Goal: Task Accomplishment & Management: Manage account settings

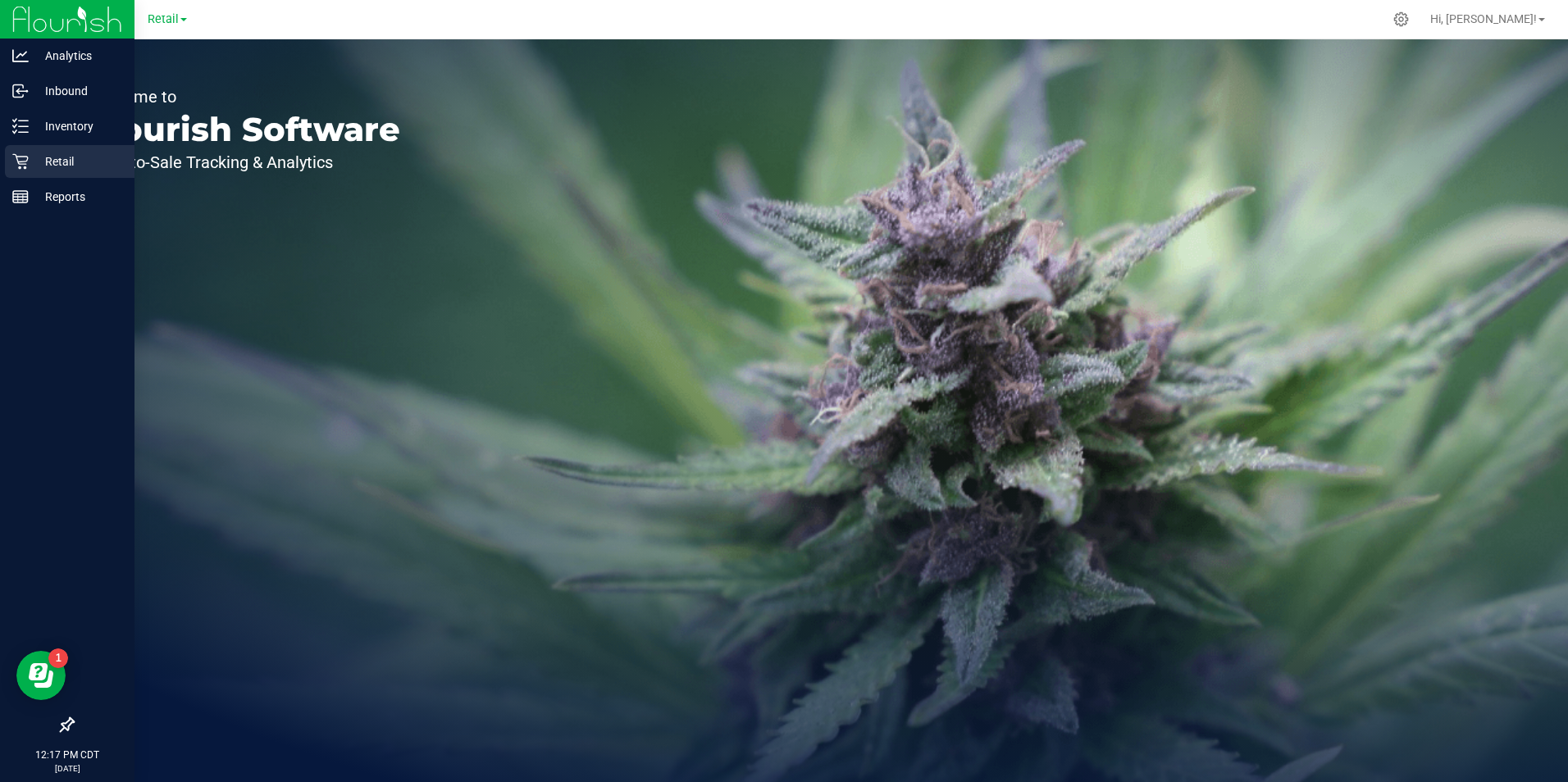
click at [45, 155] on p "Retail" at bounding box center [78, 161] width 98 height 20
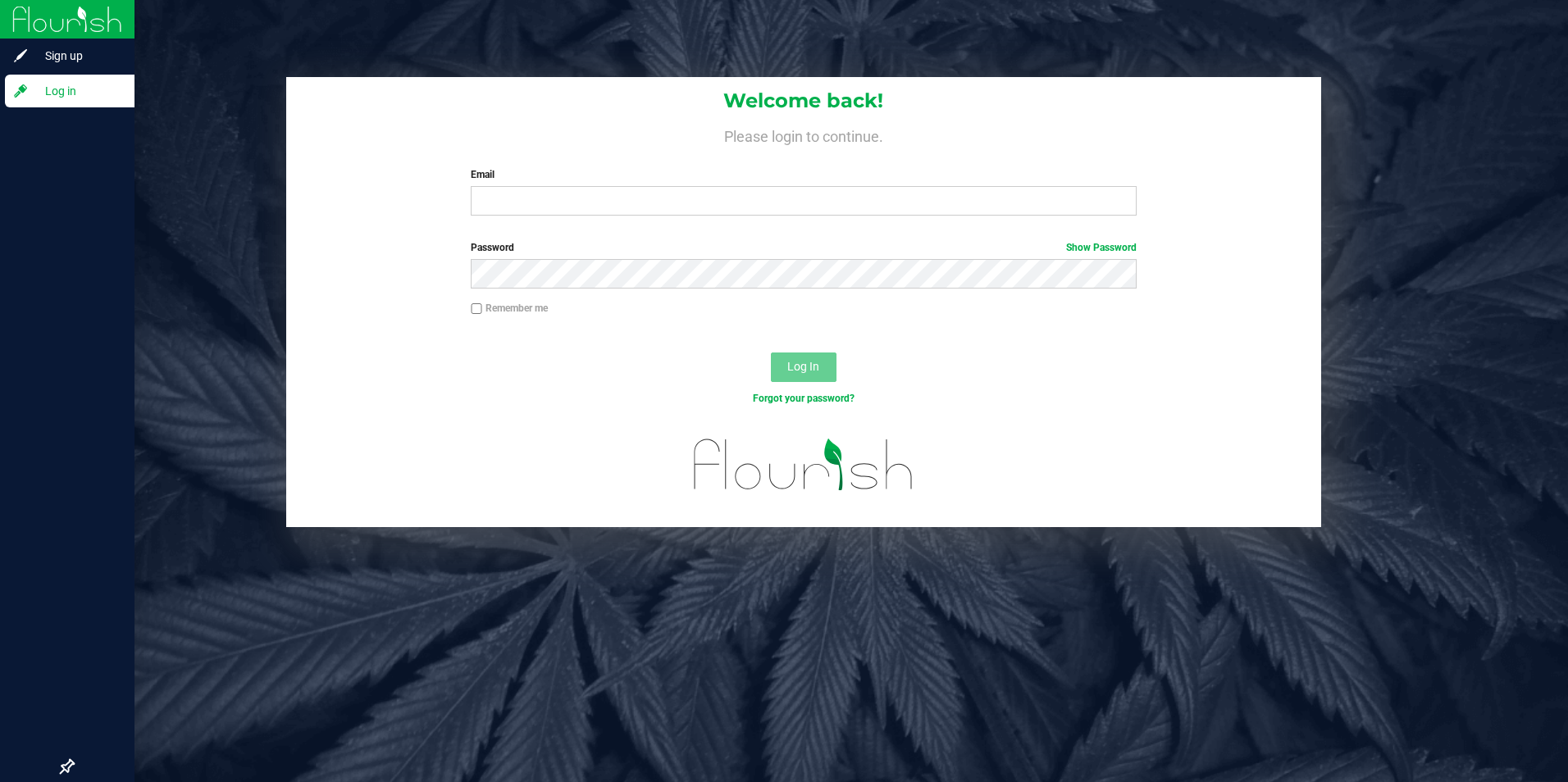
click at [636, 182] on label "Email" at bounding box center [803, 174] width 666 height 15
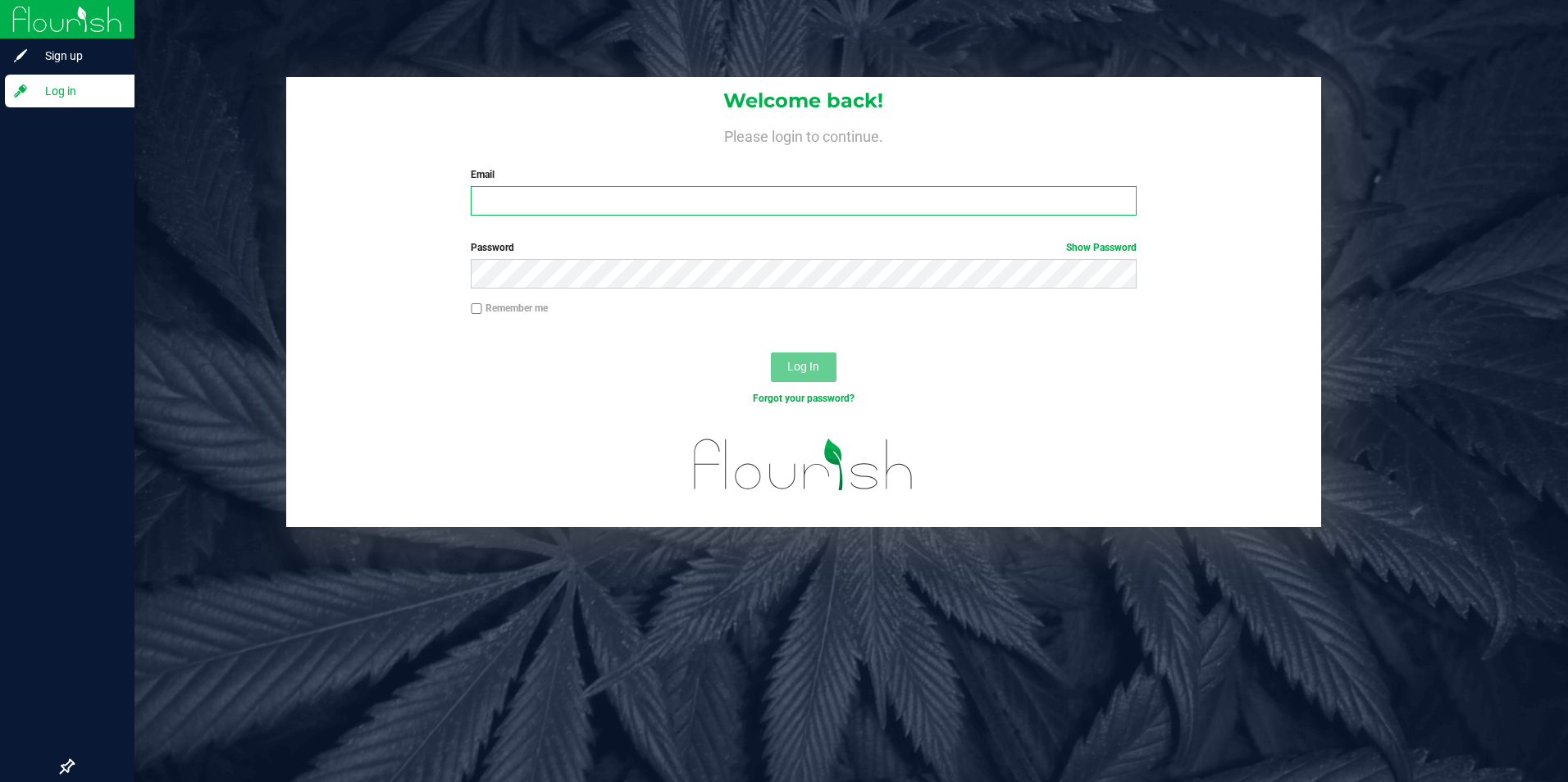
click at [636, 186] on input "Email" at bounding box center [803, 201] width 666 height 30
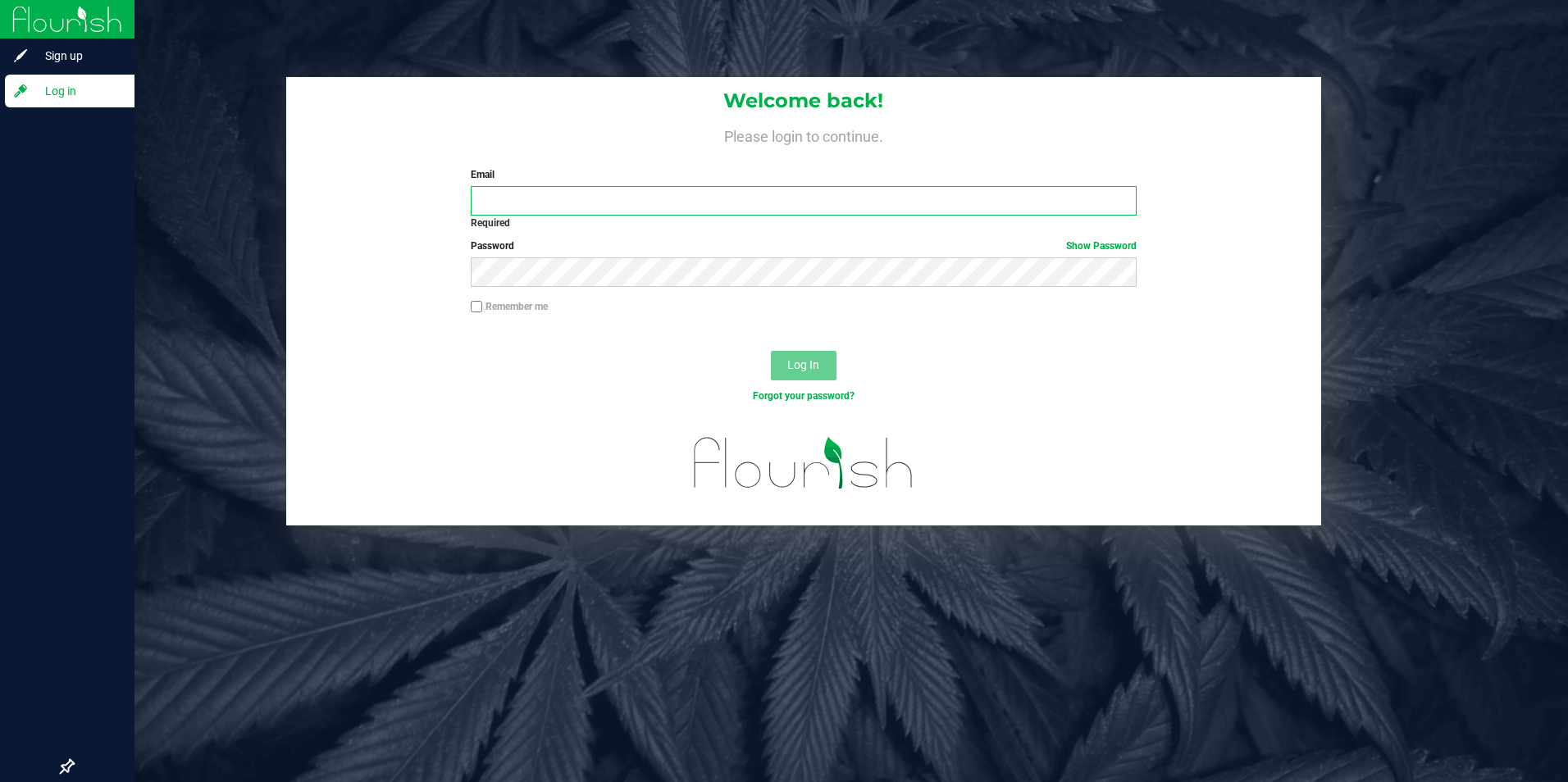
click at [565, 192] on input "Email" at bounding box center [803, 201] width 666 height 30
type input "[PERSON_NAME][EMAIL_ADDRESS][PERSON_NAME][DOMAIN_NAME]"
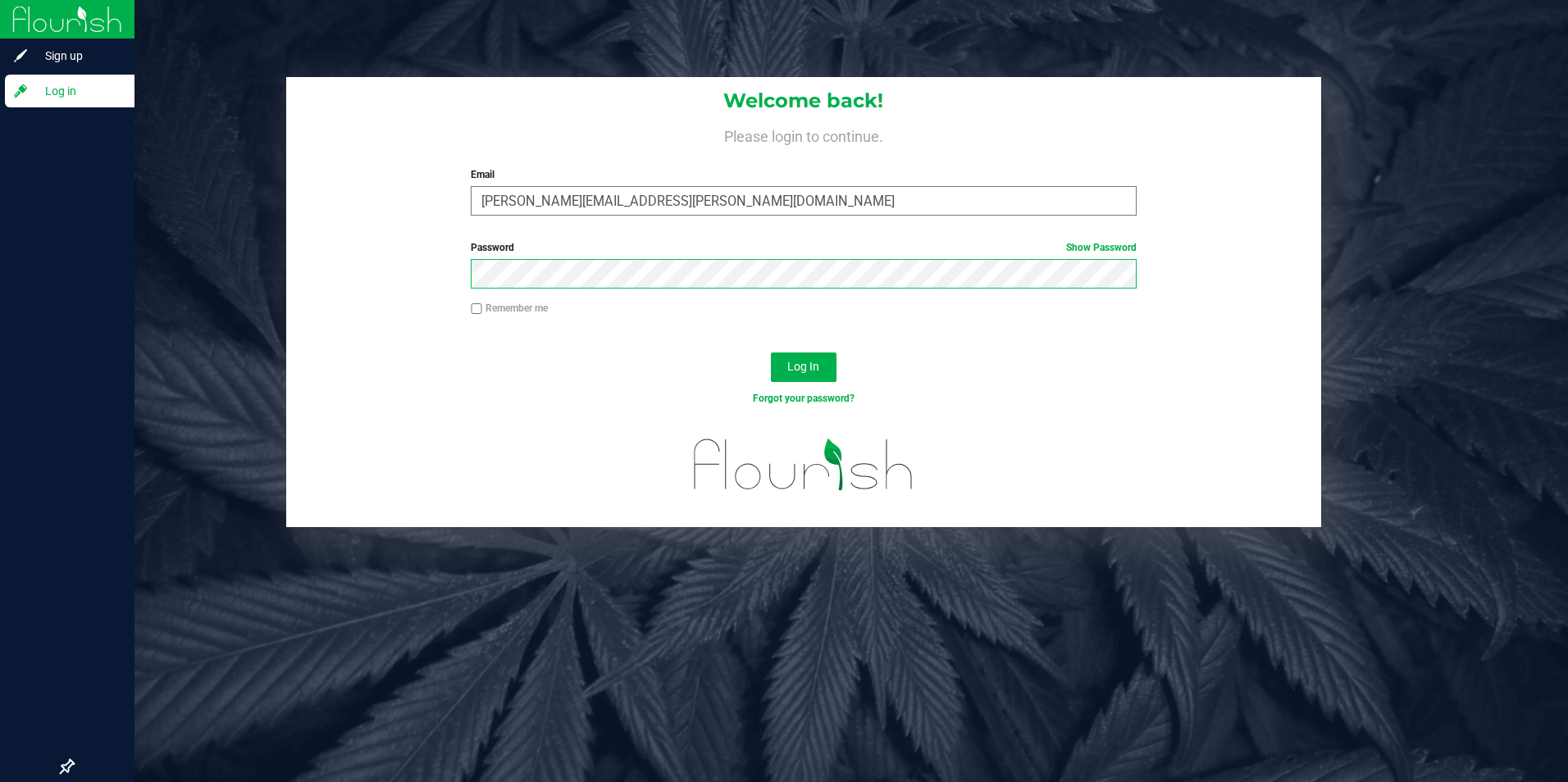
click at [771, 353] on button "Log In" at bounding box center [803, 367] width 65 height 30
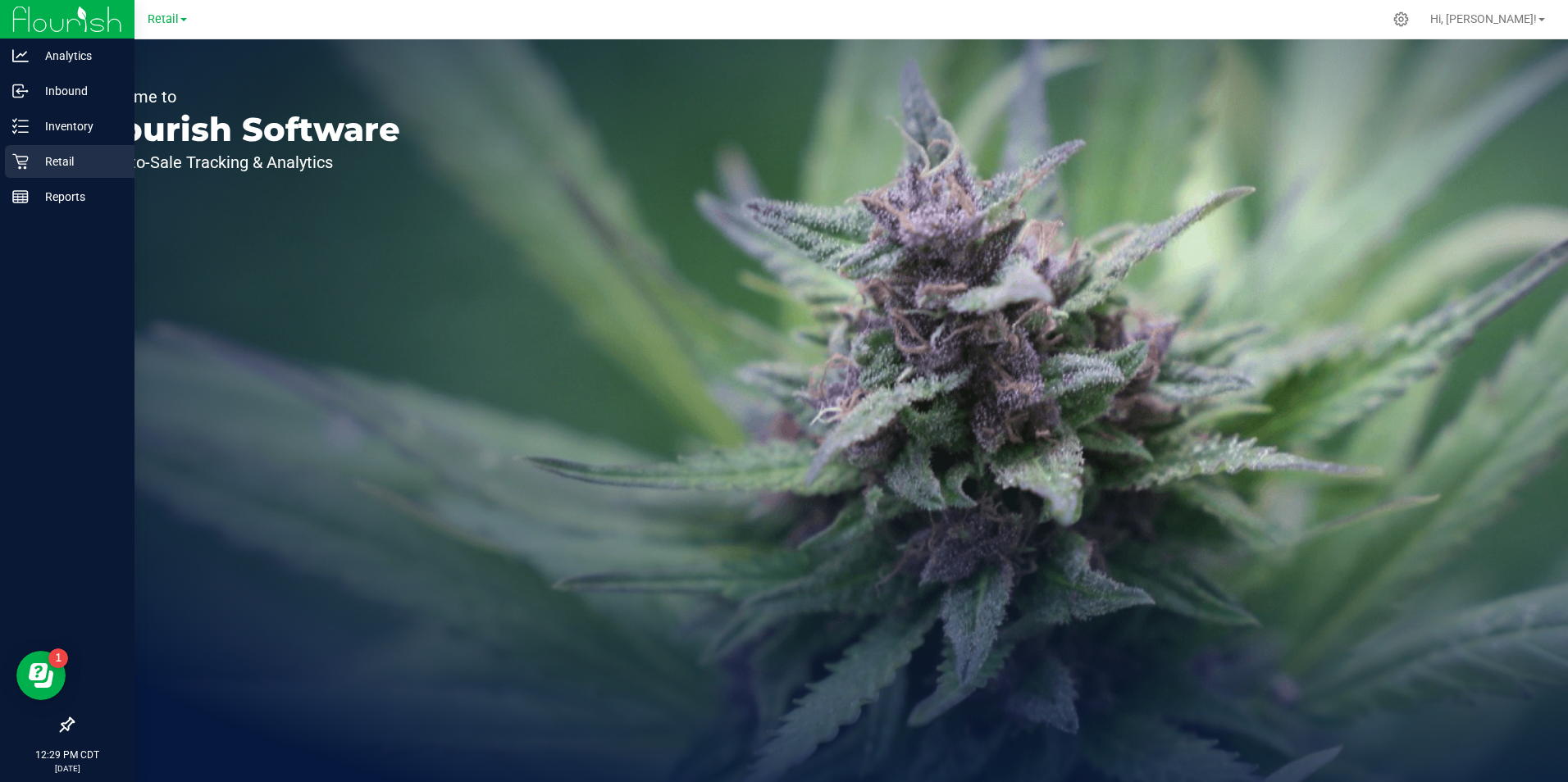
click at [65, 166] on p "Retail" at bounding box center [78, 161] width 98 height 20
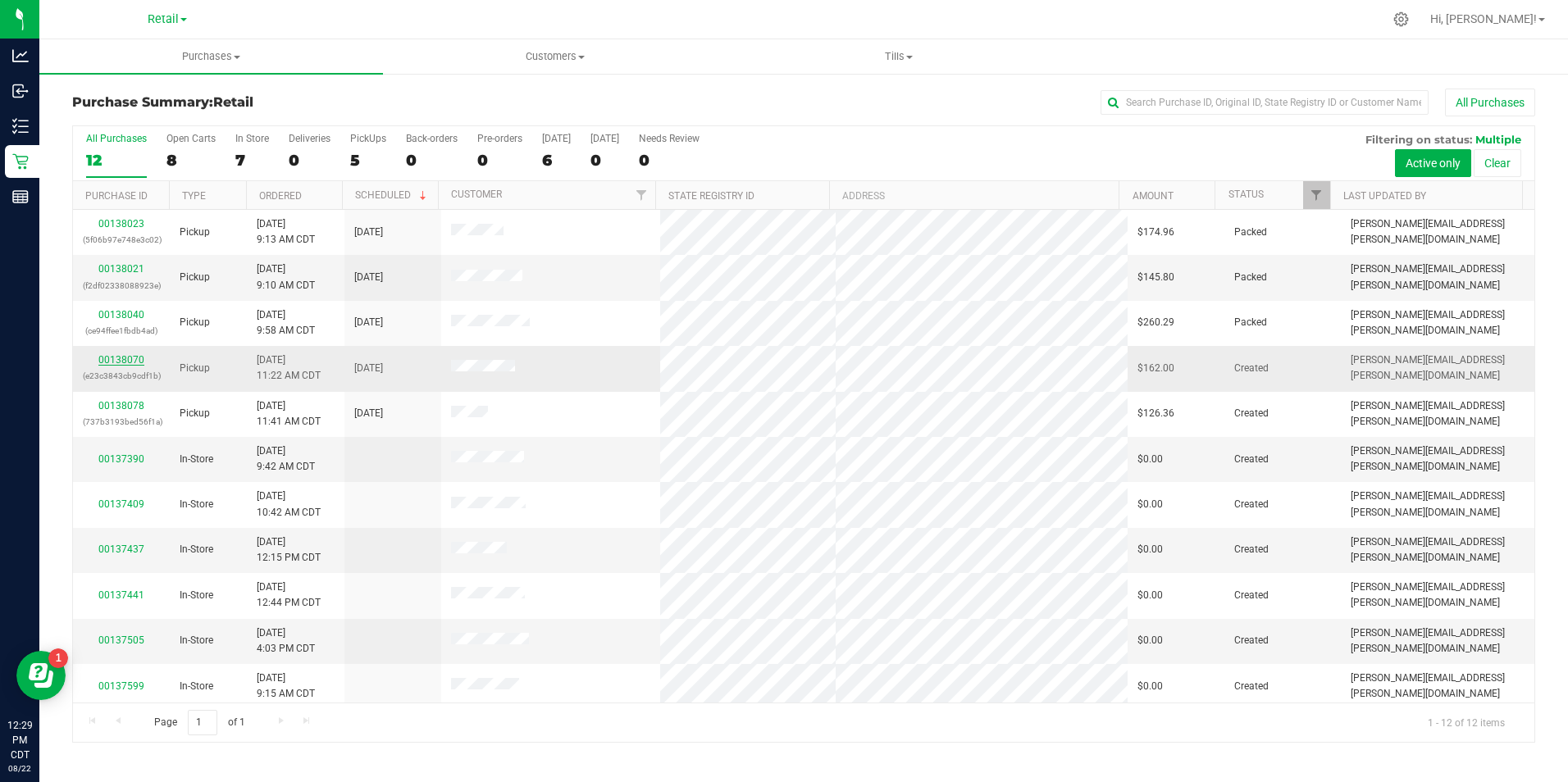
click at [115, 361] on link "00138070" at bounding box center [121, 360] width 46 height 11
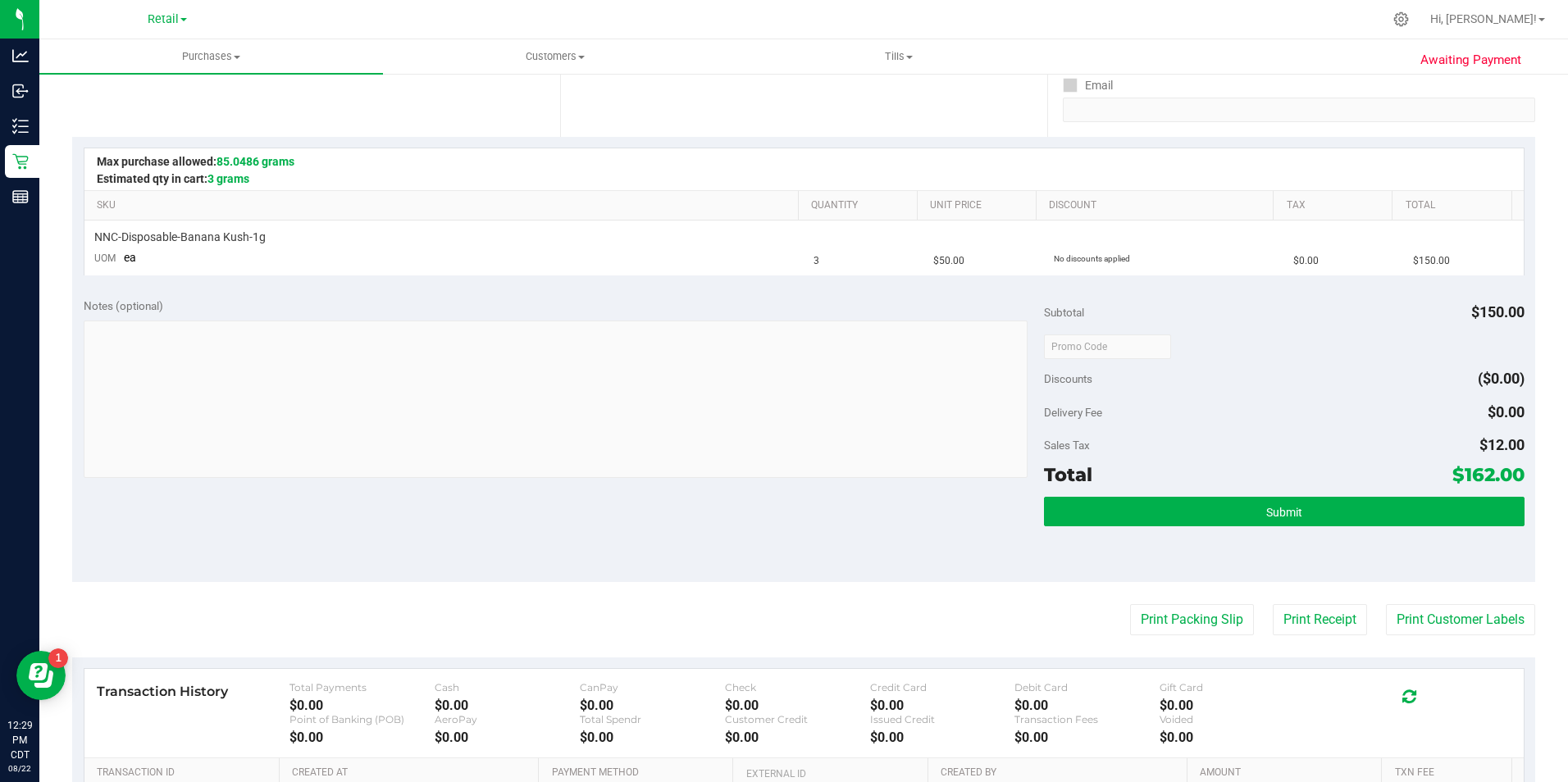
scroll to position [327, 0]
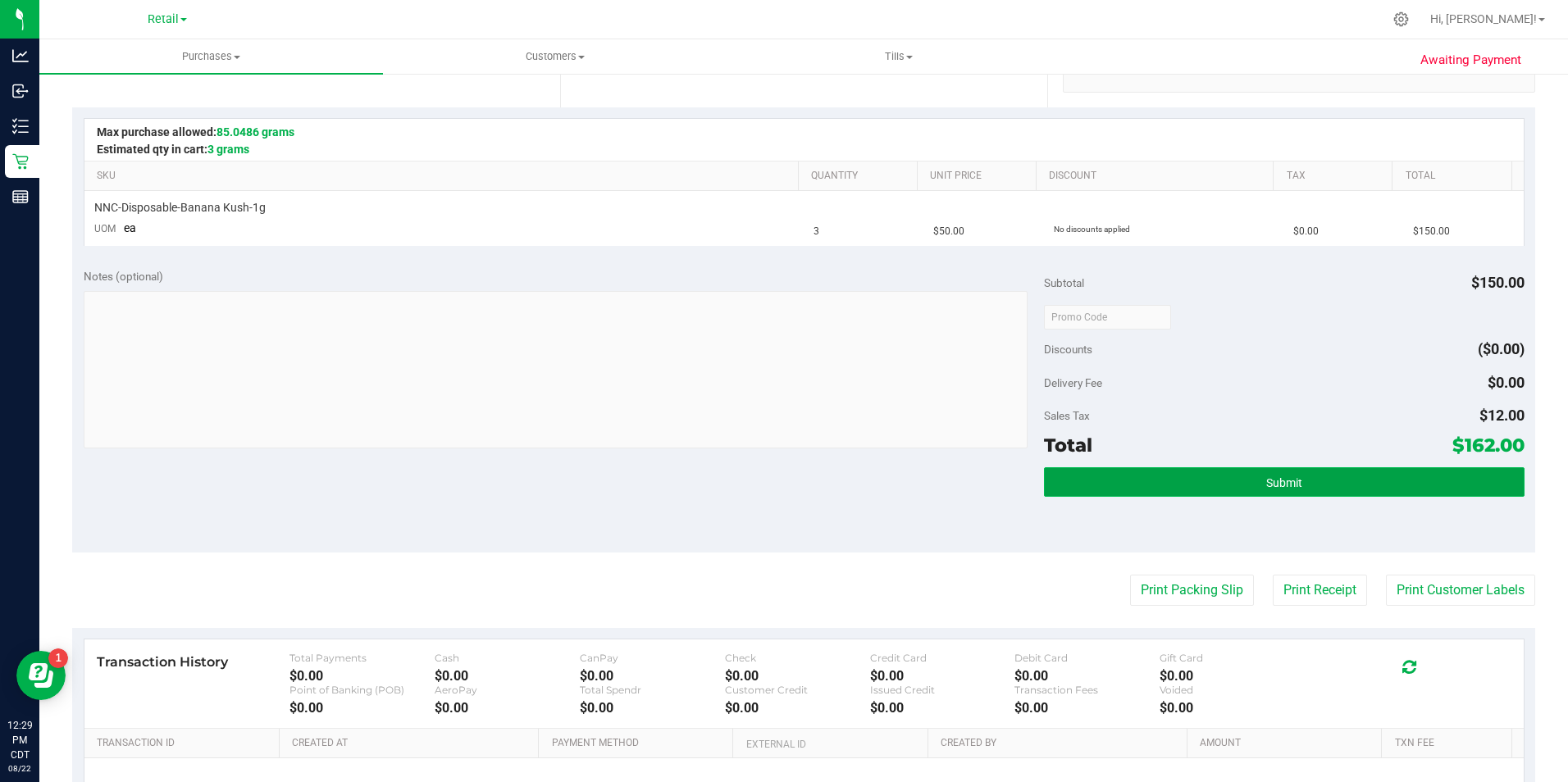
click at [1327, 481] on button "Submit" at bounding box center [1284, 482] width 481 height 30
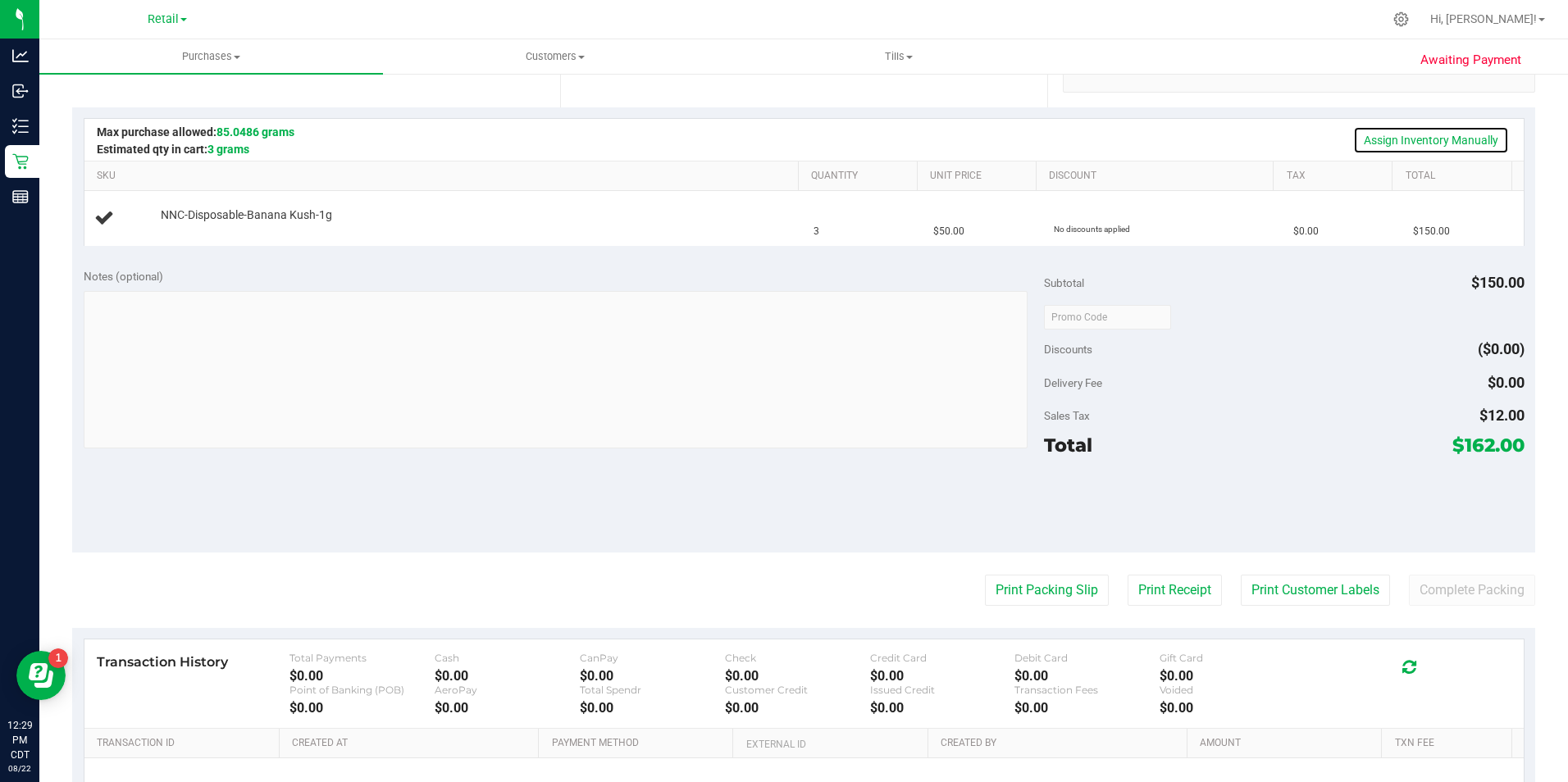
click at [1411, 138] on link "Assign Inventory Manually" at bounding box center [1430, 140] width 156 height 28
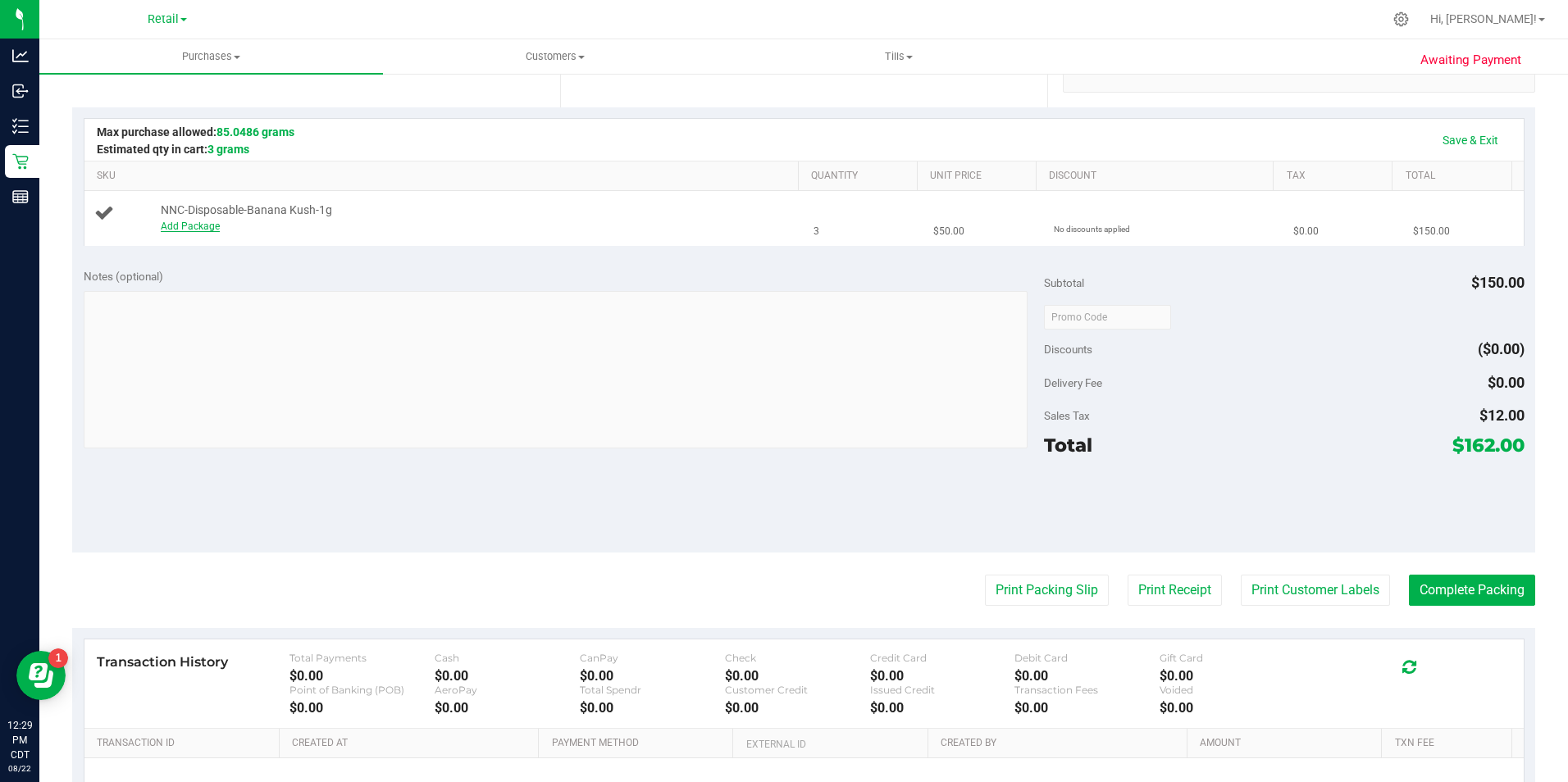
click at [188, 227] on link "Add Package" at bounding box center [190, 226] width 59 height 11
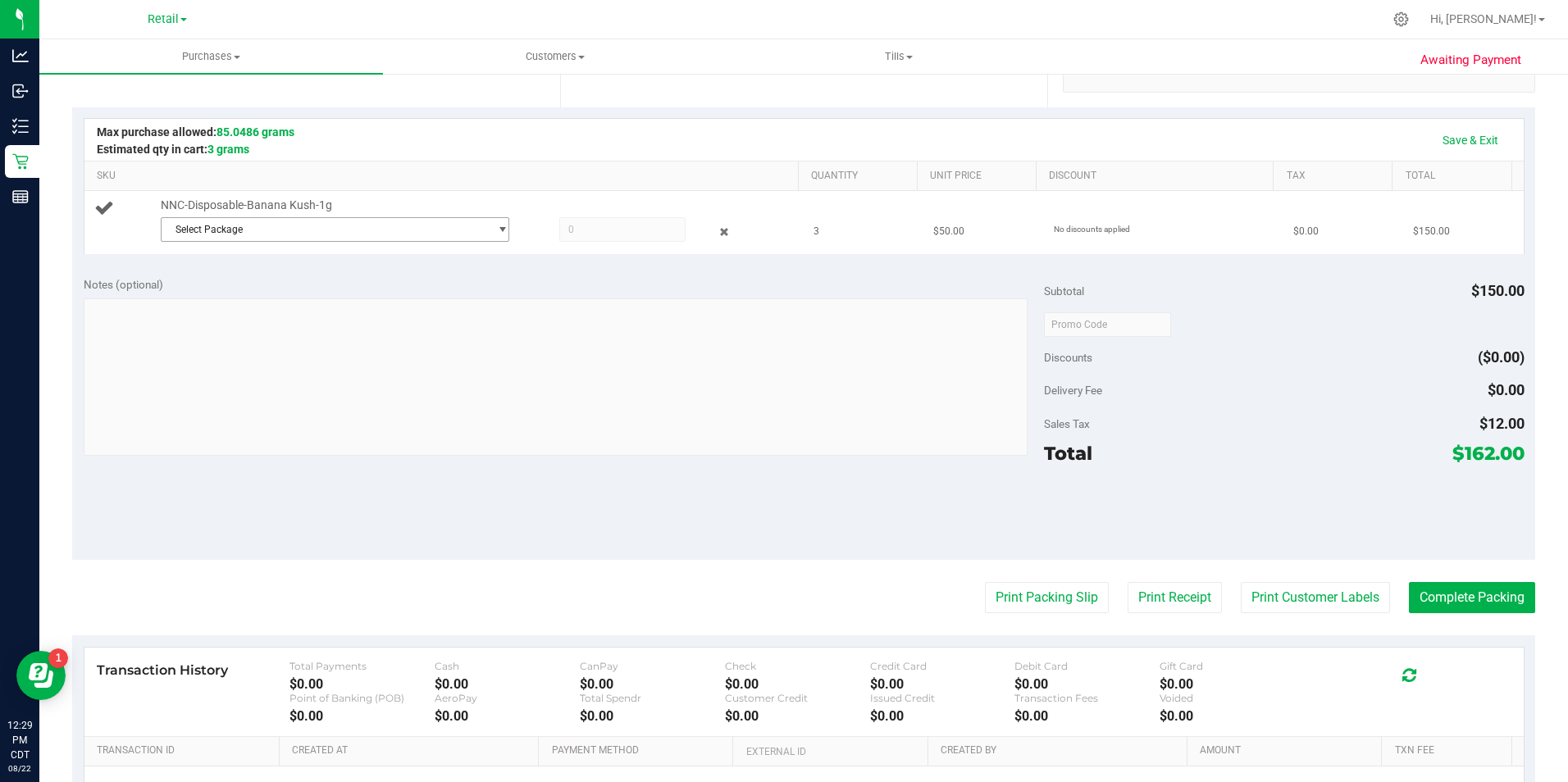
click at [258, 231] on span "Select Package" at bounding box center [325, 229] width 328 height 23
drag, startPoint x: 263, startPoint y: 300, endPoint x: 411, endPoint y: 246, distance: 157.5
click at [271, 298] on span "SDNNCMF-20250818-016" at bounding box center [227, 297] width 116 height 11
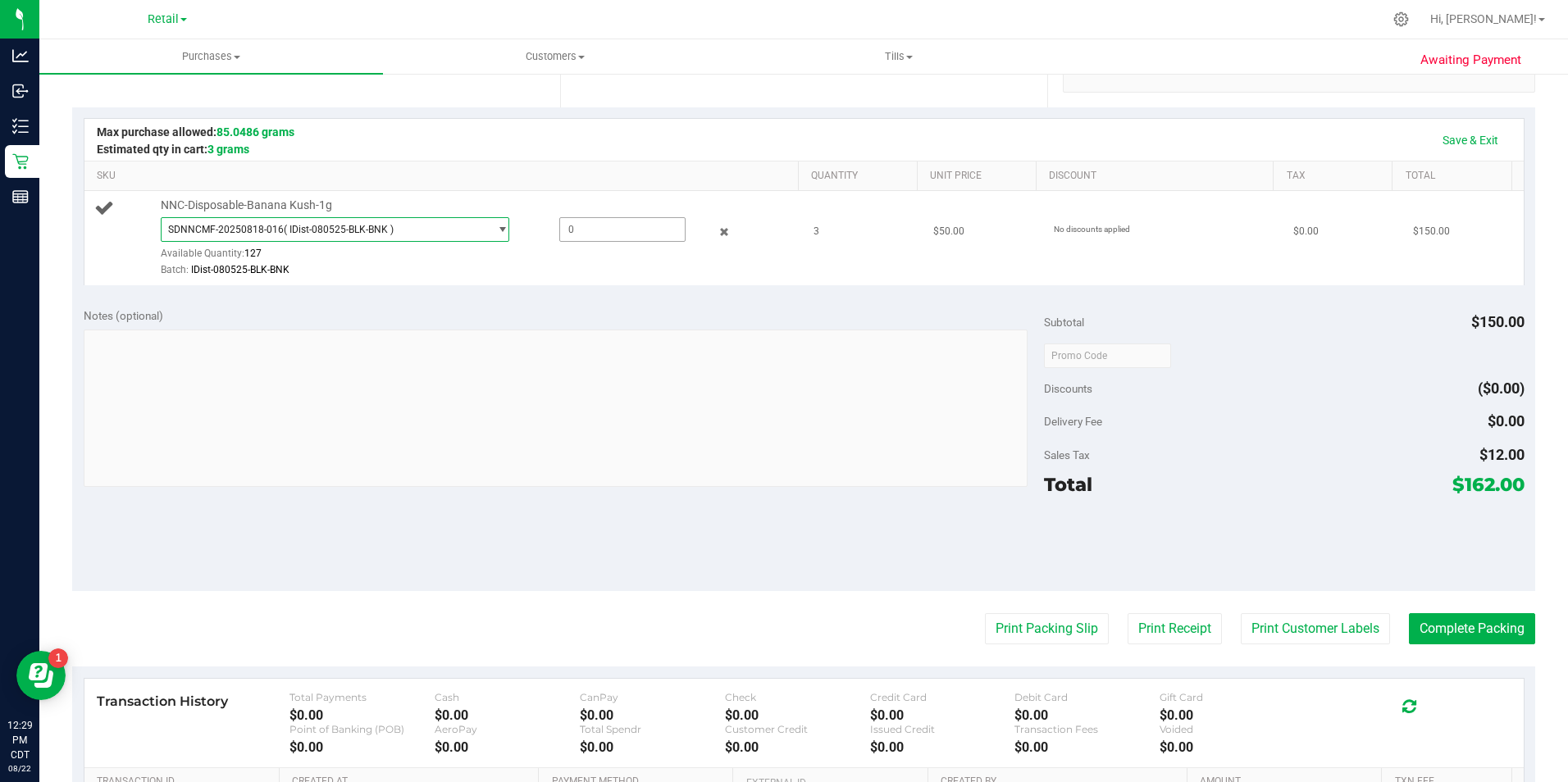
click at [577, 233] on span at bounding box center [622, 229] width 126 height 24
type input "3"
type input "3.0000"
click at [591, 134] on div "Save & Exit" at bounding box center [804, 140] width 1409 height 28
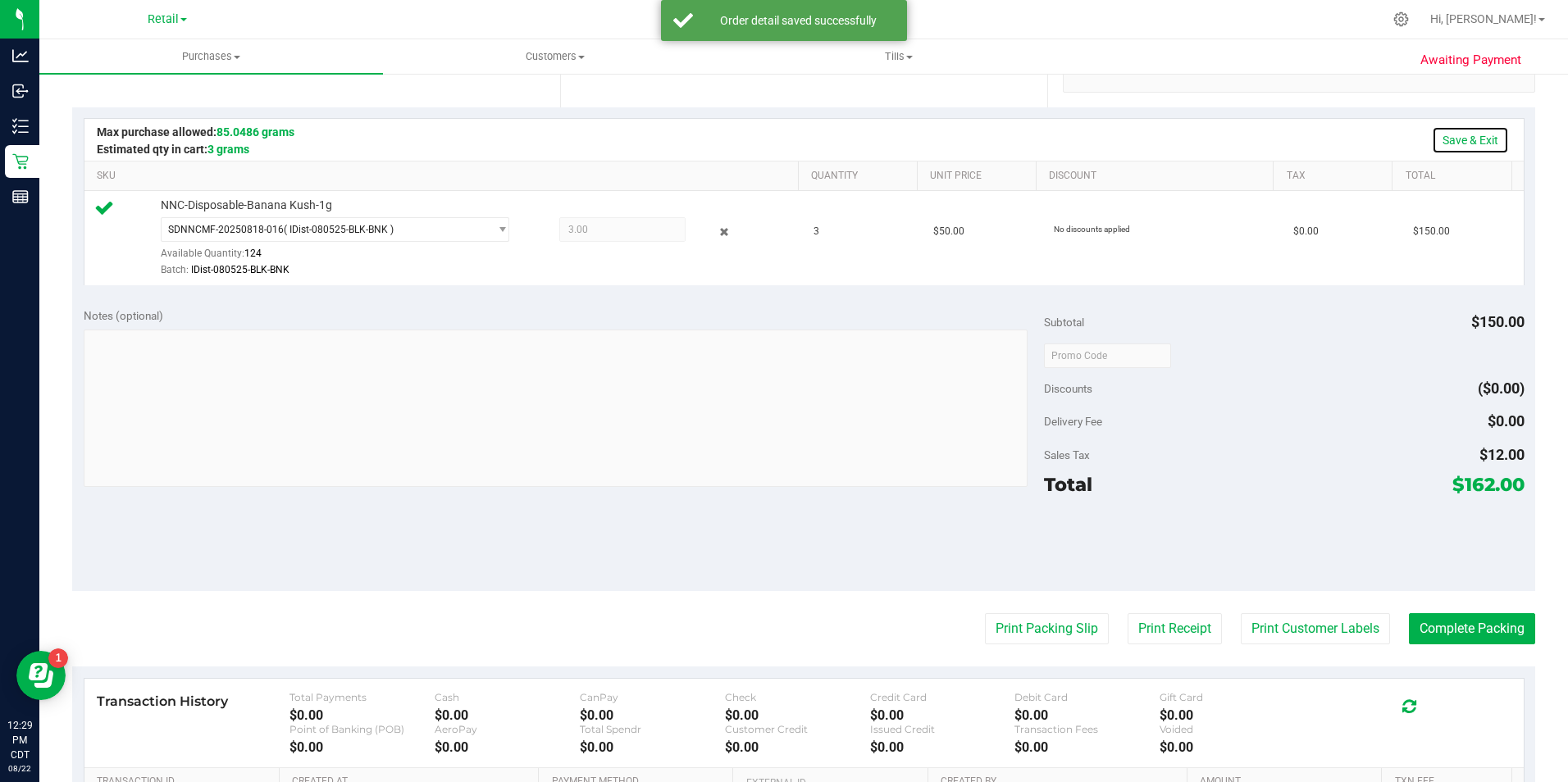
click at [1465, 138] on link "Save & Exit" at bounding box center [1470, 140] width 77 height 28
click at [1322, 636] on button "Print Customer Labels" at bounding box center [1315, 629] width 149 height 31
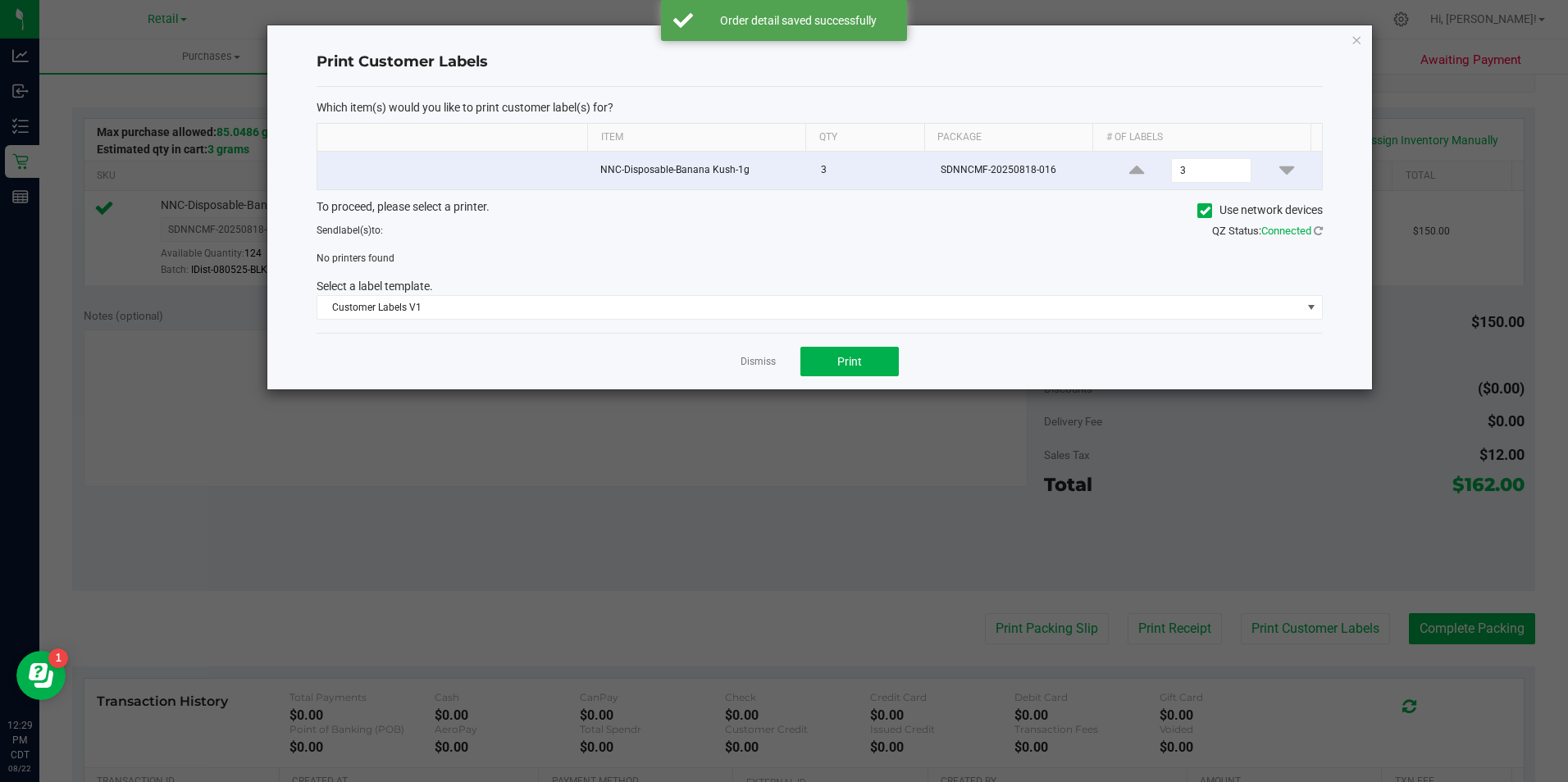
click at [1204, 203] on span at bounding box center [1204, 210] width 15 height 15
click at [0, 0] on input "Use network devices" at bounding box center [0, 0] width 0 height 0
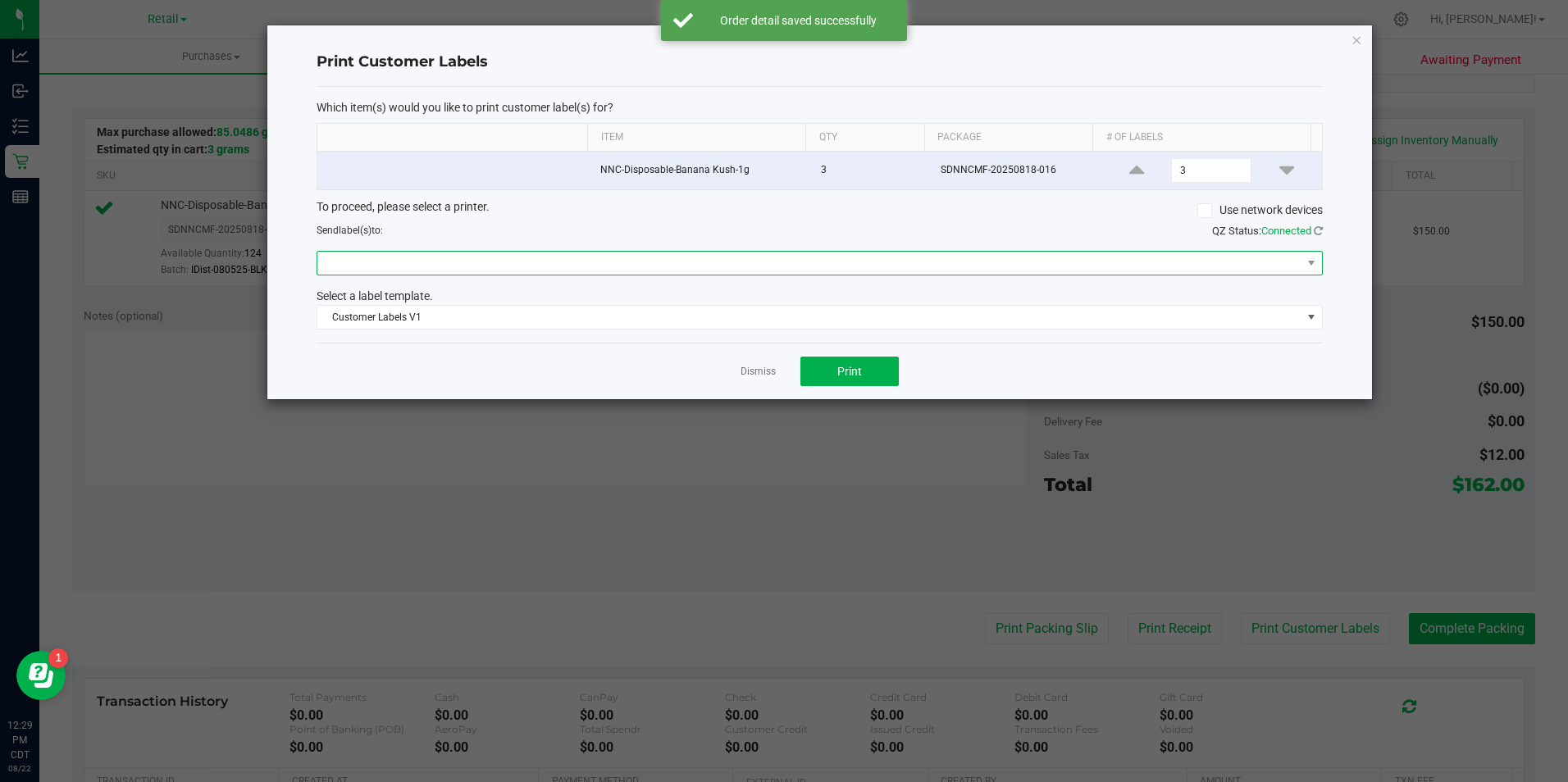
click at [1213, 258] on span at bounding box center [808, 263] width 983 height 23
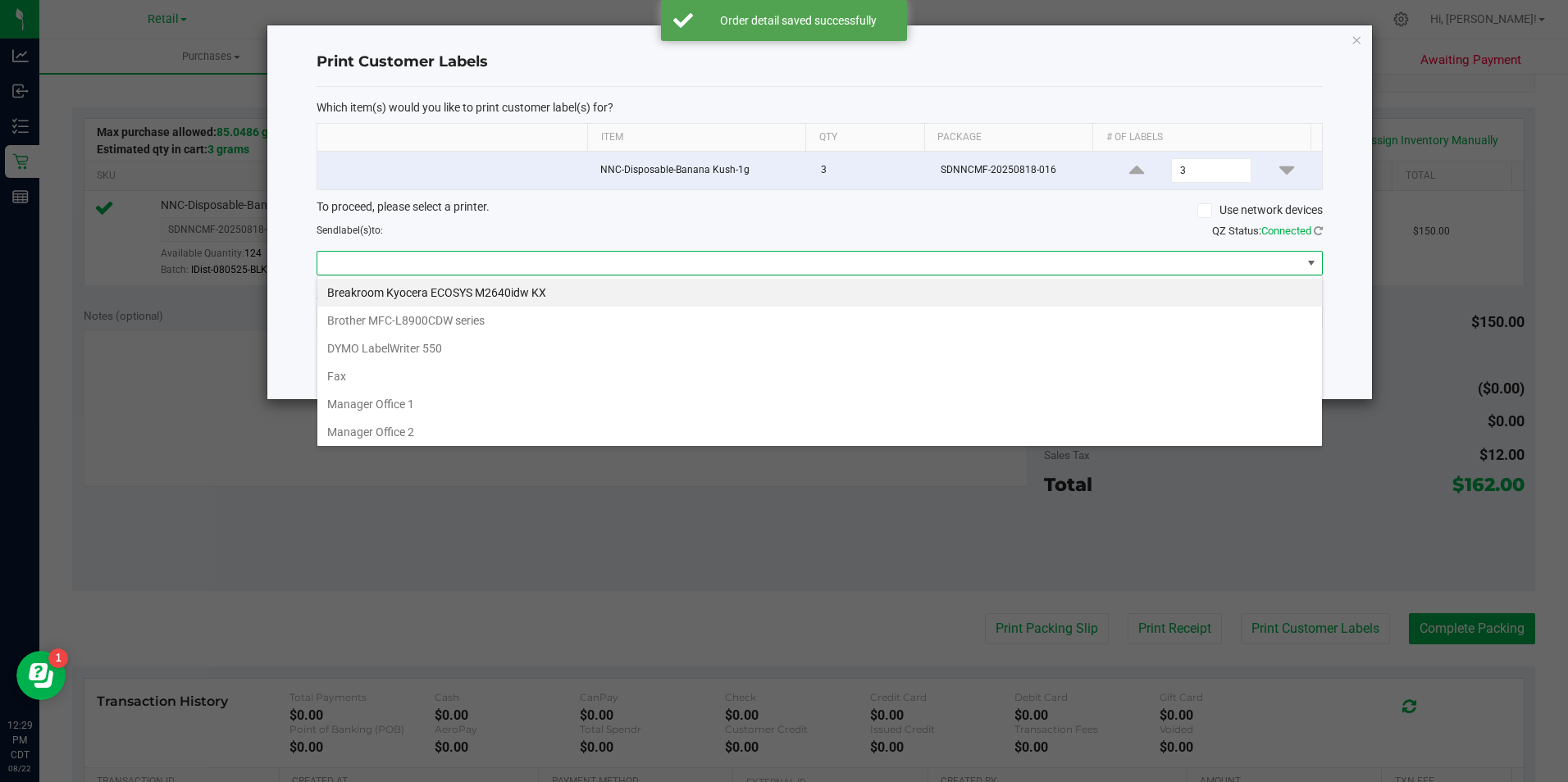
scroll to position [171, 0]
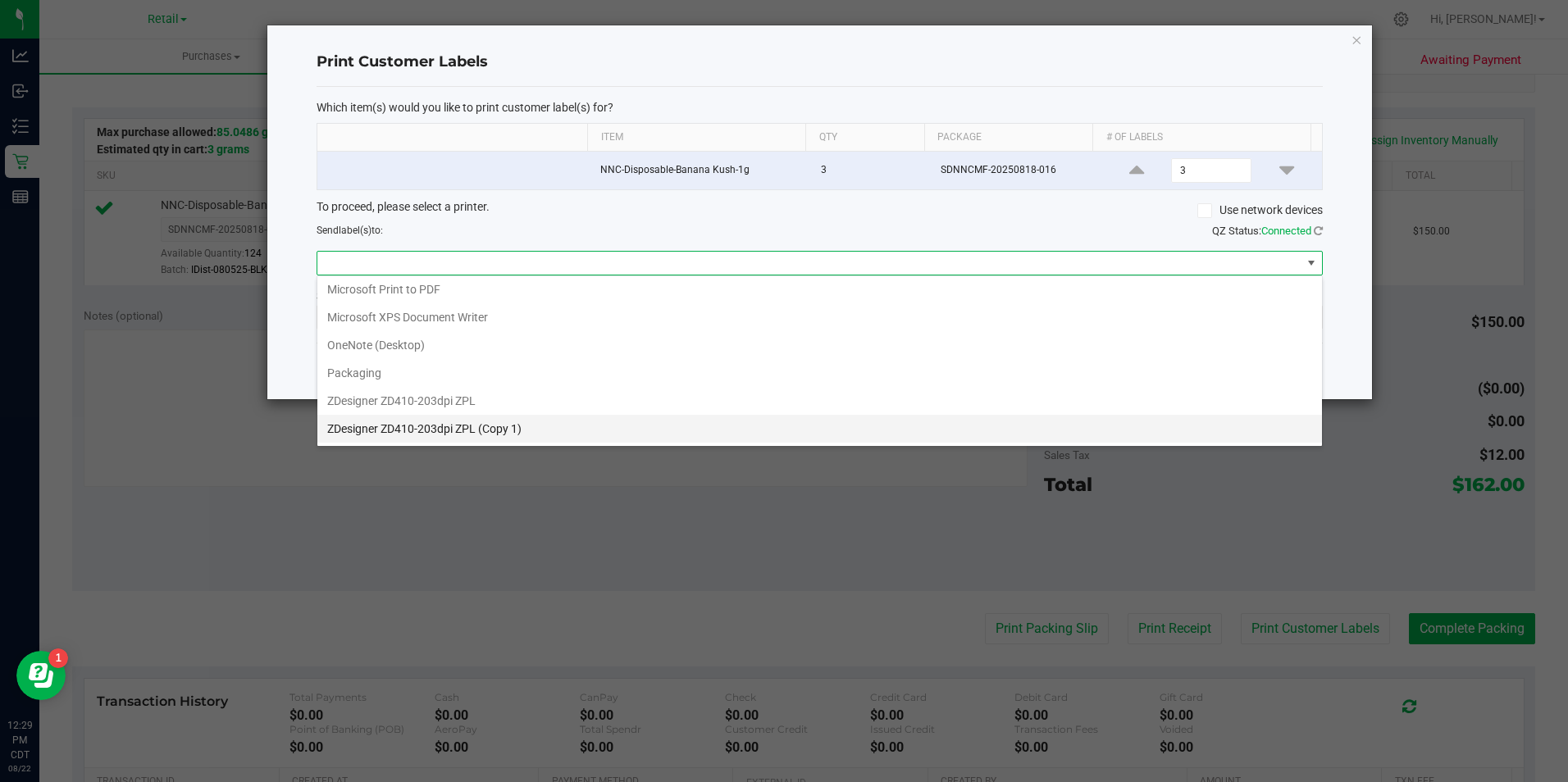
click at [1039, 440] on 1\) "ZDesigner ZD410-203dpi ZPL (Copy 1)" at bounding box center [819, 428] width 1004 height 28
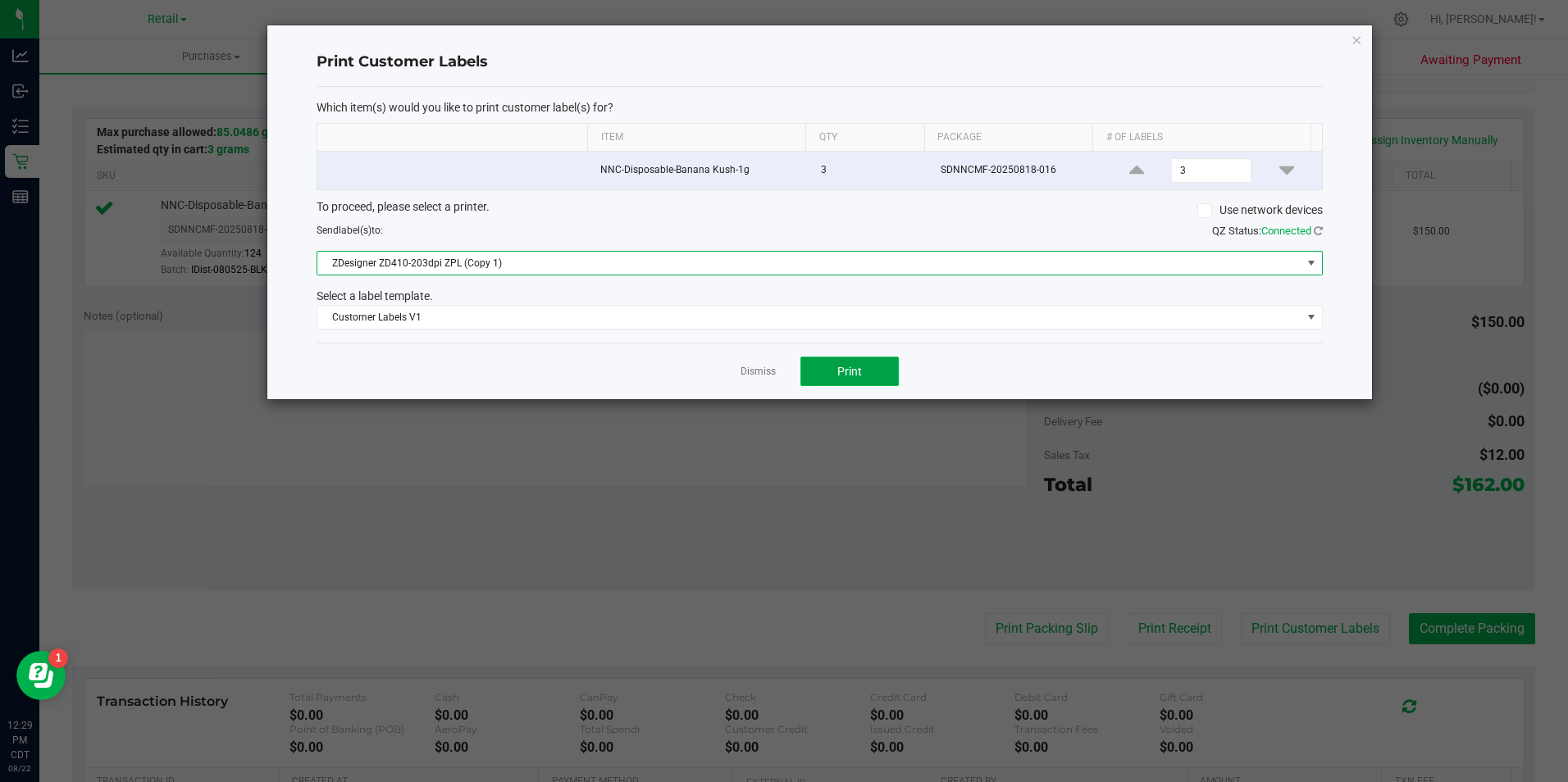
click at [859, 368] on span "Print" at bounding box center [849, 371] width 24 height 13
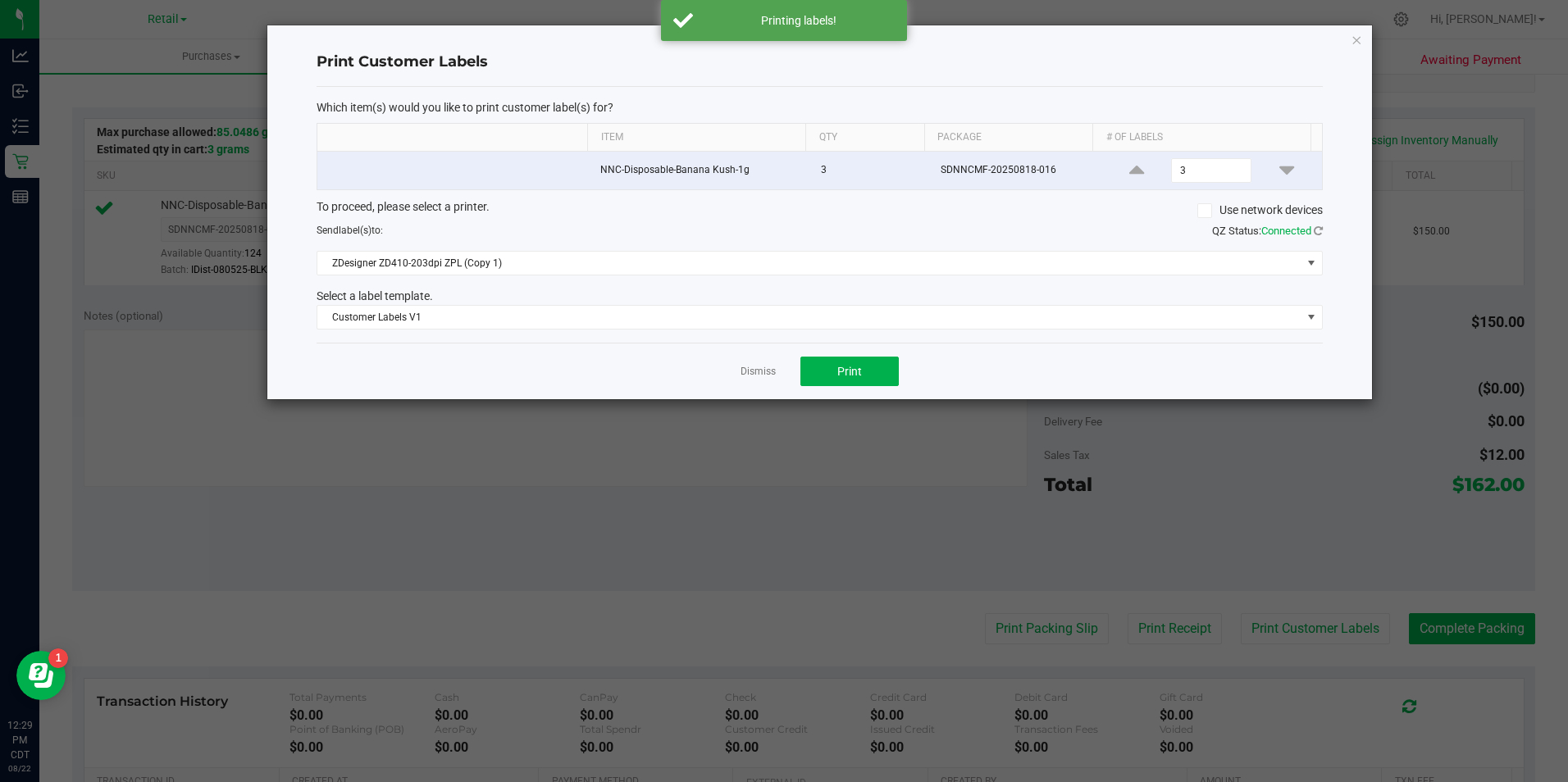
click at [774, 369] on link "Dismiss" at bounding box center [758, 372] width 35 height 14
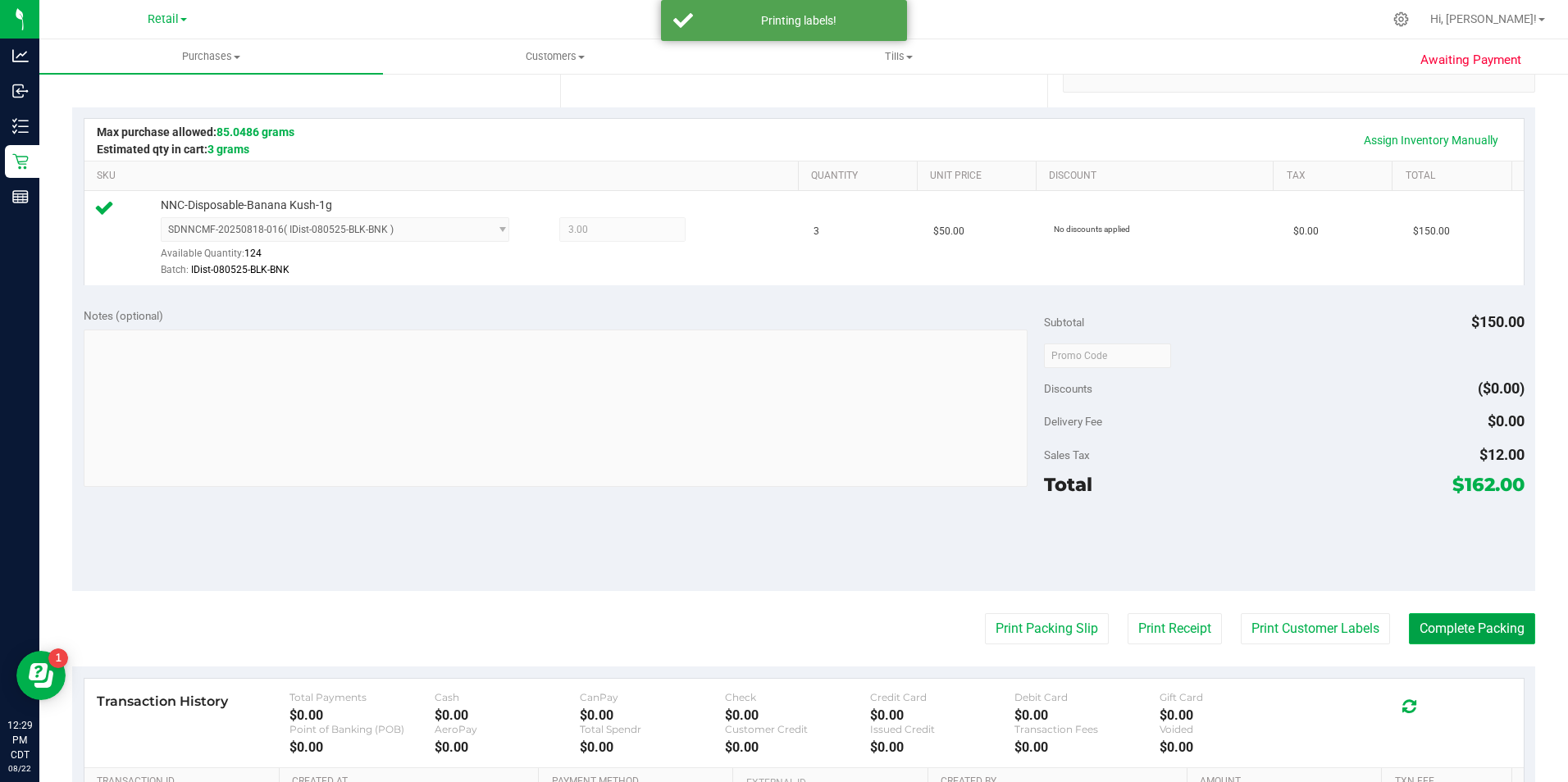
click at [1450, 618] on button "Complete Packing" at bounding box center [1471, 629] width 126 height 31
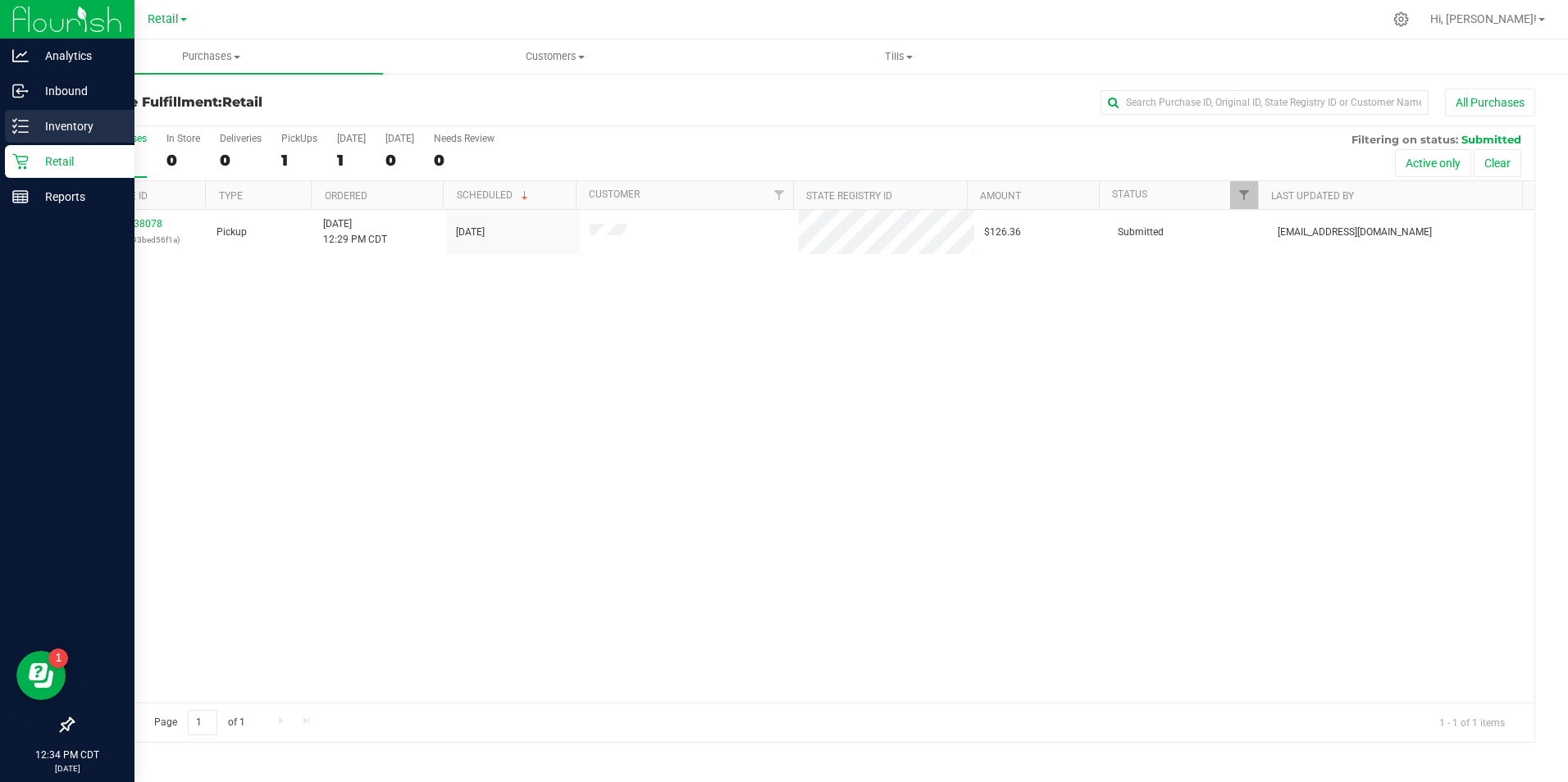
click at [24, 139] on div "Inventory" at bounding box center [70, 126] width 130 height 33
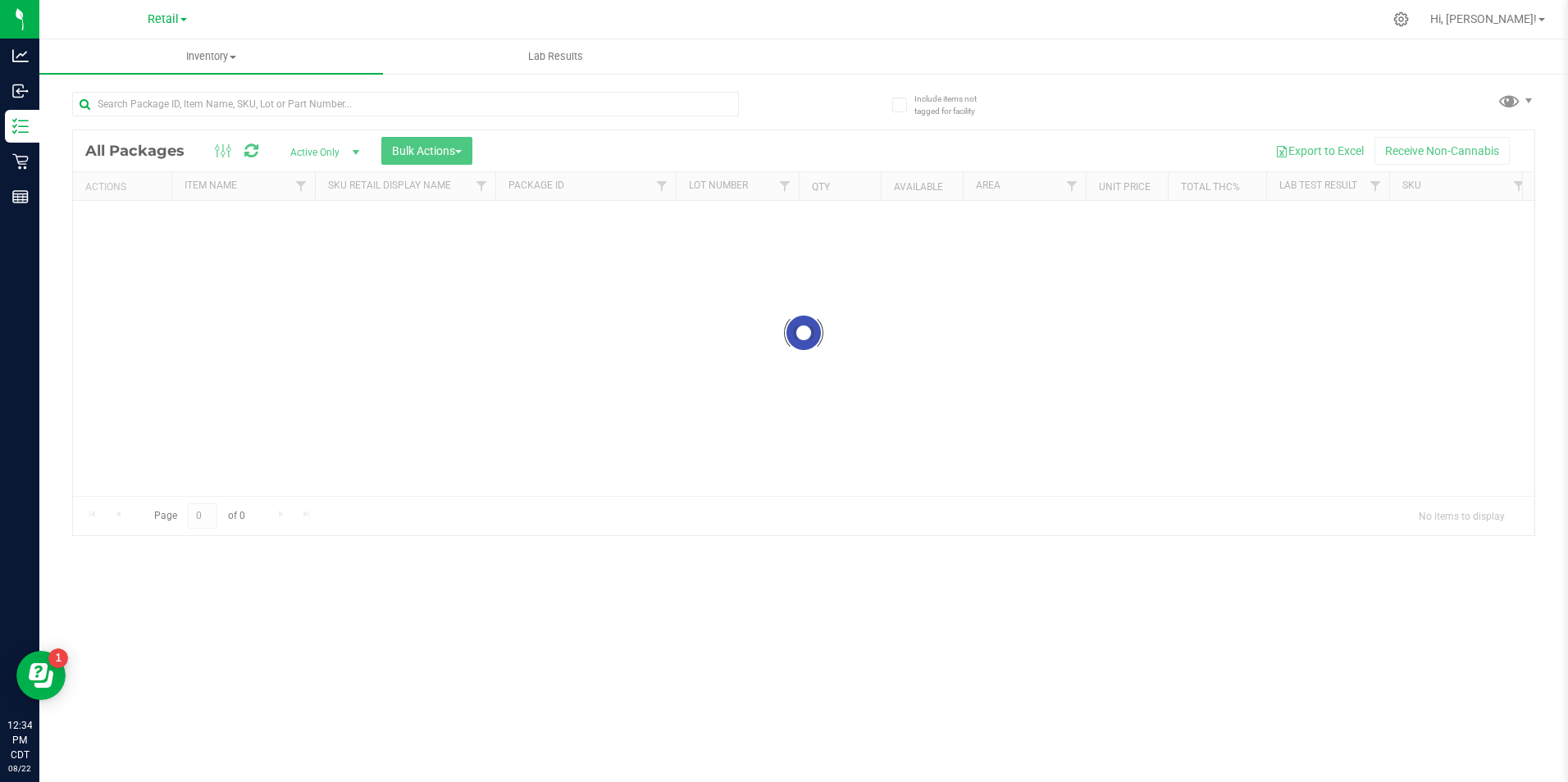
click at [167, 22] on span "Retail" at bounding box center [163, 19] width 31 height 14
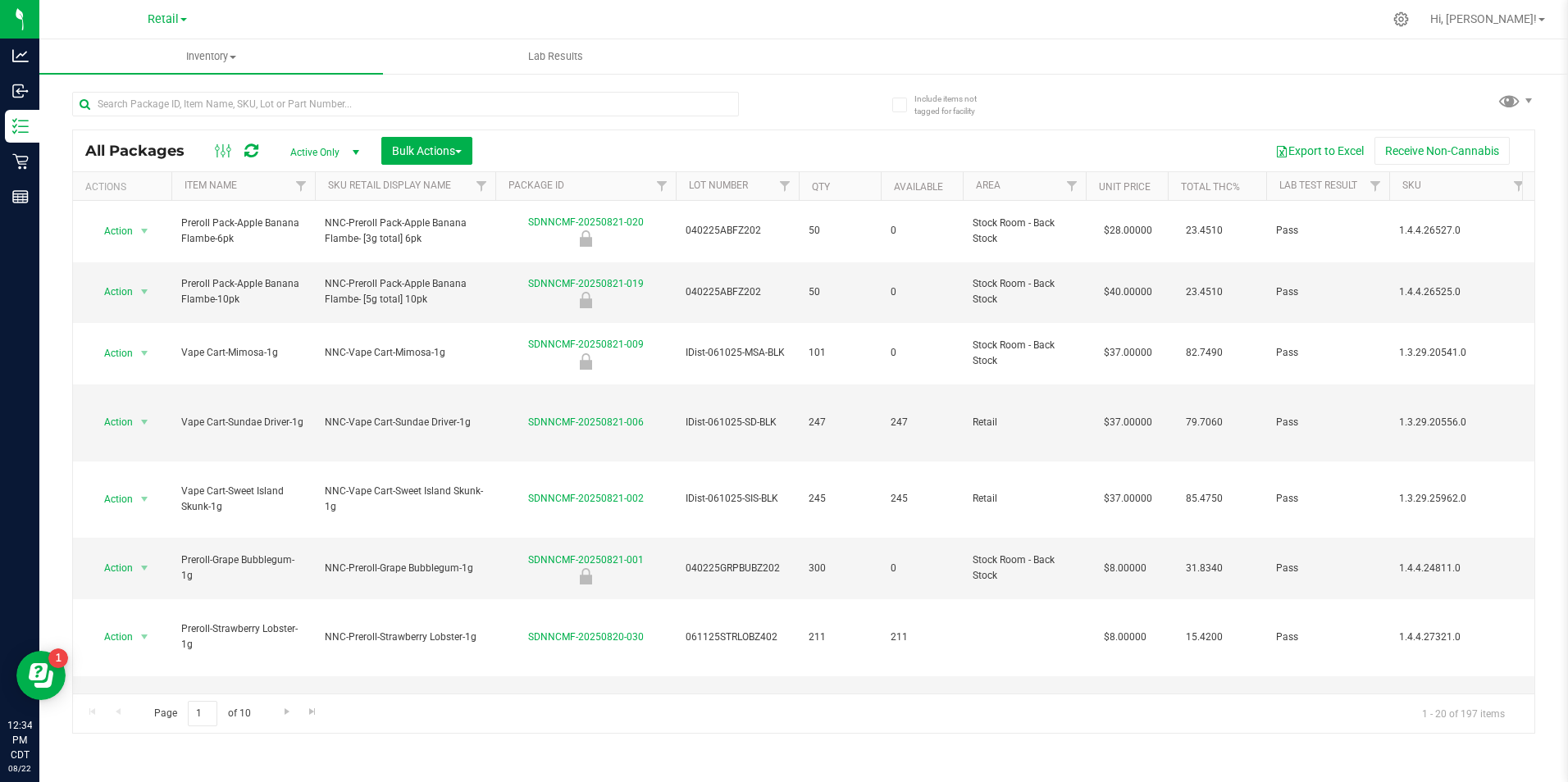
click at [186, 12] on link "Retail" at bounding box center [166, 18] width 39 height 16
click at [175, 76] on link "Manufacturing" at bounding box center [167, 79] width 240 height 22
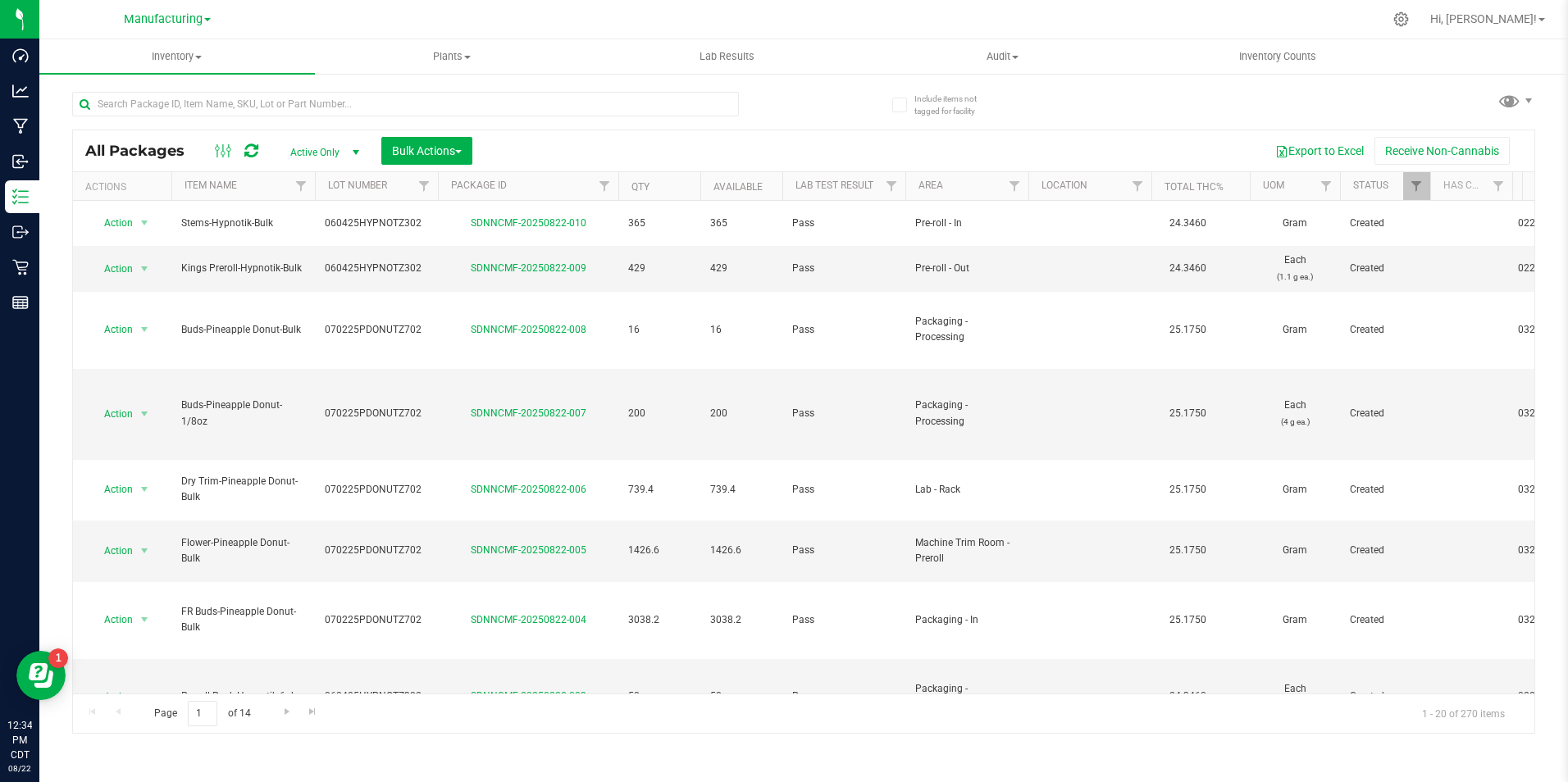
click at [1025, 185] on div at bounding box center [1029, 186] width 7 height 29
click at [1025, 184] on div at bounding box center [1029, 186] width 7 height 29
click at [1017, 188] on span "Filter" at bounding box center [1014, 185] width 13 height 13
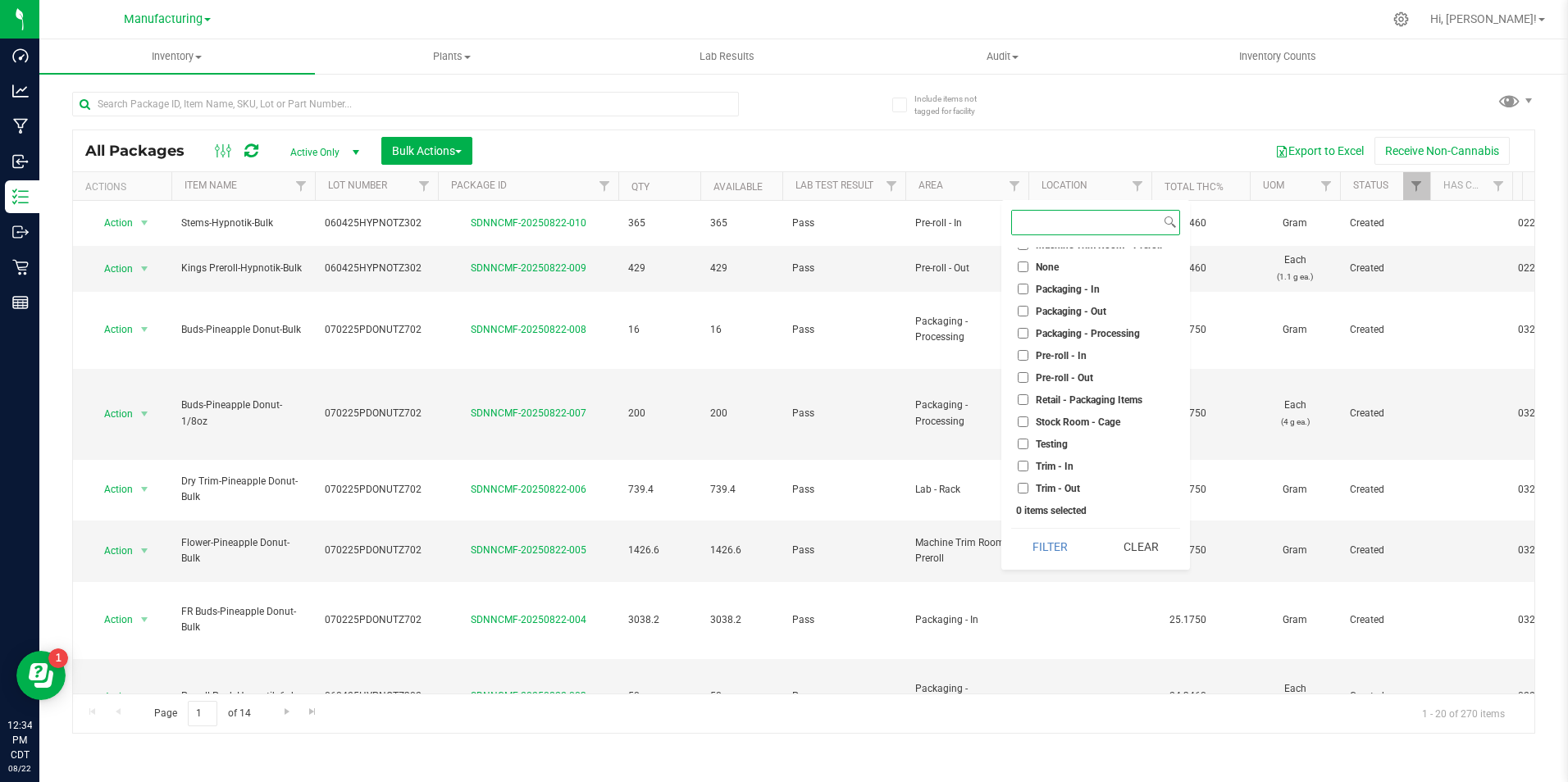
scroll to position [435, 0]
click at [1085, 298] on ul "Select All Cure Room Grow 1 - EXT Room Kitchen - Cage Kitchen - In Kitchen - Ou…" at bounding box center [1096, 370] width 169 height 246
click at [1085, 308] on span "Packaging - Out" at bounding box center [1071, 307] width 71 height 10
click at [1028, 308] on input "Packaging - Out" at bounding box center [1023, 307] width 10 height 10
checkbox input "true"
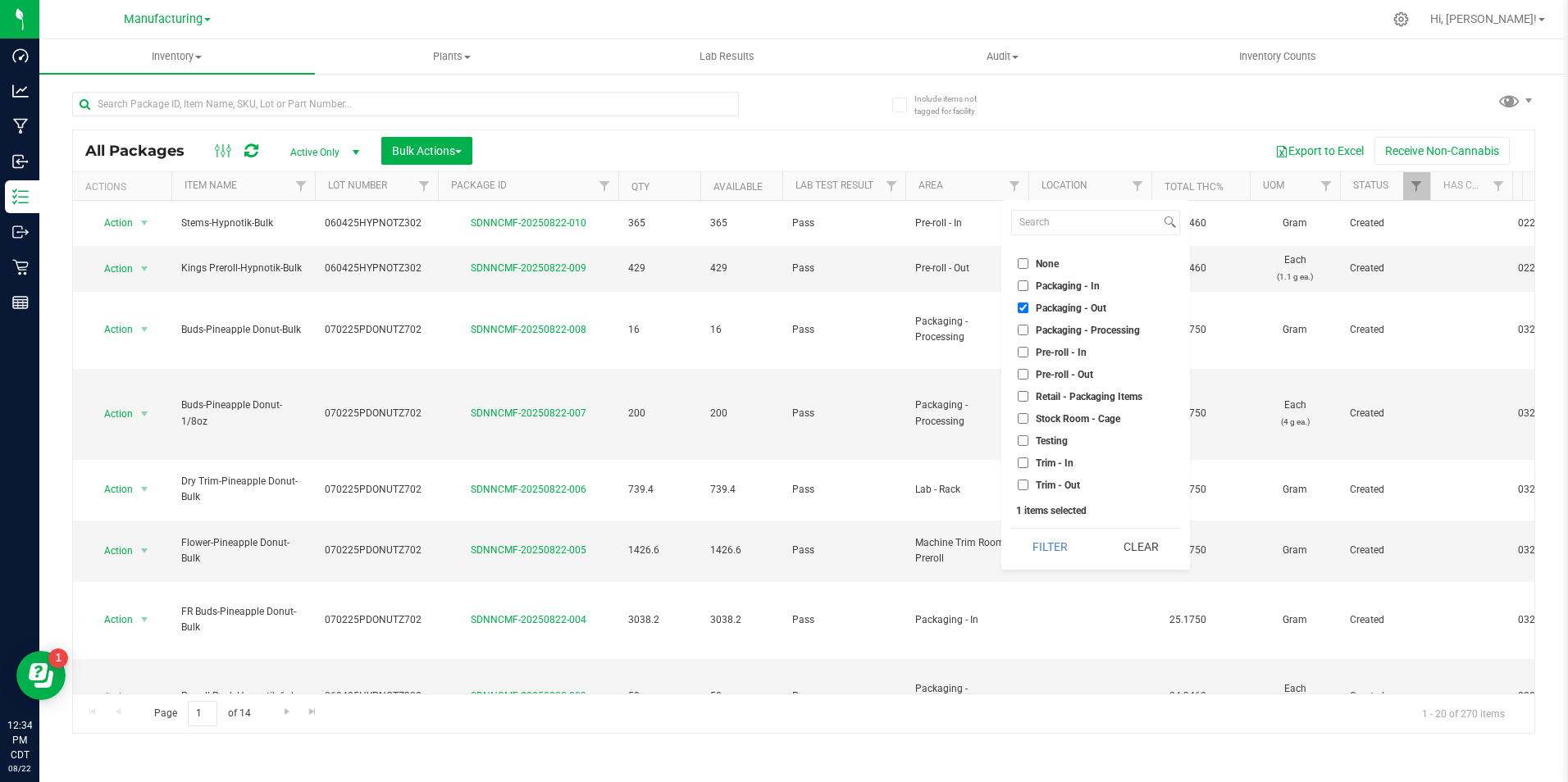
click at [1071, 335] on span "Packaging - Processing" at bounding box center [1088, 330] width 105 height 10
click at [1028, 335] on input "Packaging - Processing" at bounding box center [1023, 330] width 10 height 10
checkbox input "true"
click at [1063, 543] on button "Filter" at bounding box center [1051, 546] width 78 height 36
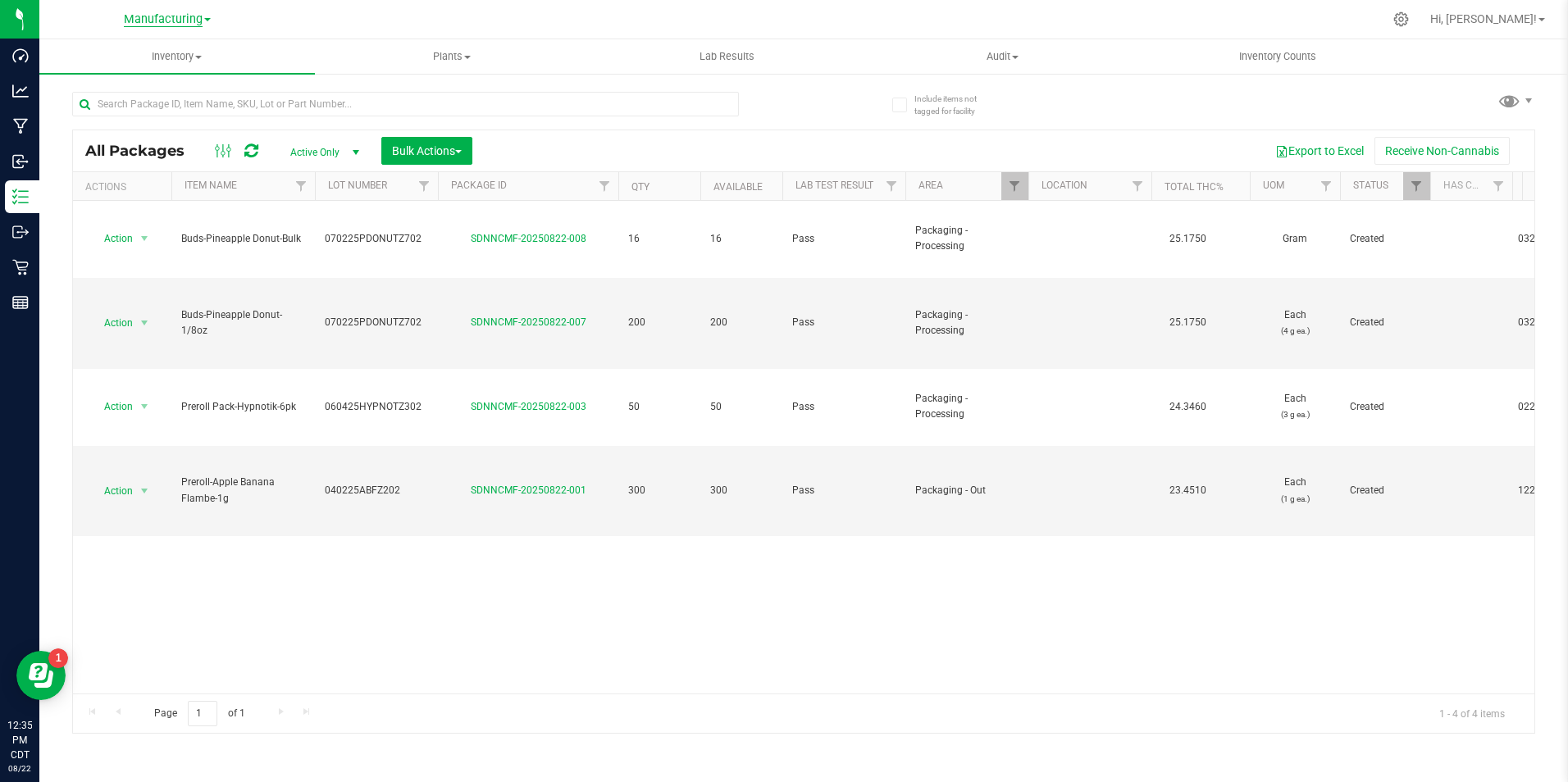
click at [143, 17] on span "Manufacturing" at bounding box center [163, 19] width 78 height 15
click at [131, 102] on link "Retail" at bounding box center [167, 101] width 240 height 22
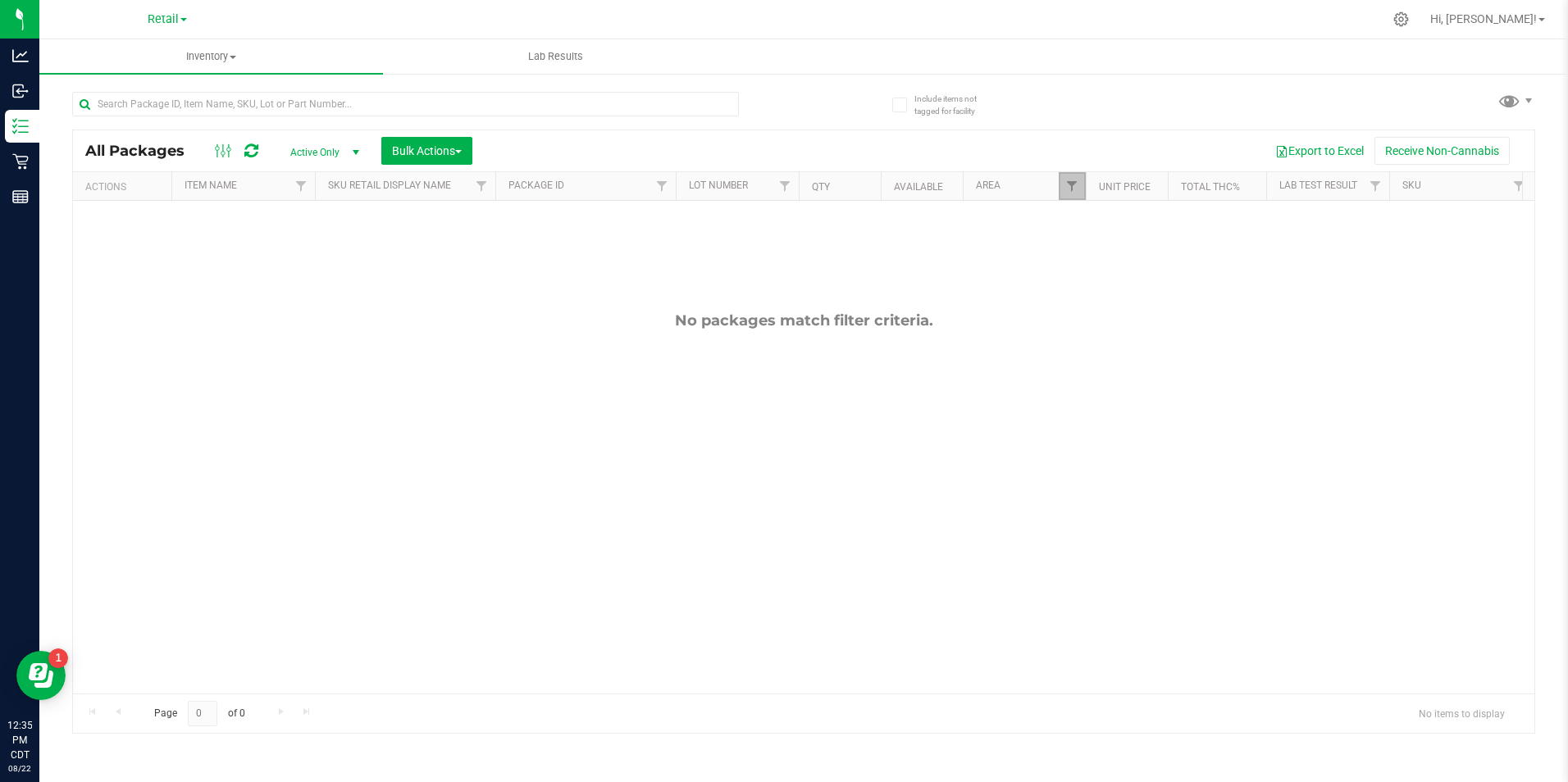
click at [1064, 183] on link "Filter" at bounding box center [1071, 186] width 27 height 28
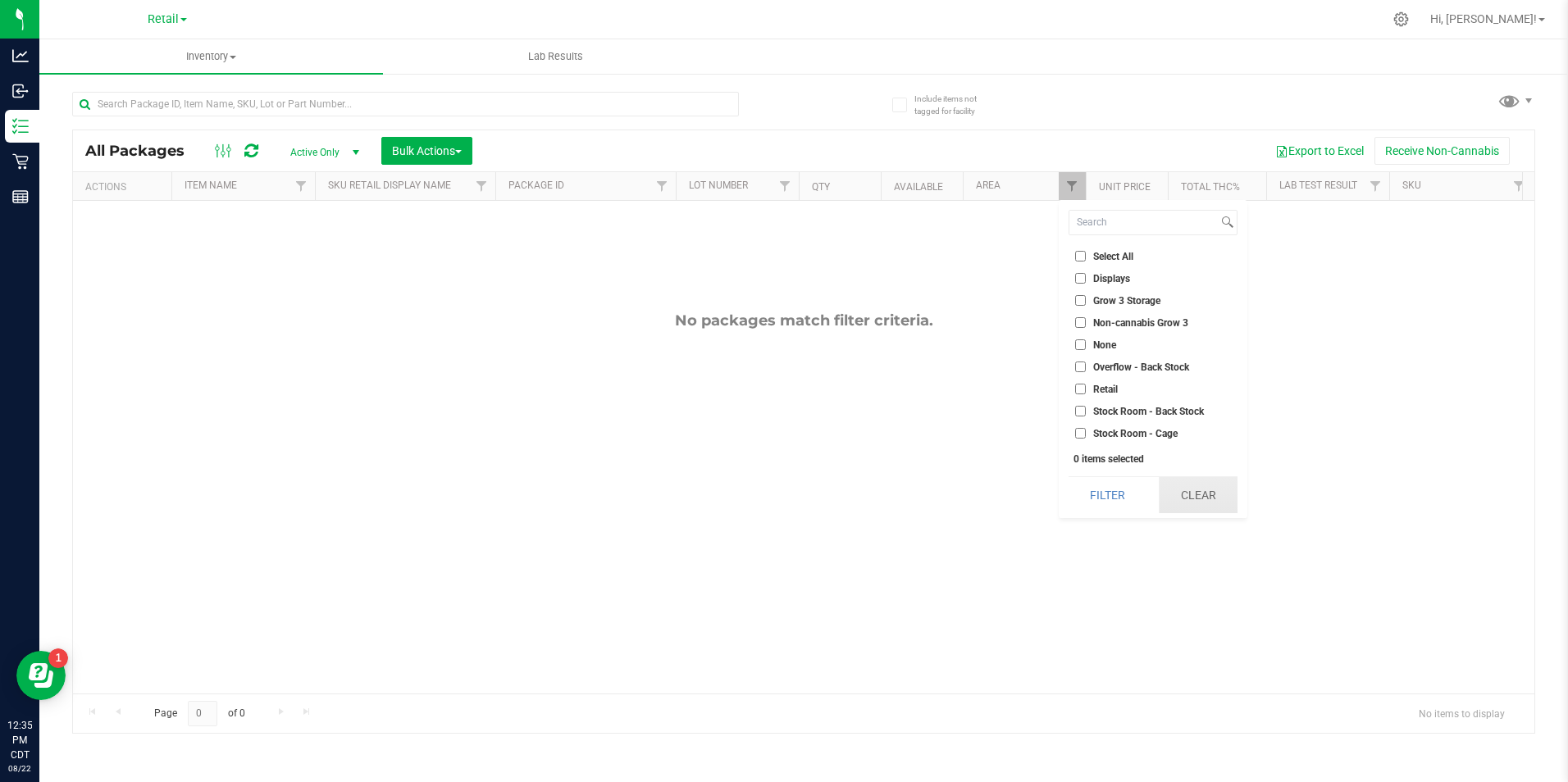
click at [1192, 492] on button "Clear" at bounding box center [1198, 495] width 78 height 36
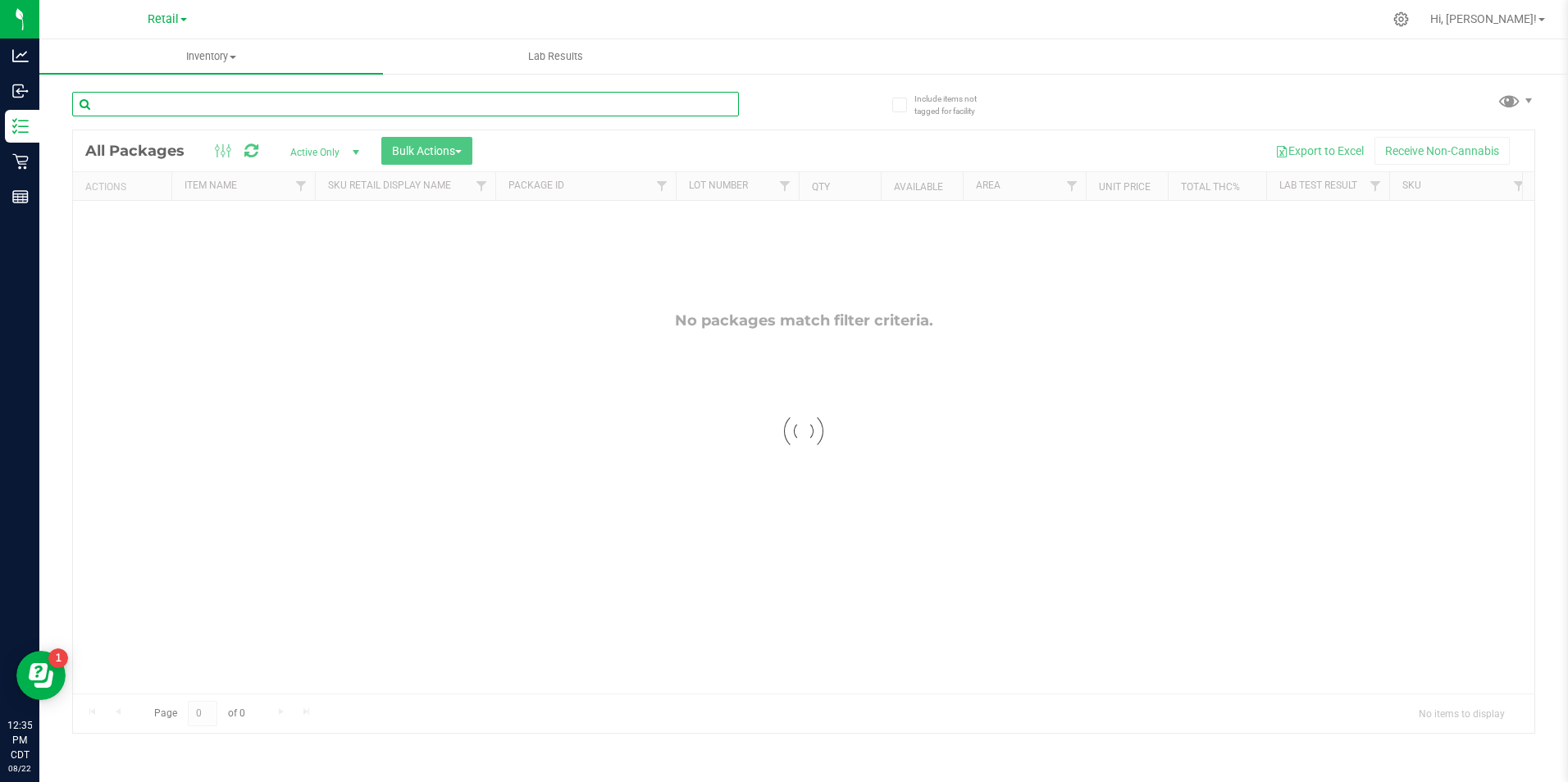
click at [509, 110] on input "text" at bounding box center [405, 104] width 666 height 24
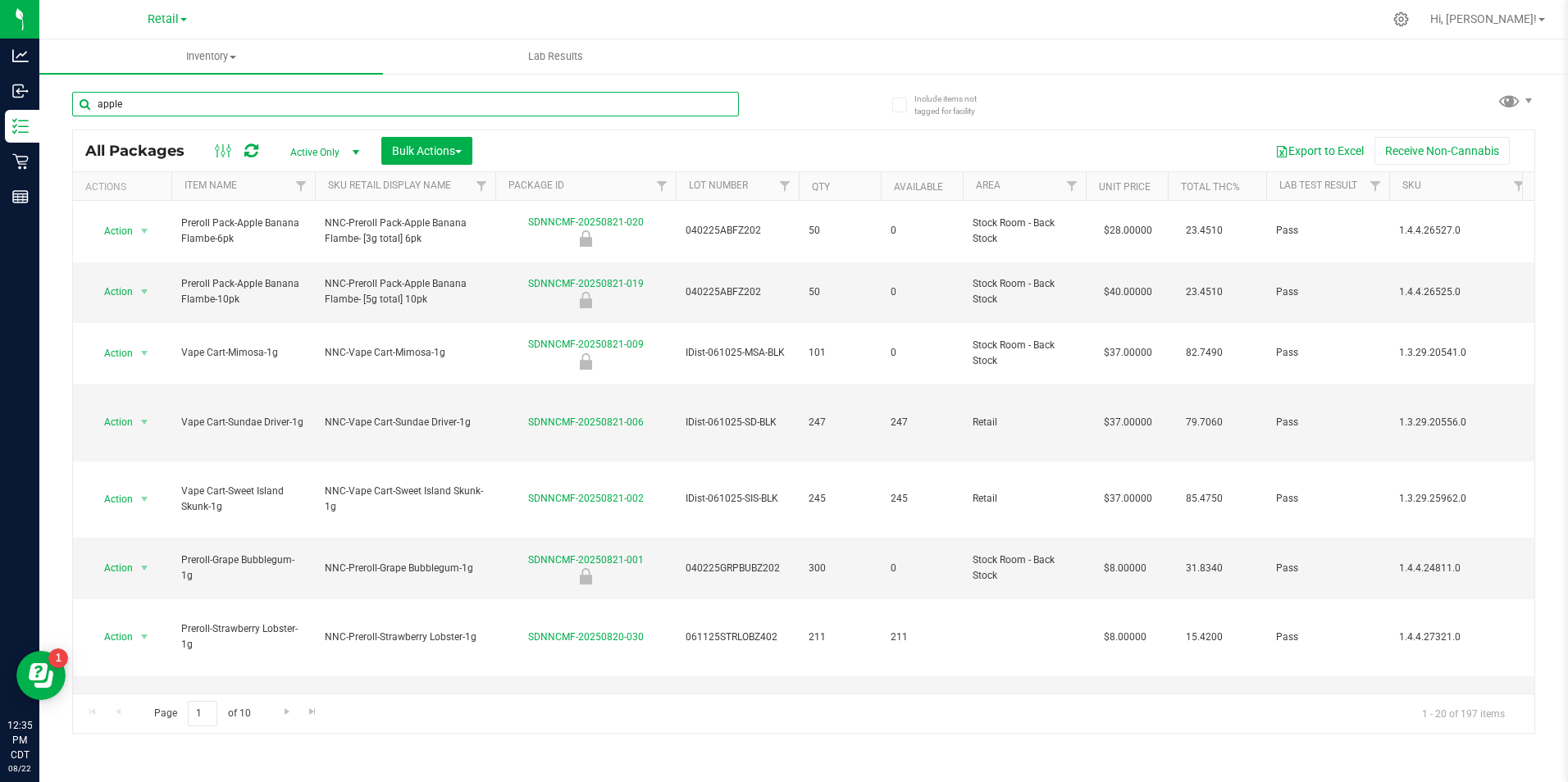
type input "apple"
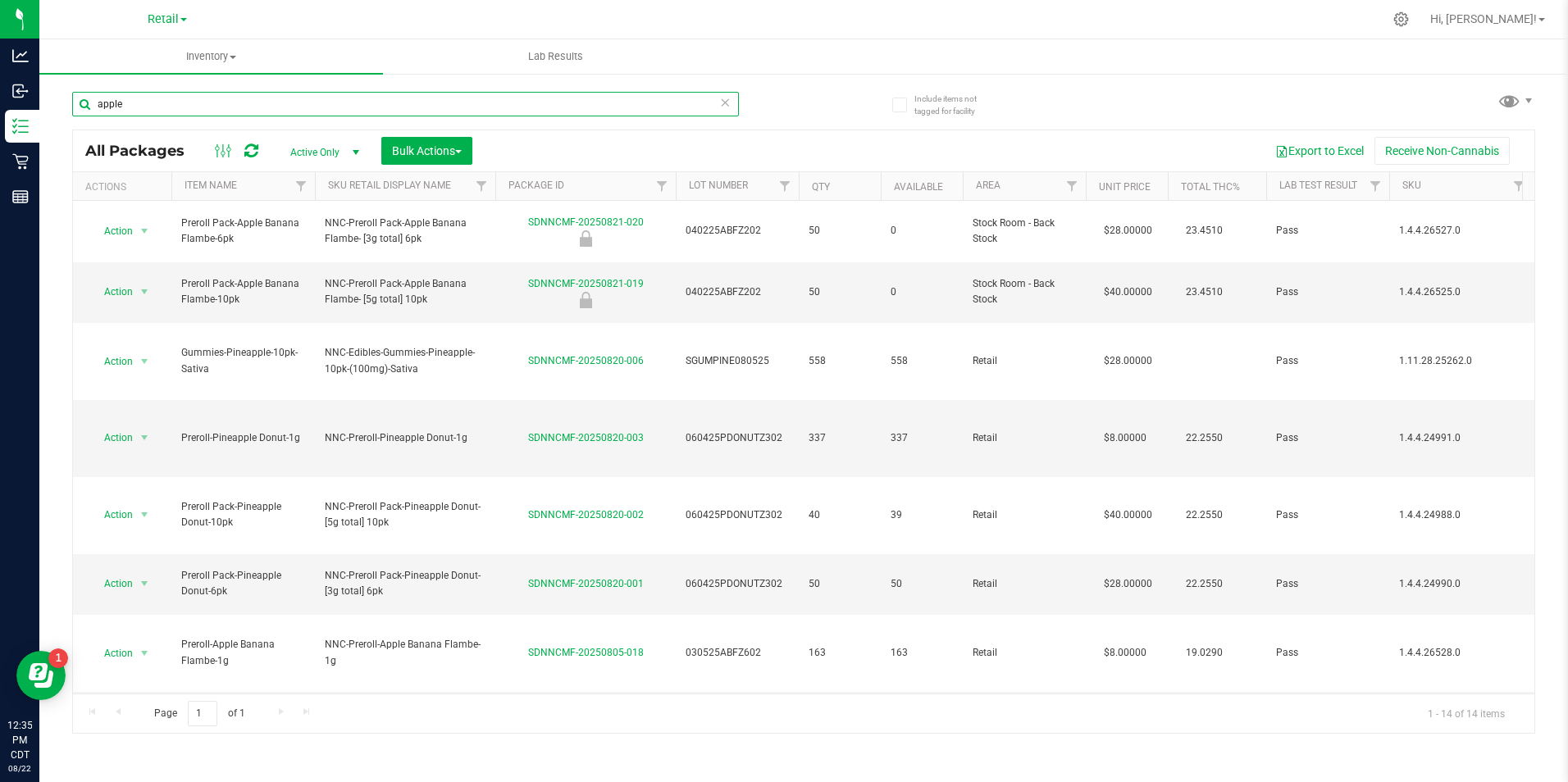
click at [717, 102] on input "apple" at bounding box center [405, 104] width 666 height 24
click at [720, 102] on icon at bounding box center [725, 101] width 11 height 20
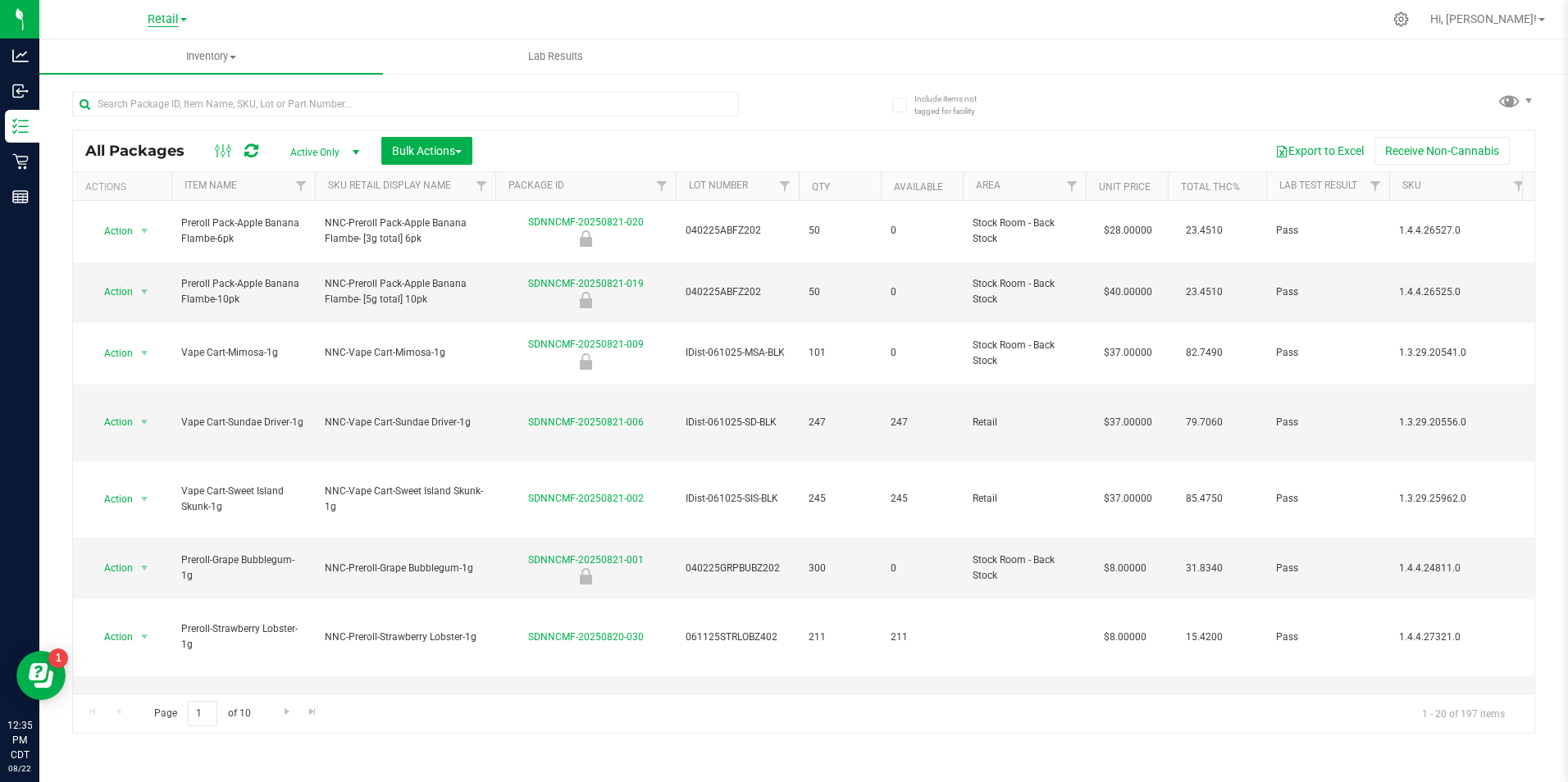
click at [152, 21] on span "Retail" at bounding box center [163, 19] width 31 height 15
click at [153, 89] on link "Manufacturing" at bounding box center [167, 79] width 240 height 22
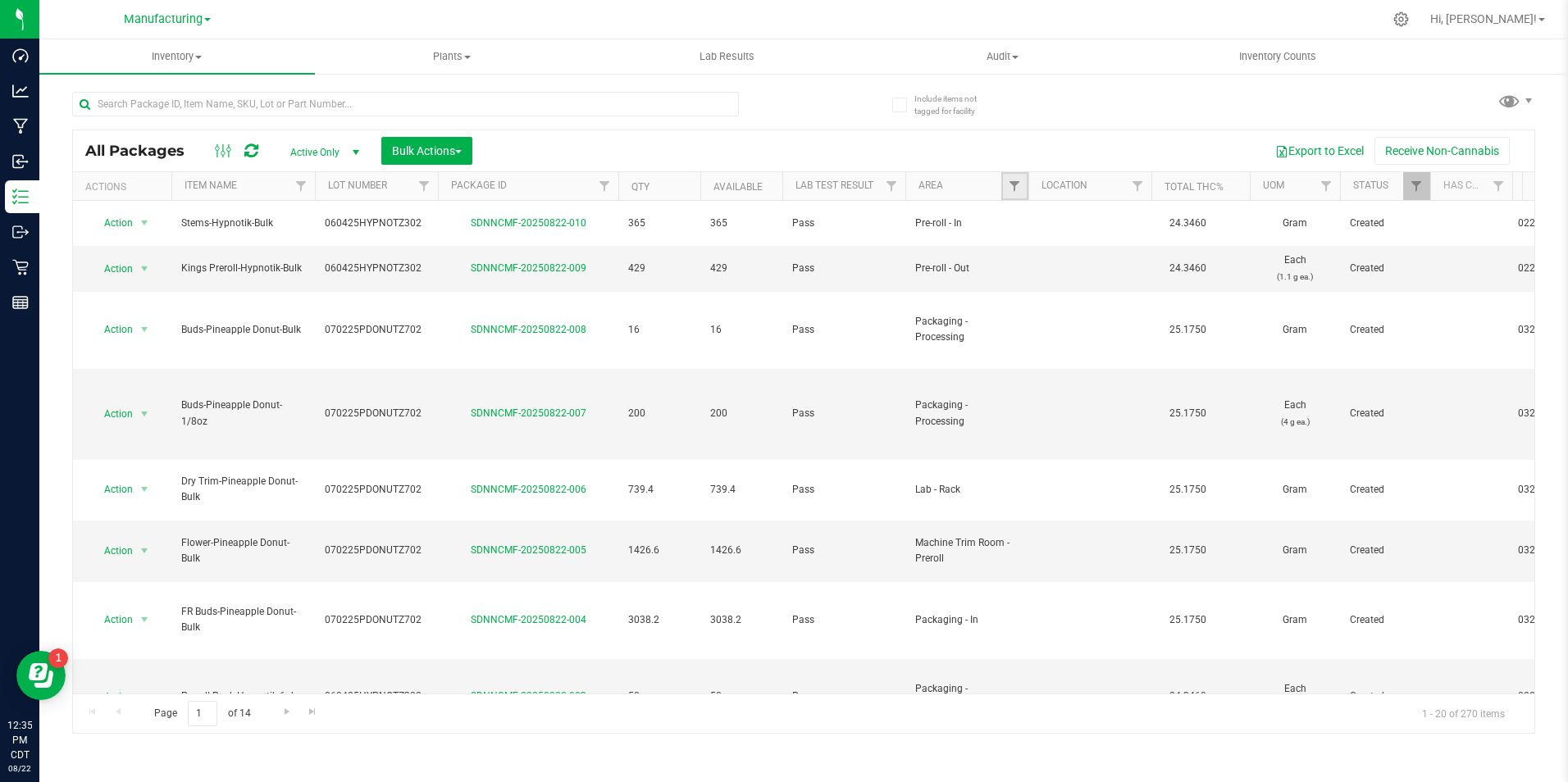
click at [1004, 181] on link "Filter" at bounding box center [1014, 186] width 27 height 28
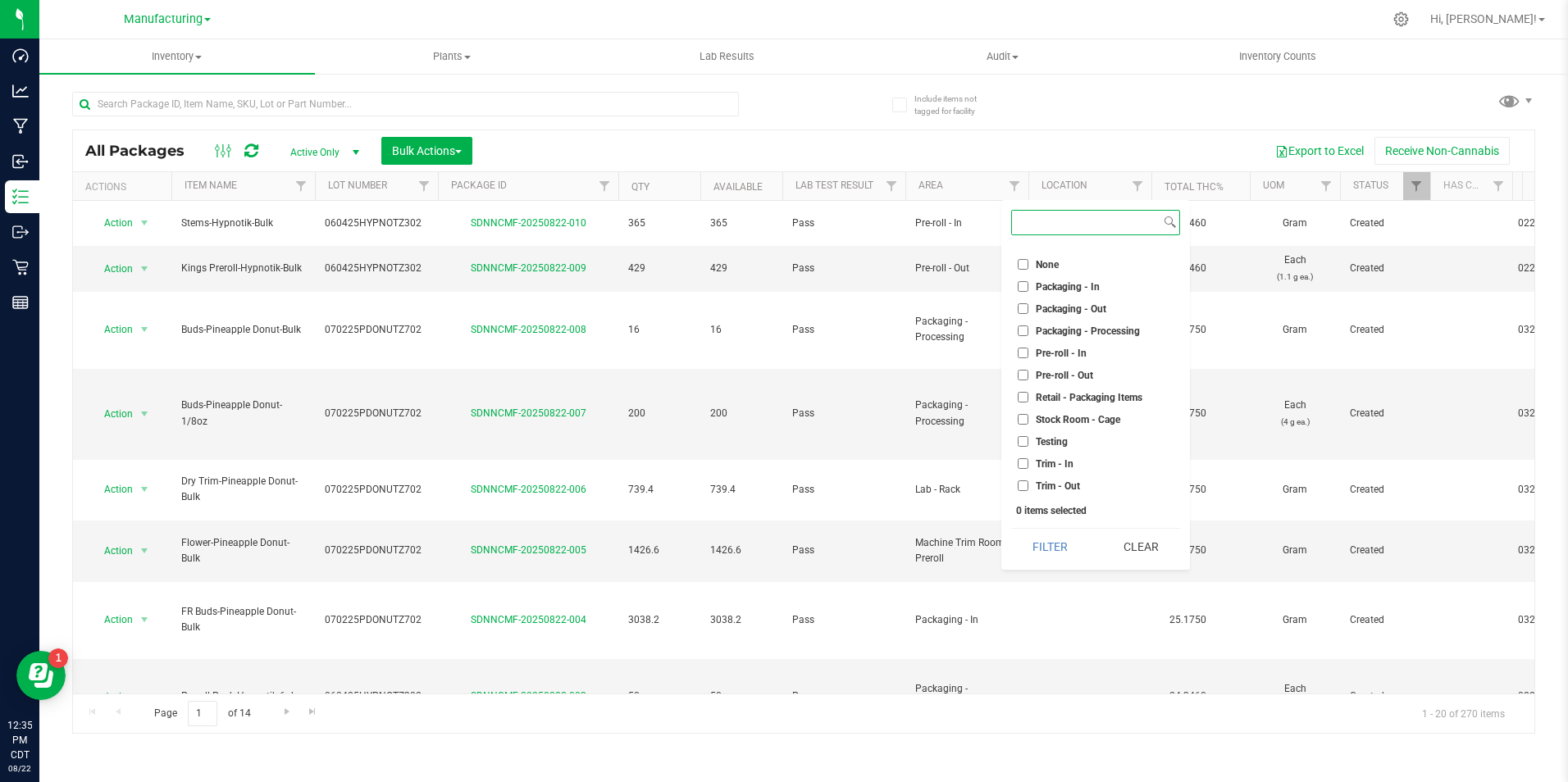
scroll to position [435, 0]
click at [1089, 381] on li "Pre-roll - Out" at bounding box center [1096, 374] width 169 height 17
click at [1074, 300] on li "Packaging - Out" at bounding box center [1096, 308] width 169 height 17
click at [1030, 313] on label "Packaging - Out" at bounding box center [1062, 307] width 89 height 10
click at [1028, 313] on input "Packaging - Out" at bounding box center [1023, 307] width 10 height 10
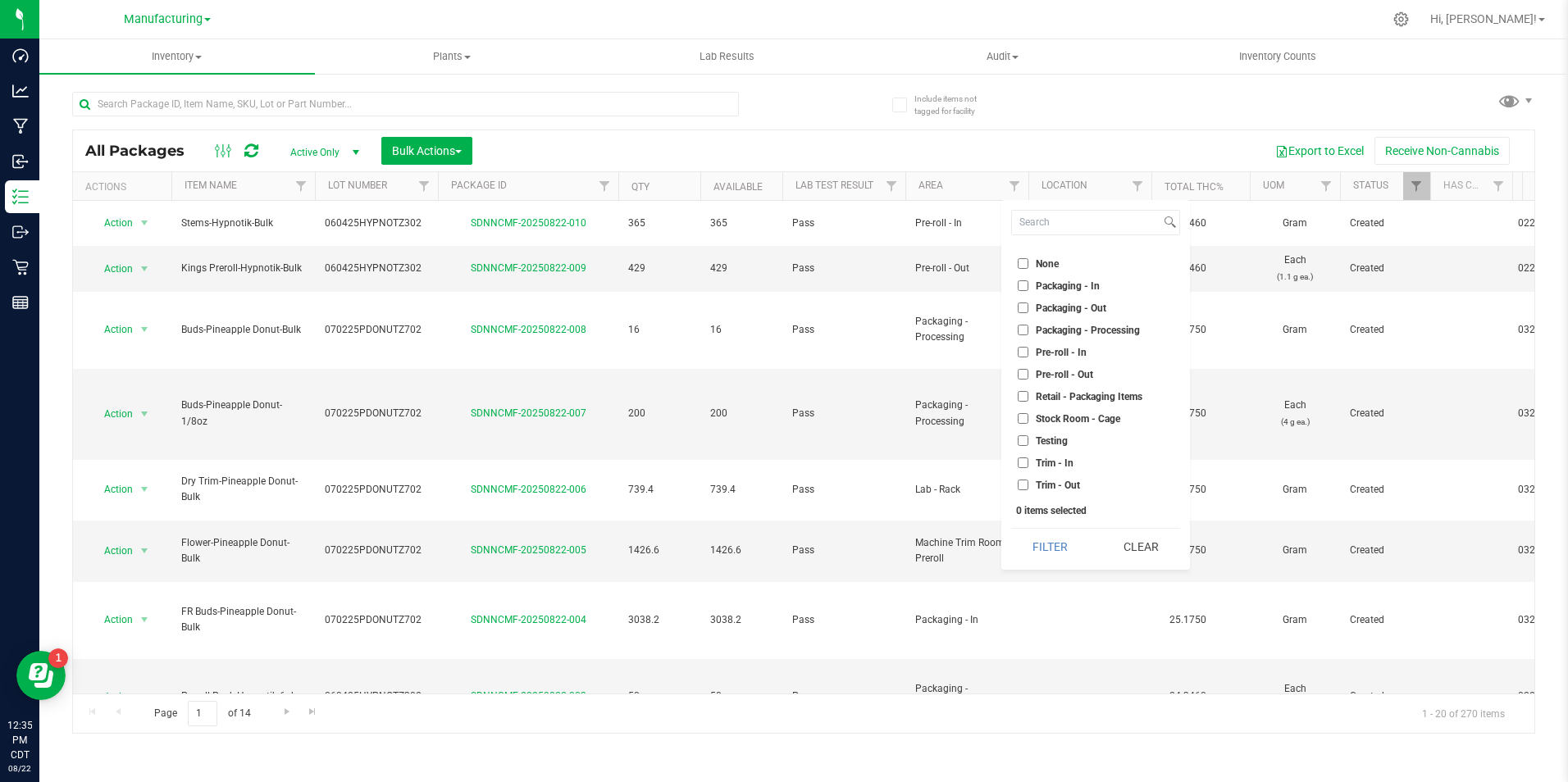
checkbox input "true"
click at [1068, 552] on button "Filter" at bounding box center [1051, 546] width 78 height 36
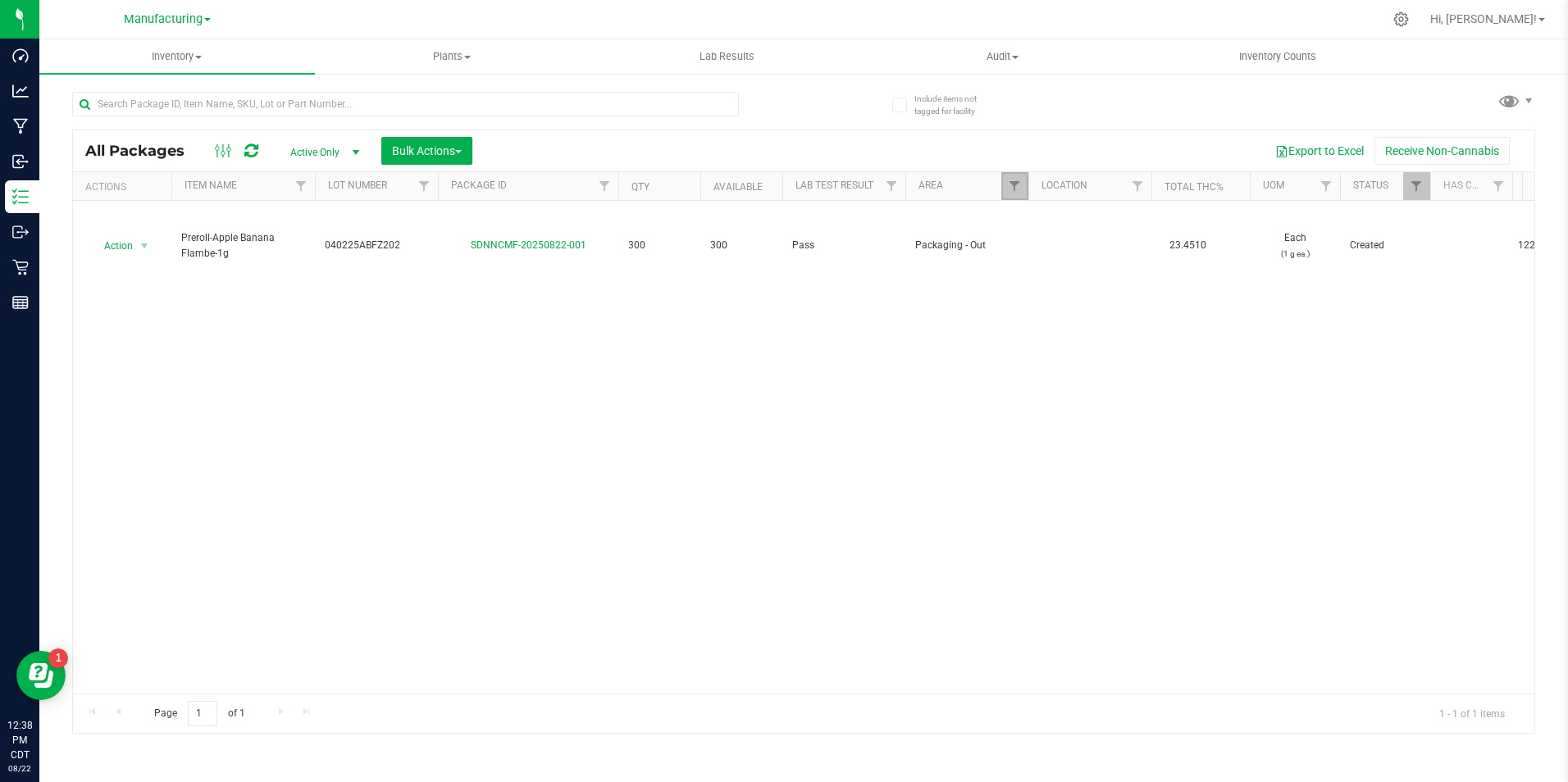
click at [1001, 182] on link "Filter" at bounding box center [1014, 186] width 27 height 28
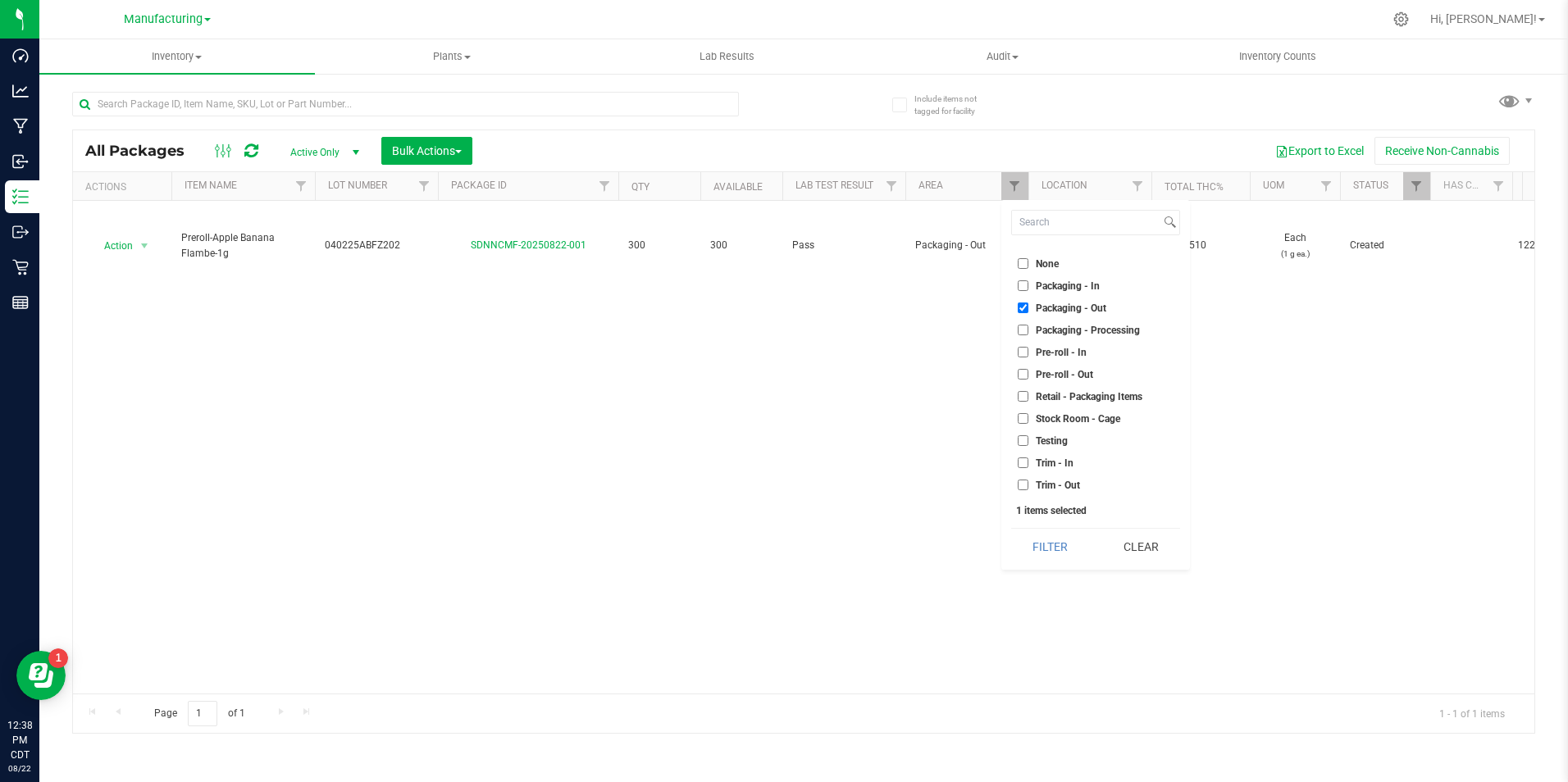
click at [1076, 332] on span "Packaging - Processing" at bounding box center [1088, 330] width 105 height 10
click at [1028, 332] on input "Packaging - Processing" at bounding box center [1023, 330] width 10 height 10
checkbox input "true"
click at [1059, 536] on button "Filter" at bounding box center [1051, 546] width 78 height 36
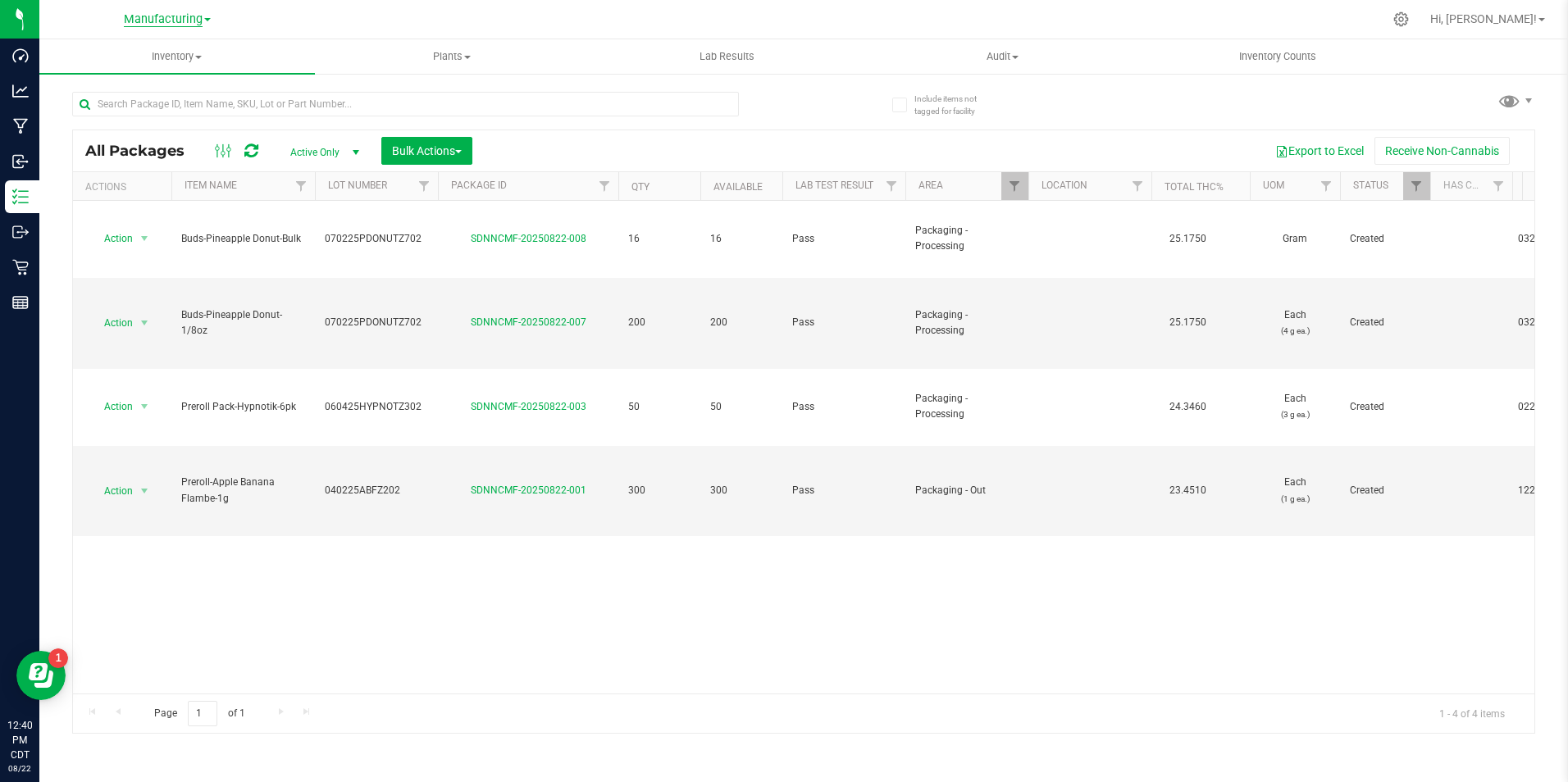
click at [148, 23] on span "Manufacturing" at bounding box center [163, 19] width 78 height 15
click at [136, 98] on link "Retail" at bounding box center [167, 101] width 240 height 22
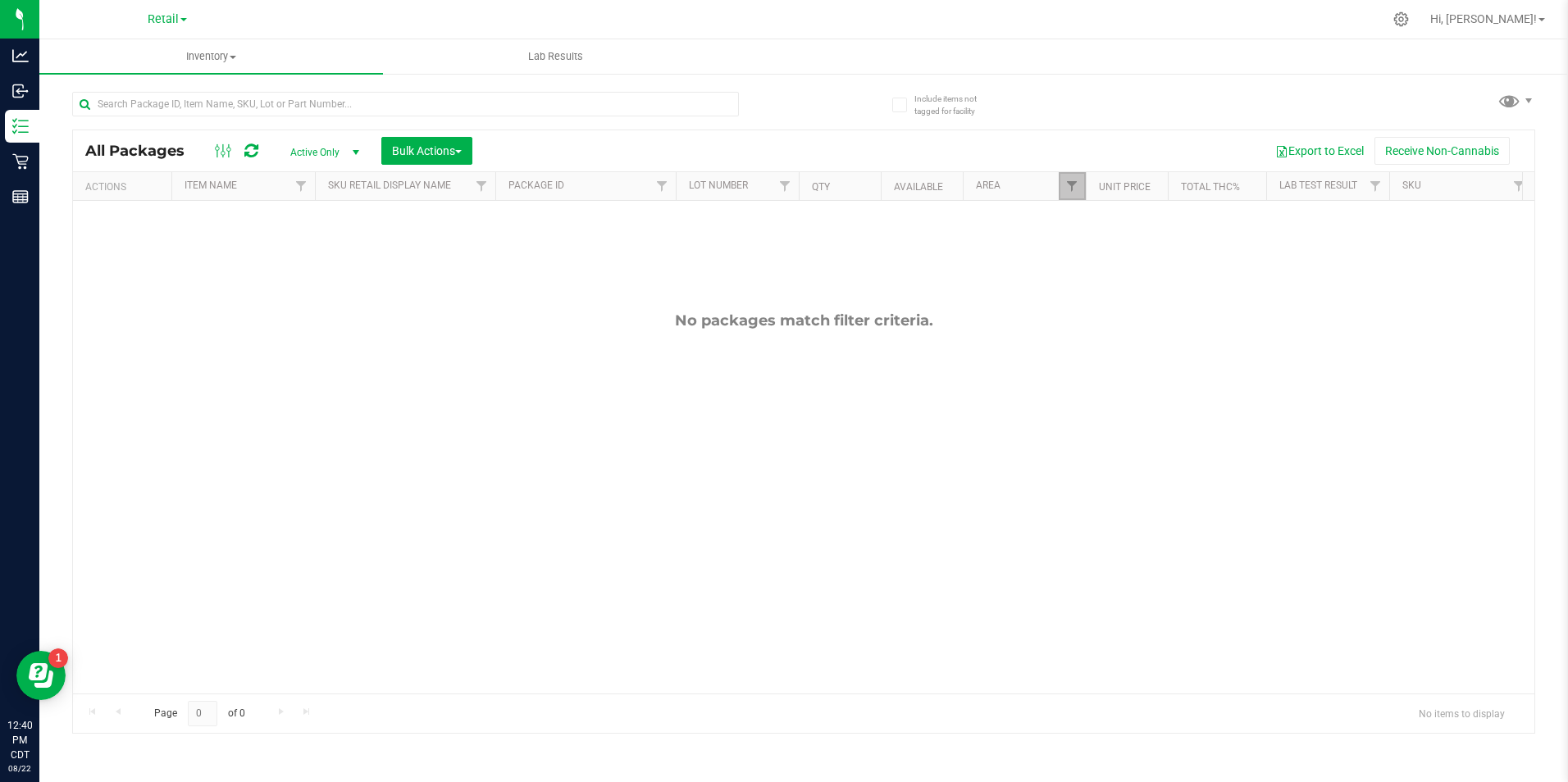
drag, startPoint x: 1067, startPoint y: 185, endPoint x: 1158, endPoint y: 333, distance: 173.7
click at [1069, 185] on span "Filter" at bounding box center [1071, 185] width 13 height 13
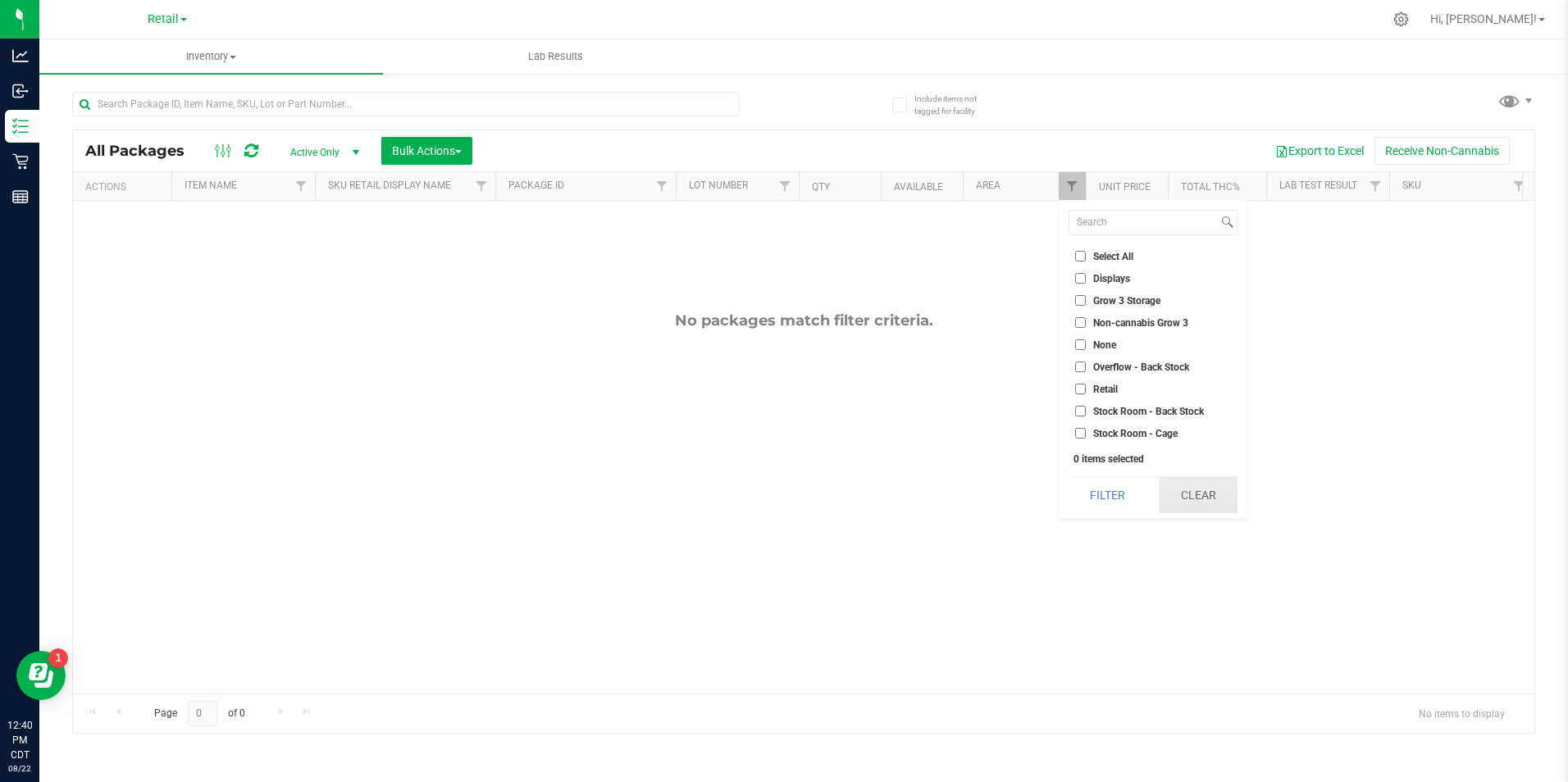
click at [1213, 492] on button "Clear" at bounding box center [1198, 495] width 78 height 36
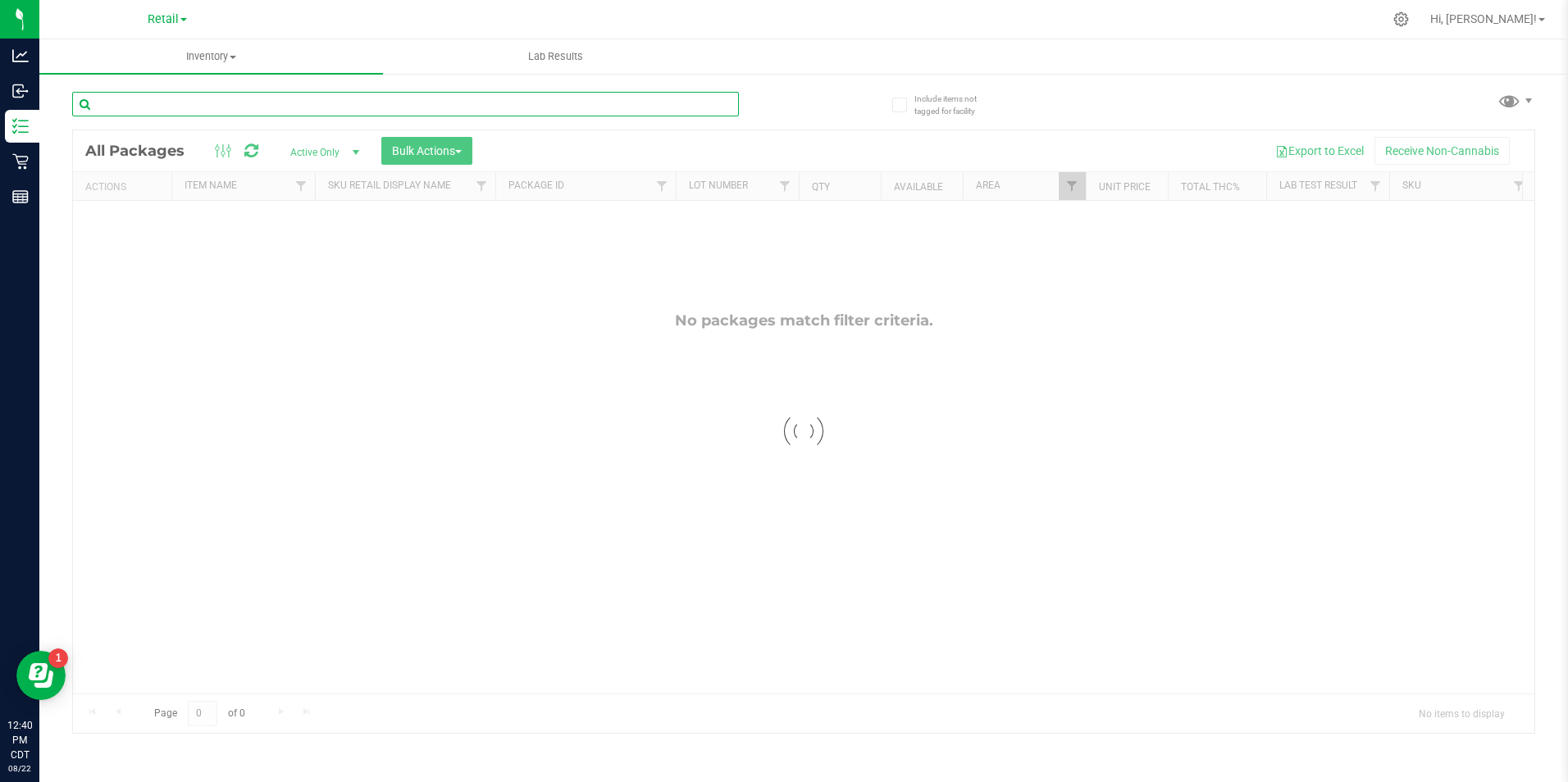
click at [449, 115] on input "text" at bounding box center [405, 104] width 666 height 24
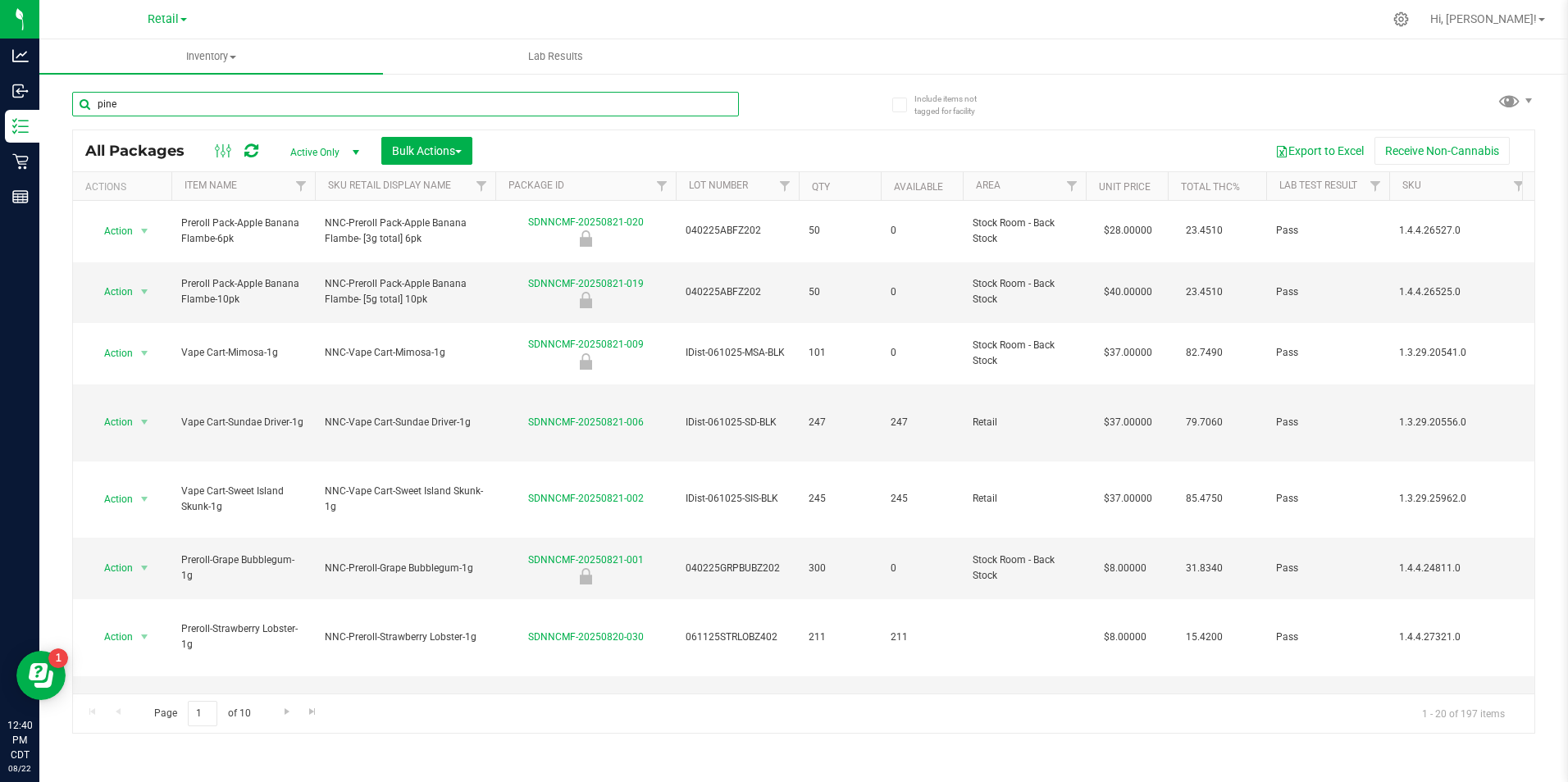
type input "pine"
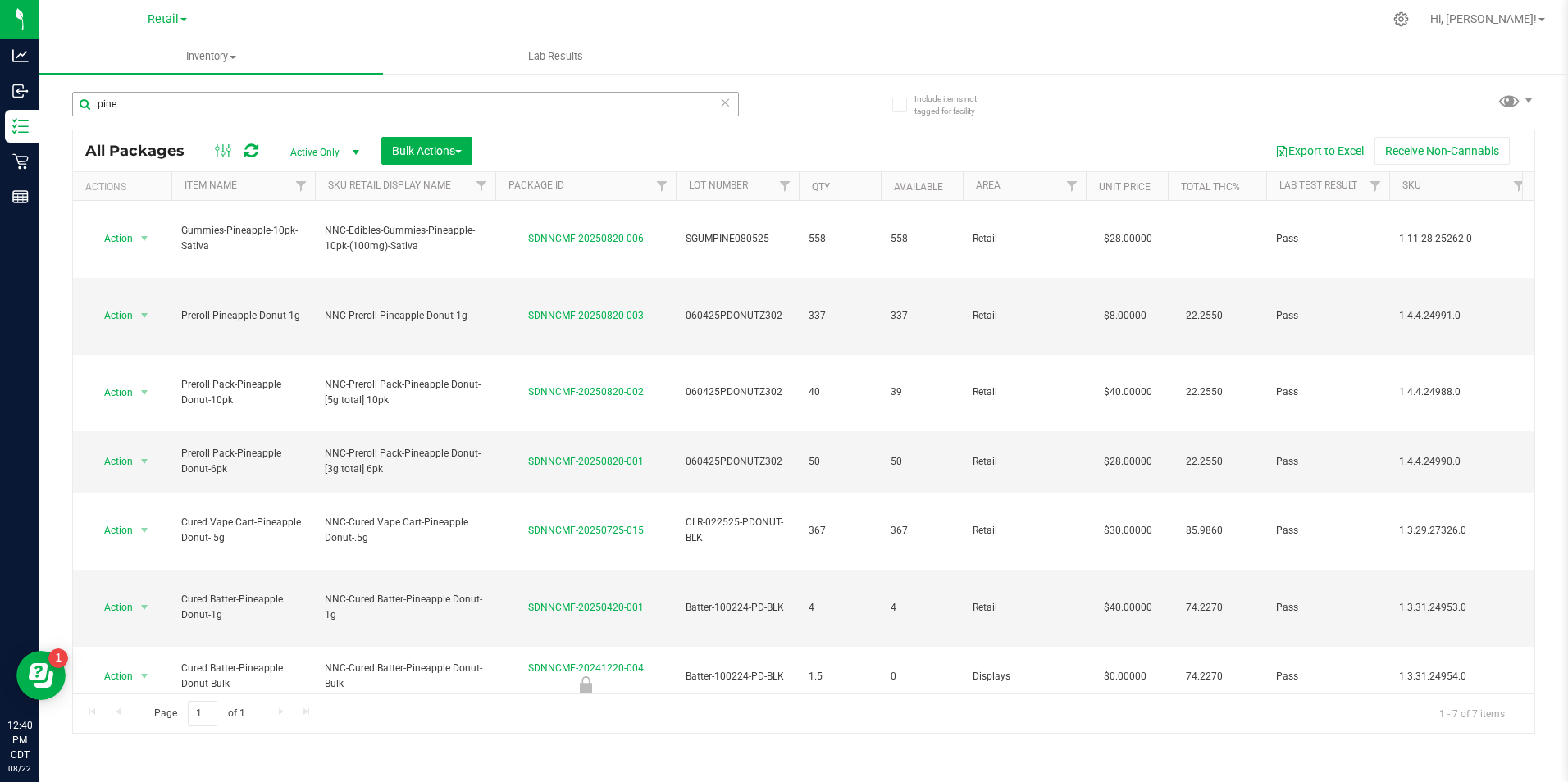
drag, startPoint x: 720, startPoint y: 99, endPoint x: 718, endPoint y: 112, distance: 13.2
click at [721, 100] on icon at bounding box center [725, 101] width 11 height 20
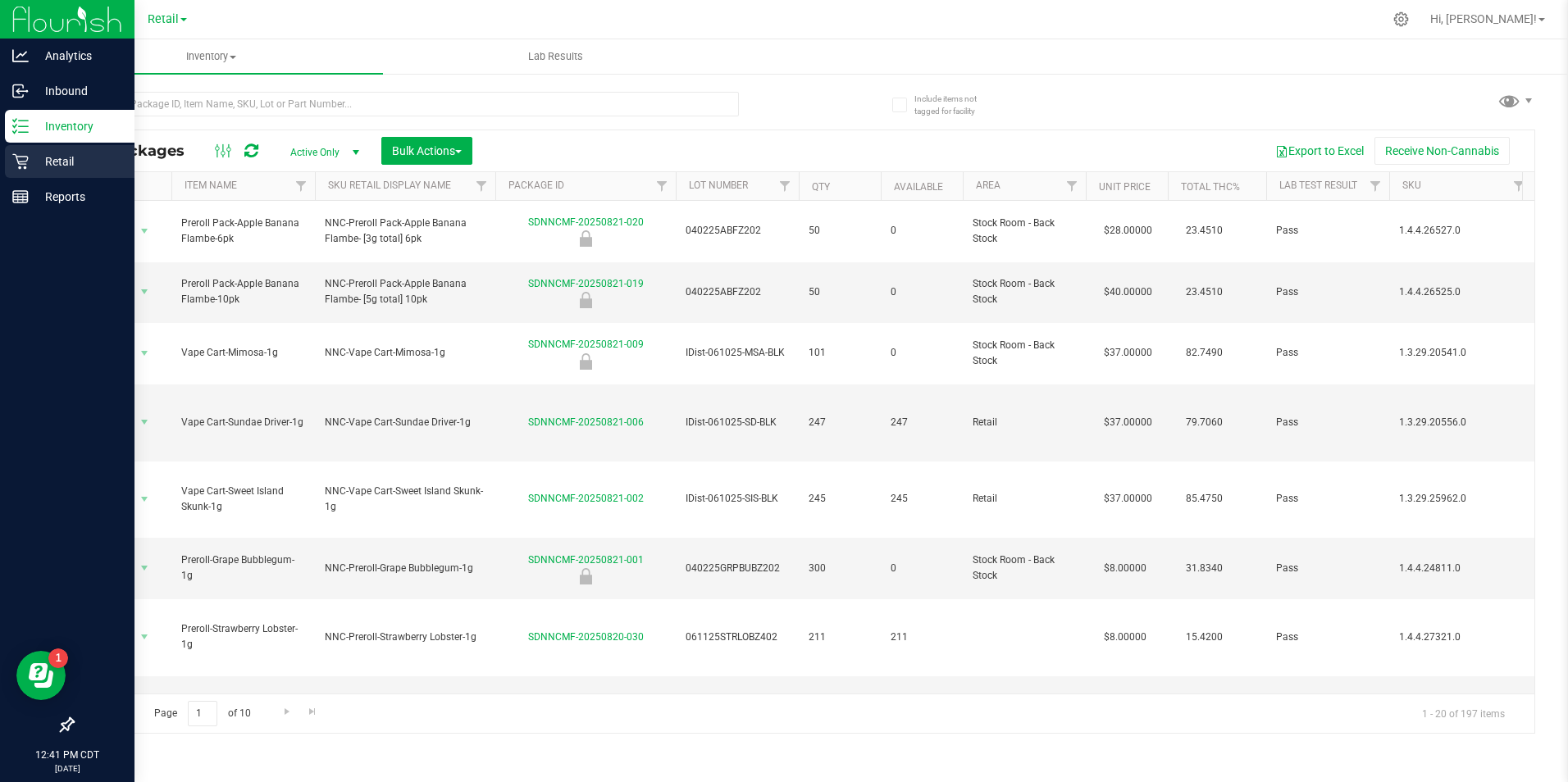
click at [35, 151] on div "Retail" at bounding box center [70, 162] width 130 height 33
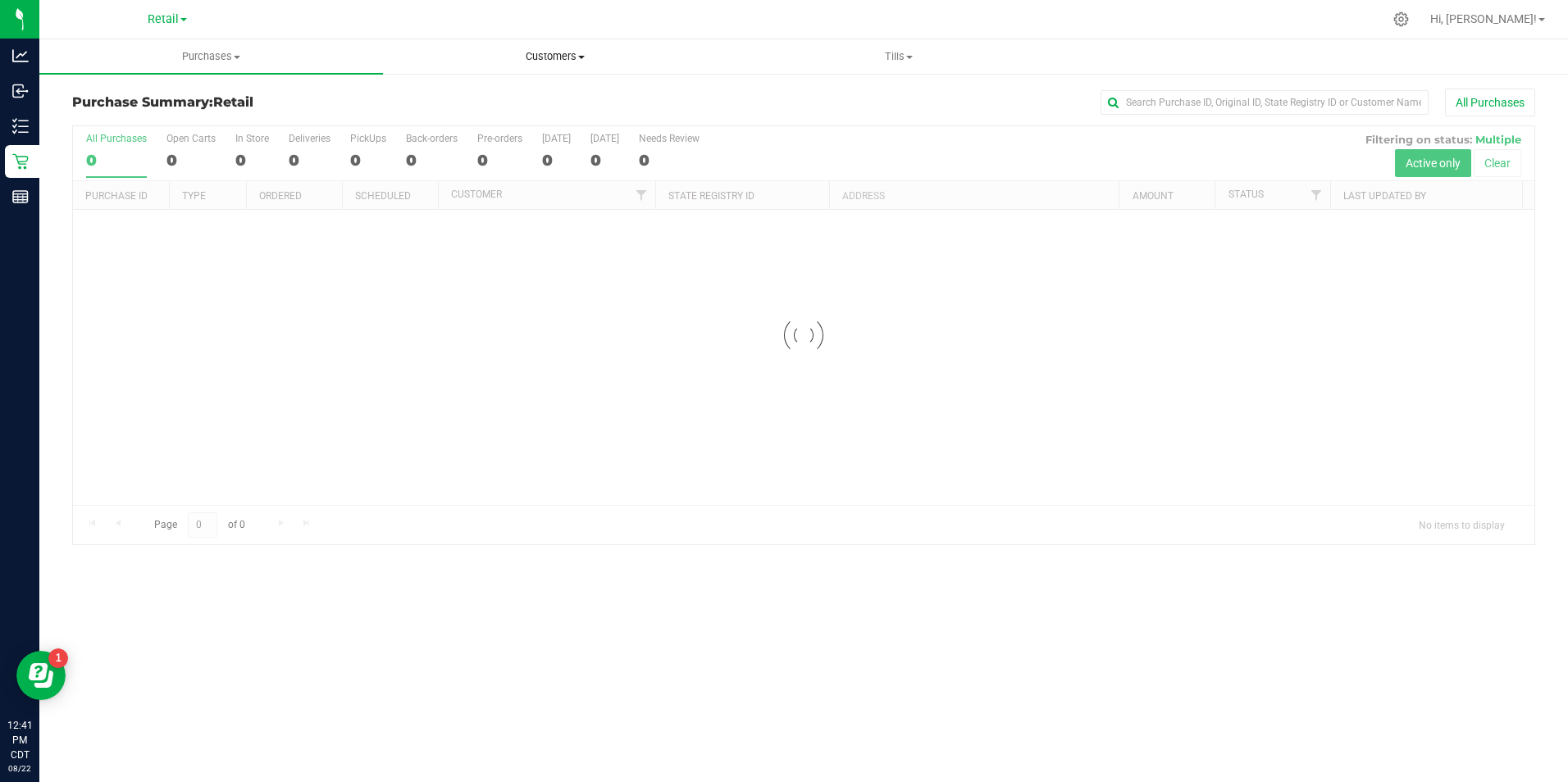
click at [563, 49] on uib-tab-heading "Customers All customers Add a new customer All physicians" at bounding box center [554, 57] width 341 height 33
click at [513, 98] on li "All customers" at bounding box center [555, 99] width 343 height 20
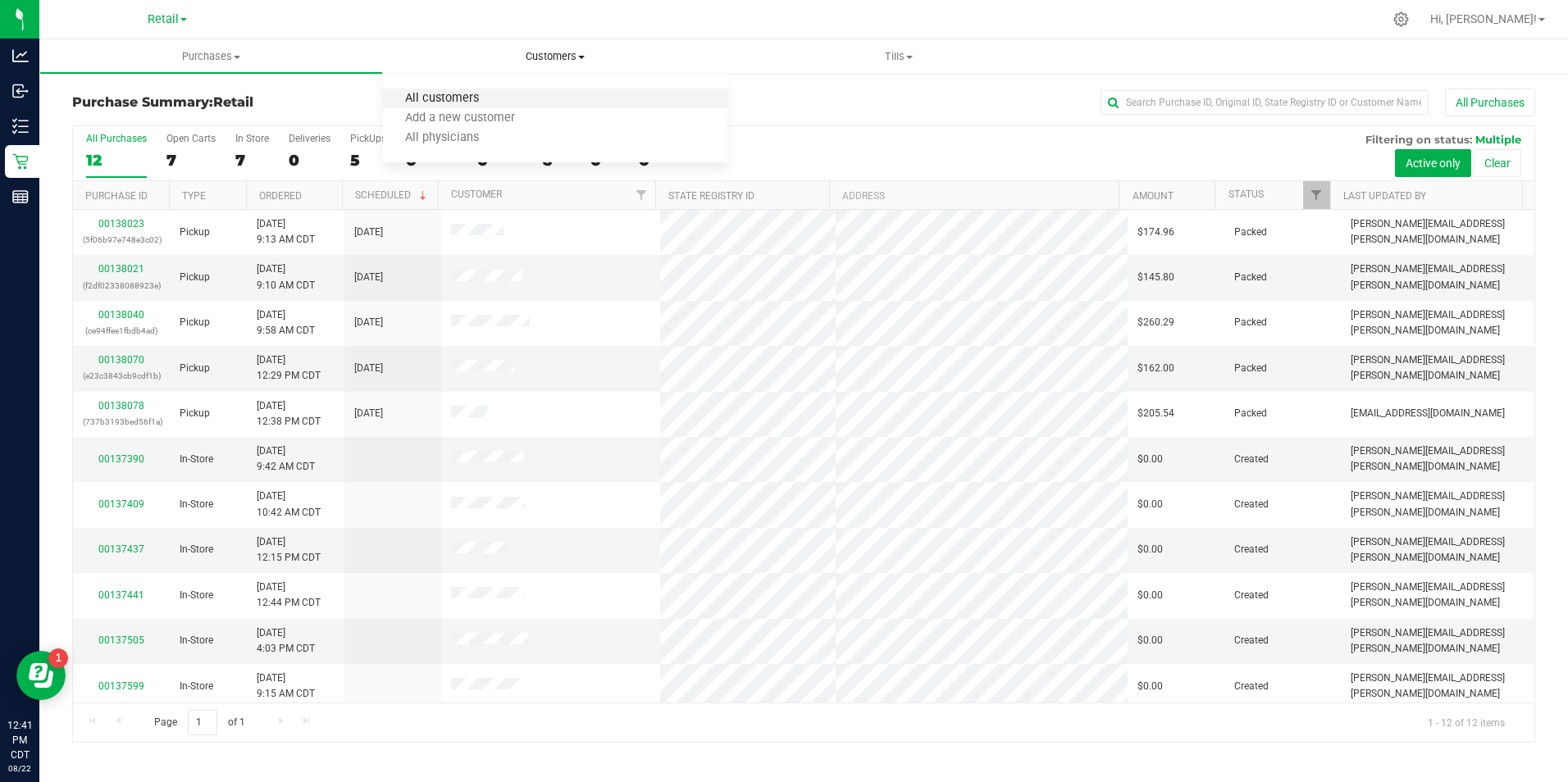
click at [462, 96] on span "All customers" at bounding box center [443, 98] width 118 height 14
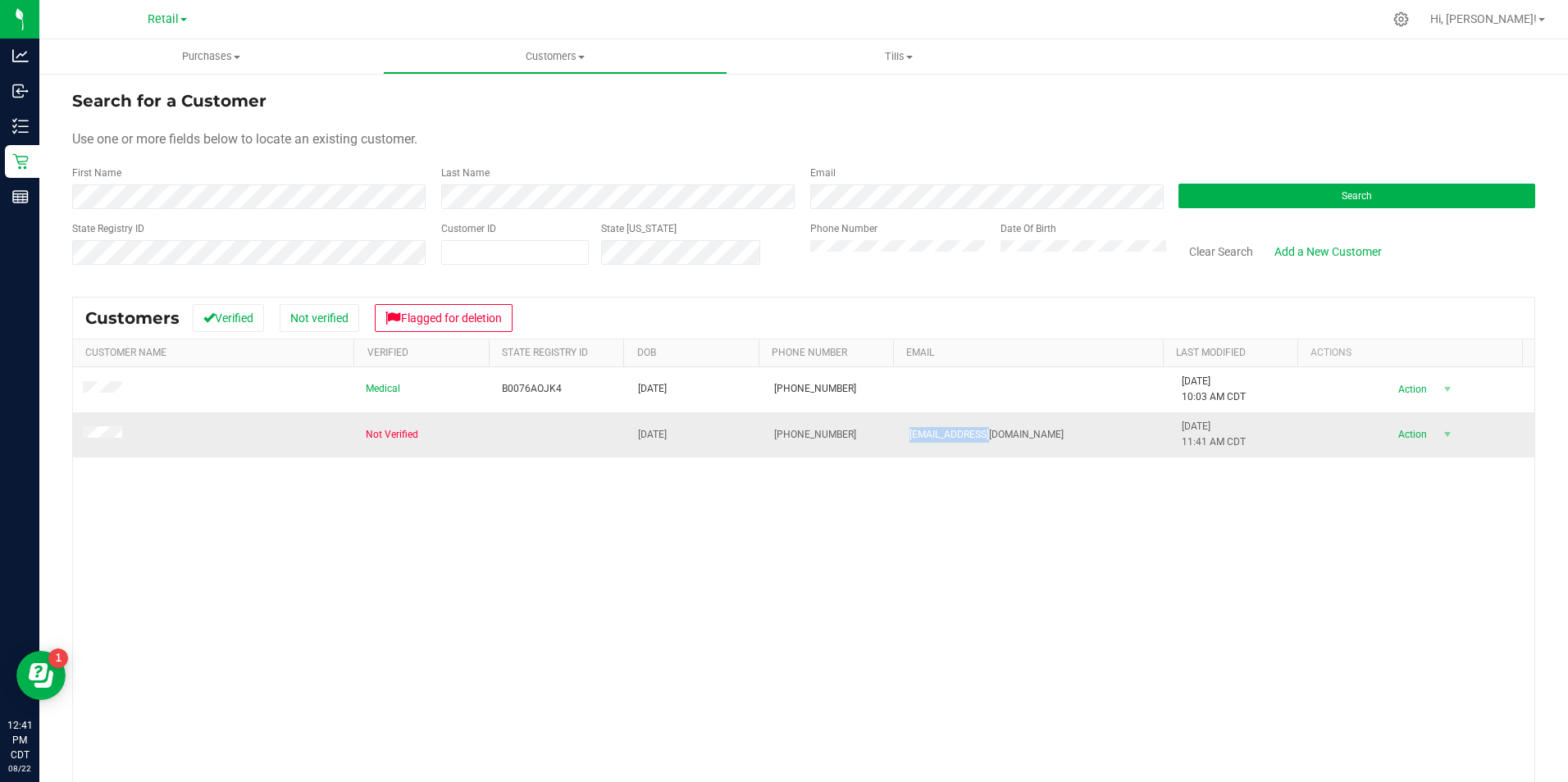
drag, startPoint x: 942, startPoint y: 432, endPoint x: 876, endPoint y: 434, distance: 66.0
click at [876, 434] on tr "Not Verified 03/04/1983 (712) 334-1140 joyruiz@aol.com 8/22/2025 11:41 AM CDT D…" at bounding box center [803, 434] width 1461 height 44
drag, startPoint x: 876, startPoint y: 434, endPoint x: 942, endPoint y: 435, distance: 66.0
copy tr "joyruiz@aol.com"
drag, startPoint x: 1109, startPoint y: 590, endPoint x: 1087, endPoint y: 574, distance: 27.2
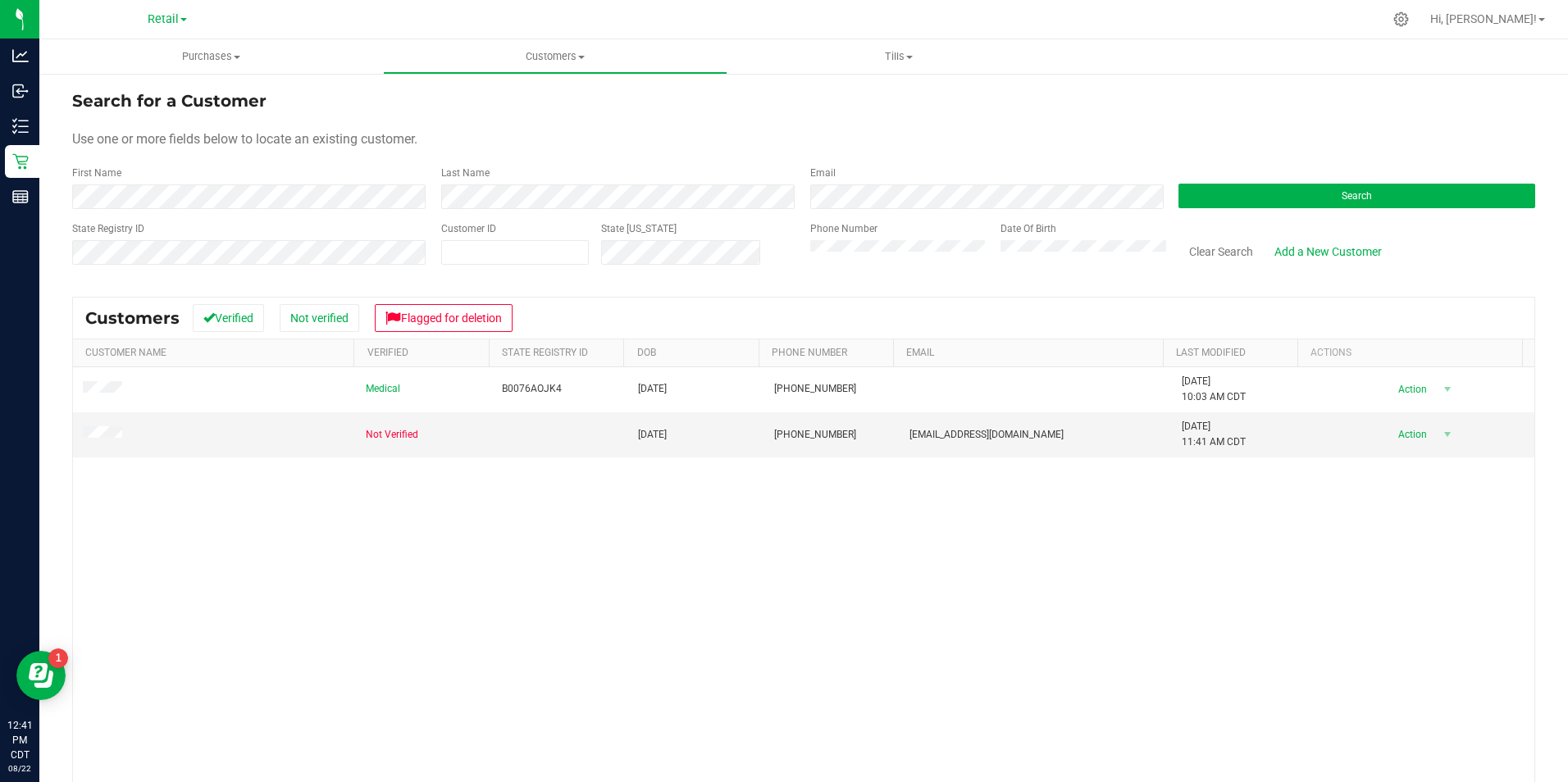
click at [1101, 583] on div "Medical B0076AOJK4 03/04/1983 (712) 334-1140 4/7/2025 10:03 AM CDT Delete Profi…" at bounding box center [803, 614] width 1461 height 493
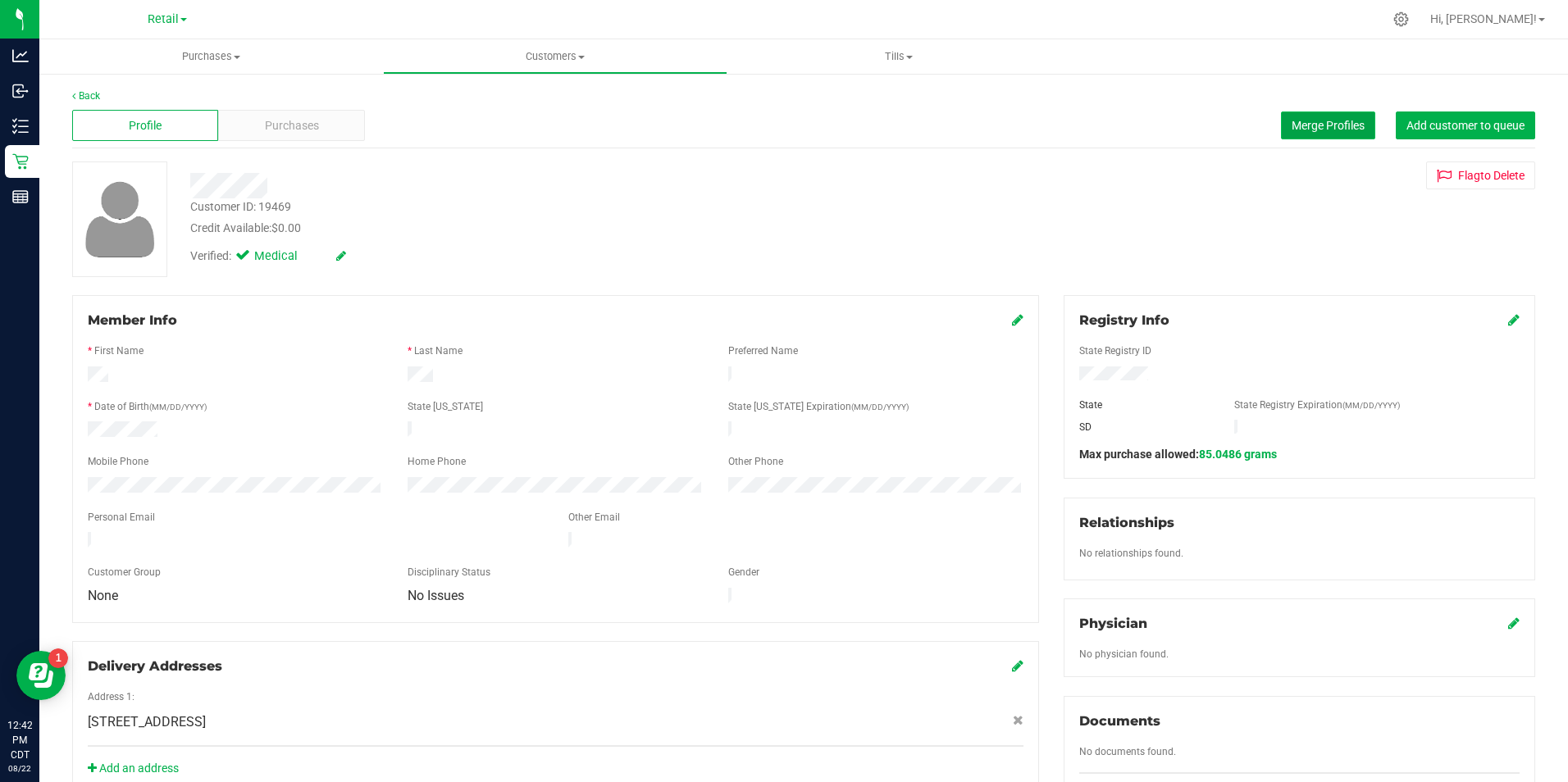
click at [1324, 114] on button "Merge Profiles" at bounding box center [1328, 125] width 94 height 28
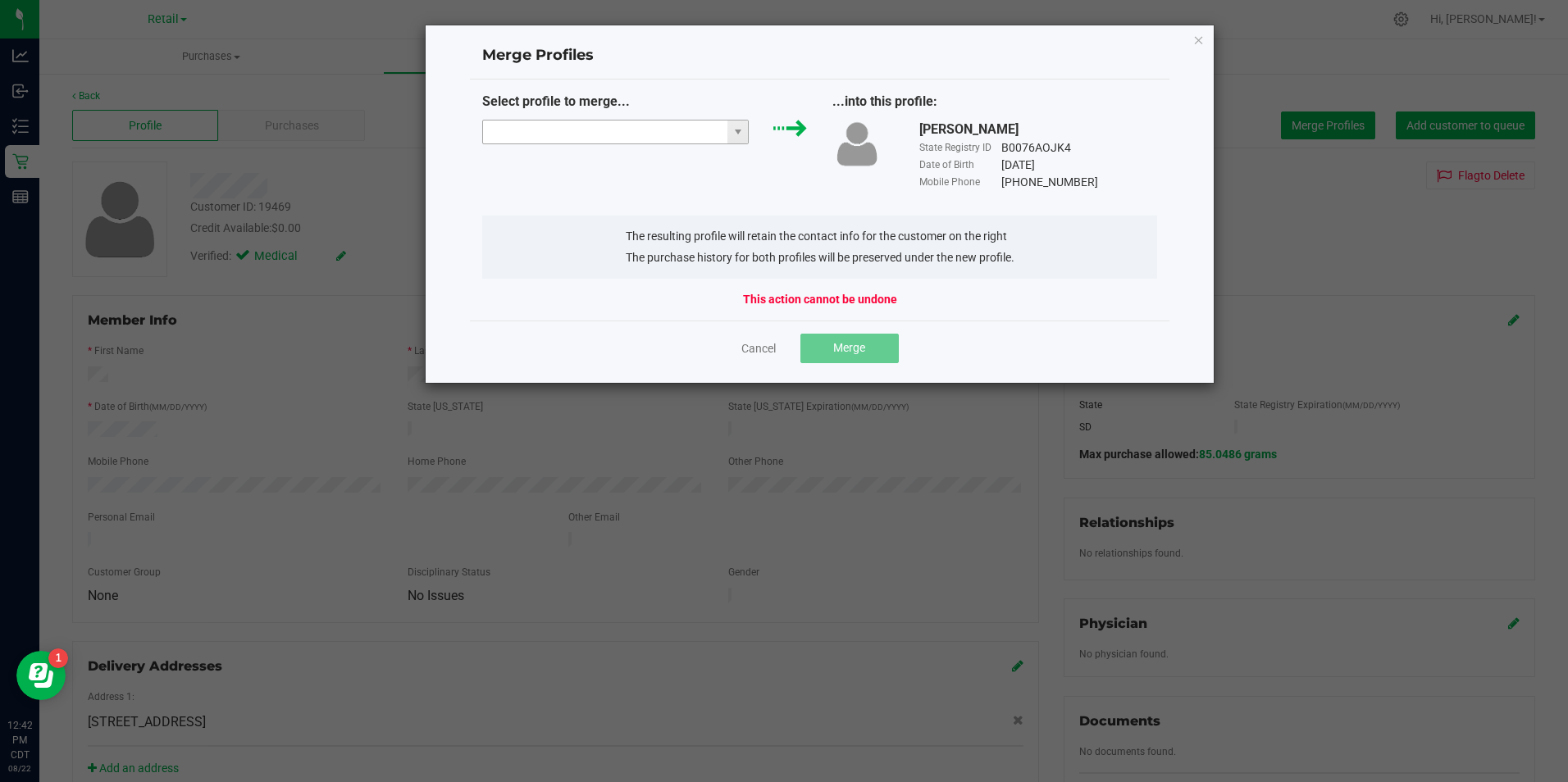
click at [611, 138] on input "NO DATA FOUND" at bounding box center [605, 131] width 245 height 23
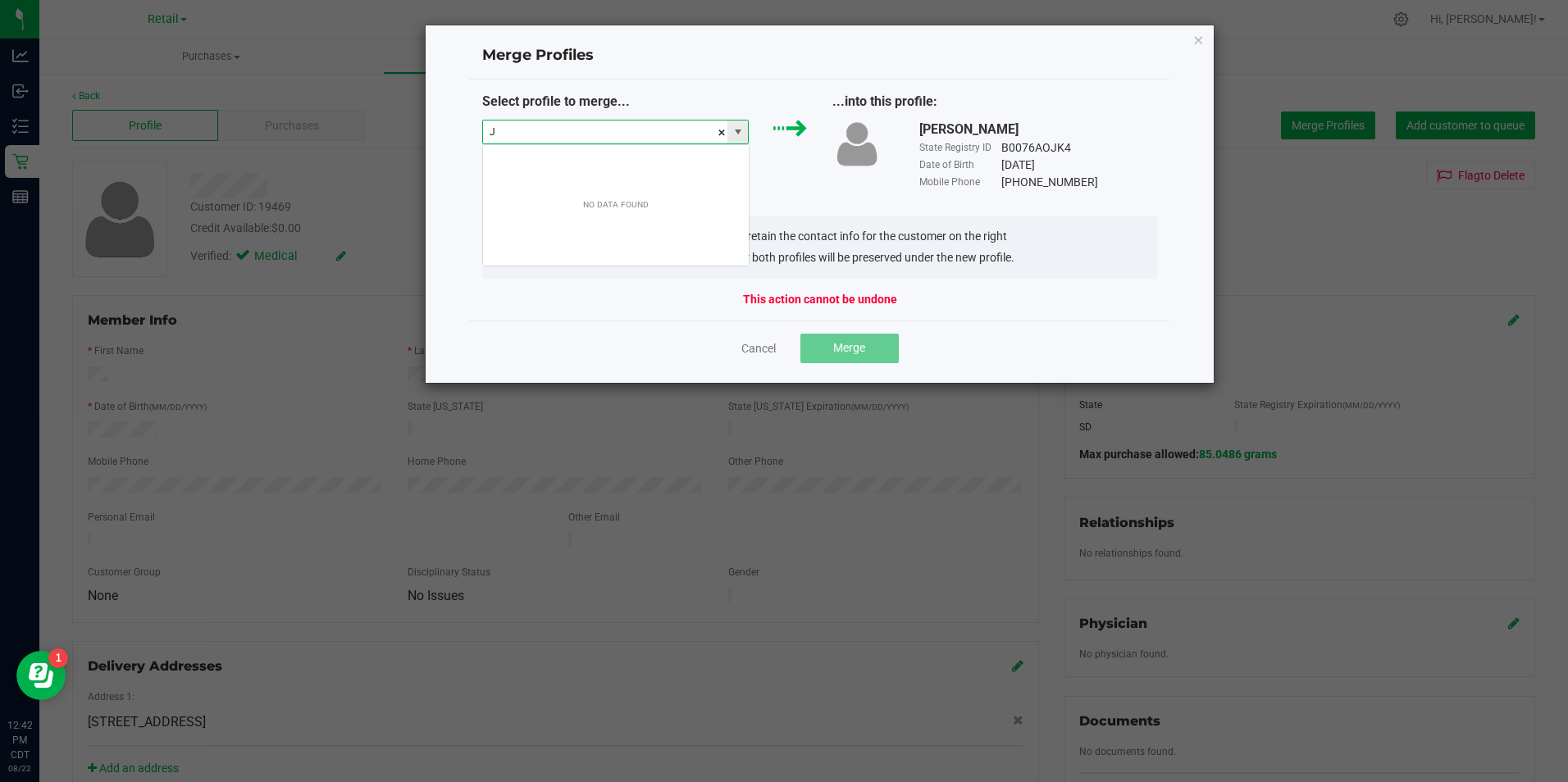
scroll to position [24, 267]
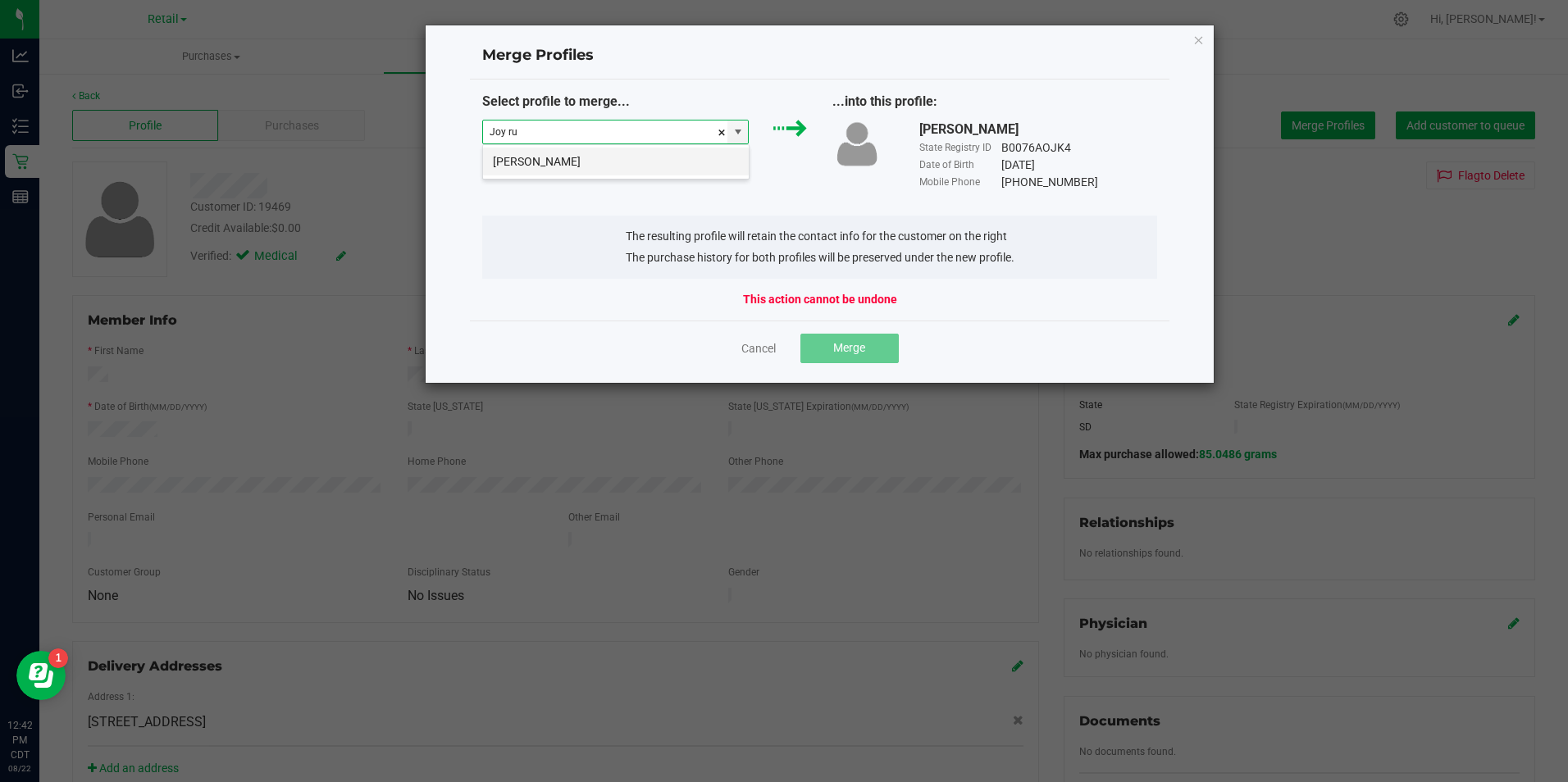
click at [588, 160] on li "Joy Ruiz" at bounding box center [615, 161] width 266 height 28
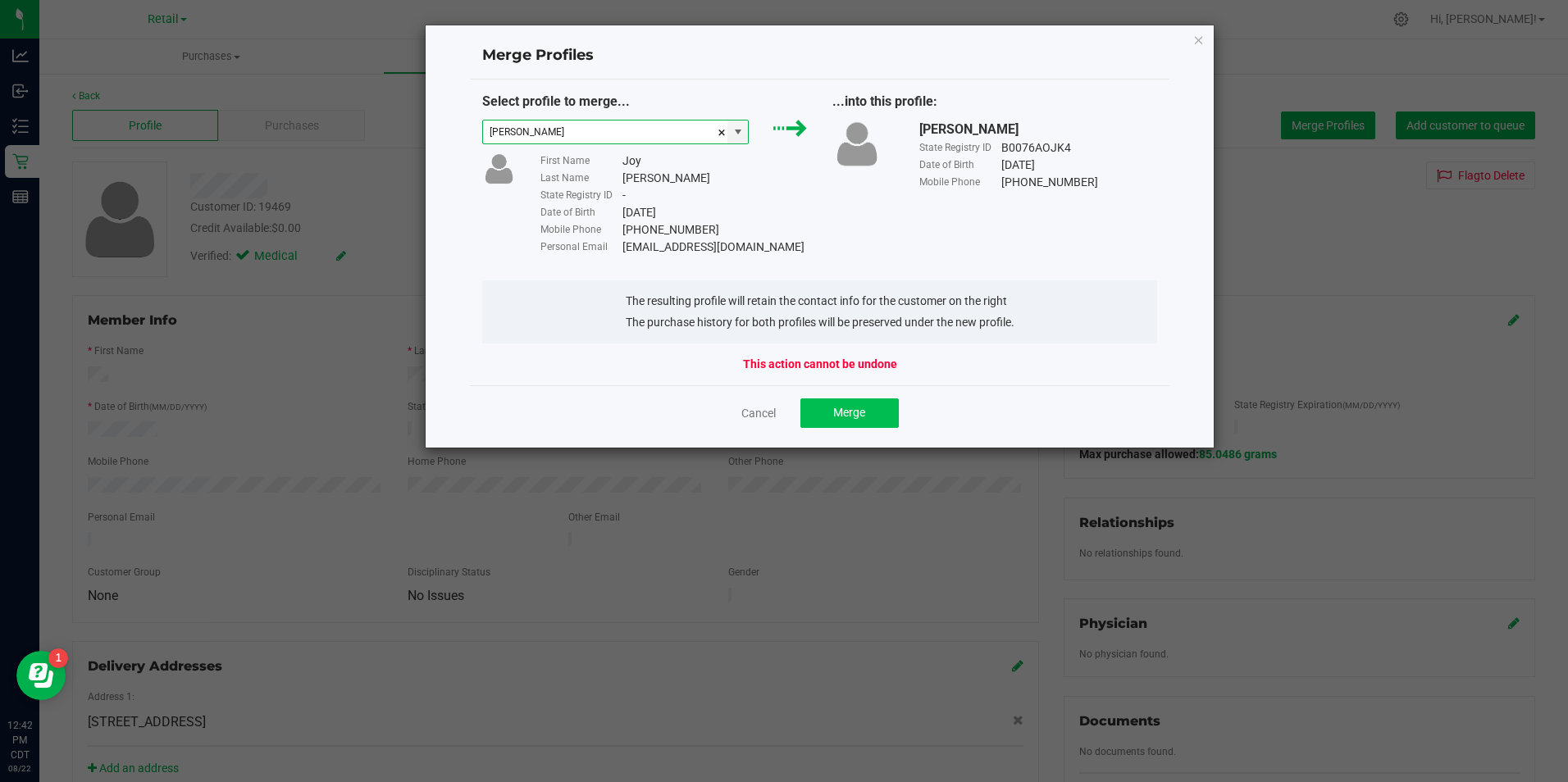
type input "Joy Ruiz"
click at [827, 413] on button "Merge" at bounding box center [849, 413] width 98 height 30
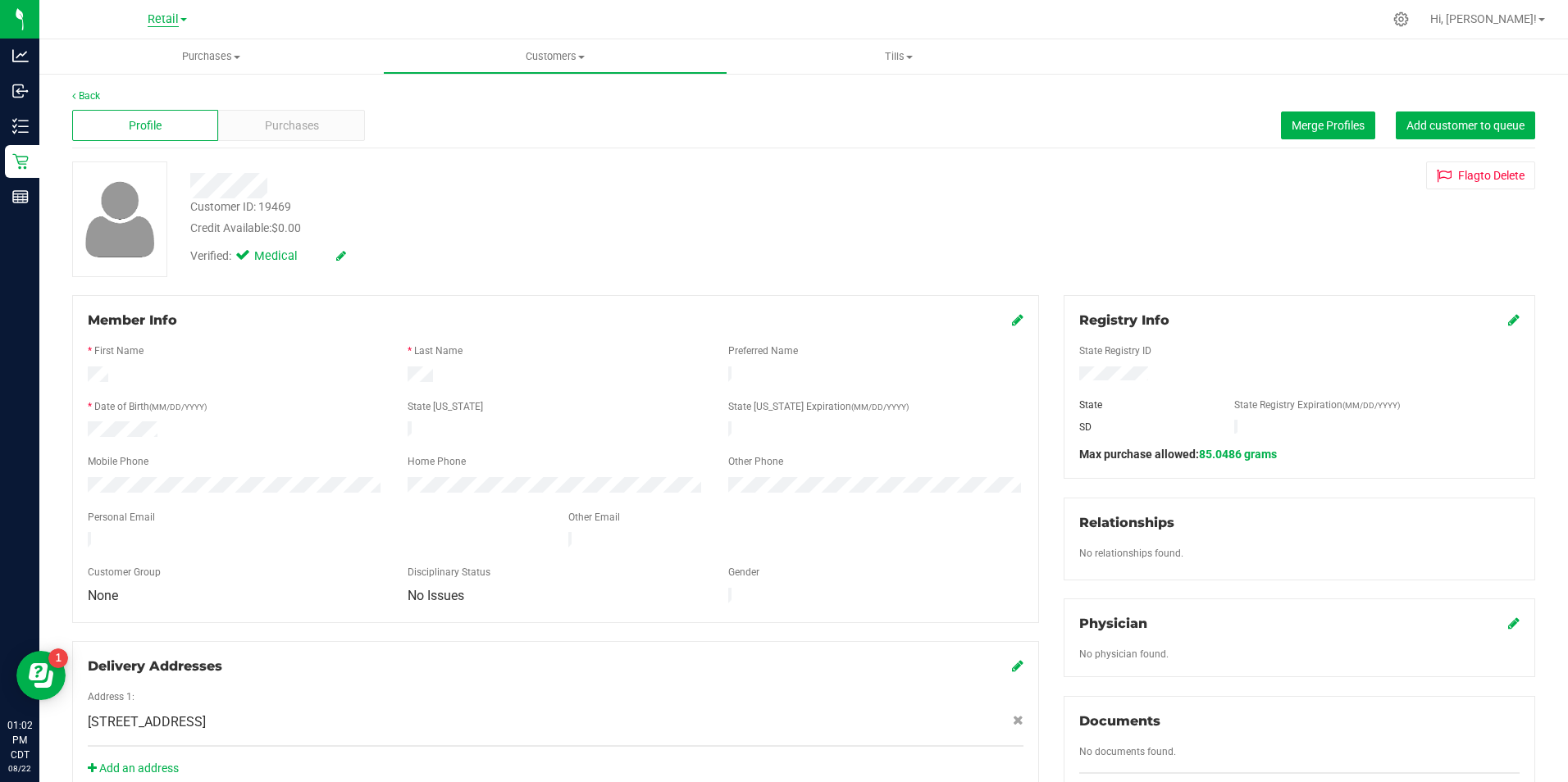
click at [158, 20] on span "Retail" at bounding box center [163, 19] width 31 height 15
click at [164, 74] on link "Manufacturing" at bounding box center [167, 79] width 240 height 22
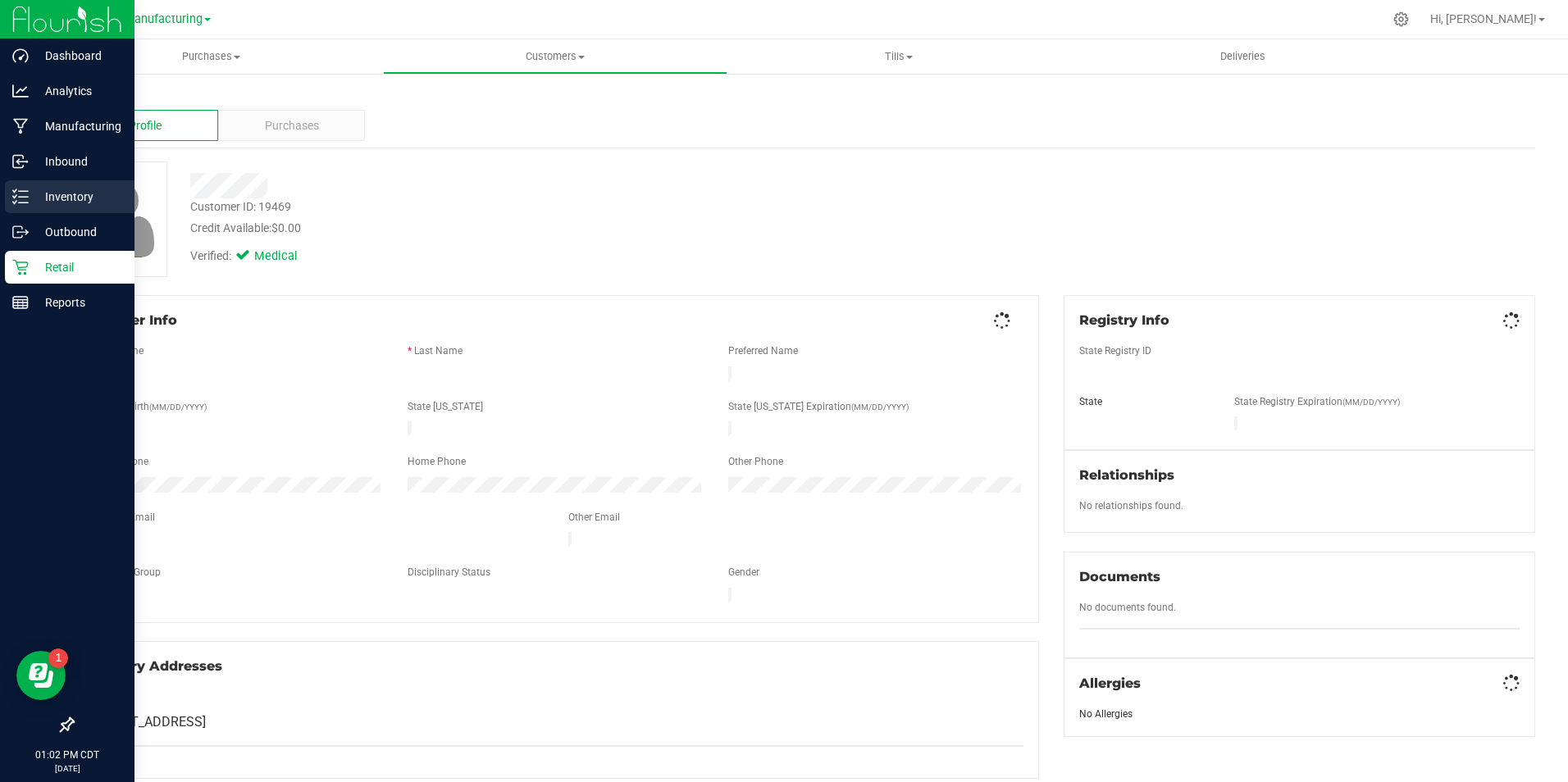
click at [32, 202] on p "Inventory" at bounding box center [78, 197] width 98 height 20
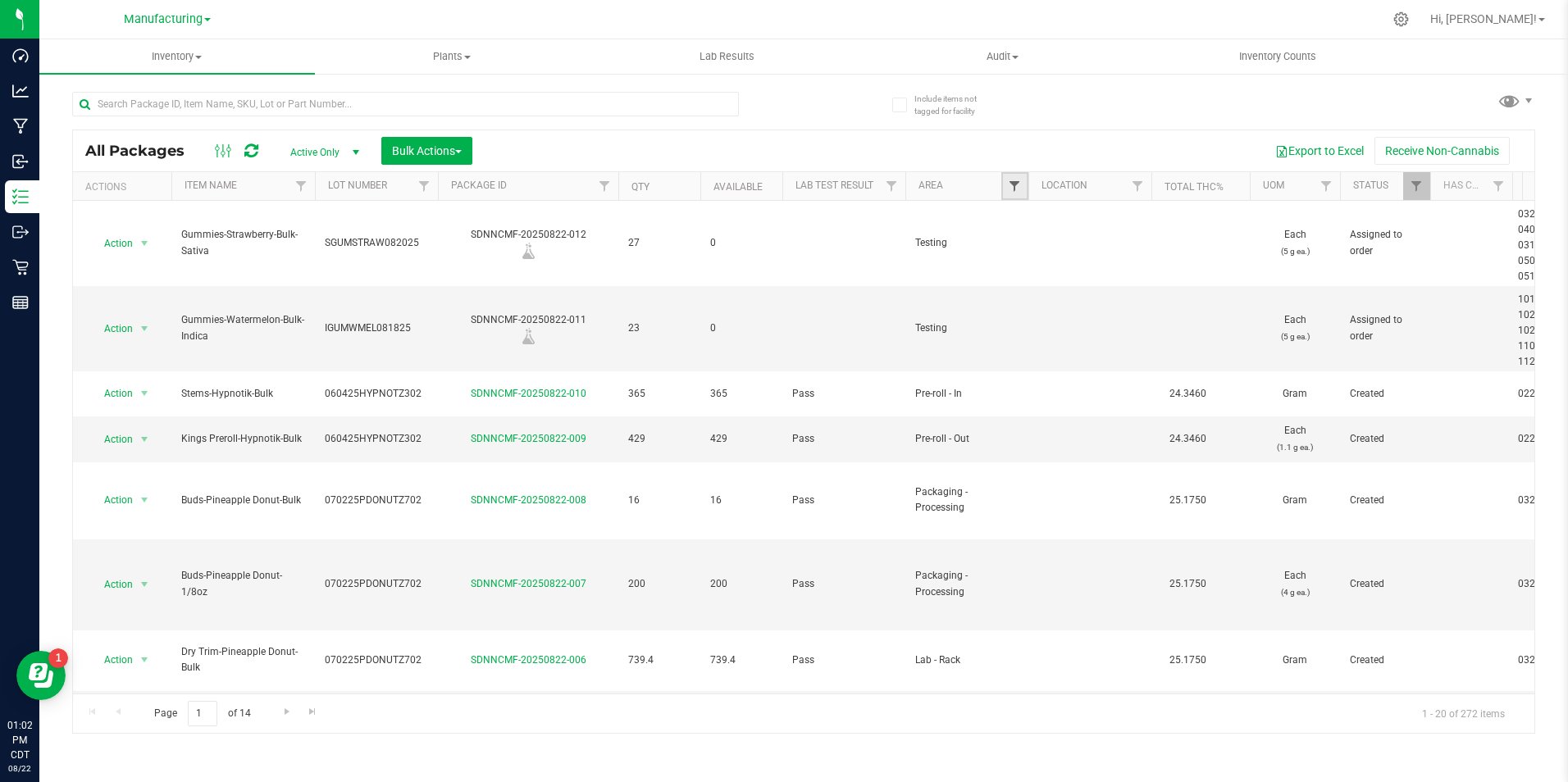
click at [1011, 183] on span "Filter" at bounding box center [1014, 185] width 13 height 13
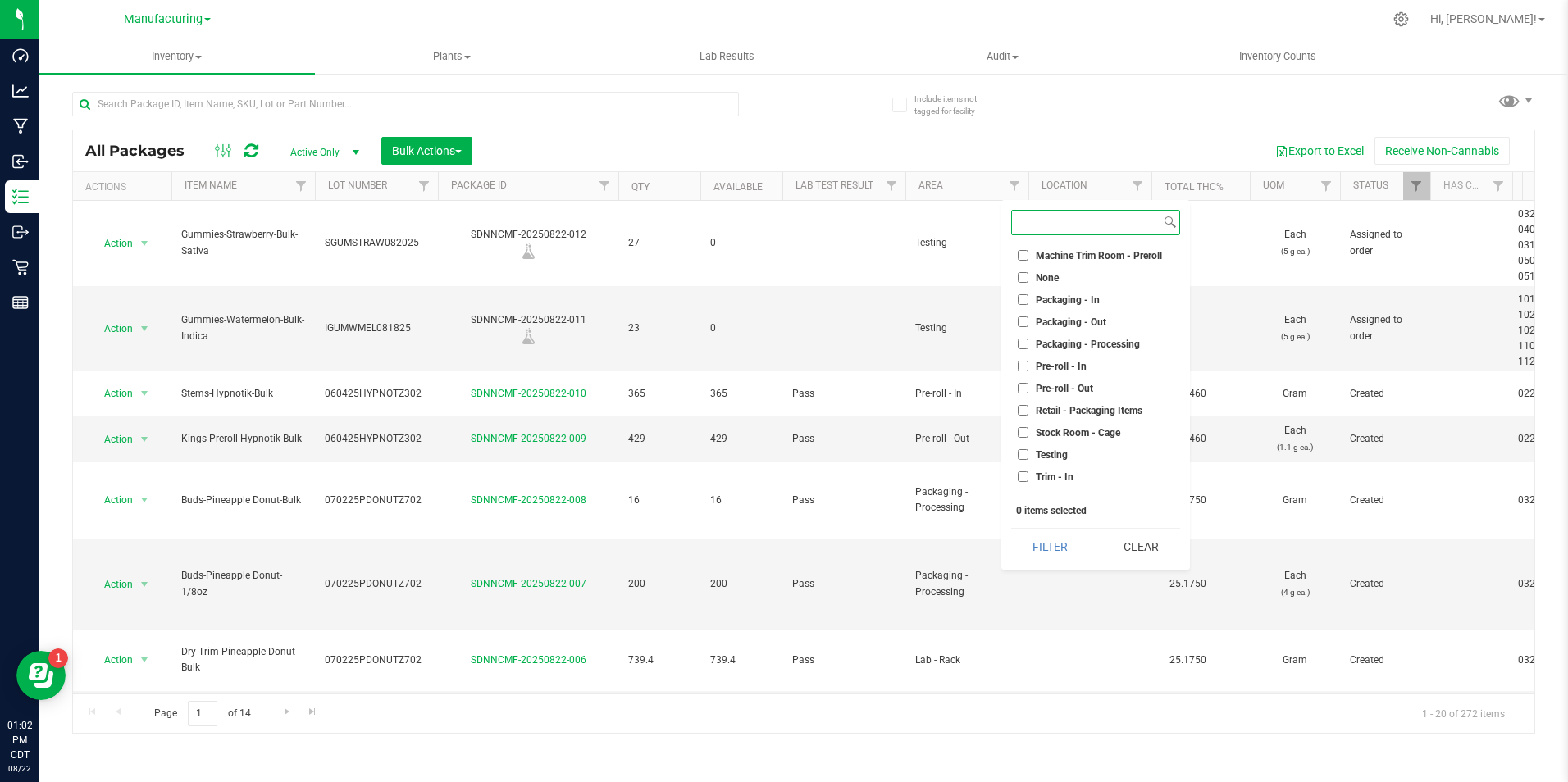
scroll to position [435, 0]
click at [1051, 303] on span "Packaging - Out" at bounding box center [1071, 307] width 71 height 10
click at [1028, 302] on input "Packaging - Out" at bounding box center [1023, 307] width 10 height 10
checkbox input "true"
click at [1037, 544] on button "Filter" at bounding box center [1051, 546] width 78 height 36
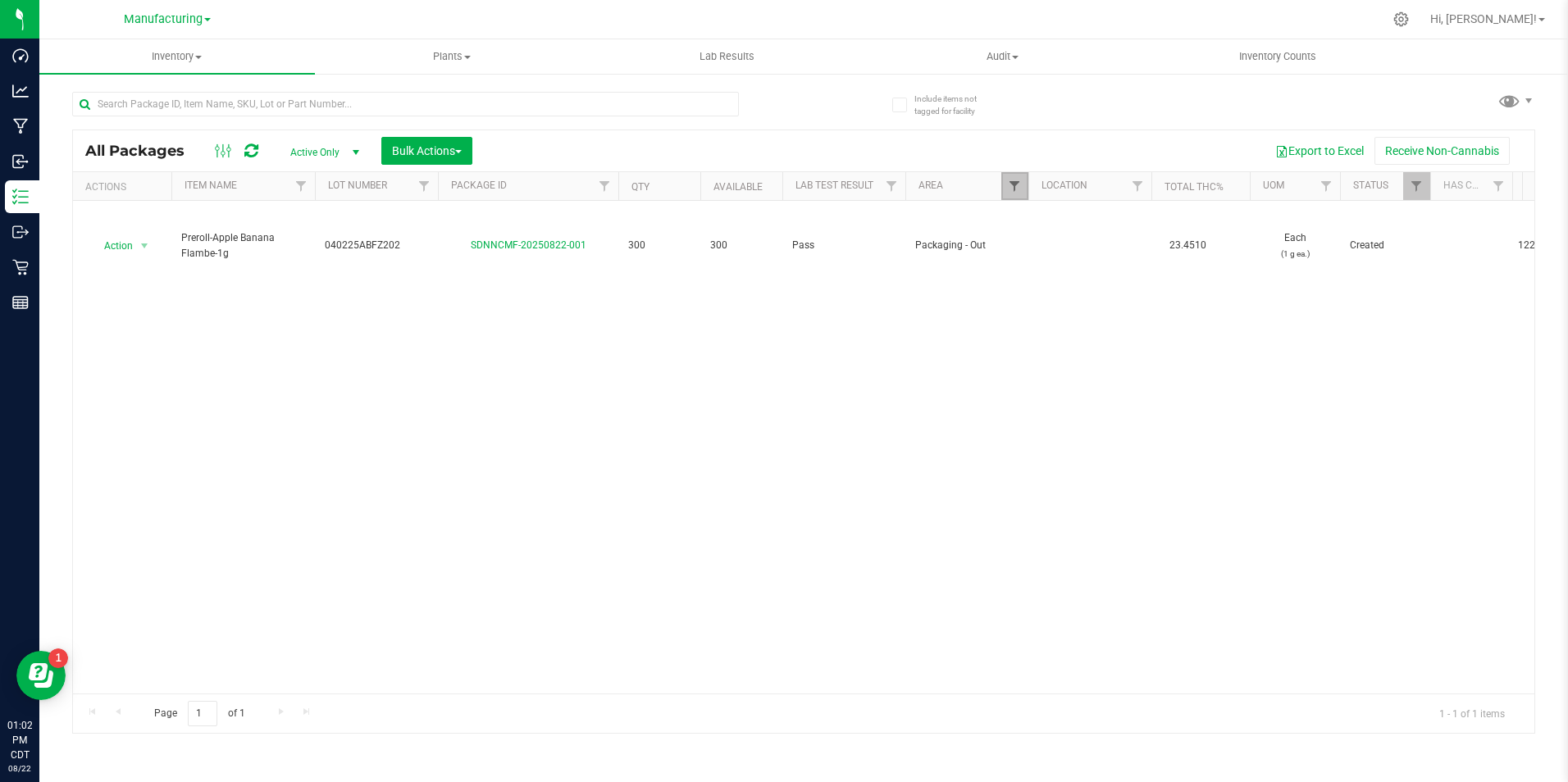
click at [1020, 187] on span "Filter" at bounding box center [1014, 185] width 13 height 13
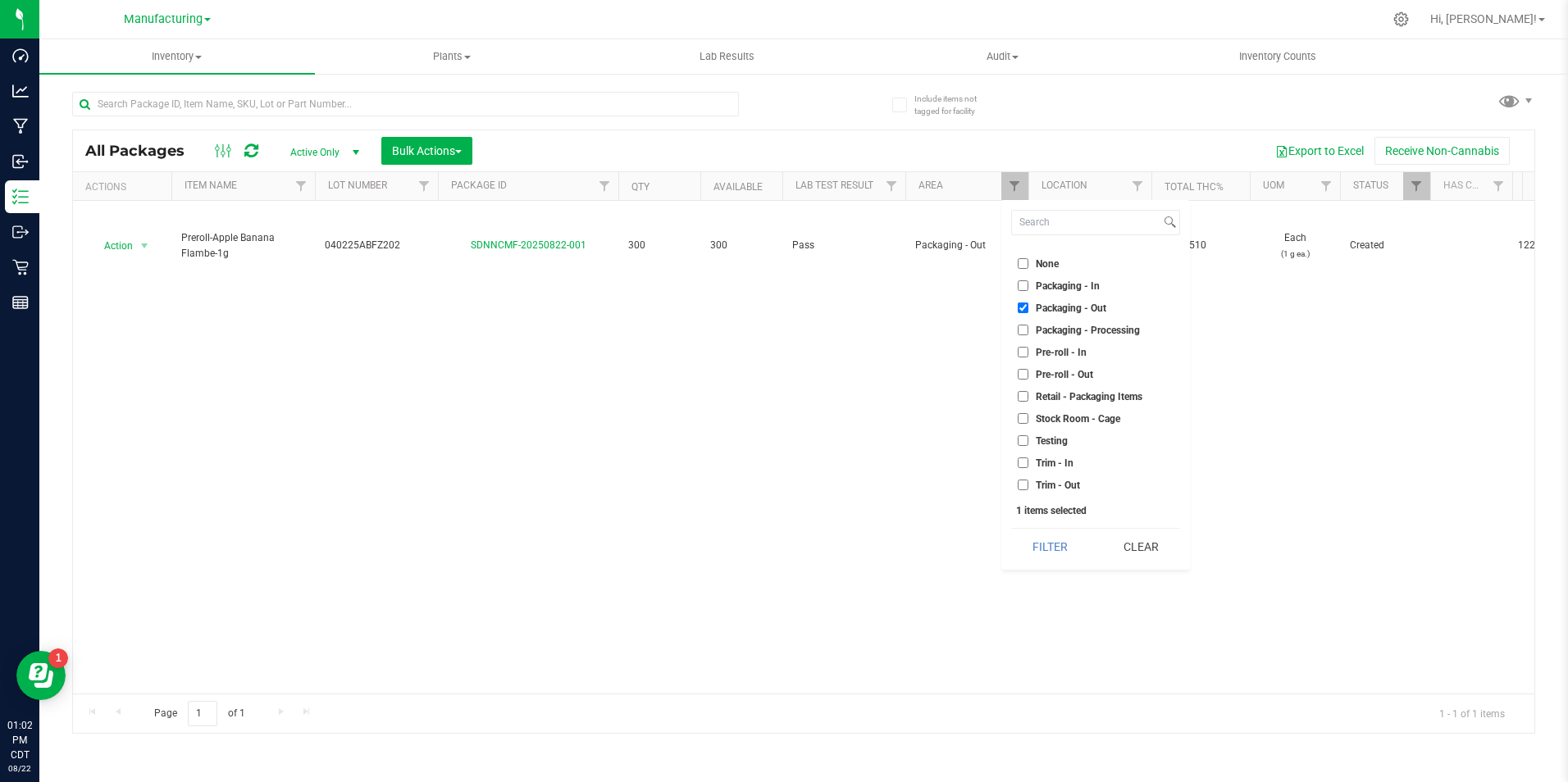
click at [1034, 327] on label "Packaging - Processing" at bounding box center [1078, 330] width 122 height 10
click at [1028, 327] on input "Packaging - Processing" at bounding box center [1023, 330] width 10 height 10
checkbox input "true"
click at [1046, 546] on button "Filter" at bounding box center [1051, 546] width 78 height 36
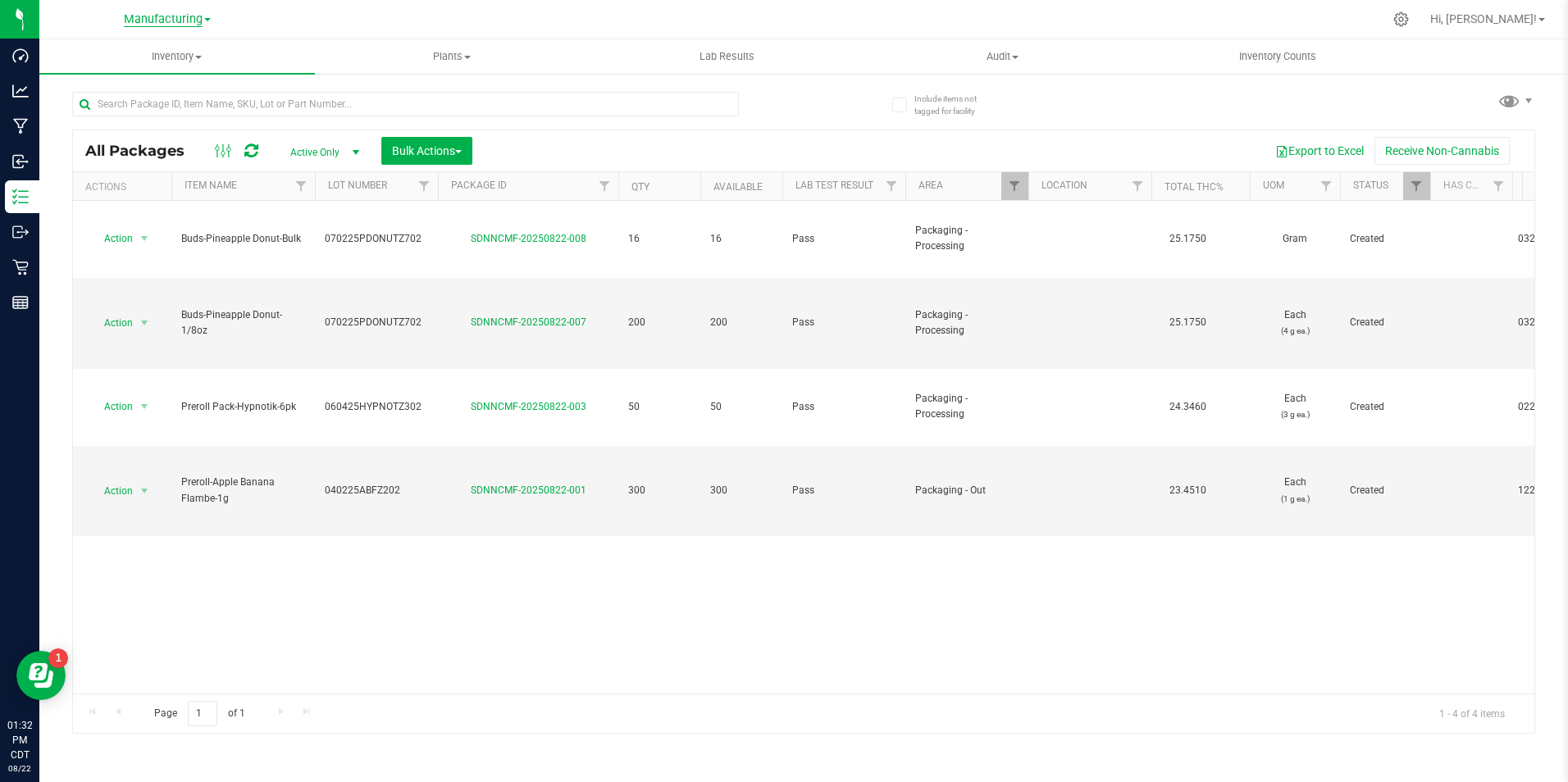
click at [191, 17] on span "Manufacturing" at bounding box center [163, 19] width 78 height 15
click at [154, 102] on link "Retail" at bounding box center [167, 101] width 240 height 22
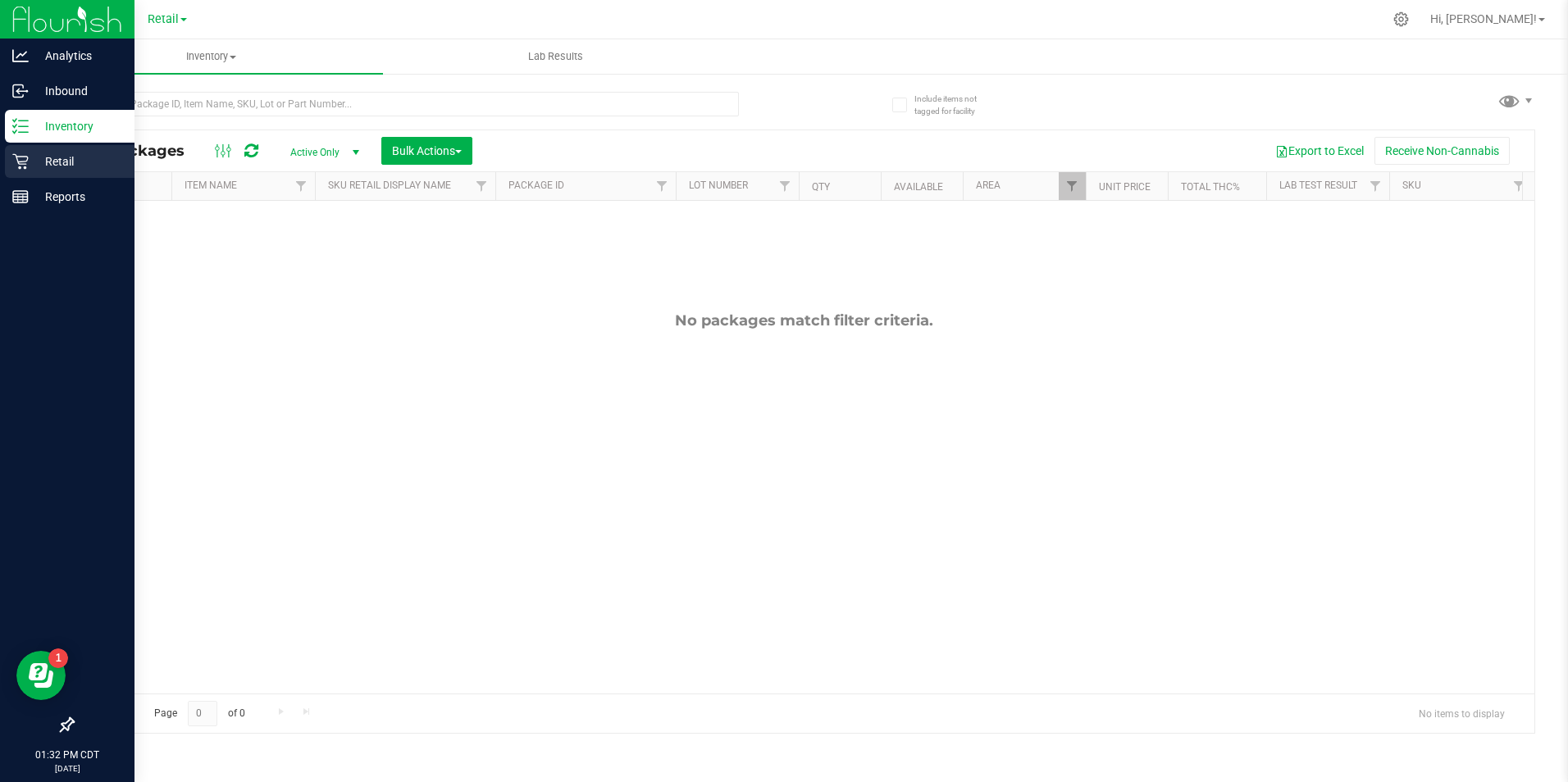
click at [64, 163] on p "Retail" at bounding box center [78, 161] width 98 height 20
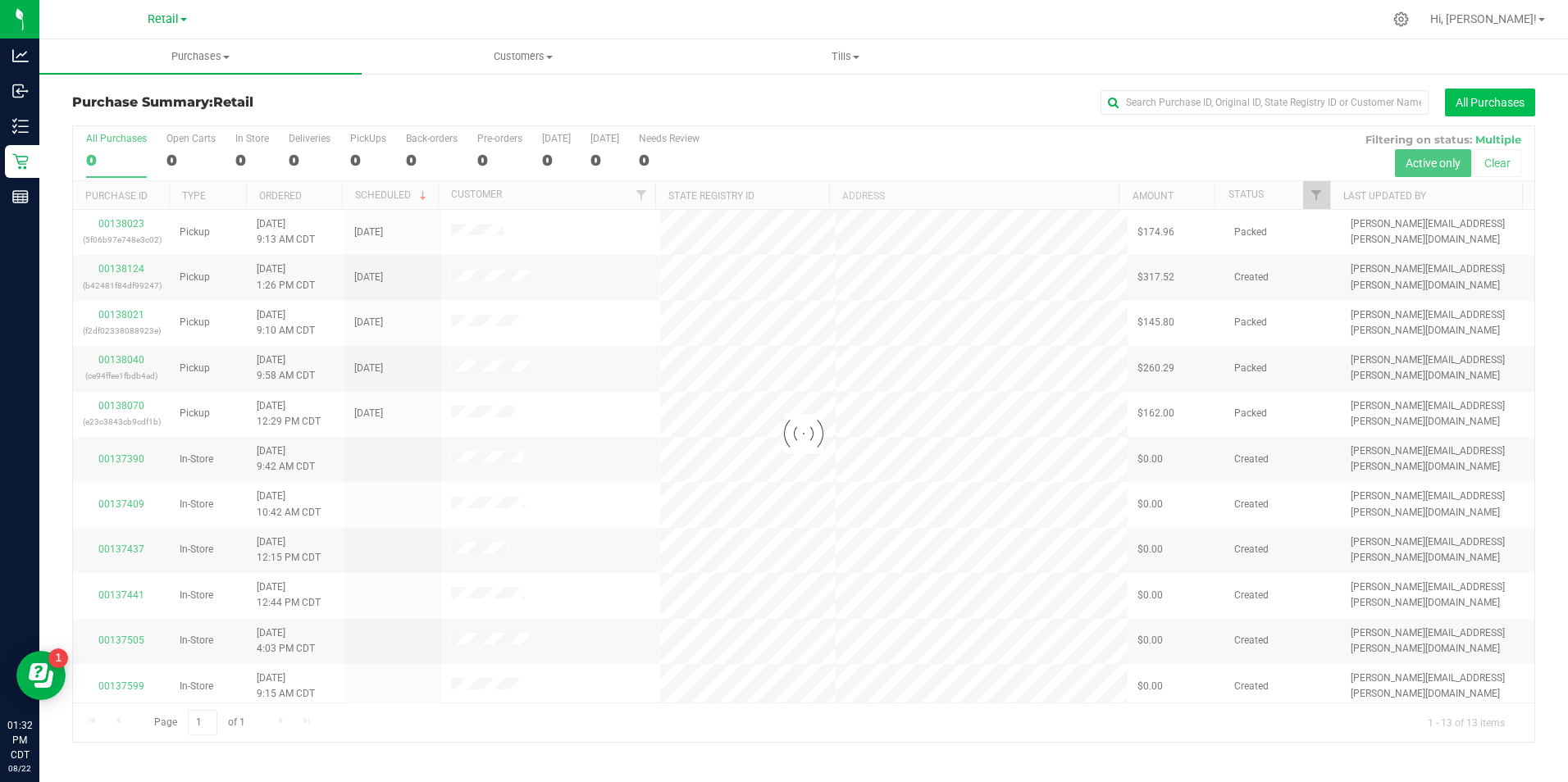
click at [1463, 106] on button "All Purchases" at bounding box center [1490, 103] width 91 height 28
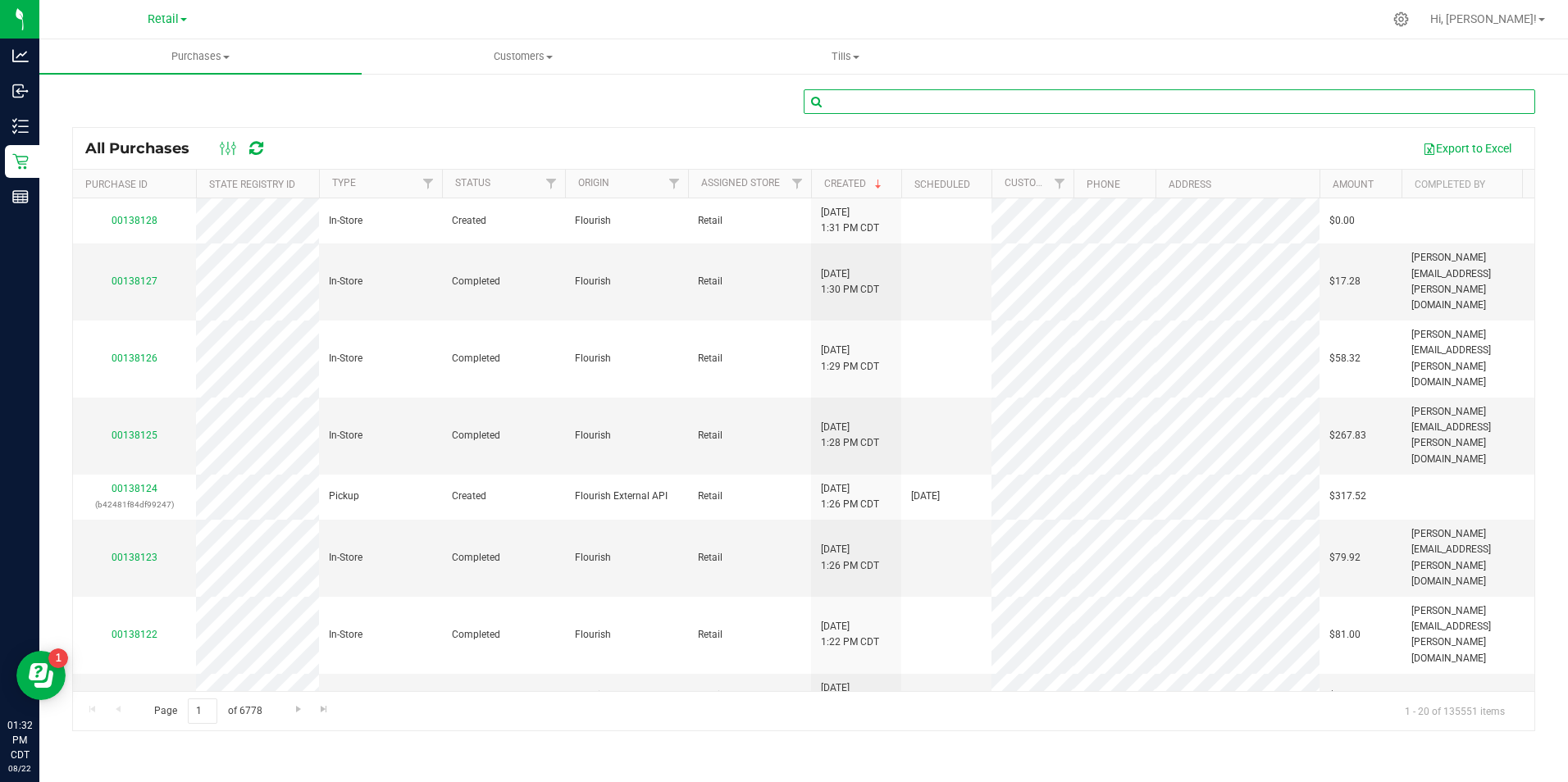
click at [963, 98] on input "text" at bounding box center [1169, 102] width 732 height 24
paste input "Wille Little"
type input "Wille Little"
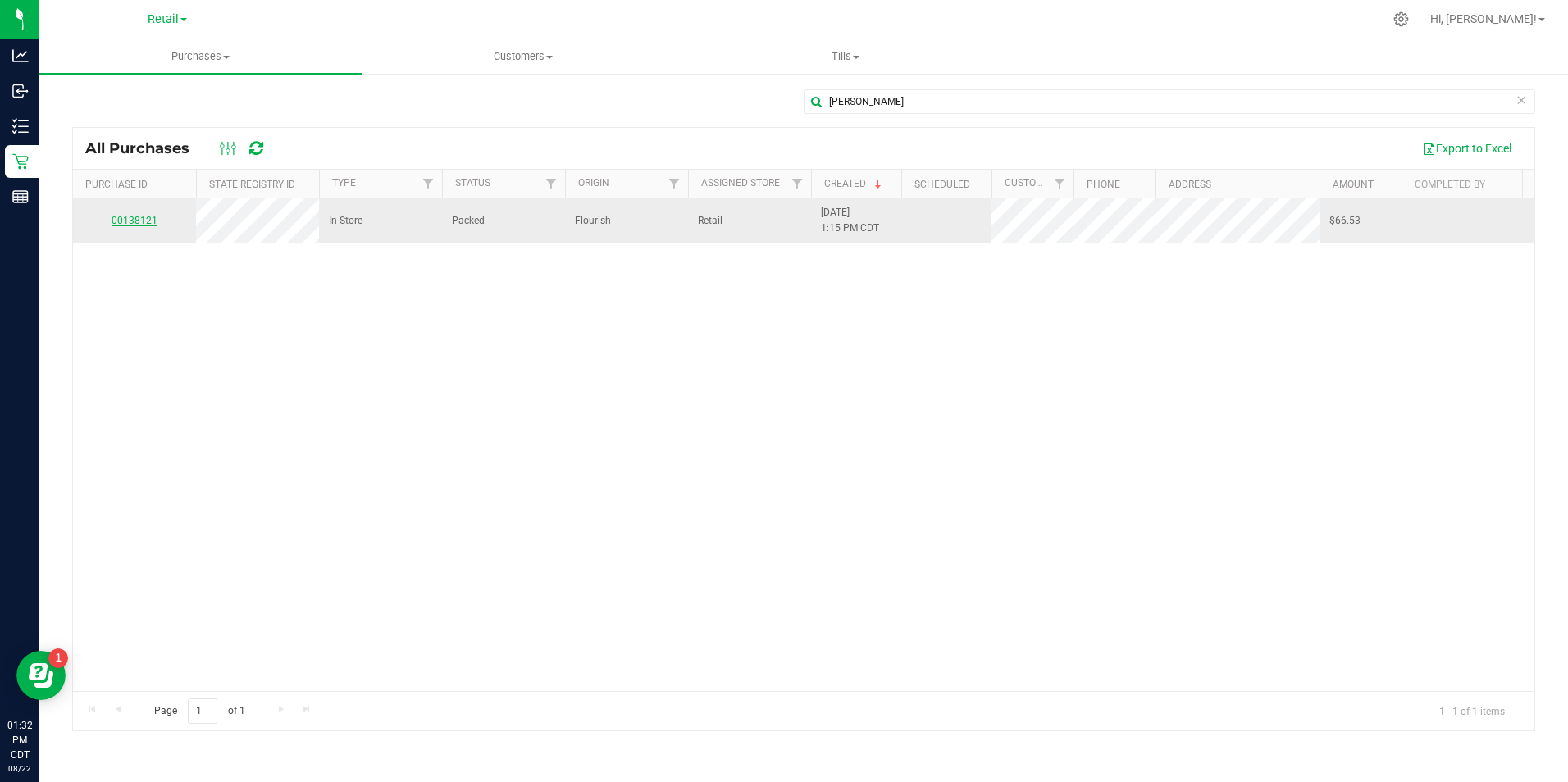
click at [133, 219] on link "00138121" at bounding box center [134, 220] width 46 height 11
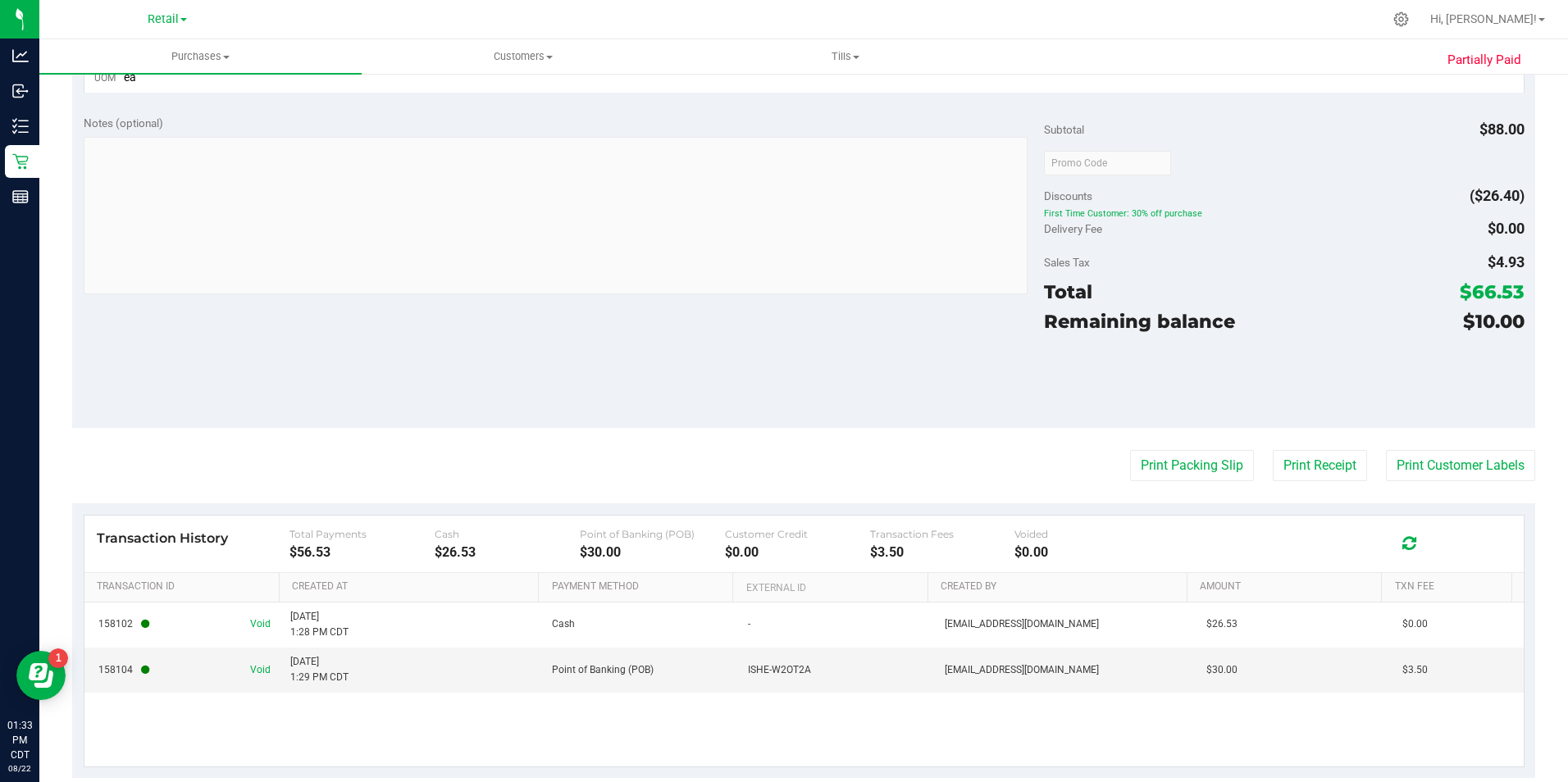
scroll to position [537, 0]
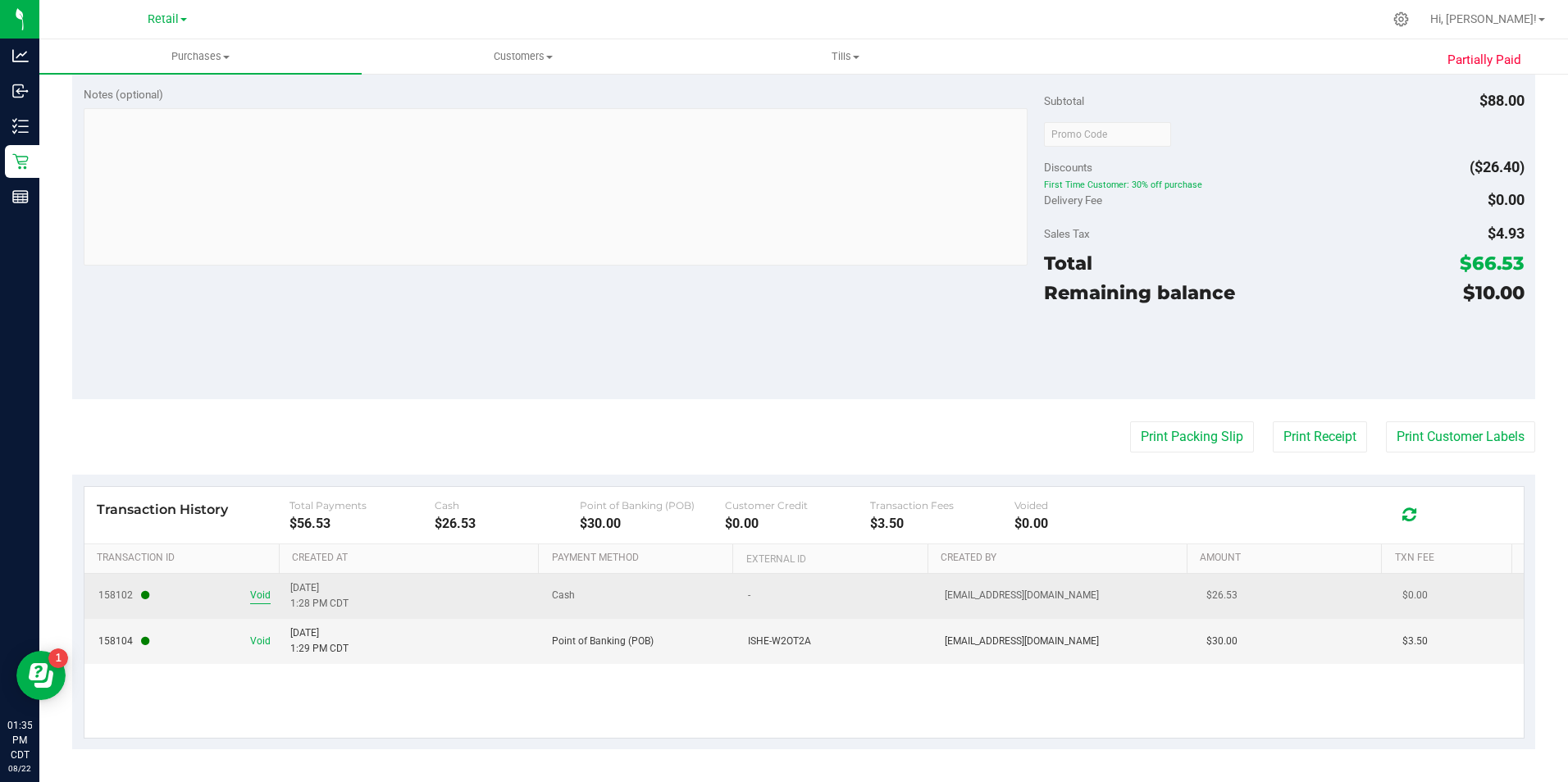
click at [256, 597] on span "Void" at bounding box center [260, 596] width 21 height 16
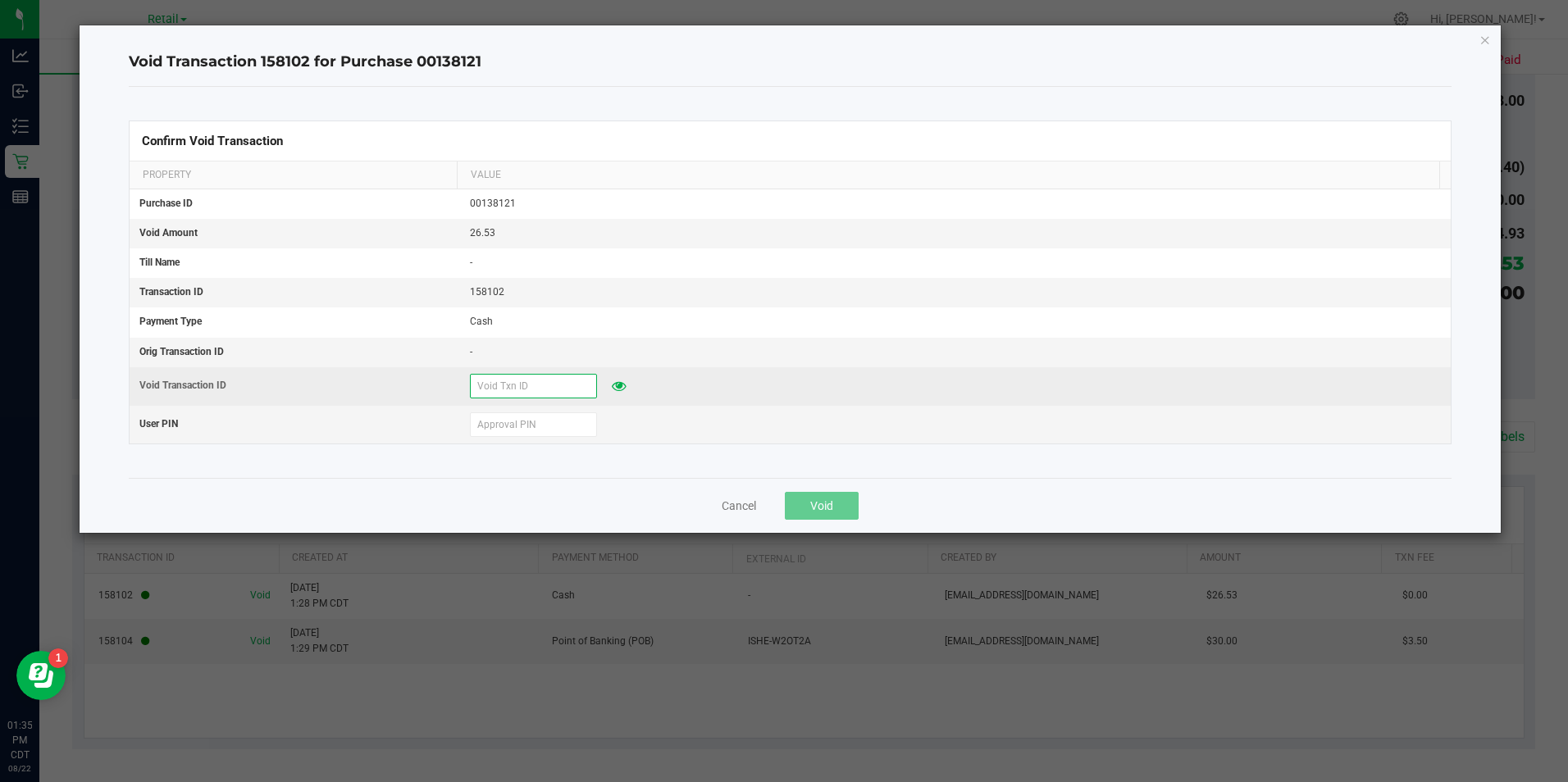
click at [545, 390] on input "text" at bounding box center [533, 386] width 127 height 24
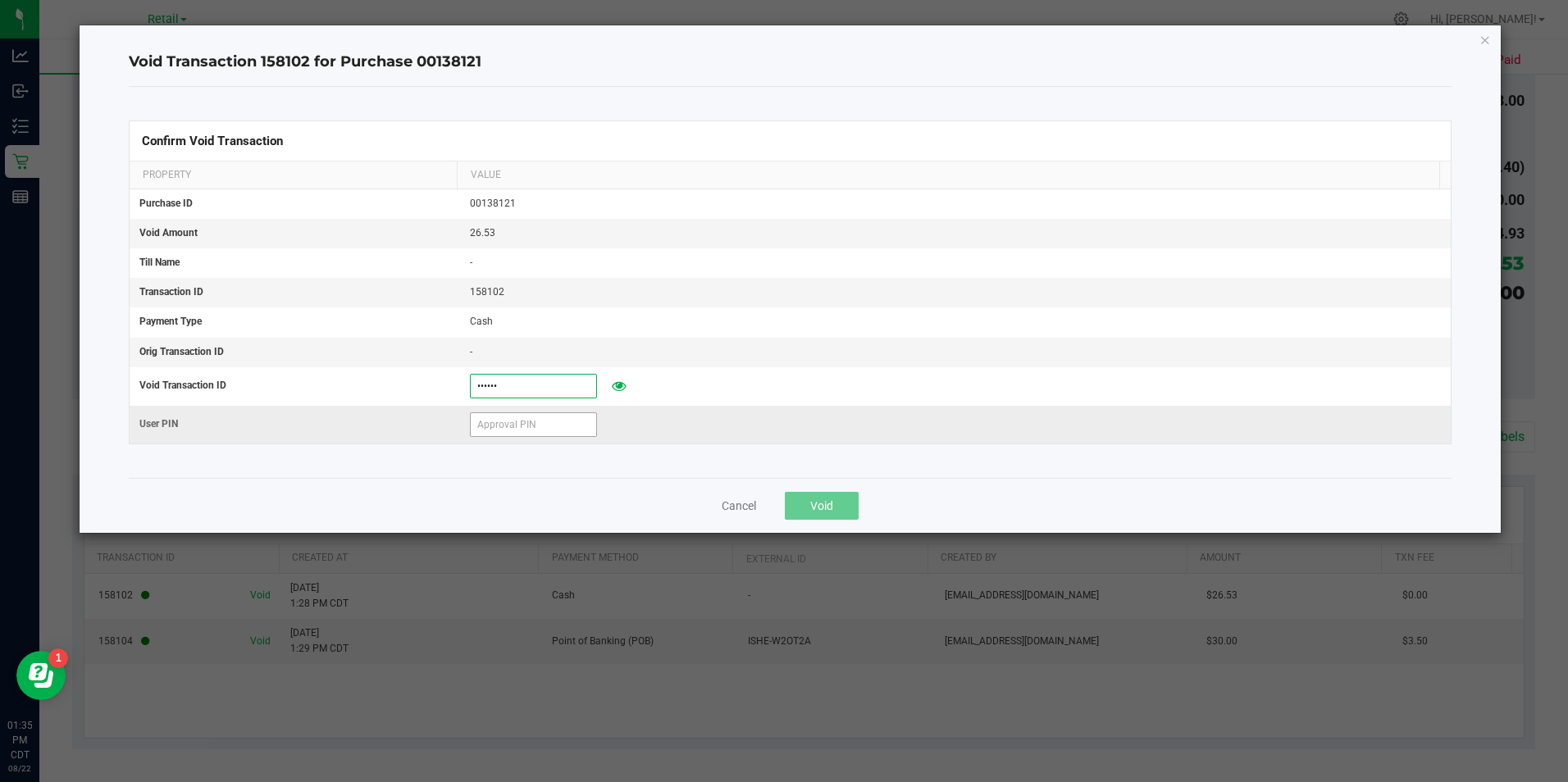
type input "962536"
click at [526, 425] on input "text" at bounding box center [533, 424] width 127 height 24
type input "962536"
click at [818, 499] on span "Void" at bounding box center [821, 505] width 23 height 13
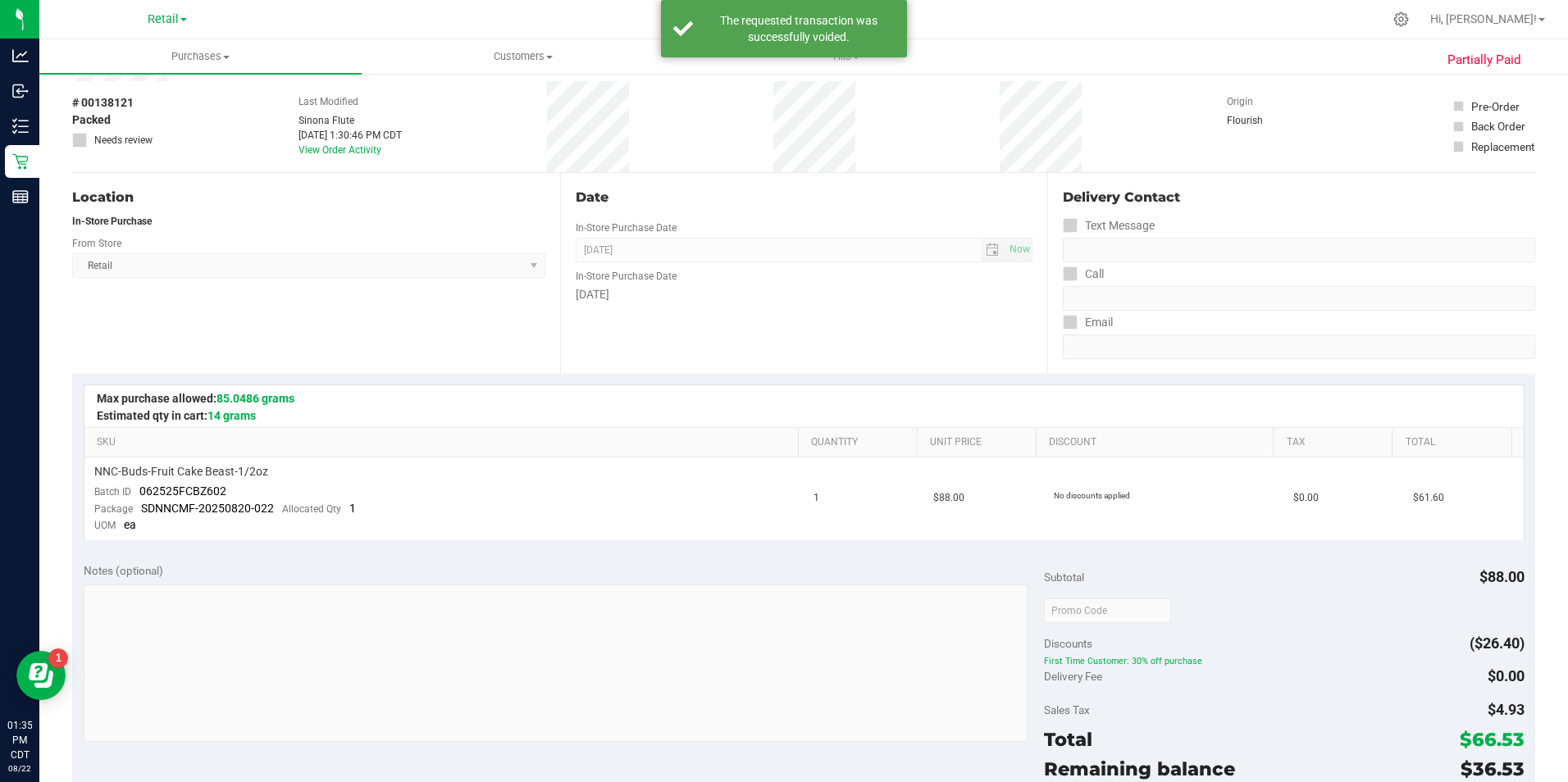
scroll to position [0, 0]
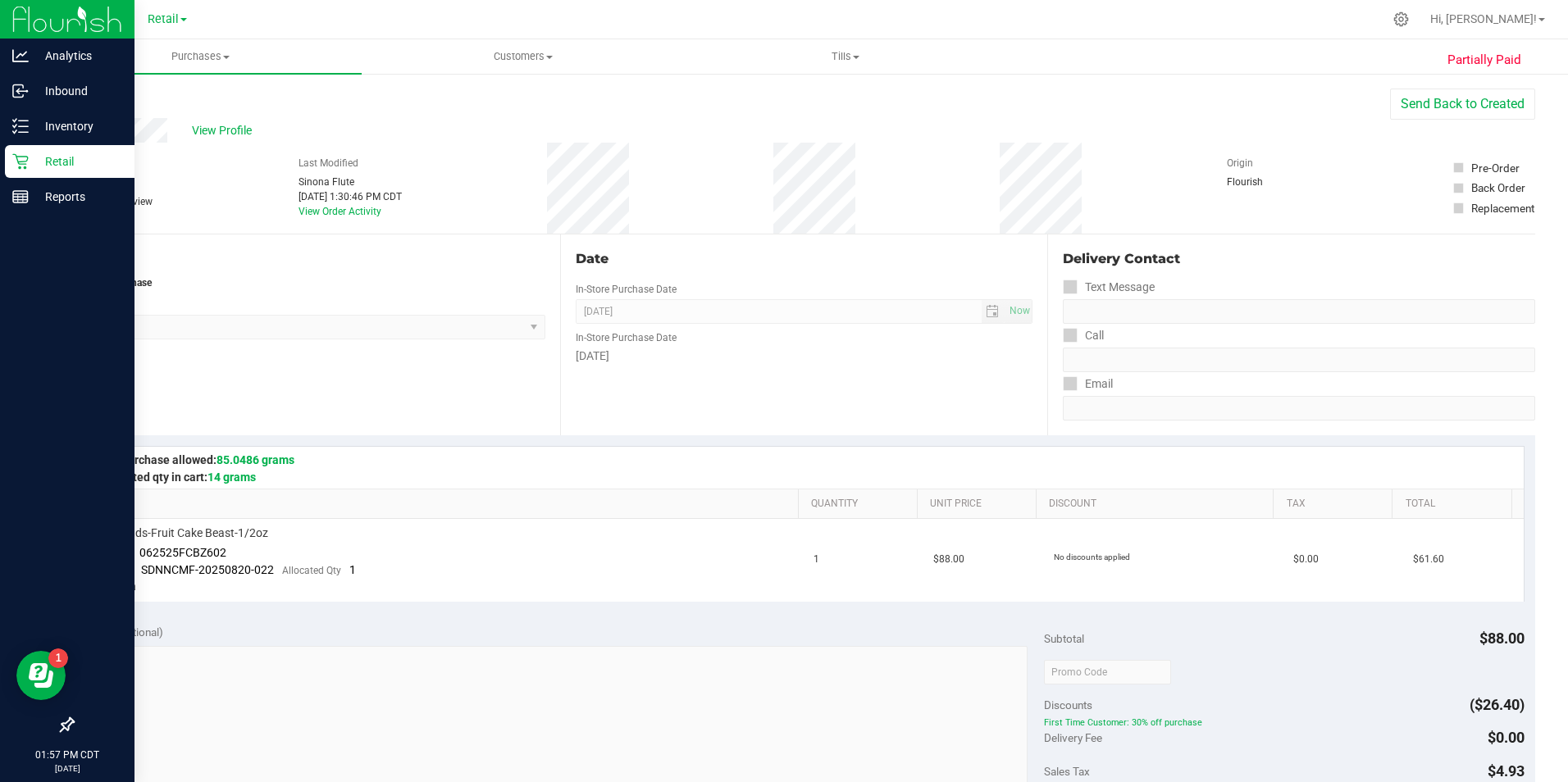
click at [41, 149] on div "Retail" at bounding box center [70, 162] width 130 height 33
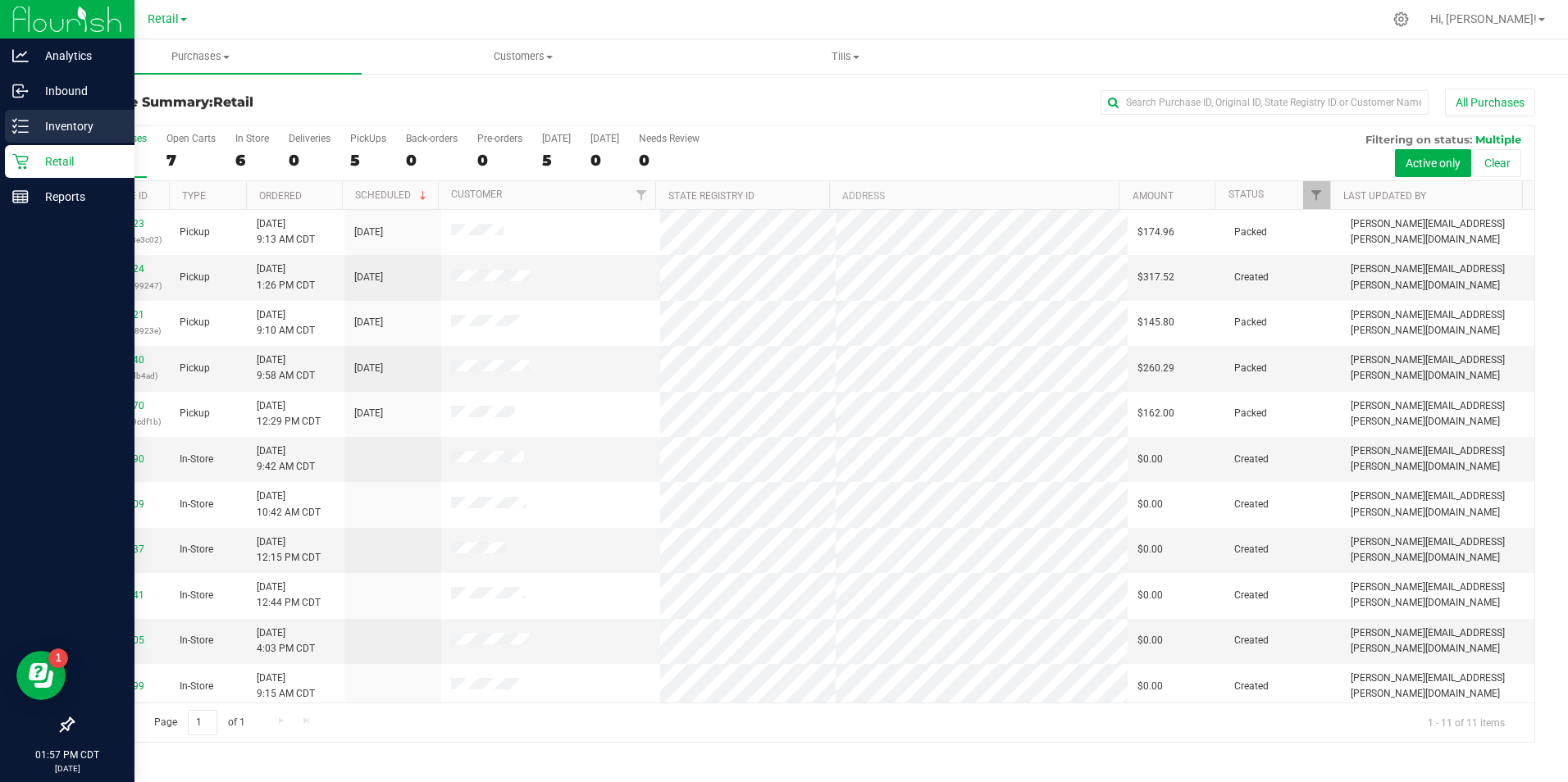
click at [14, 126] on icon at bounding box center [15, 125] width 3 height 3
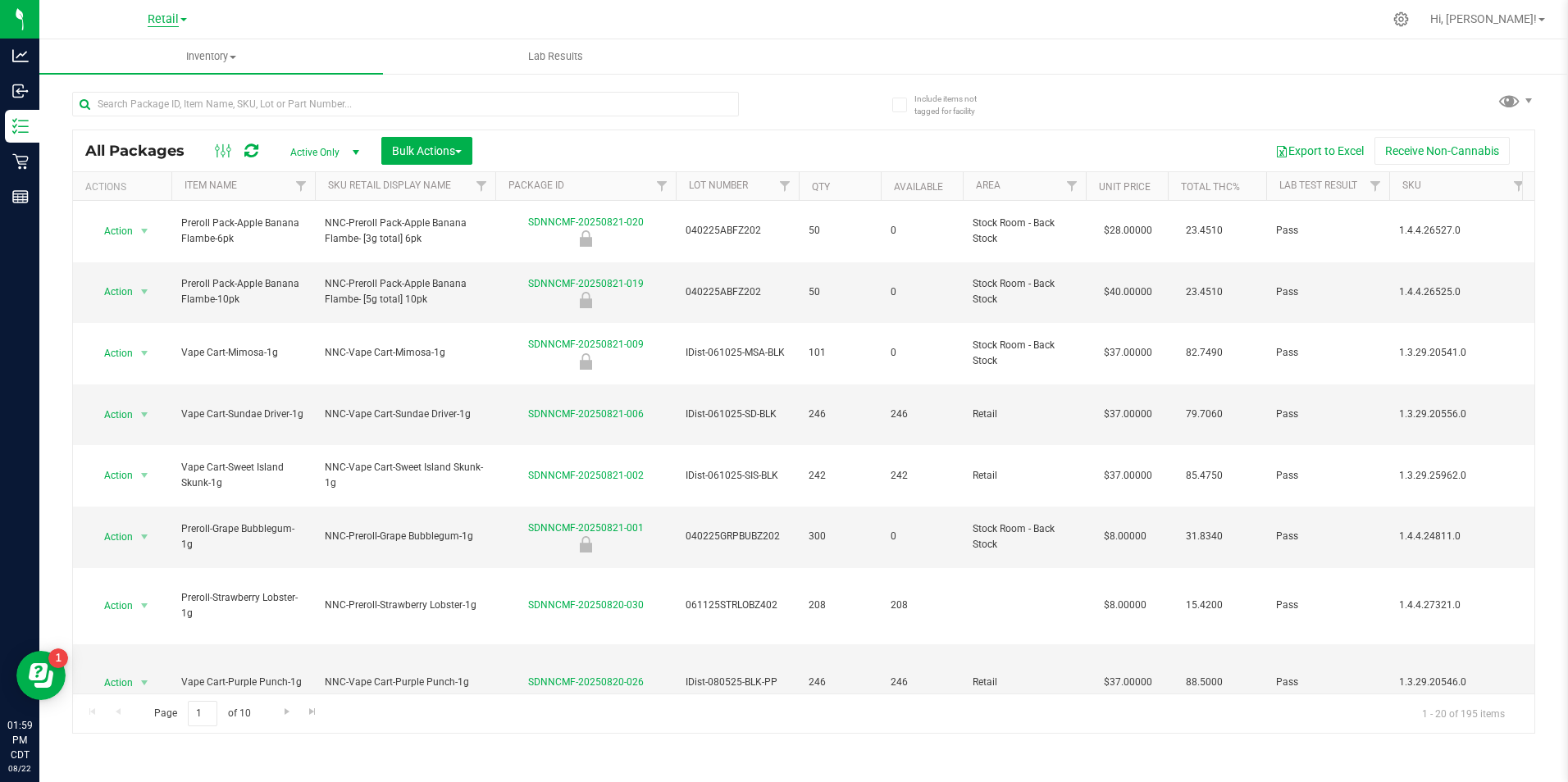
click at [173, 23] on span "Retail" at bounding box center [163, 19] width 31 height 15
click at [168, 84] on link "Manufacturing" at bounding box center [167, 79] width 240 height 22
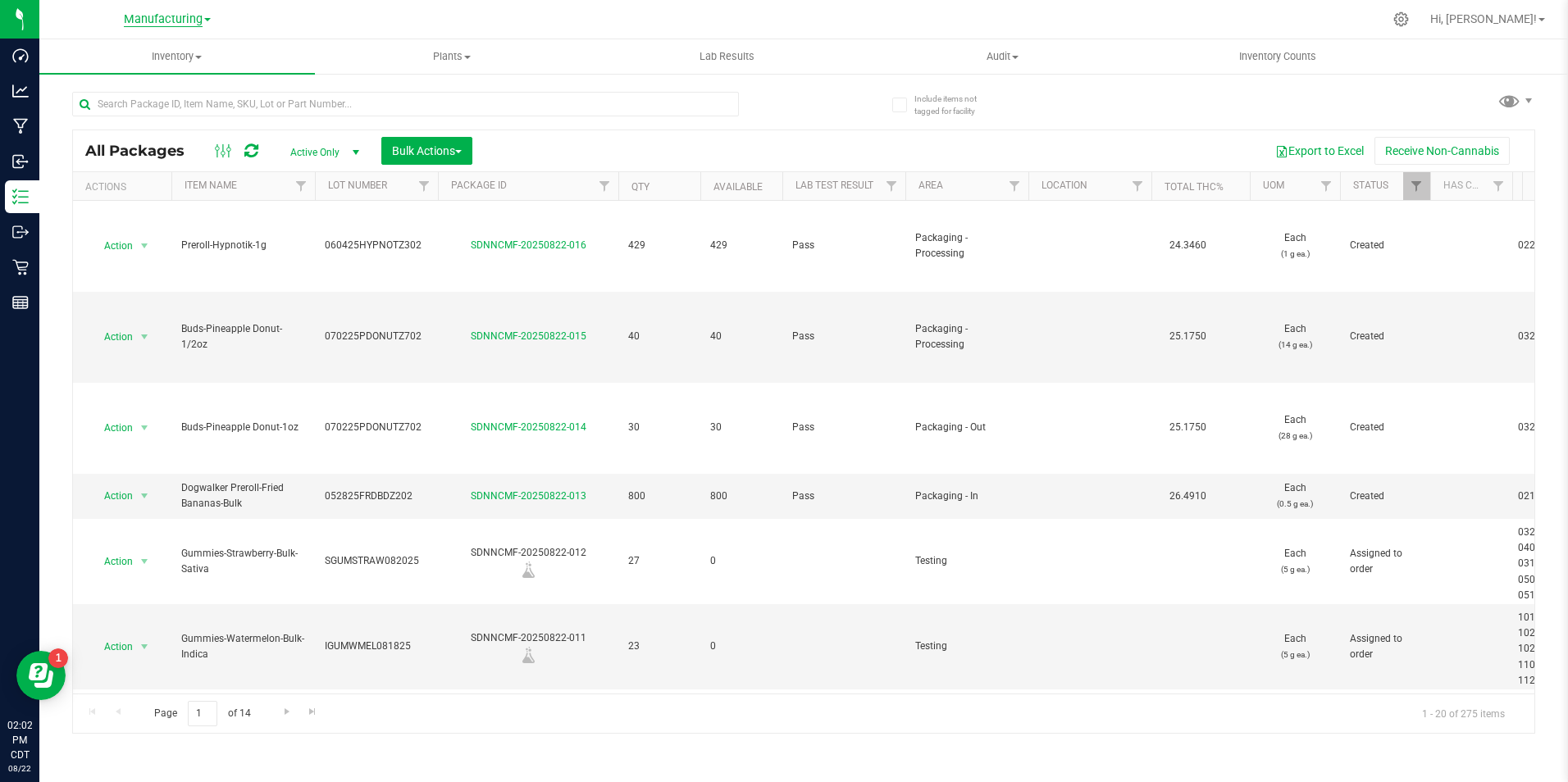
drag, startPoint x: 197, startPoint y: 16, endPoint x: 193, endPoint y: 23, distance: 8.1
click at [197, 16] on span "Manufacturing" at bounding box center [163, 19] width 78 height 15
click at [172, 97] on link "Retail" at bounding box center [167, 101] width 240 height 22
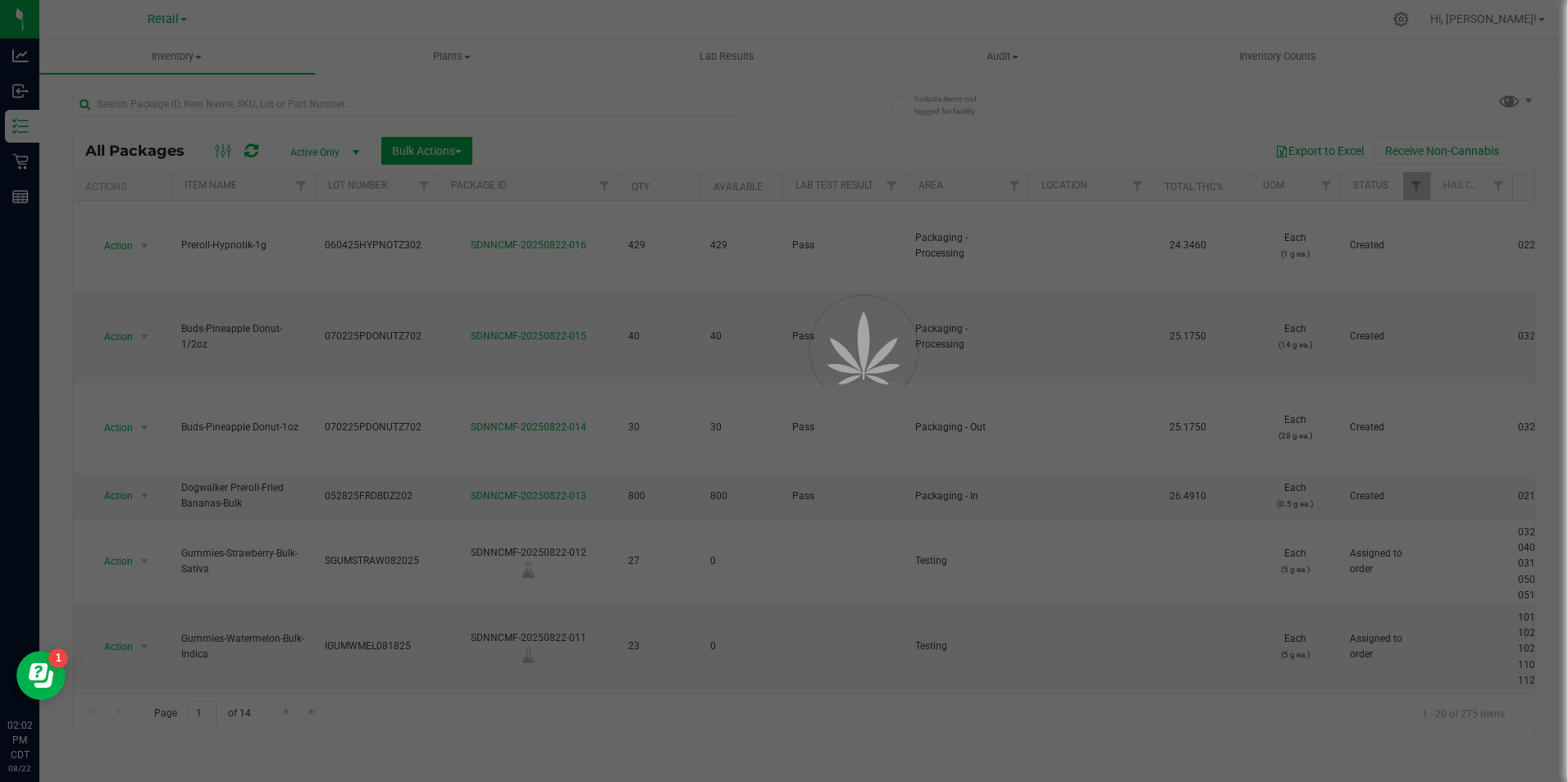
click at [12, 201] on div at bounding box center [784, 391] width 1568 height 782
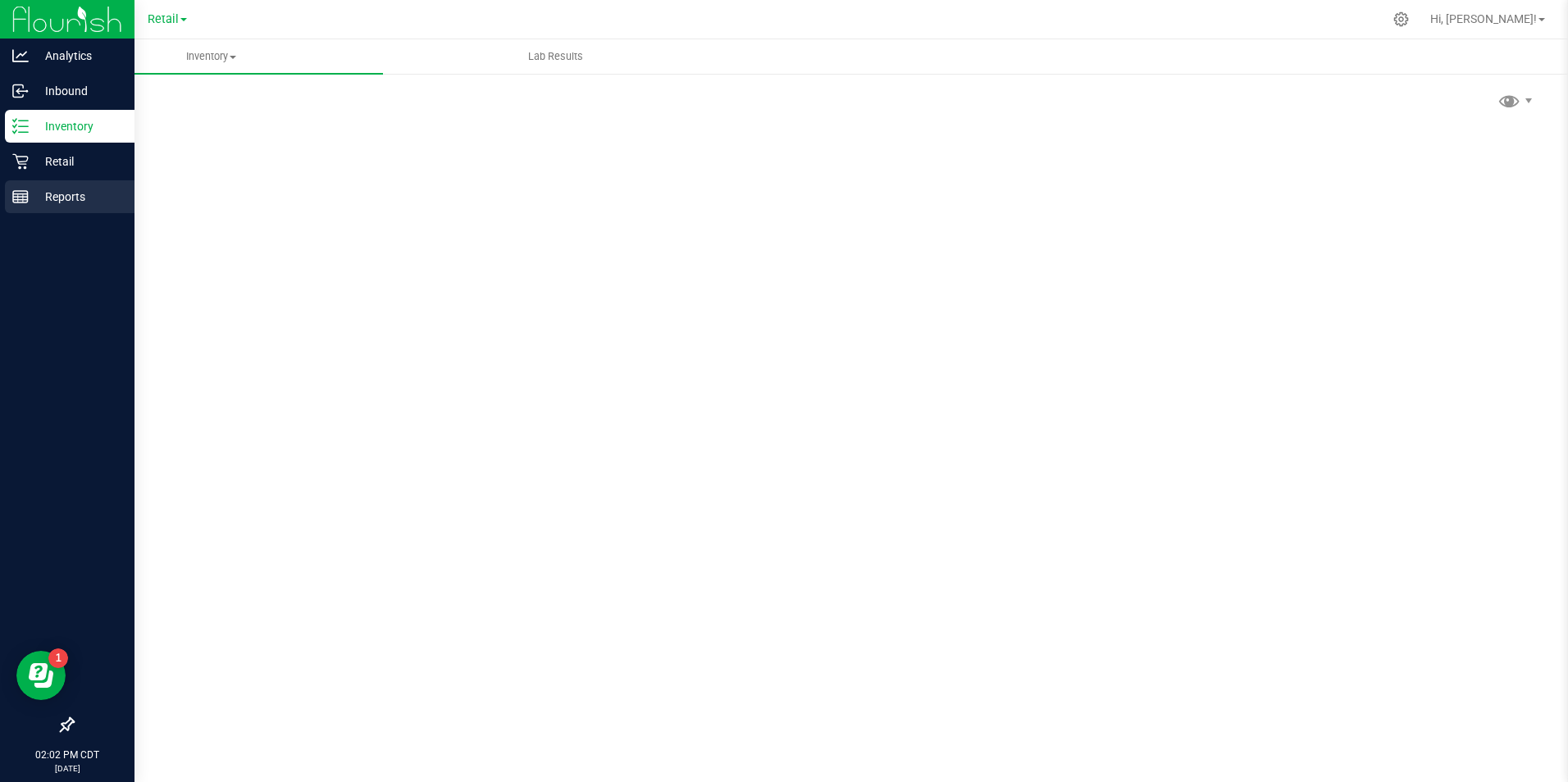
click at [22, 192] on icon at bounding box center [20, 196] width 17 height 17
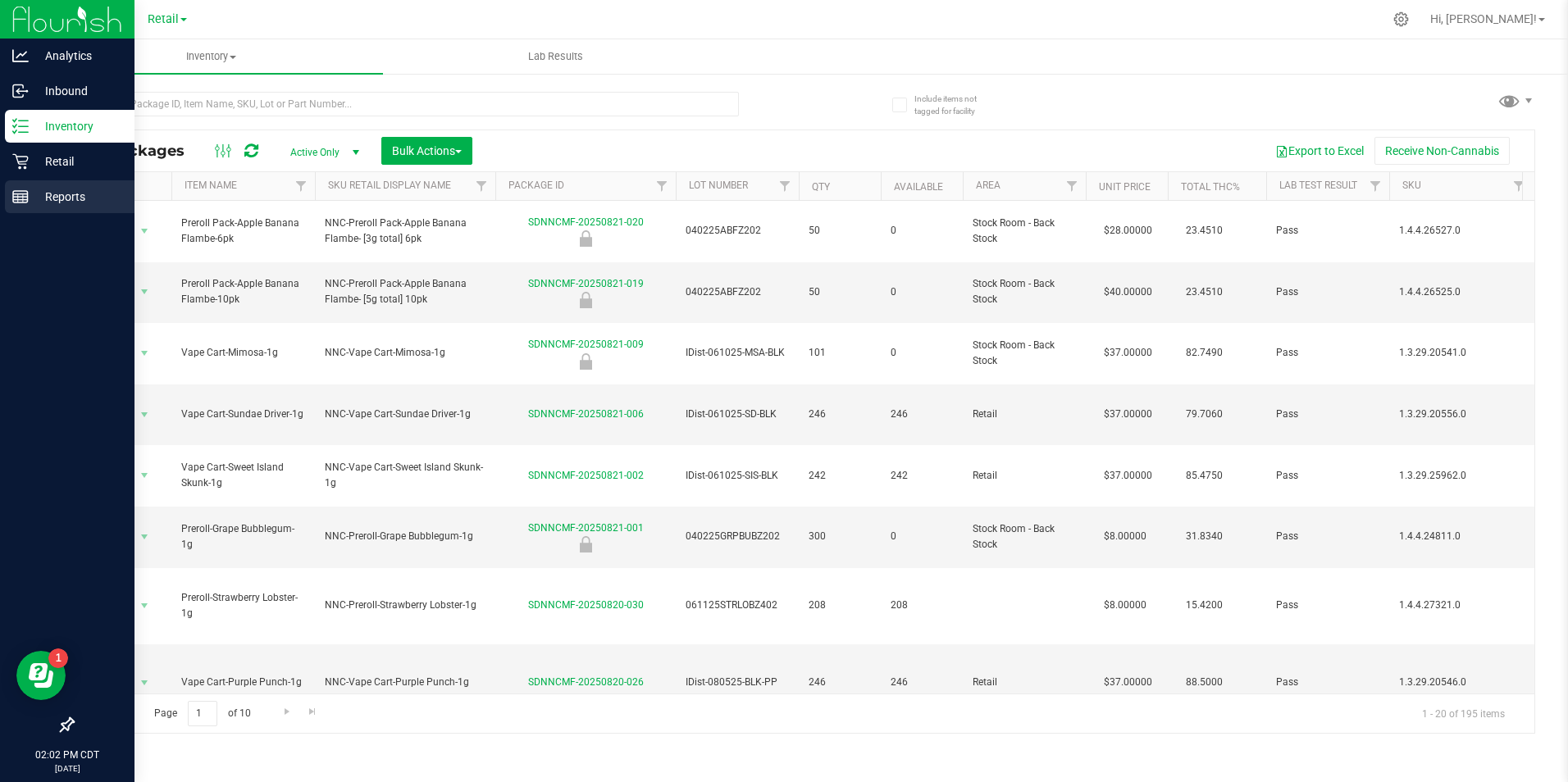
click at [30, 199] on p "Reports" at bounding box center [78, 197] width 98 height 20
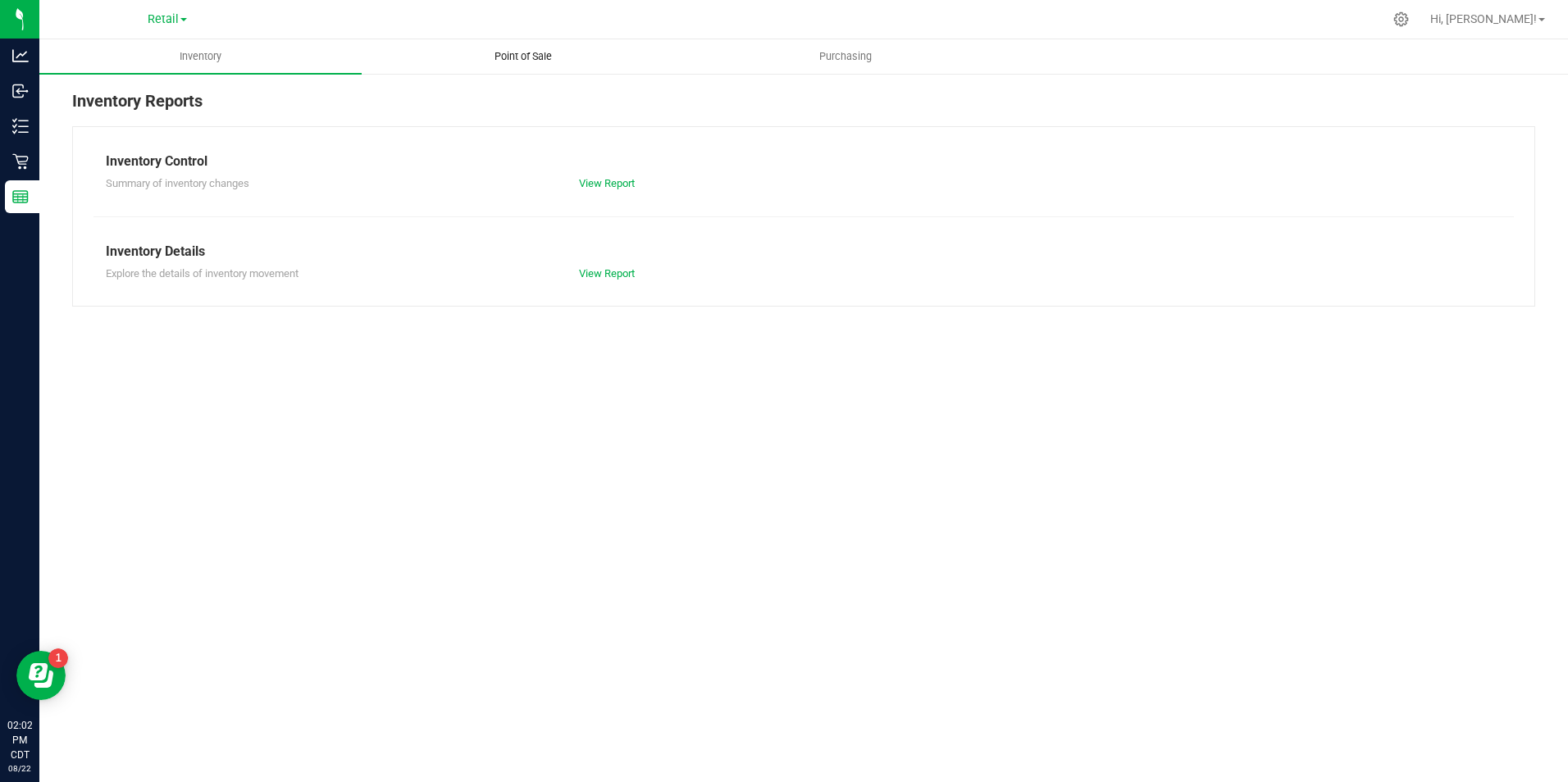
click at [532, 57] on span "Point of Sale" at bounding box center [523, 56] width 102 height 15
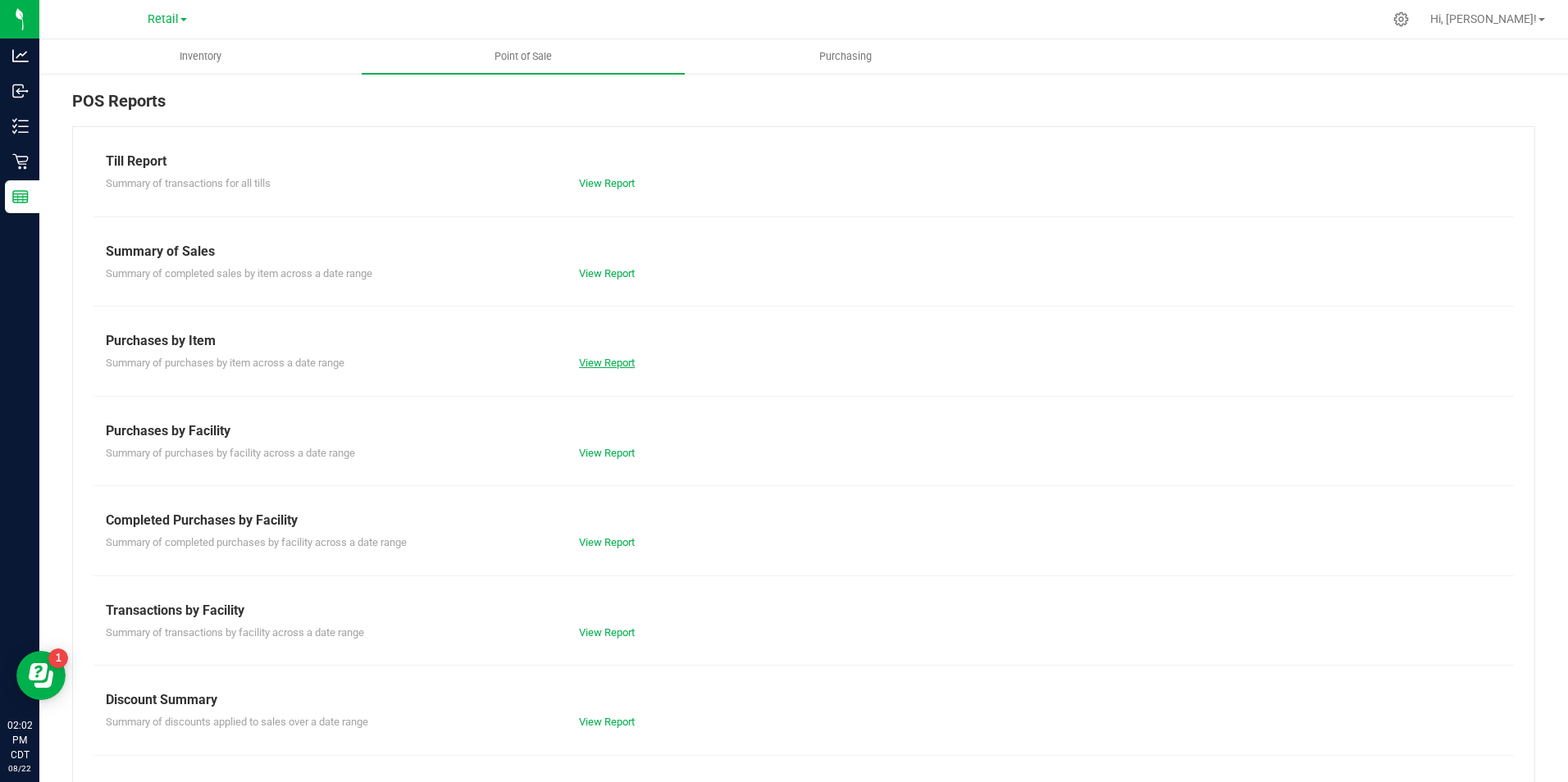
click at [606, 365] on link "View Report" at bounding box center [606, 362] width 56 height 12
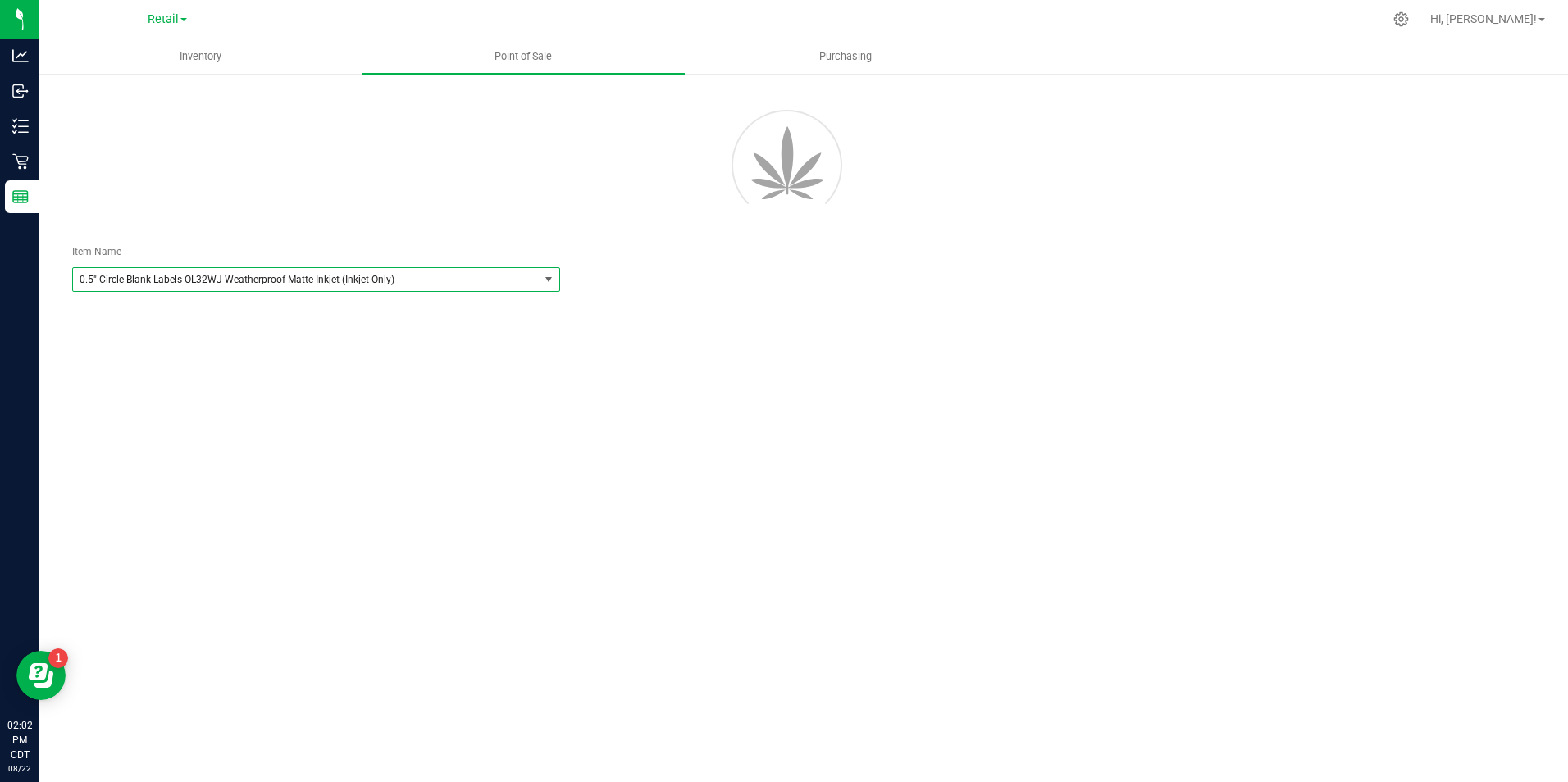
click at [465, 280] on span "0.5" Circle Blank Labels OL32WJ Weatherproof Matte Inkjet (Inkjet Only)" at bounding box center [296, 279] width 435 height 11
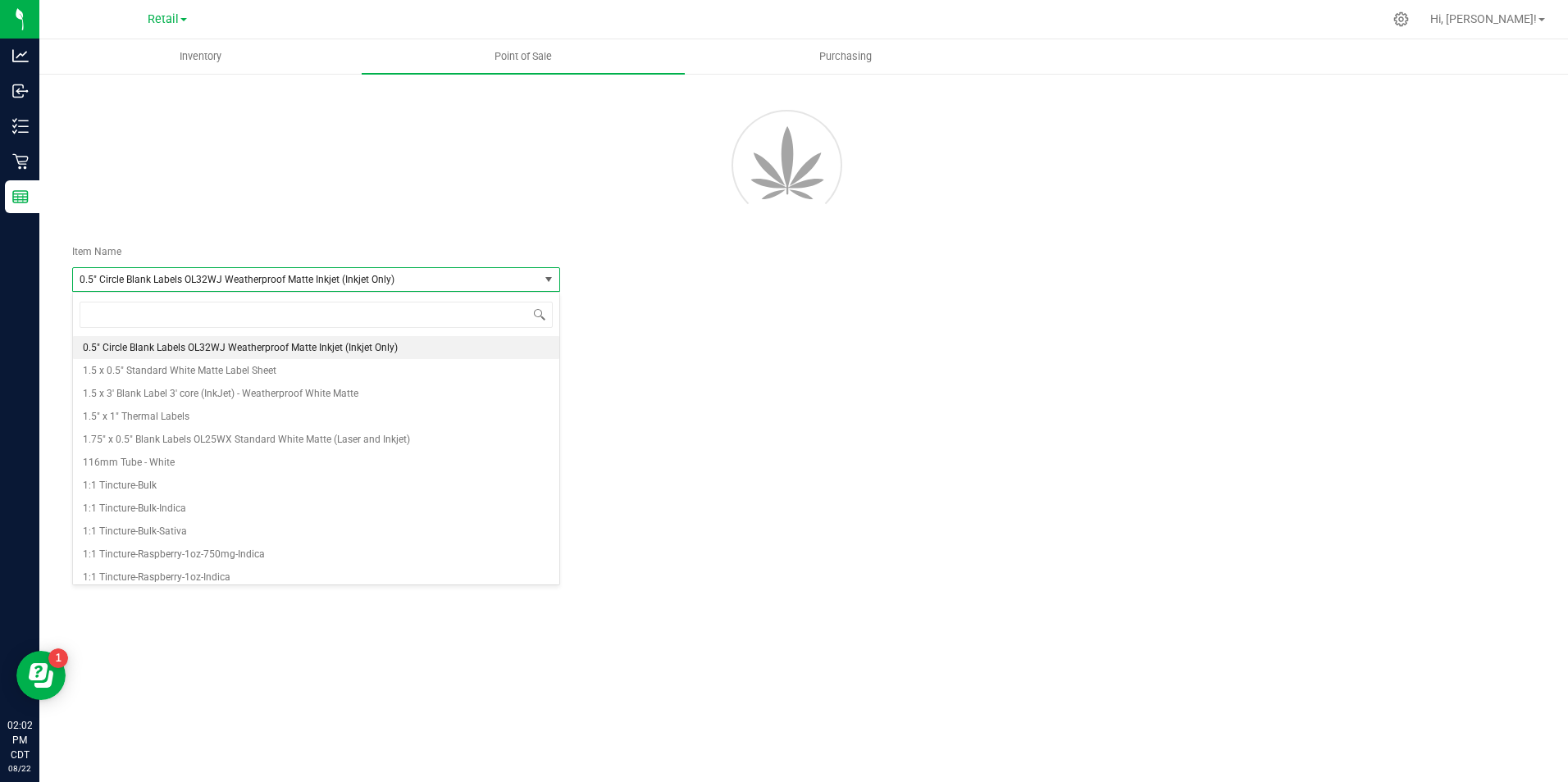
click at [465, 279] on span "0.5" Circle Blank Labels OL32WJ Weatherproof Matte Inkjet (Inkjet Only)" at bounding box center [296, 279] width 435 height 11
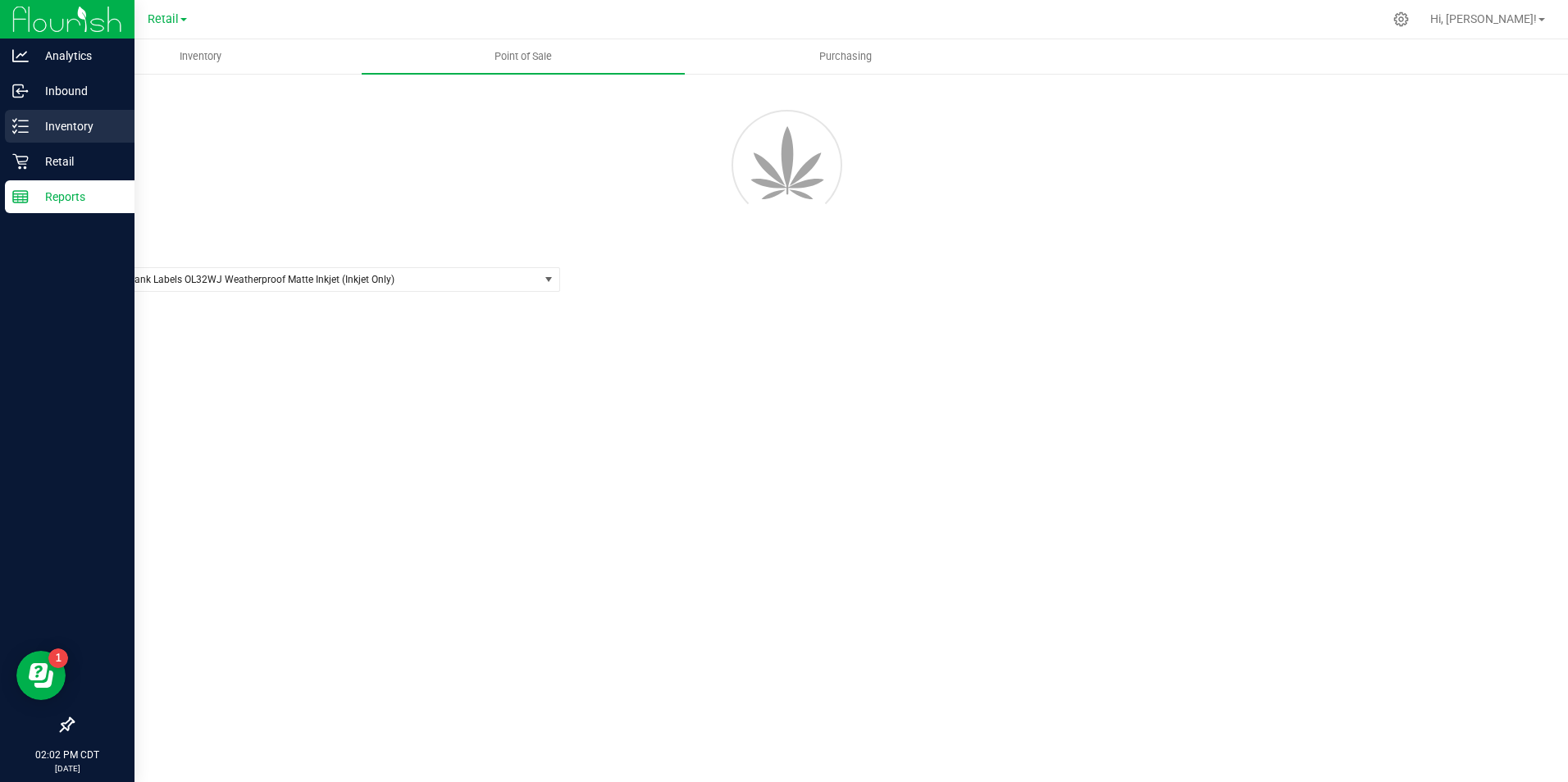
click at [36, 132] on p "Inventory" at bounding box center [78, 126] width 98 height 20
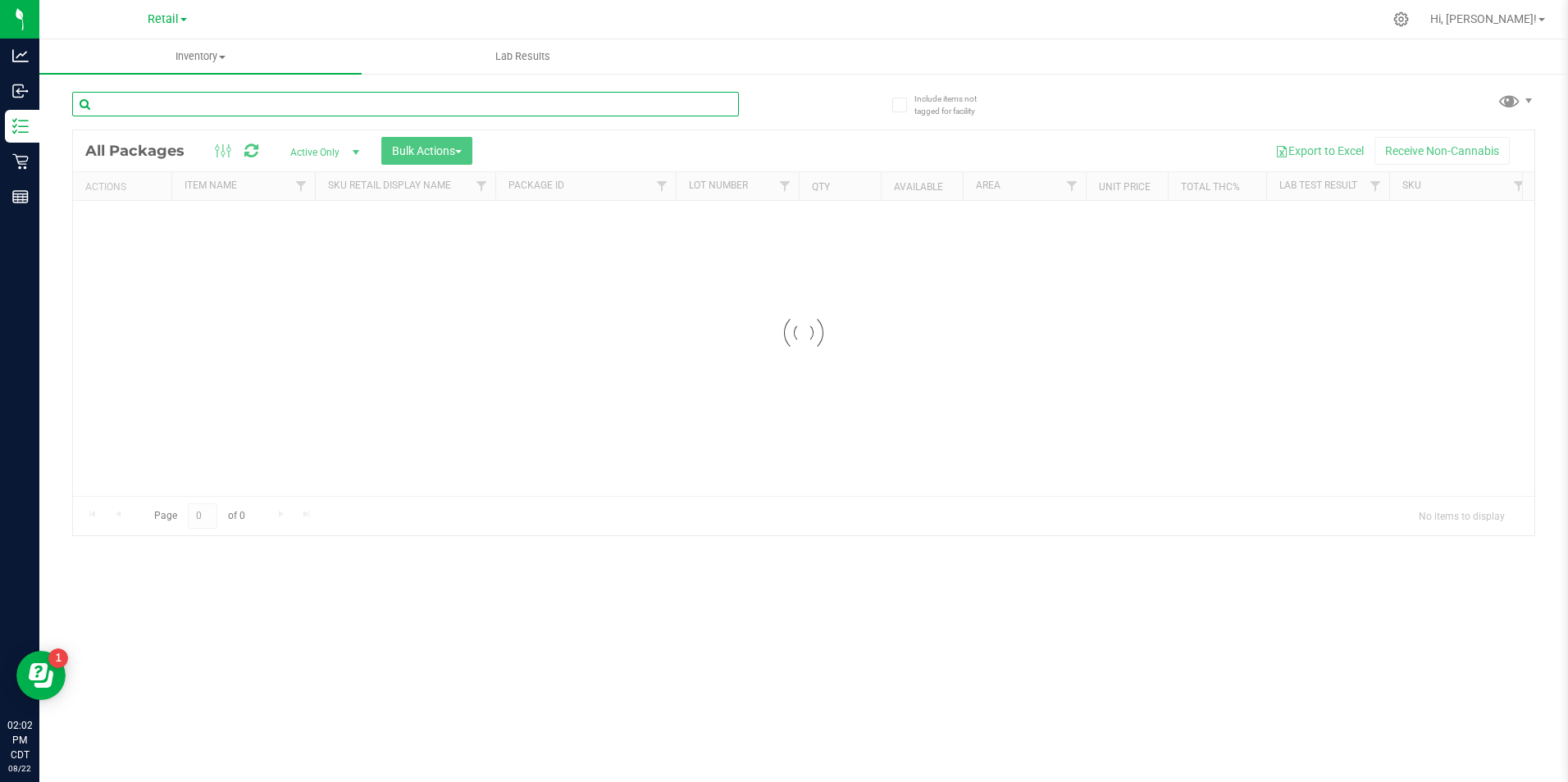
click at [213, 105] on input "text" at bounding box center [405, 104] width 666 height 24
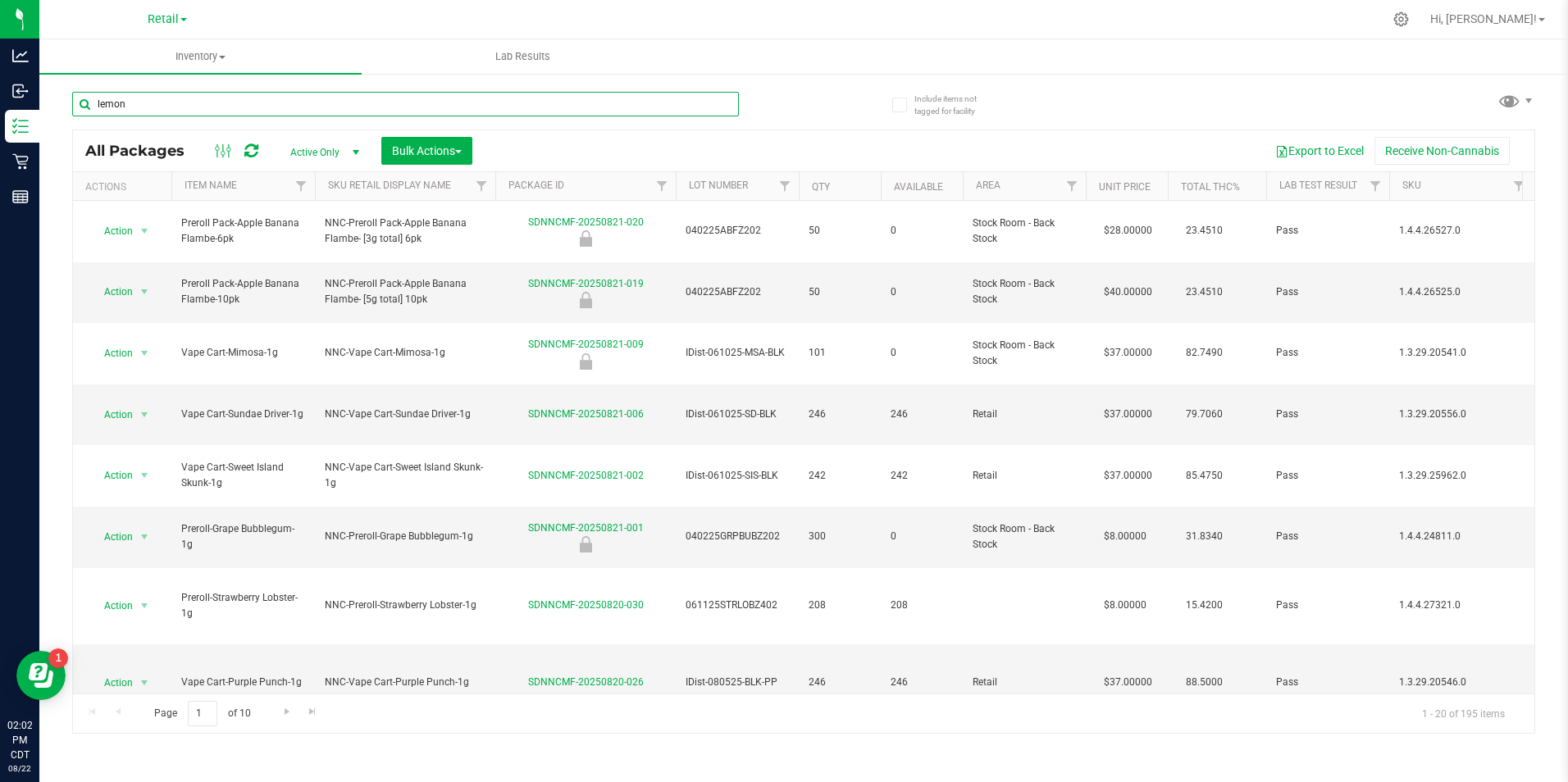
type input "lemon"
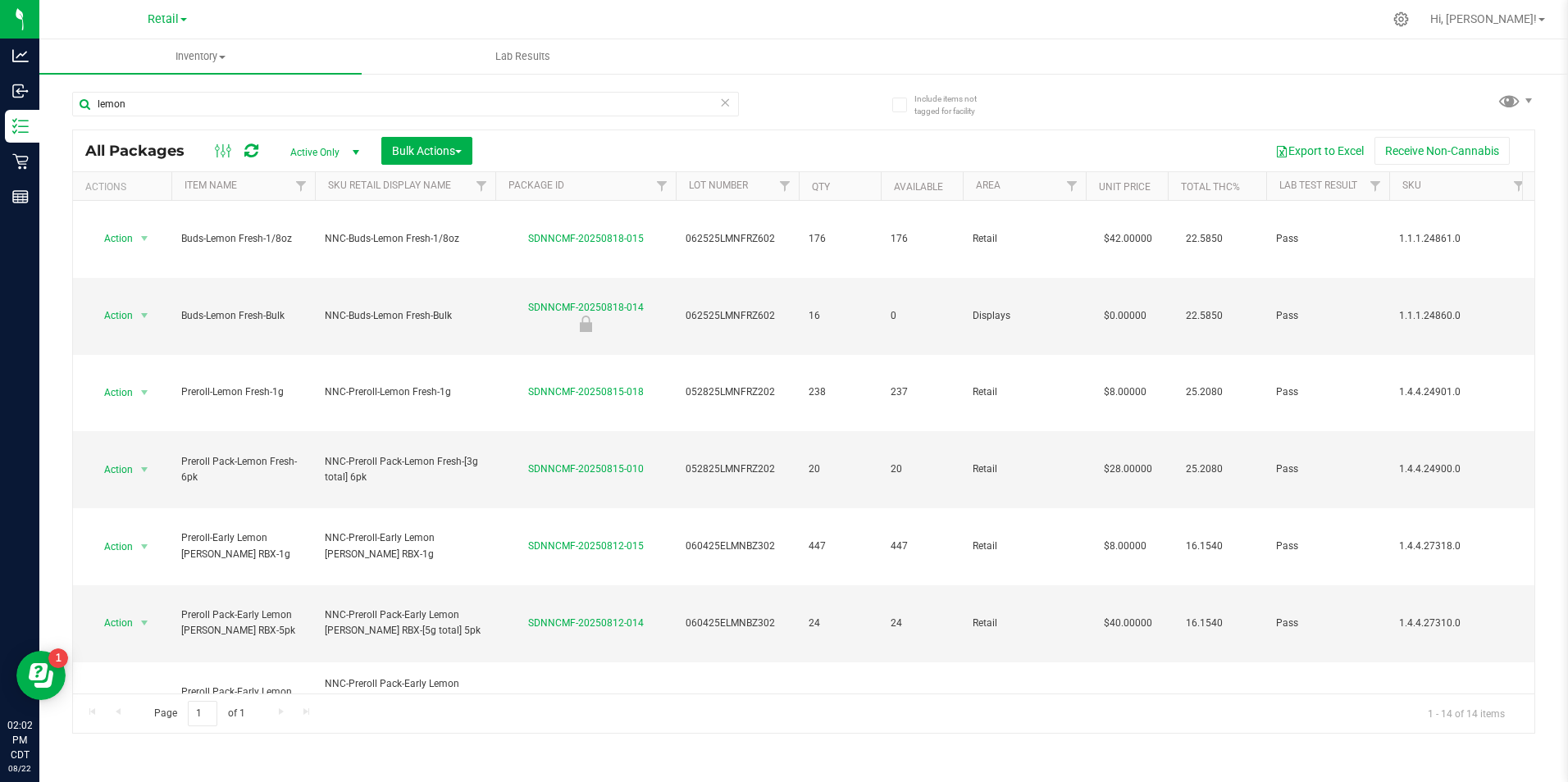
click at [725, 101] on icon at bounding box center [725, 101] width 11 height 20
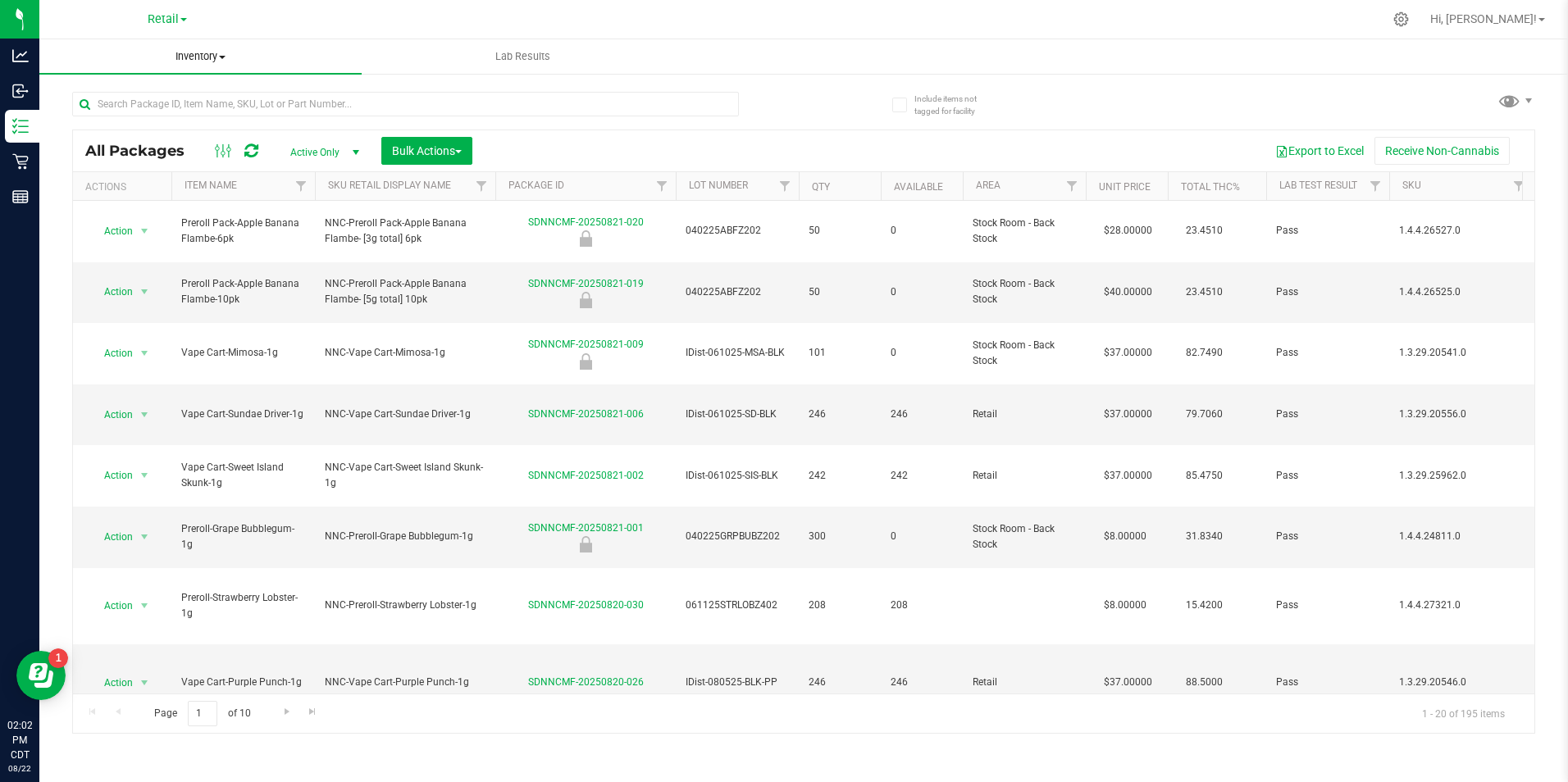
click at [192, 43] on div "Retail Cultivation Manufacturing Retail Hi, Carlee! Inventory All packages All …" at bounding box center [803, 391] width 1528 height 782
click at [193, 45] on uib-tab-heading "Inventory All packages All inventory Waste log Create inventory" at bounding box center [200, 57] width 322 height 35
click at [190, 57] on span "Inventory" at bounding box center [200, 56] width 322 height 15
click at [189, 58] on span "Inventory" at bounding box center [200, 56] width 322 height 15
drag, startPoint x: 189, startPoint y: 58, endPoint x: 169, endPoint y: 117, distance: 62.3
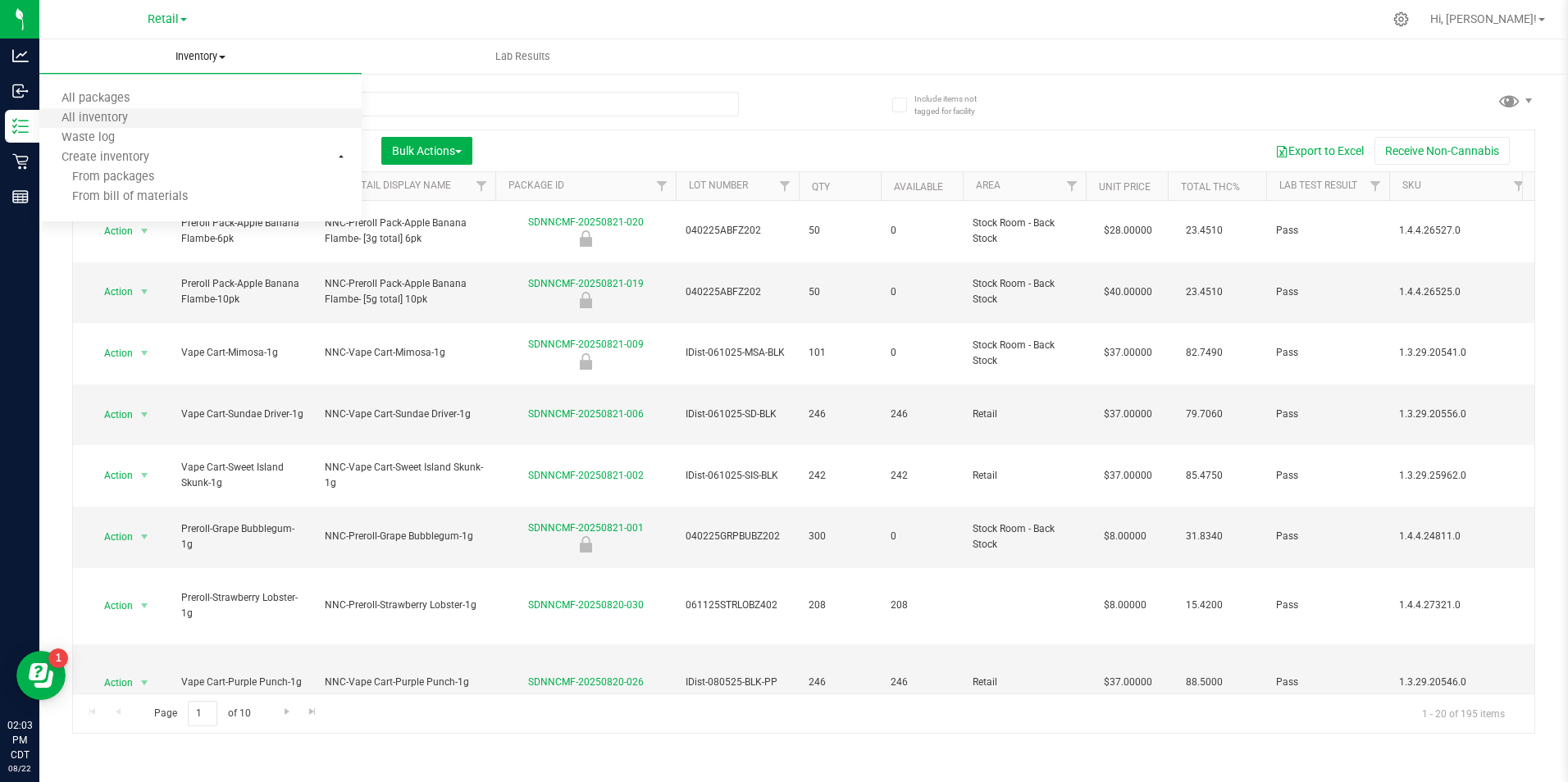
click at [169, 117] on li "All inventory" at bounding box center [200, 118] width 322 height 20
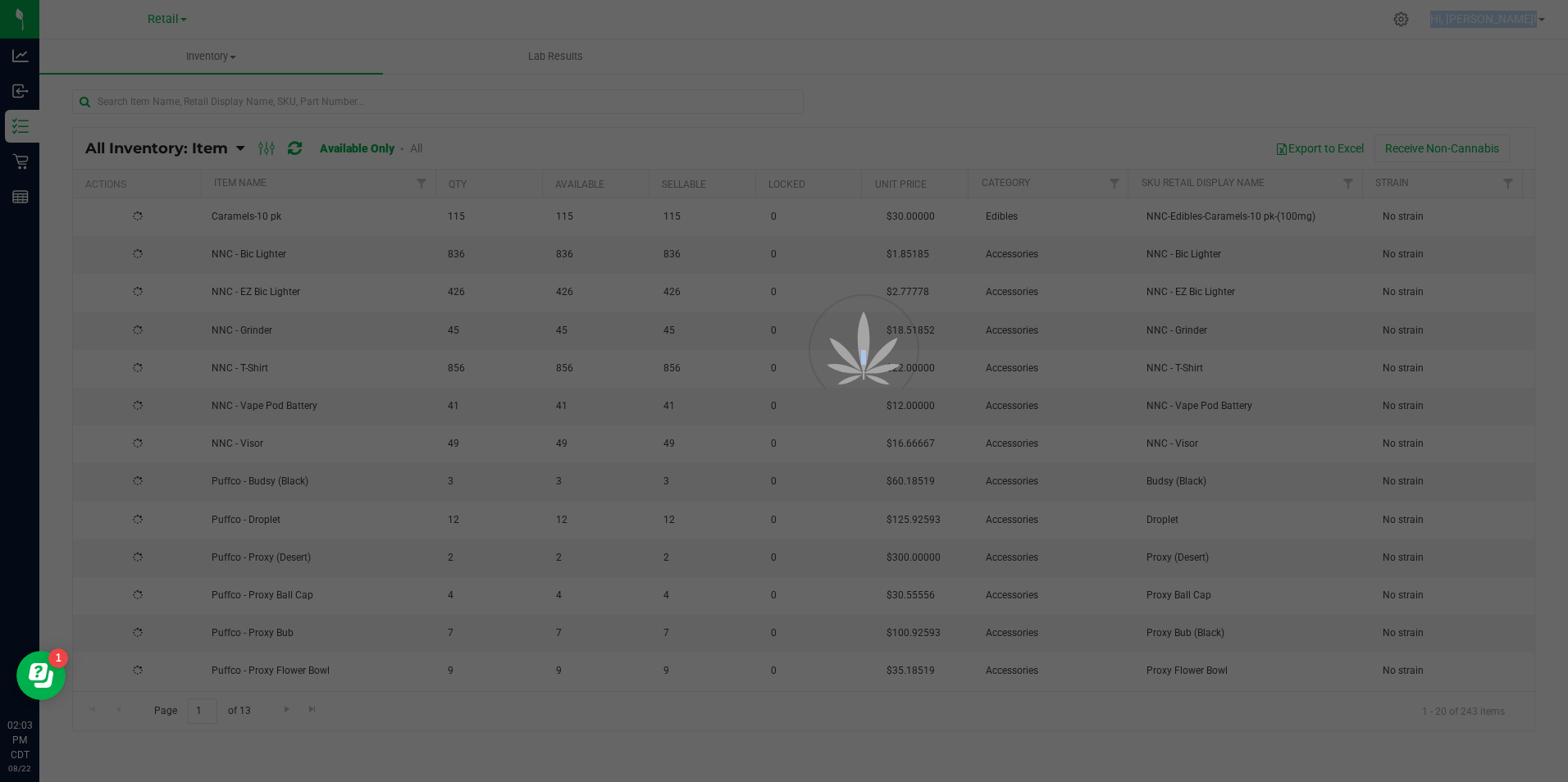
click at [565, 129] on div at bounding box center [784, 391] width 1568 height 782
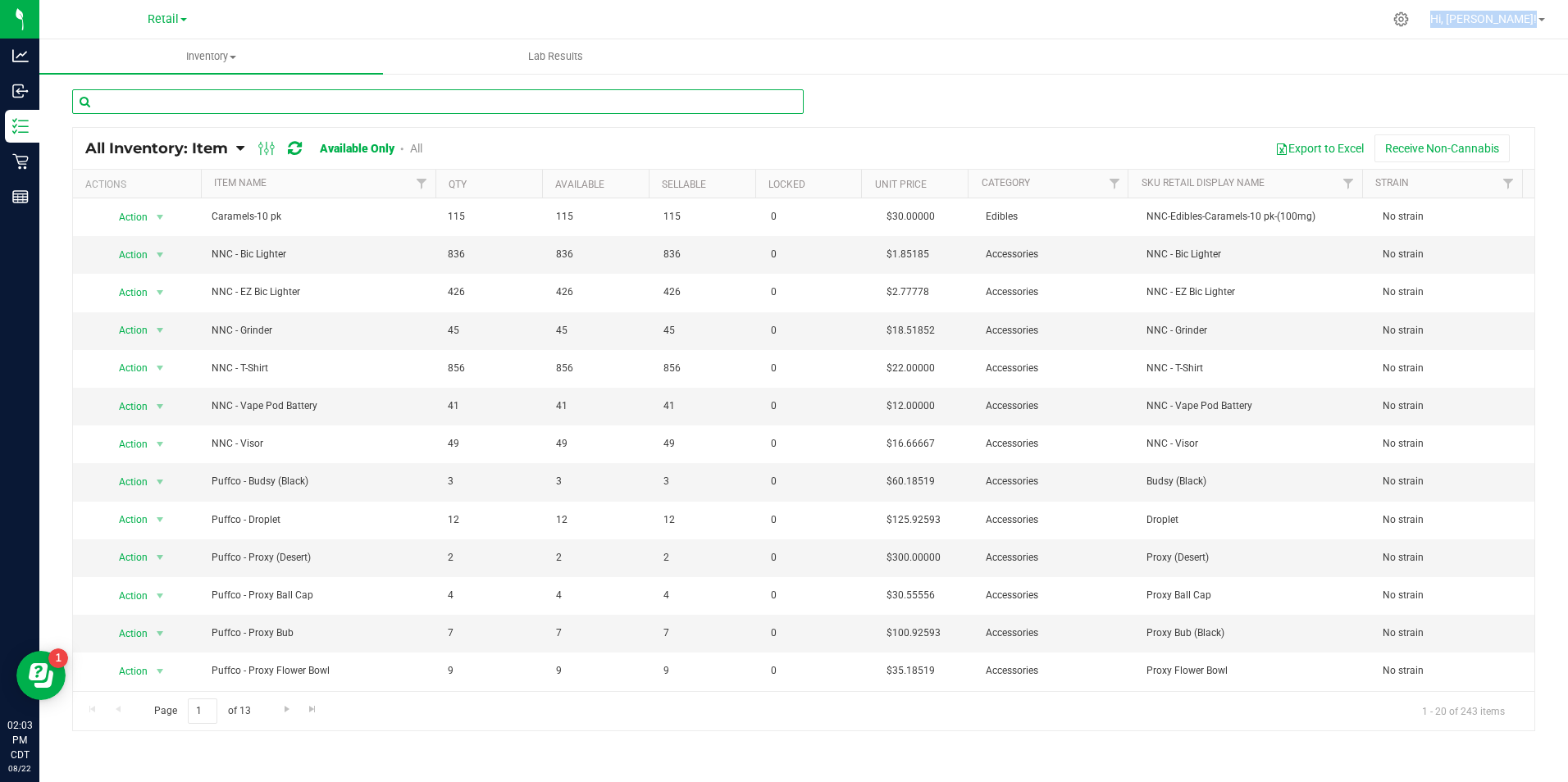
click at [584, 108] on input "text" at bounding box center [438, 102] width 732 height 24
click at [868, 162] on div "All Inventory: Item Item Summary Item (default) Item by Strain Item by Location…" at bounding box center [803, 148] width 1461 height 41
click at [658, 97] on input "text" at bounding box center [438, 102] width 732 height 24
type input "l"
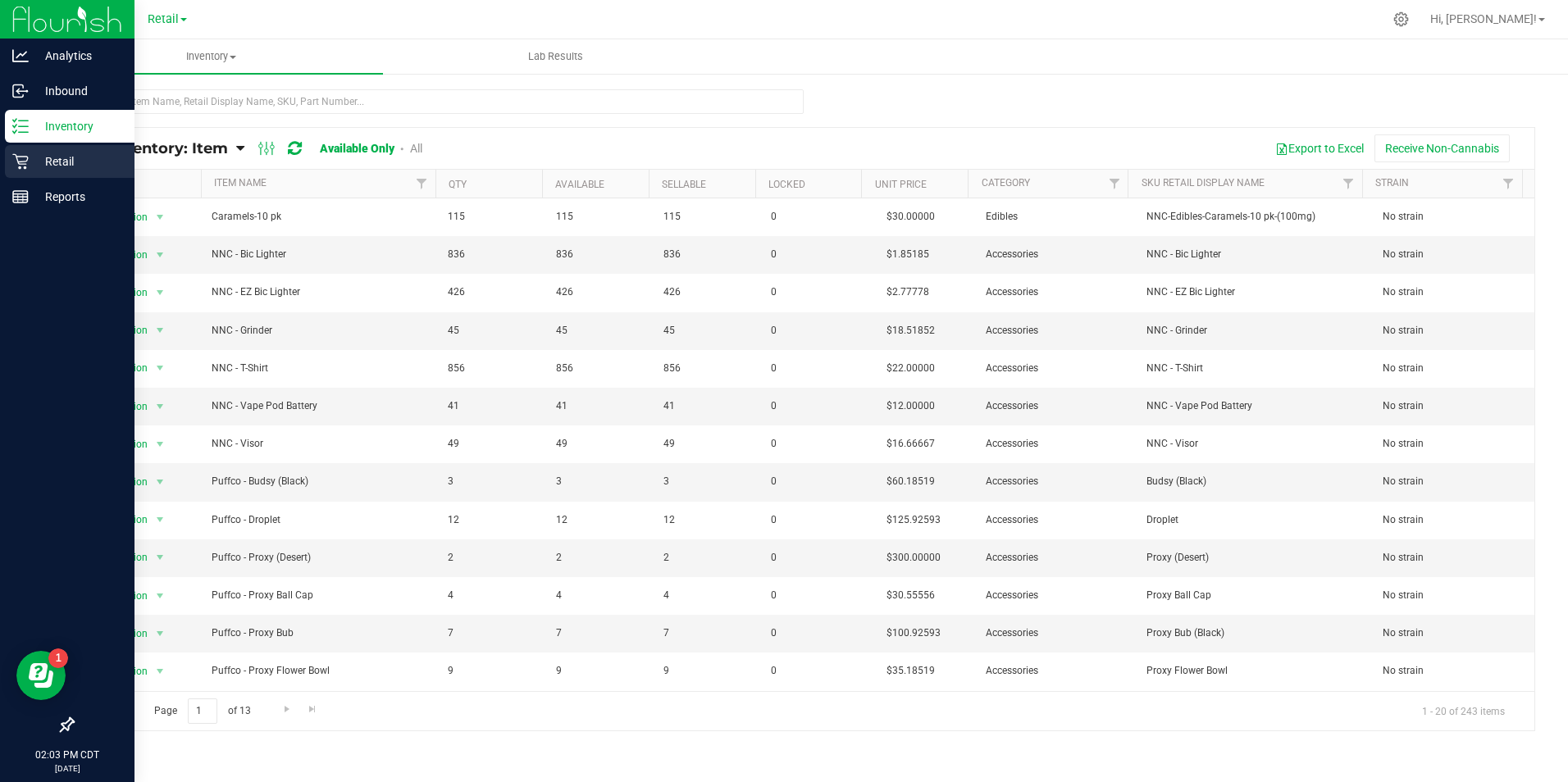
click at [19, 157] on icon at bounding box center [20, 162] width 16 height 16
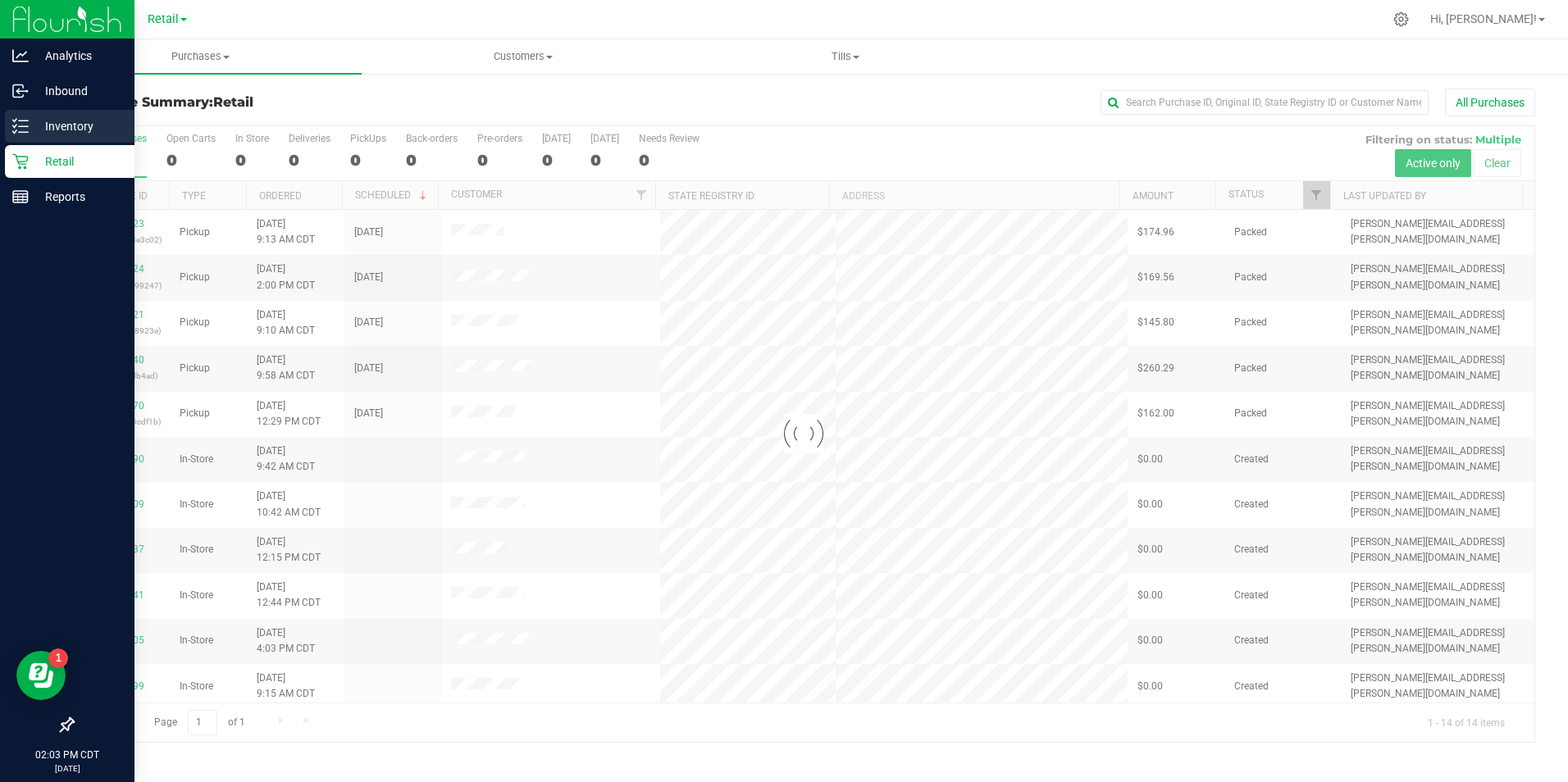
click at [14, 138] on div "Inventory" at bounding box center [70, 126] width 130 height 33
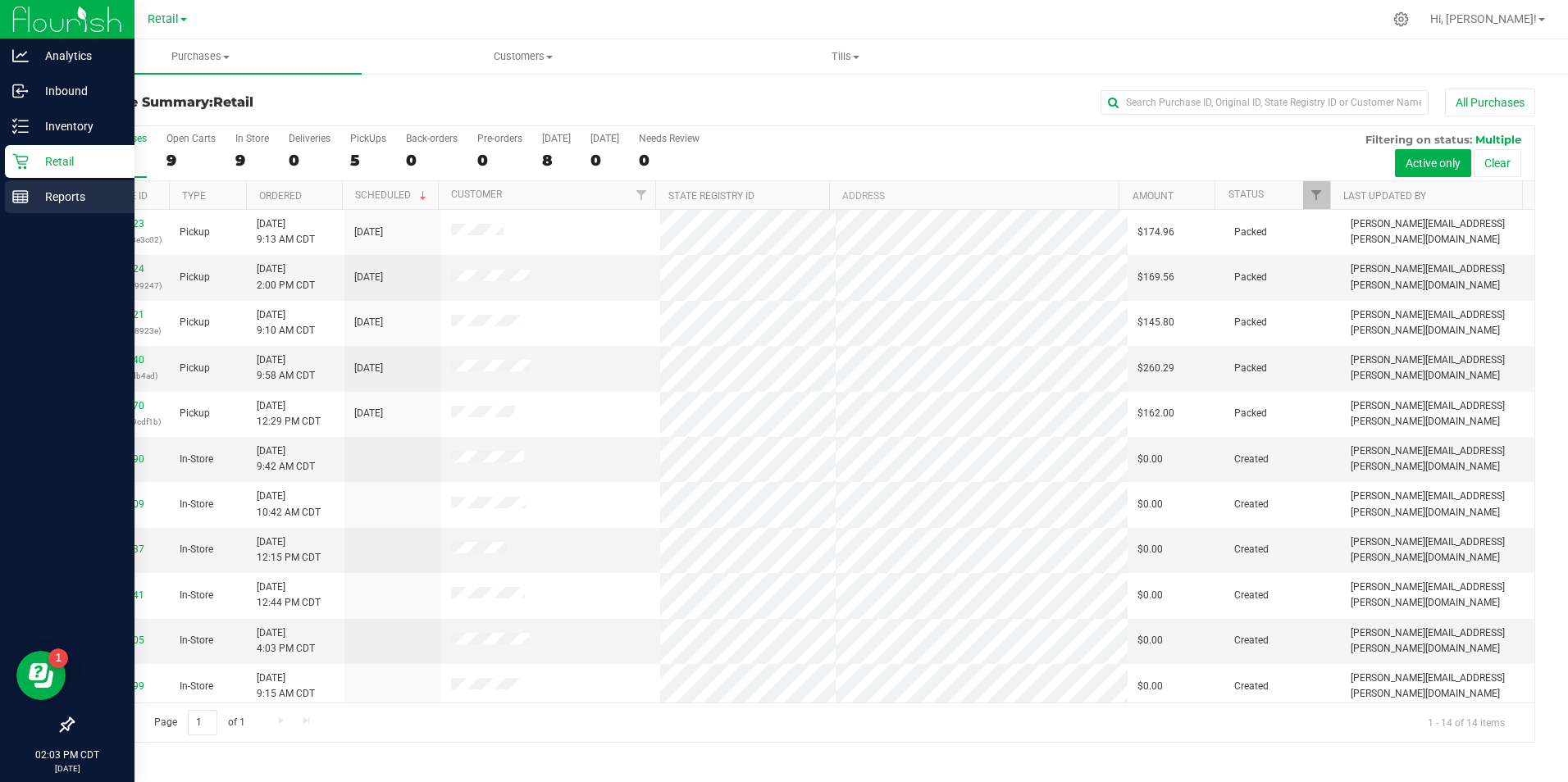
click at [28, 184] on div "Reports" at bounding box center [70, 197] width 130 height 33
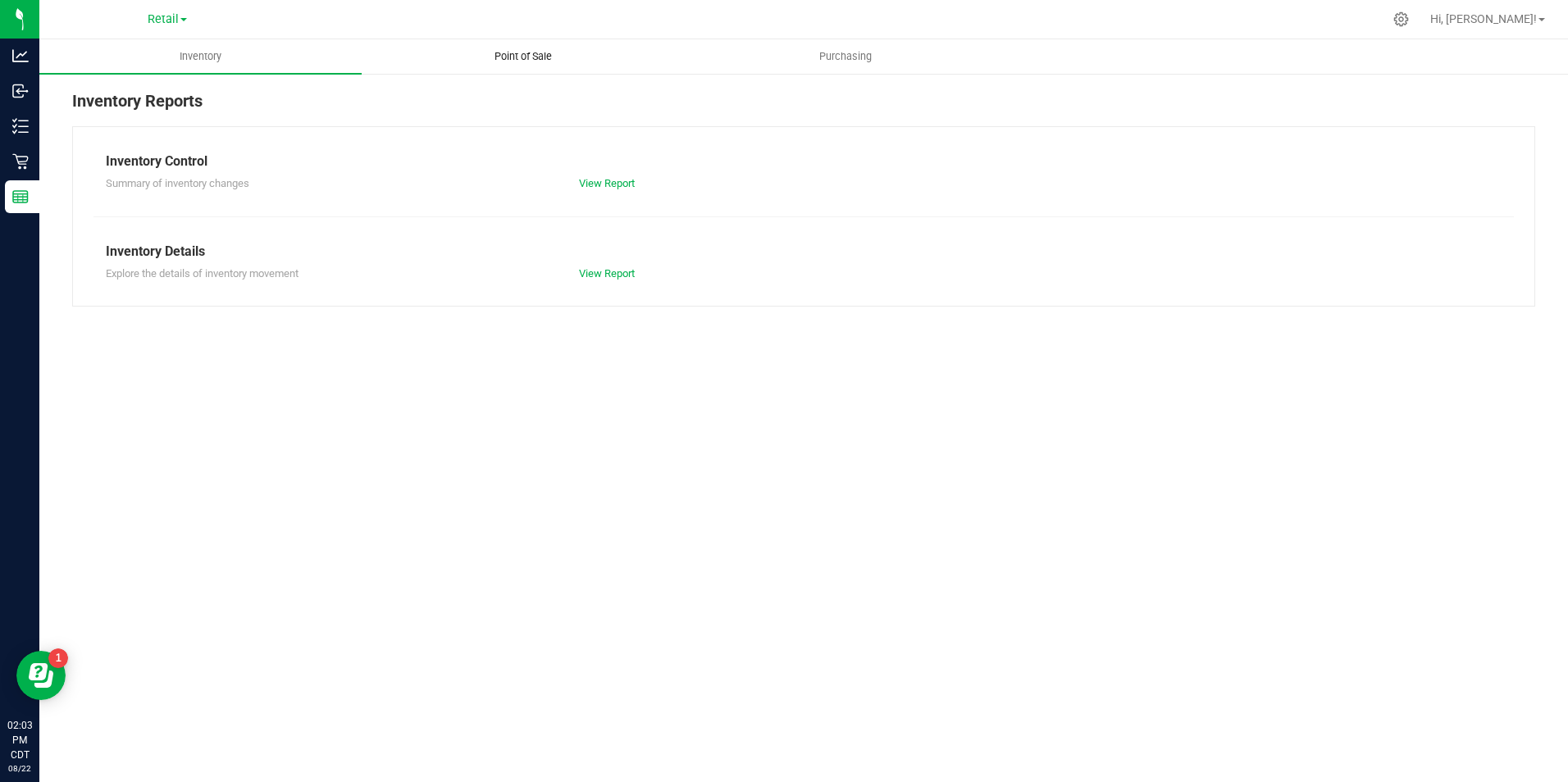
click at [515, 53] on span "Point of Sale" at bounding box center [523, 56] width 102 height 15
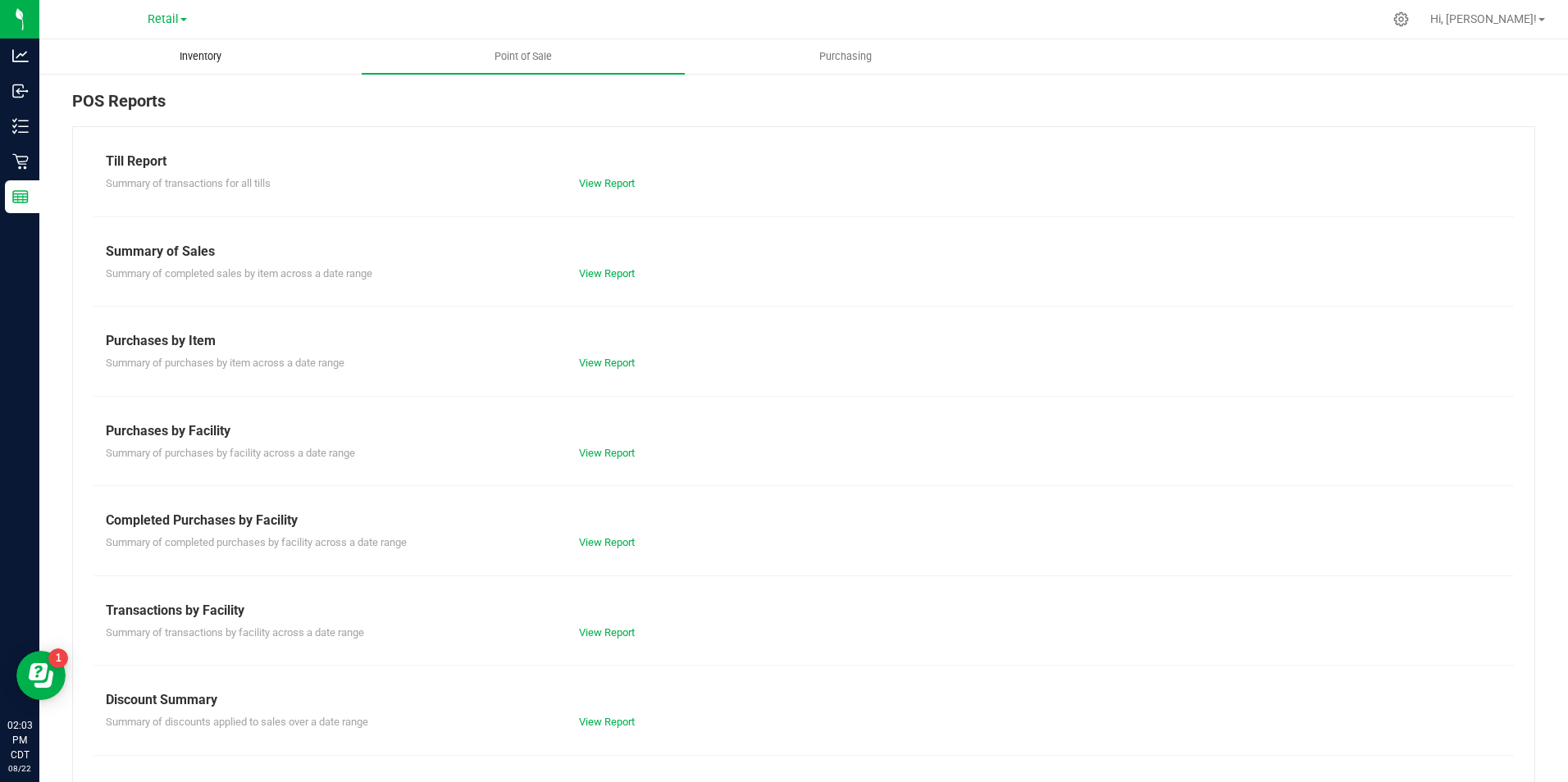
click at [244, 64] on uib-tab-heading "Inventory" at bounding box center [200, 57] width 321 height 33
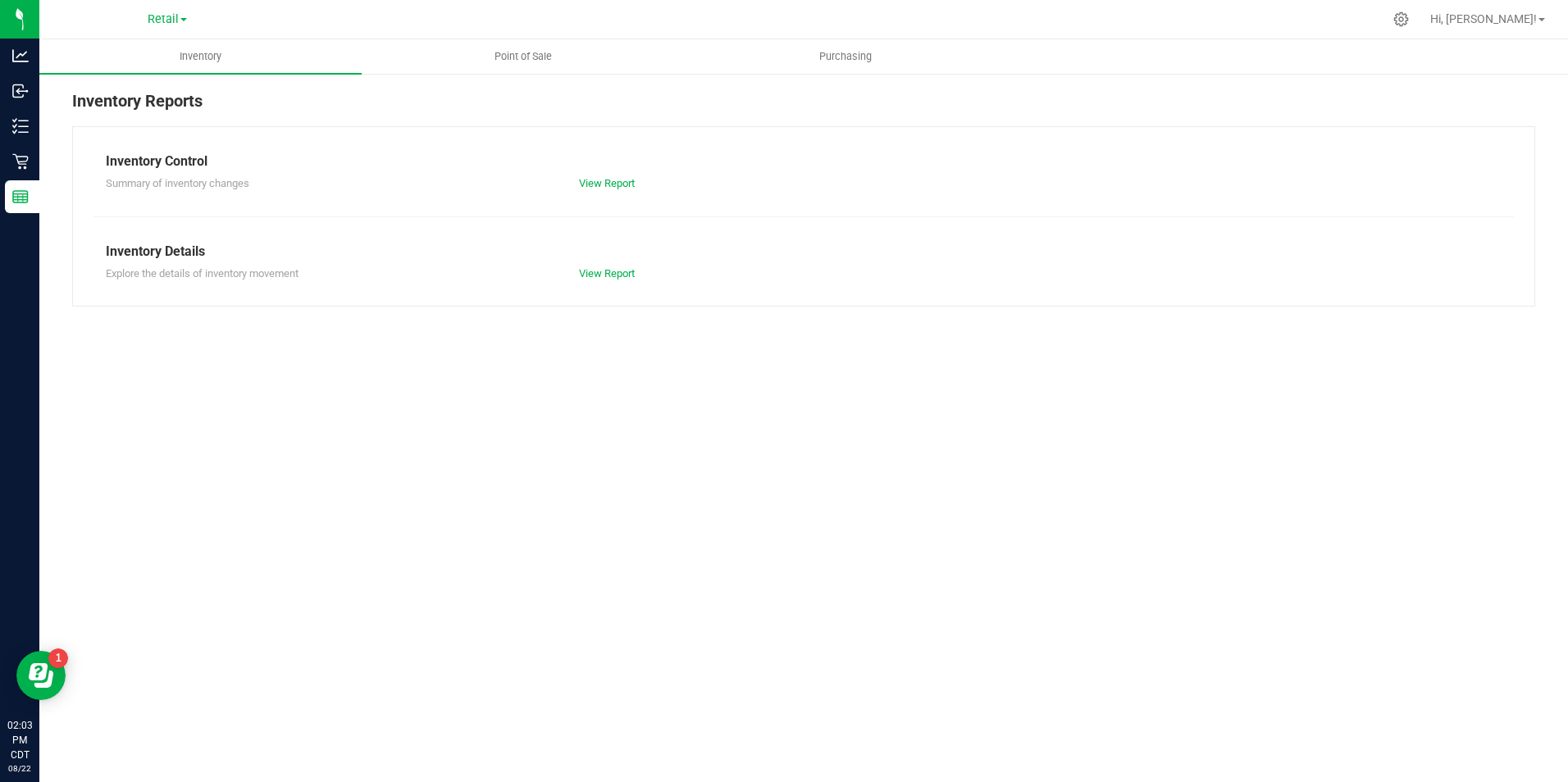
click at [605, 266] on div "View Report" at bounding box center [685, 273] width 237 height 17
click at [606, 274] on link "View Report" at bounding box center [606, 273] width 56 height 12
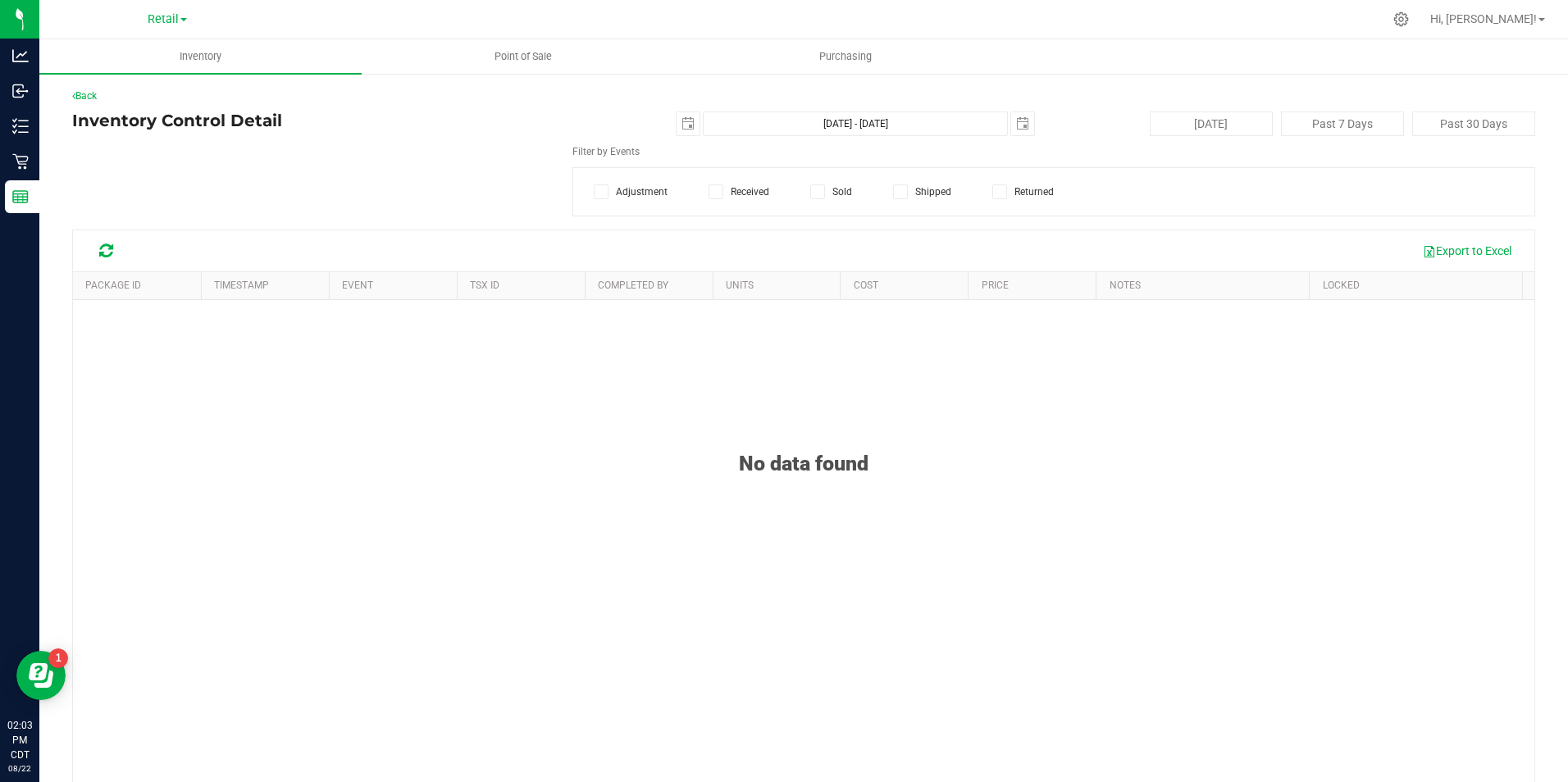
click at [810, 188] on span at bounding box center [817, 192] width 15 height 15
click at [0, 0] on input "Sold" at bounding box center [0, 0] width 0 height 0
click at [1217, 129] on button "Today" at bounding box center [1211, 124] width 123 height 24
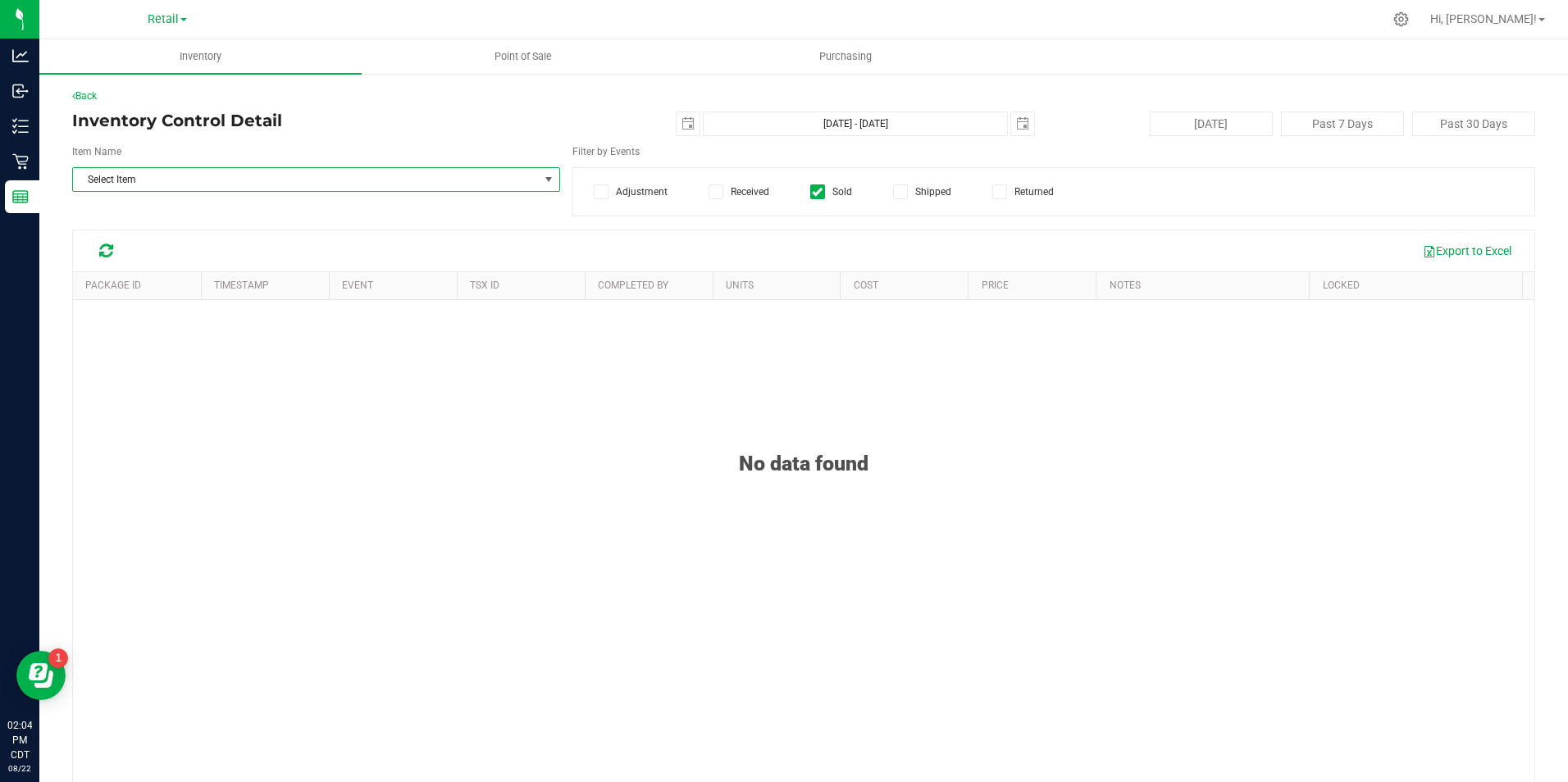
click at [341, 176] on span "Select Item" at bounding box center [306, 179] width 466 height 23
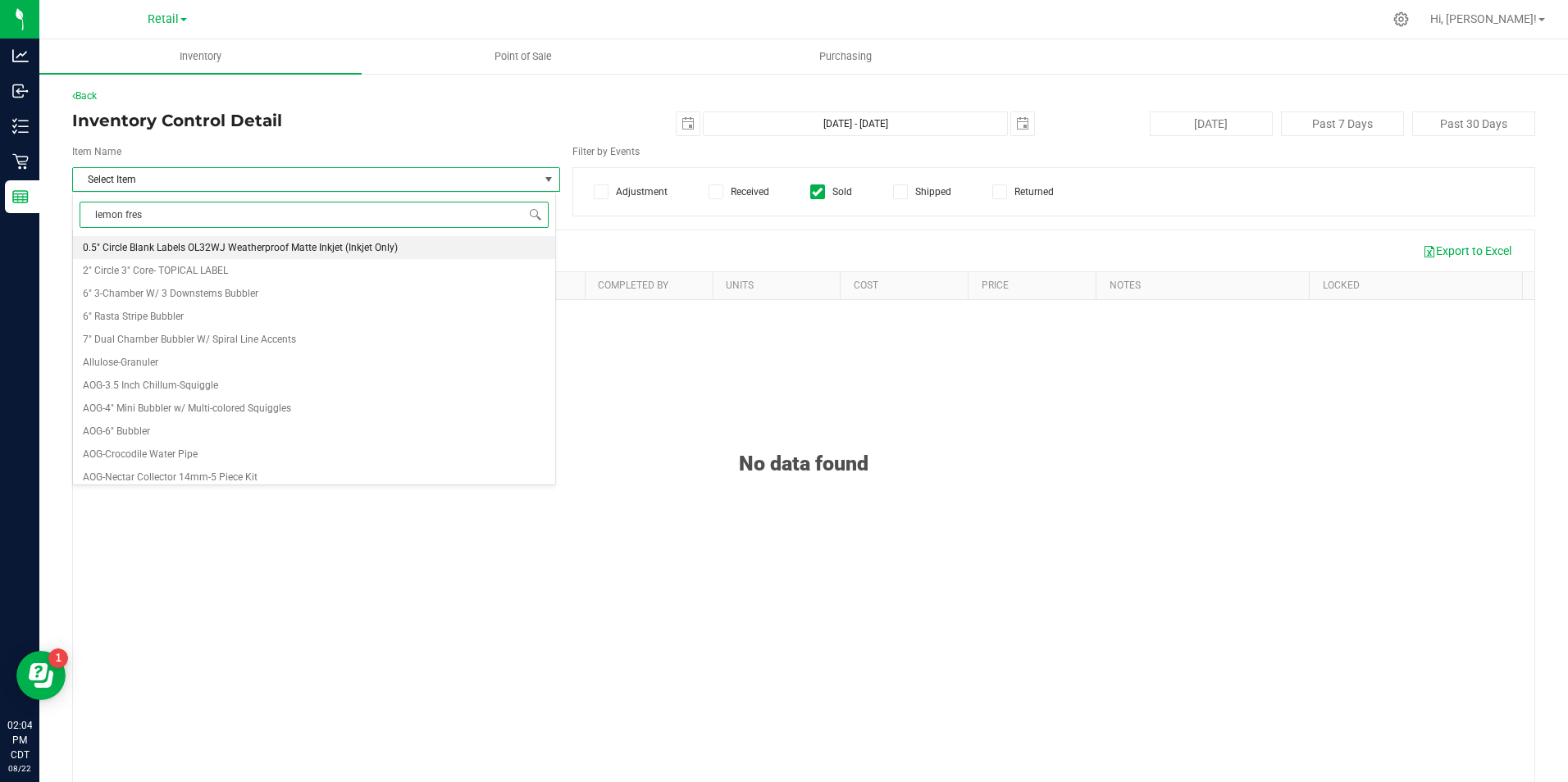
type input "lemon fresh"
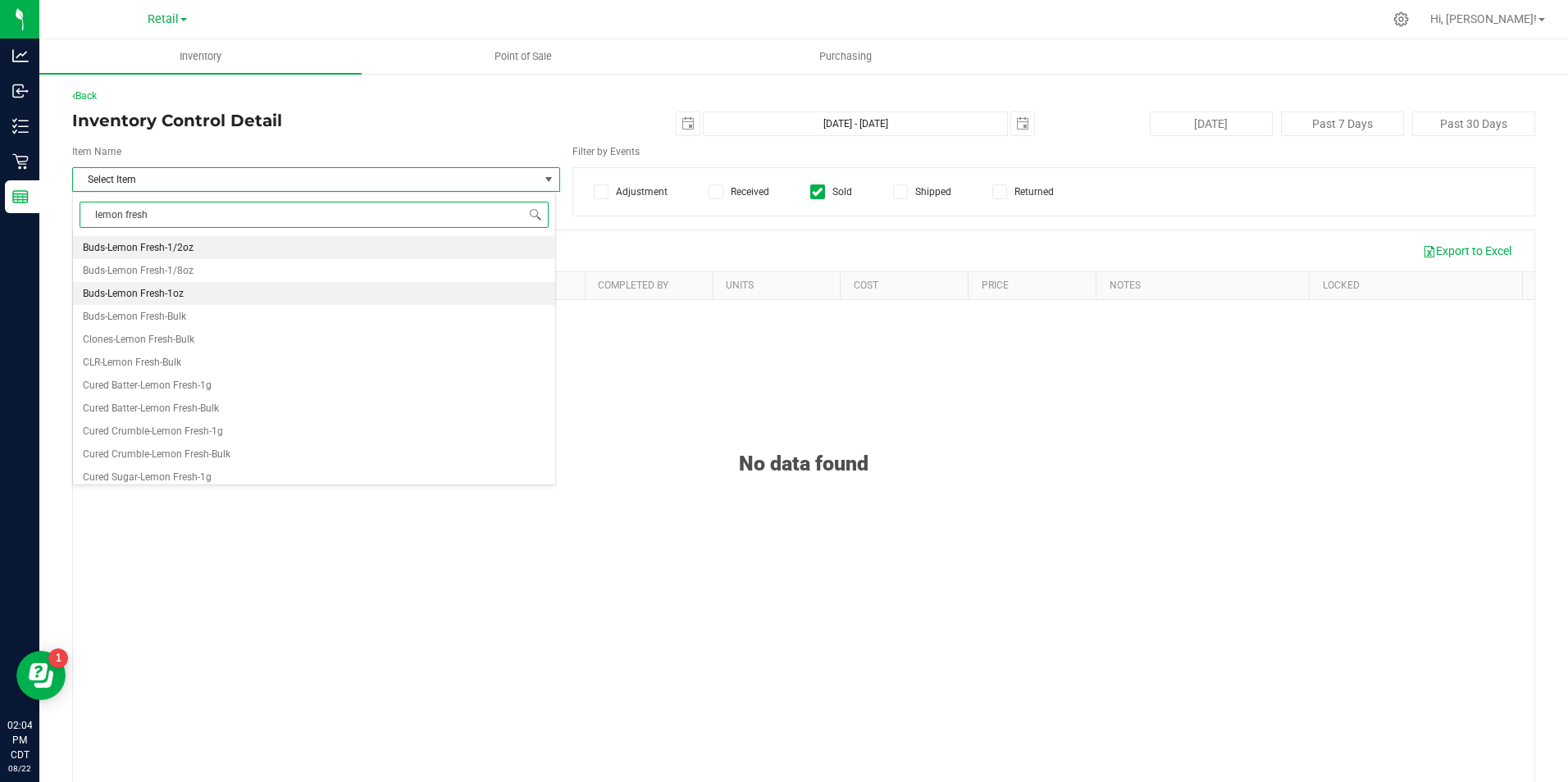
click at [265, 287] on li "Buds-Lemon Fresh-1oz" at bounding box center [314, 293] width 482 height 23
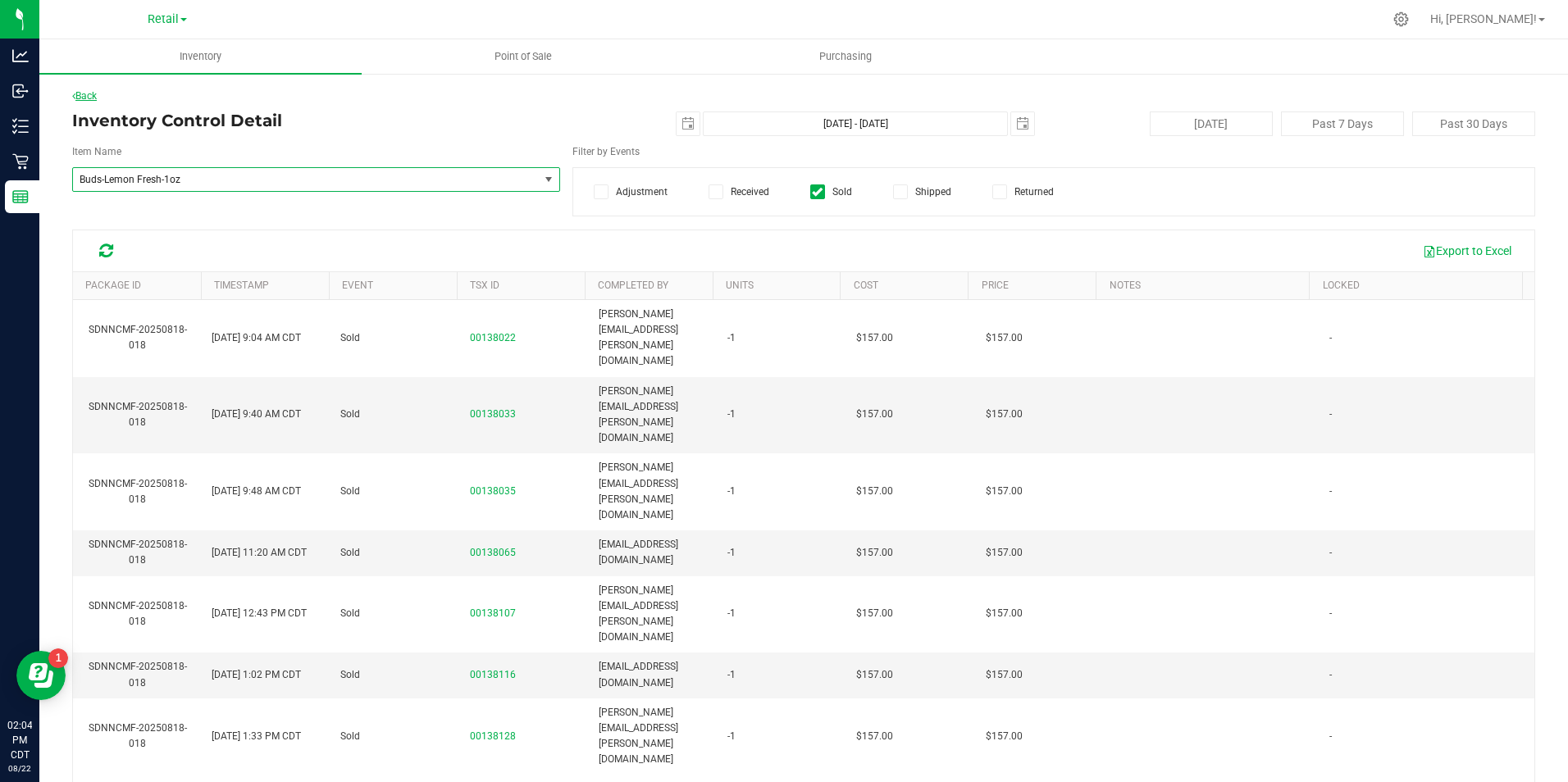
click at [81, 93] on link "Back" at bounding box center [84, 96] width 24 height 11
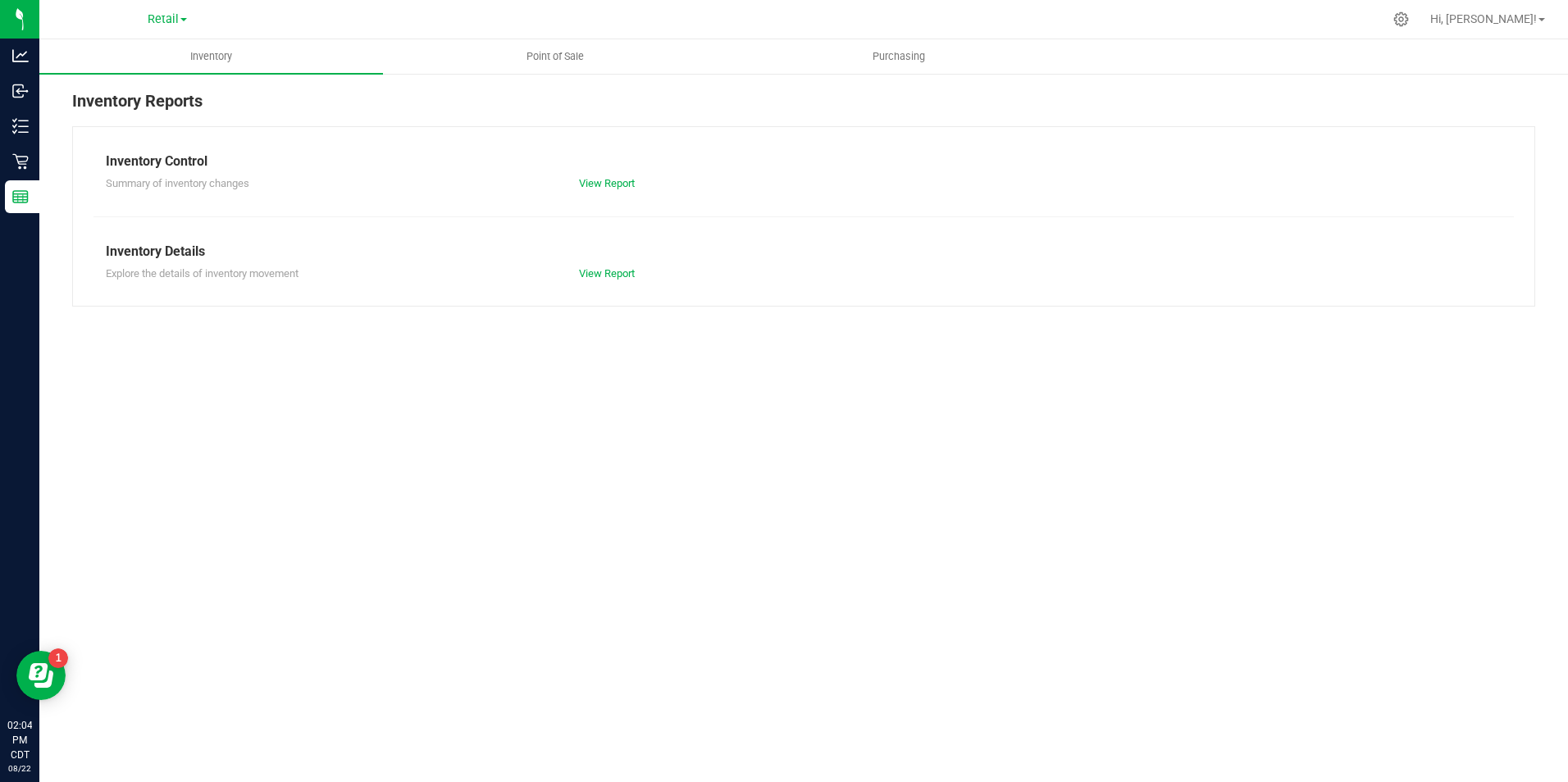
click at [178, 21] on span "Retail" at bounding box center [163, 19] width 31 height 14
click at [146, 88] on link "Manufacturing" at bounding box center [167, 79] width 240 height 22
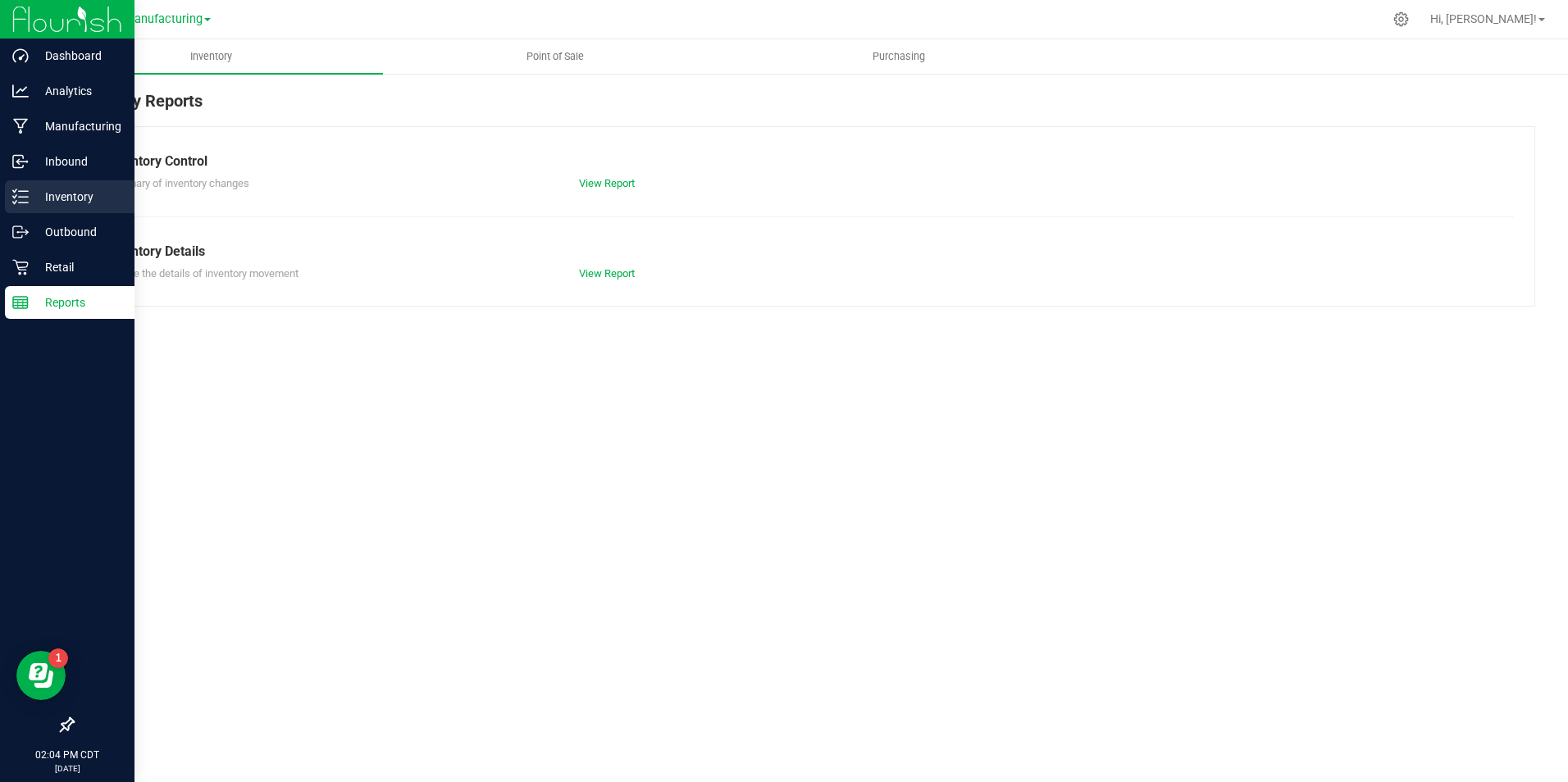
click at [25, 208] on div "Inventory" at bounding box center [70, 197] width 130 height 33
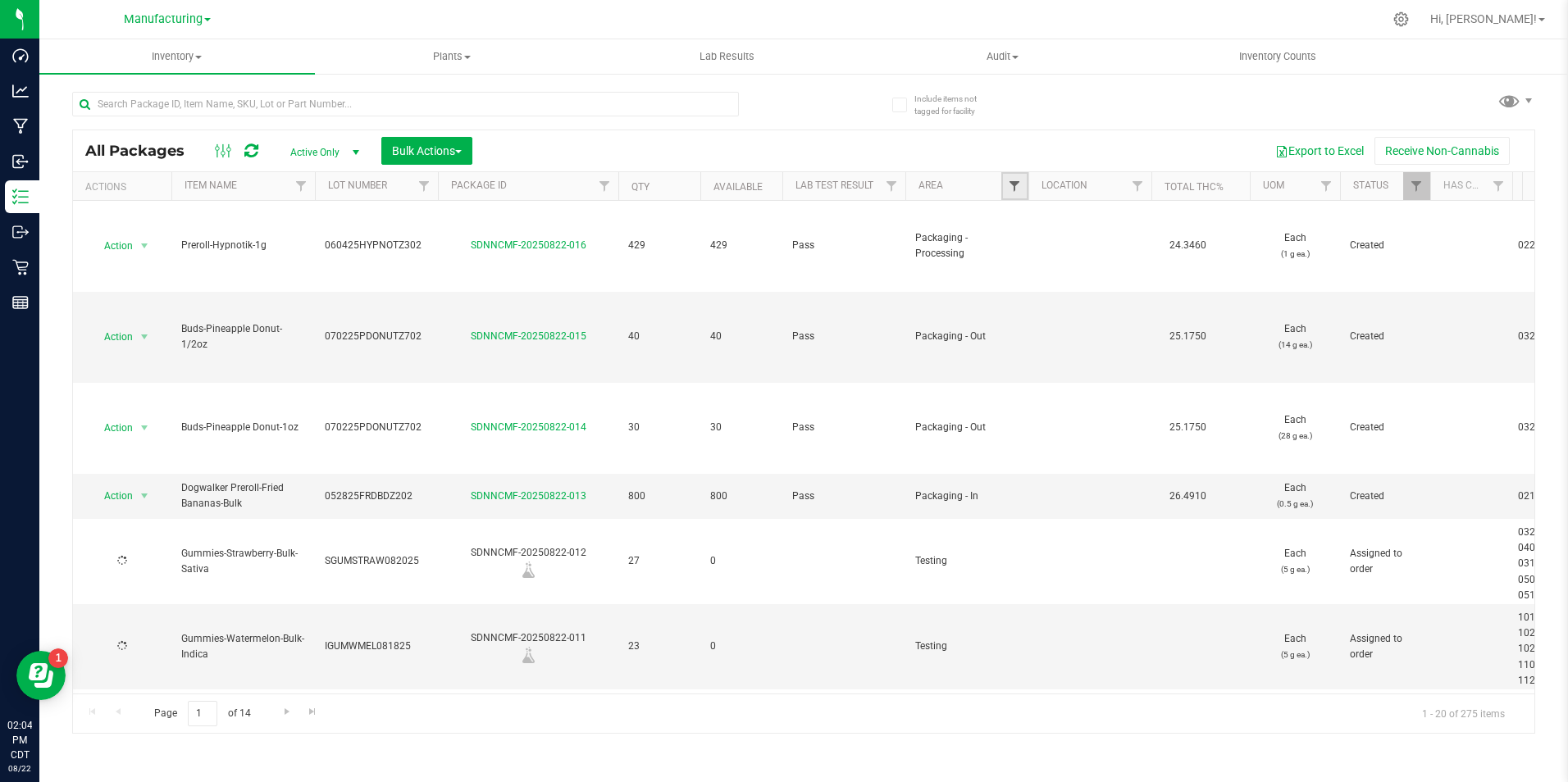
click at [1017, 180] on span "Filter" at bounding box center [1014, 185] width 13 height 13
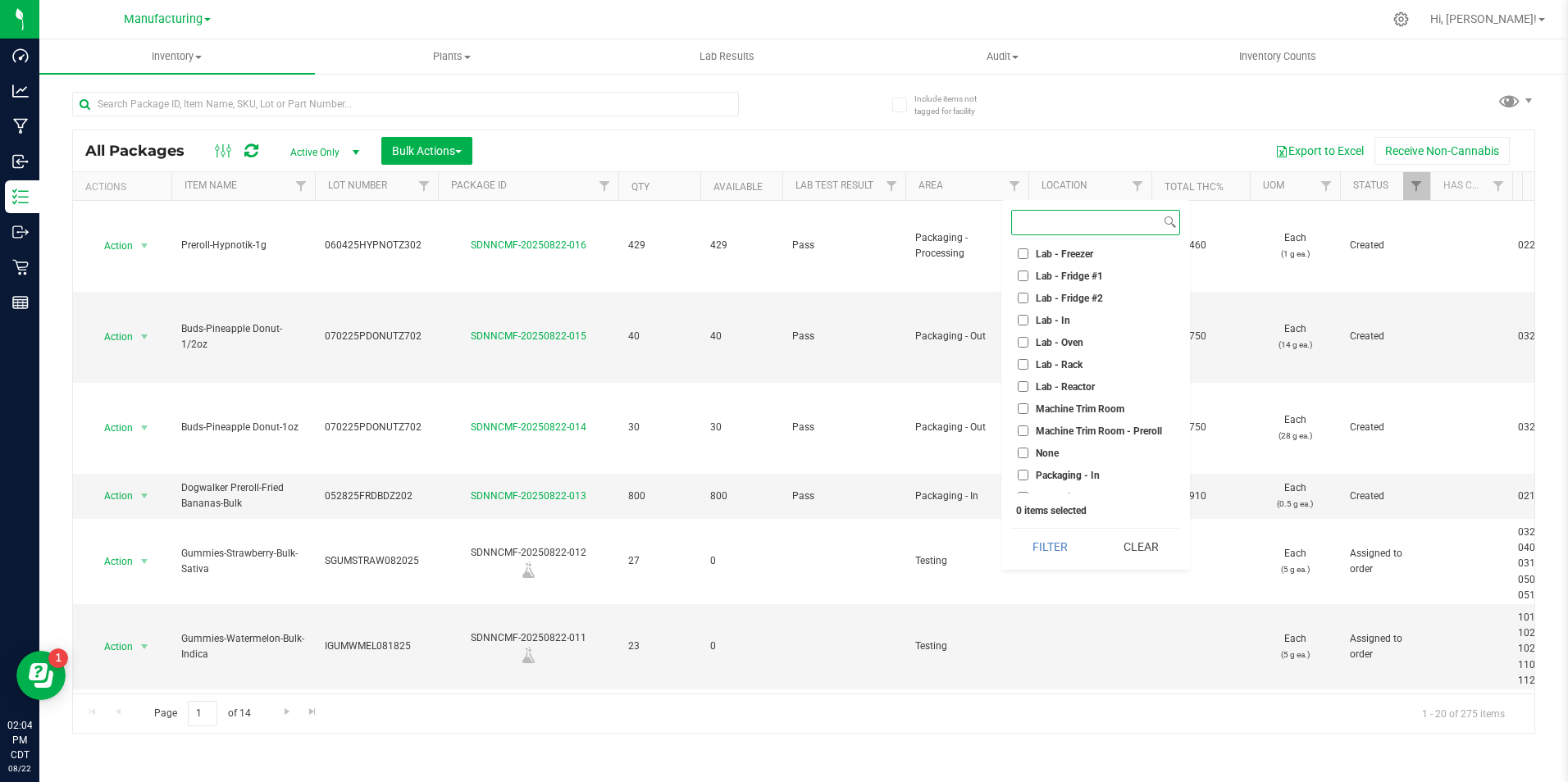
scroll to position [410, 0]
click at [1081, 334] on span "Packaging - Out" at bounding box center [1071, 333] width 71 height 10
click at [1028, 334] on input "Packaging - Out" at bounding box center [1023, 333] width 10 height 10
checkbox input "true"
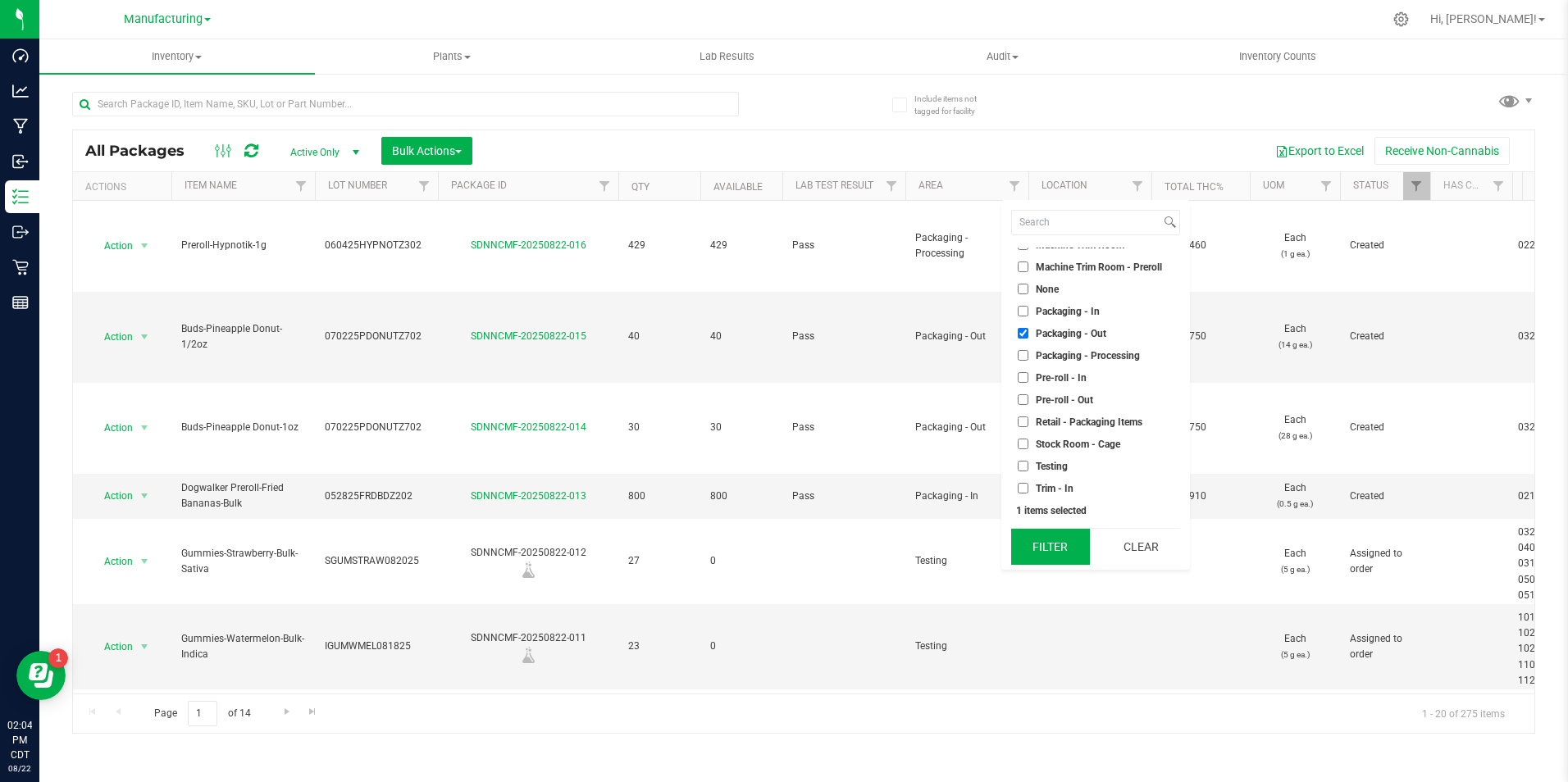
click at [1014, 536] on button "Filter" at bounding box center [1051, 546] width 78 height 36
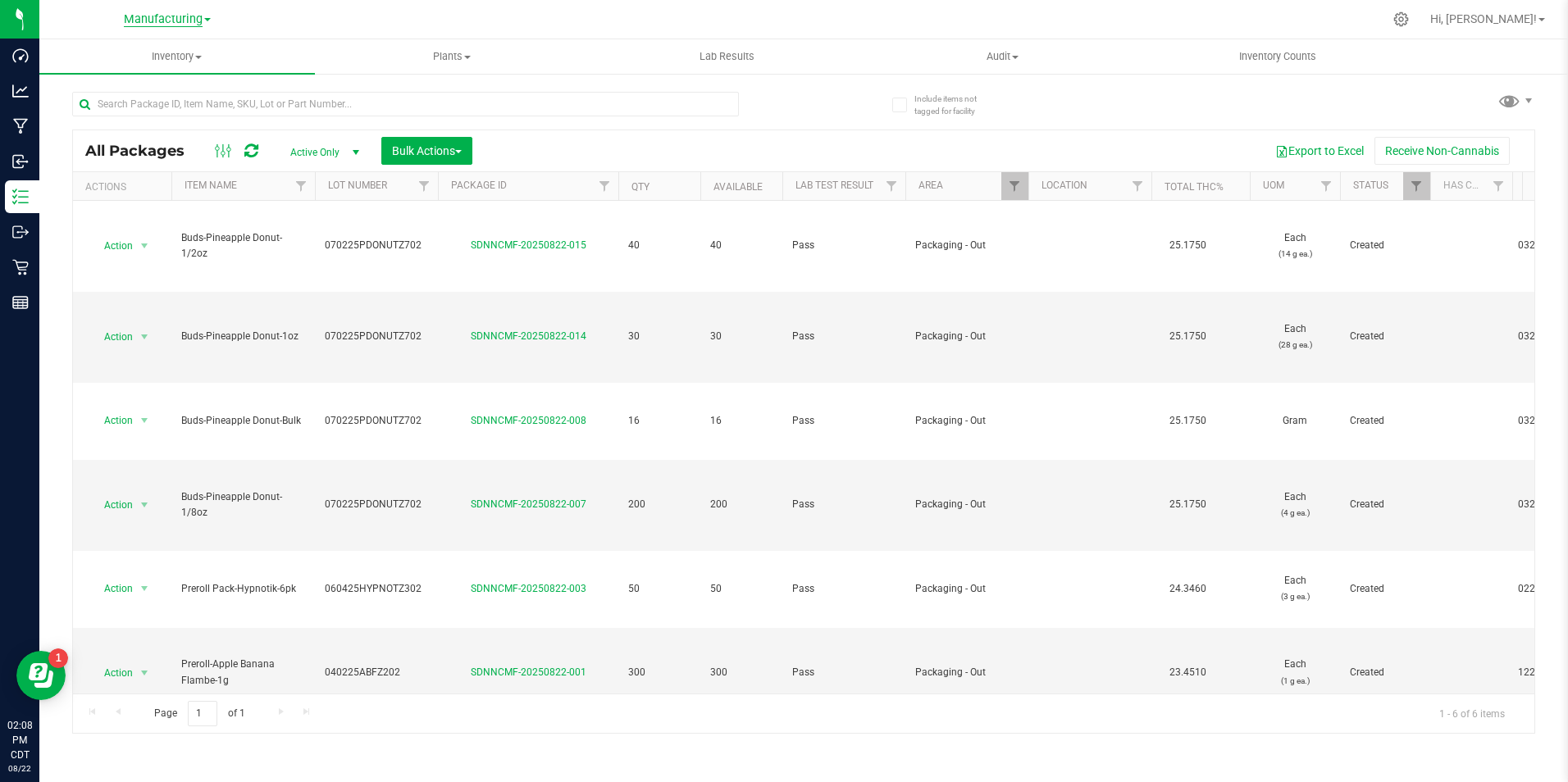
click at [165, 10] on link "Manufacturing" at bounding box center [167, 18] width 87 height 16
click at [130, 104] on link "Retail" at bounding box center [167, 101] width 240 height 22
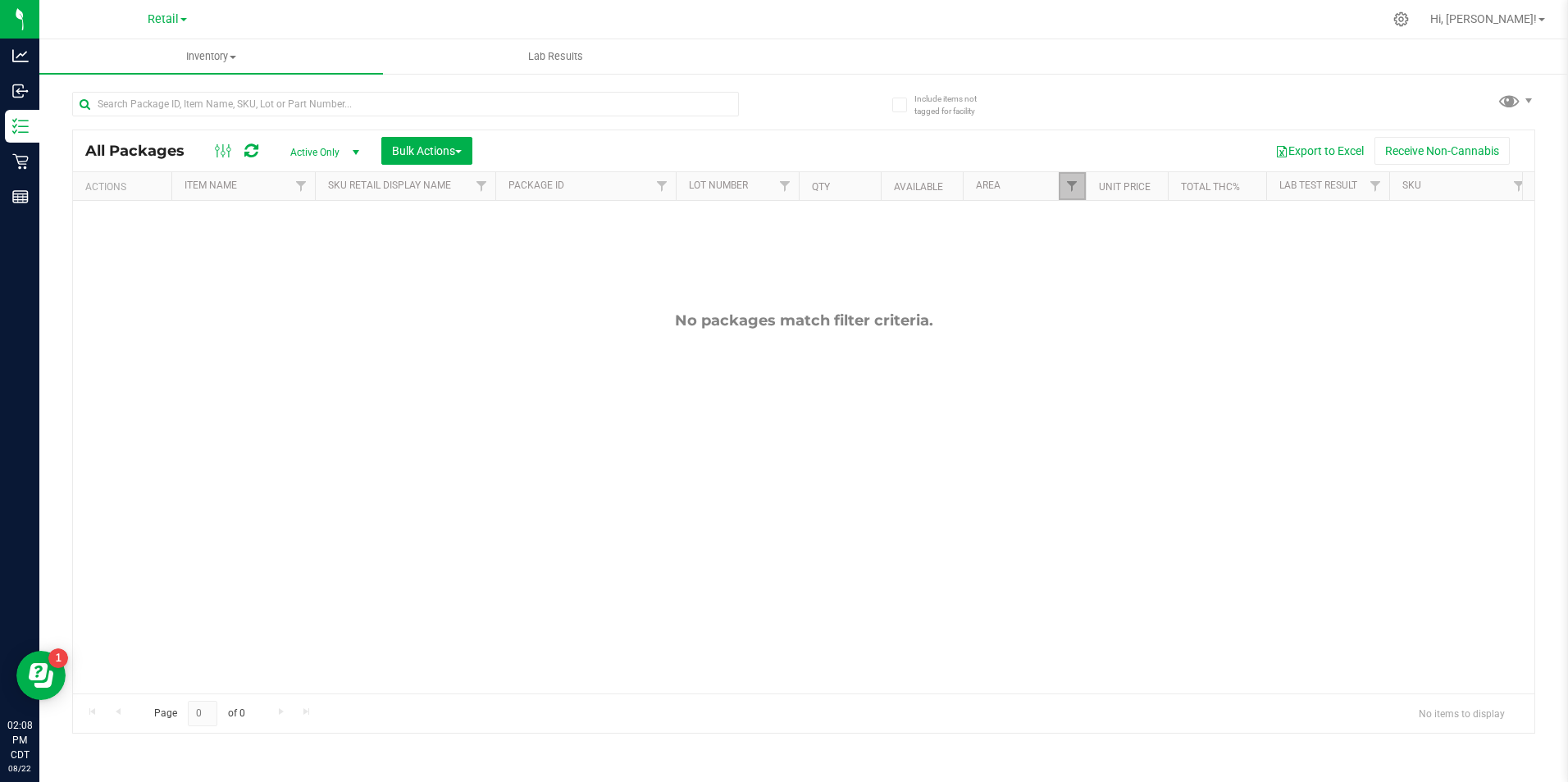
click at [1075, 196] on link "Filter" at bounding box center [1071, 186] width 27 height 28
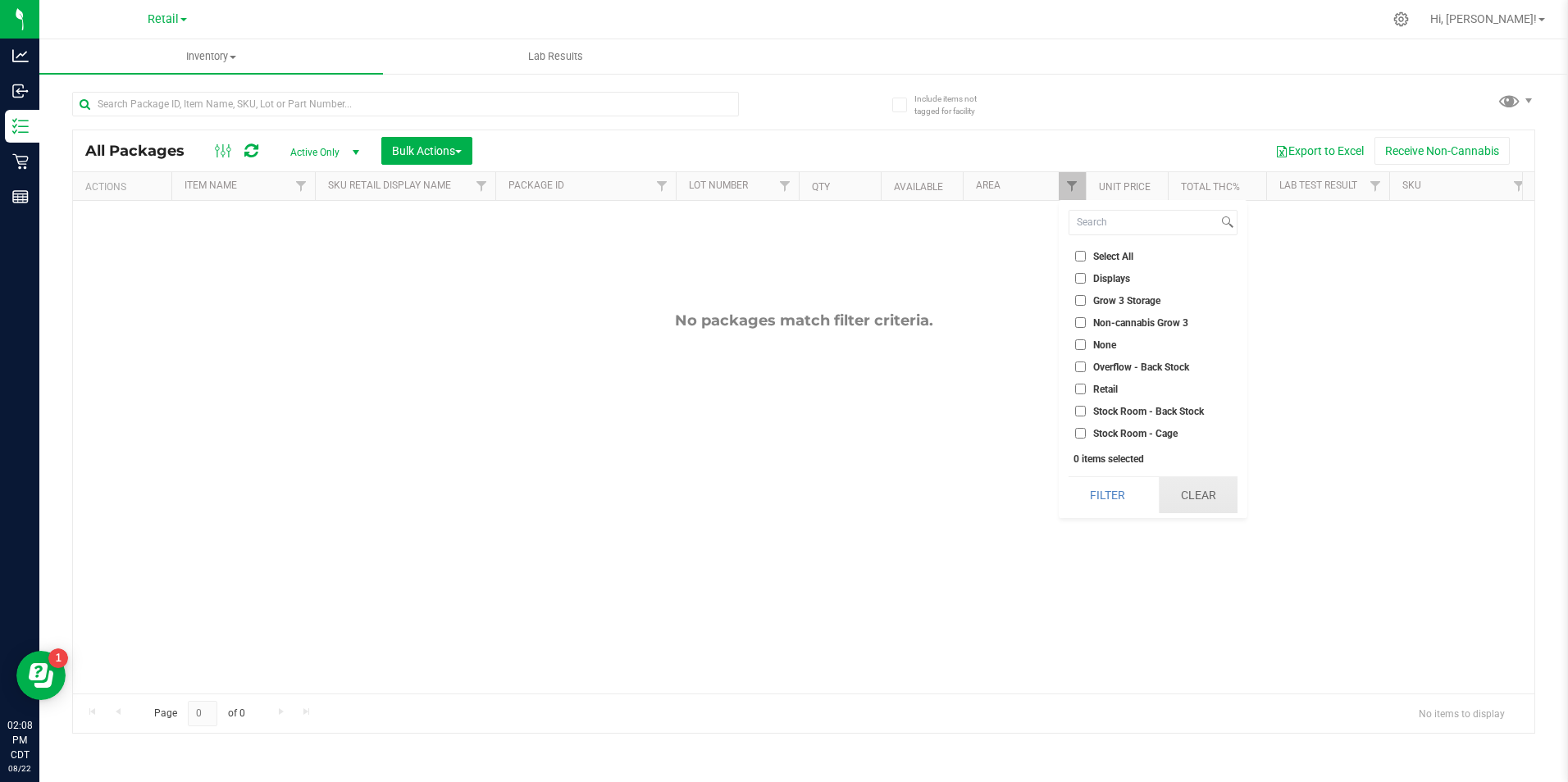
click at [1208, 493] on button "Clear" at bounding box center [1198, 495] width 78 height 36
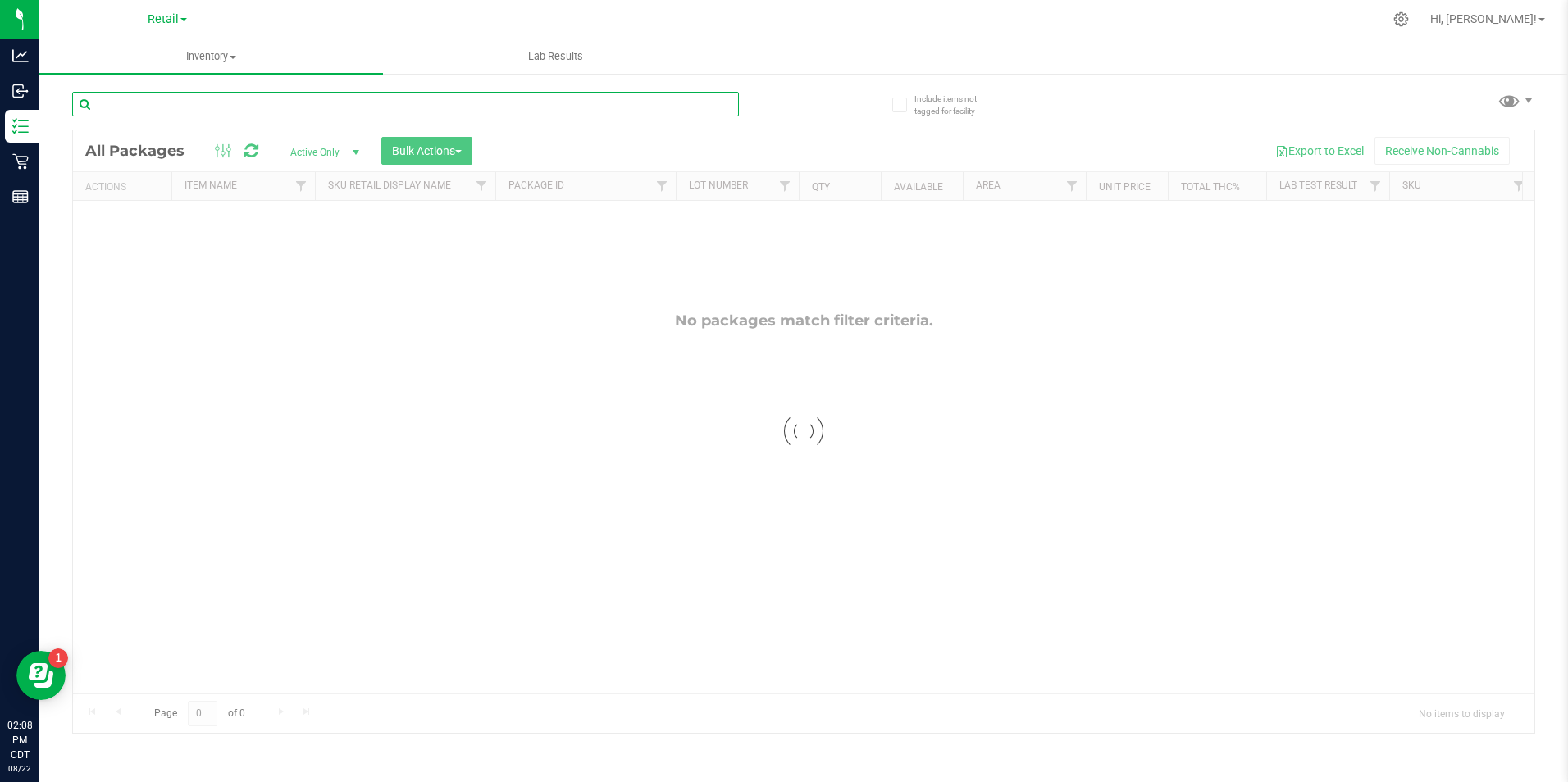
click at [626, 102] on input "text" at bounding box center [405, 104] width 666 height 24
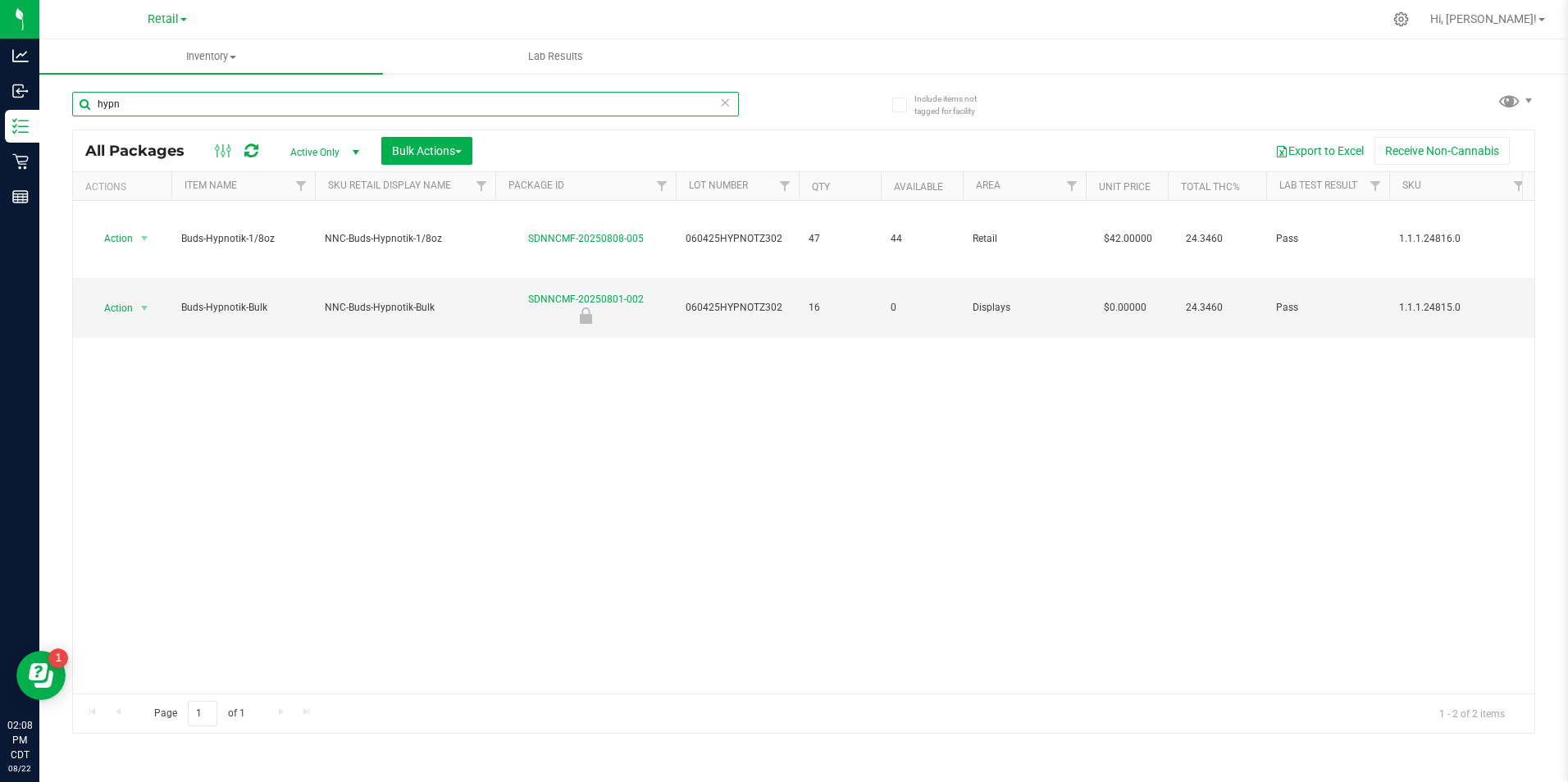
type input "hypn"
click at [722, 102] on icon at bounding box center [725, 101] width 11 height 20
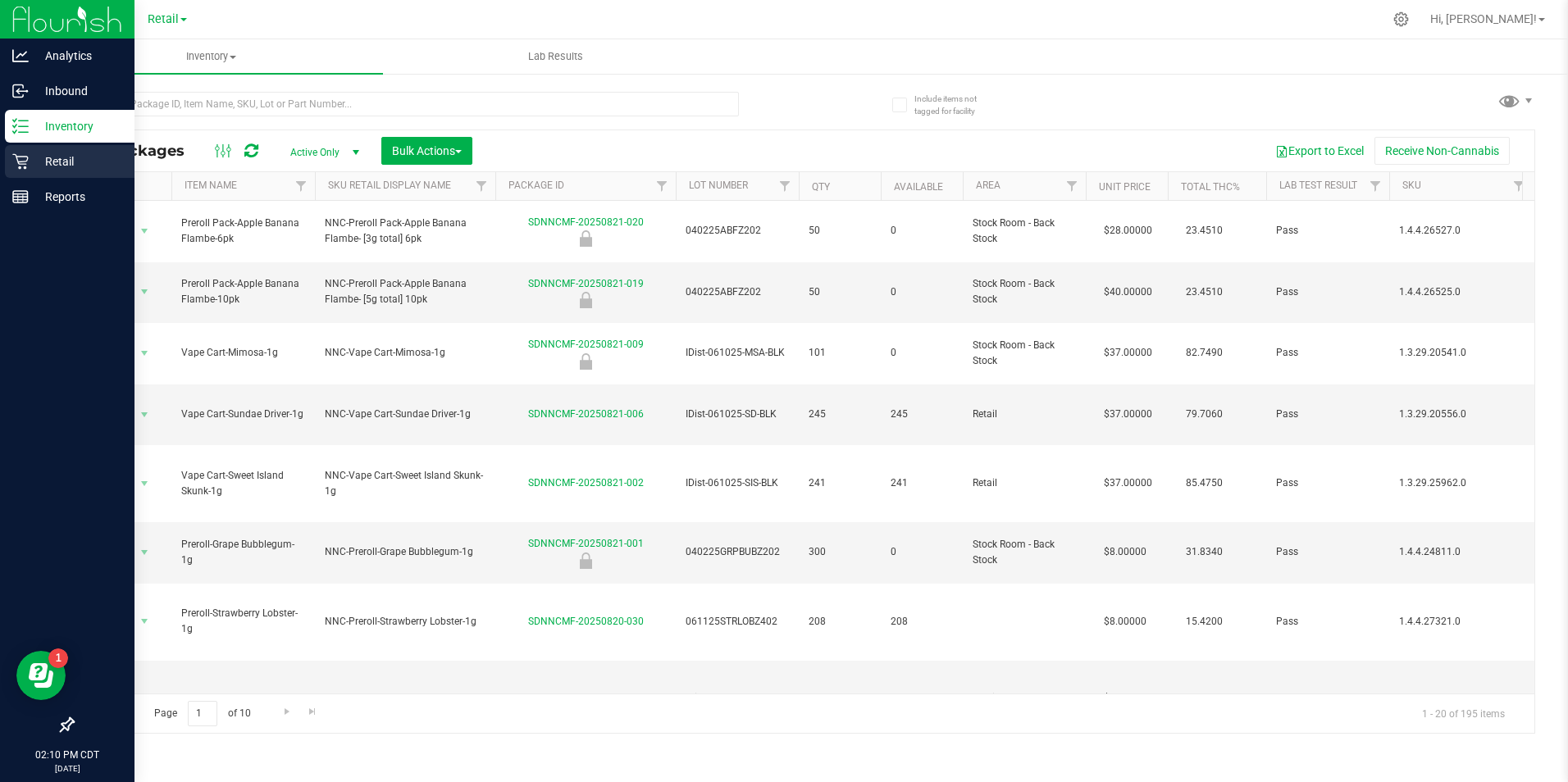
click at [21, 158] on icon at bounding box center [20, 161] width 17 height 17
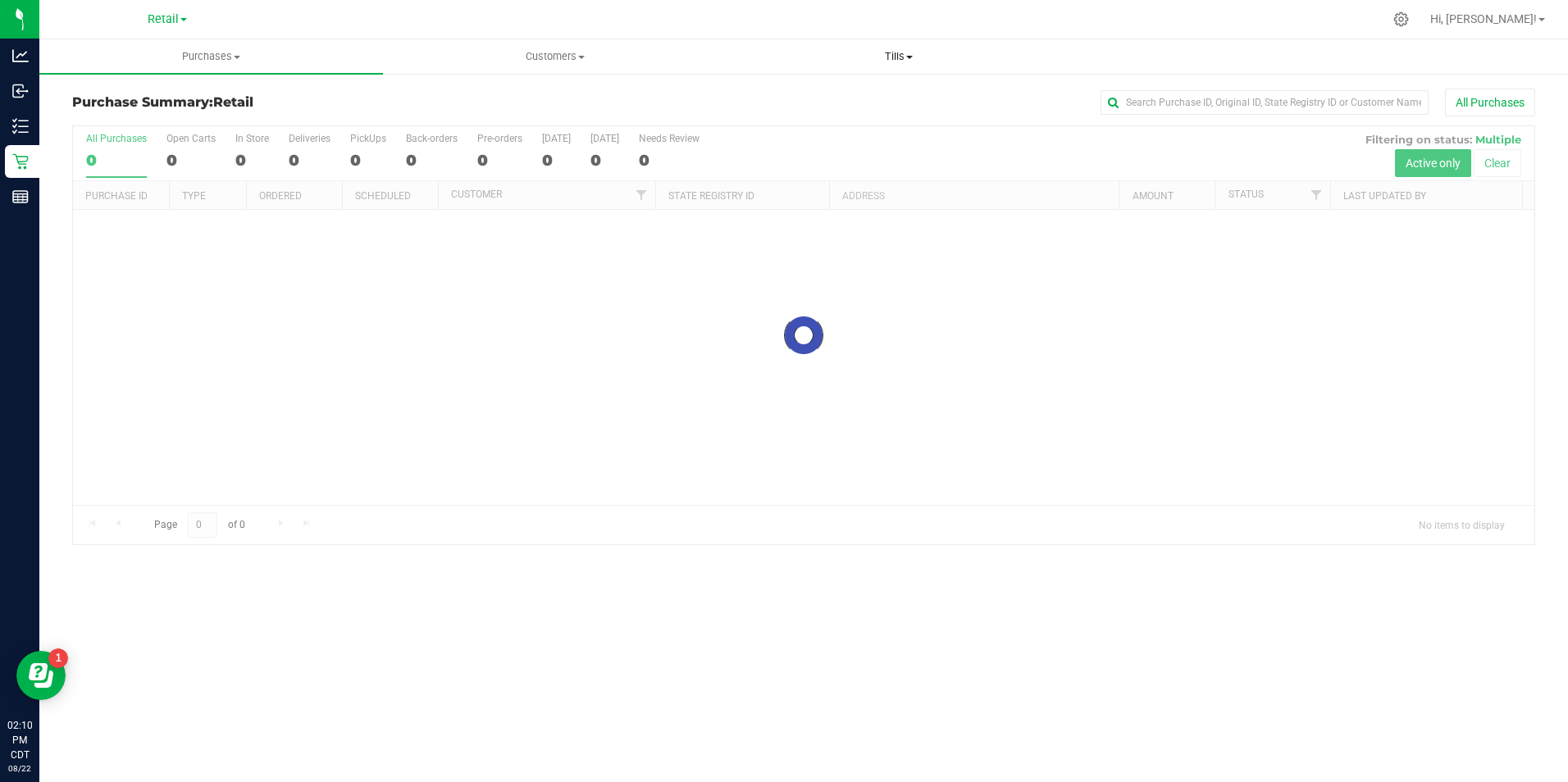
click at [899, 64] on uib-tab-heading "Tills Manage tills" at bounding box center [899, 57] width 341 height 33
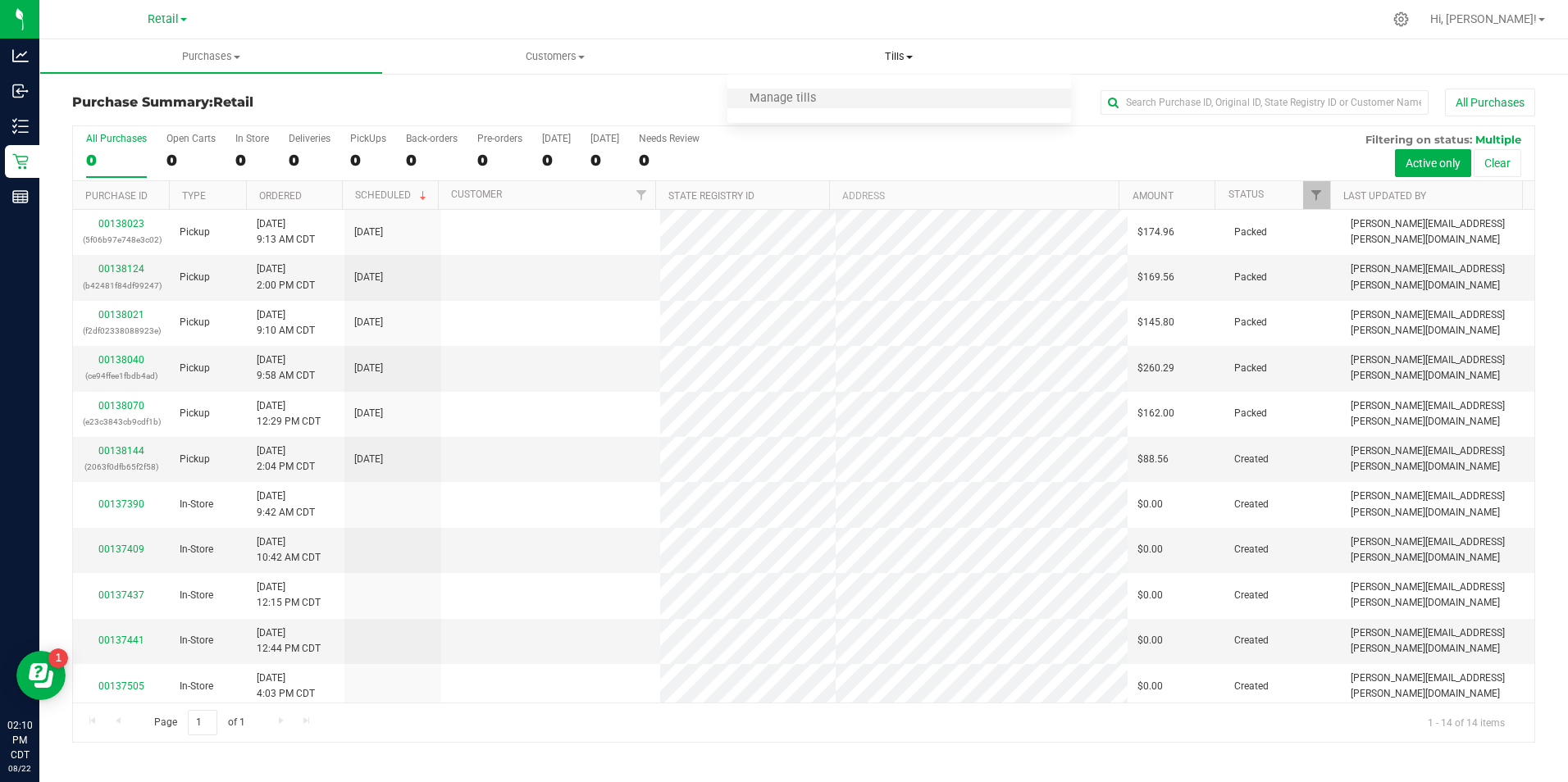
click at [844, 90] on li "Manage tills" at bounding box center [899, 99] width 343 height 20
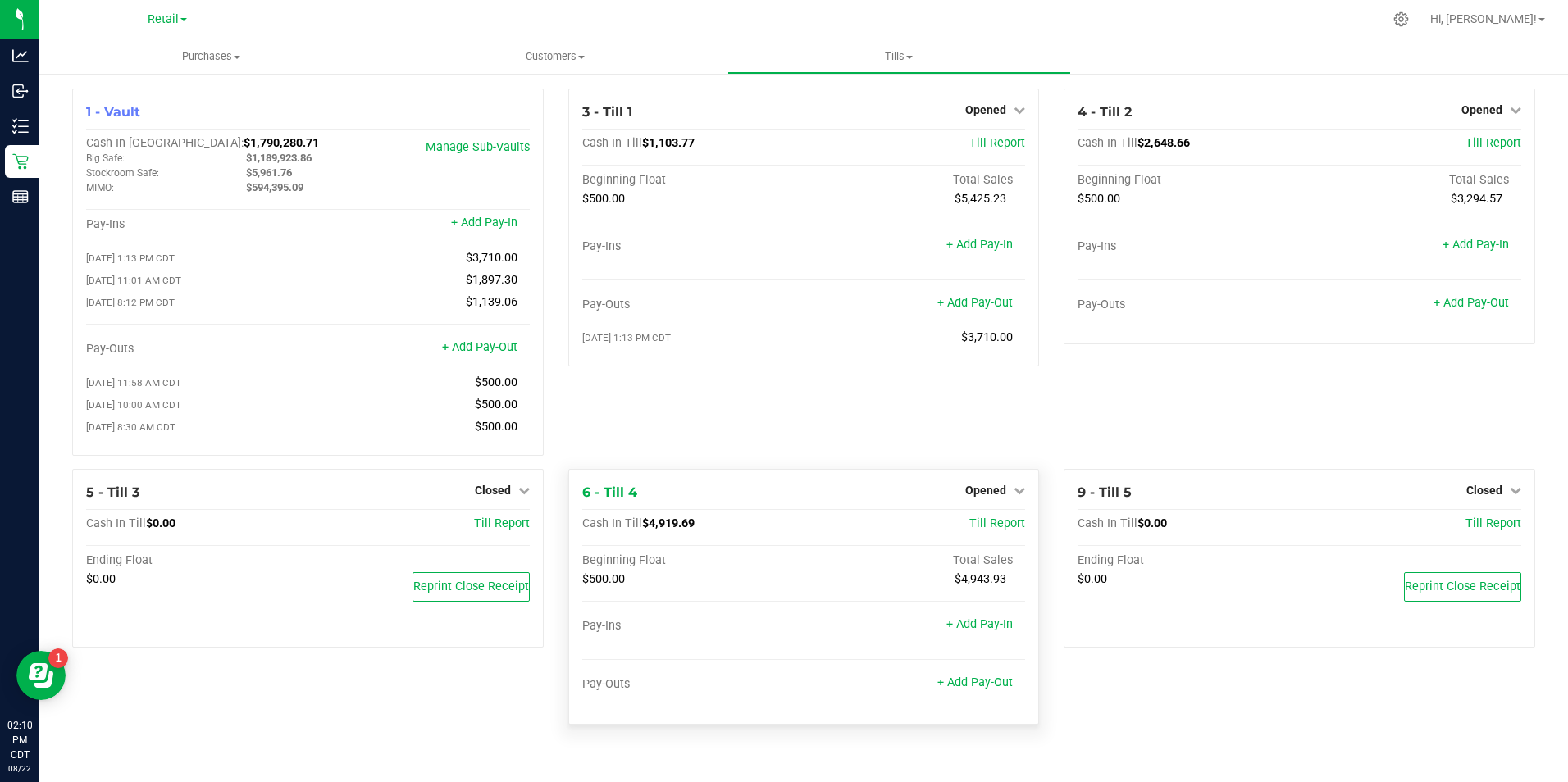
click at [990, 698] on div "Pay-Outs + Add Pay-Out" at bounding box center [803, 687] width 443 height 22
click at [987, 690] on link "+ Add Pay-Out" at bounding box center [975, 683] width 76 height 14
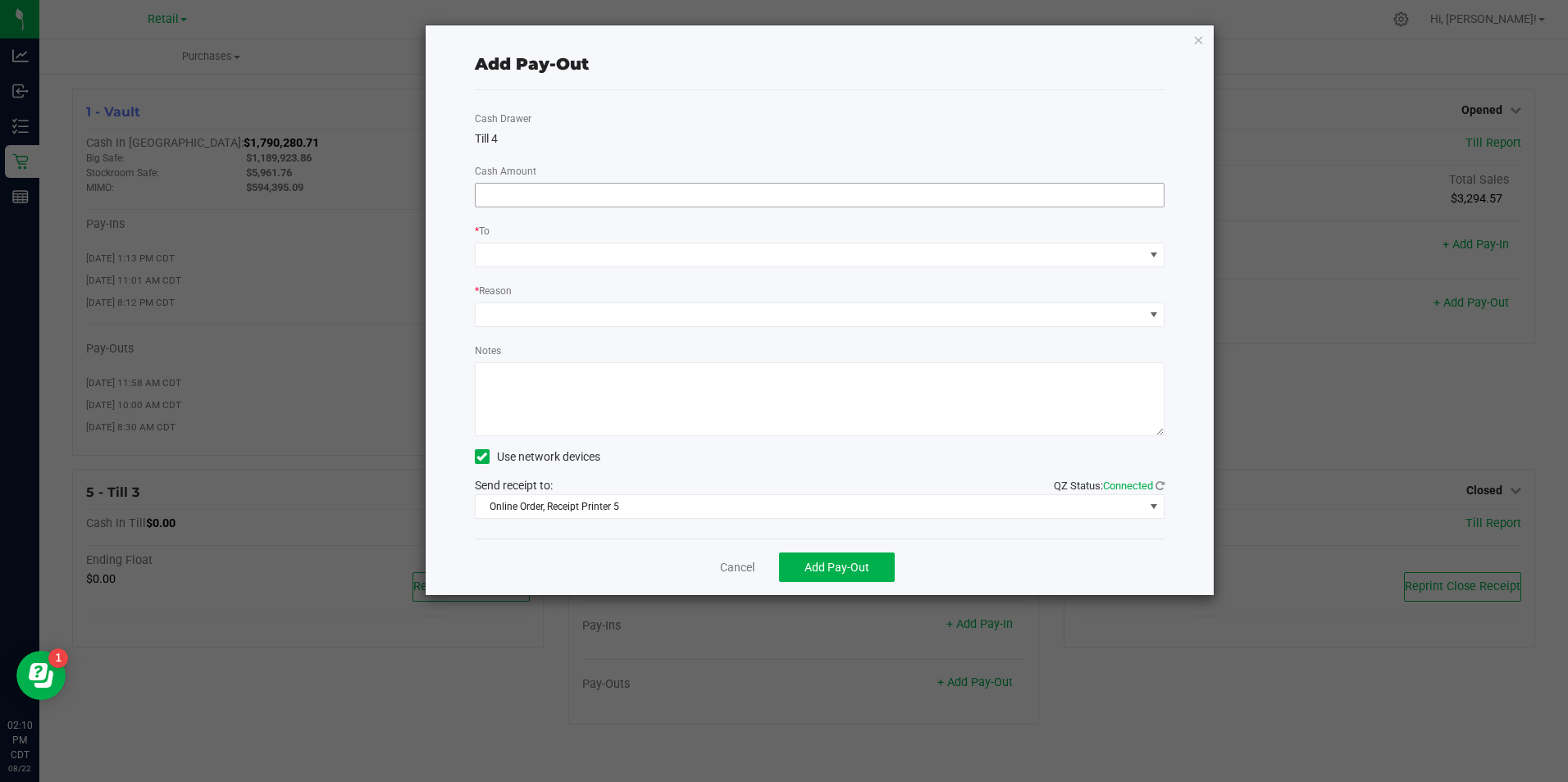
click at [858, 202] on input at bounding box center [820, 195] width 689 height 23
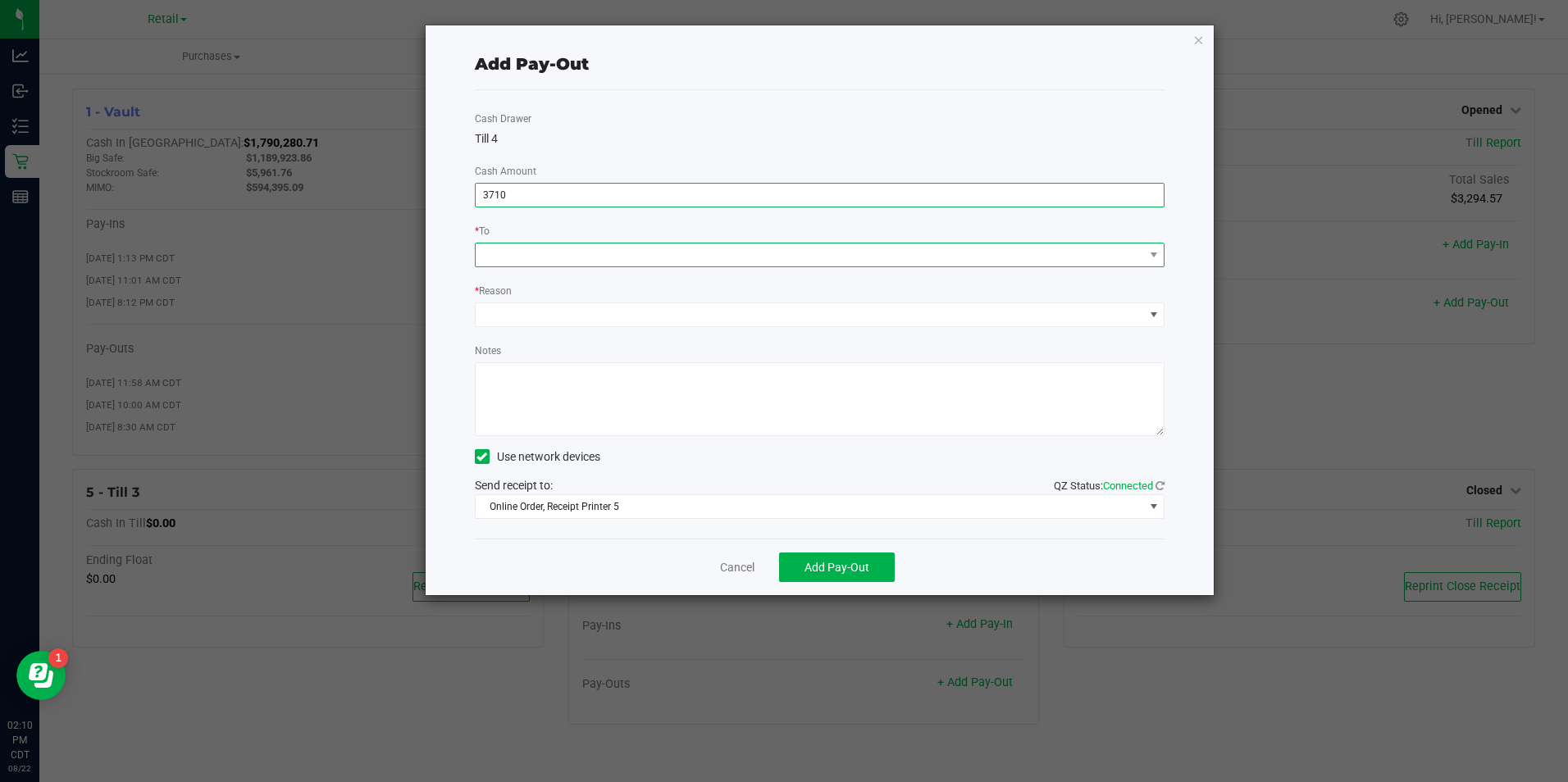
type input "$3,710.00"
click at [862, 261] on span at bounding box center [809, 255] width 668 height 23
click at [746, 346] on li "MIMO (Vault)" at bounding box center [820, 361] width 689 height 33
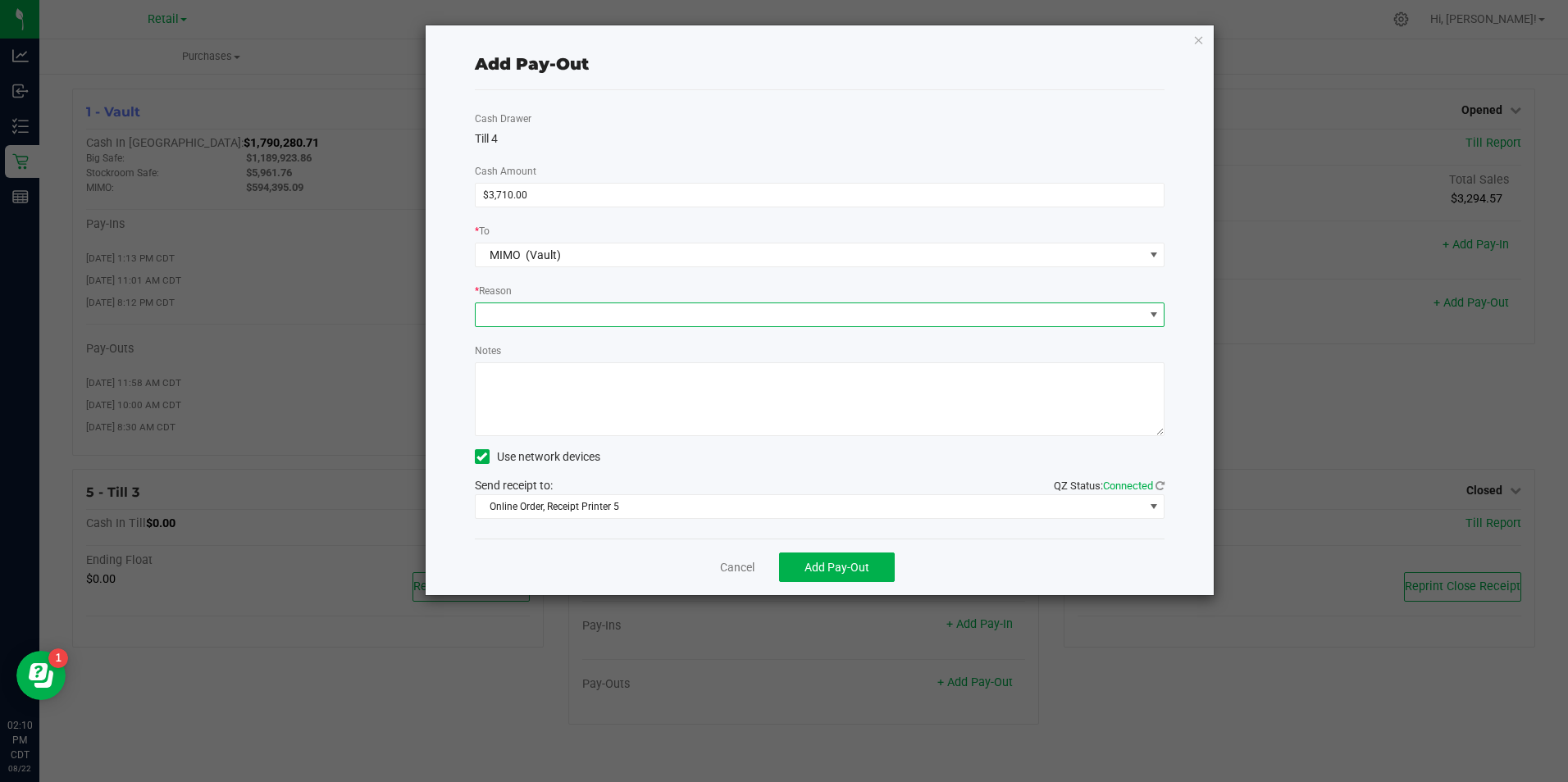
click at [707, 320] on span at bounding box center [809, 314] width 668 height 23
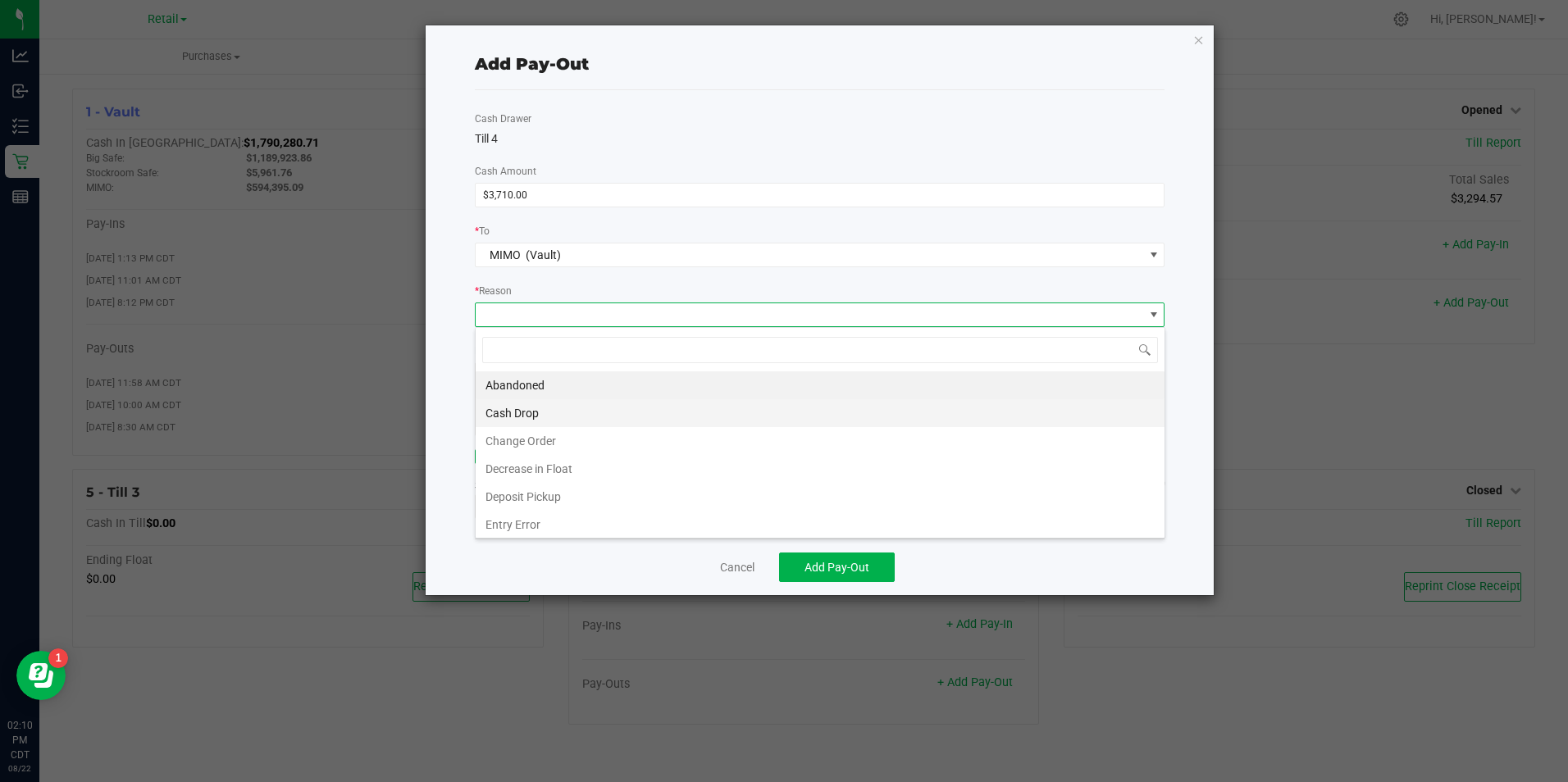
click at [647, 414] on li "Cash Drop" at bounding box center [820, 413] width 689 height 28
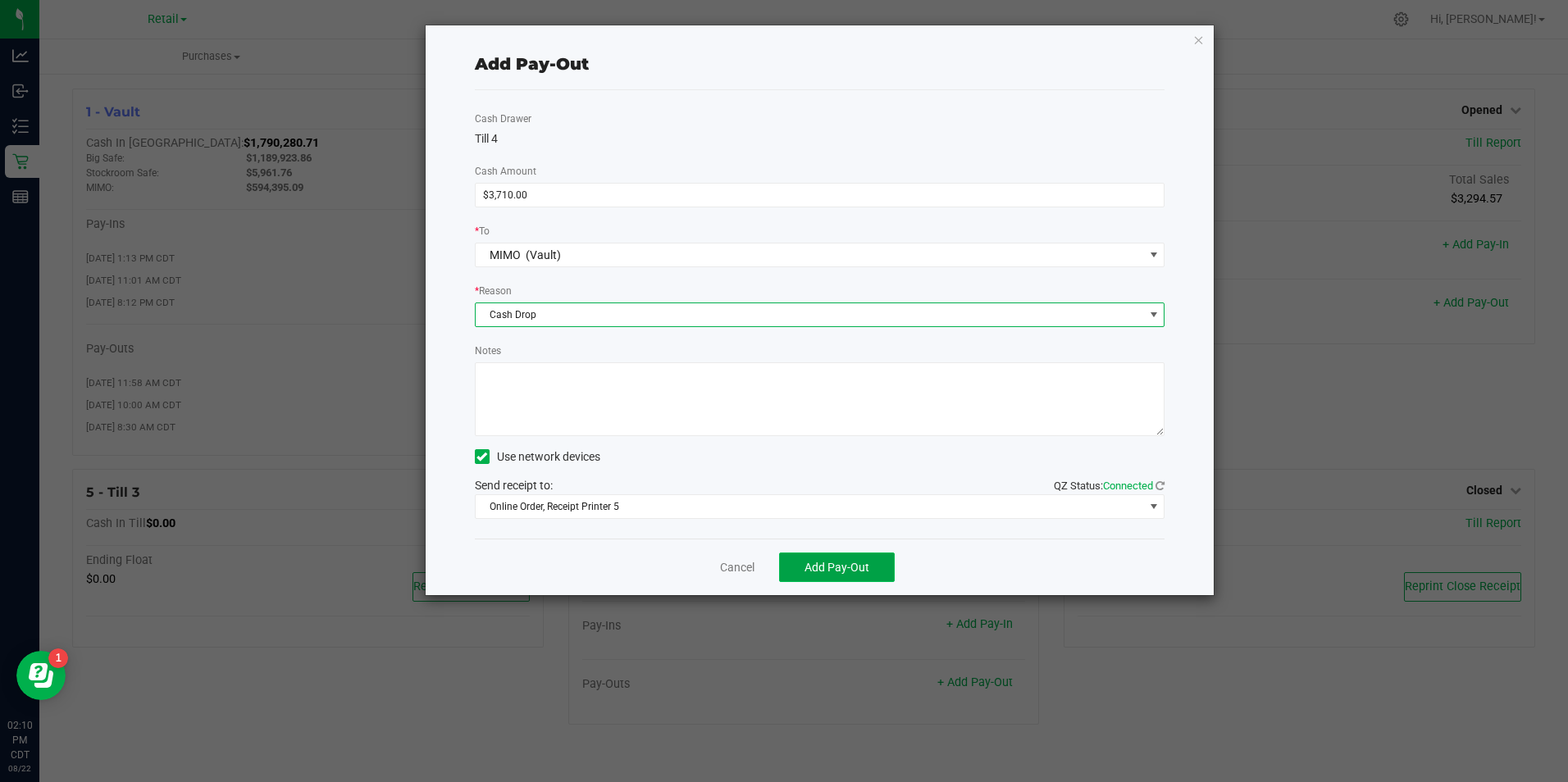
click at [811, 562] on span "Add Pay-Out" at bounding box center [836, 567] width 64 height 13
click at [742, 569] on link "Cancel" at bounding box center [731, 568] width 35 height 17
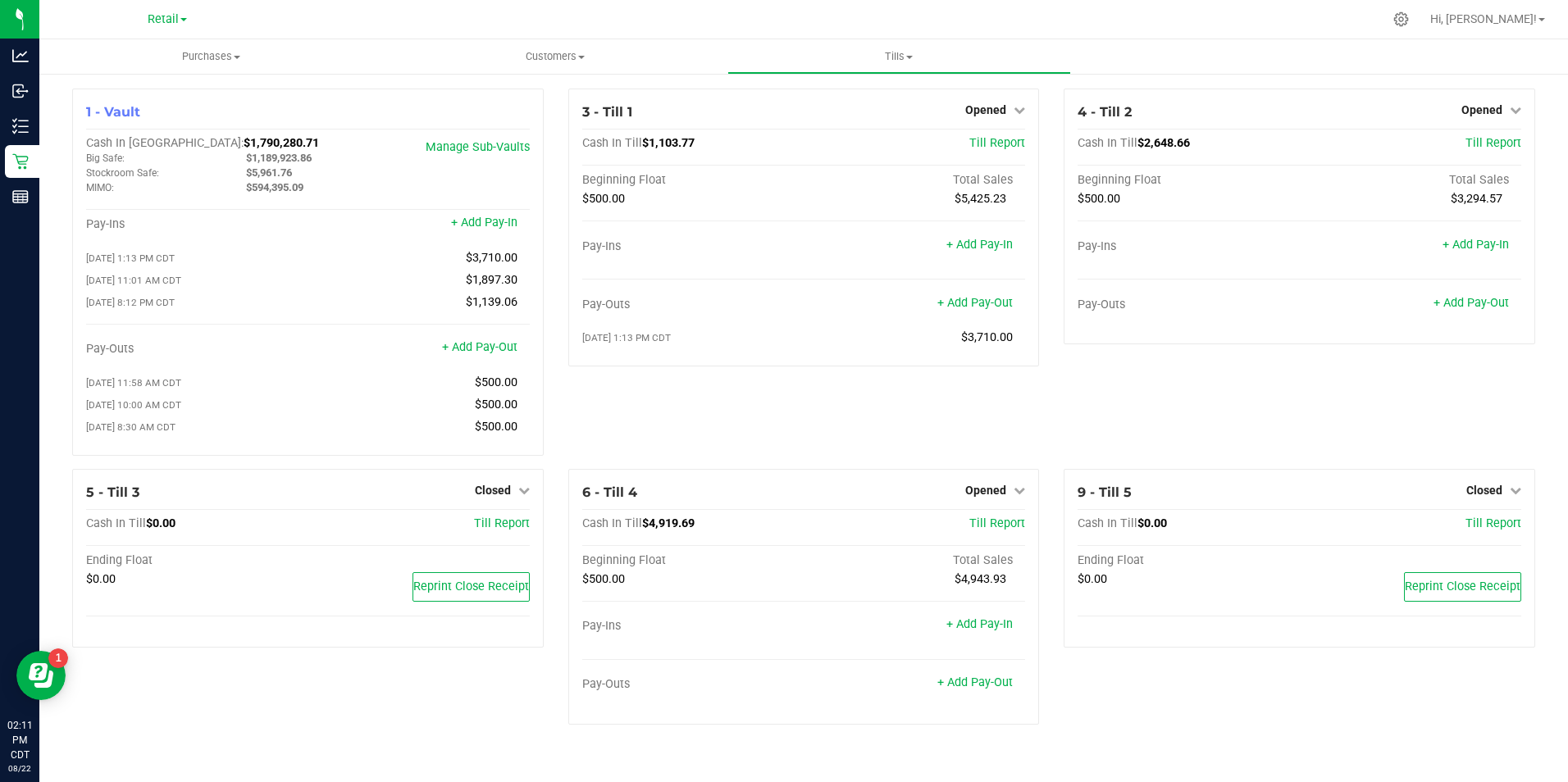
drag, startPoint x: 1322, startPoint y: 714, endPoint x: 1290, endPoint y: 693, distance: 38.3
click at [1290, 693] on div "9 - Till 5 Closed Open Till Cash In Till $0.00 Till Report Ending Float $0.00 R…" at bounding box center [1299, 603] width 496 height 269
click at [1130, 709] on div "9 - Till 5 Closed Open Till Cash In Till $0.00 Till Report Ending Float $0.00 R…" at bounding box center [1299, 614] width 496 height 291
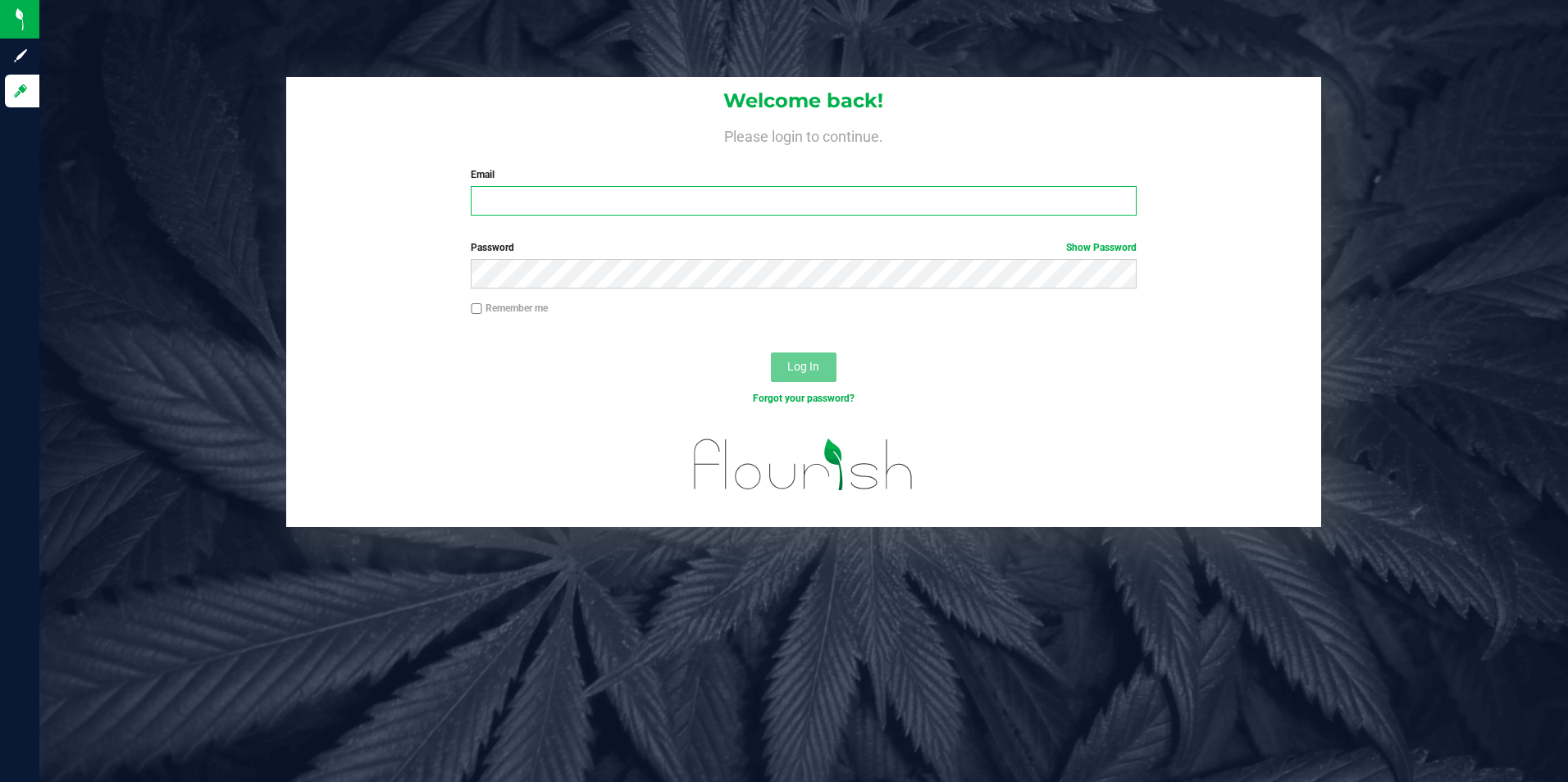
drag, startPoint x: 945, startPoint y: 193, endPoint x: 883, endPoint y: 241, distance: 78.4
click at [945, 192] on input "Email" at bounding box center [803, 201] width 666 height 30
type input "[PERSON_NAME][EMAIL_ADDRESS][PERSON_NAME][DOMAIN_NAME]"
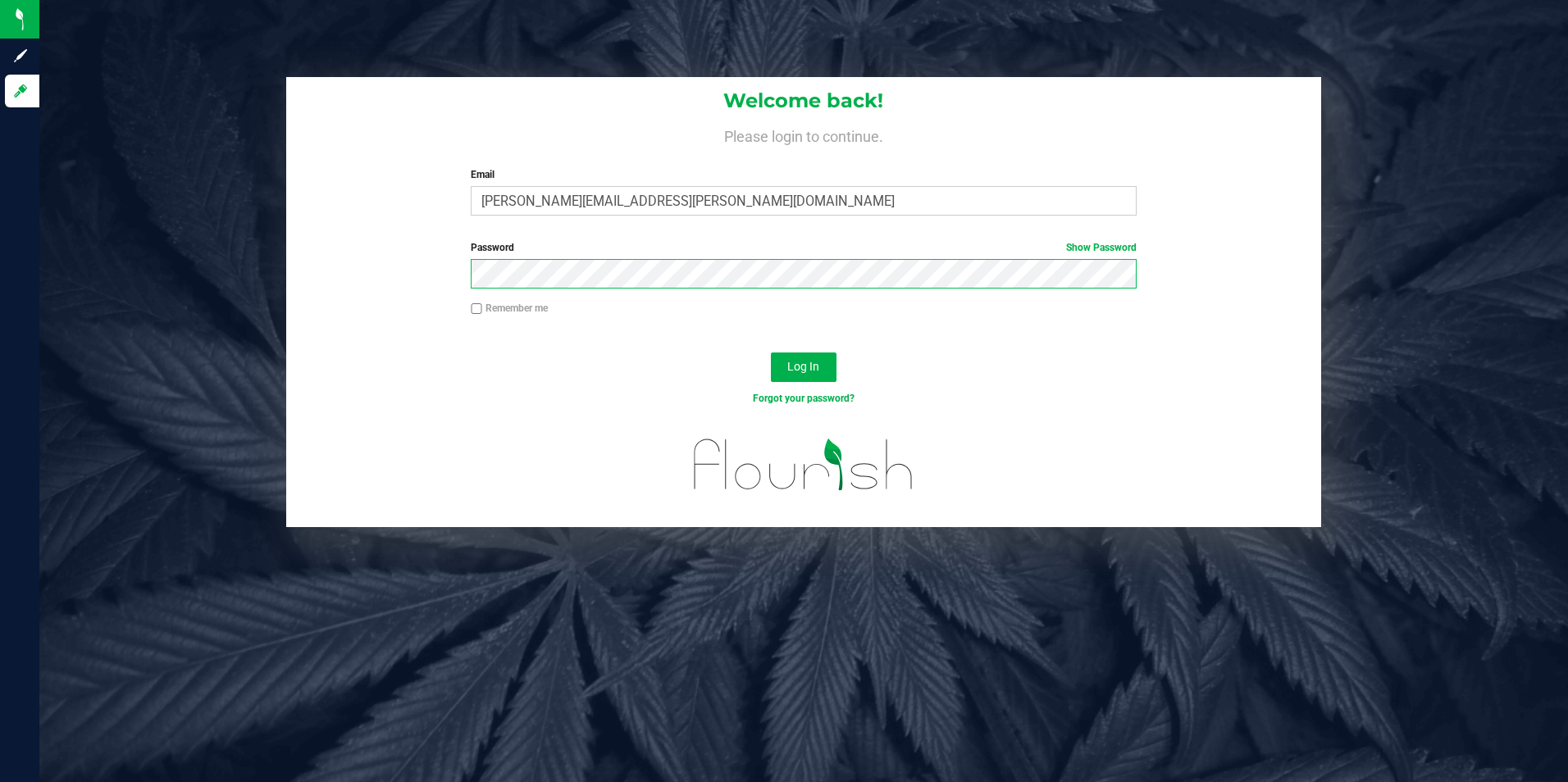
click at [771, 353] on button "Log In" at bounding box center [803, 367] width 65 height 30
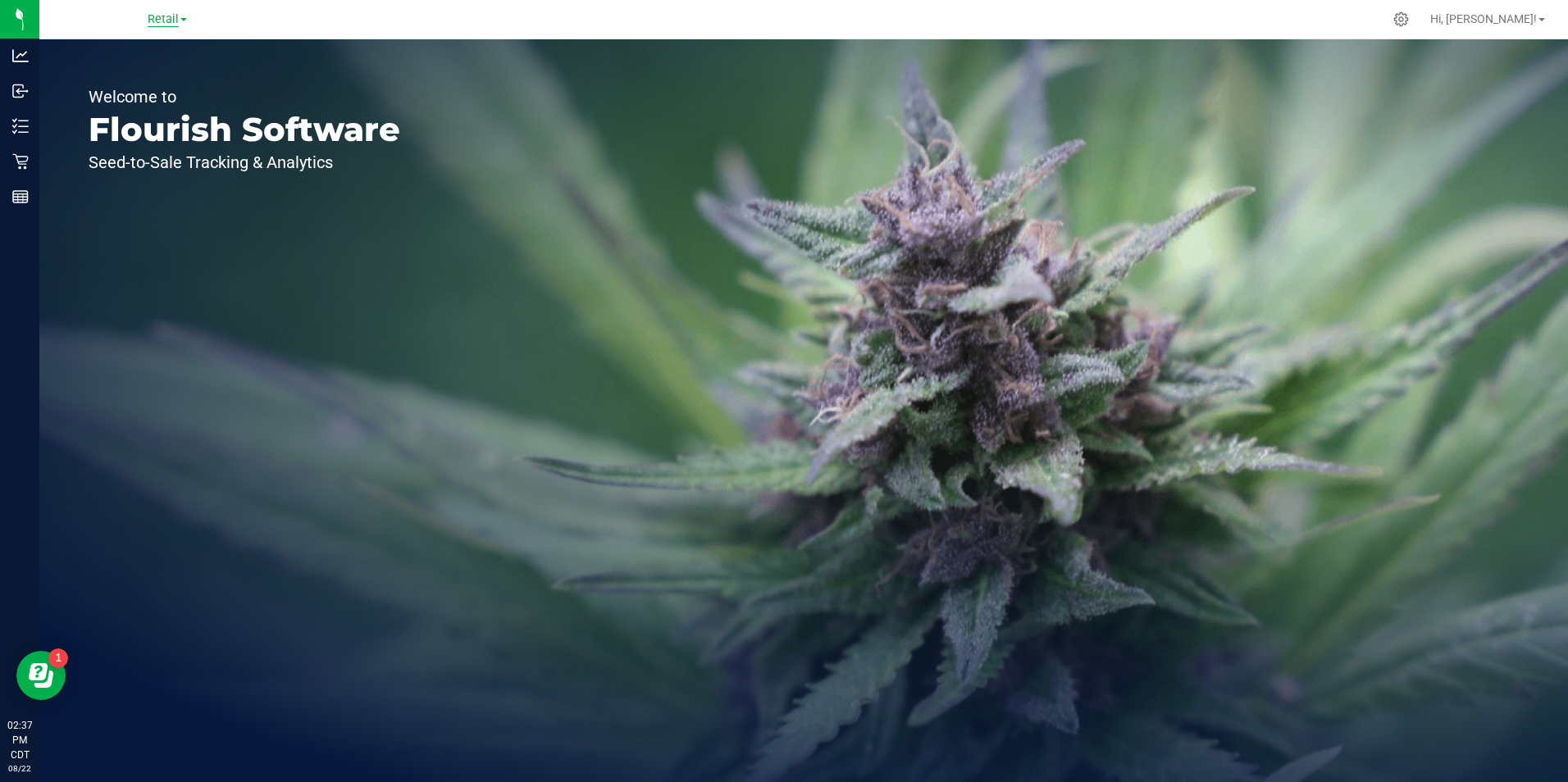
click at [159, 21] on span "Retail" at bounding box center [163, 19] width 31 height 15
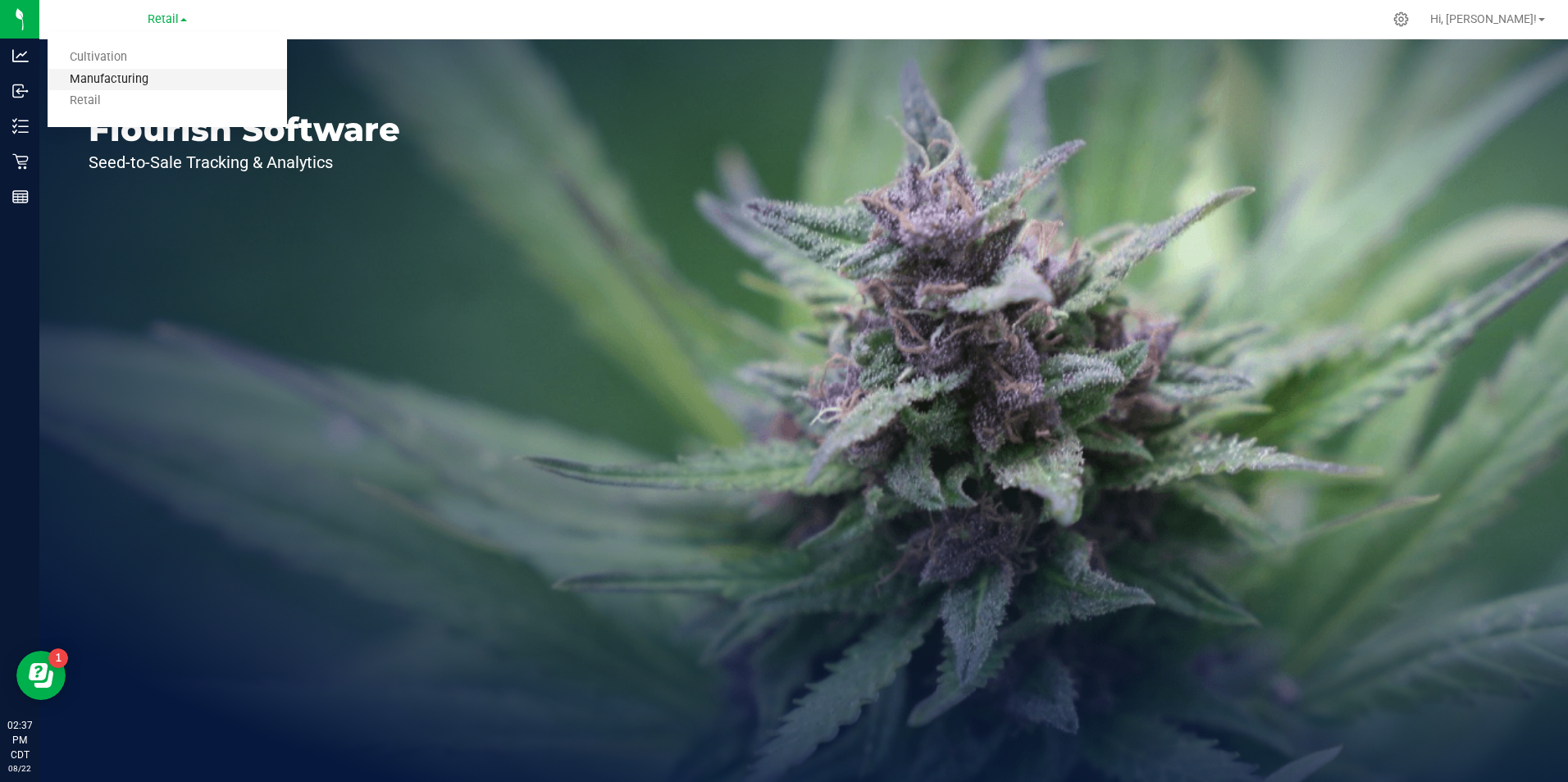
click at [162, 77] on link "Manufacturing" at bounding box center [167, 79] width 240 height 22
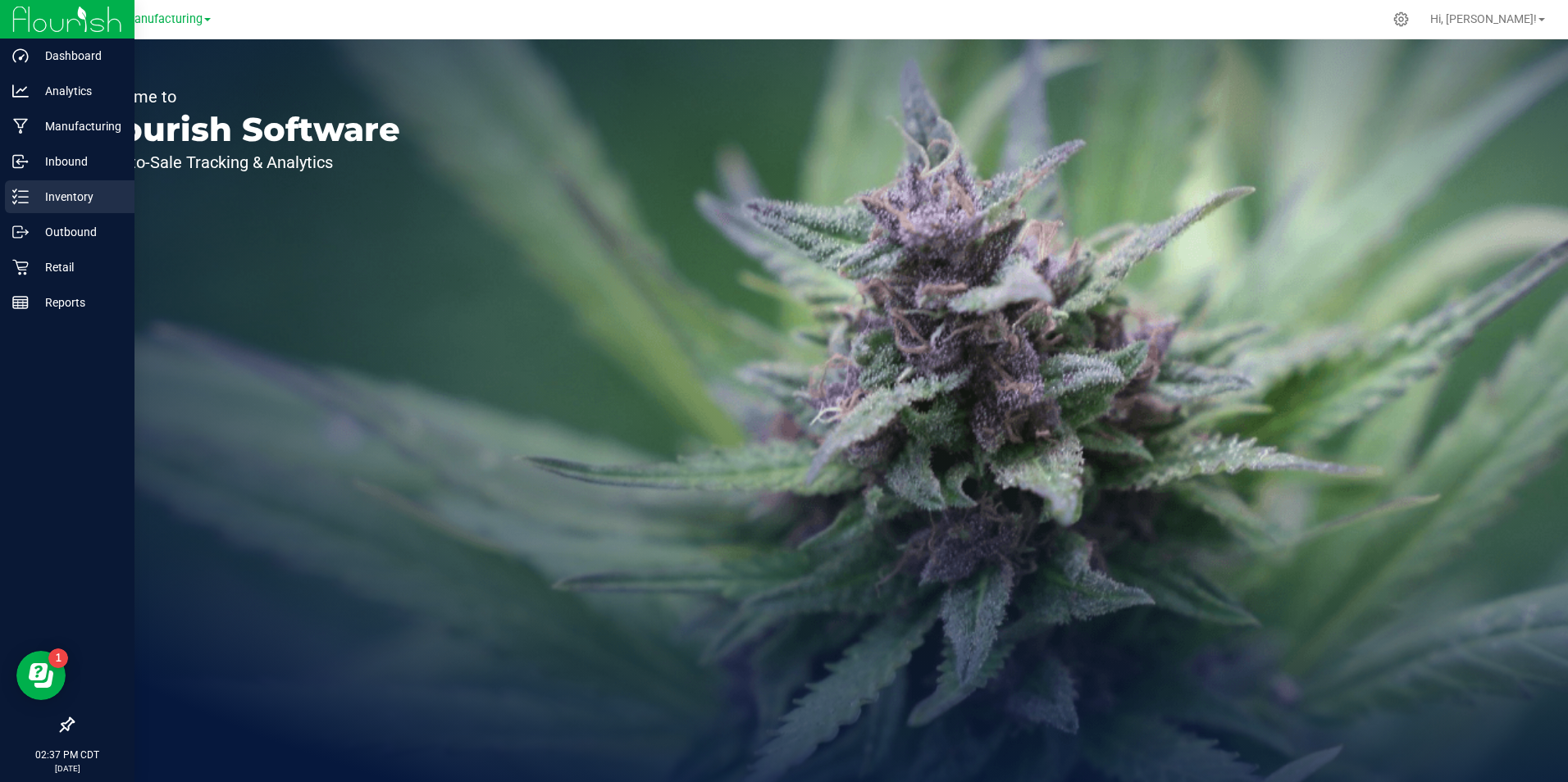
click at [29, 196] on p "Inventory" at bounding box center [78, 197] width 98 height 20
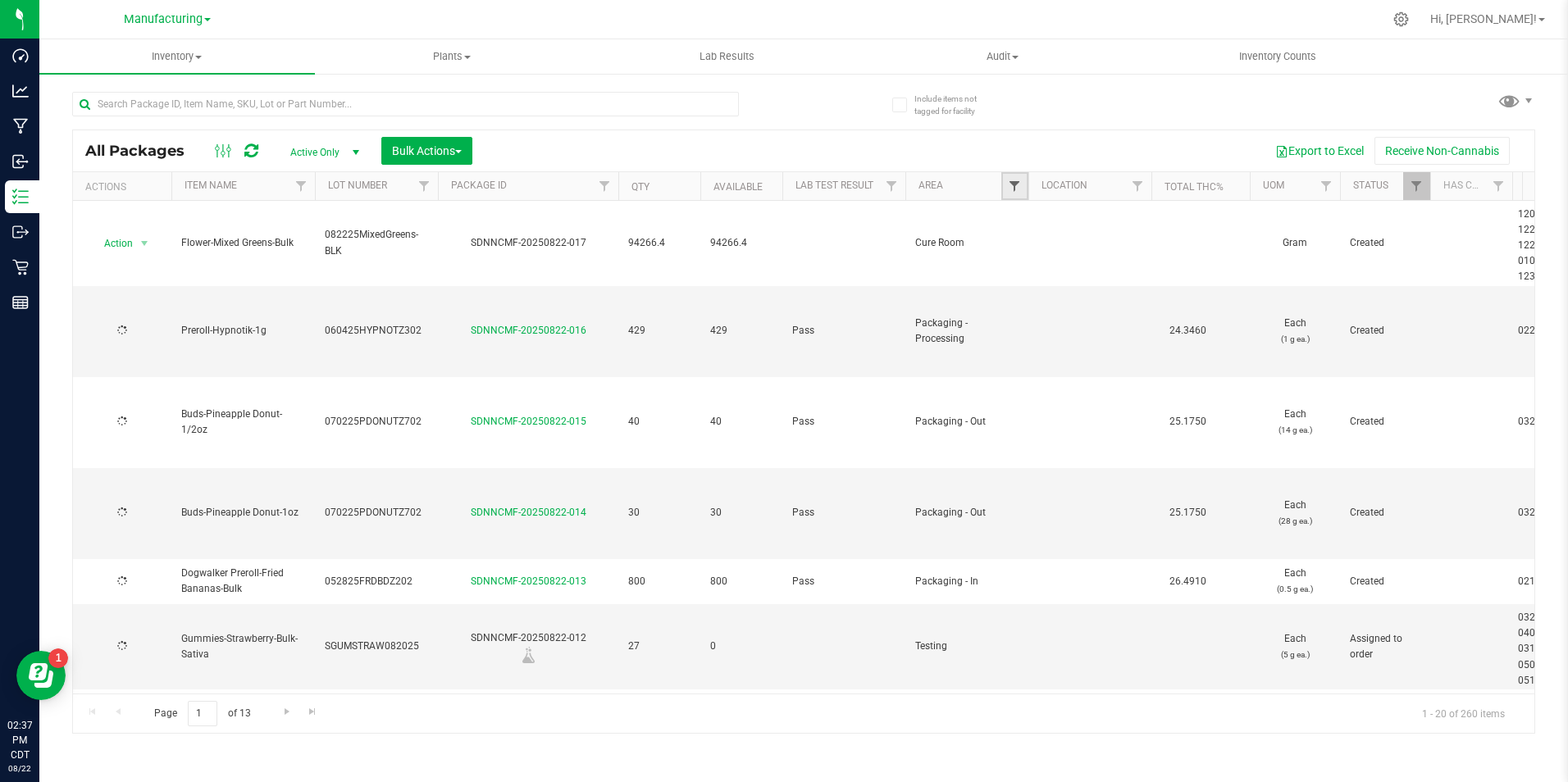
click at [1014, 185] on span "Filter" at bounding box center [1014, 185] width 13 height 13
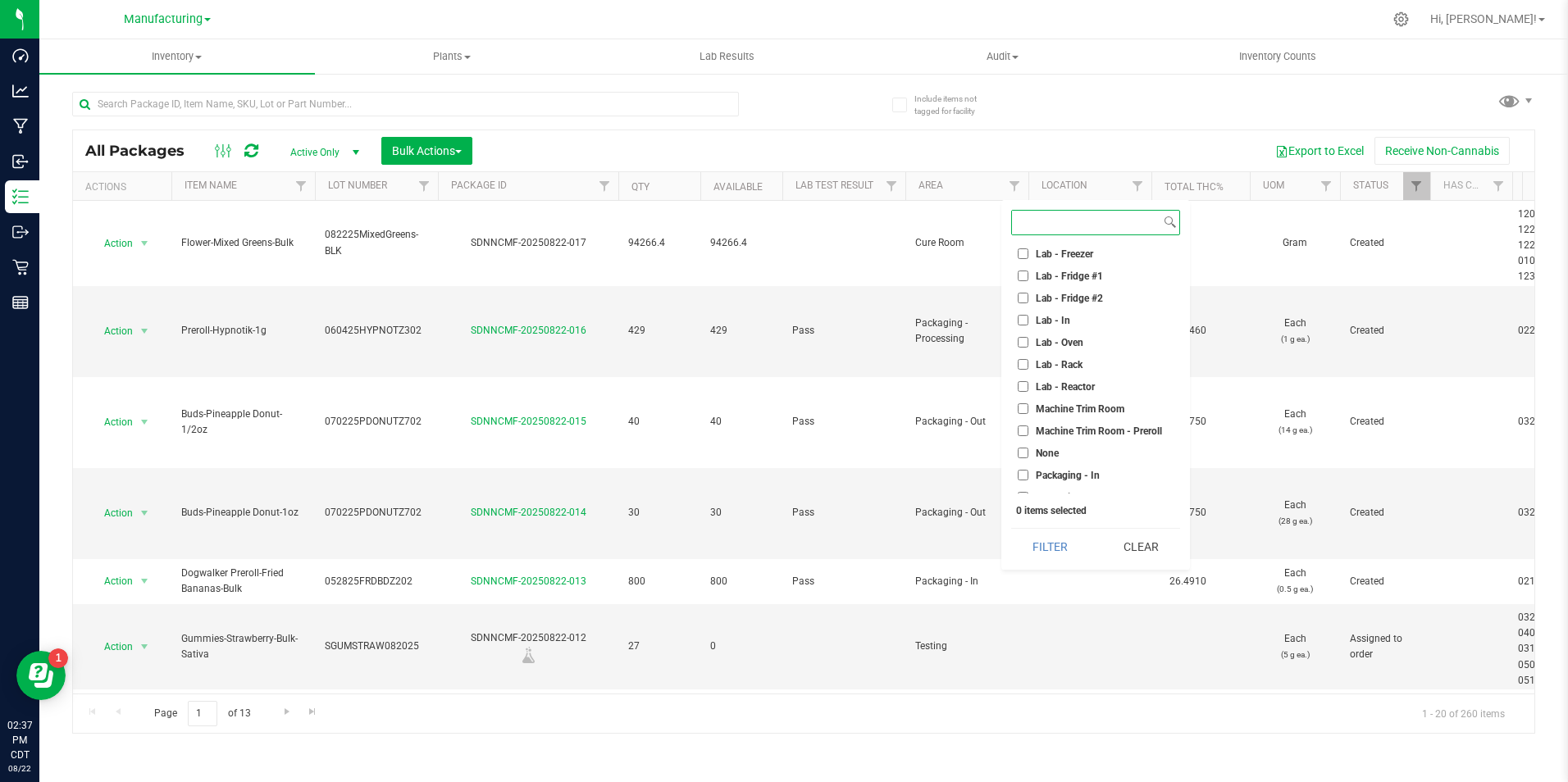
scroll to position [410, 0]
click at [1081, 340] on li "Packaging - Out" at bounding box center [1096, 334] width 169 height 17
click at [1043, 333] on span "Packaging - Out" at bounding box center [1071, 333] width 71 height 10
click at [1028, 333] on input "Packaging - Out" at bounding box center [1023, 333] width 10 height 10
checkbox input "true"
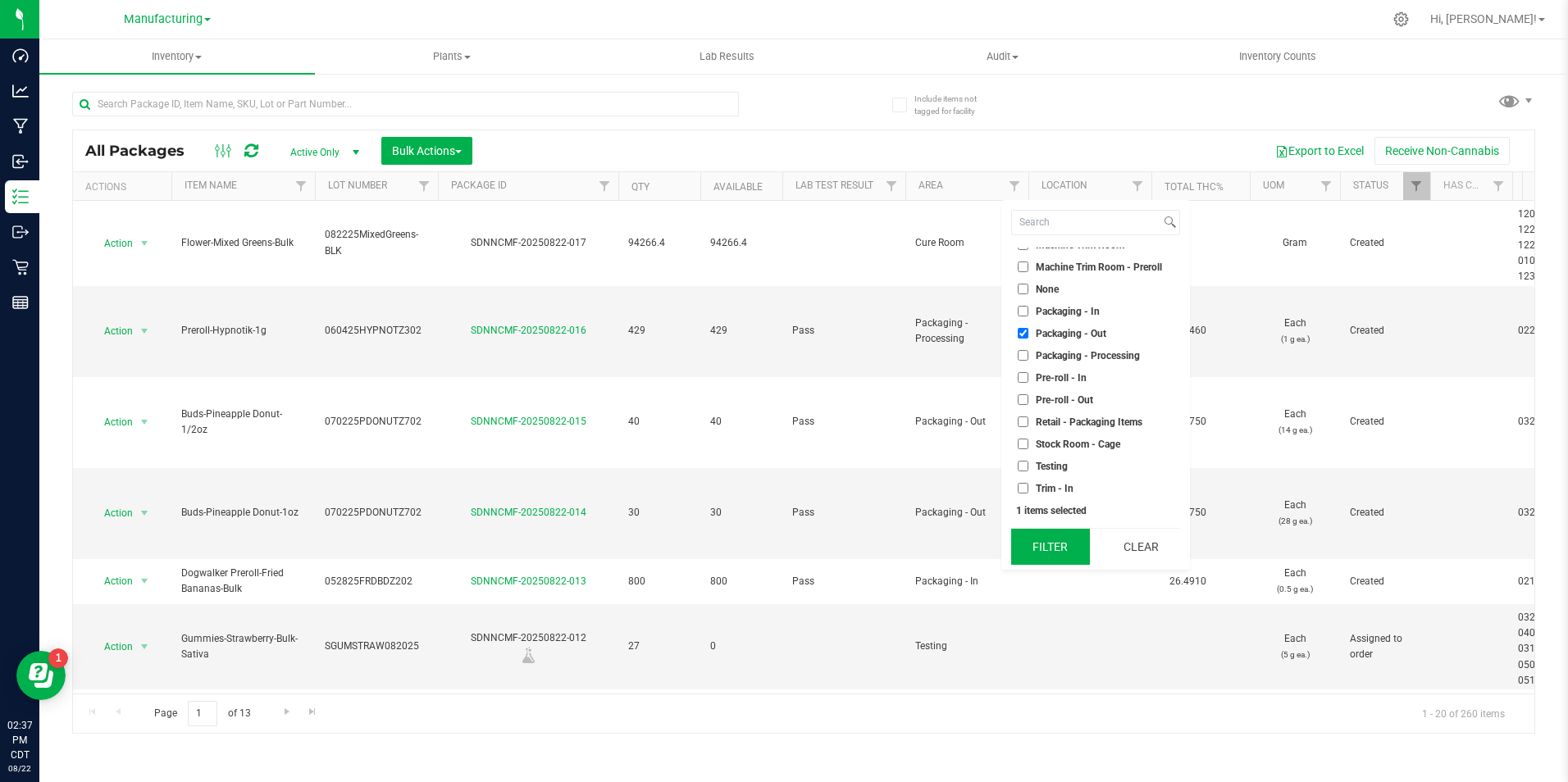
click at [1052, 547] on button "Filter" at bounding box center [1051, 546] width 78 height 36
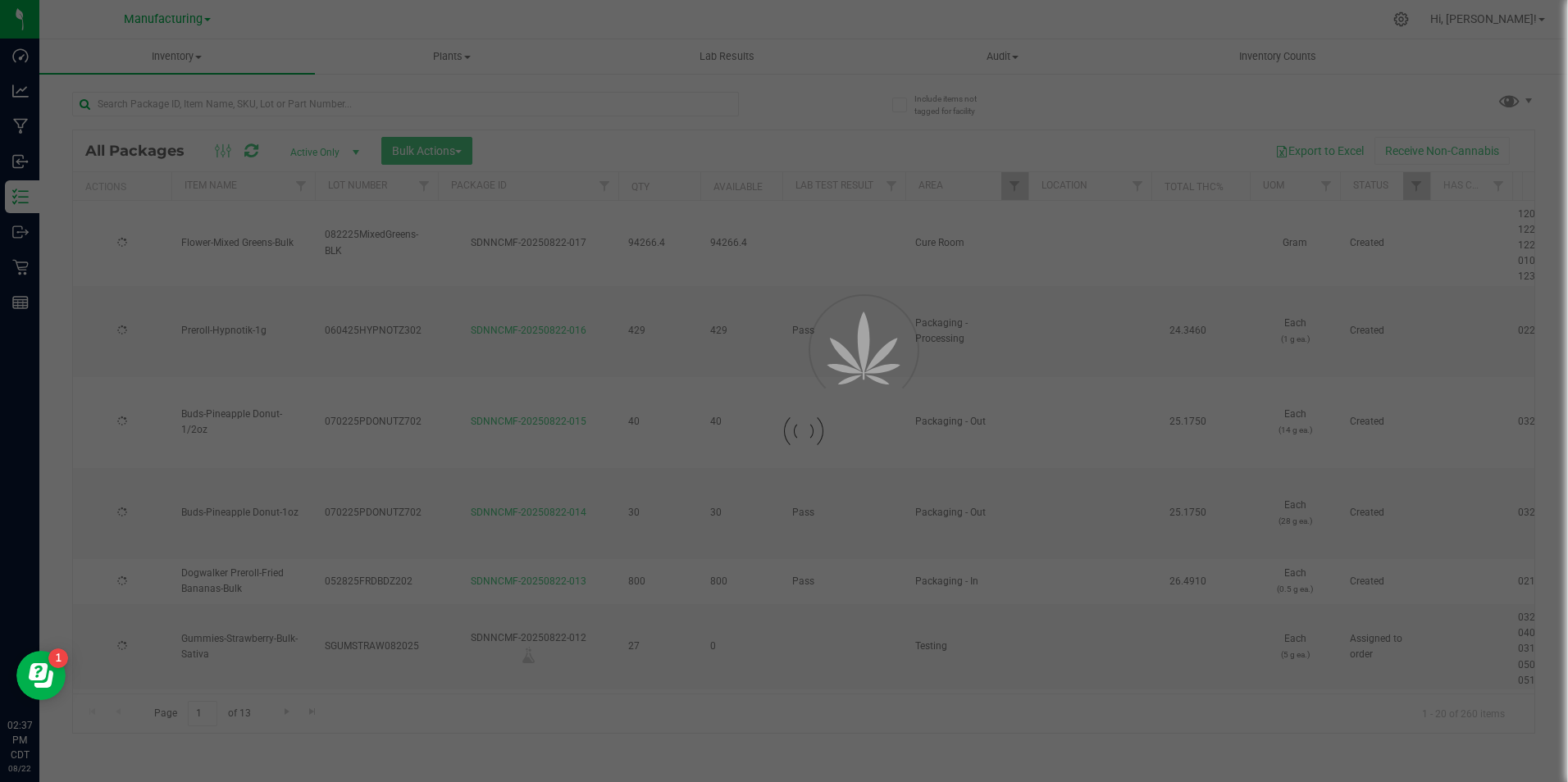
click at [425, 149] on div at bounding box center [784, 391] width 1568 height 782
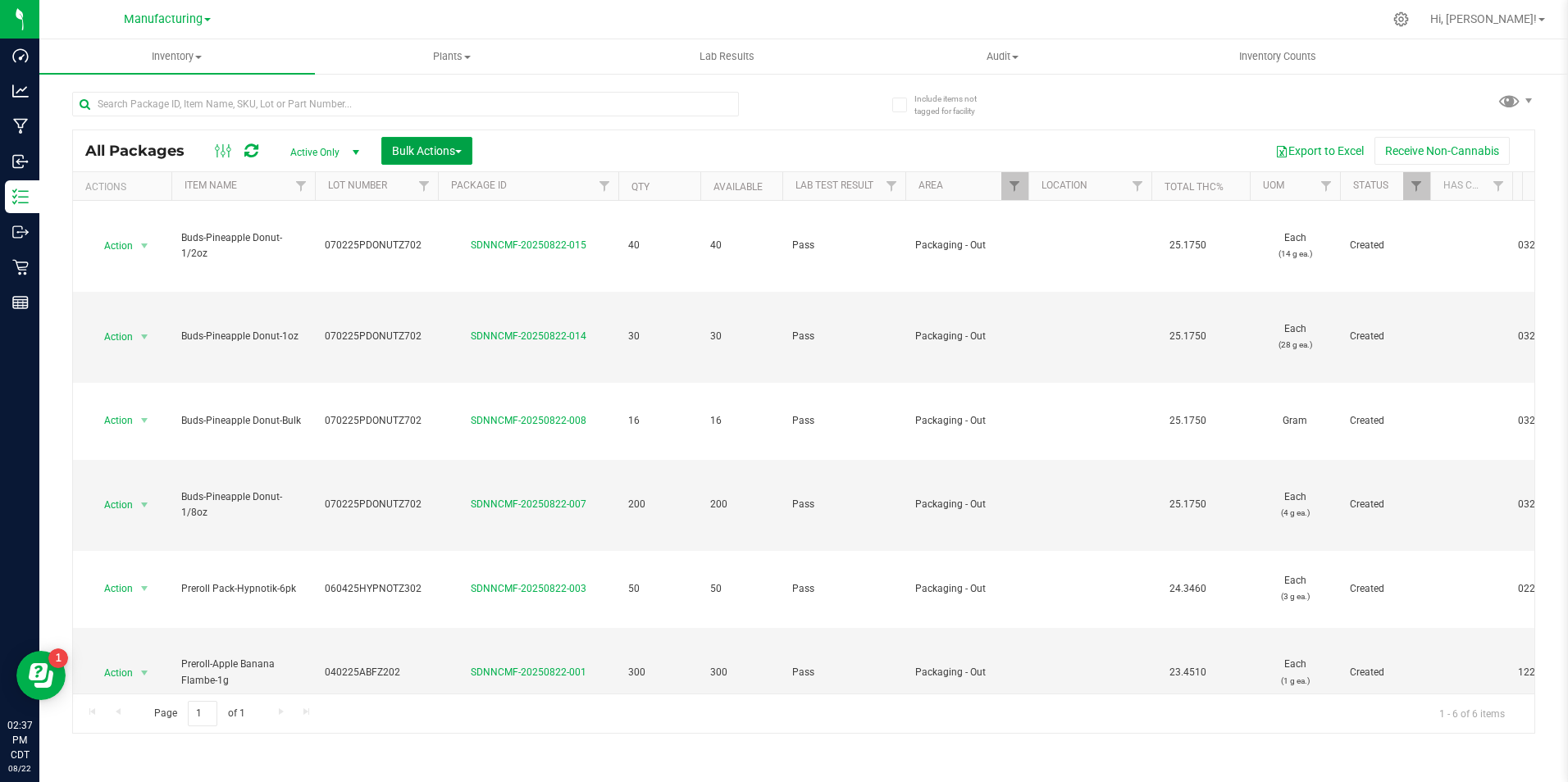
drag, startPoint x: 424, startPoint y: 149, endPoint x: 425, endPoint y: 185, distance: 36.0
click at [424, 150] on span "Bulk Actions" at bounding box center [427, 151] width 70 height 13
click at [436, 213] on span "Add to outbound order" at bounding box center [447, 217] width 112 height 13
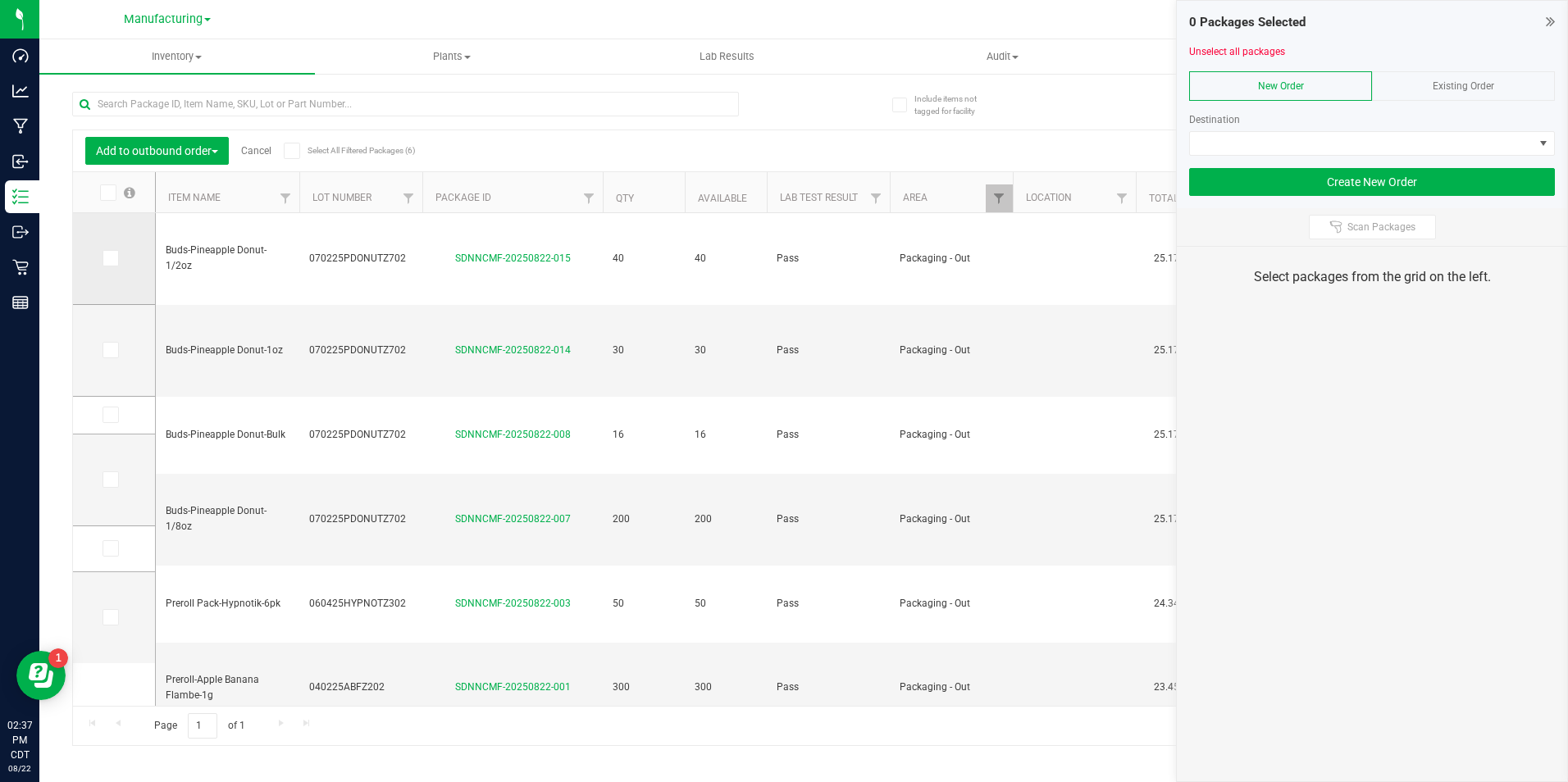
drag, startPoint x: 116, startPoint y: 246, endPoint x: 113, endPoint y: 255, distance: 9.5
click at [116, 247] on td at bounding box center [114, 259] width 82 height 91
drag, startPoint x: 113, startPoint y: 255, endPoint x: 116, endPoint y: 279, distance: 24.2
click at [113, 258] on icon at bounding box center [110, 258] width 10 height 0
click at [0, 0] on input "checkbox" at bounding box center [0, 0] width 0 height 0
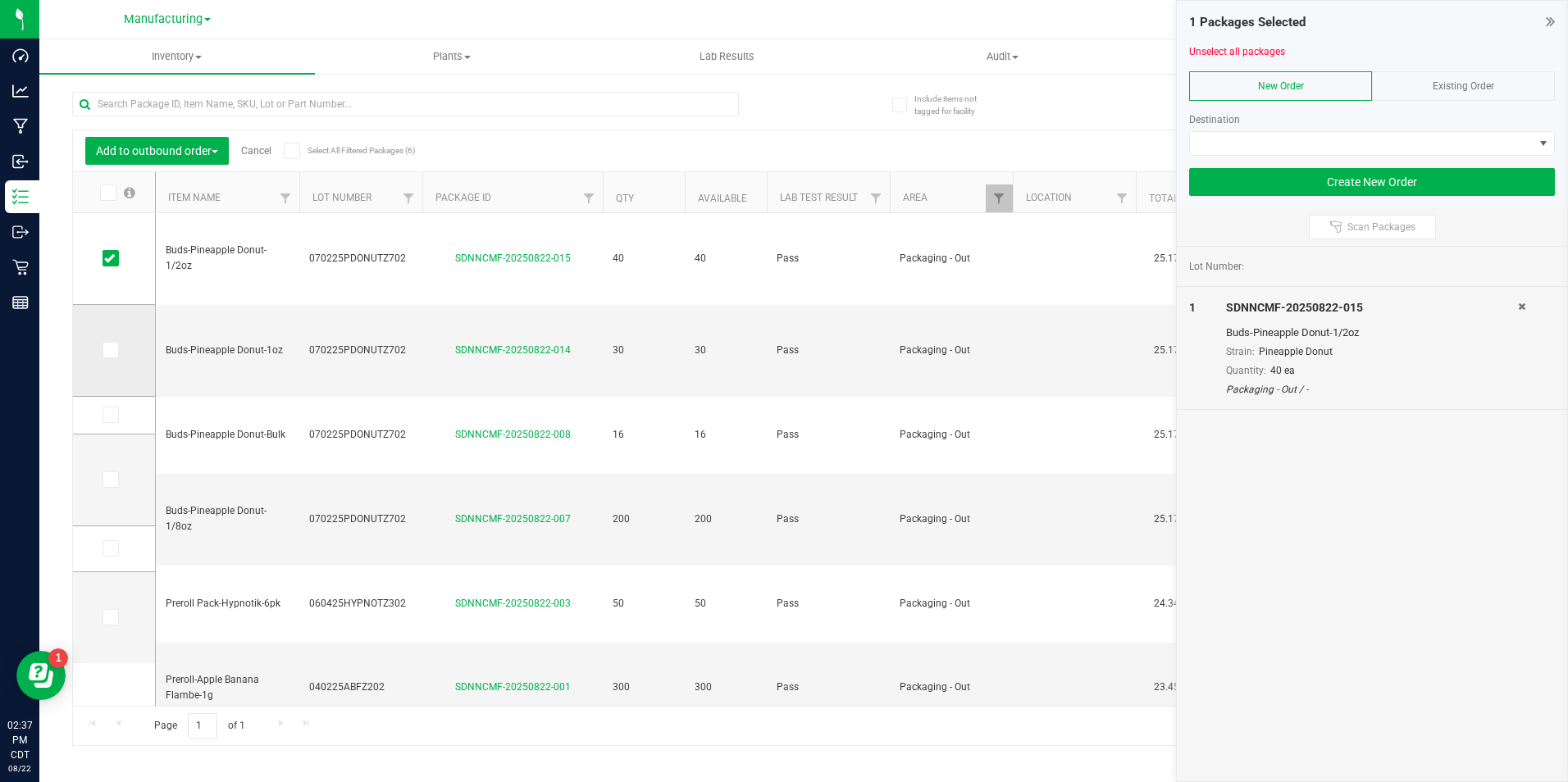
click at [105, 366] on td at bounding box center [114, 350] width 82 height 91
click at [105, 350] on icon at bounding box center [110, 350] width 10 height 0
click at [0, 0] on input "checkbox" at bounding box center [0, 0] width 0 height 0
click at [112, 415] on icon at bounding box center [110, 415] width 10 height 0
click at [0, 0] on input "checkbox" at bounding box center [0, 0] width 0 height 0
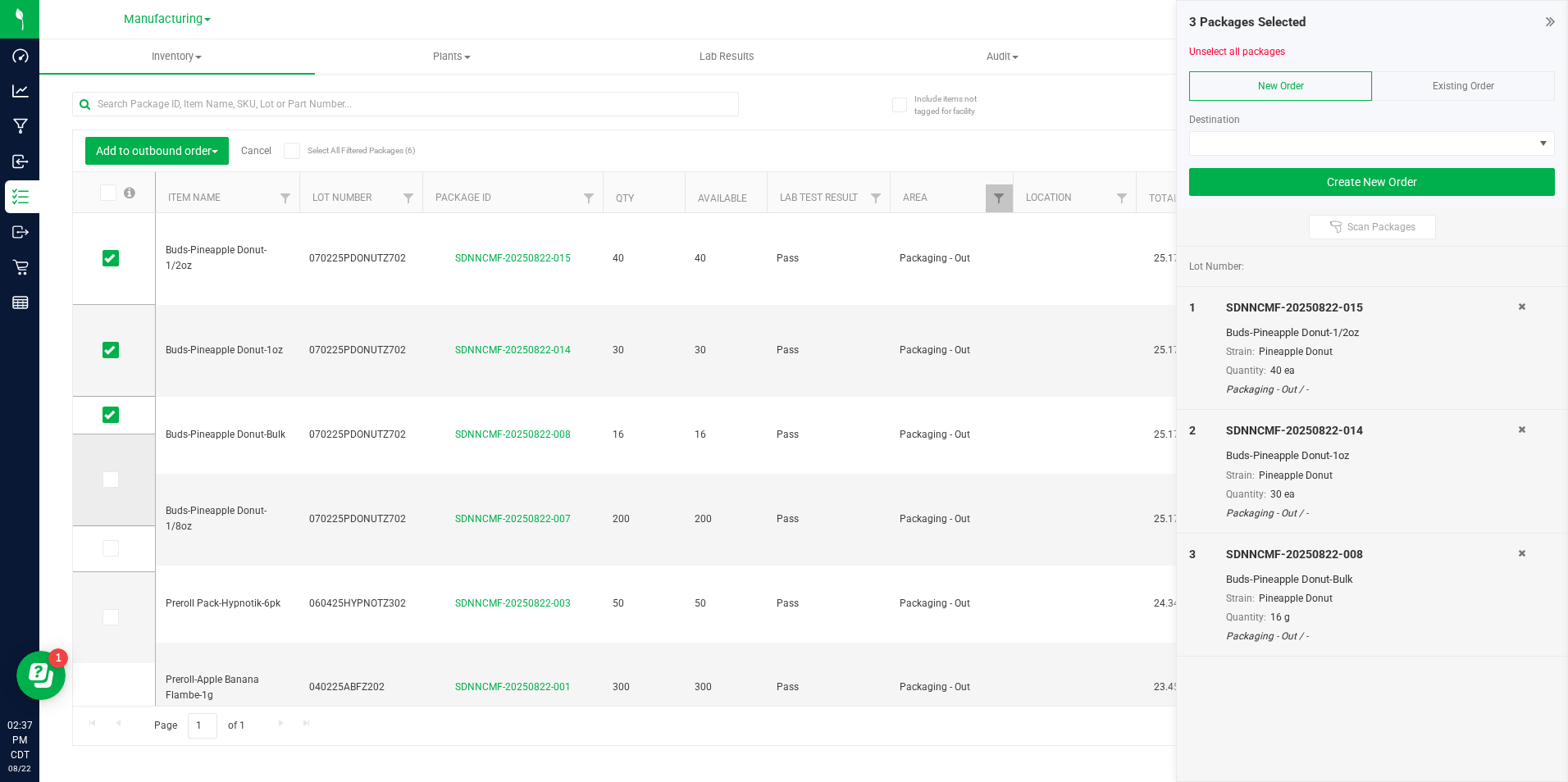
click at [101, 484] on td at bounding box center [114, 480] width 82 height 91
click at [105, 480] on icon at bounding box center [110, 480] width 10 height 0
click at [0, 0] on input "checkbox" at bounding box center [0, 0] width 0 height 0
click at [110, 549] on icon at bounding box center [110, 549] width 10 height 0
click at [0, 0] on input "checkbox" at bounding box center [0, 0] width 0 height 0
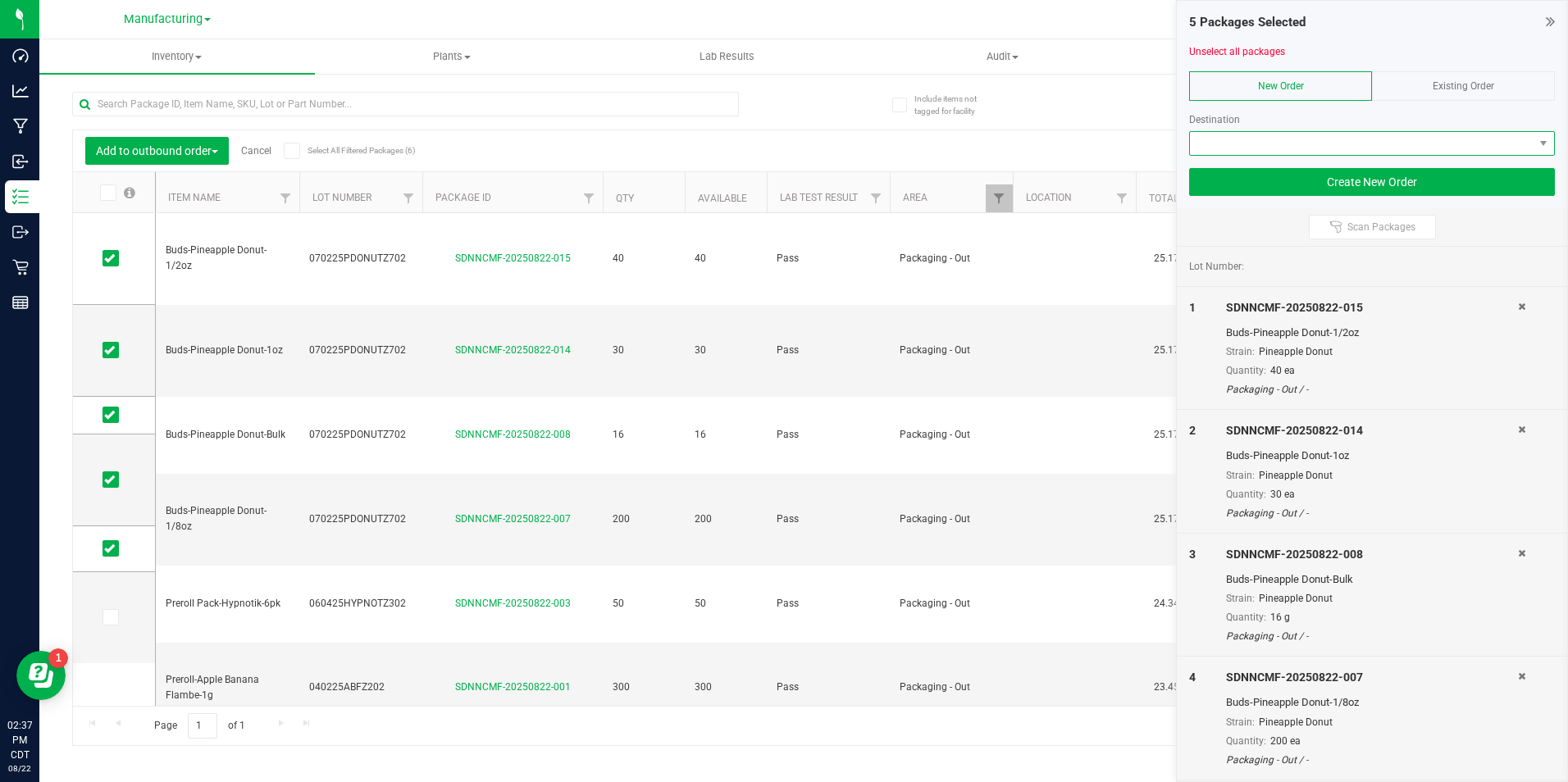
click at [1205, 146] on span at bounding box center [1362, 144] width 343 height 23
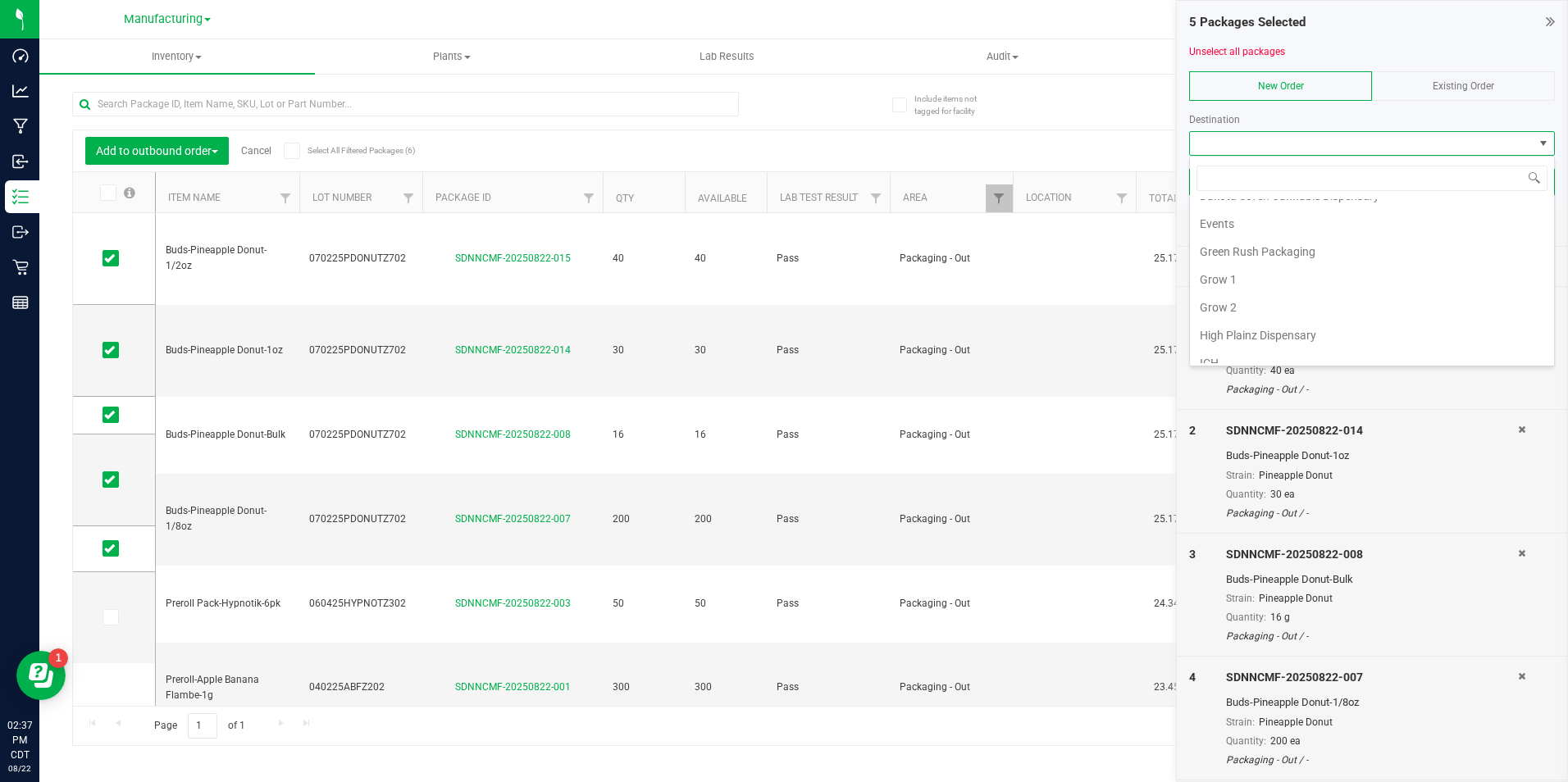
scroll to position [254, 0]
drag, startPoint x: 1278, startPoint y: 316, endPoint x: 1280, endPoint y: 290, distance: 26.1
click at [1279, 316] on li "Retail" at bounding box center [1372, 321] width 364 height 28
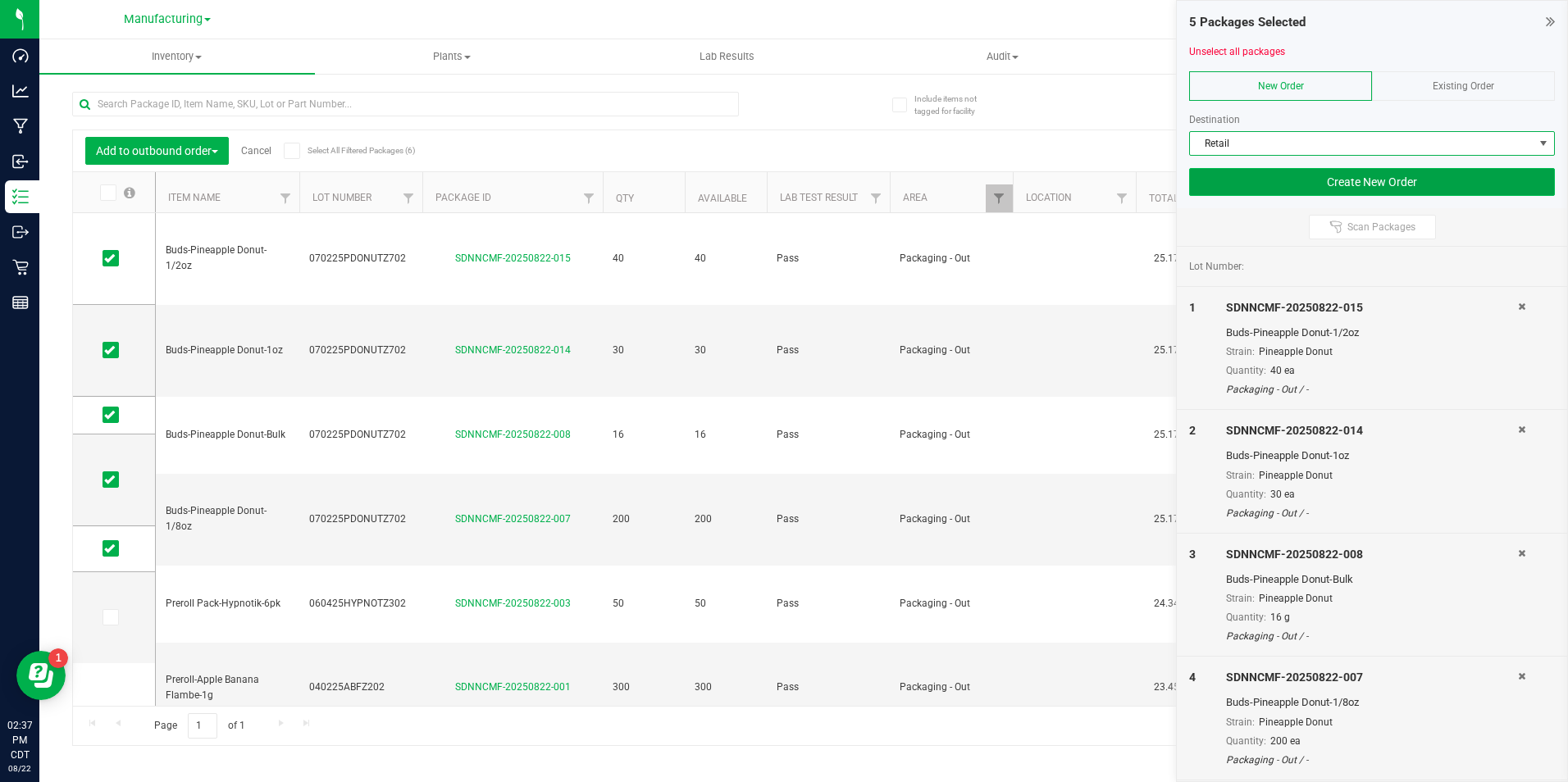
click at [1257, 174] on button "Create New Order" at bounding box center [1372, 182] width 366 height 28
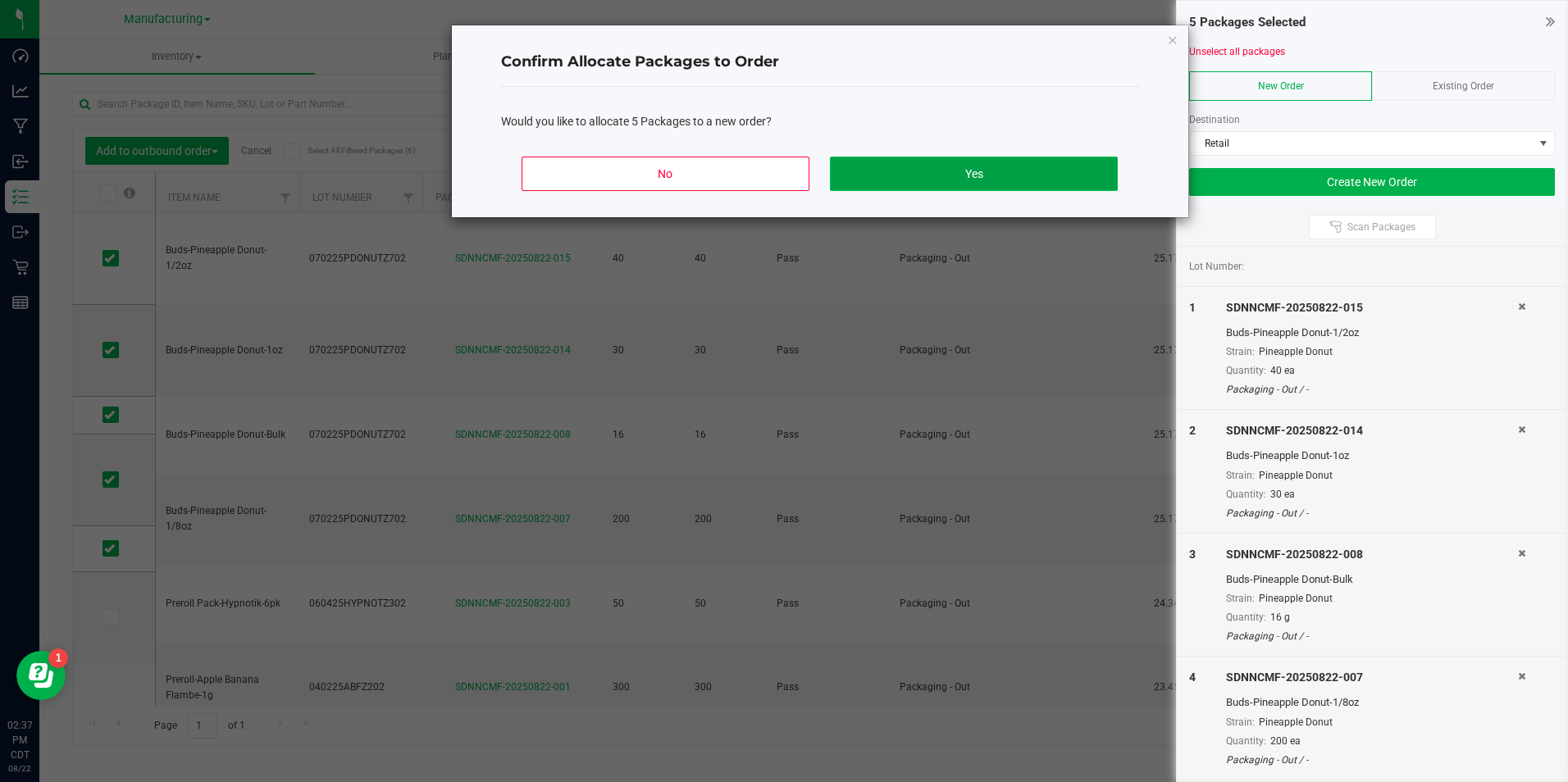
click at [1073, 172] on button "Yes" at bounding box center [973, 174] width 287 height 35
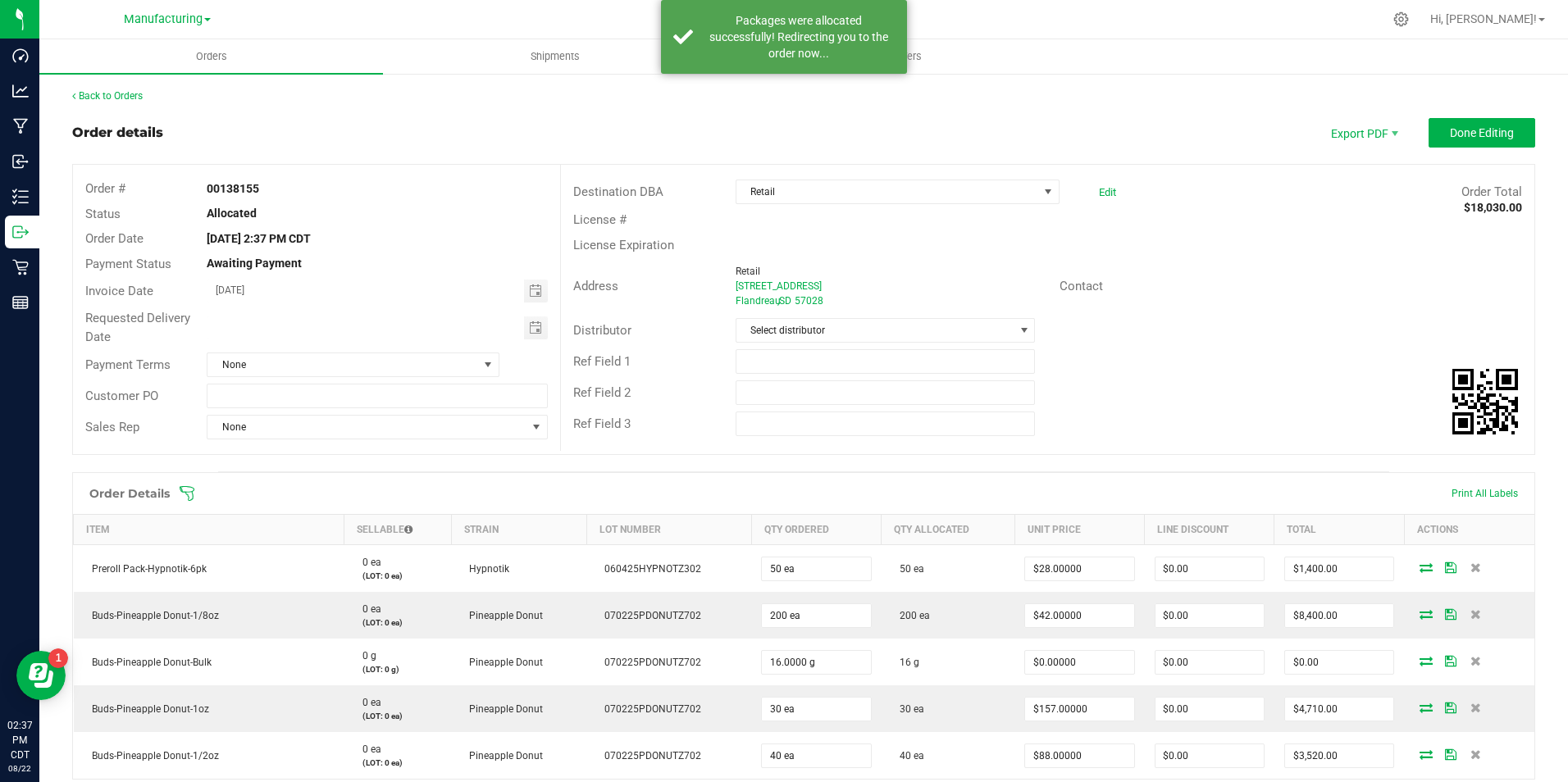
drag, startPoint x: 170, startPoint y: 19, endPoint x: 746, endPoint y: 87, distance: 580.0
click at [746, 87] on div "Manufacturing Cultivation Manufacturing Retail Hi, [PERSON_NAME]! Orders Shipme…" at bounding box center [803, 391] width 1528 height 782
drag, startPoint x: 746, startPoint y: 87, endPoint x: 966, endPoint y: 116, distance: 221.9
click at [943, 118] on div "Order details Export PDF Done Editing" at bounding box center [803, 133] width 1463 height 30
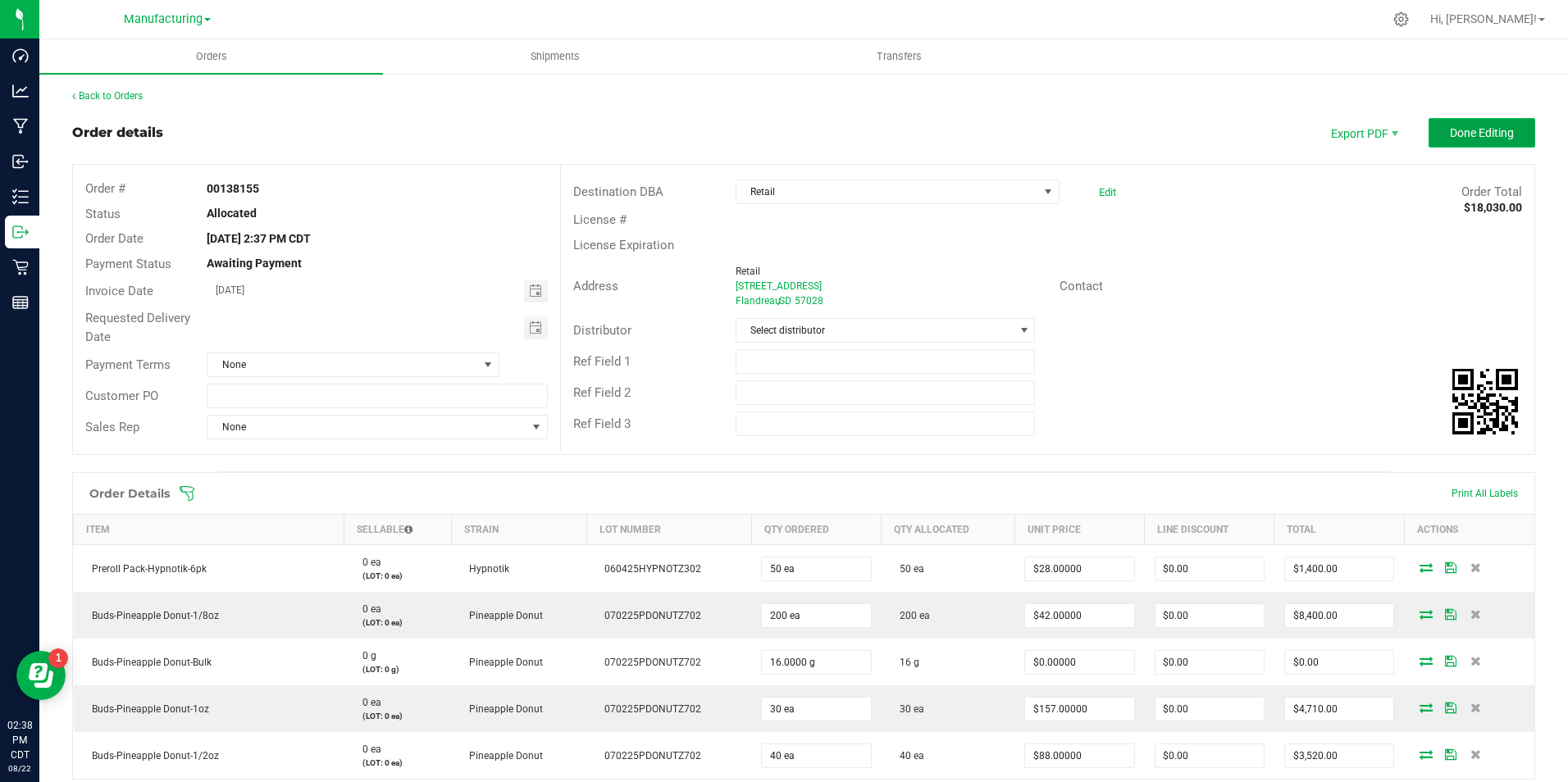
click at [1522, 131] on button "Done Editing" at bounding box center [1482, 133] width 106 height 30
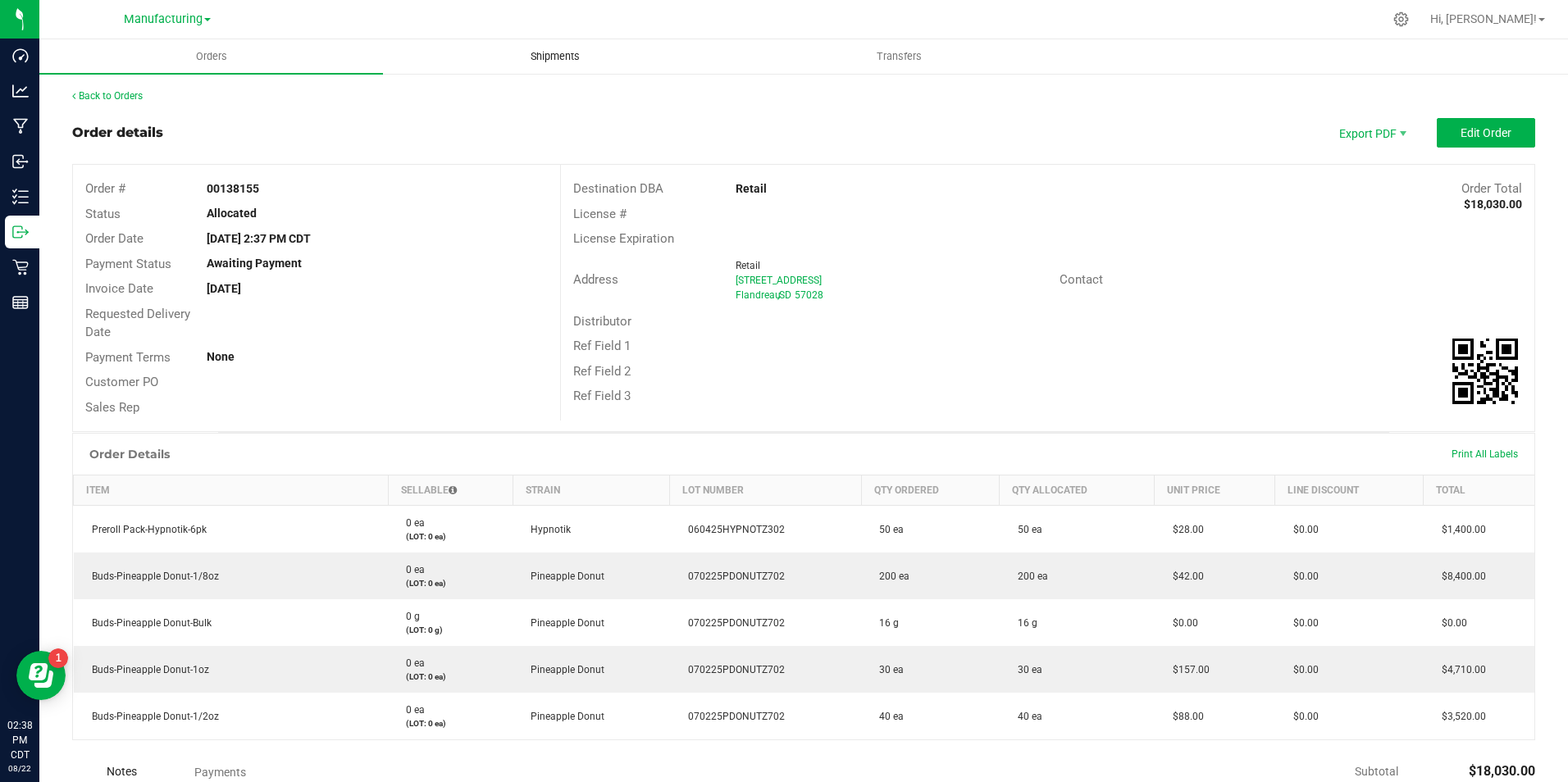
click at [561, 54] on span "Shipments" at bounding box center [555, 56] width 93 height 15
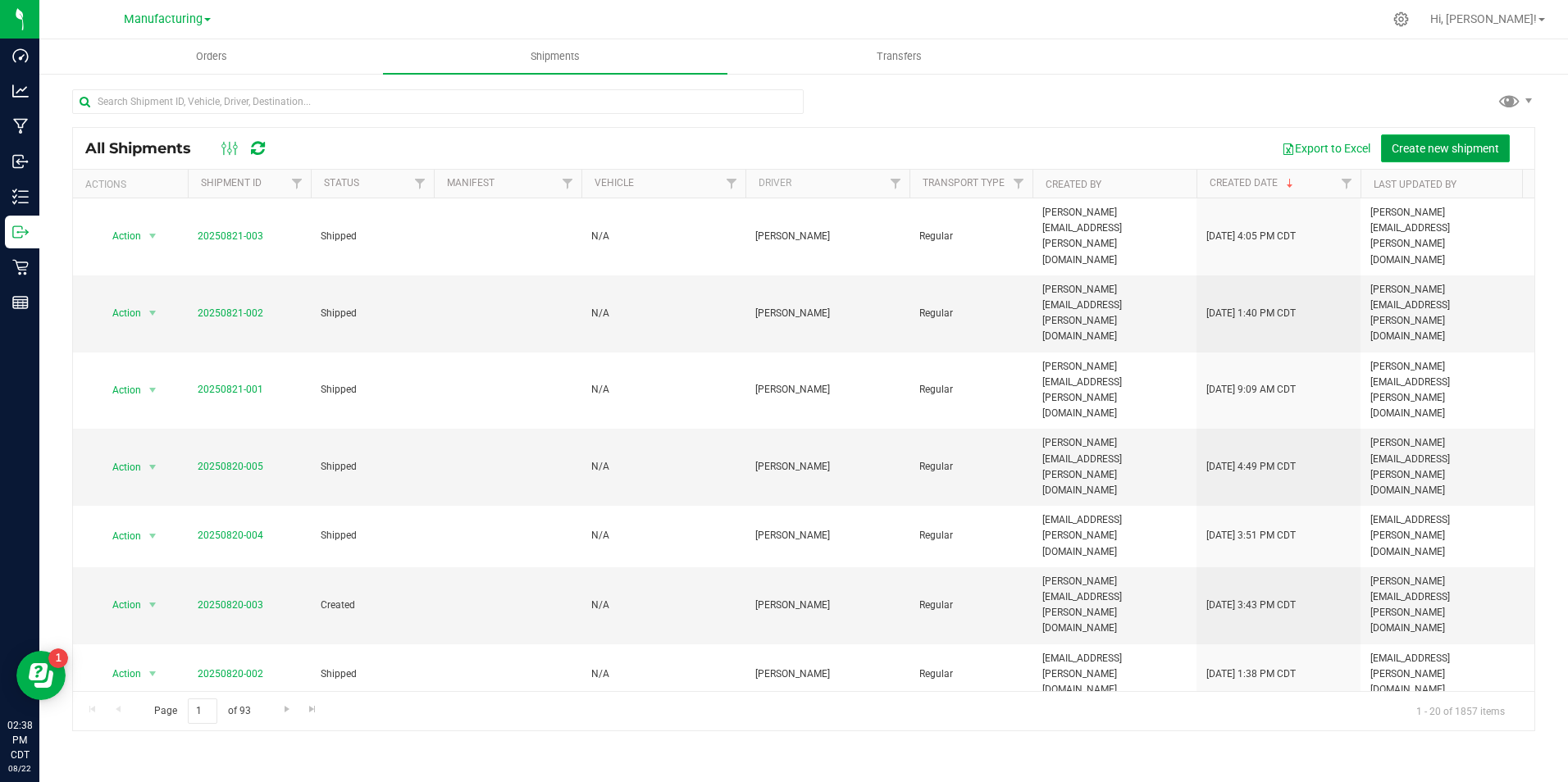
click at [1470, 143] on span "Create new shipment" at bounding box center [1444, 148] width 107 height 13
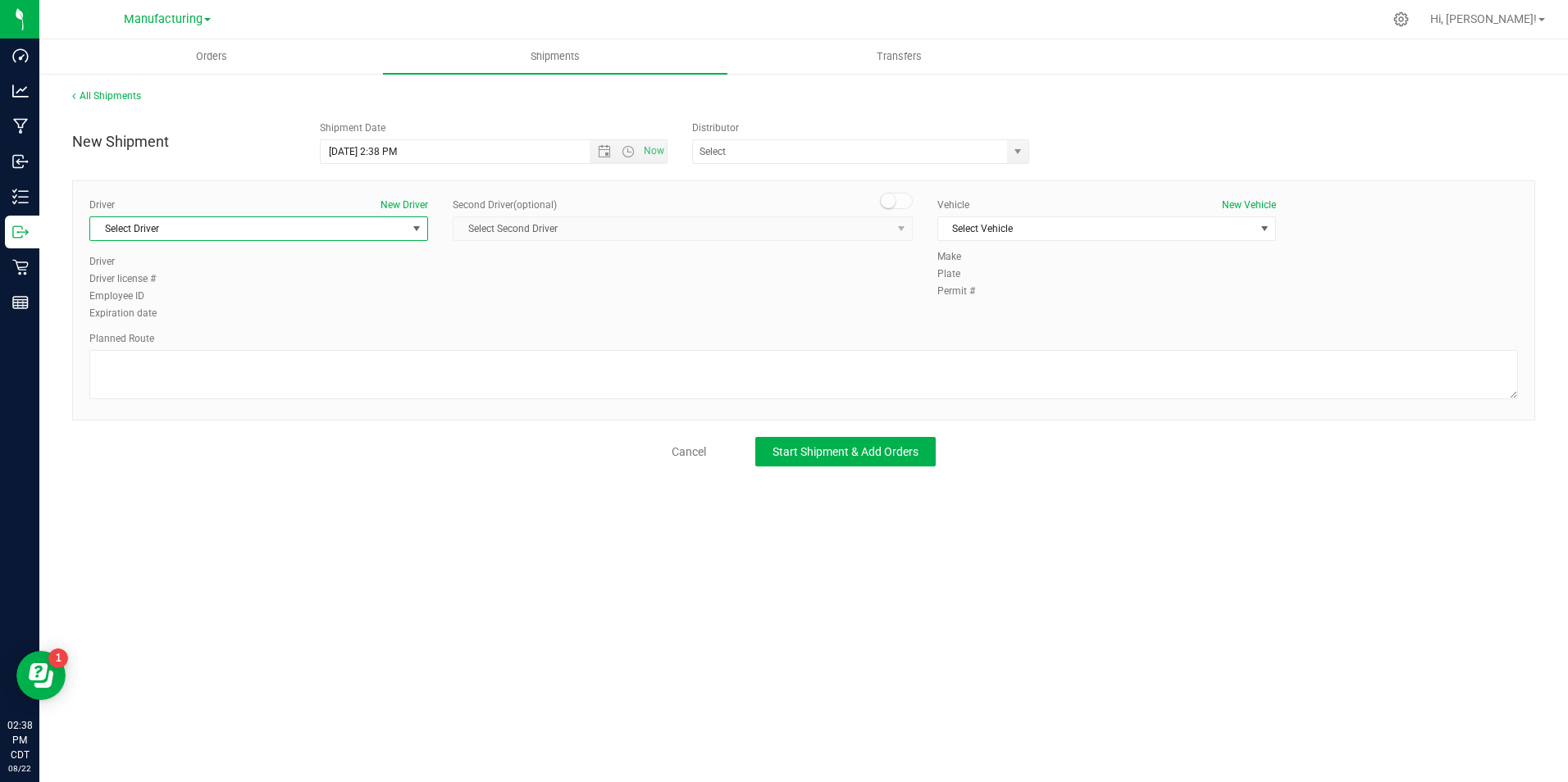
click at [258, 228] on span "Select Driver" at bounding box center [248, 228] width 316 height 23
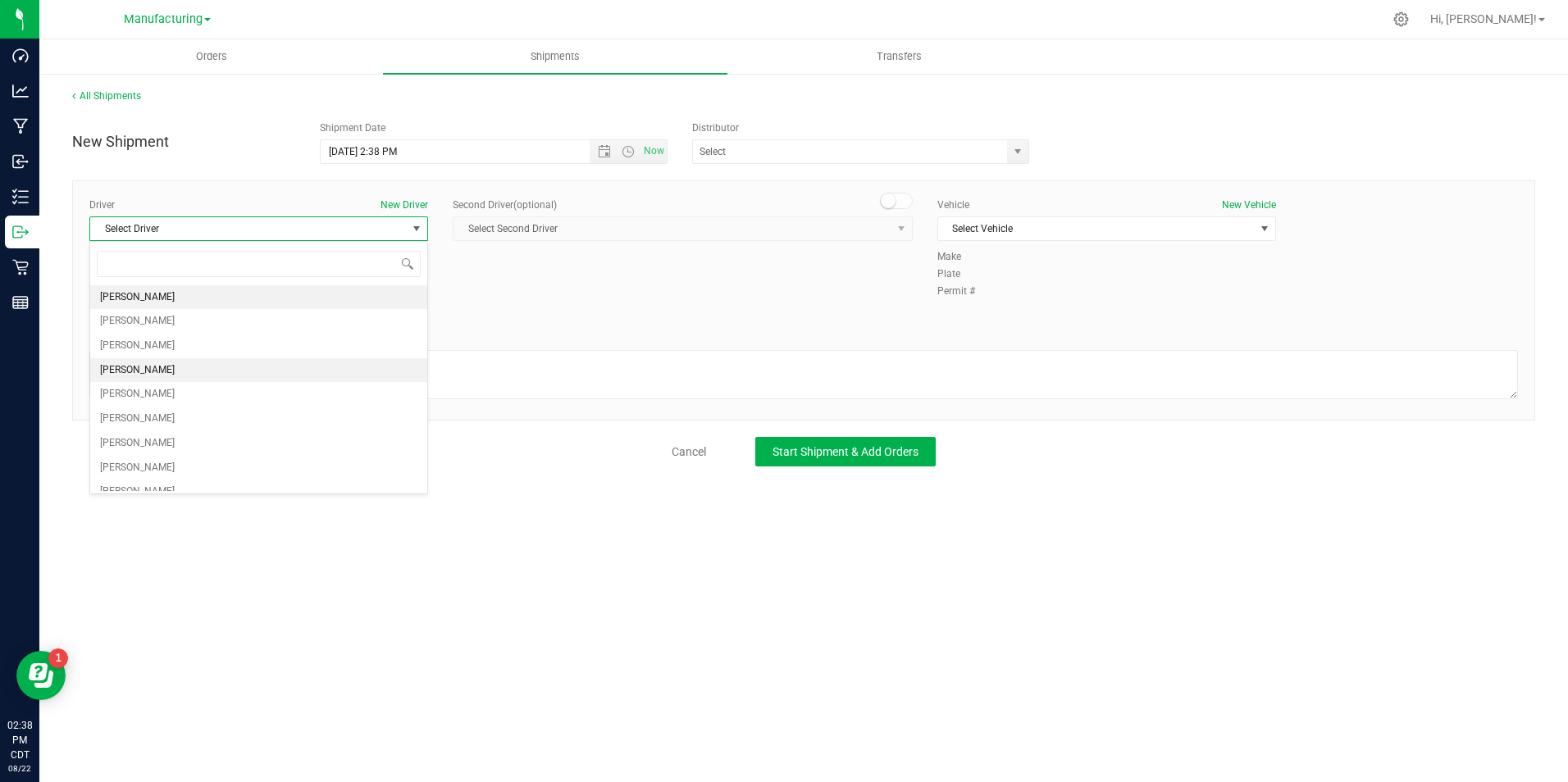
drag, startPoint x: 240, startPoint y: 297, endPoint x: 254, endPoint y: 297, distance: 14.0
click at [245, 297] on li "[PERSON_NAME]" at bounding box center [259, 298] width 337 height 24
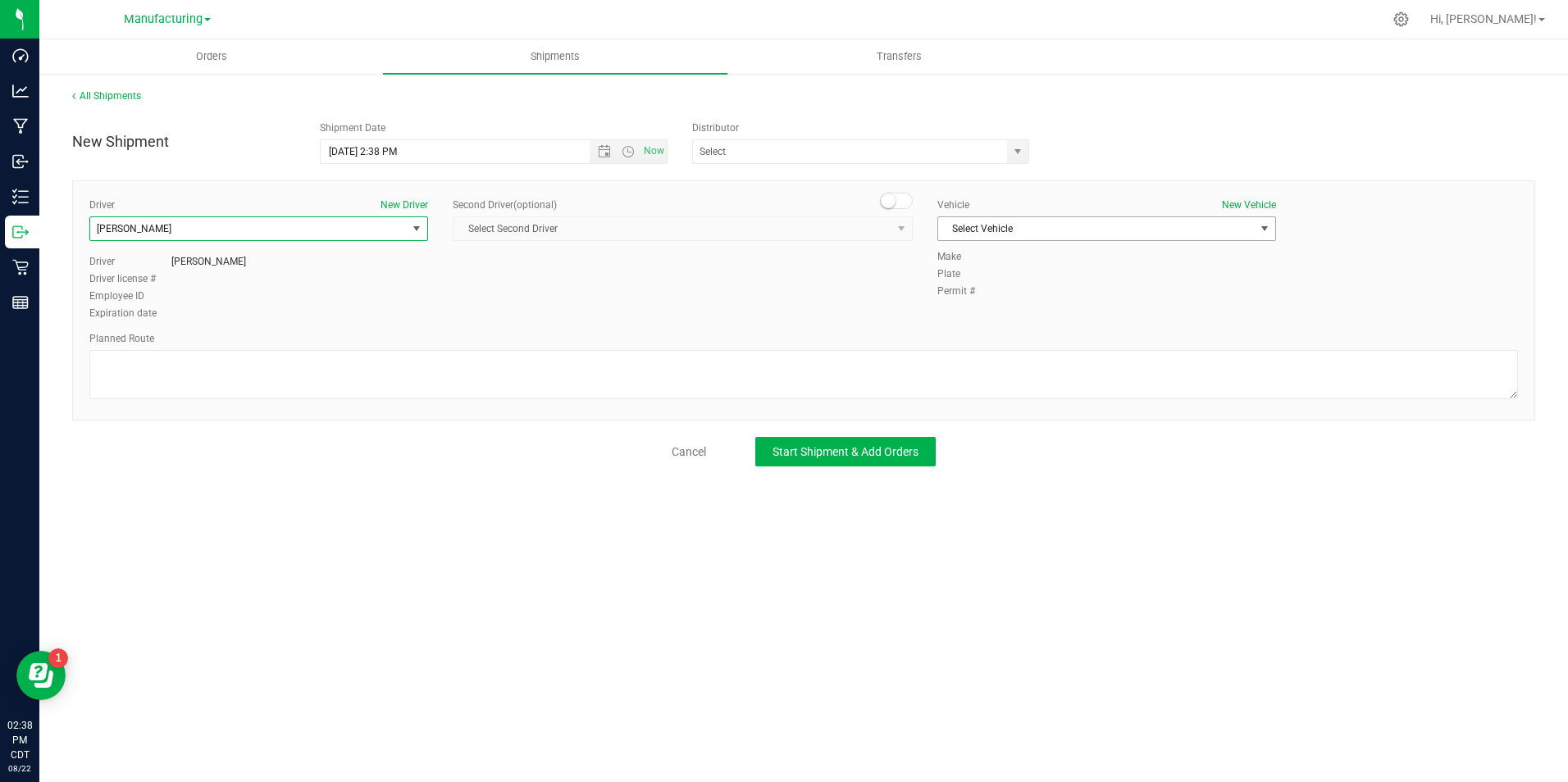
click at [979, 226] on span "Select Vehicle" at bounding box center [1096, 228] width 316 height 23
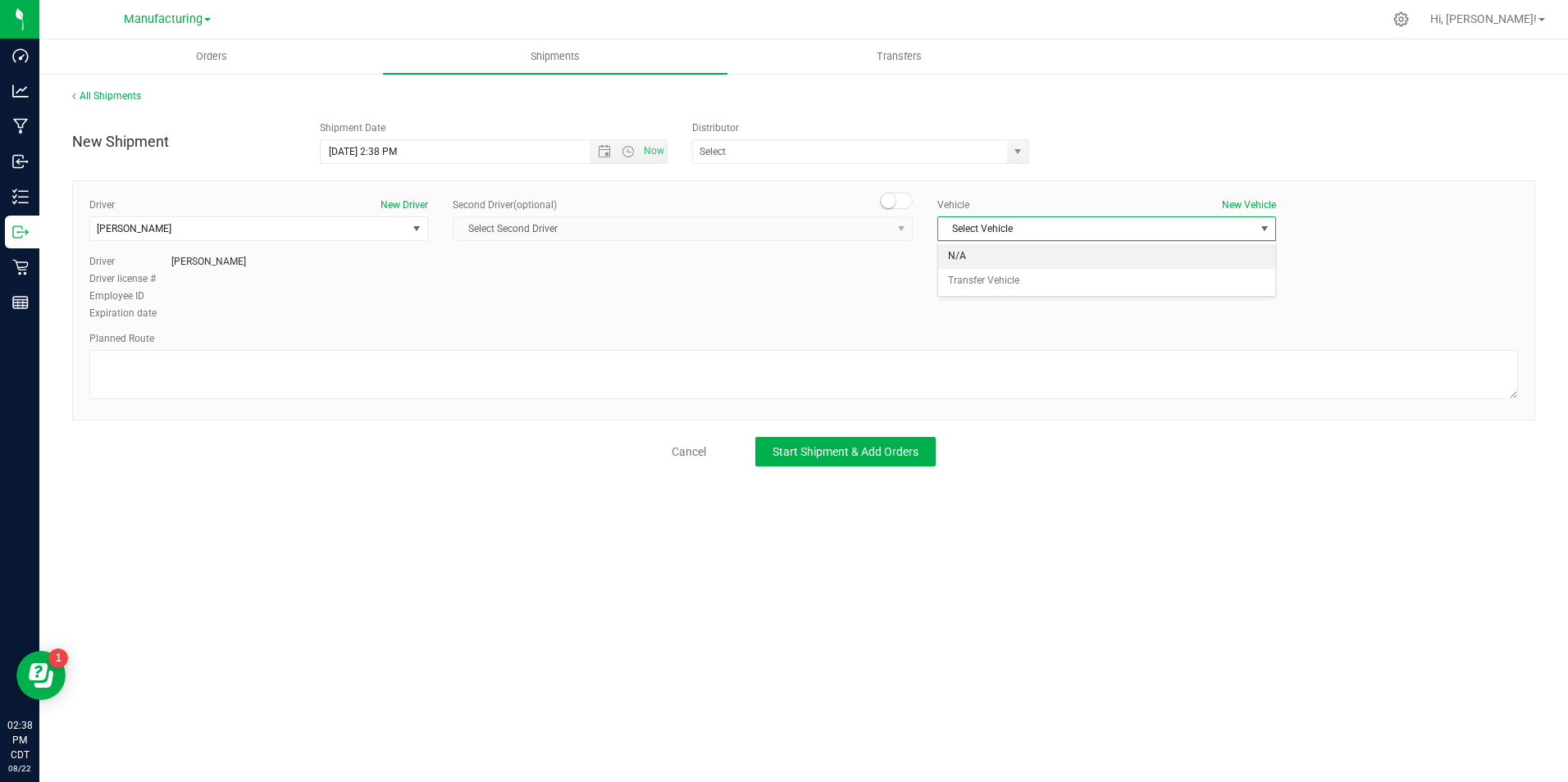
click at [969, 258] on li "N/A" at bounding box center [1106, 256] width 337 height 24
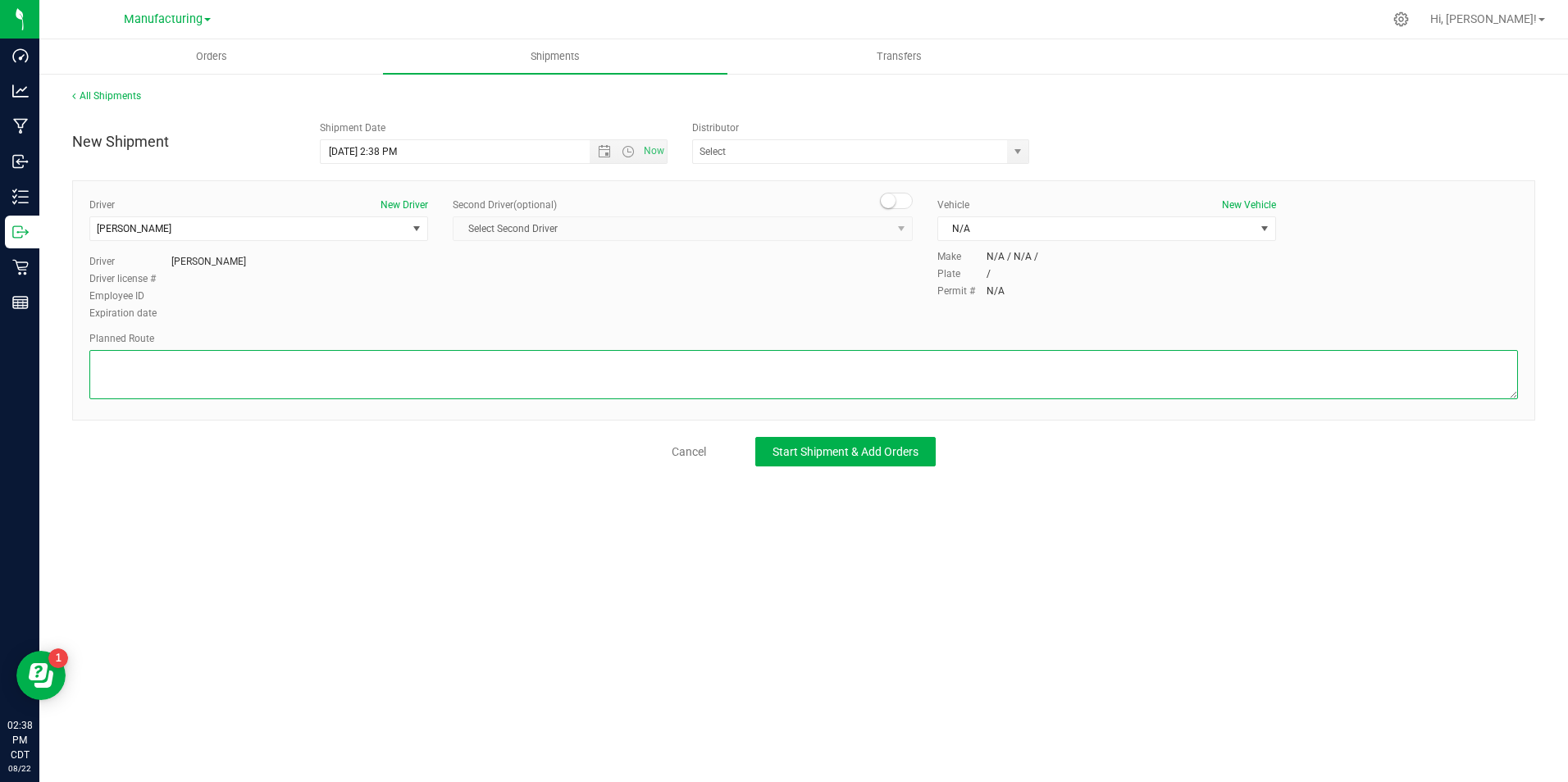
click at [922, 364] on textarea at bounding box center [804, 374] width 1429 height 49
type textarea "Packaging to stockroom"
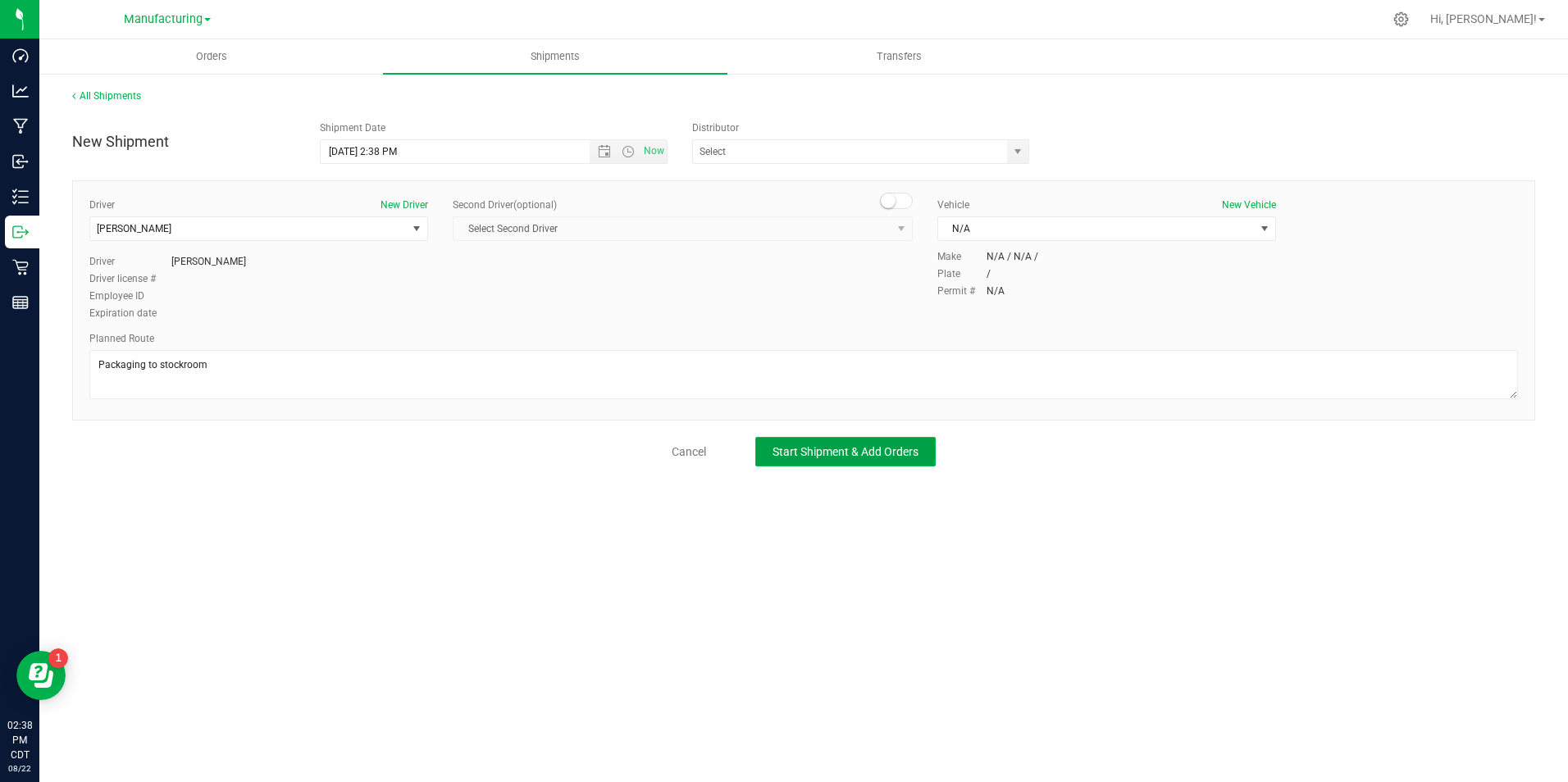
drag, startPoint x: 906, startPoint y: 464, endPoint x: 904, endPoint y: 455, distance: 9.2
click at [905, 455] on button "Start Shipment & Add Orders" at bounding box center [845, 452] width 180 height 30
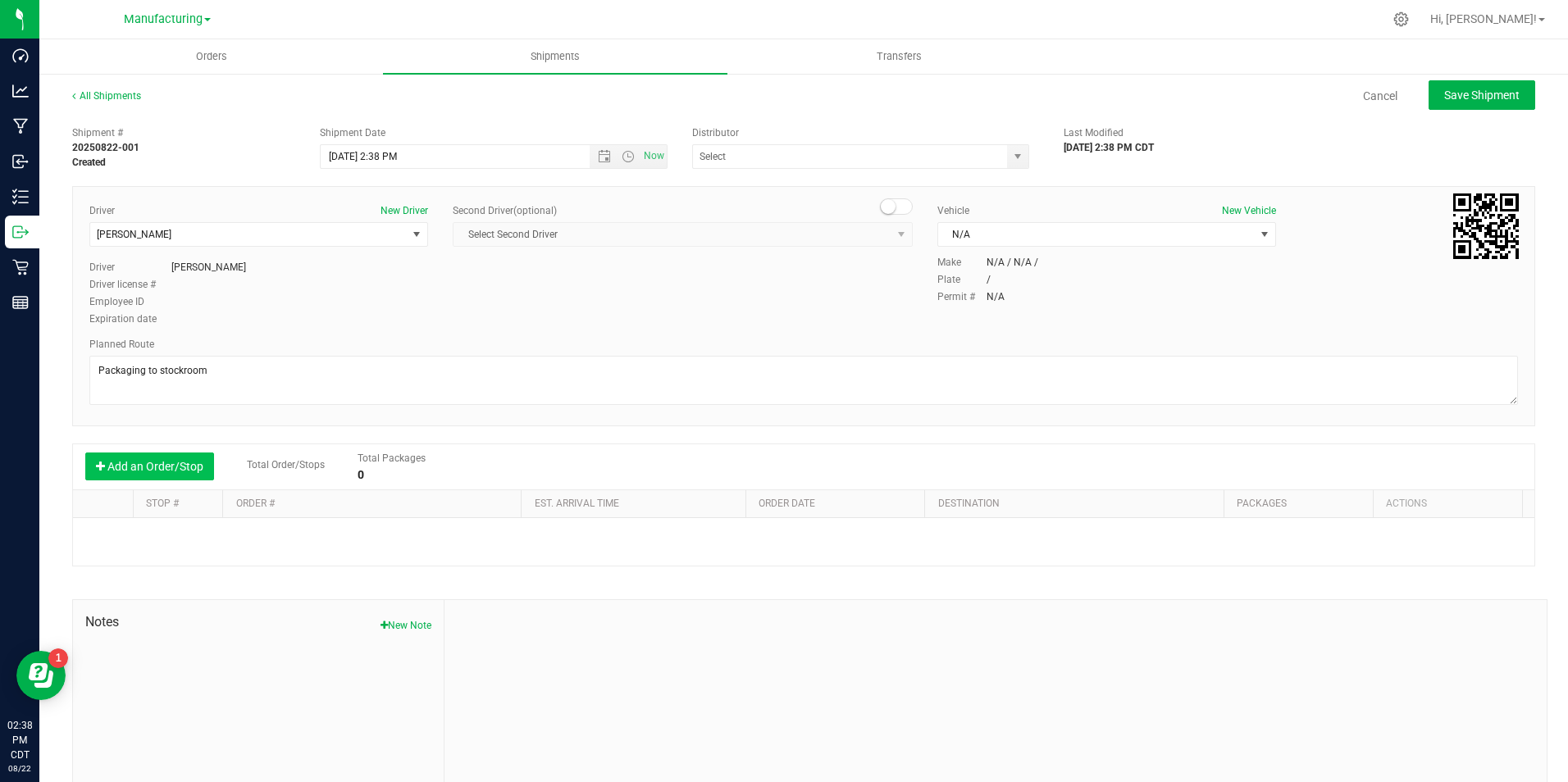
click at [168, 475] on button "Add an Order/Stop" at bounding box center [150, 467] width 129 height 28
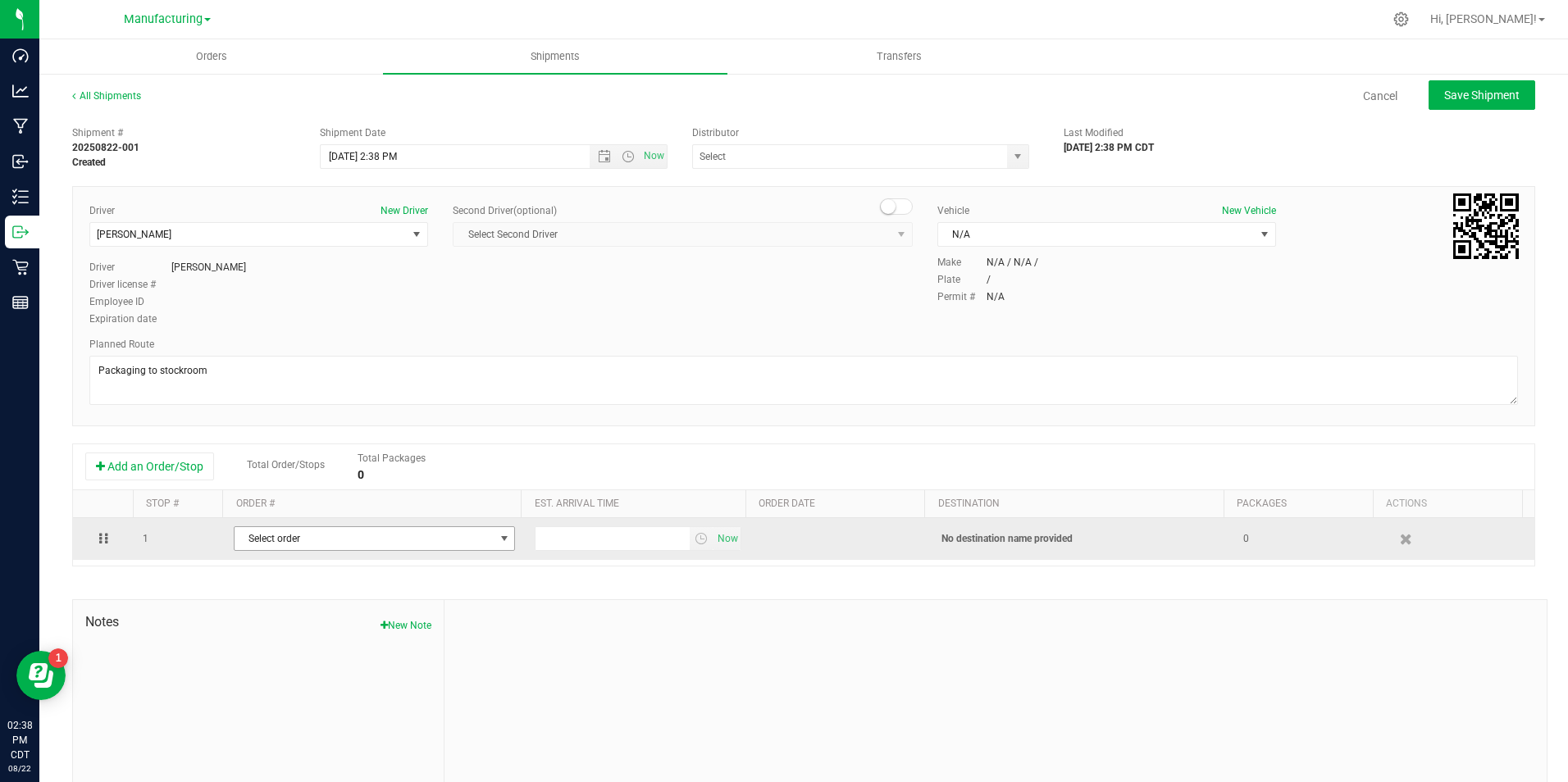
click at [246, 536] on span "Select order" at bounding box center [363, 538] width 259 height 23
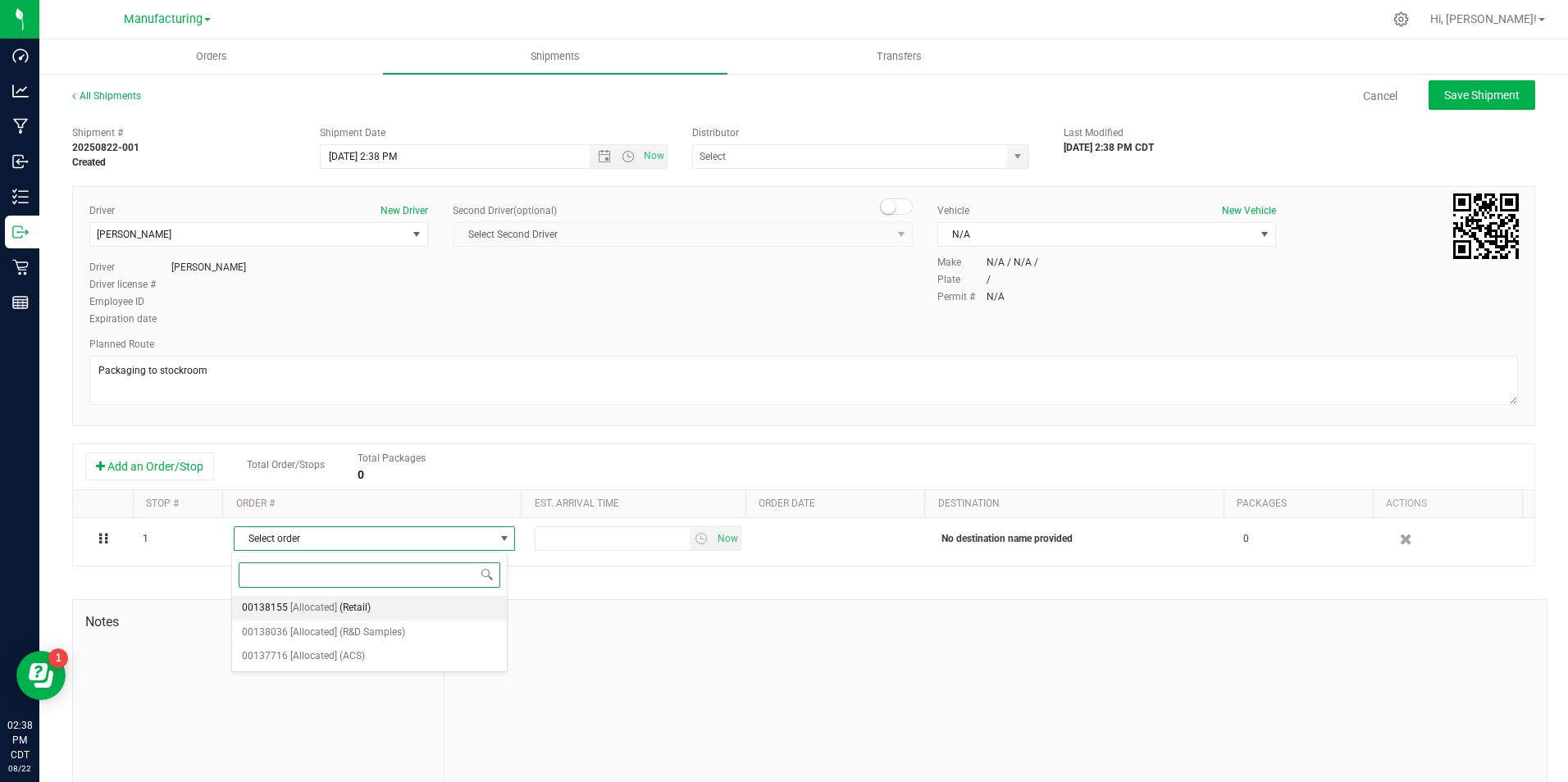
drag, startPoint x: 277, startPoint y: 611, endPoint x: 314, endPoint y: 608, distance: 37.1
click at [280, 611] on span "00138155" at bounding box center [265, 608] width 46 height 21
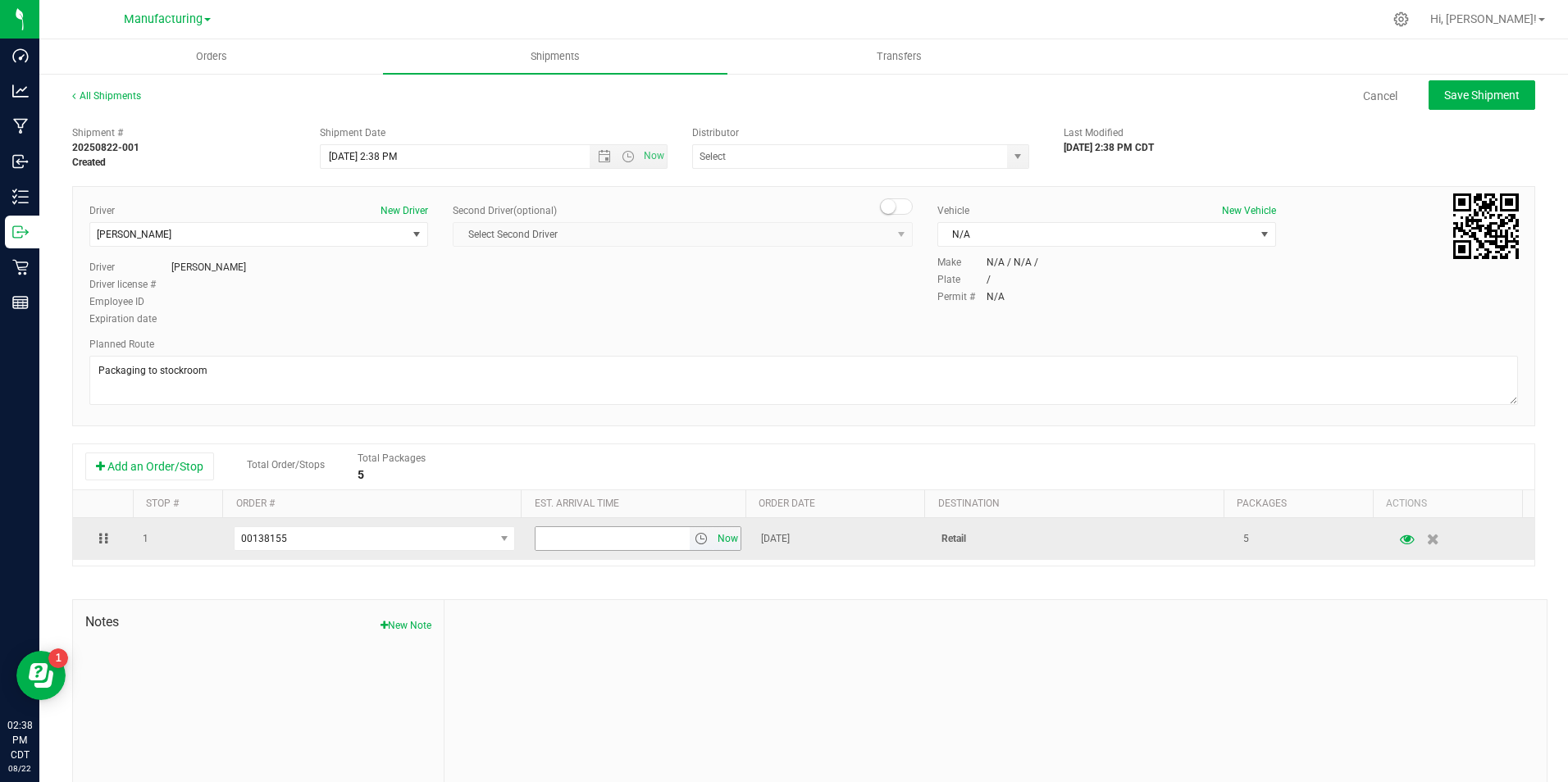
click at [722, 535] on span "Now" at bounding box center [727, 538] width 28 height 24
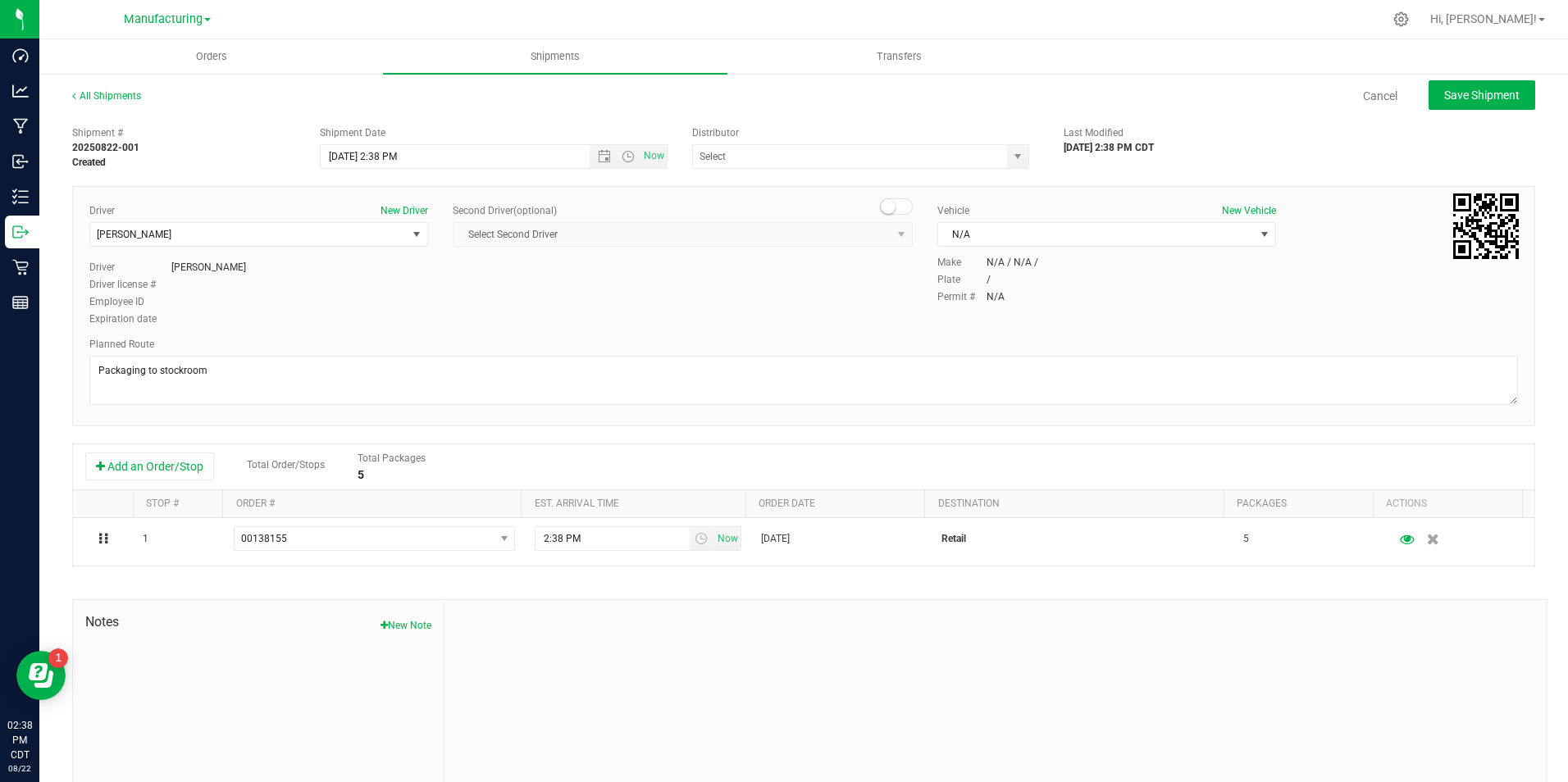
click at [1463, 72] on ul "Orders Shipments Transfers" at bounding box center [823, 57] width 1568 height 35
click at [1469, 84] on button "Save Shipment" at bounding box center [1482, 95] width 106 height 30
type input "[DATE] 7:38 PM"
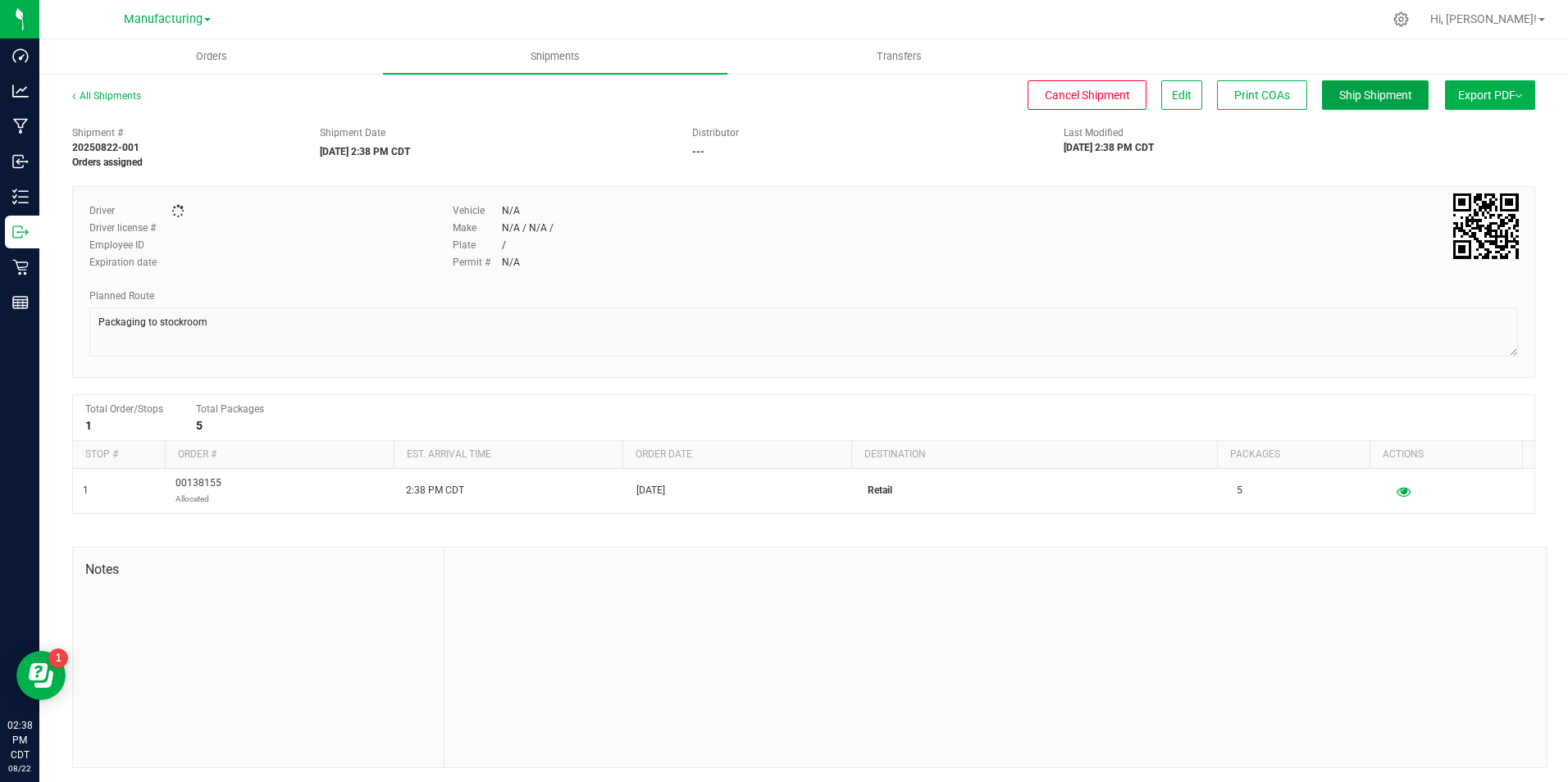
click at [1390, 91] on span "Ship Shipment" at bounding box center [1375, 95] width 73 height 13
click at [1339, 98] on span "Ship Shipment" at bounding box center [1375, 95] width 73 height 13
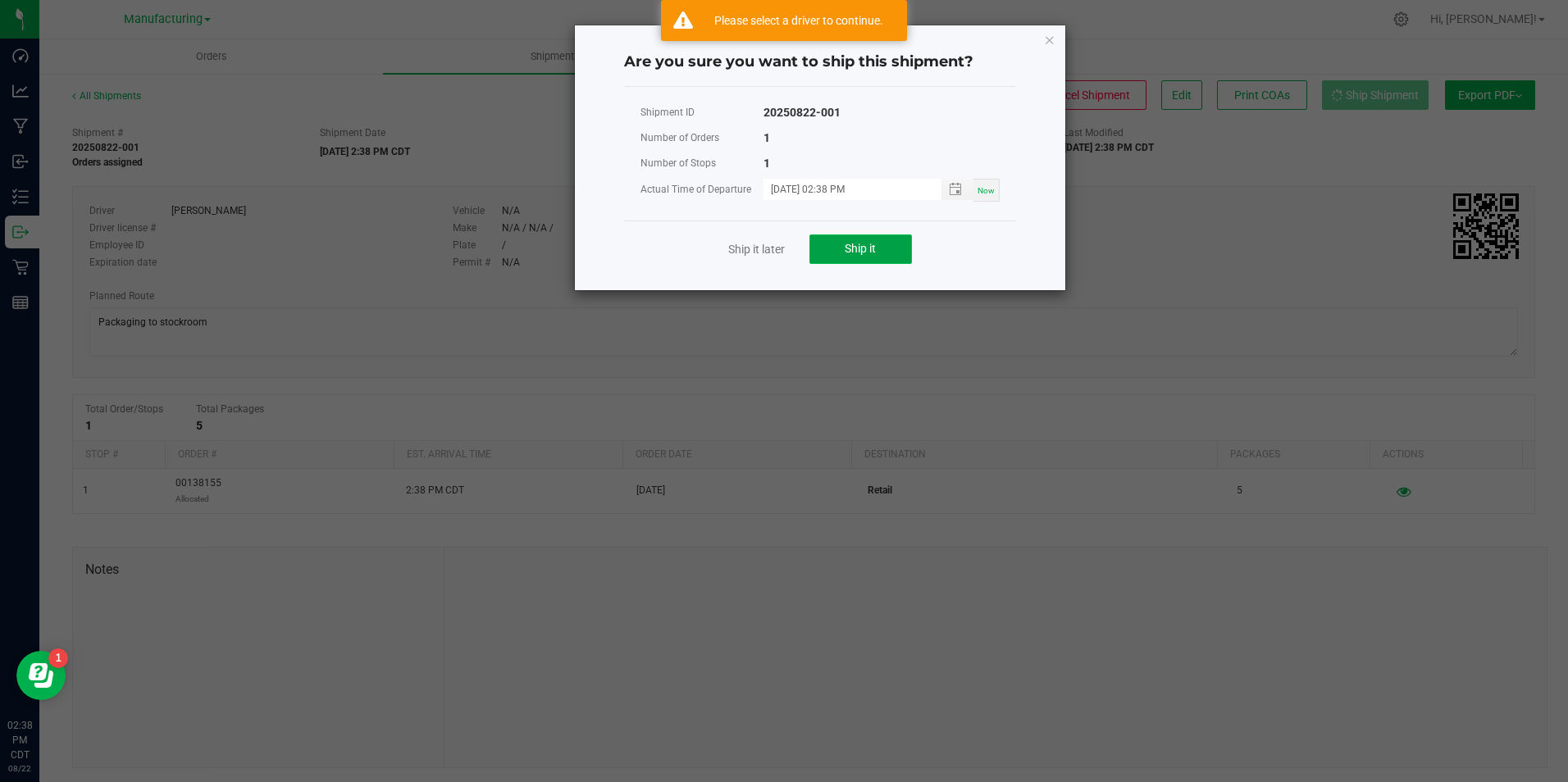
click at [884, 246] on button "Ship it" at bounding box center [861, 249] width 103 height 30
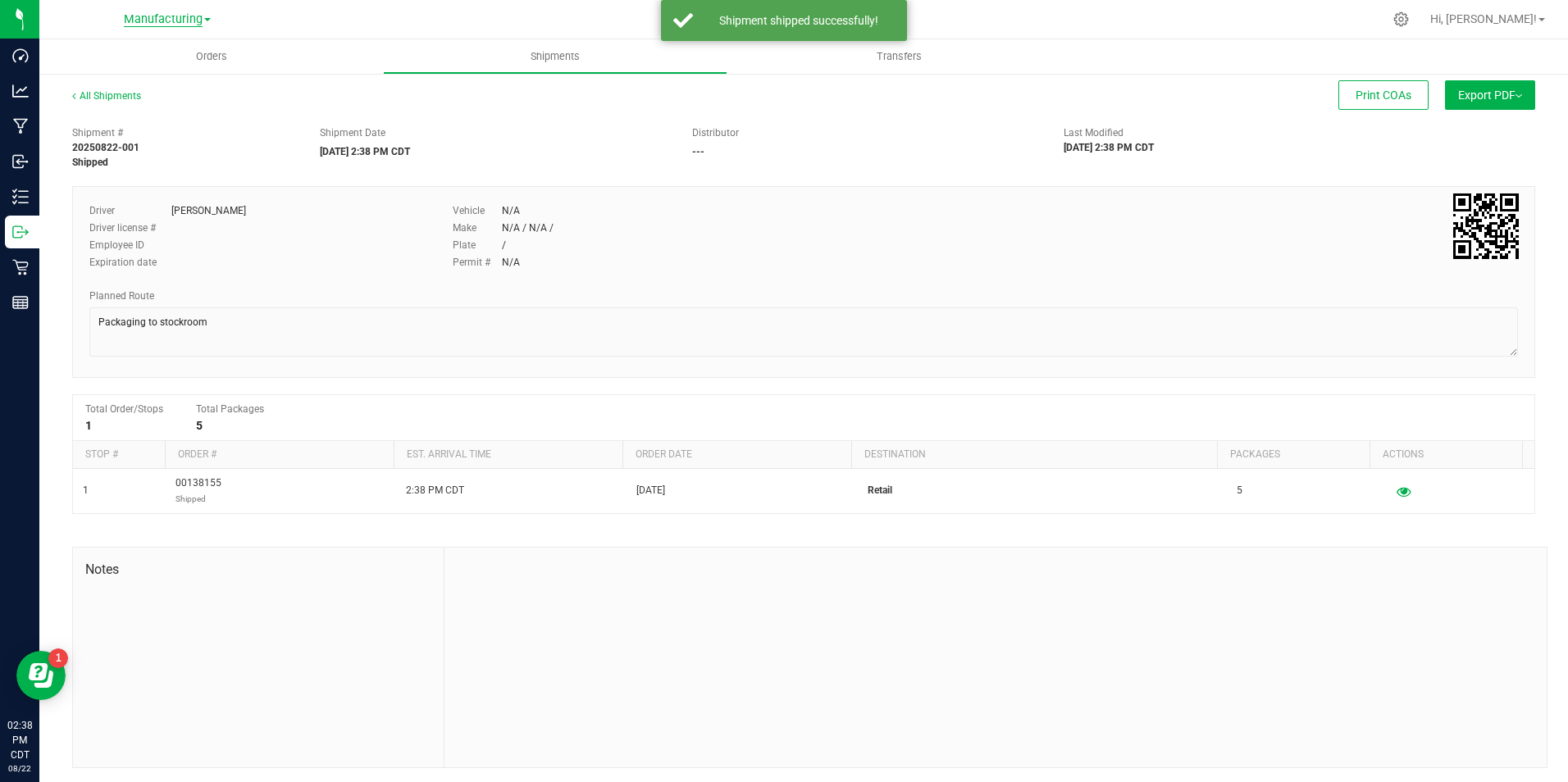
click at [199, 24] on span "Manufacturing" at bounding box center [163, 19] width 78 height 15
click at [186, 93] on link "Retail" at bounding box center [167, 101] width 240 height 22
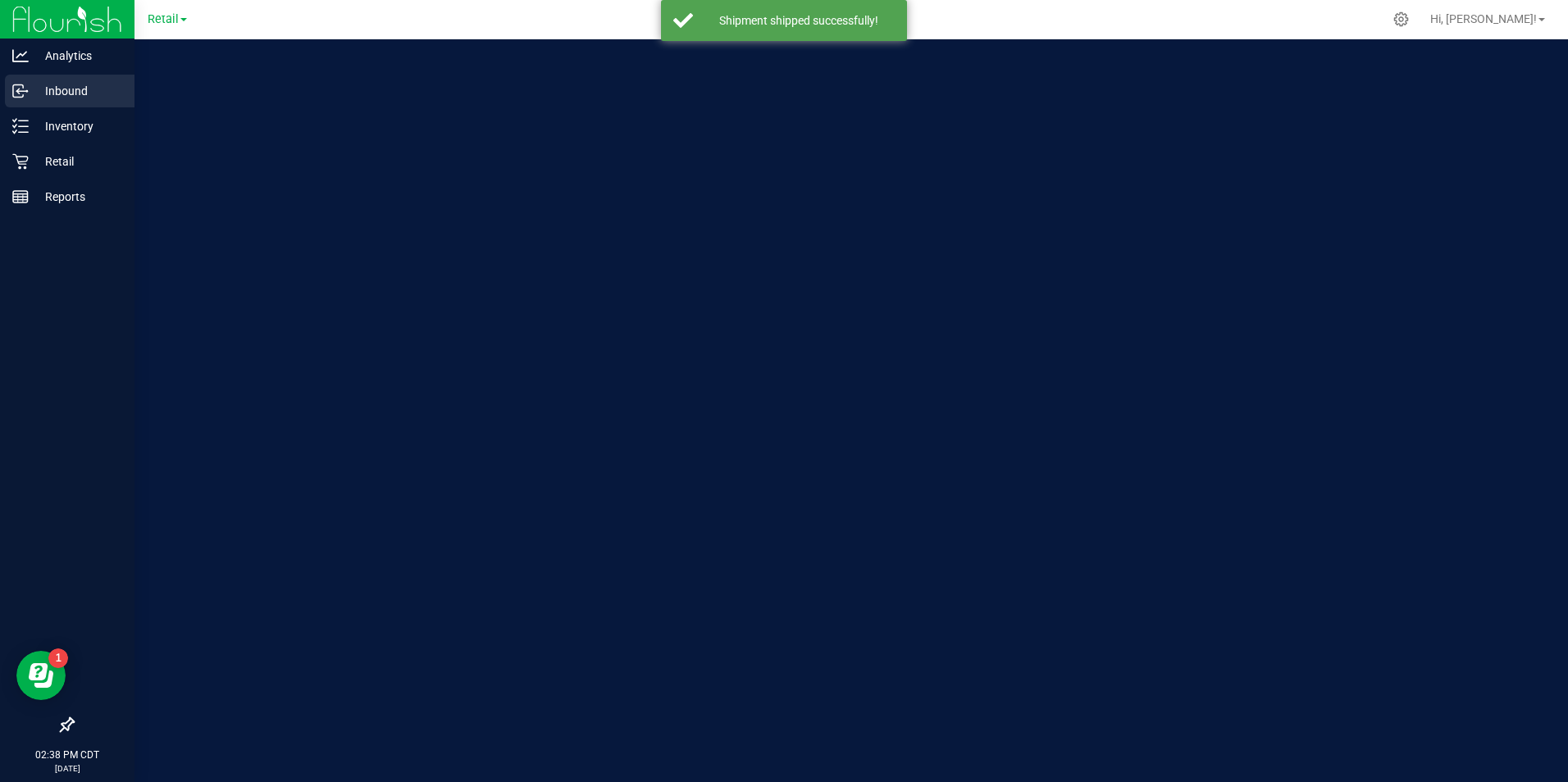
click at [17, 82] on div "Inbound" at bounding box center [70, 91] width 130 height 33
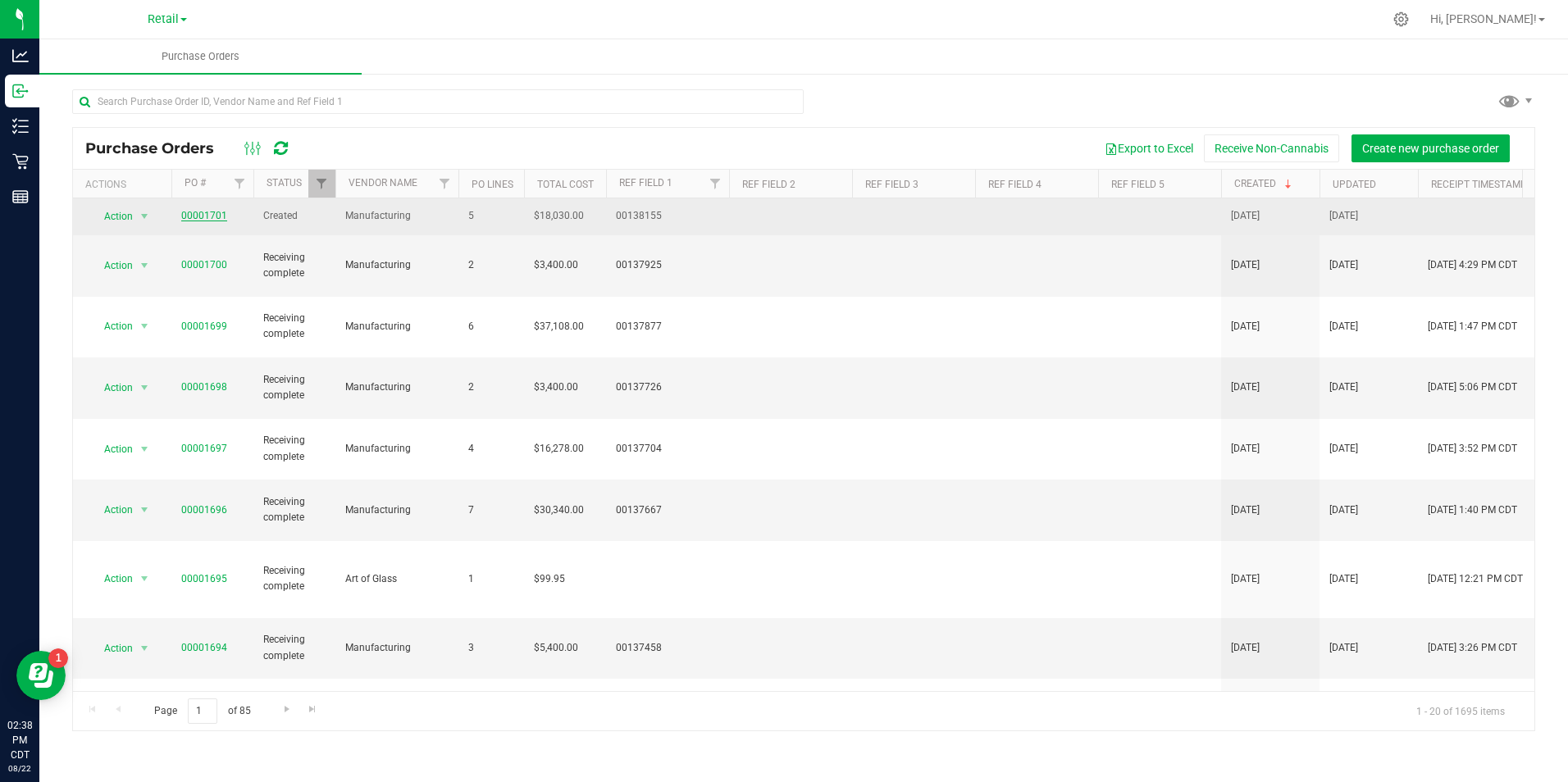
click at [223, 211] on link "00001701" at bounding box center [204, 215] width 46 height 11
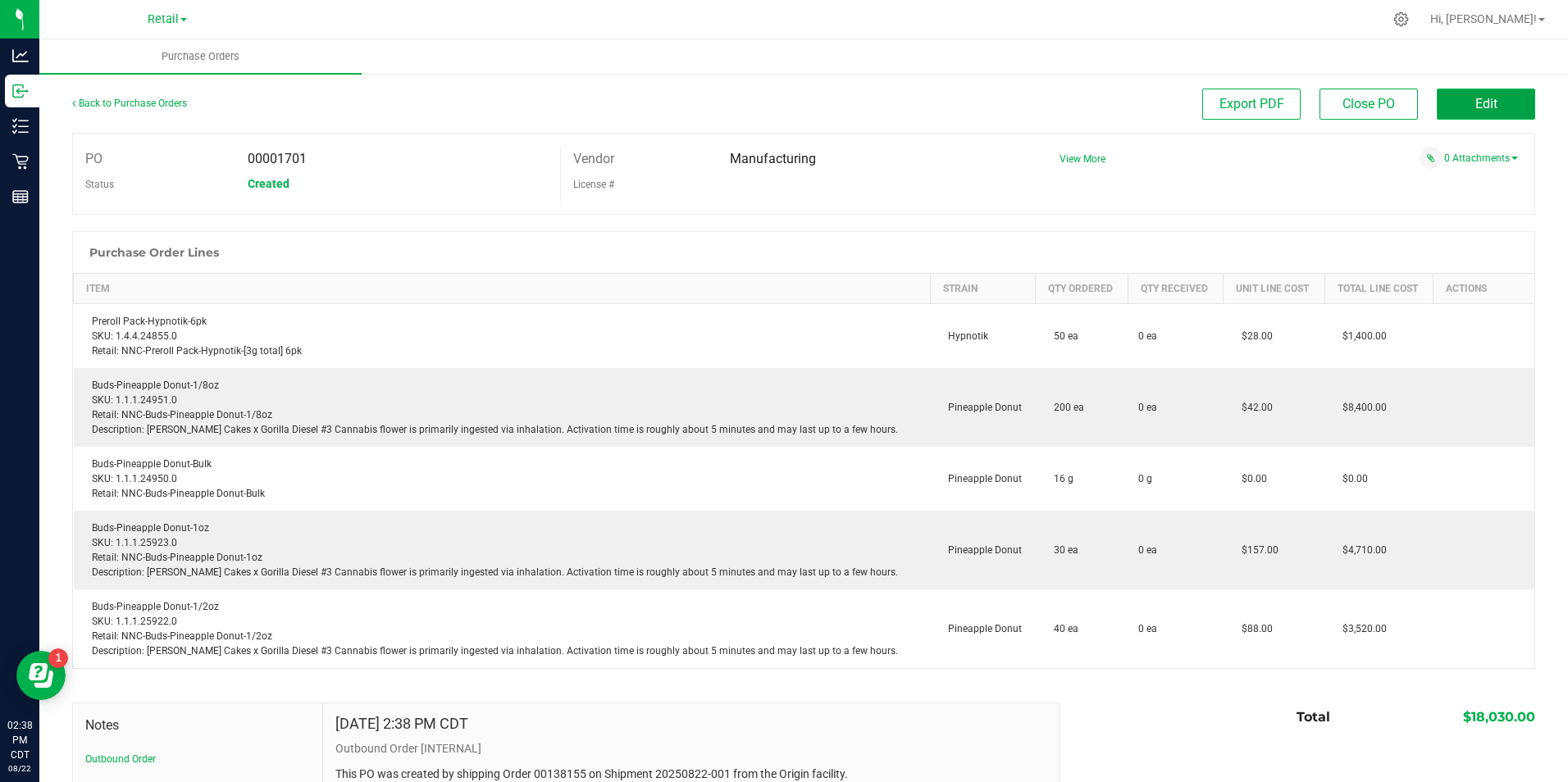
click at [1475, 99] on span "Edit" at bounding box center [1485, 104] width 22 height 16
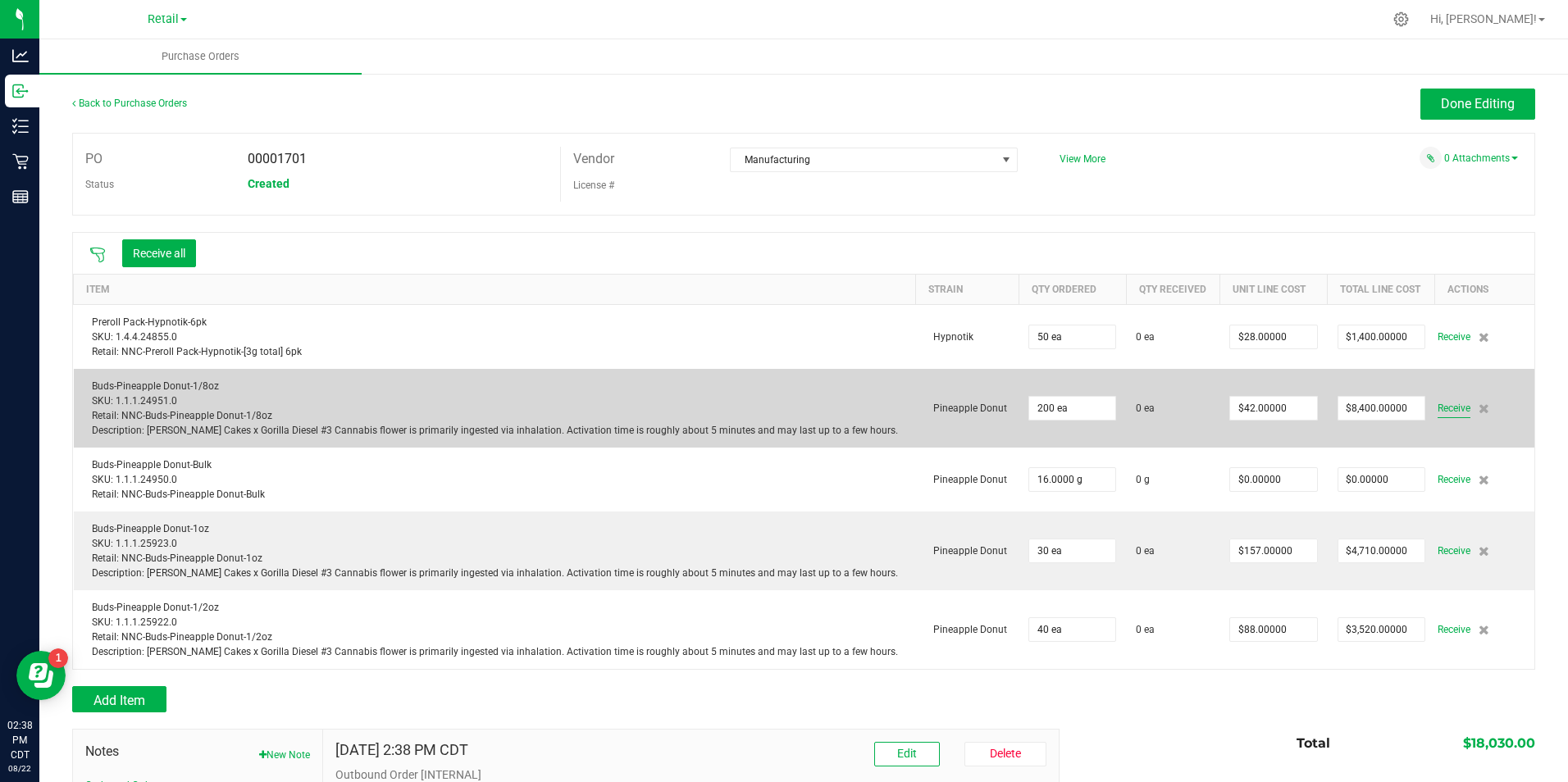
click at [1437, 408] on span "Receive" at bounding box center [1454, 408] width 33 height 20
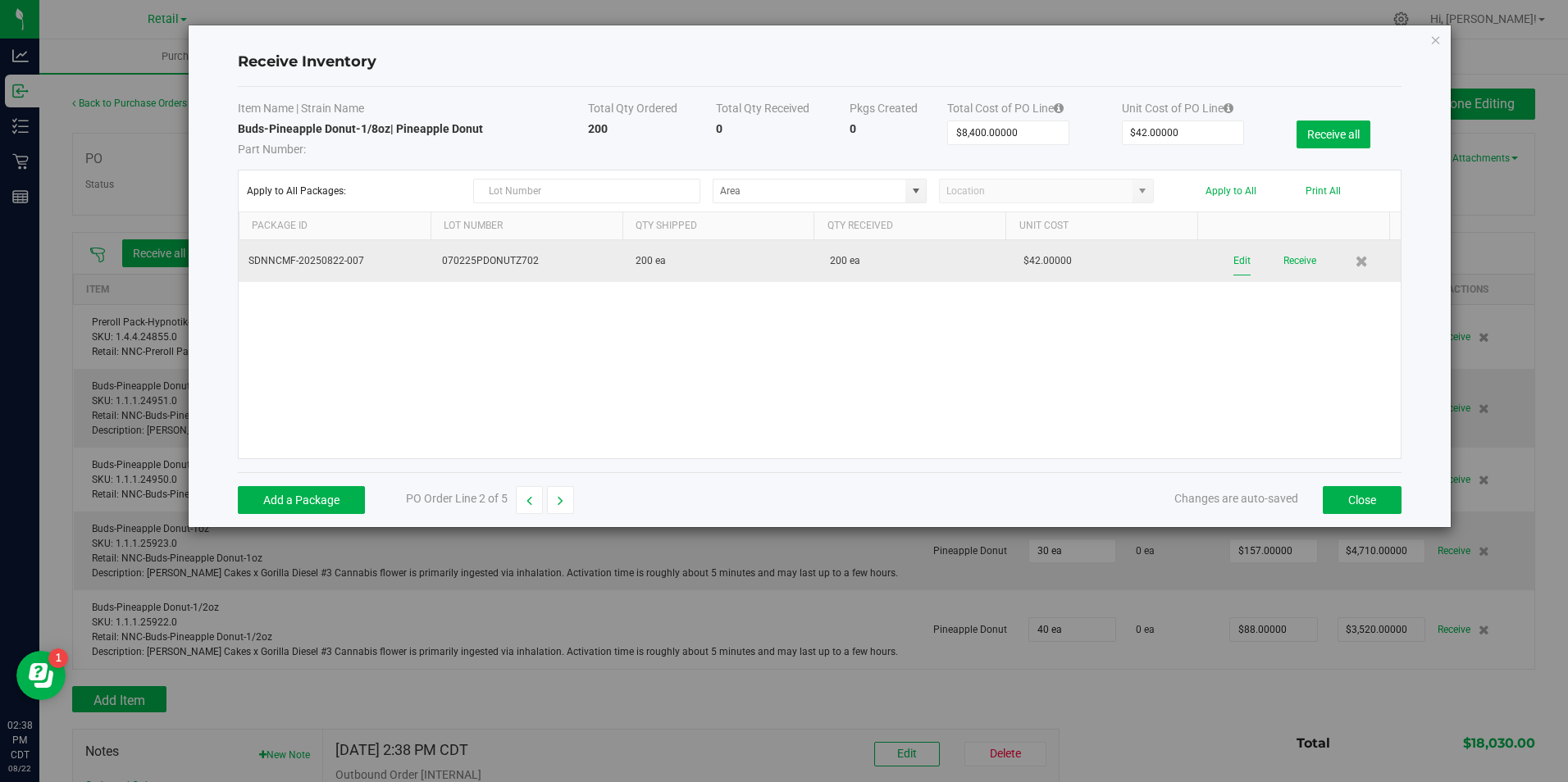
click at [1233, 262] on button "Edit" at bounding box center [1242, 260] width 17 height 29
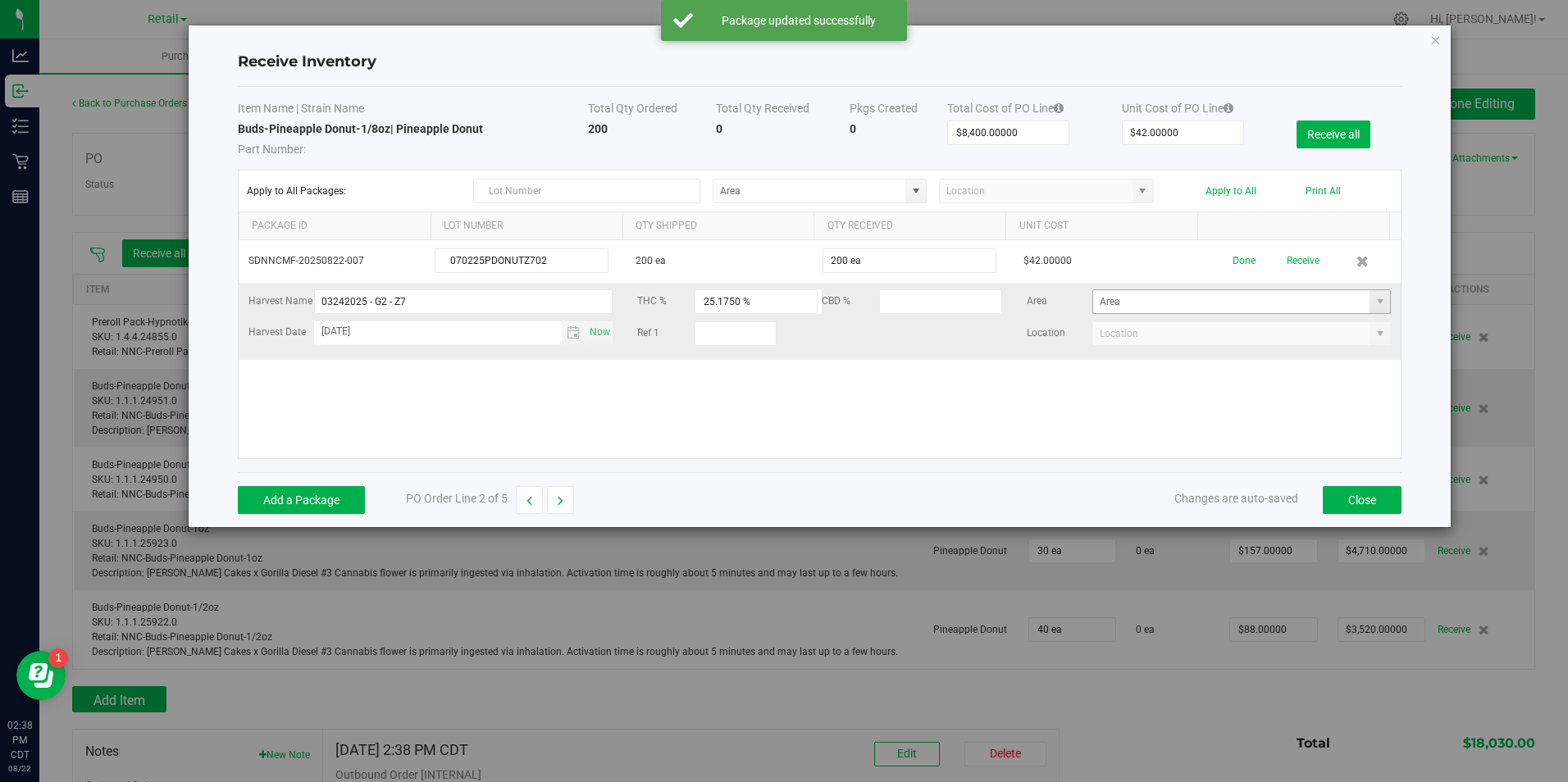
drag, startPoint x: 1344, startPoint y: 293, endPoint x: 1363, endPoint y: 311, distance: 26.2
click at [1374, 300] on span at bounding box center [1380, 301] width 13 height 13
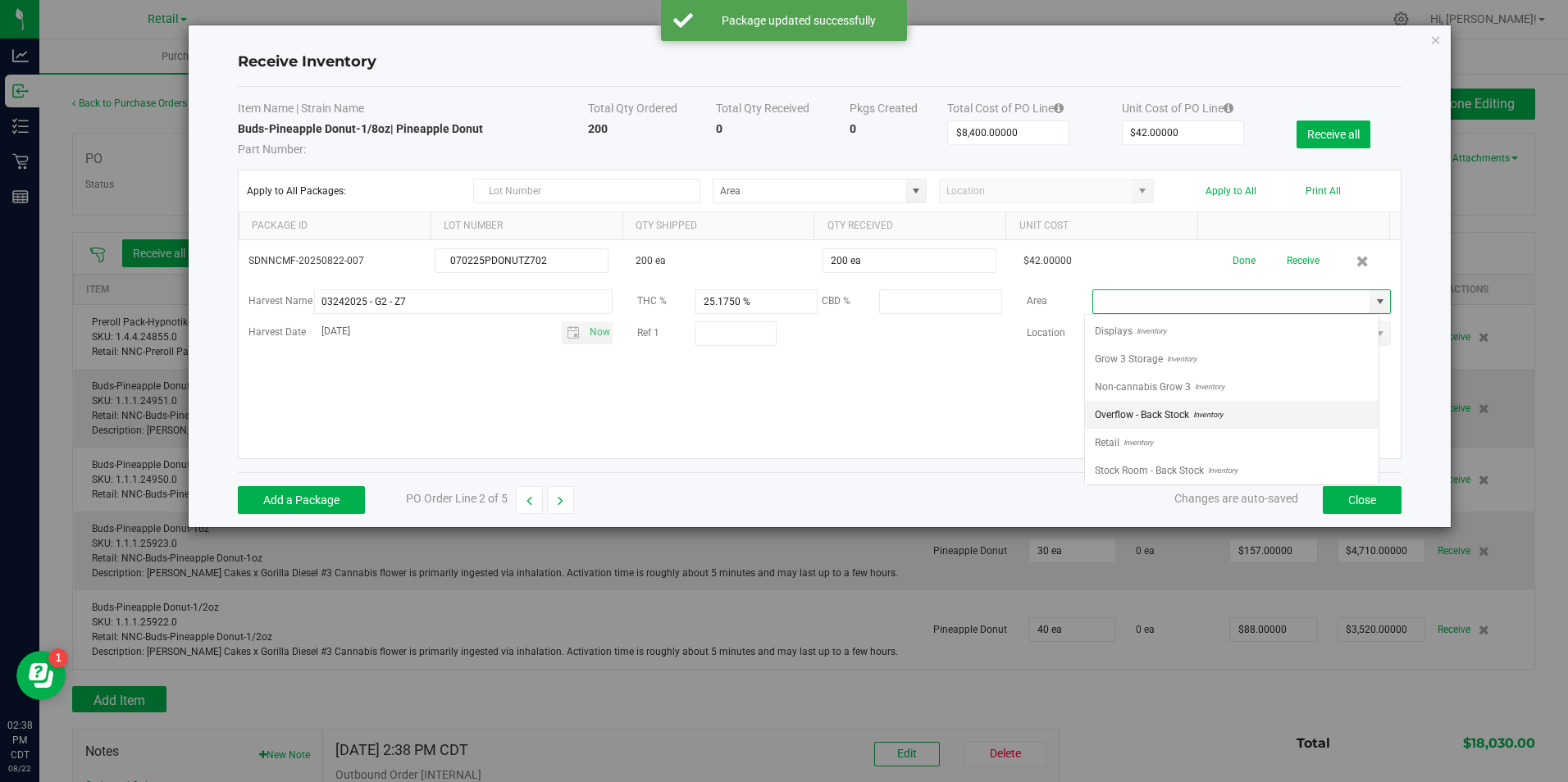
scroll to position [24, 294]
click at [1309, 439] on li "Retail Inventory" at bounding box center [1231, 442] width 294 height 28
type input "Retail"
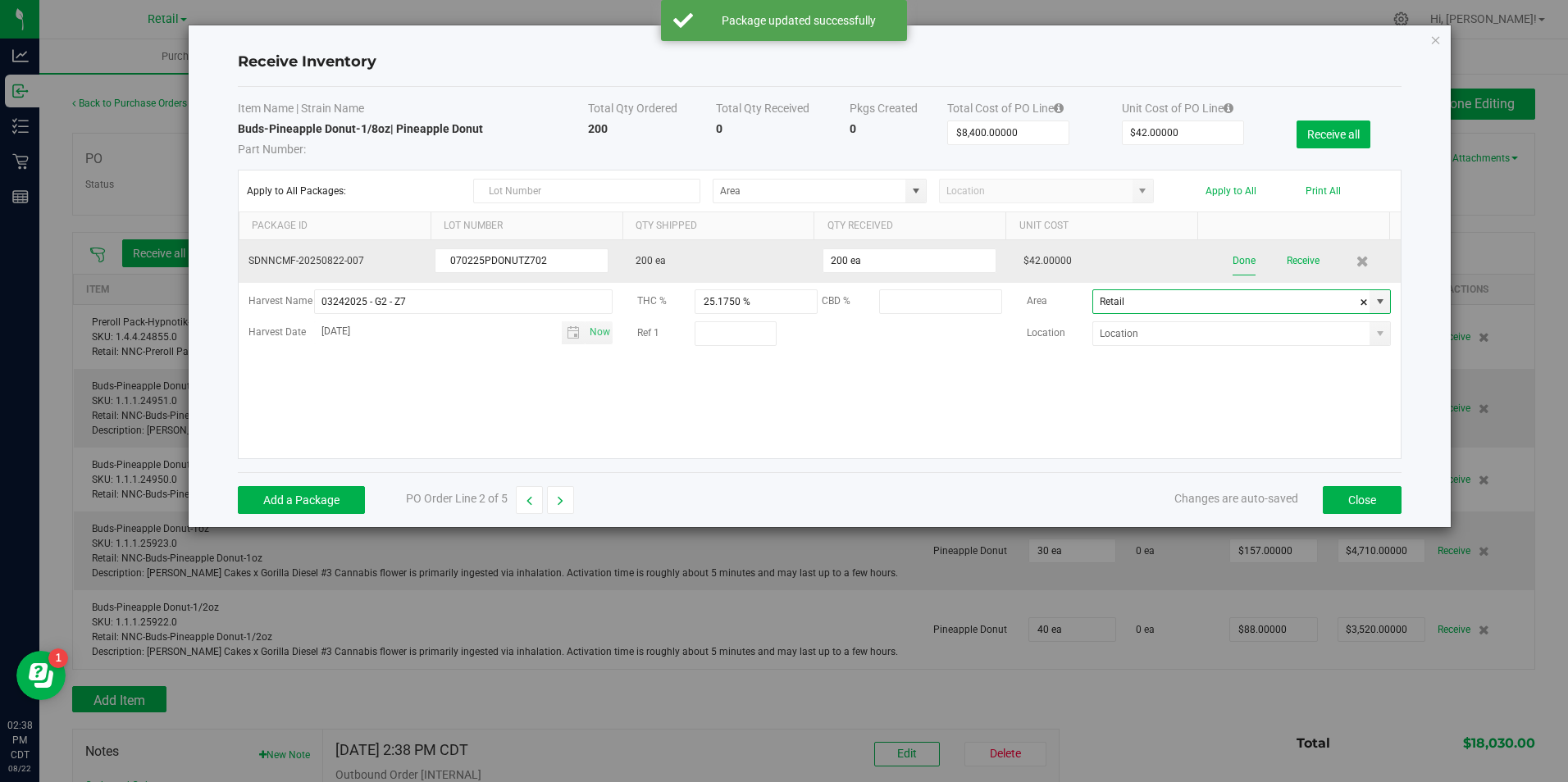
click at [1233, 253] on button "Done" at bounding box center [1244, 260] width 23 height 29
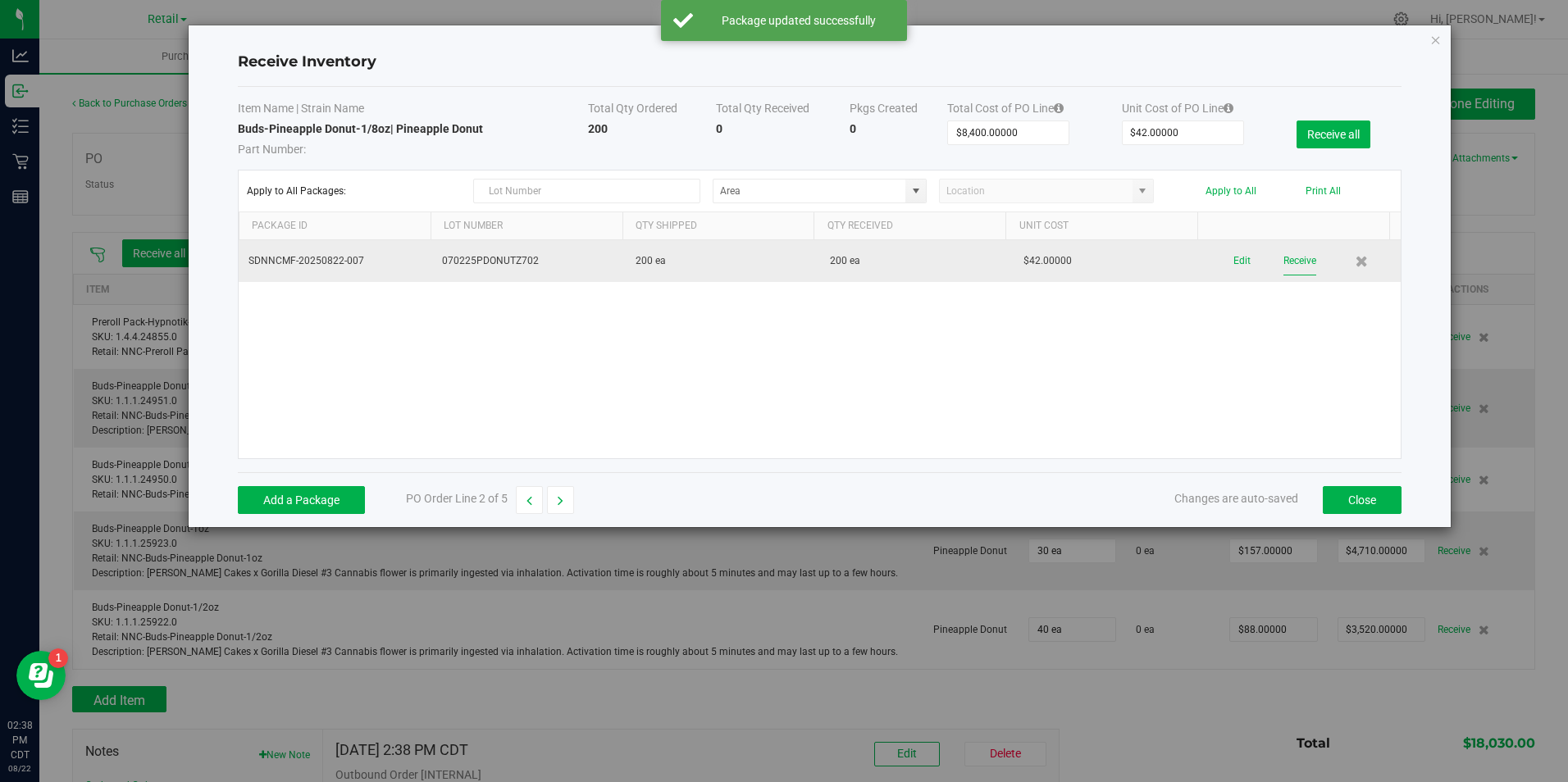
click at [1283, 261] on button "Receive" at bounding box center [1300, 260] width 33 height 29
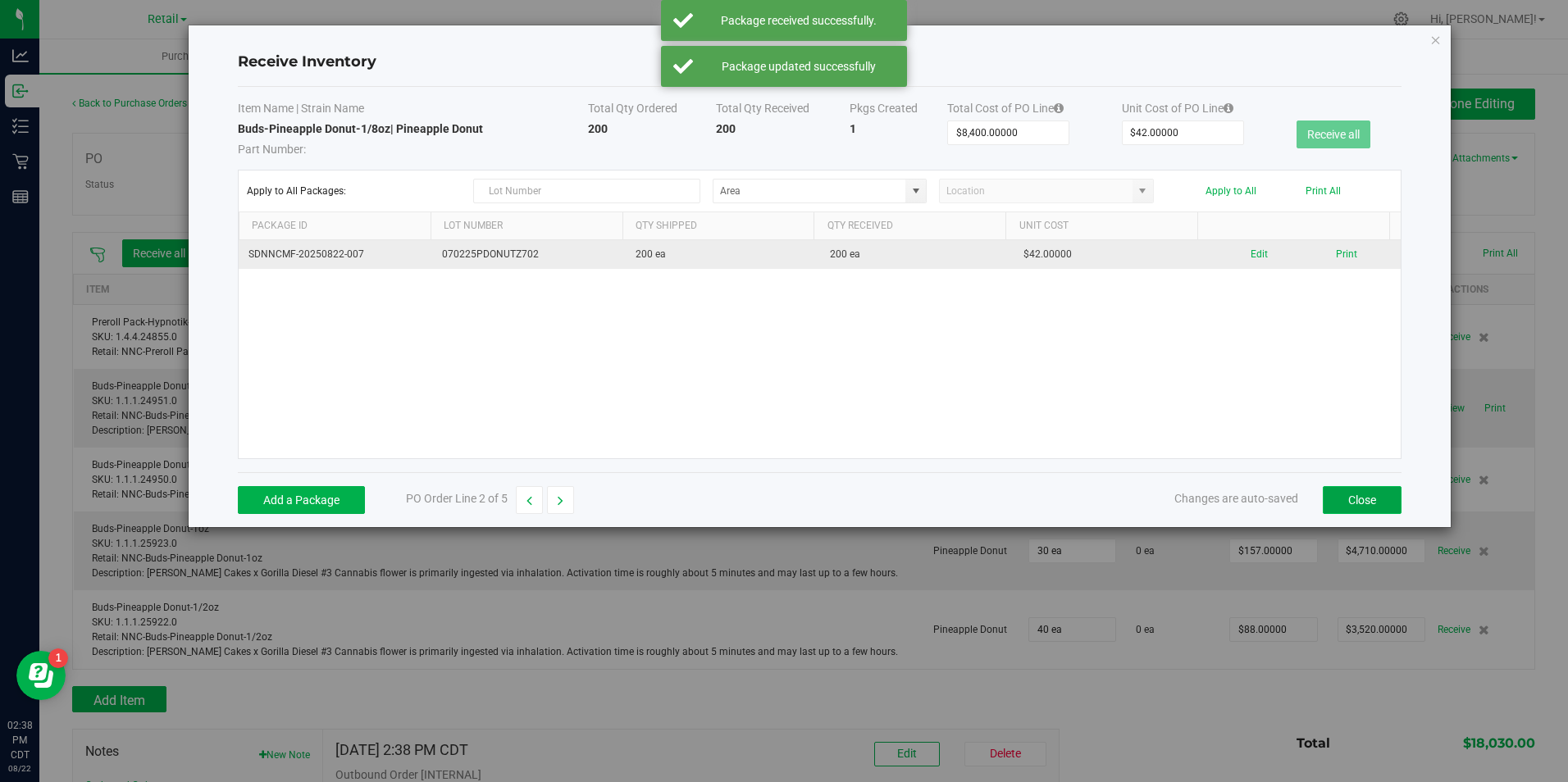
drag, startPoint x: 1370, startPoint y: 500, endPoint x: 1391, endPoint y: 494, distance: 21.8
click at [1371, 499] on button "Close" at bounding box center [1362, 500] width 78 height 28
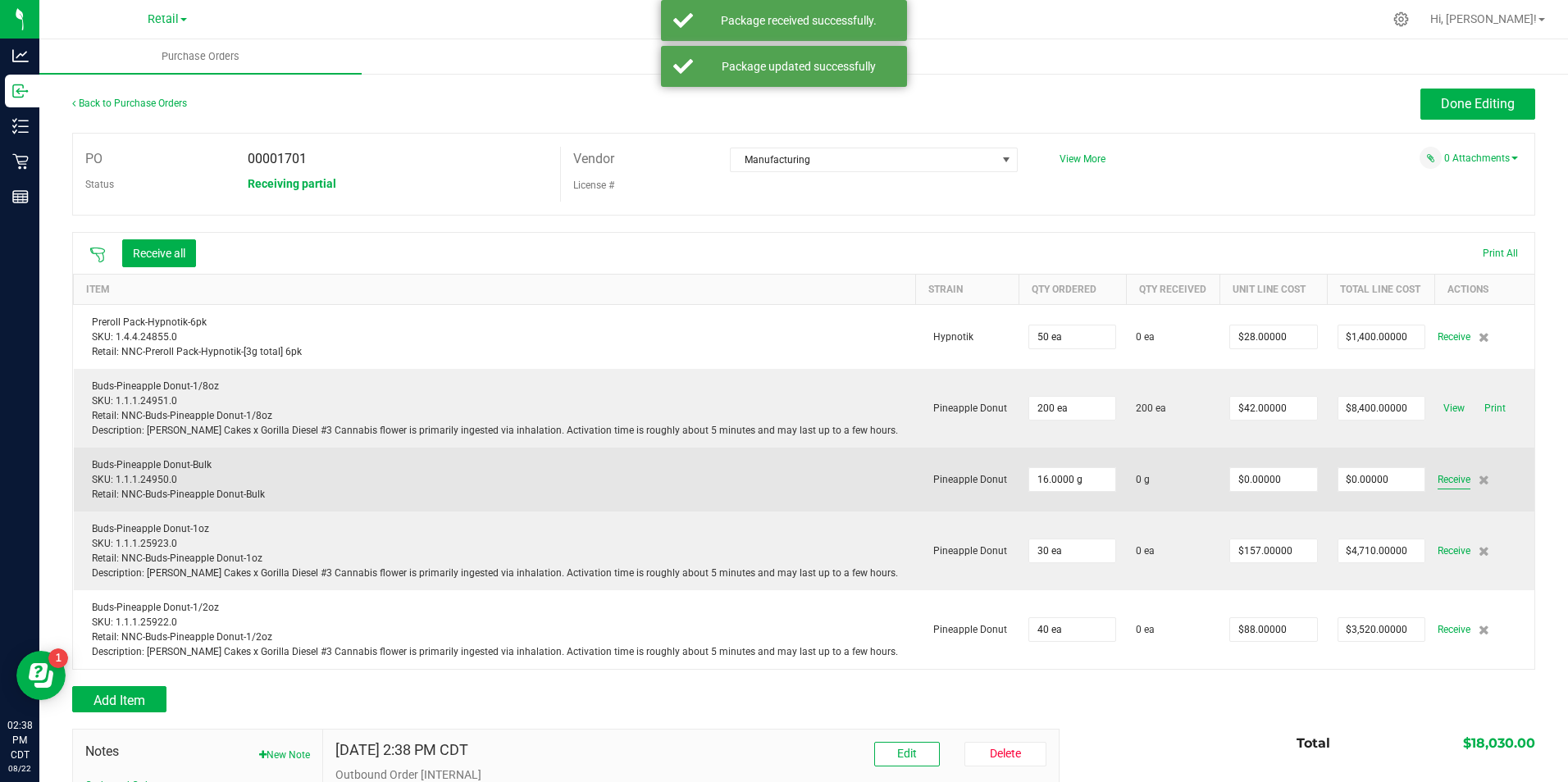
click at [1439, 484] on span "Receive" at bounding box center [1454, 479] width 33 height 20
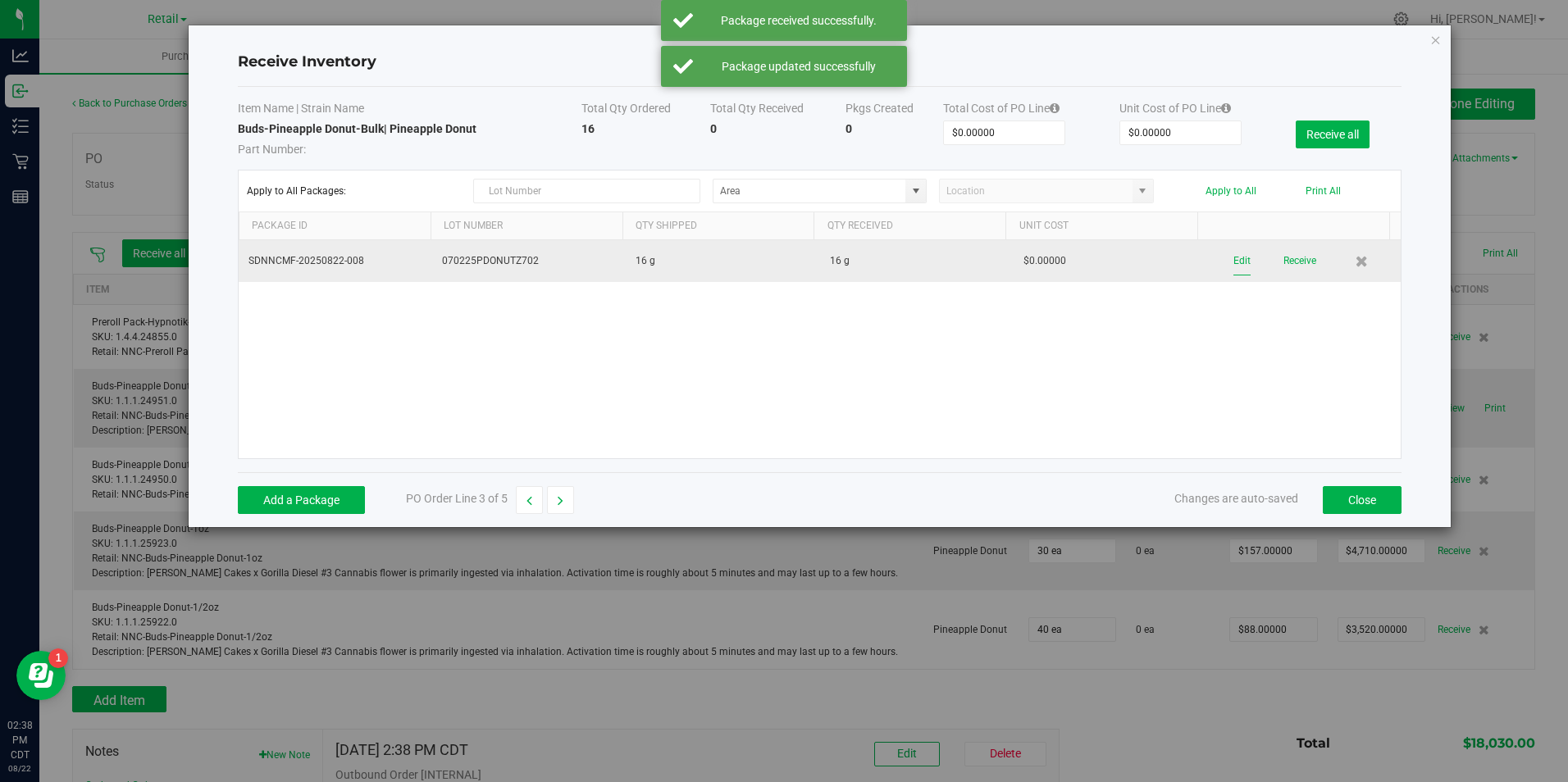
click at [1233, 255] on button "Edit" at bounding box center [1242, 260] width 17 height 29
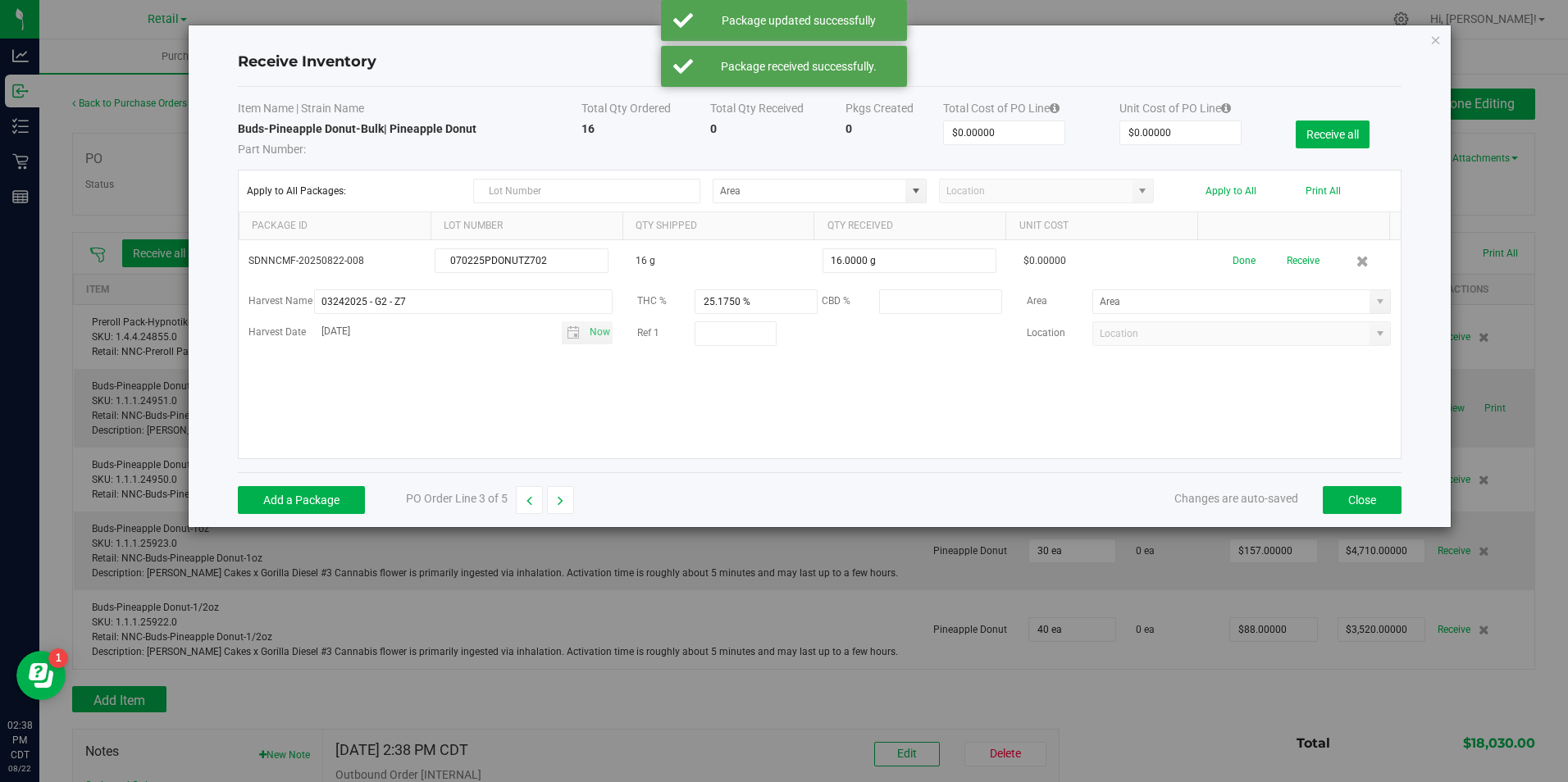
click at [1374, 303] on span at bounding box center [1380, 301] width 13 height 13
click at [1293, 327] on li "Displays Inventory" at bounding box center [1231, 331] width 294 height 28
type input "Displays"
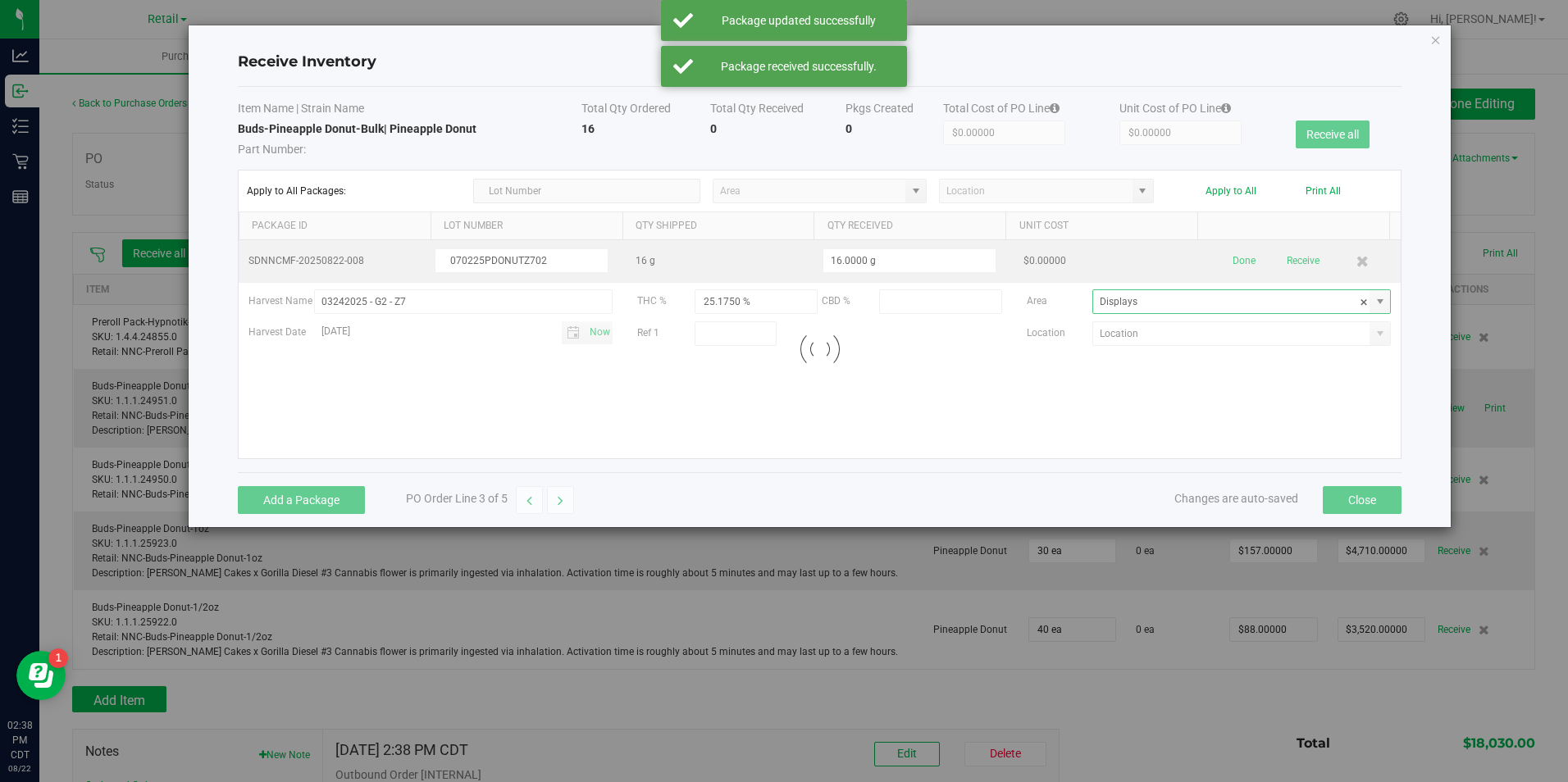
click at [1217, 253] on div "Done Receive" at bounding box center [1304, 260] width 174 height 29
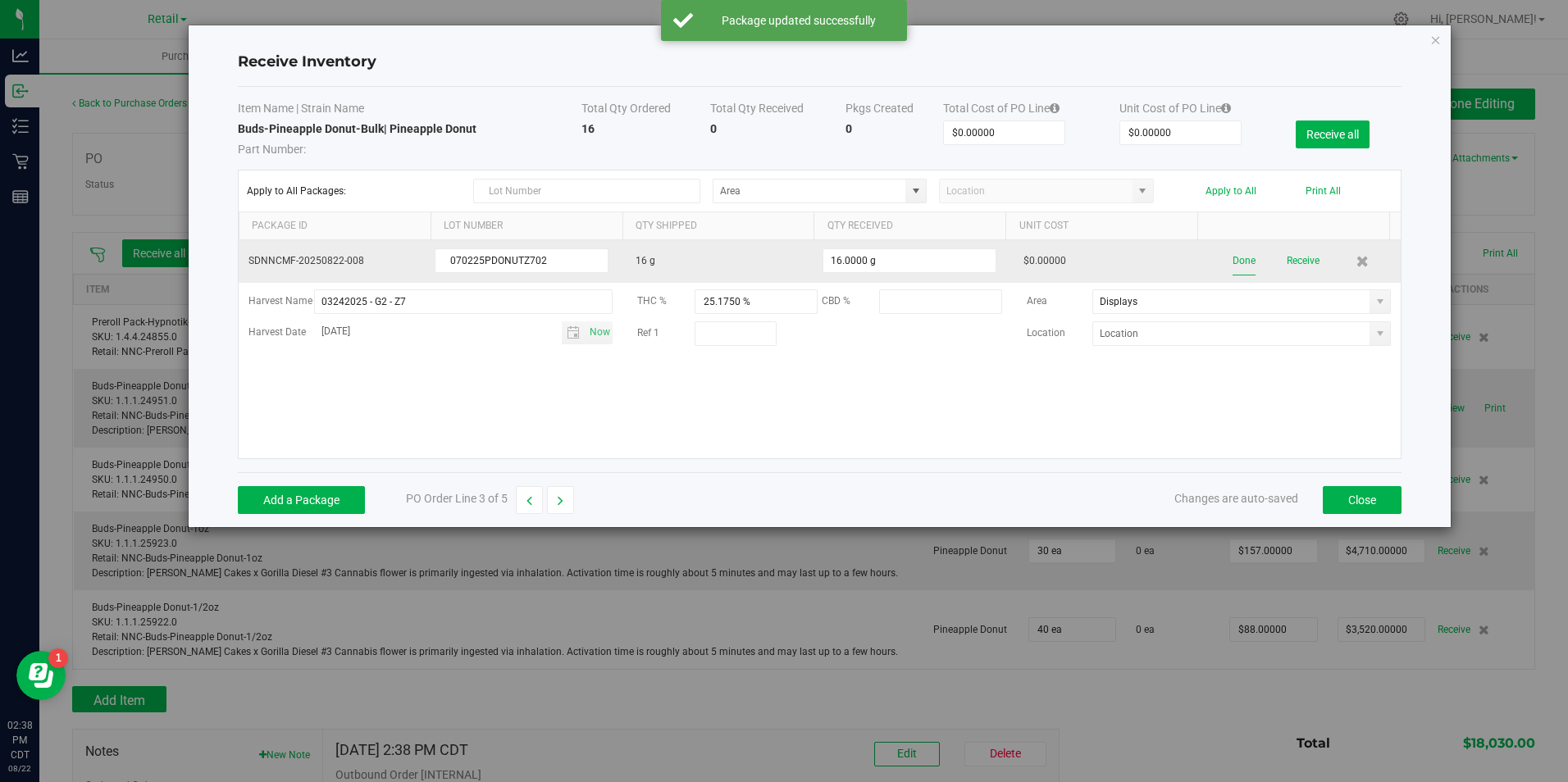
click at [1239, 258] on button "Done" at bounding box center [1244, 260] width 23 height 29
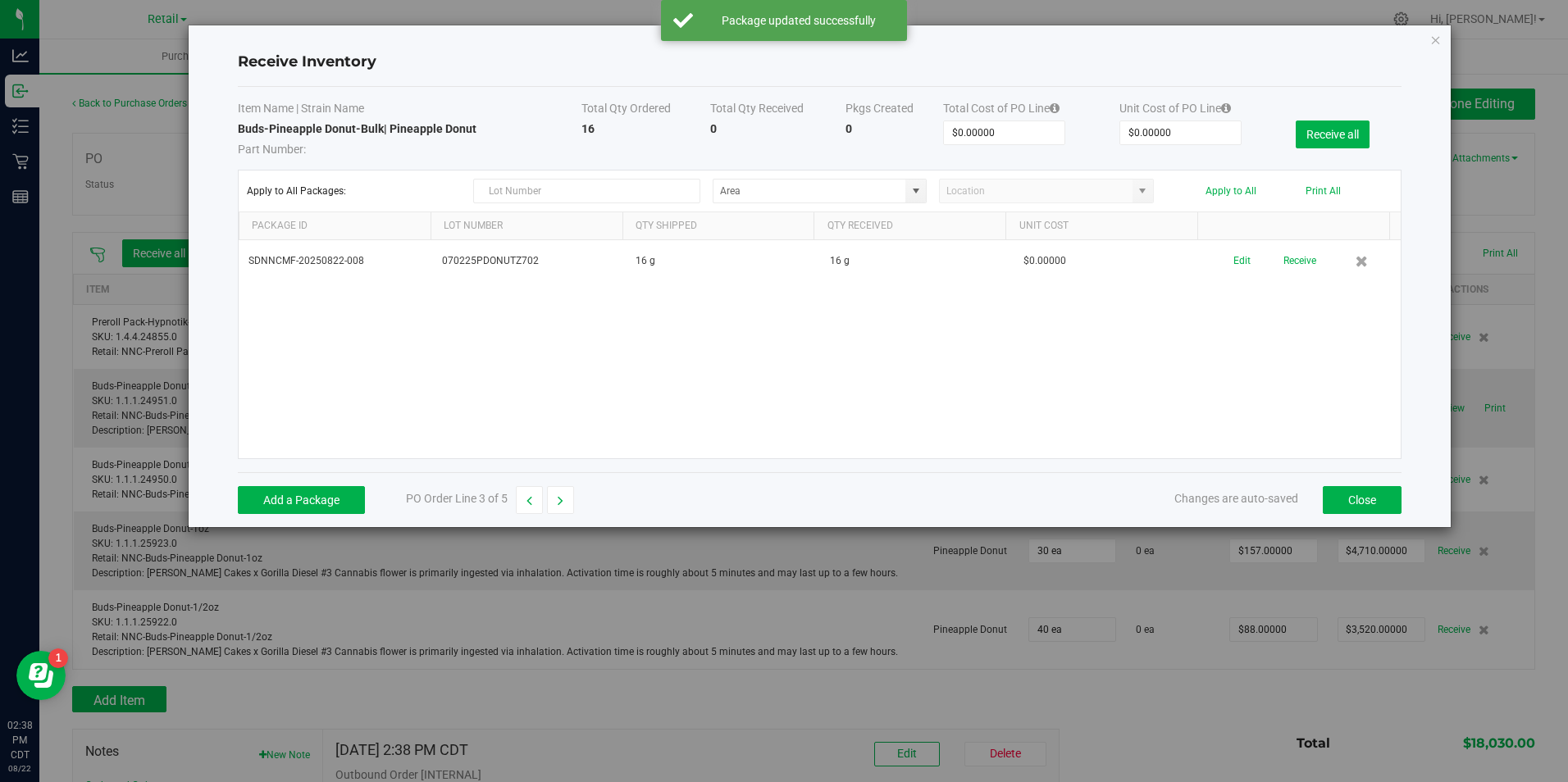
click at [1290, 264] on button "Receive" at bounding box center [1300, 260] width 33 height 29
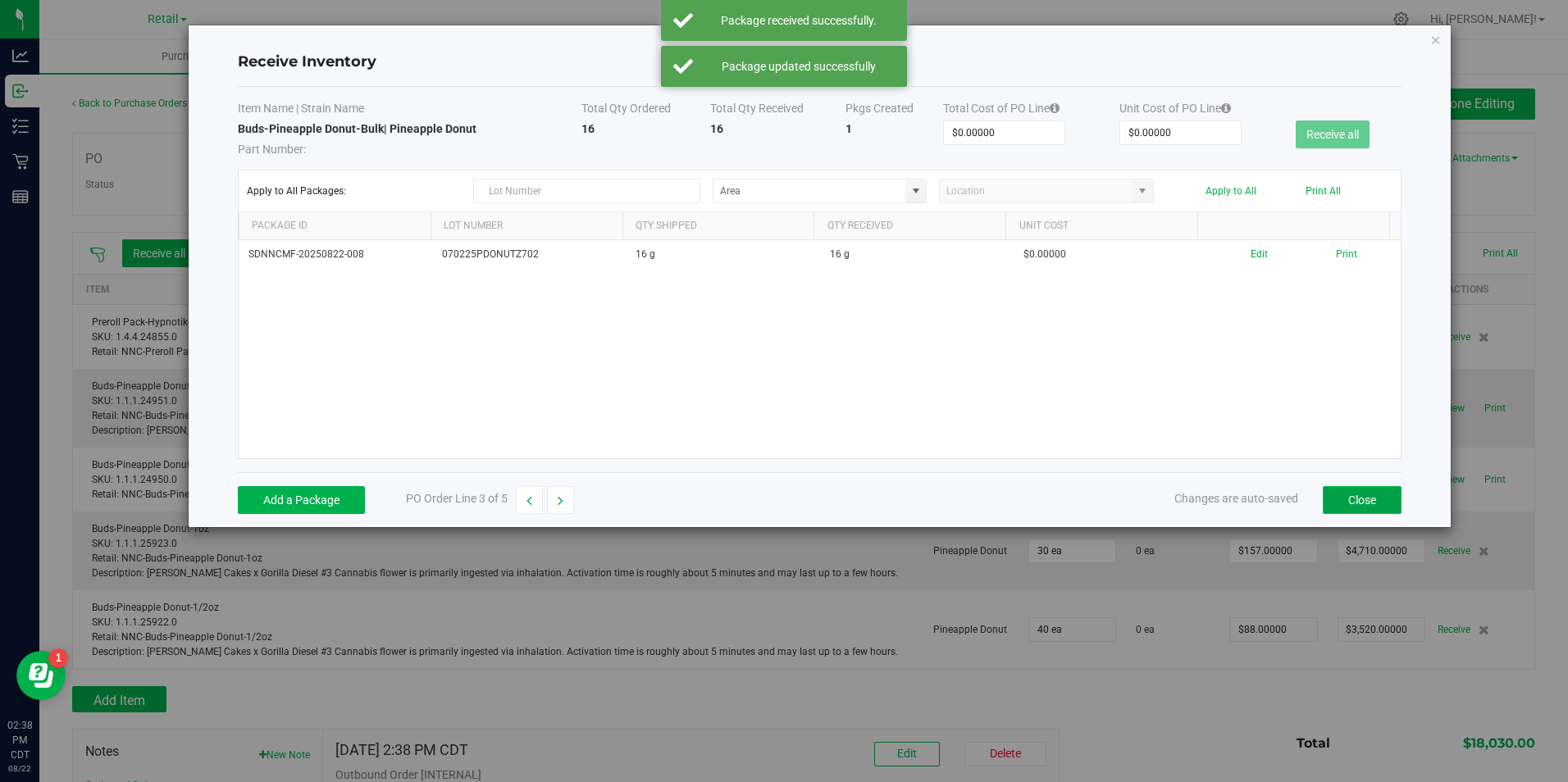
click at [1355, 492] on button "Close" at bounding box center [1362, 500] width 78 height 28
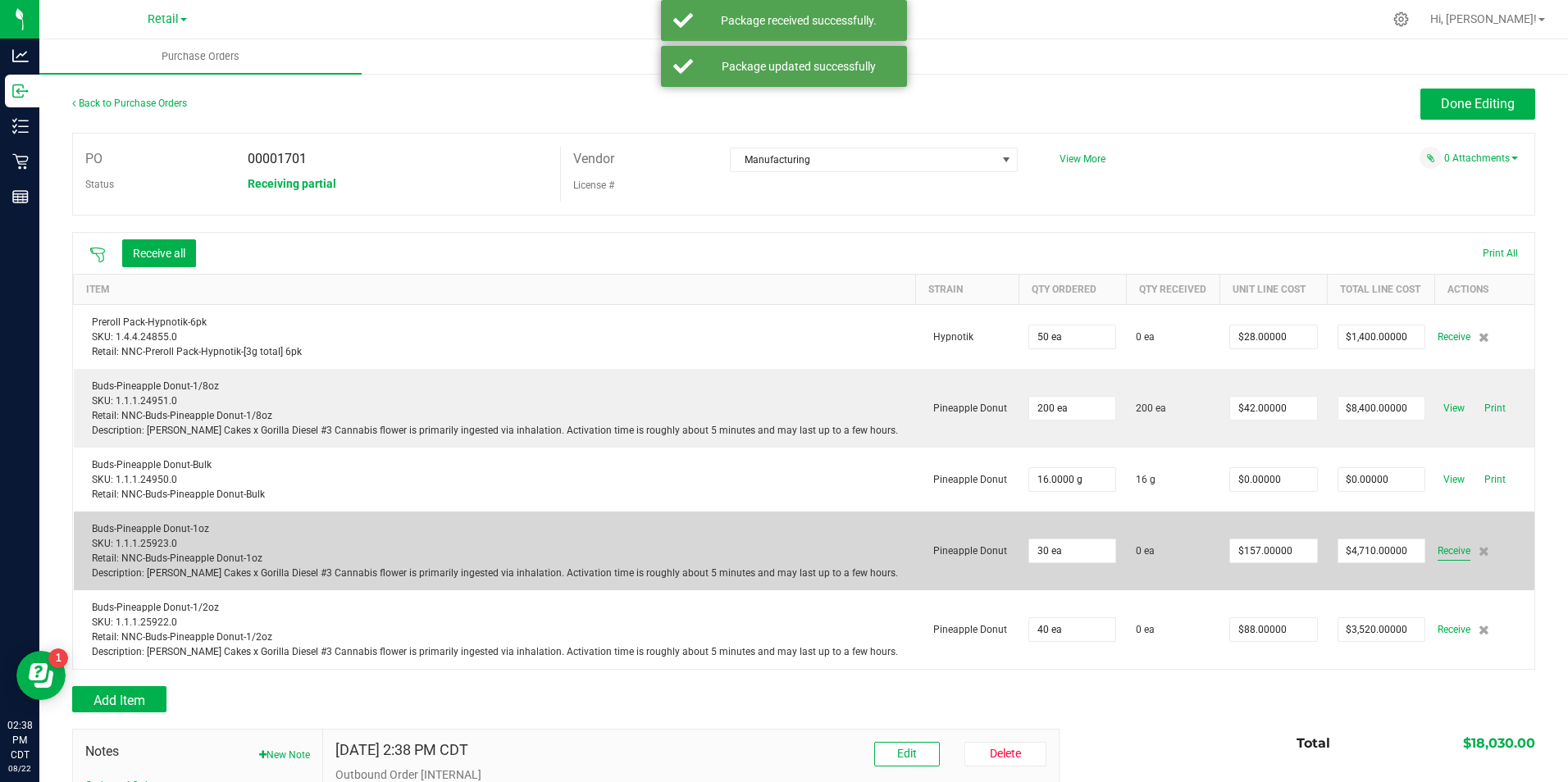
click at [1437, 558] on span "Receive" at bounding box center [1454, 550] width 33 height 20
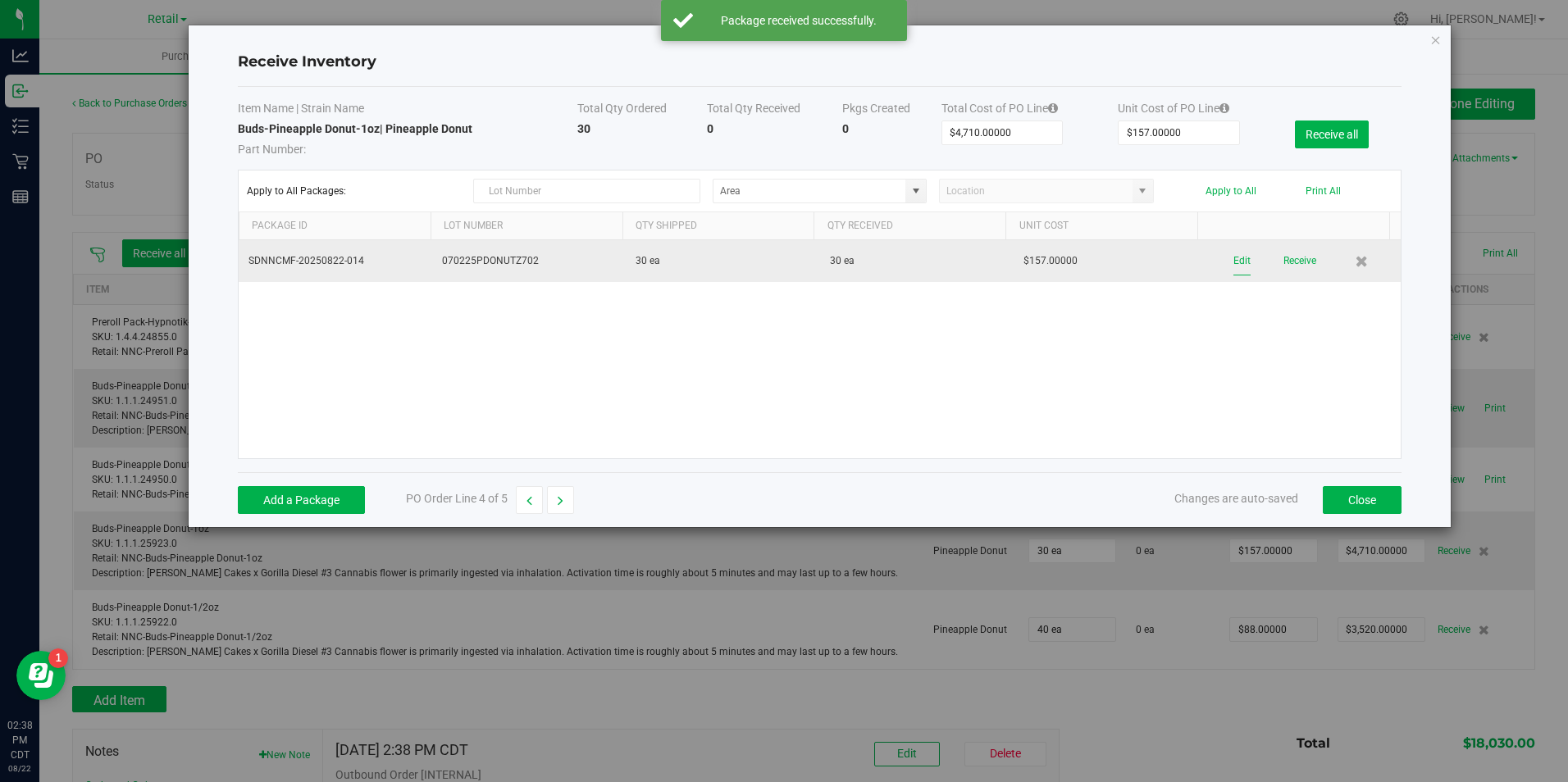
click at [1233, 261] on button "Edit" at bounding box center [1242, 260] width 17 height 29
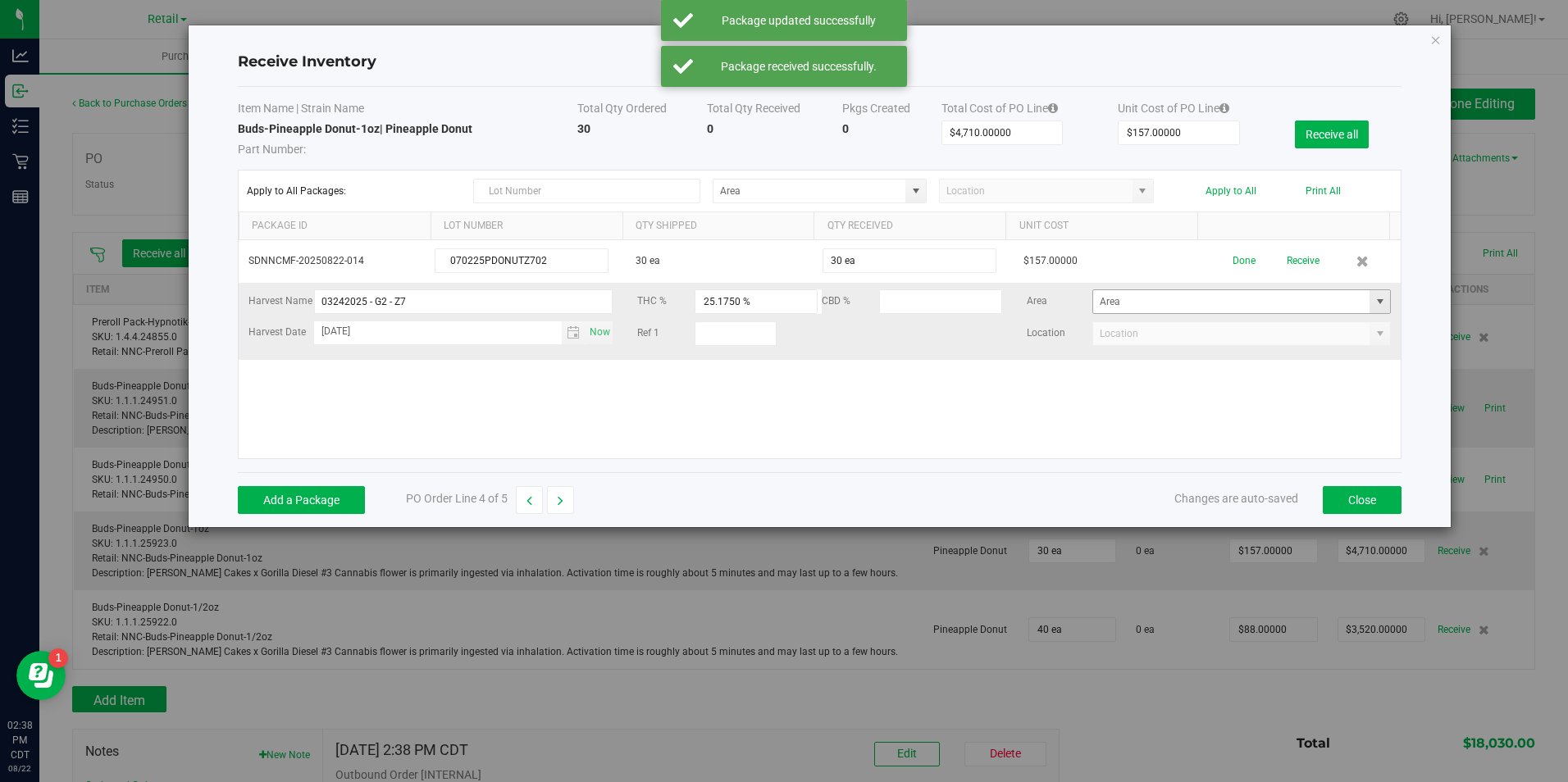
click at [1374, 301] on span at bounding box center [1380, 301] width 13 height 13
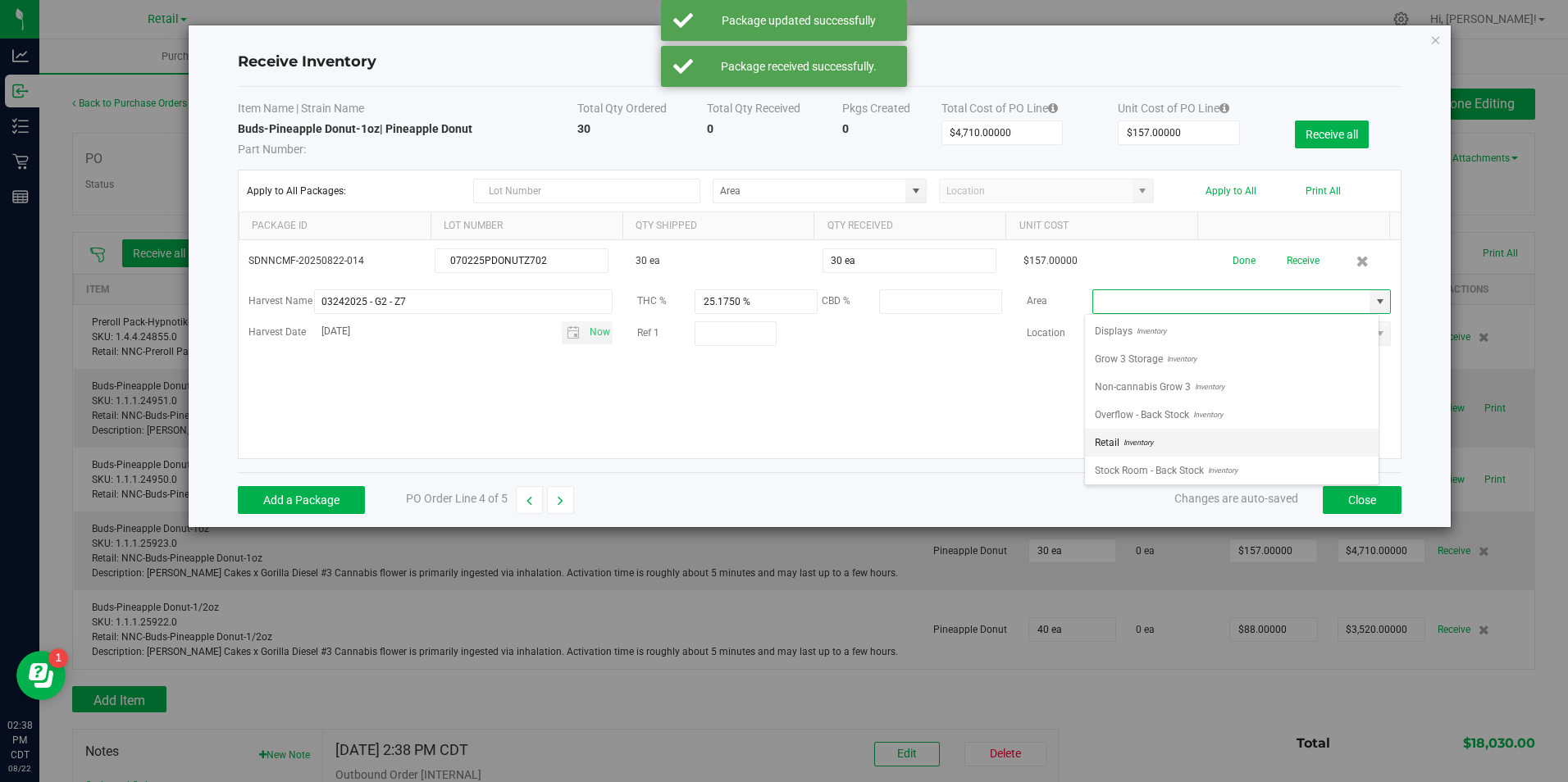
click at [1260, 432] on li "Retail Inventory" at bounding box center [1231, 442] width 294 height 28
type input "Retail"
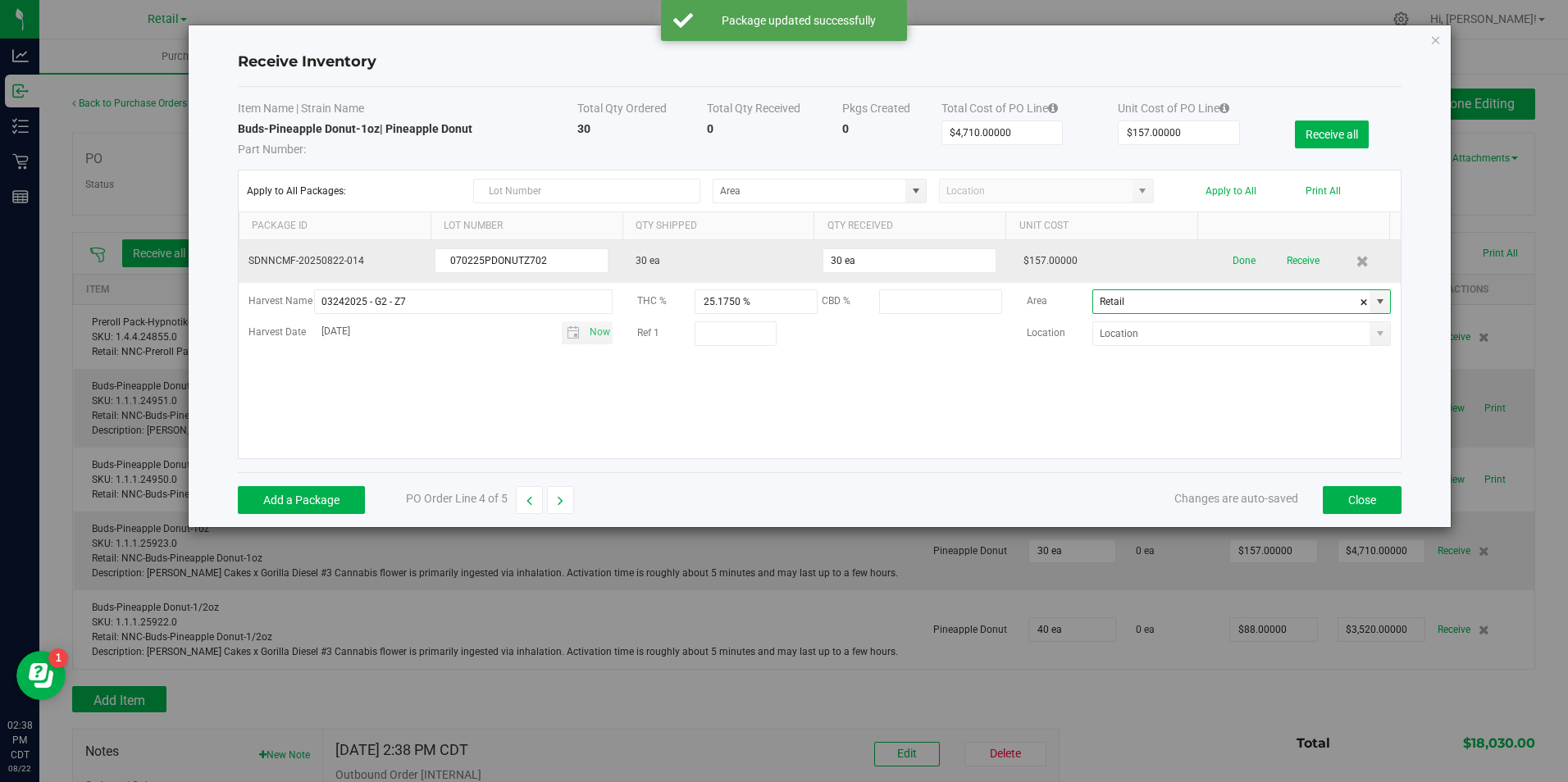
click at [1240, 275] on td "Done Receive" at bounding box center [1303, 261] width 193 height 43
click at [1241, 259] on button "Done" at bounding box center [1244, 260] width 23 height 29
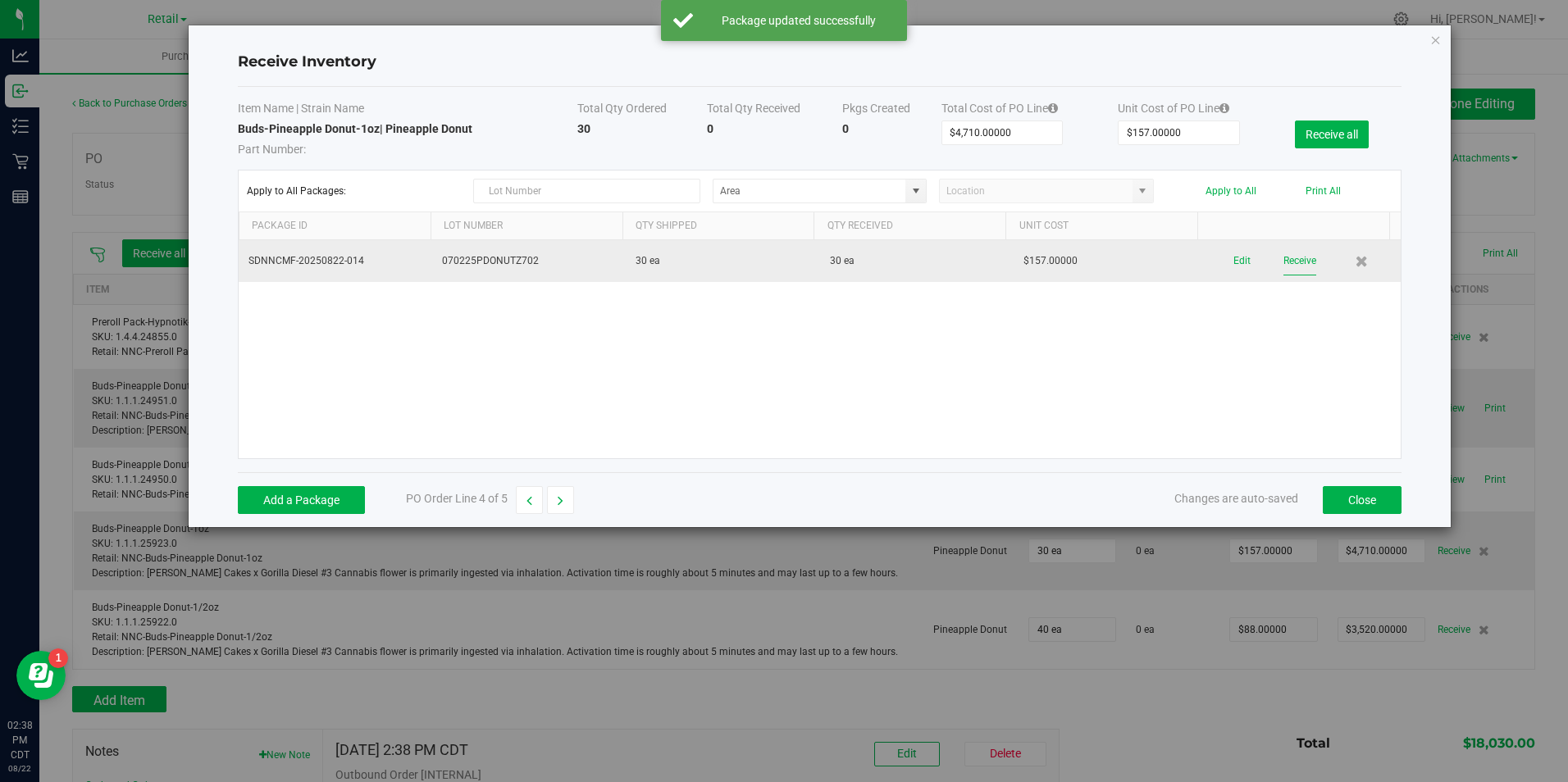
click at [1287, 262] on button "Receive" at bounding box center [1300, 260] width 33 height 29
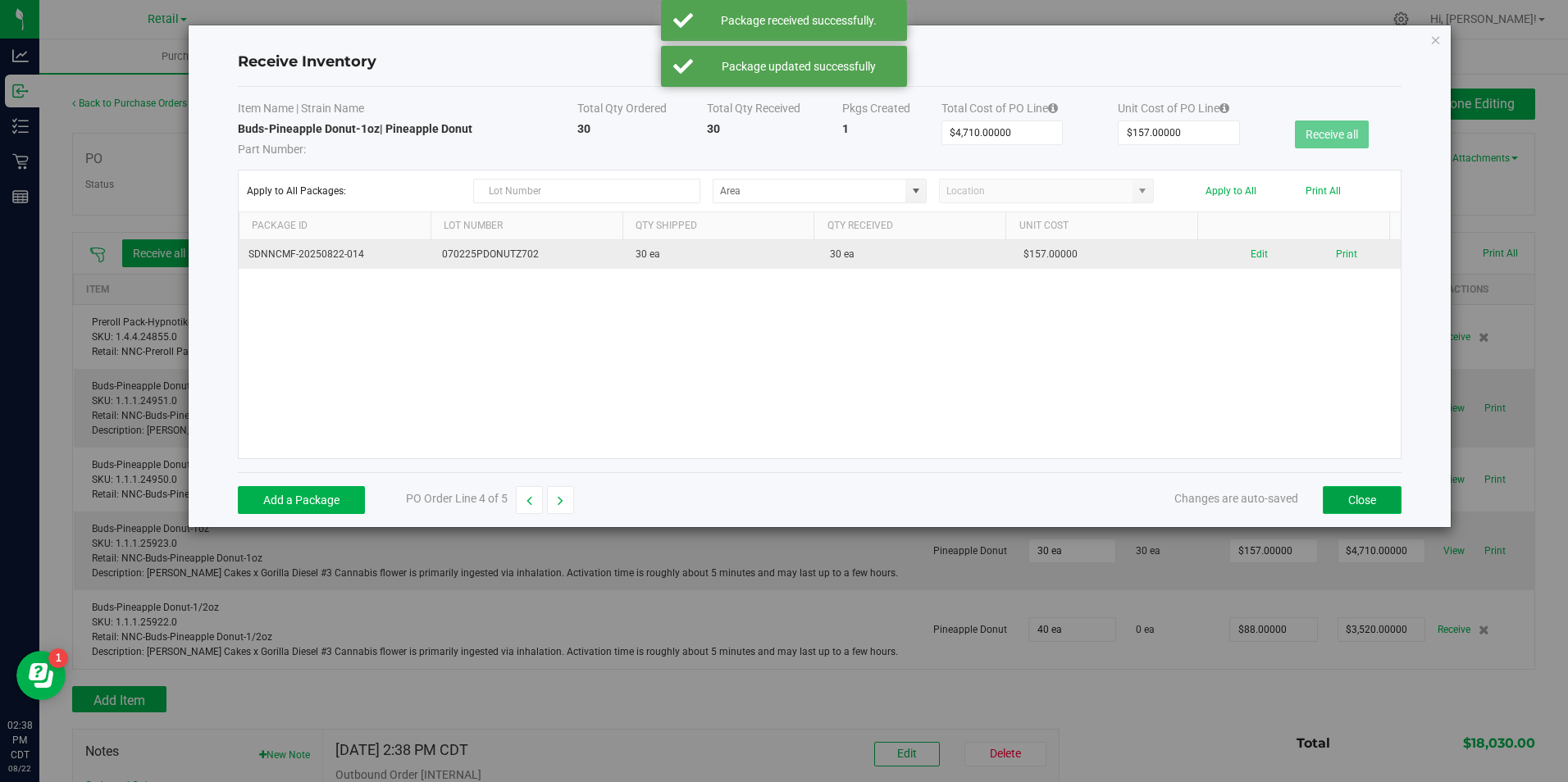
click at [1370, 499] on button "Close" at bounding box center [1362, 500] width 78 height 28
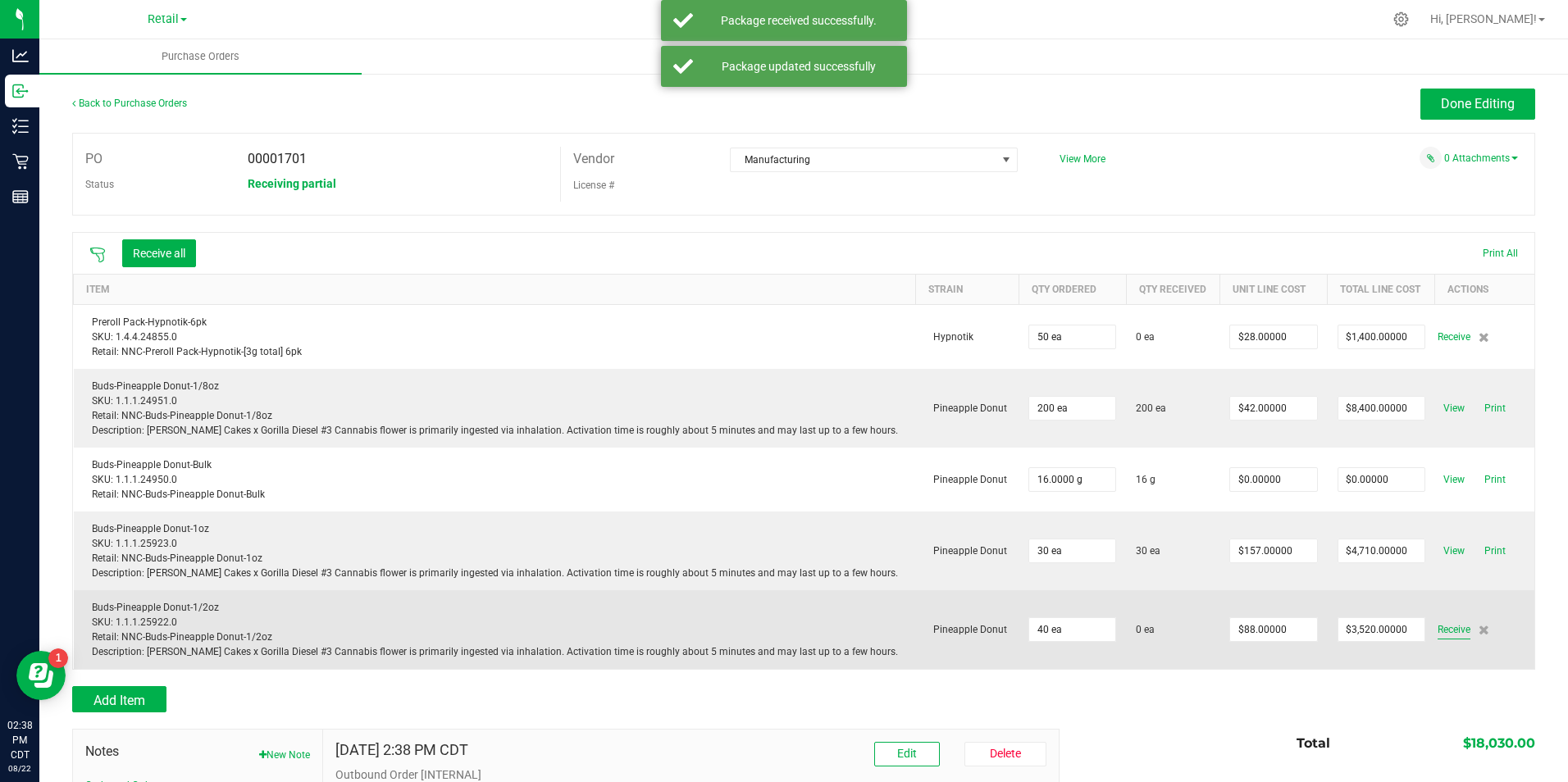
click at [1437, 630] on span "Receive" at bounding box center [1454, 630] width 33 height 20
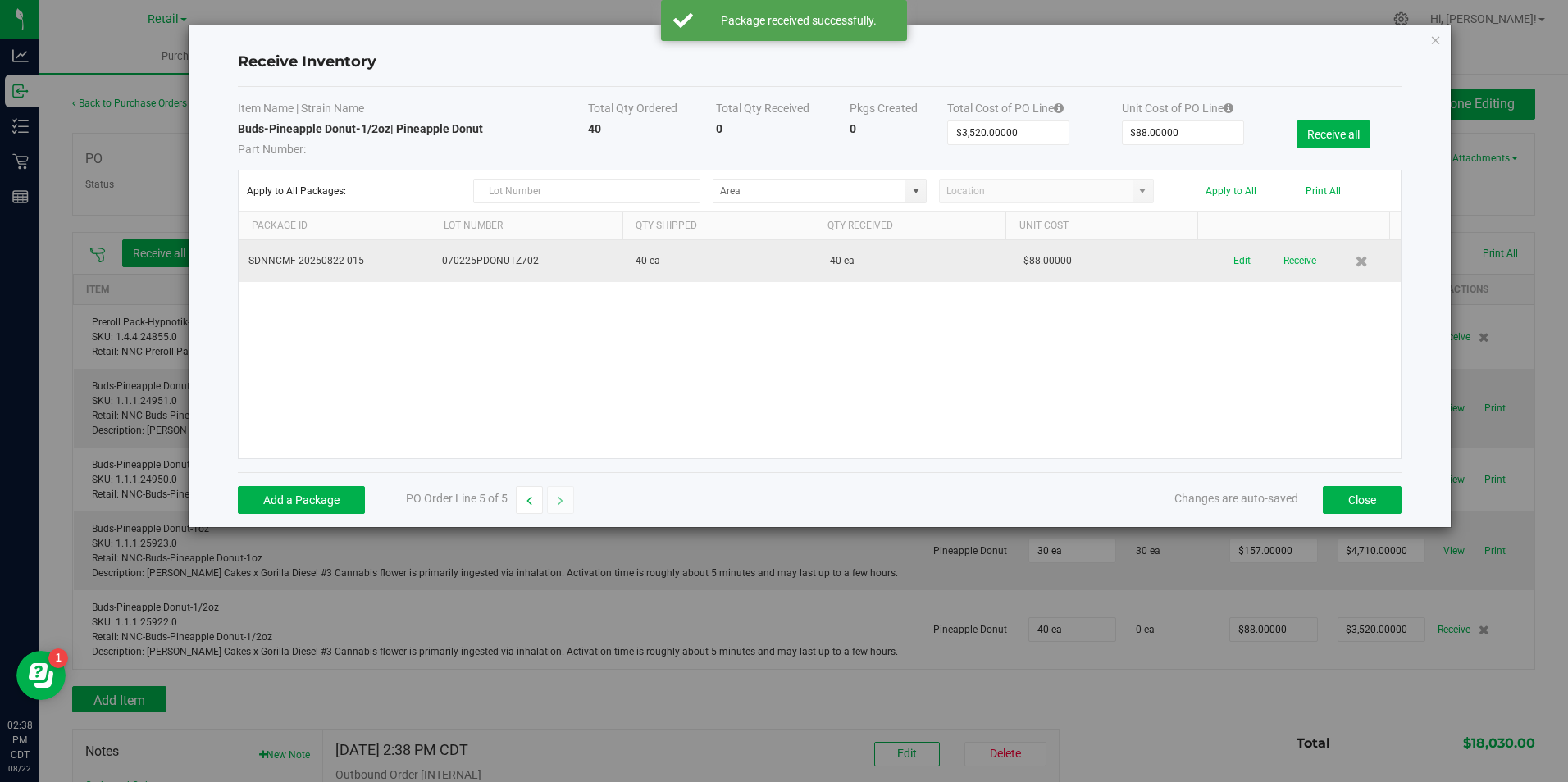
click at [1233, 252] on button "Edit" at bounding box center [1242, 260] width 17 height 29
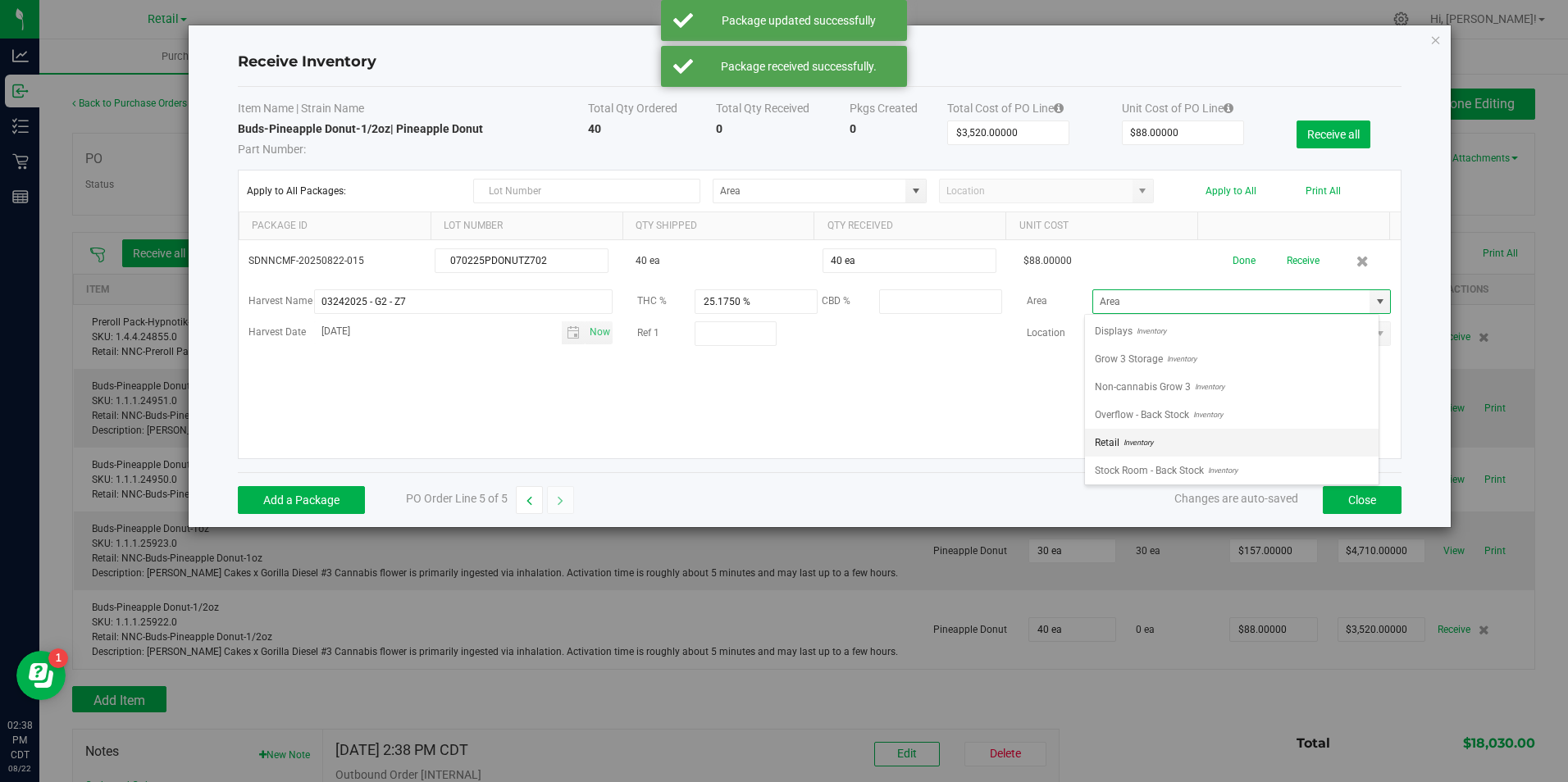
click at [1315, 438] on li "Retail Inventory" at bounding box center [1231, 442] width 294 height 28
type input "Retail"
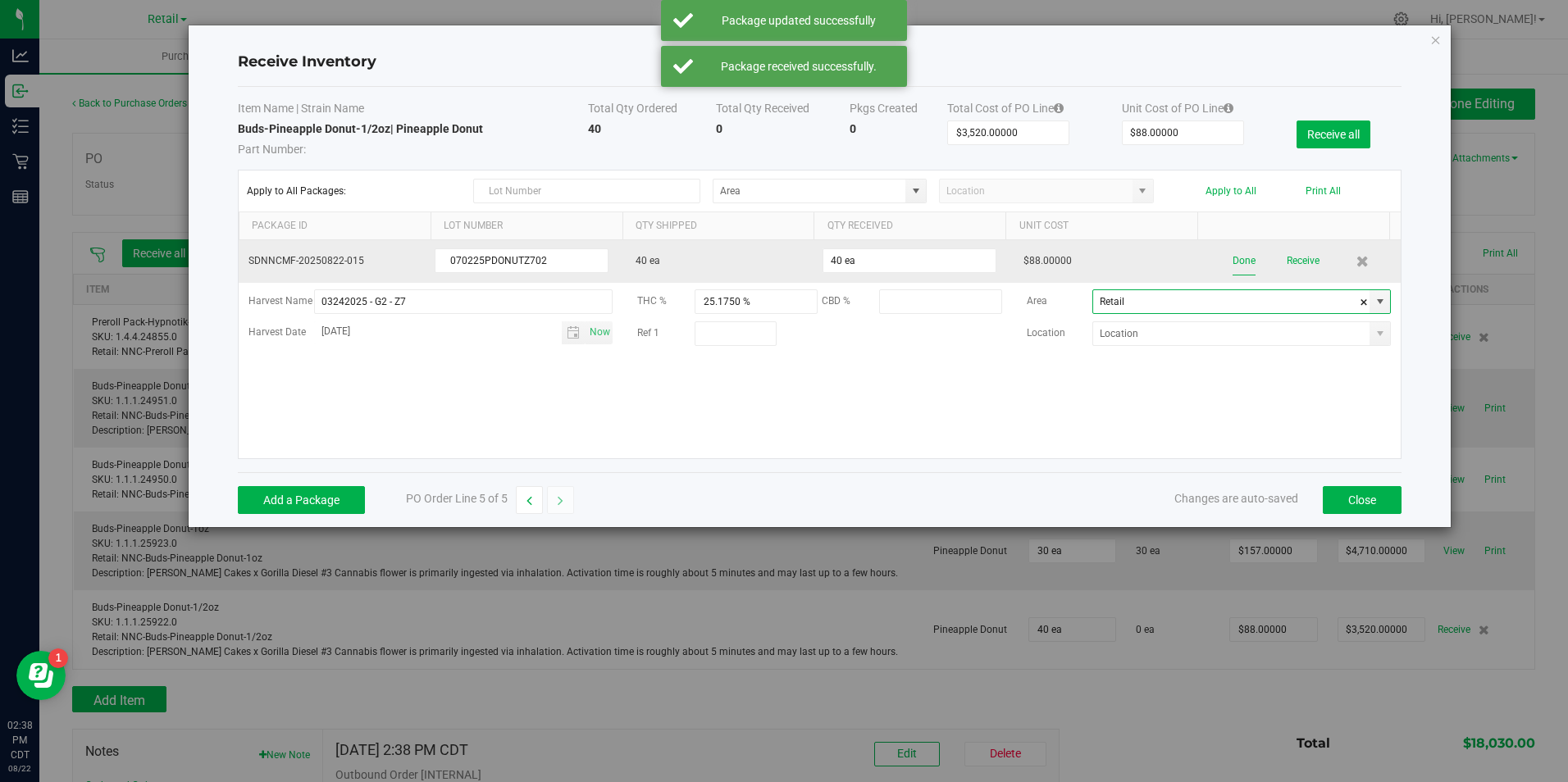
click at [1233, 255] on button "Done" at bounding box center [1244, 260] width 23 height 29
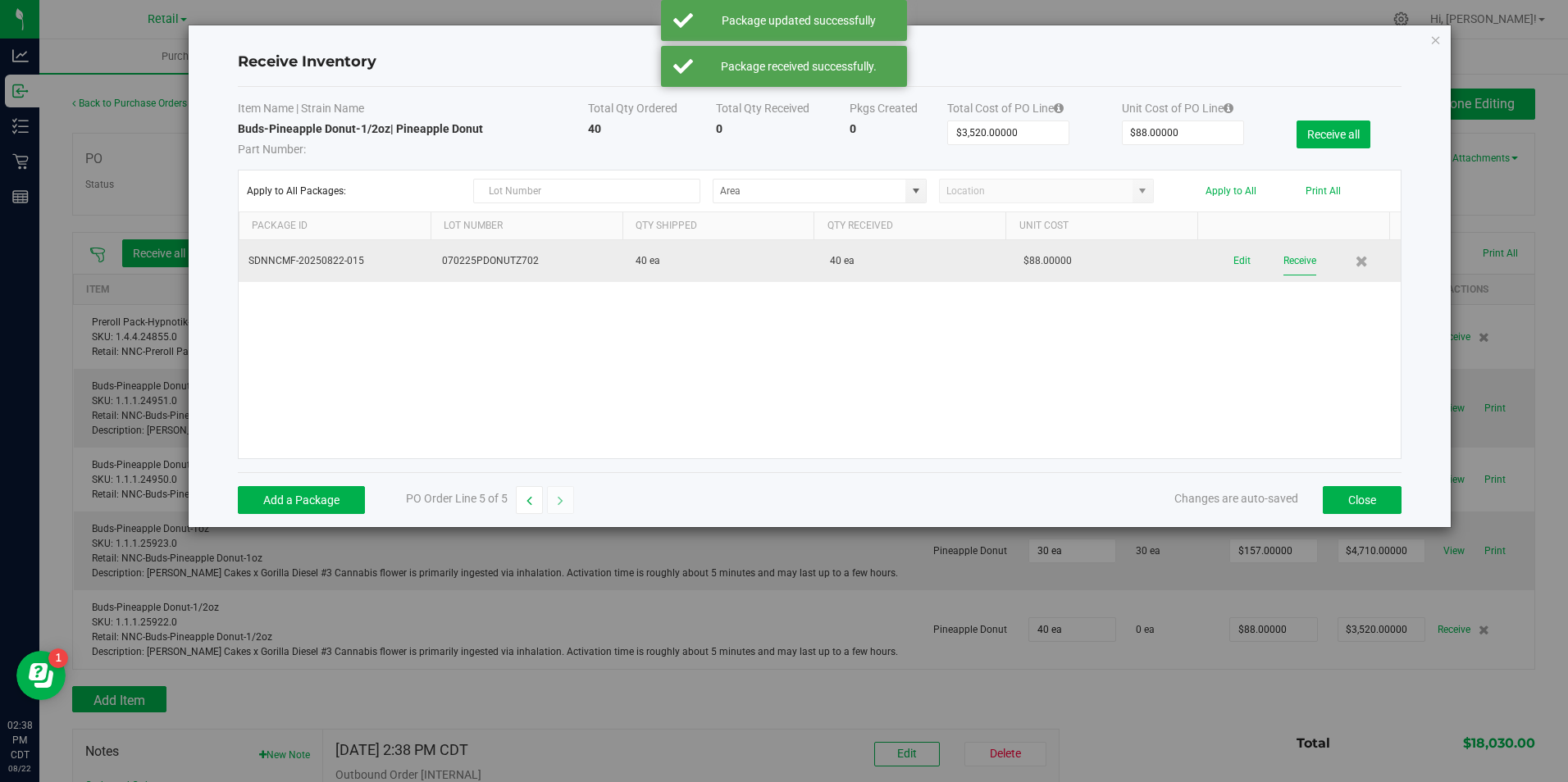
click at [1283, 255] on button "Receive" at bounding box center [1300, 260] width 33 height 29
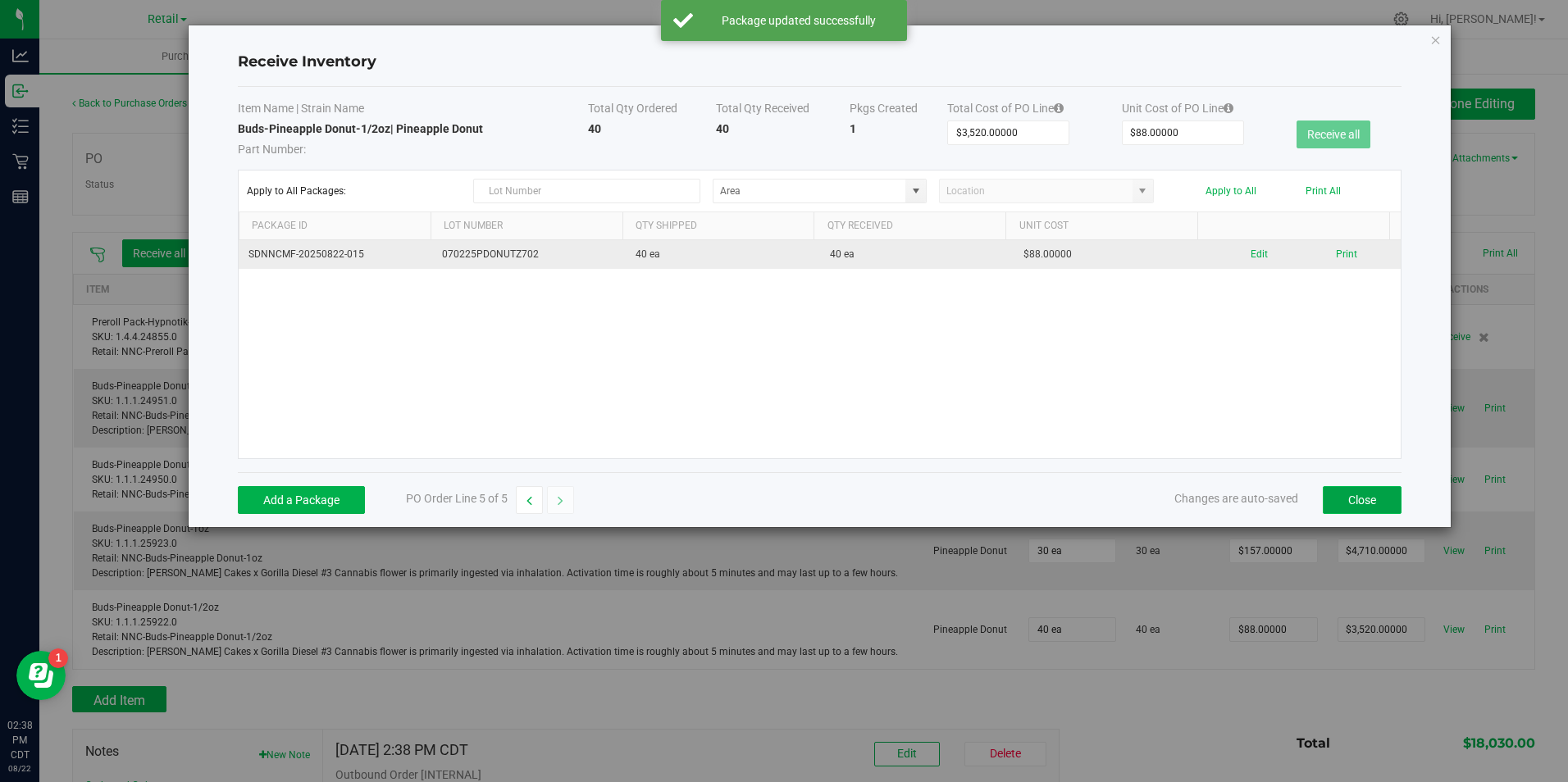
click at [1355, 495] on button "Close" at bounding box center [1362, 500] width 78 height 28
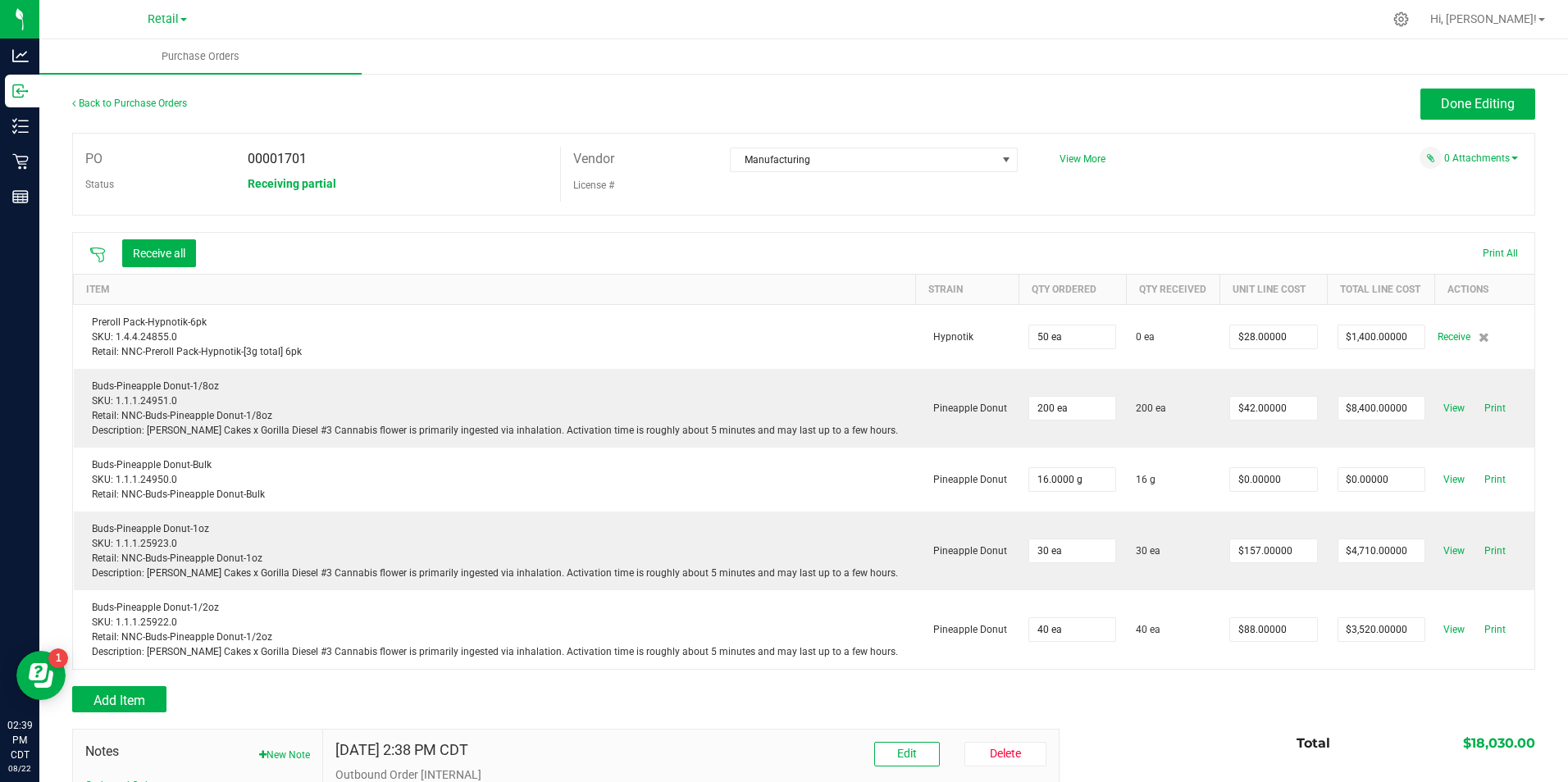
click at [40, 123] on div "Back to Purchase Orders Done Editing PO 00001701 Status Receiving partial Vendo…" at bounding box center [803, 519] width 1528 height 894
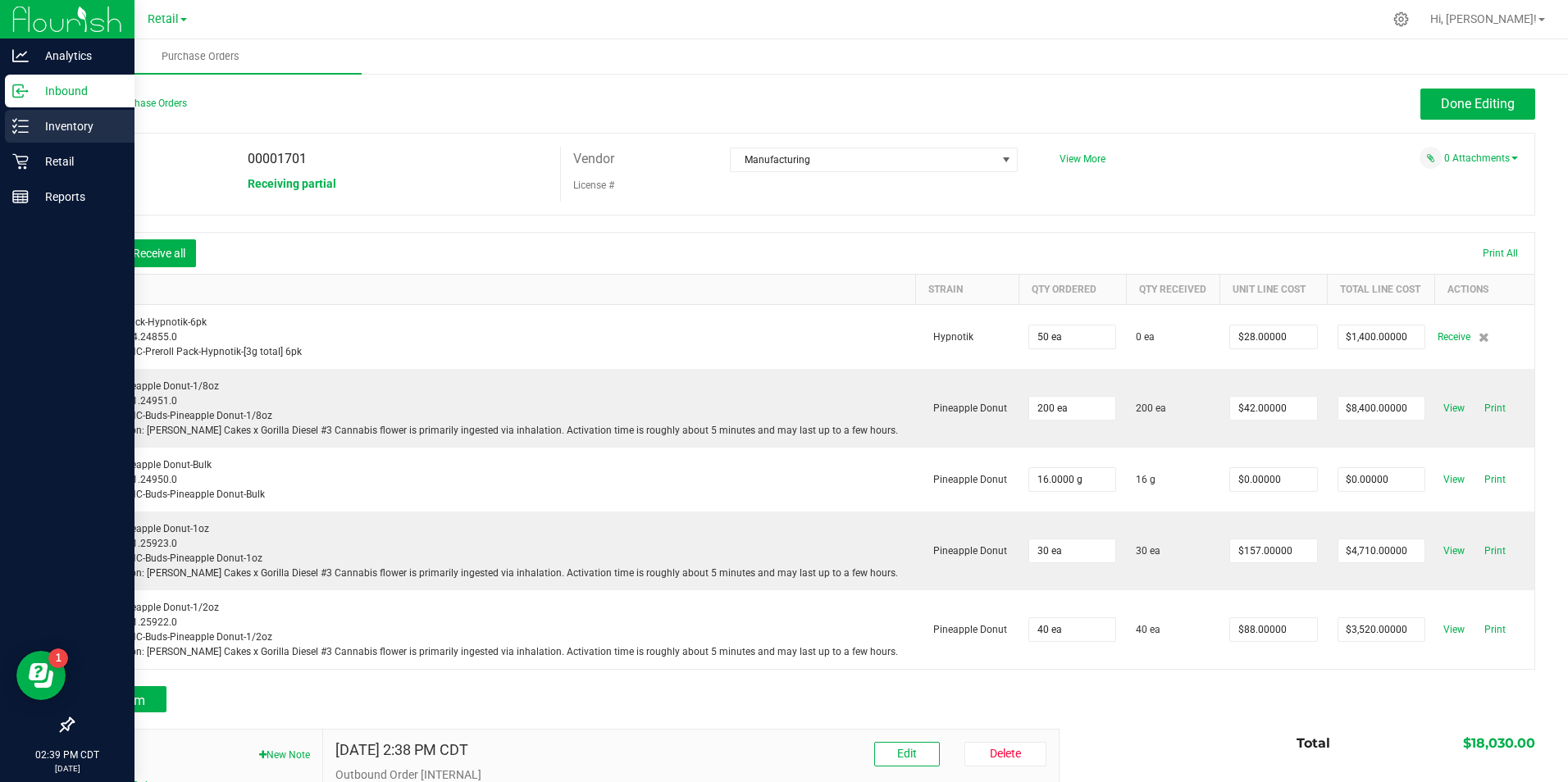
click at [38, 123] on p "Inventory" at bounding box center [78, 126] width 98 height 20
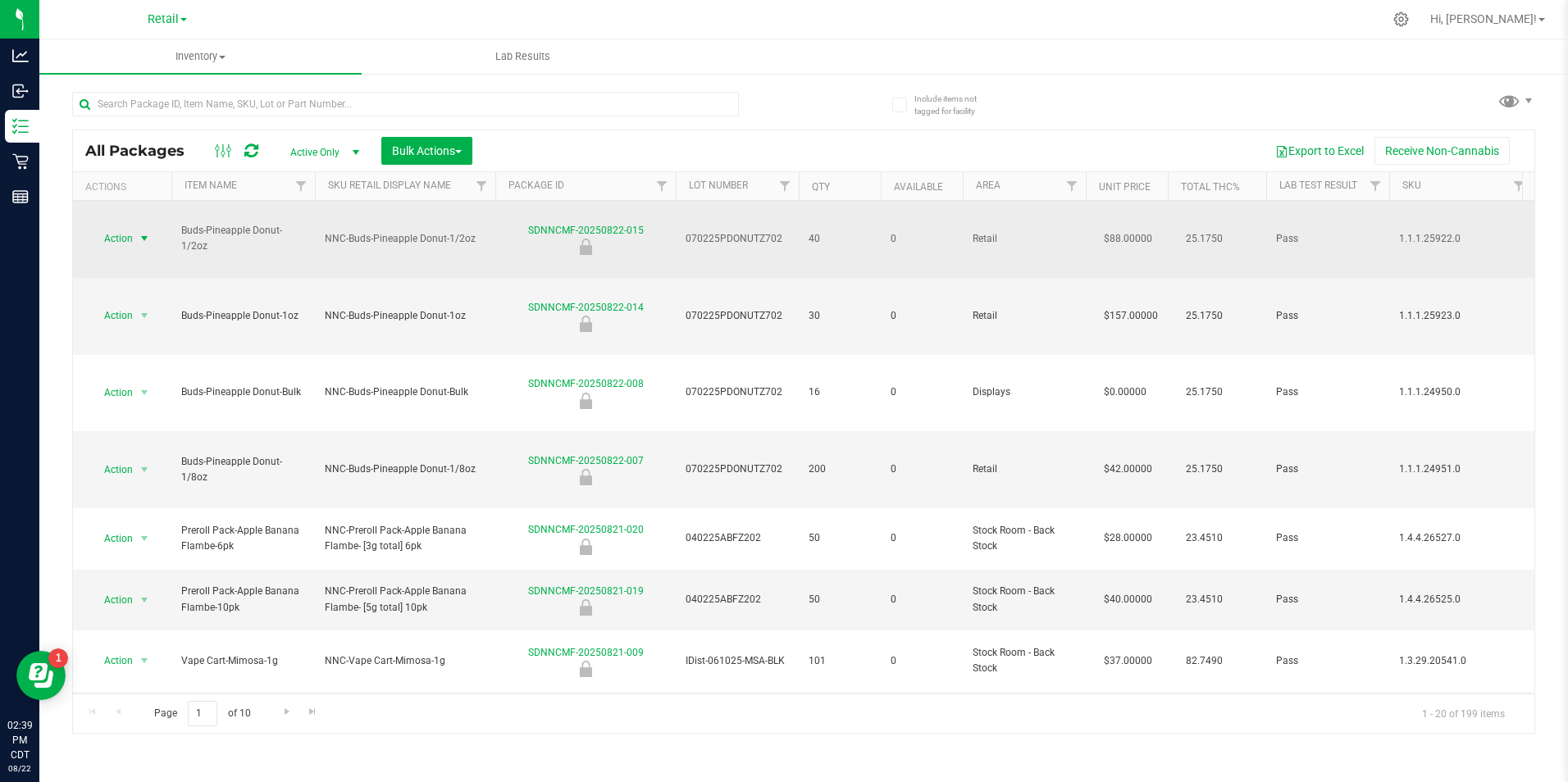
click at [124, 227] on span "Action" at bounding box center [112, 239] width 44 height 23
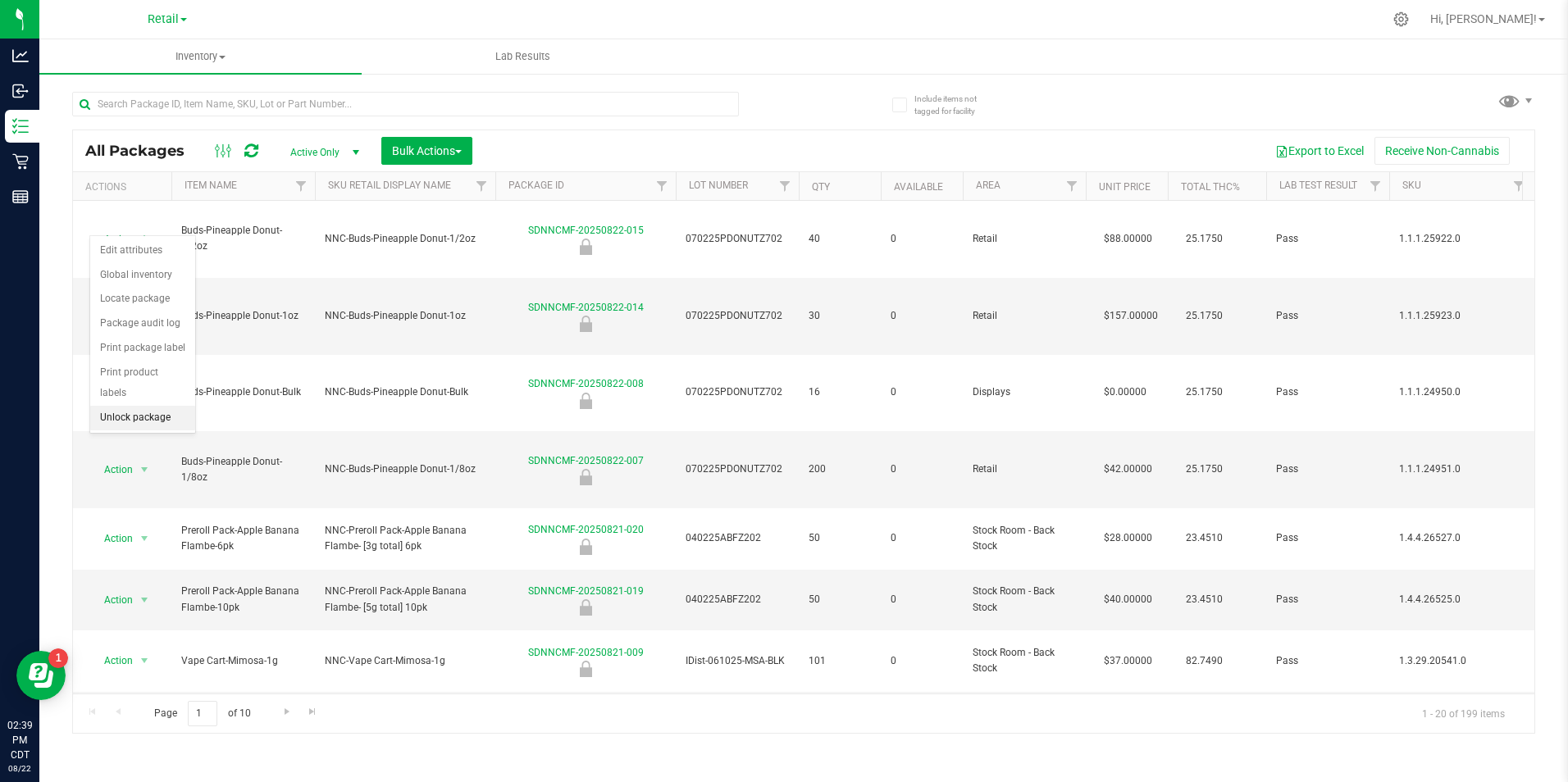
click at [138, 406] on li "Unlock package" at bounding box center [143, 418] width 105 height 24
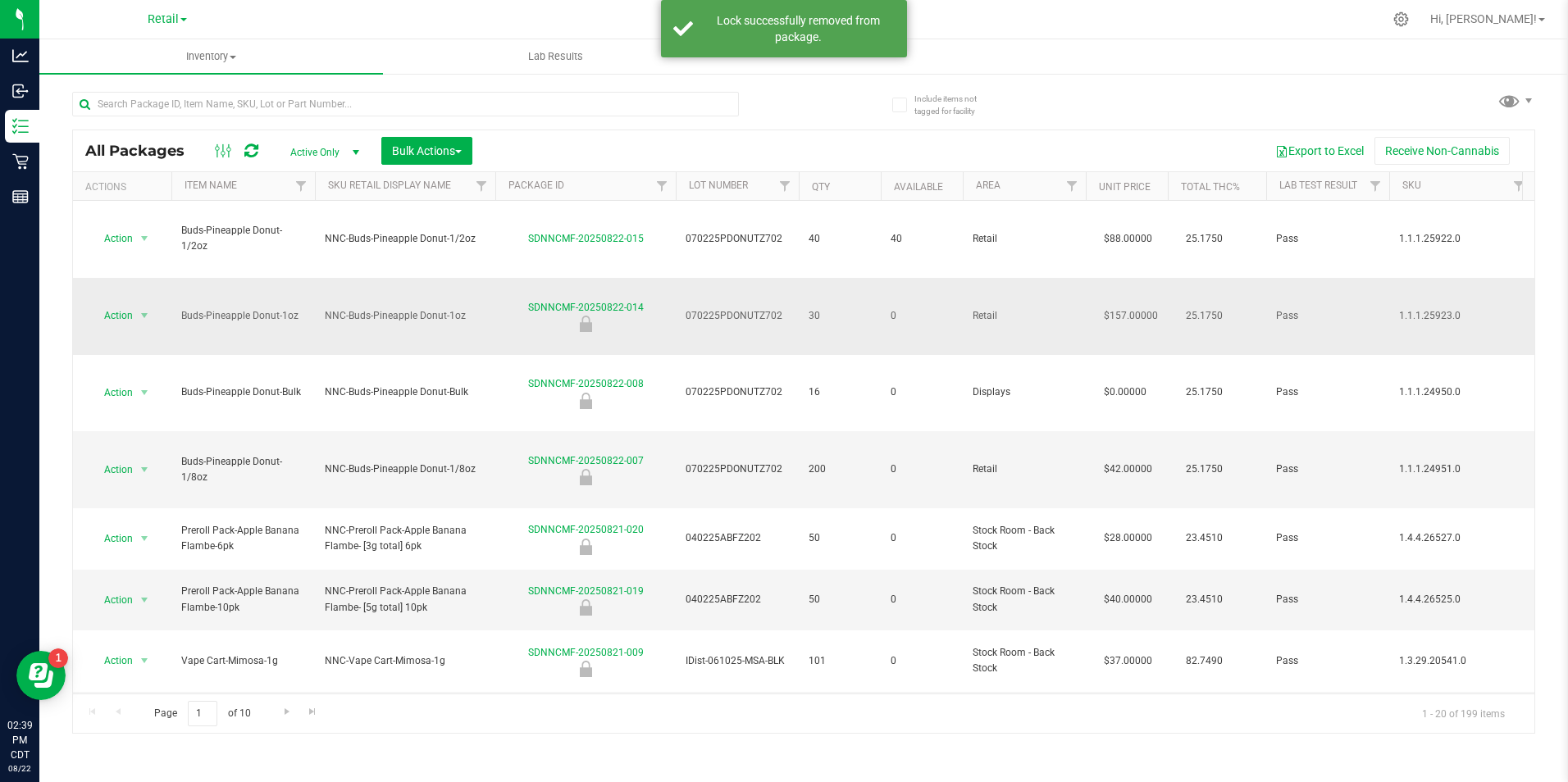
click at [124, 304] on span "Action" at bounding box center [112, 315] width 44 height 23
click at [117, 451] on li "Unlock package" at bounding box center [143, 463] width 105 height 24
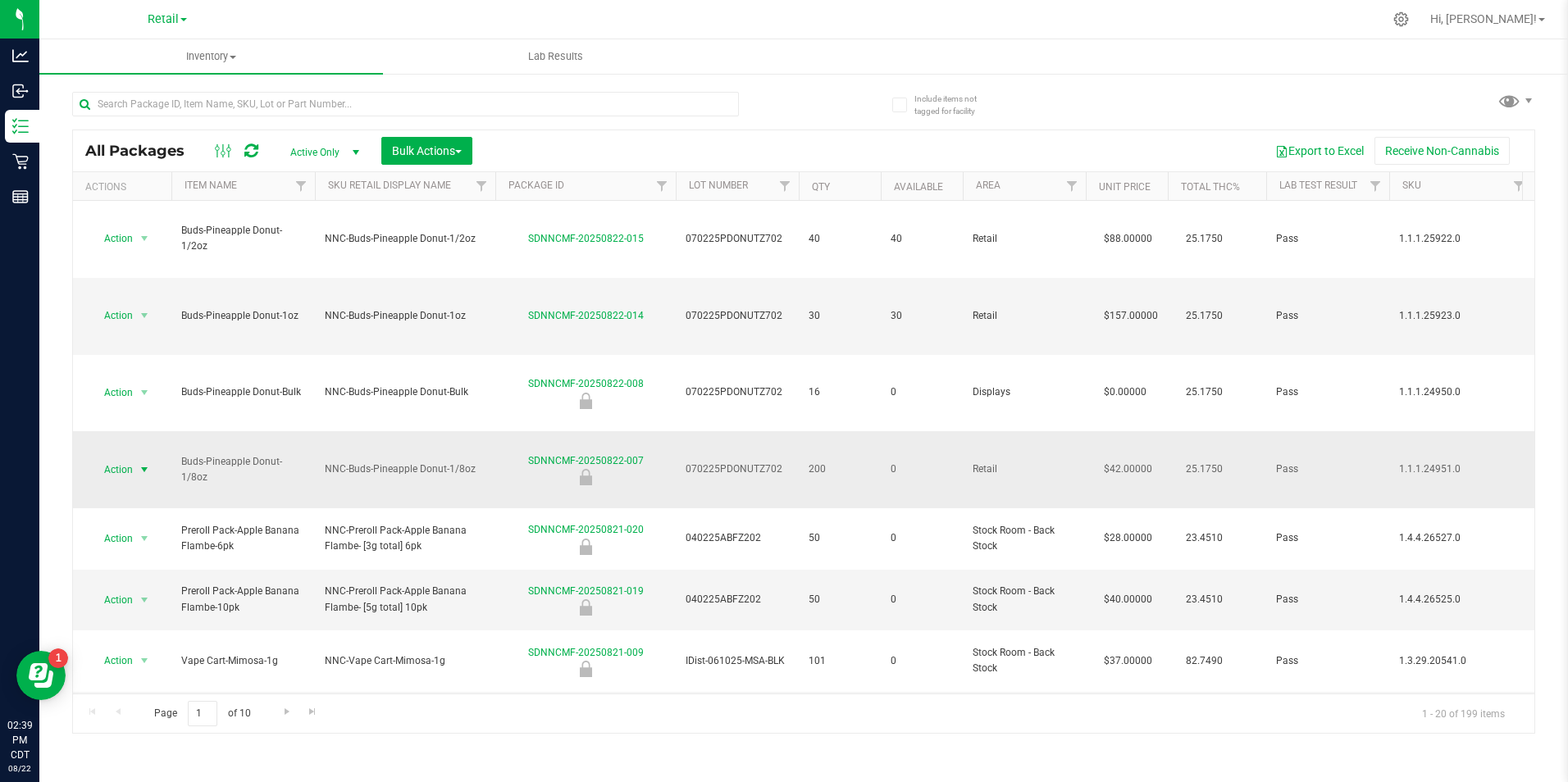
click at [118, 458] on span "Action" at bounding box center [112, 469] width 44 height 23
click at [123, 536] on li "Unlock package" at bounding box center [143, 548] width 105 height 24
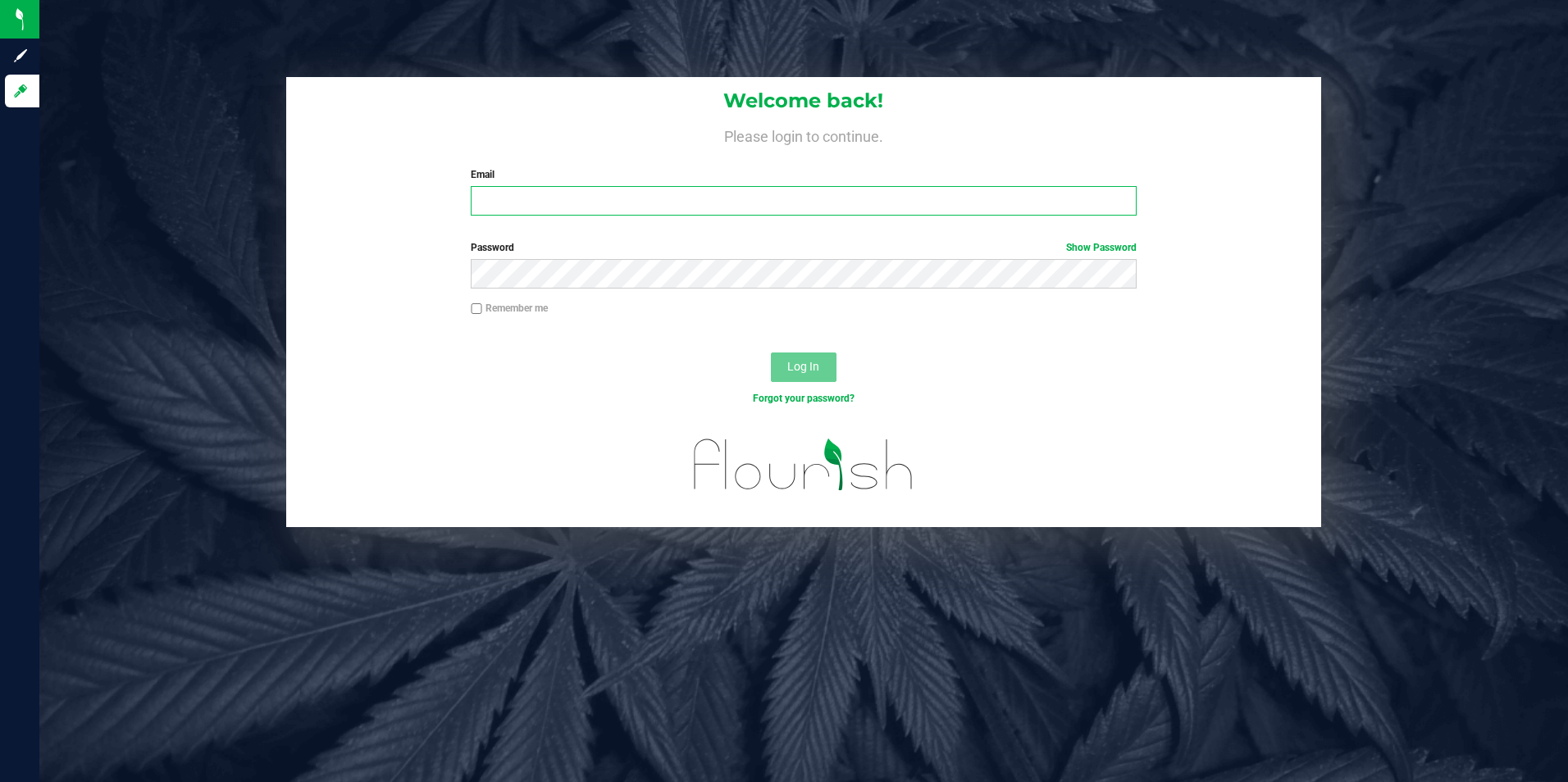
drag, startPoint x: 760, startPoint y: 190, endPoint x: 735, endPoint y: 205, distance: 29.2
click at [760, 191] on input "Email" at bounding box center [803, 201] width 666 height 30
type input "[PERSON_NAME][EMAIL_ADDRESS][PERSON_NAME][DOMAIN_NAME]"
click at [771, 353] on button "Log In" at bounding box center [803, 367] width 65 height 30
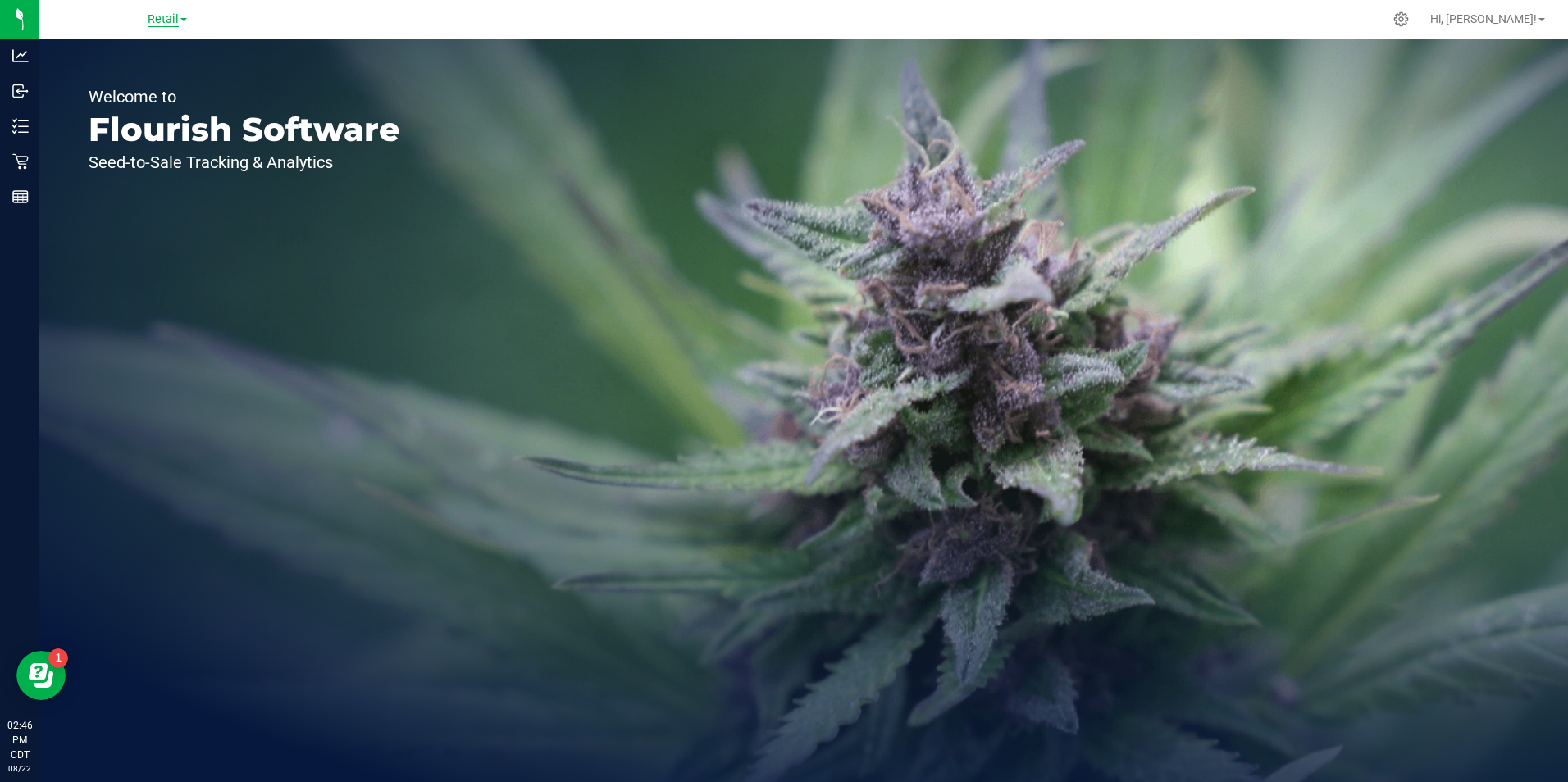
click at [166, 15] on span "Retail" at bounding box center [163, 19] width 31 height 15
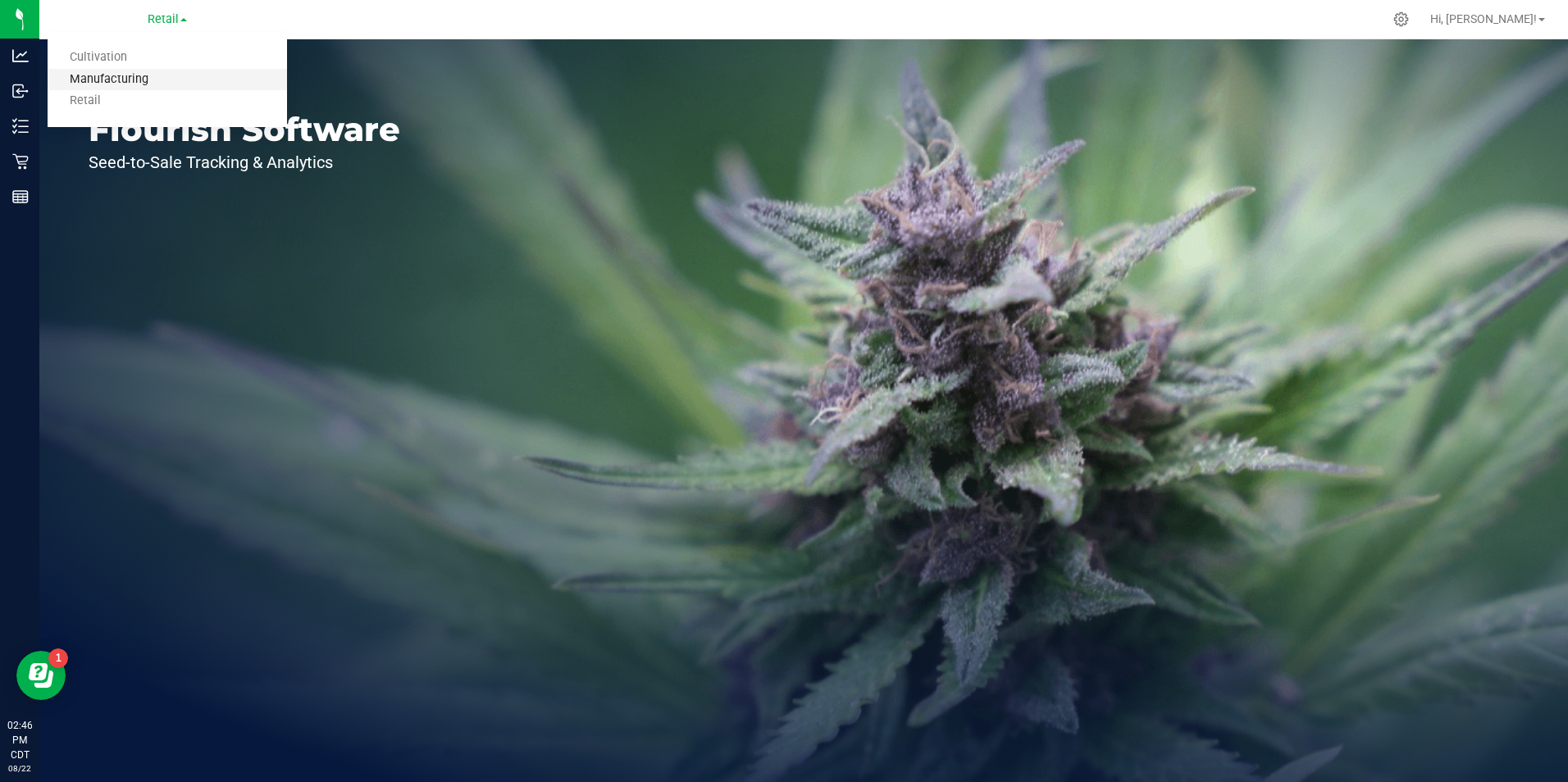
click at [157, 76] on link "Manufacturing" at bounding box center [167, 79] width 240 height 22
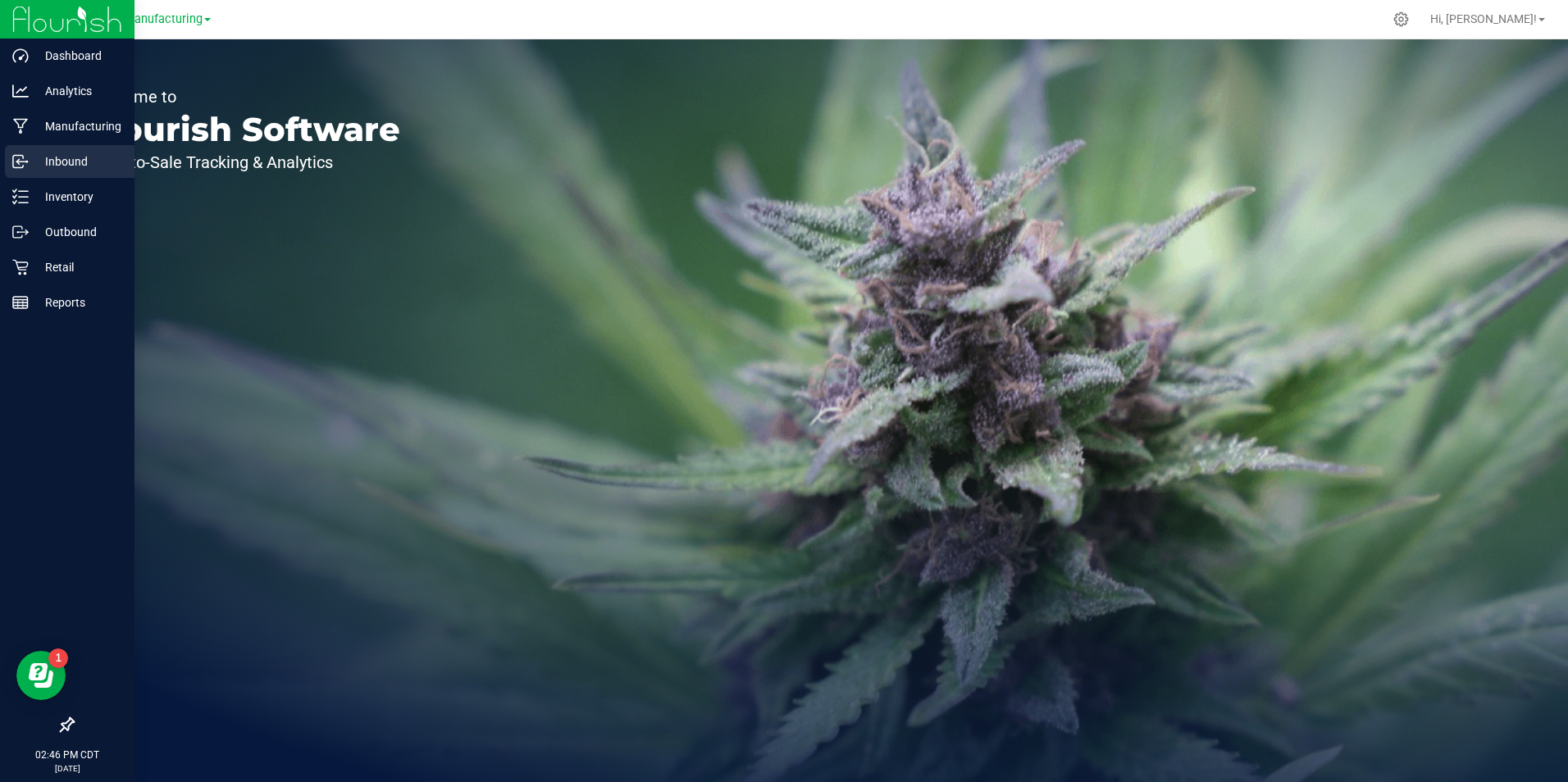
click at [67, 166] on p "Inbound" at bounding box center [78, 161] width 98 height 20
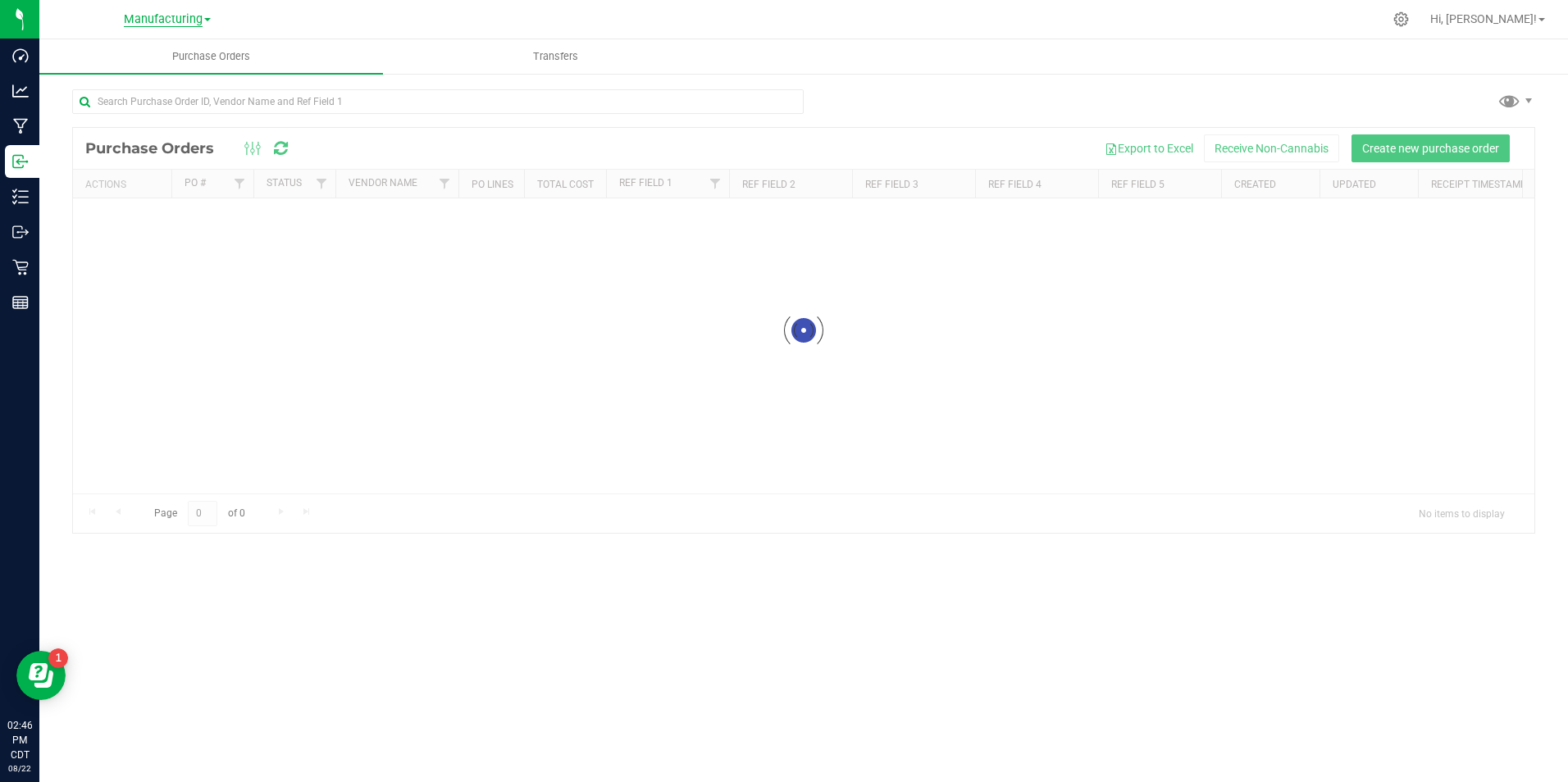
click at [170, 18] on span "Manufacturing" at bounding box center [163, 19] width 78 height 15
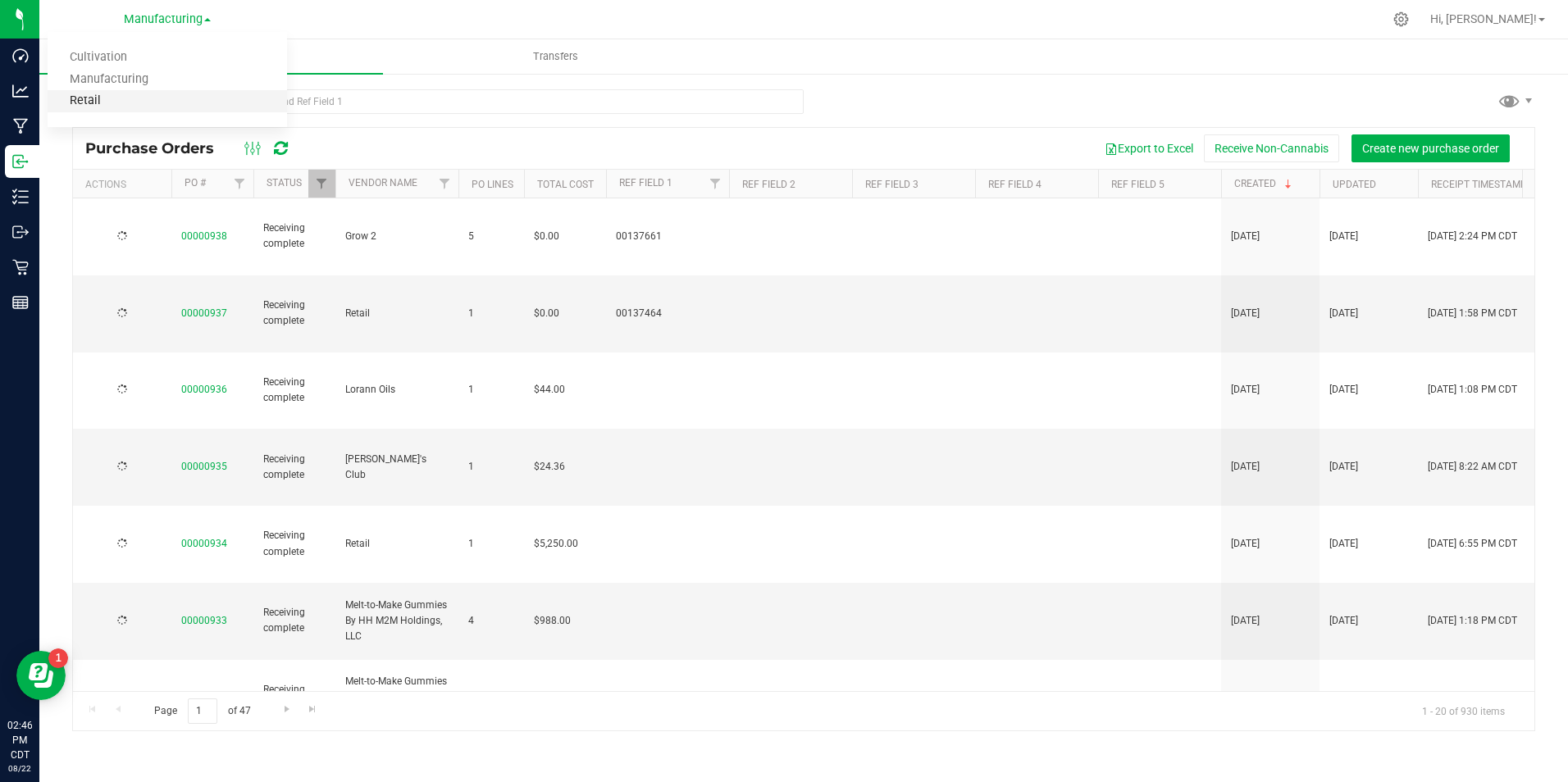
click at [145, 109] on link "Retail" at bounding box center [167, 101] width 240 height 22
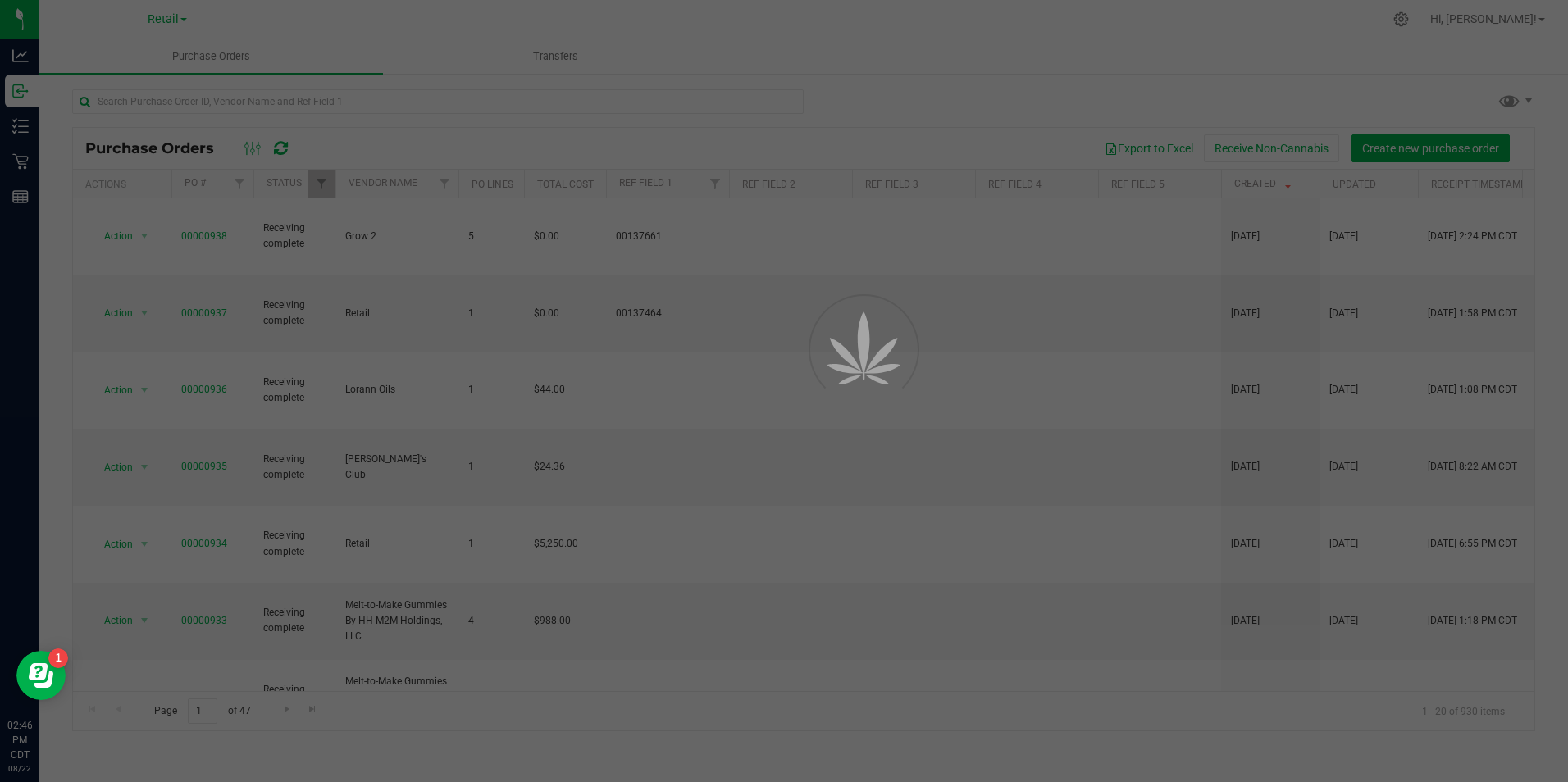
click at [22, 97] on div at bounding box center [784, 391] width 1568 height 782
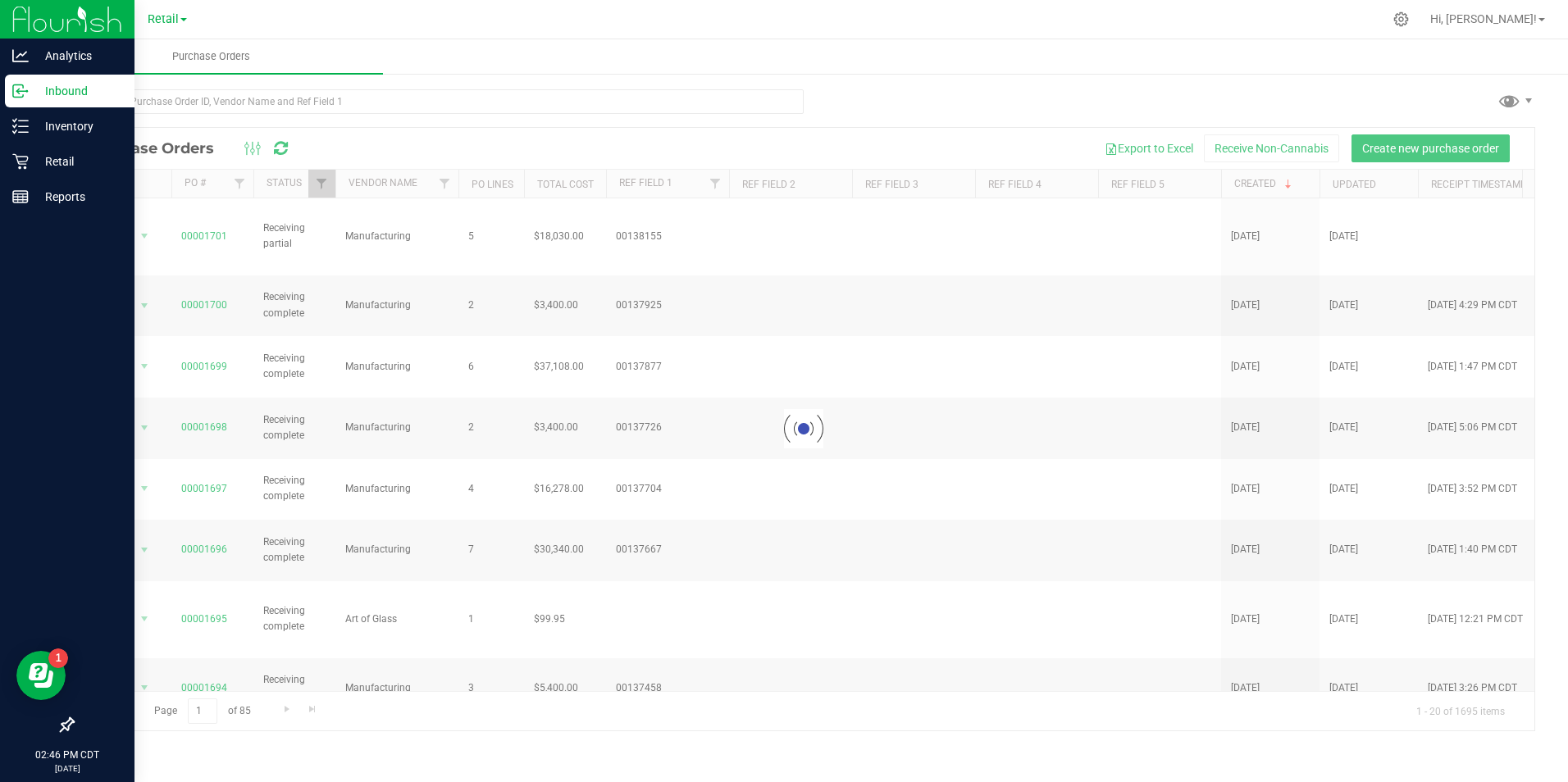
click at [29, 97] on p "Inbound" at bounding box center [78, 91] width 98 height 20
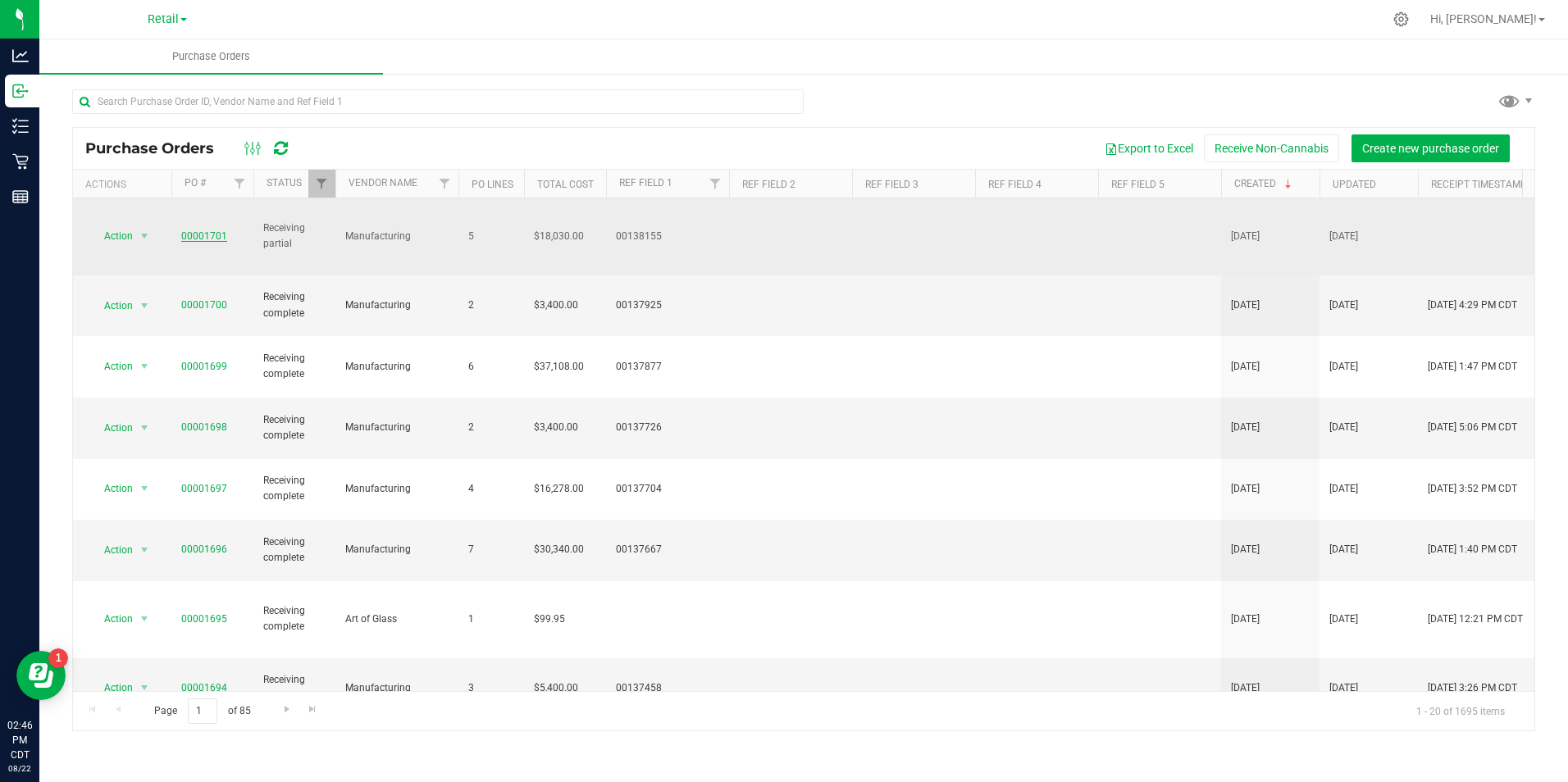
click at [200, 230] on link "00001701" at bounding box center [204, 235] width 46 height 11
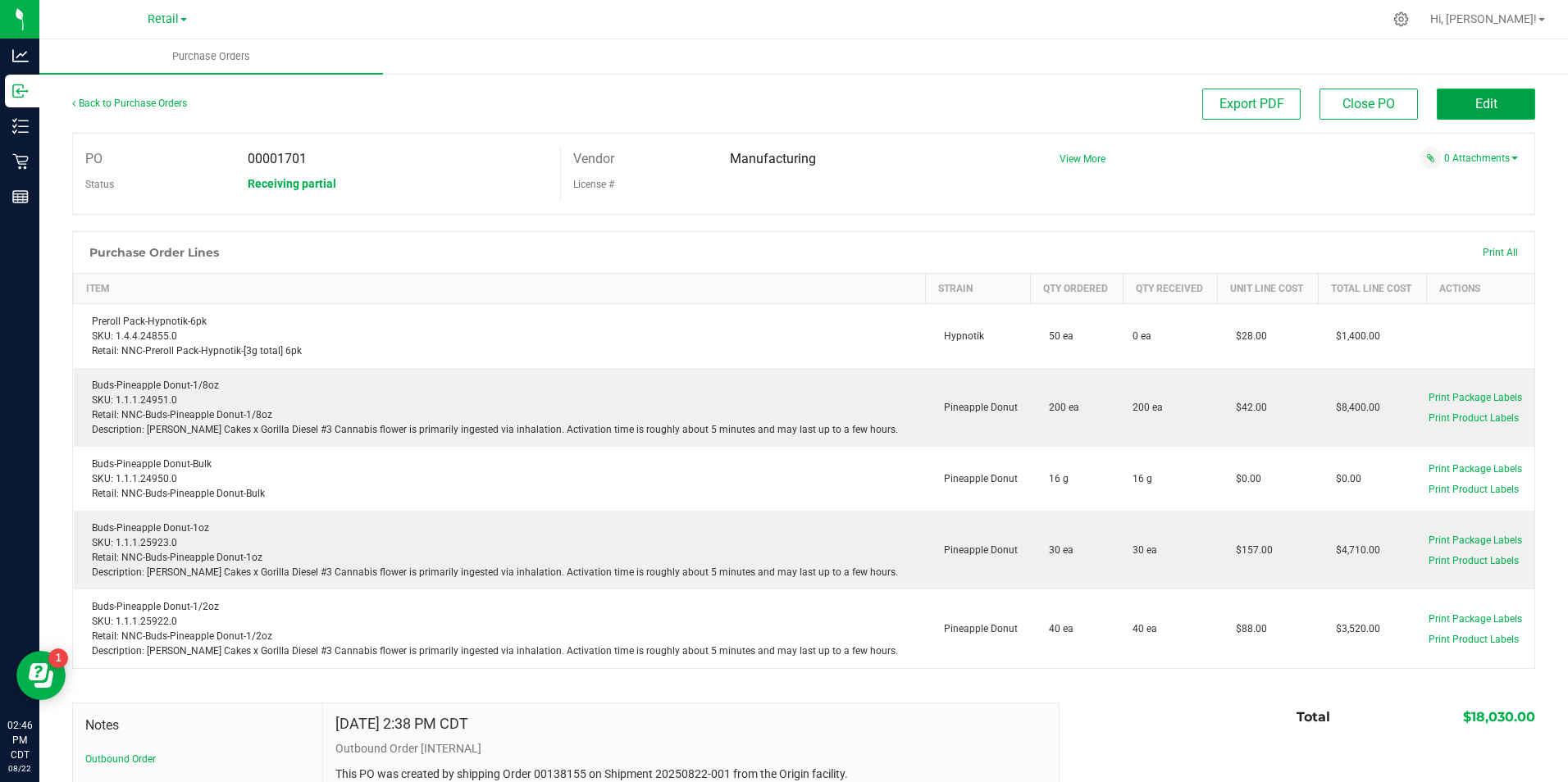
click at [1444, 95] on button "Edit" at bounding box center [1485, 104] width 98 height 31
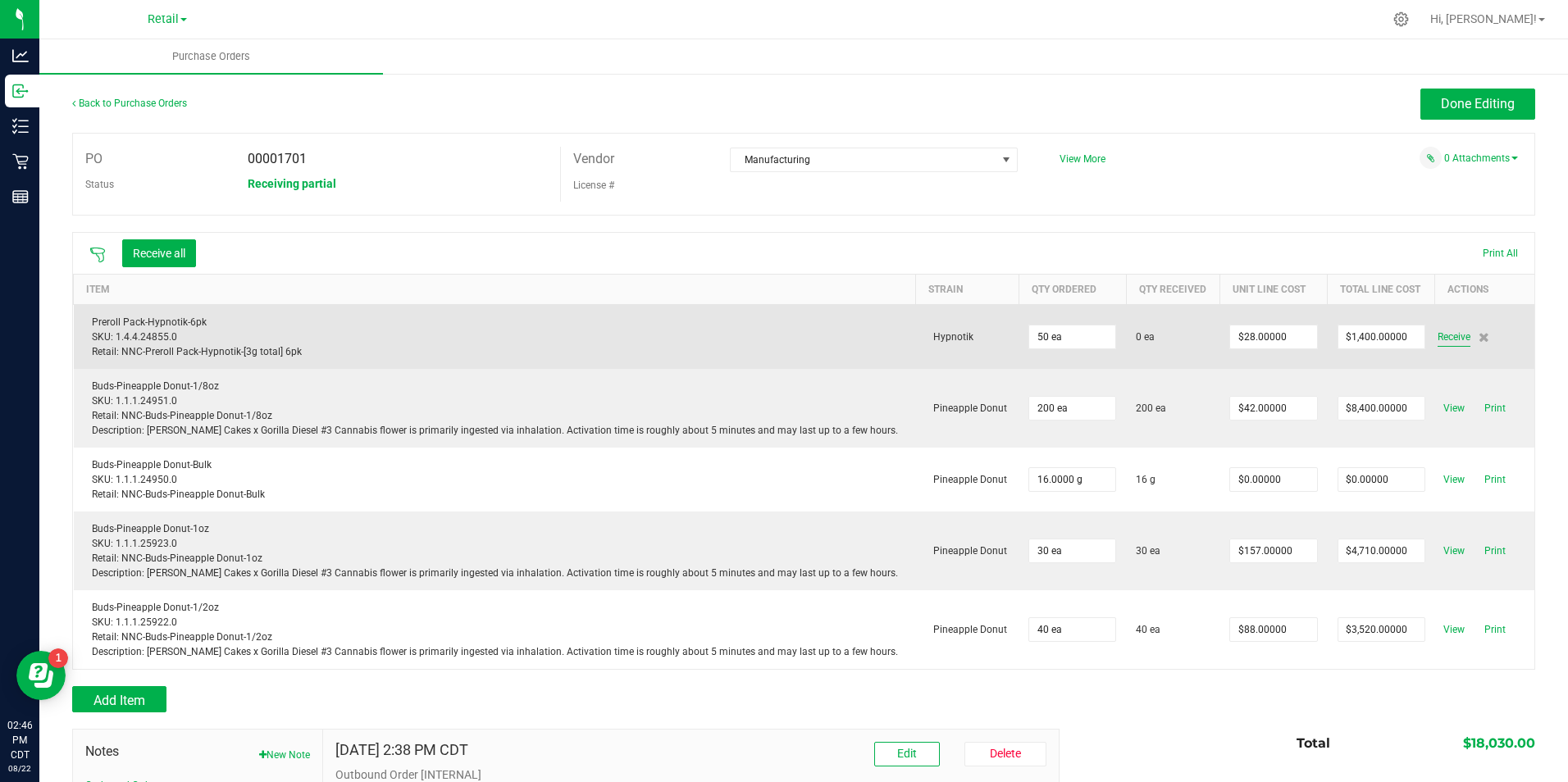
click at [1443, 344] on span "Receive" at bounding box center [1454, 337] width 33 height 20
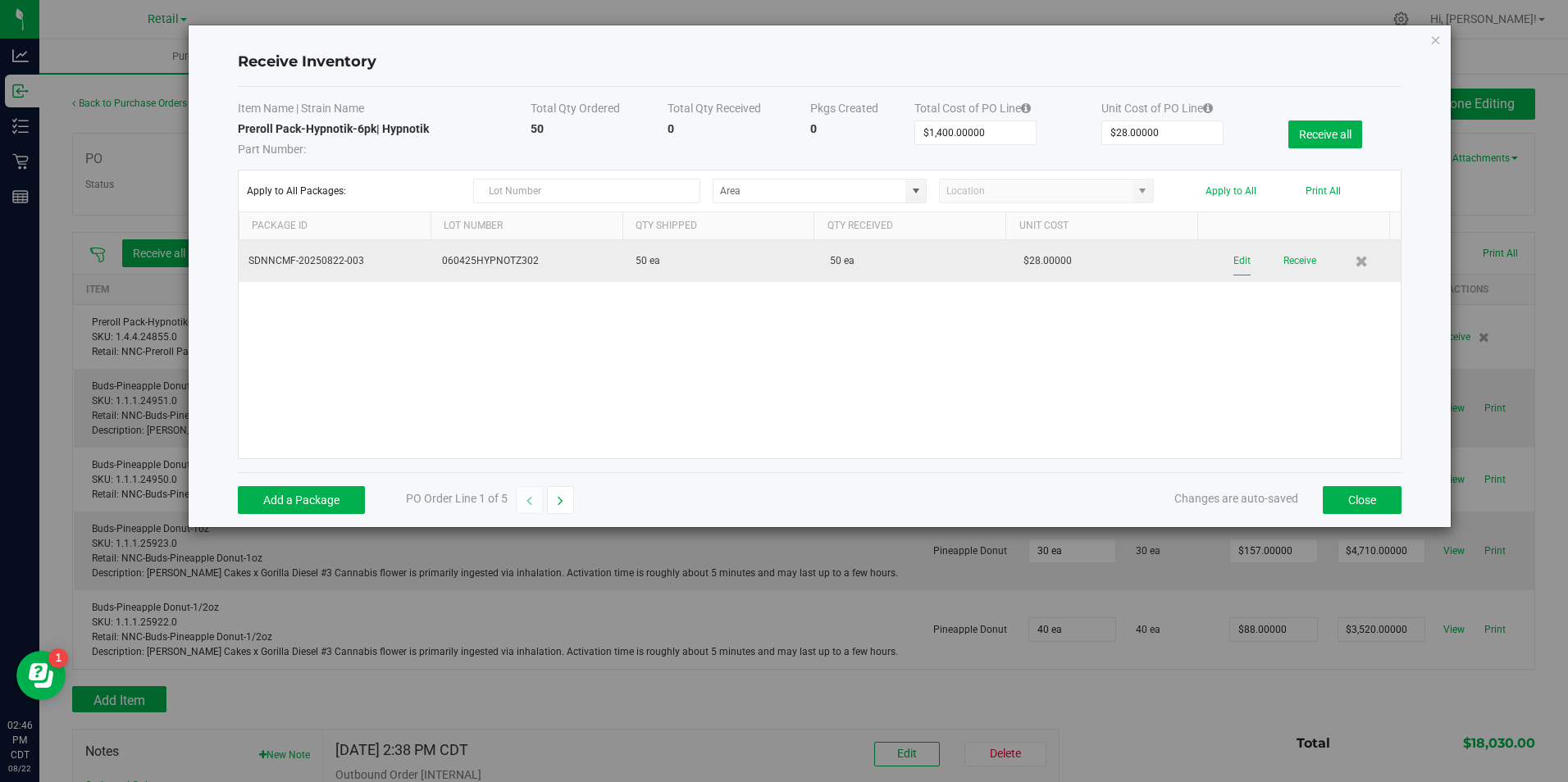
click at [1233, 251] on button "Edit" at bounding box center [1242, 260] width 17 height 29
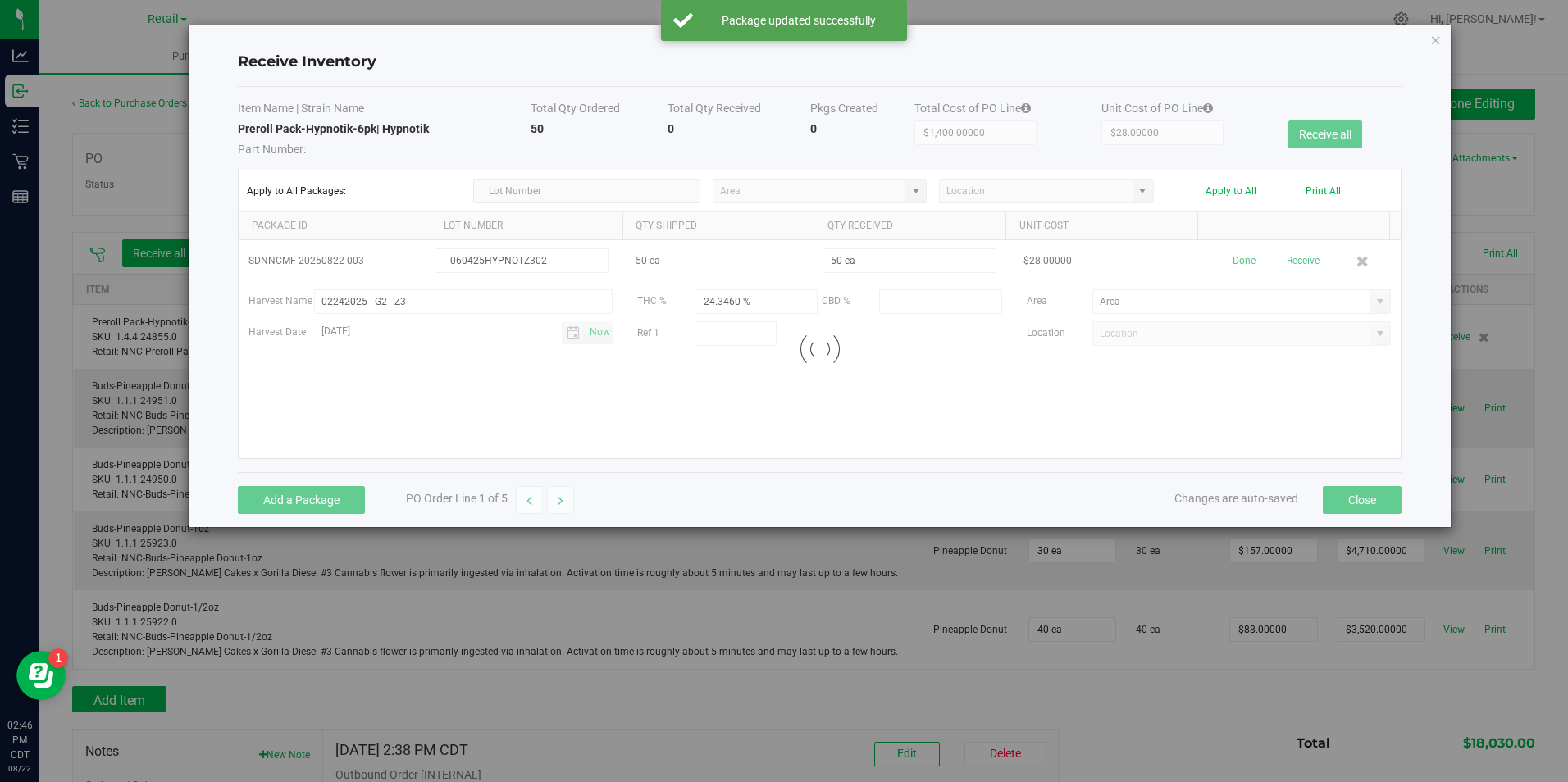
click at [1365, 302] on div at bounding box center [820, 349] width 1163 height 218
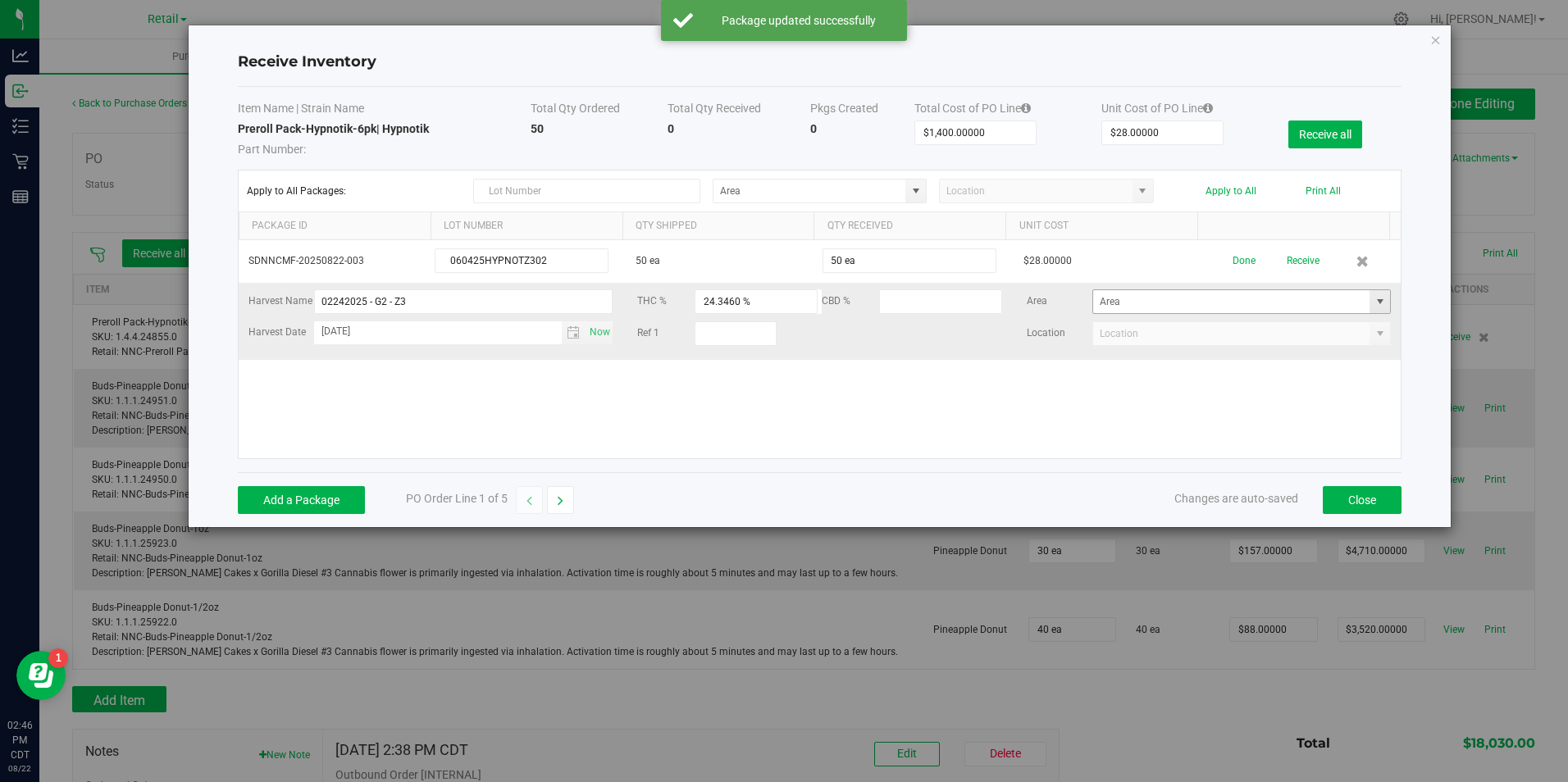
drag, startPoint x: 1367, startPoint y: 300, endPoint x: 1363, endPoint y: 311, distance: 11.7
click at [1374, 300] on span at bounding box center [1380, 301] width 13 height 13
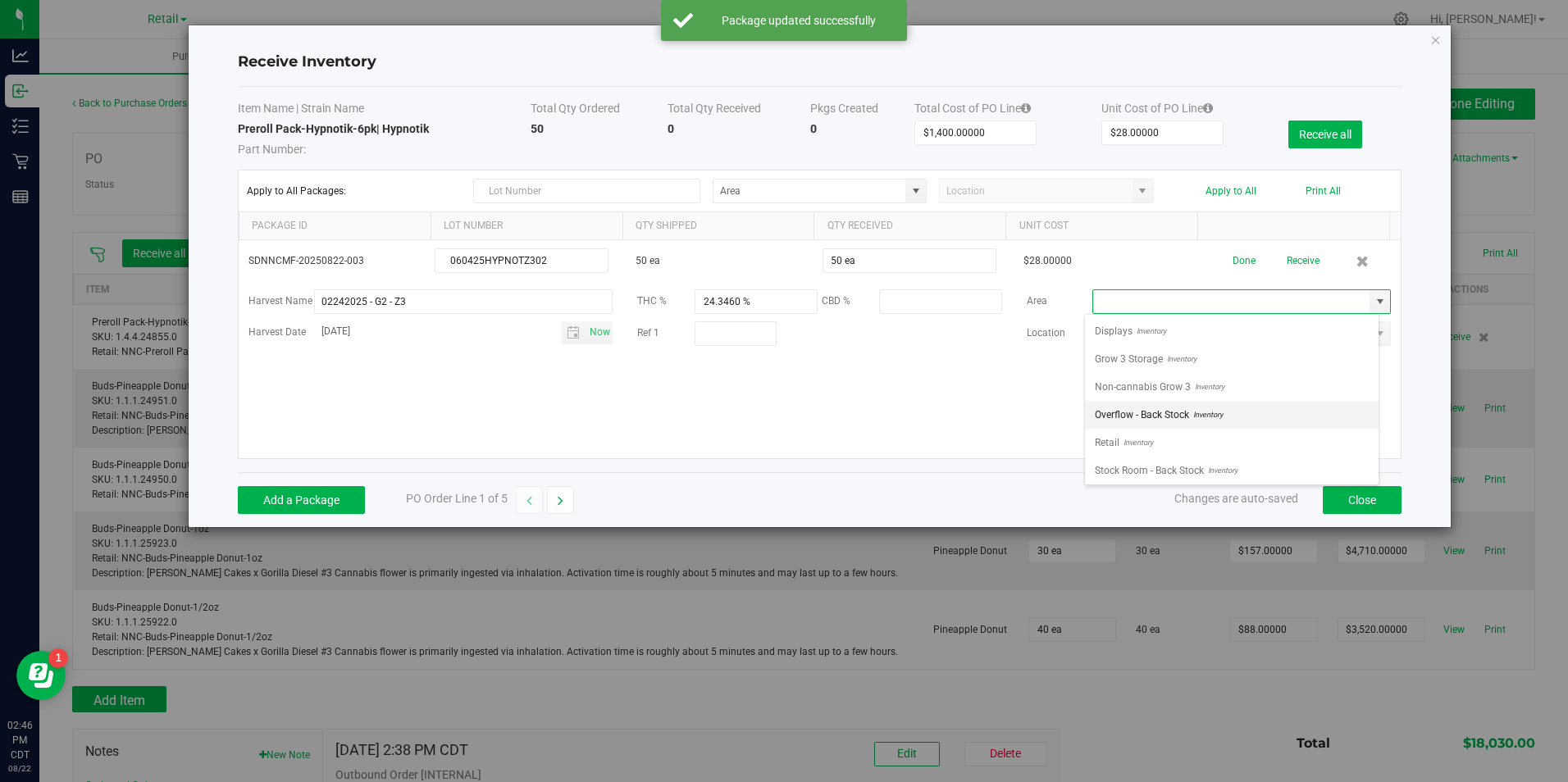
scroll to position [24, 294]
click at [1300, 435] on li "Retail Inventory" at bounding box center [1231, 442] width 294 height 28
type input "Retail"
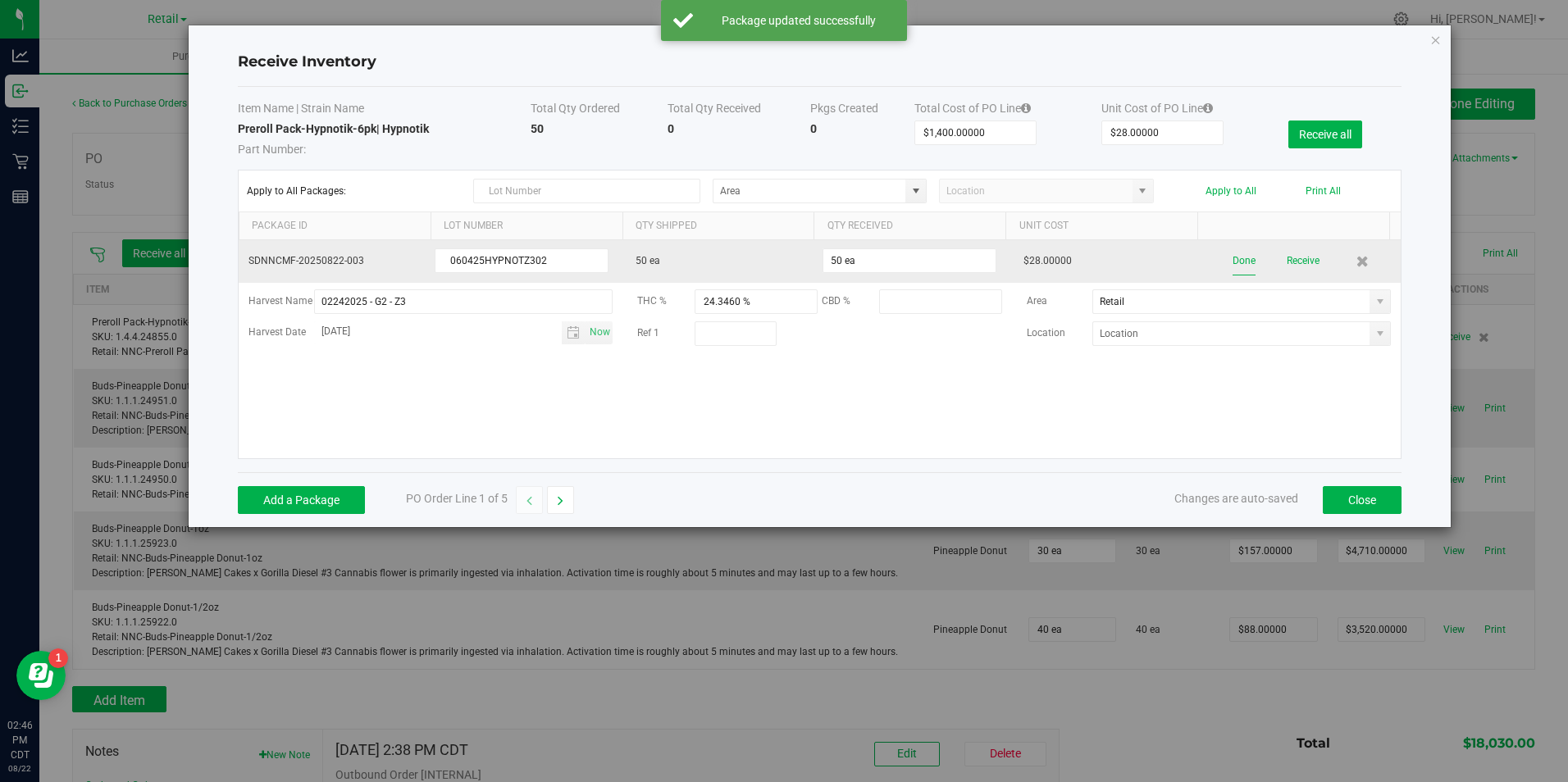
click at [1233, 255] on button "Done" at bounding box center [1244, 260] width 23 height 29
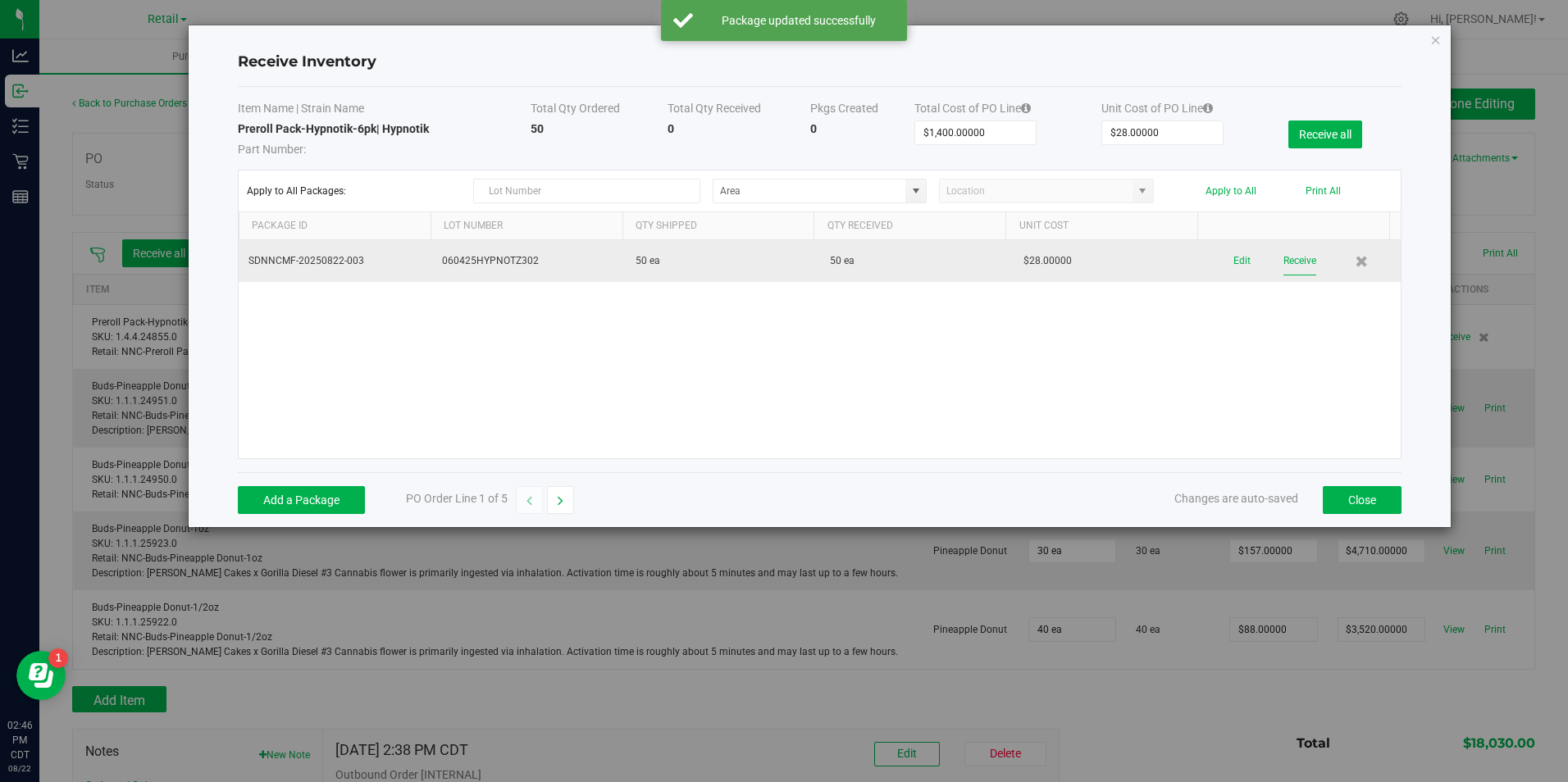
click at [1301, 258] on button "Receive" at bounding box center [1300, 260] width 33 height 29
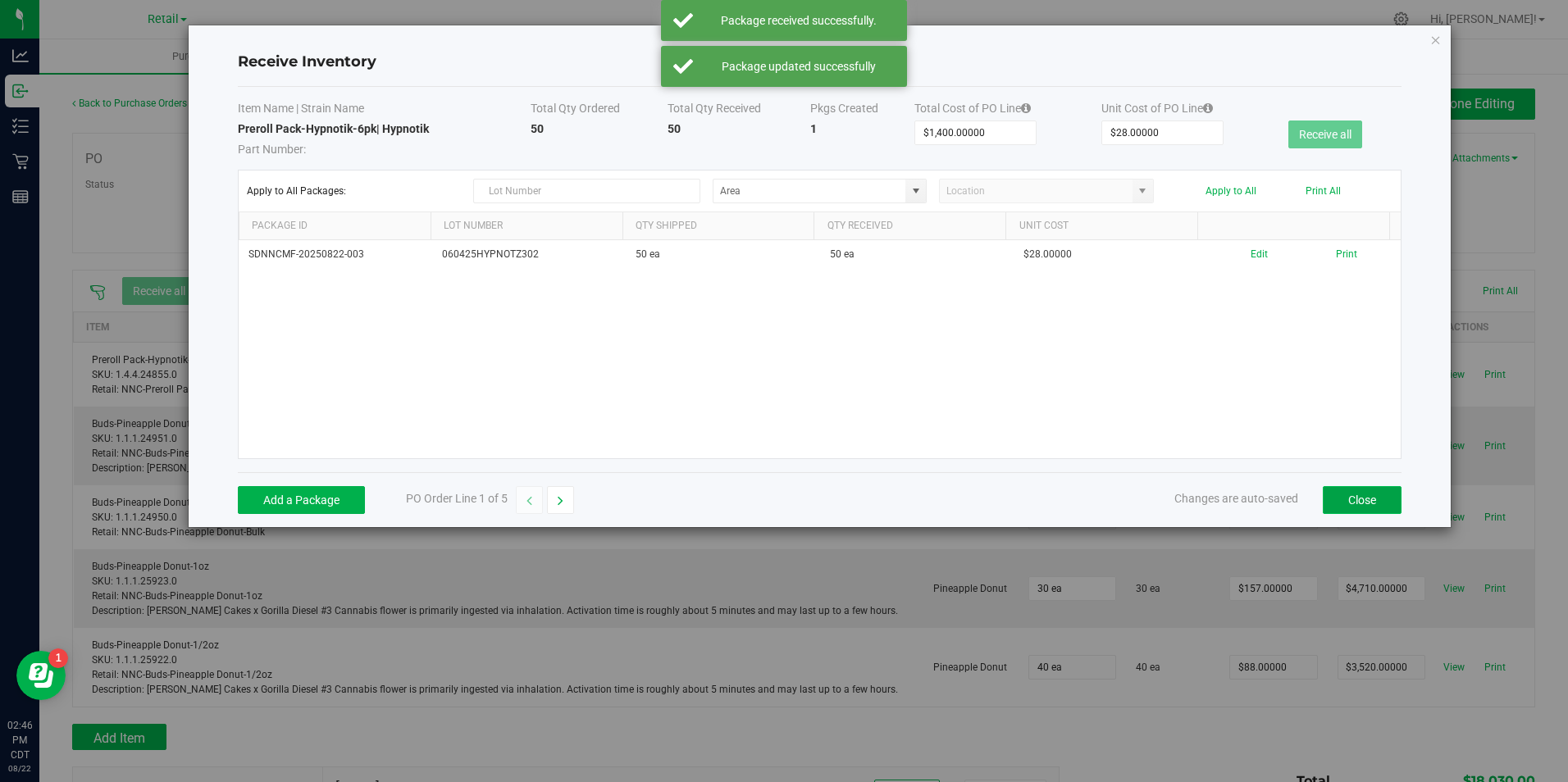
click at [1377, 500] on button "Close" at bounding box center [1362, 500] width 78 height 28
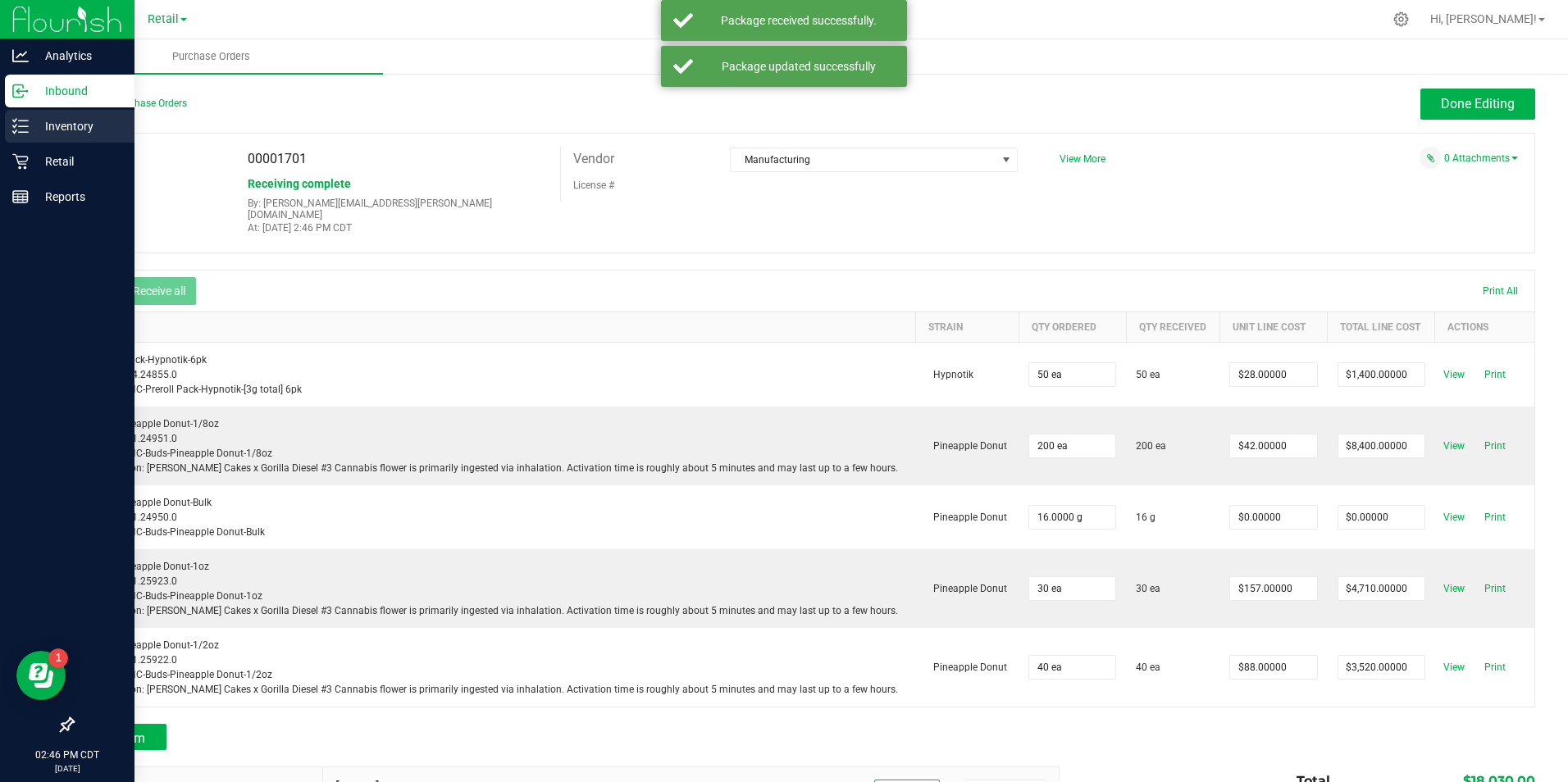
click at [16, 136] on div "Inventory" at bounding box center [70, 126] width 130 height 33
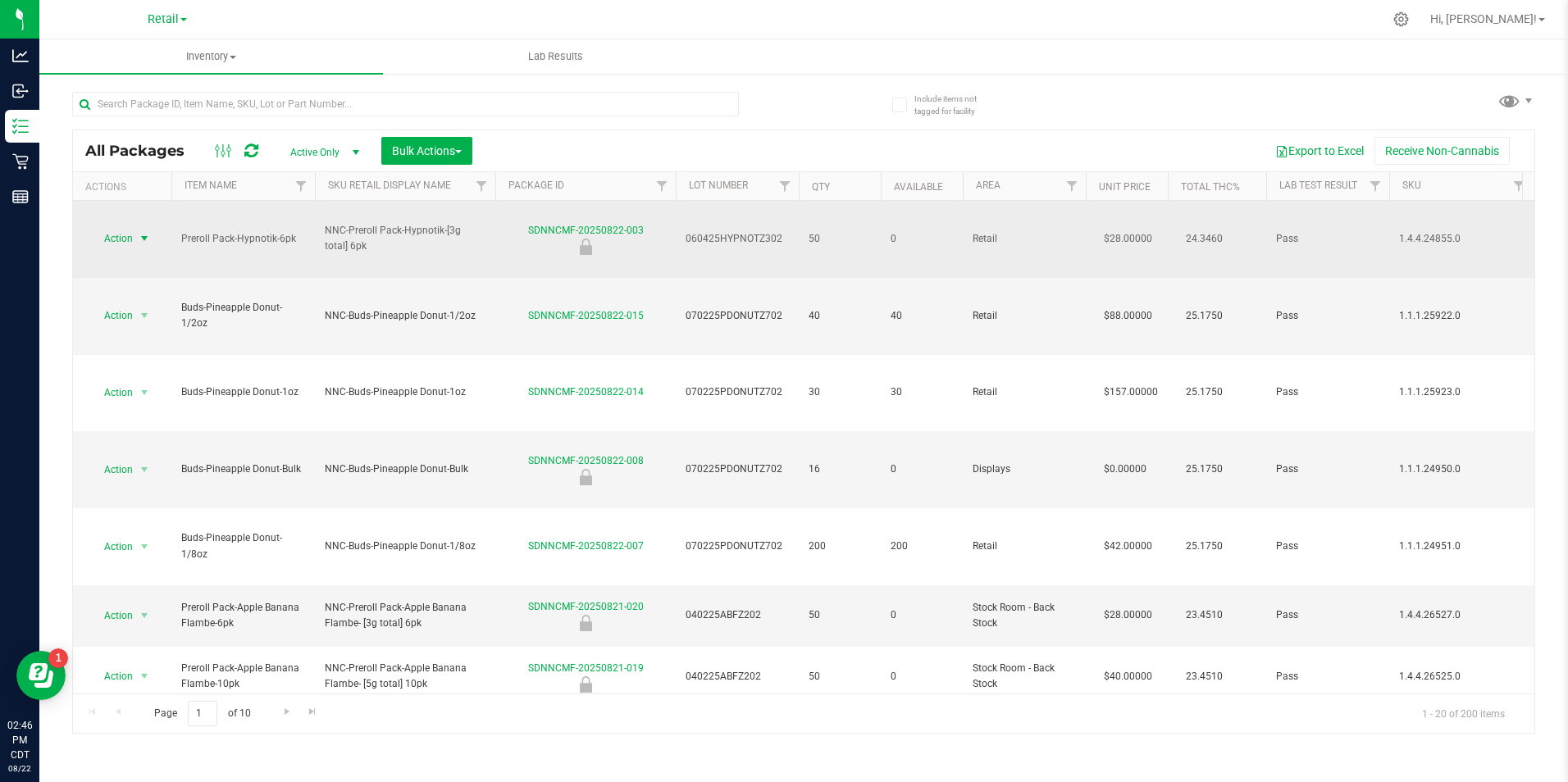
click at [134, 227] on span "select" at bounding box center [145, 239] width 21 height 23
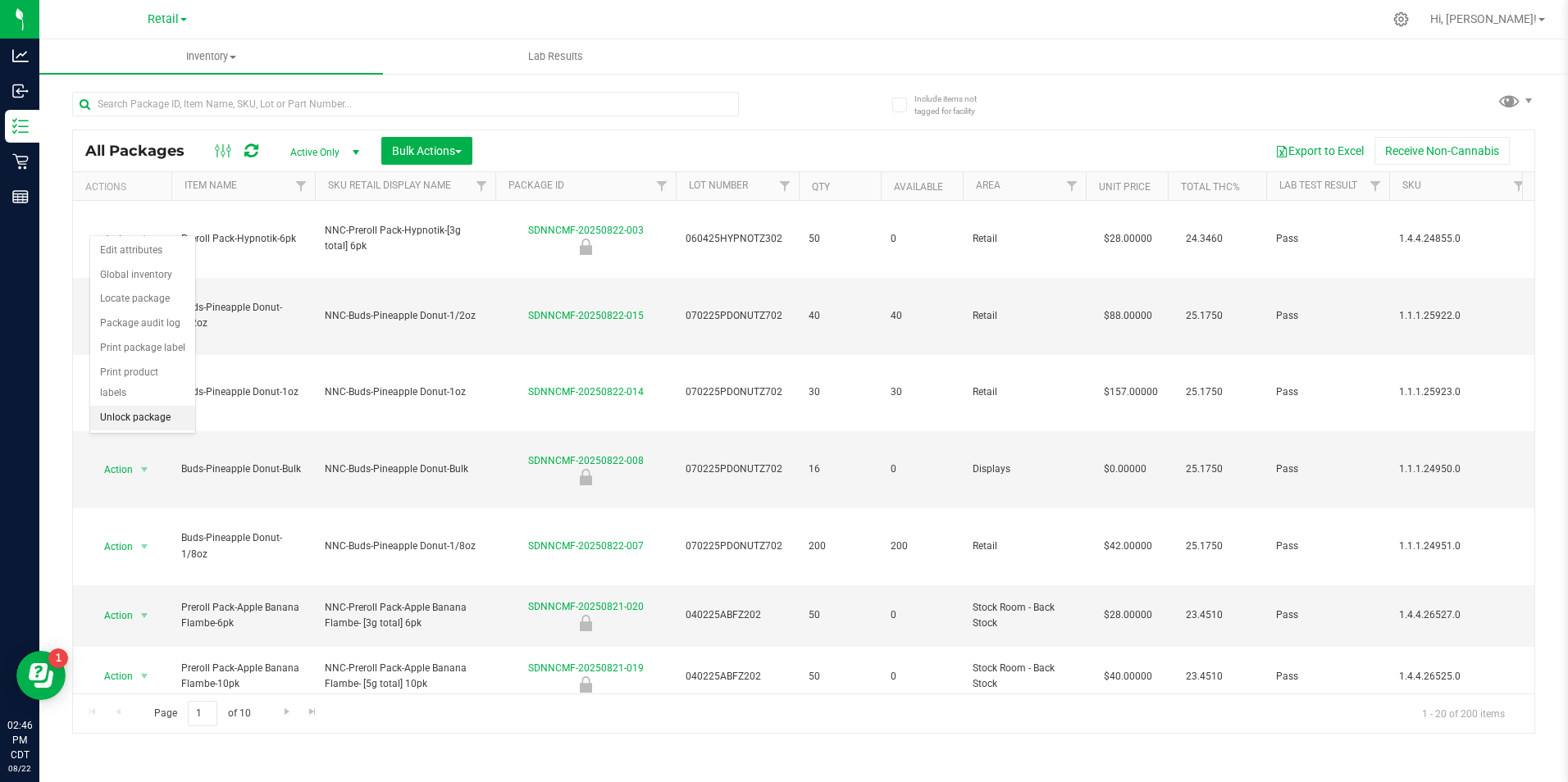
click at [138, 406] on li "Unlock package" at bounding box center [143, 418] width 105 height 24
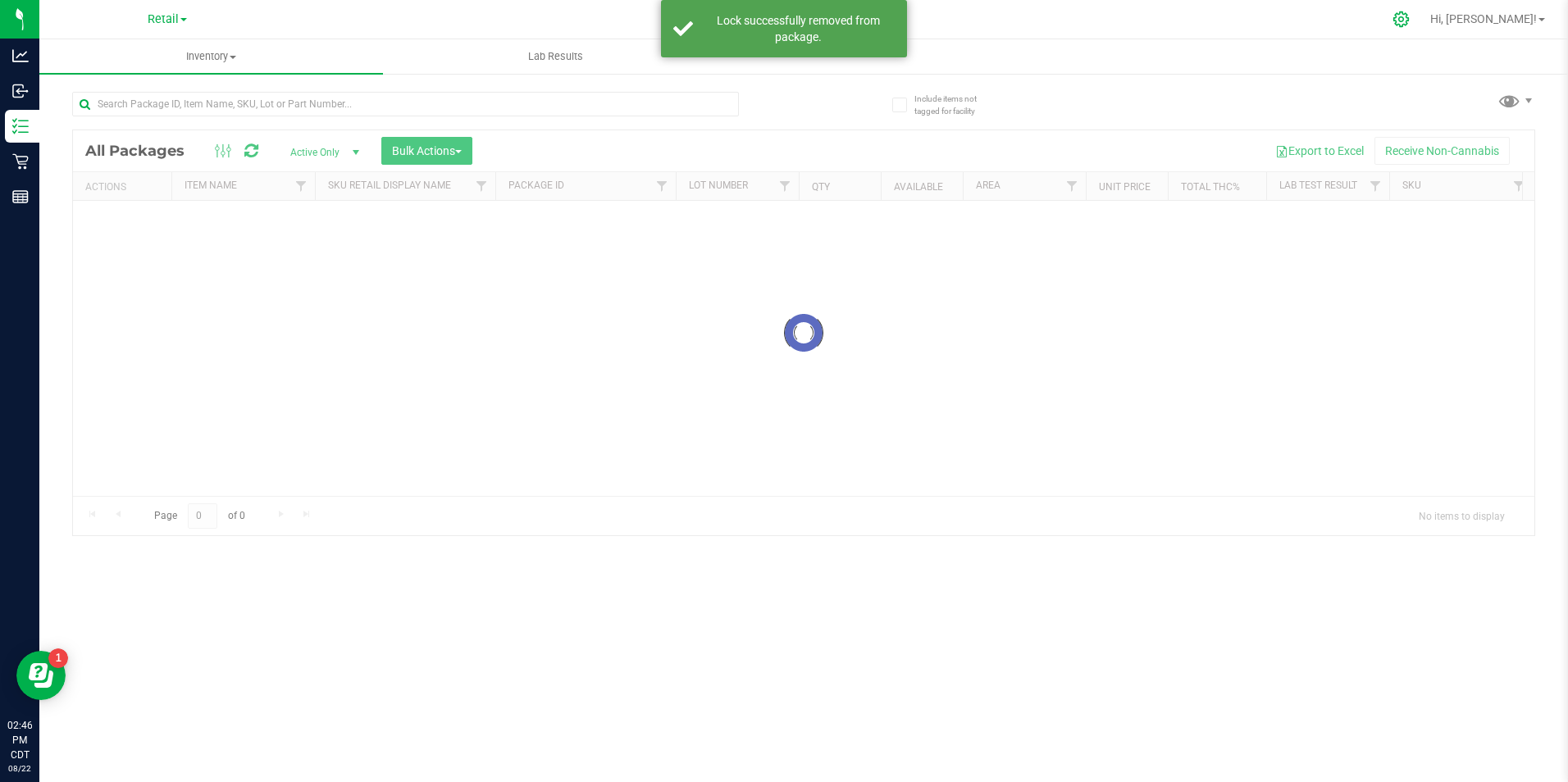
click at [1413, 18] on div at bounding box center [1401, 19] width 23 height 17
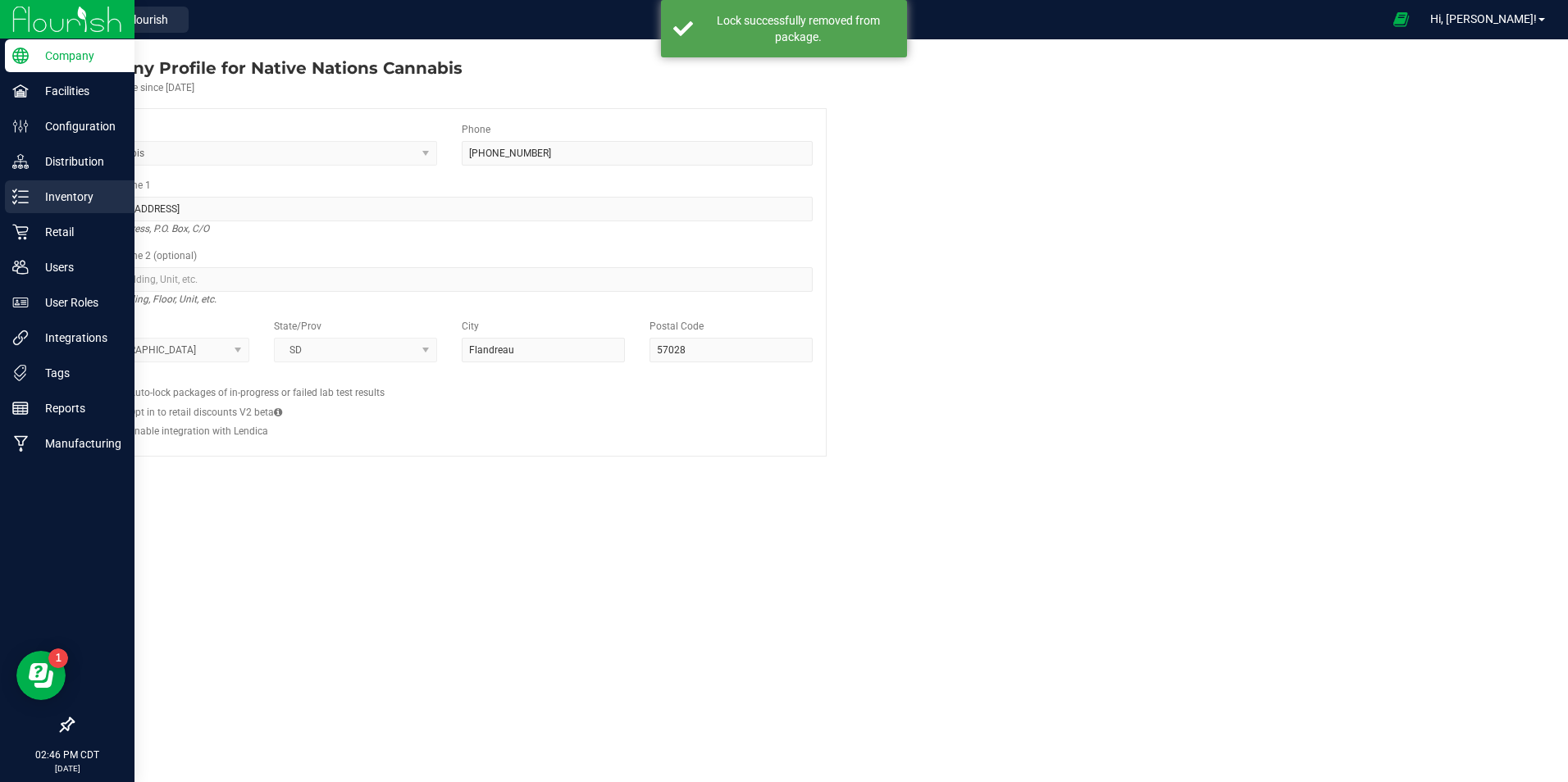
click at [40, 199] on p "Inventory" at bounding box center [78, 197] width 98 height 20
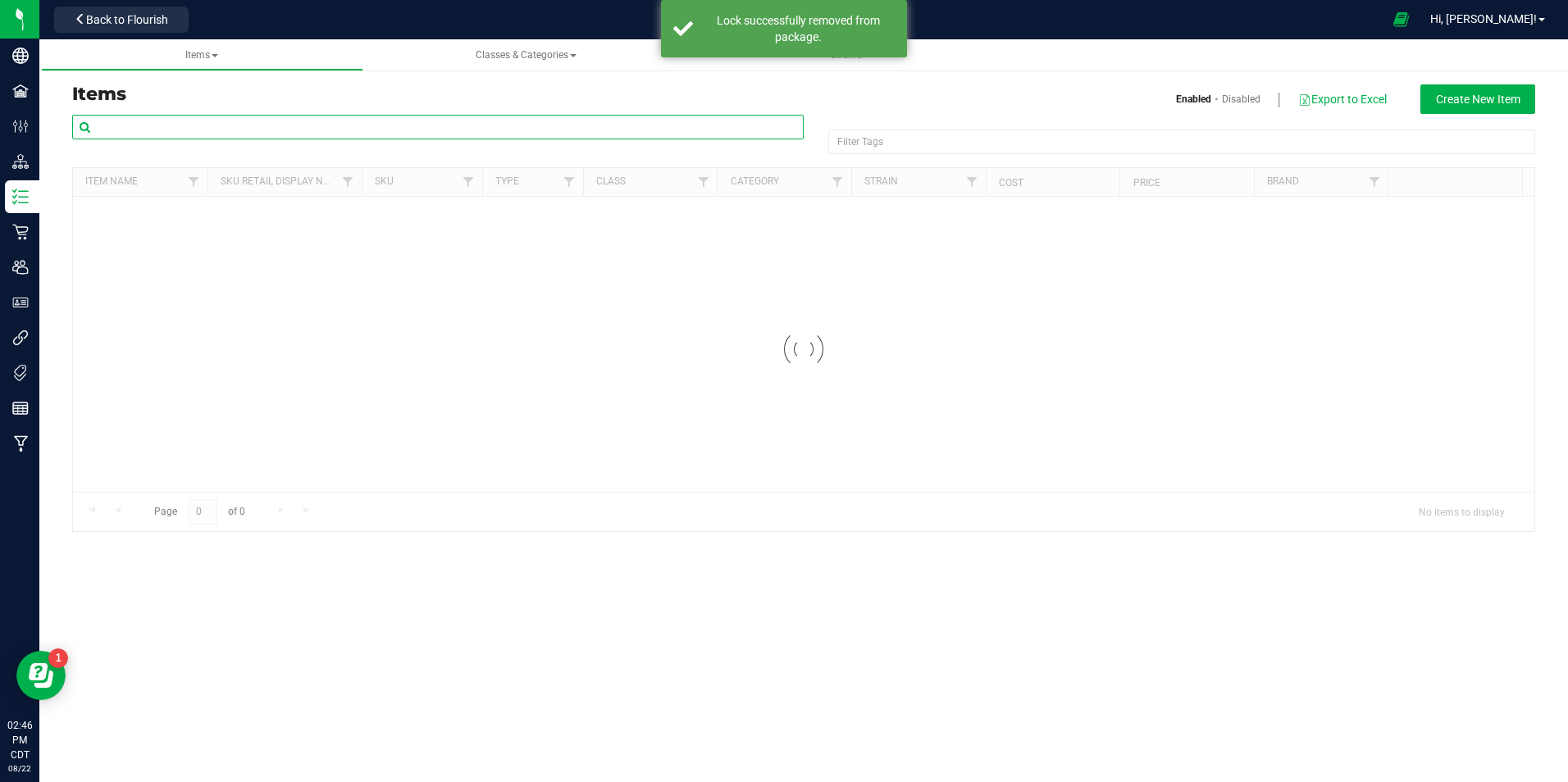
click at [186, 122] on input "text" at bounding box center [438, 127] width 732 height 24
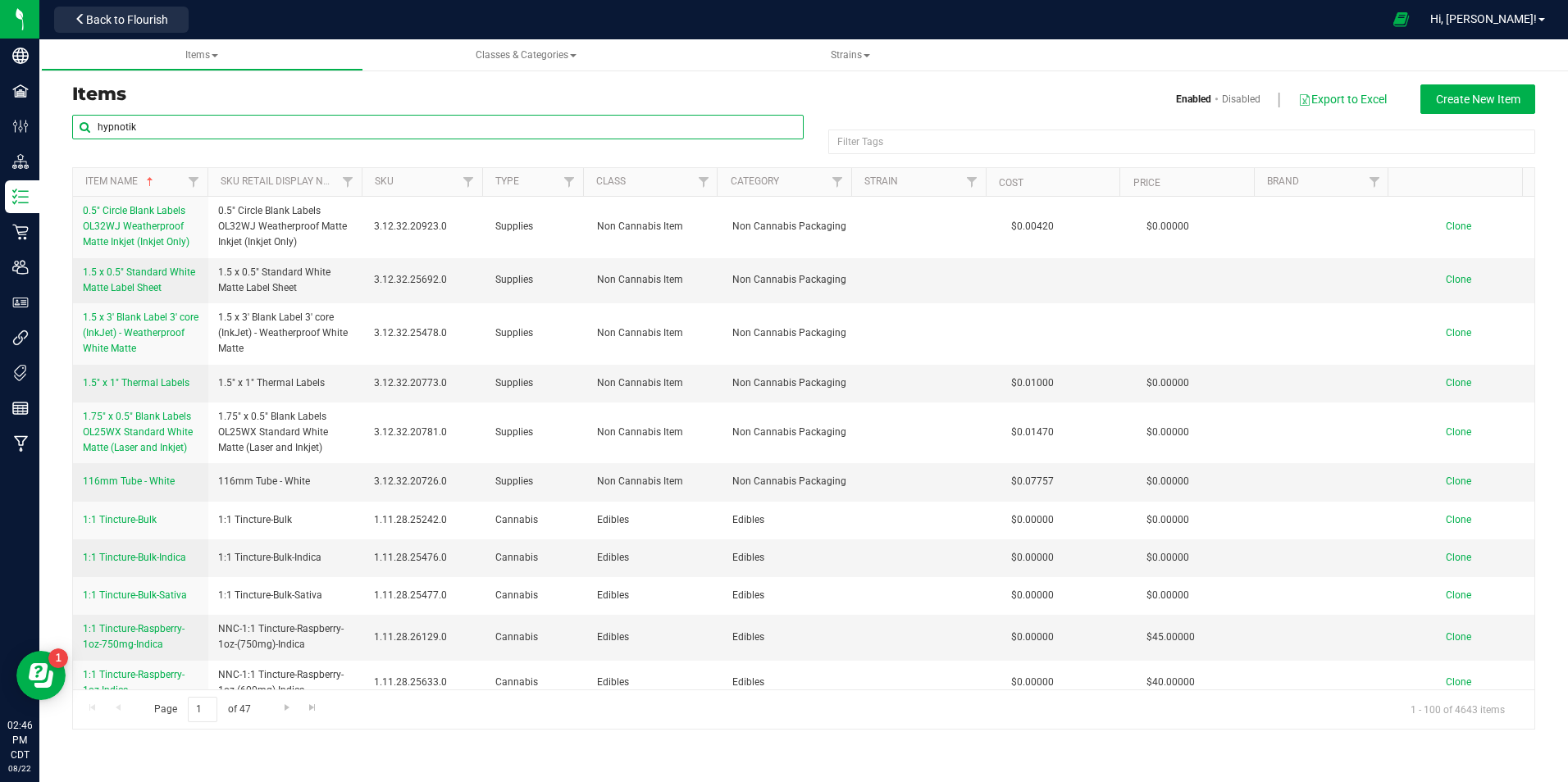
type input "hypnotik"
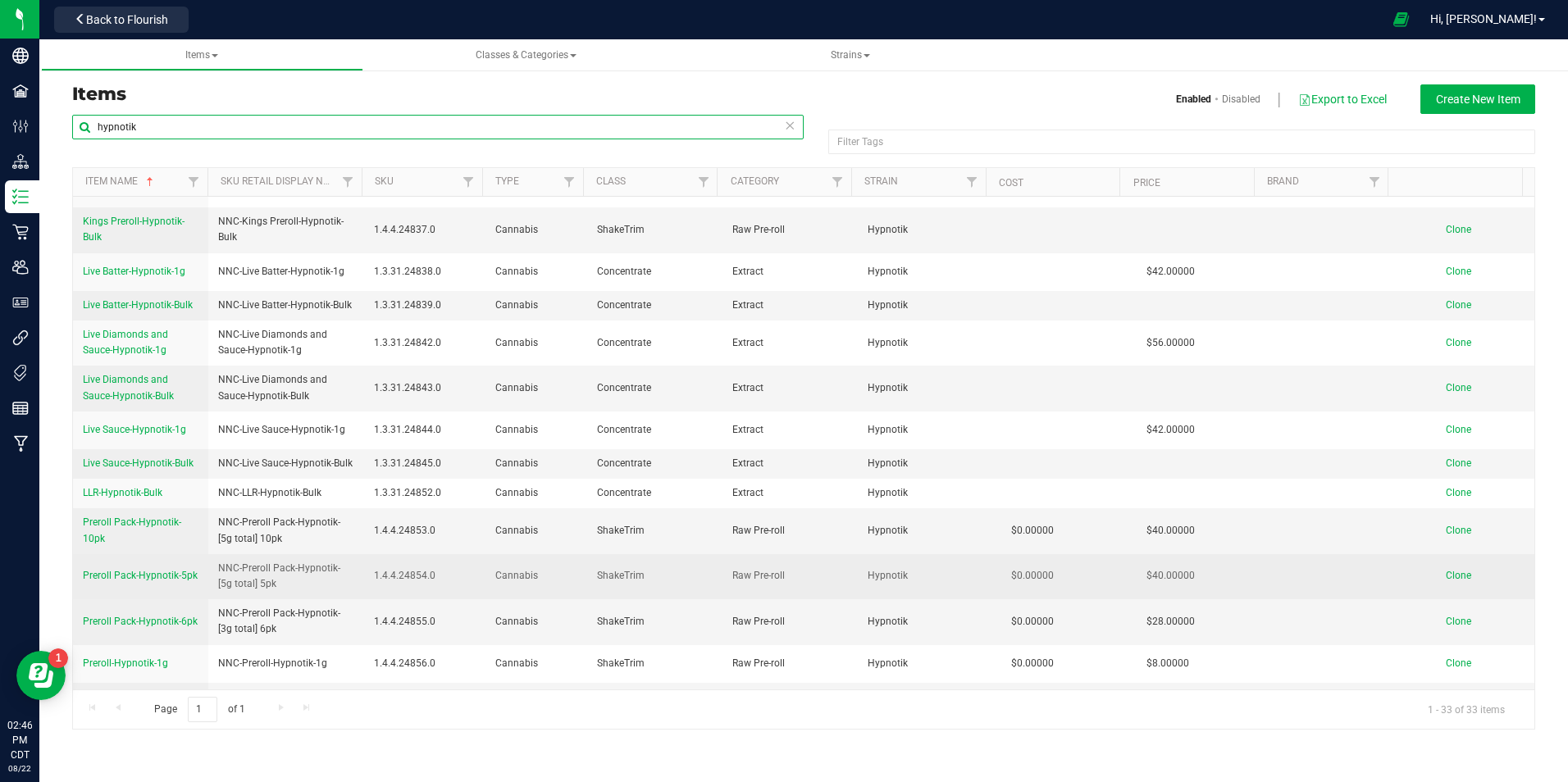
scroll to position [757, 0]
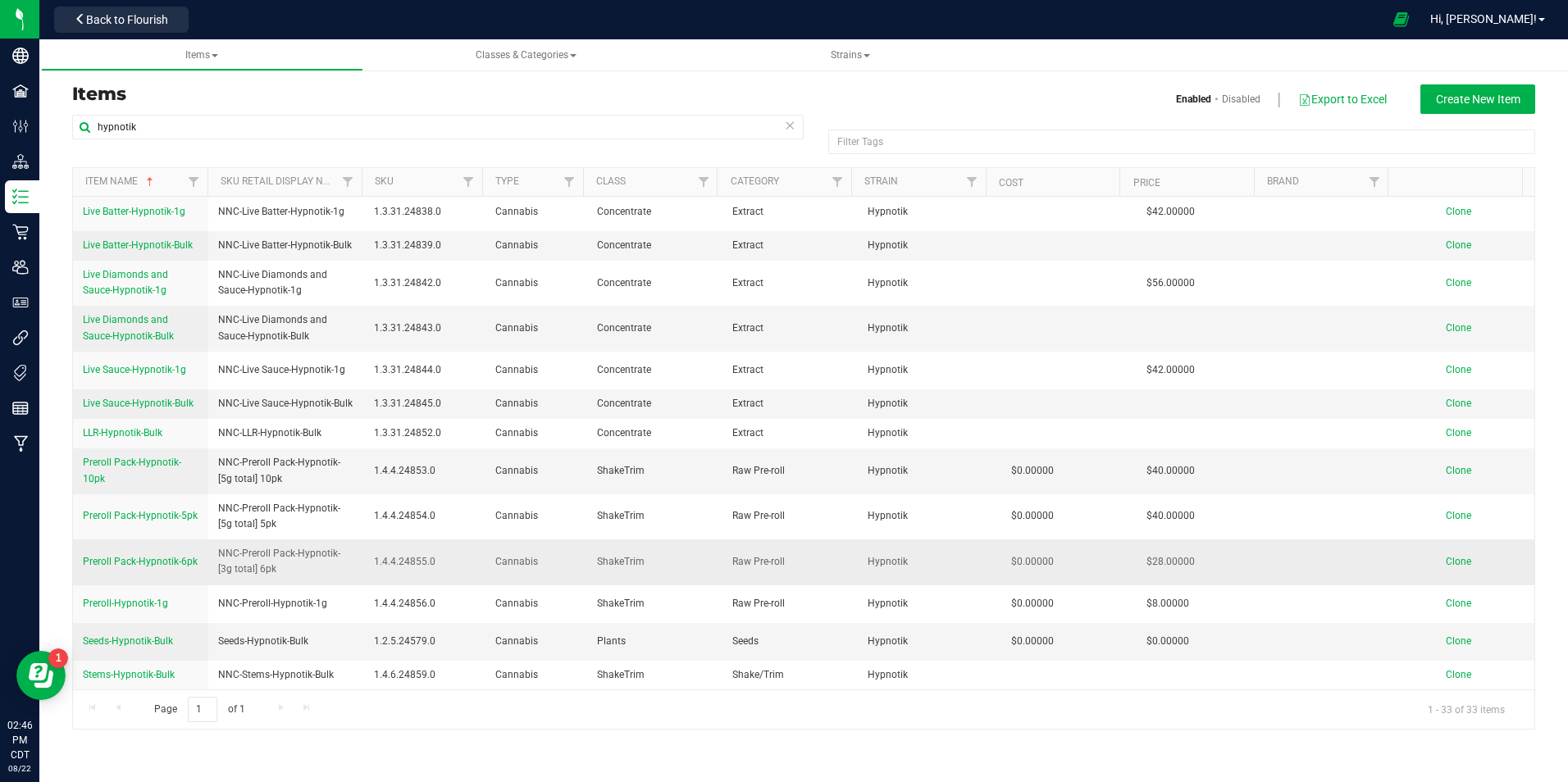
click at [168, 570] on td "Preroll Pack-Hypnotik-6pk" at bounding box center [140, 562] width 135 height 45
click at [159, 564] on span "Preroll Pack-Hypnotik-6pk" at bounding box center [140, 561] width 115 height 11
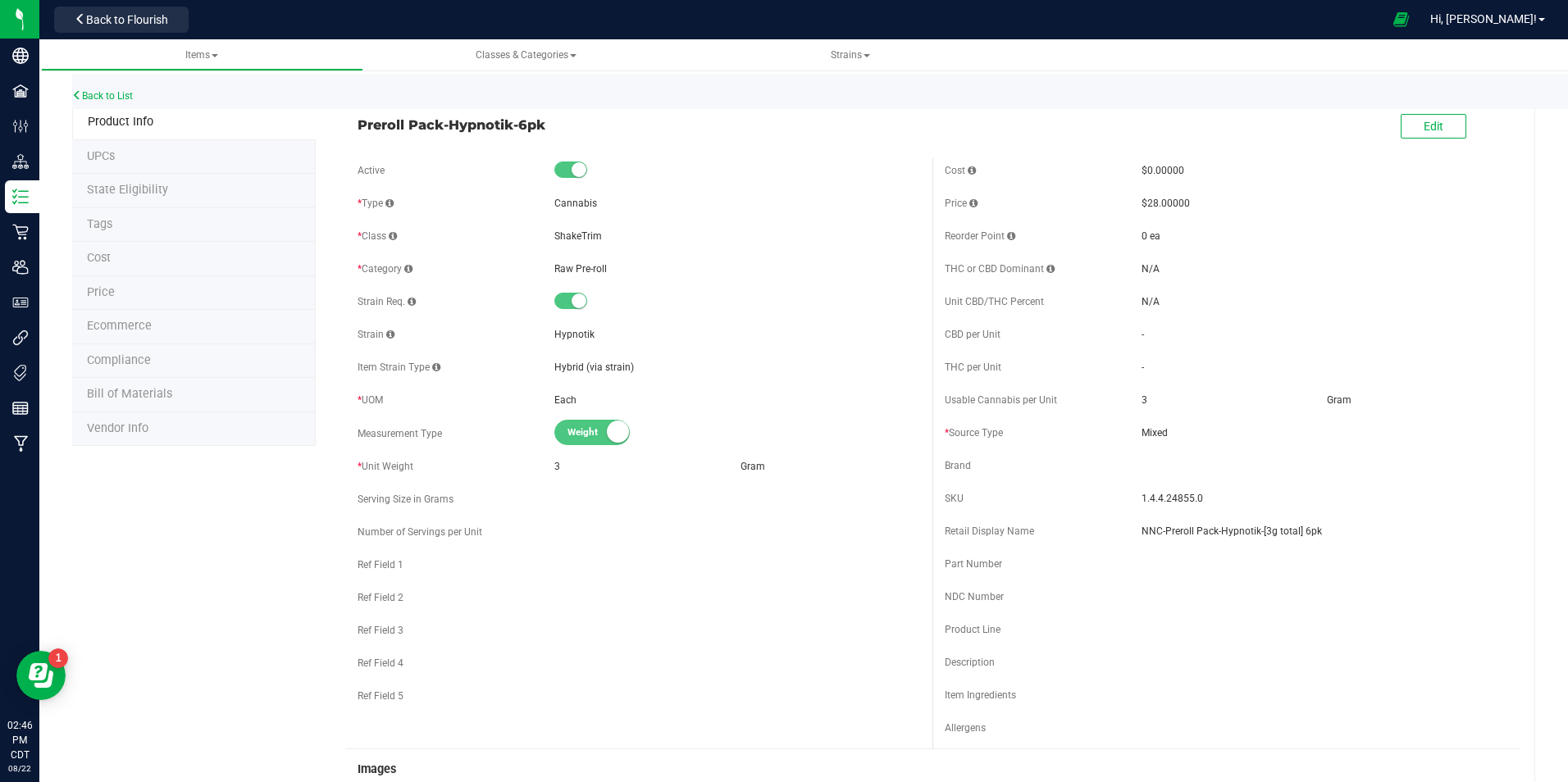
click at [148, 230] on li "Tags" at bounding box center [194, 226] width 244 height 35
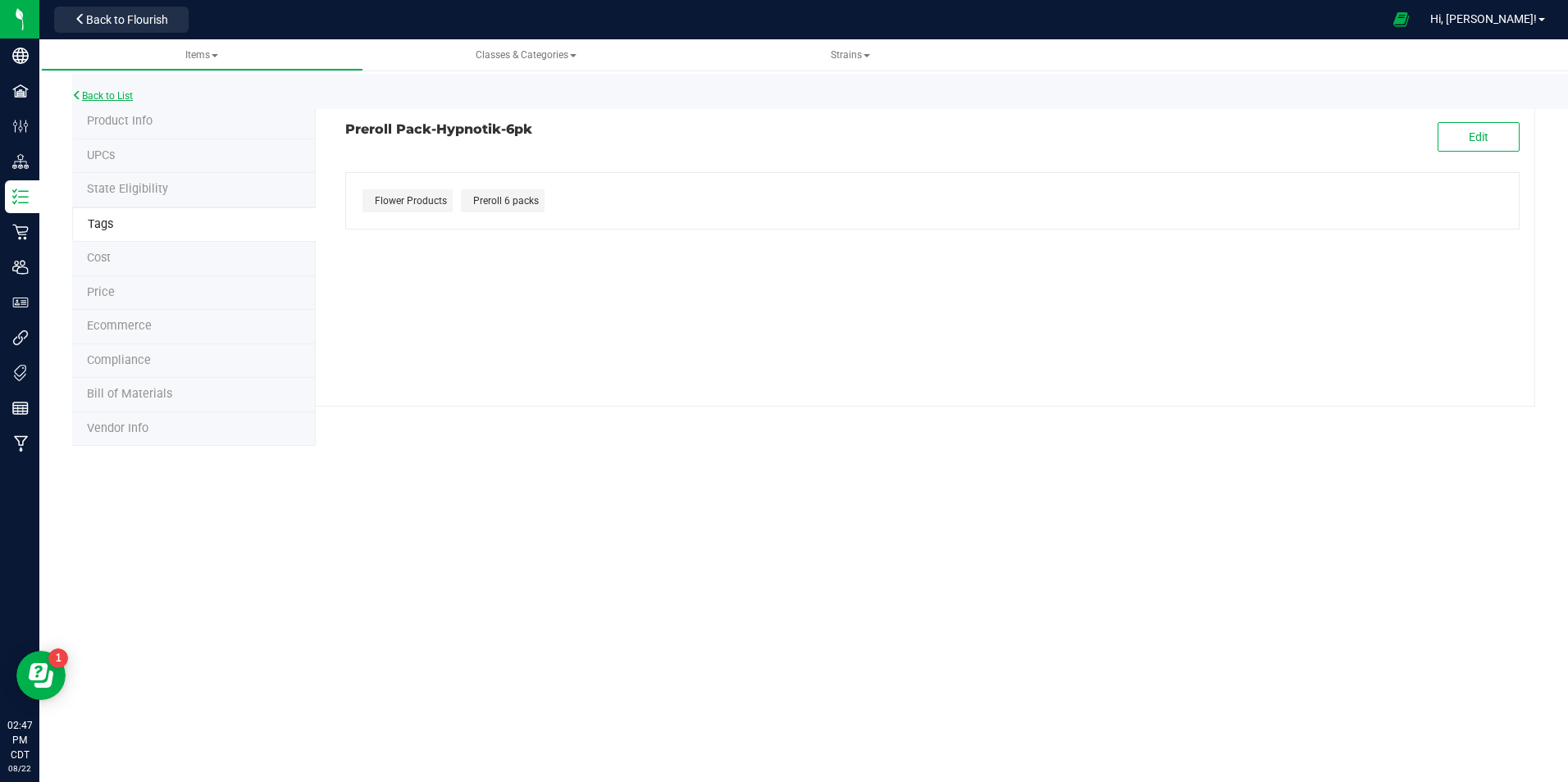
click at [129, 91] on link "Back to List" at bounding box center [103, 96] width 61 height 11
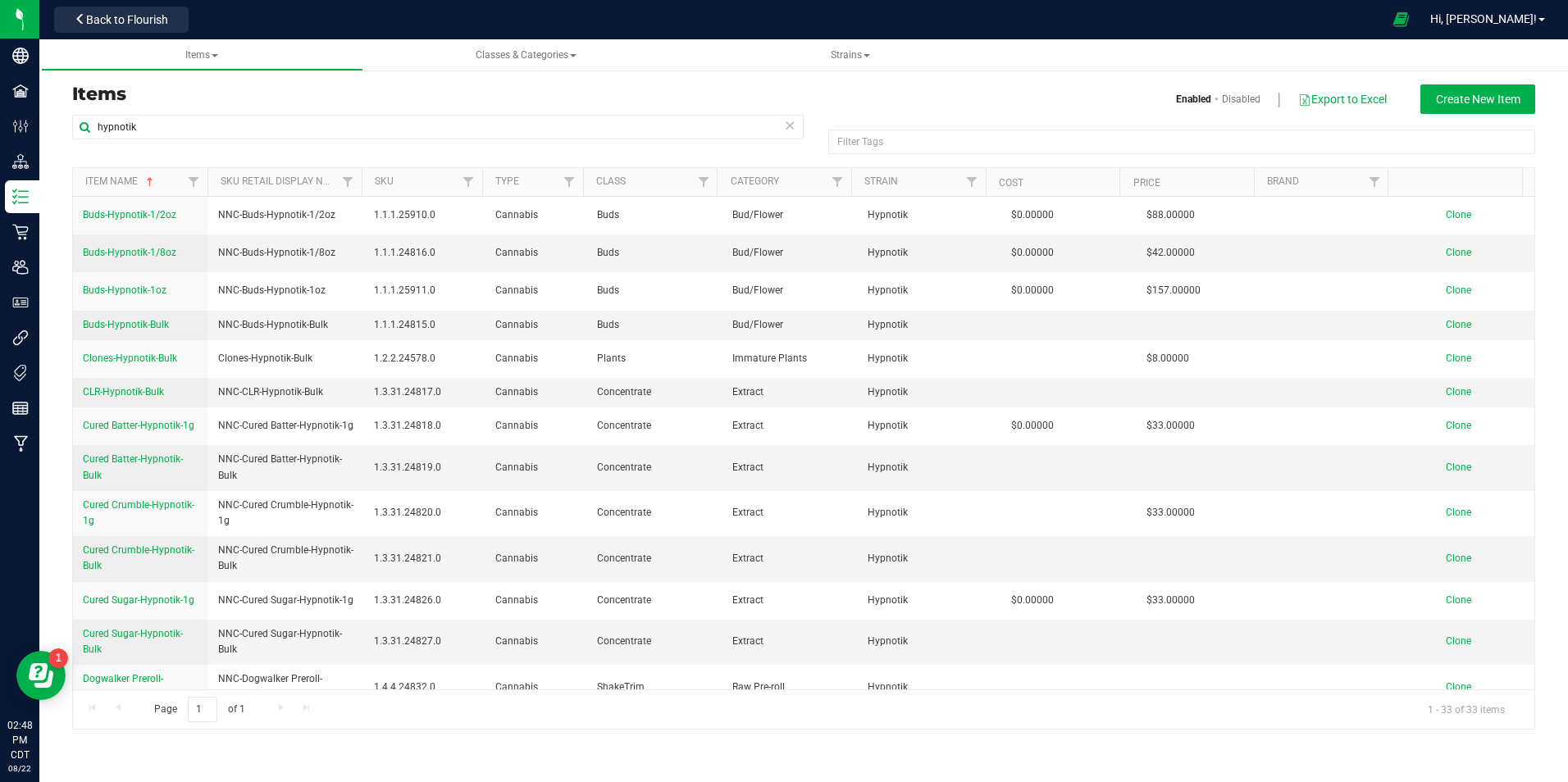
click at [788, 125] on icon at bounding box center [789, 125] width 11 height 20
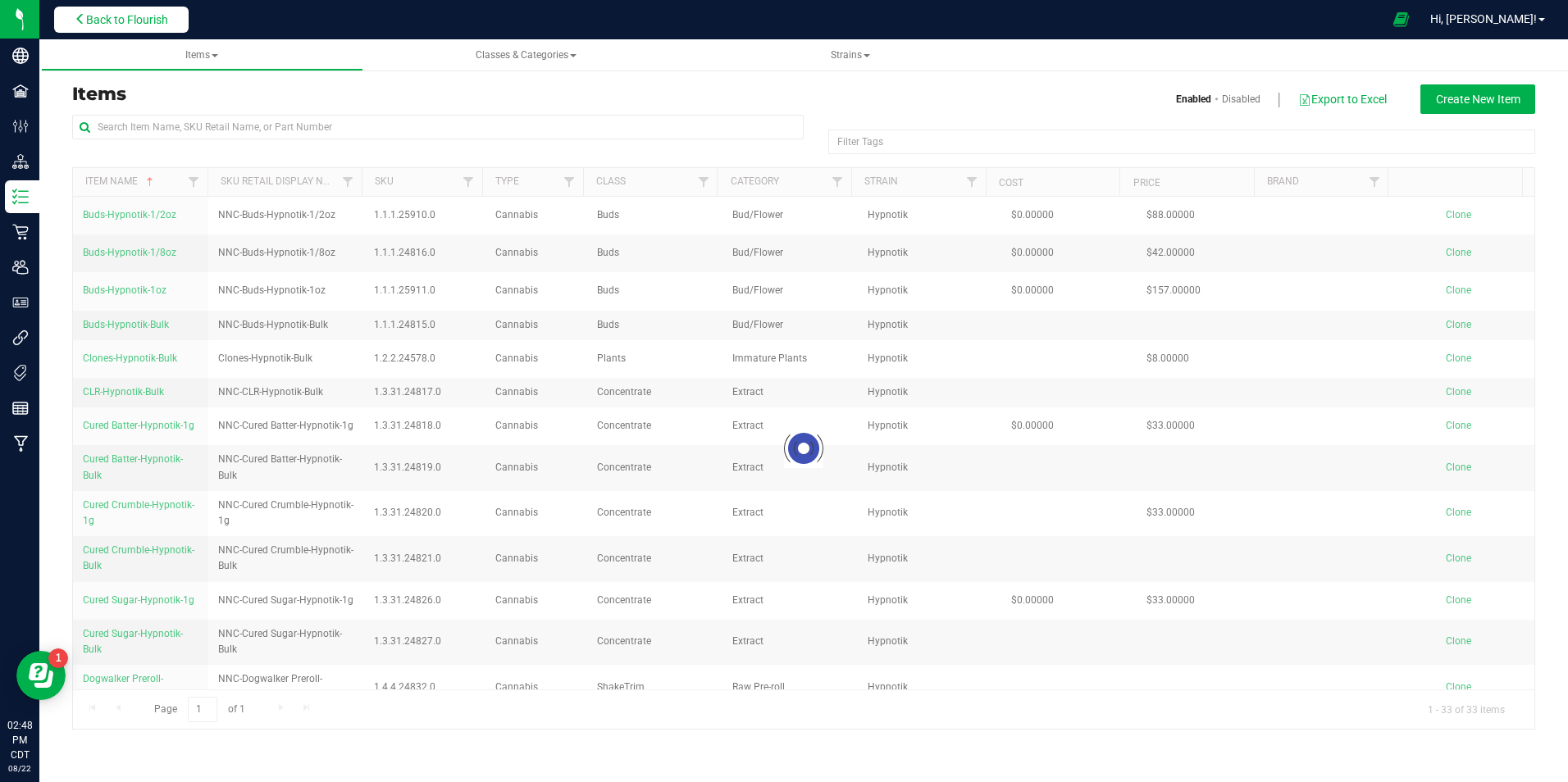
click at [90, 21] on span "Back to Flourish" at bounding box center [127, 19] width 82 height 13
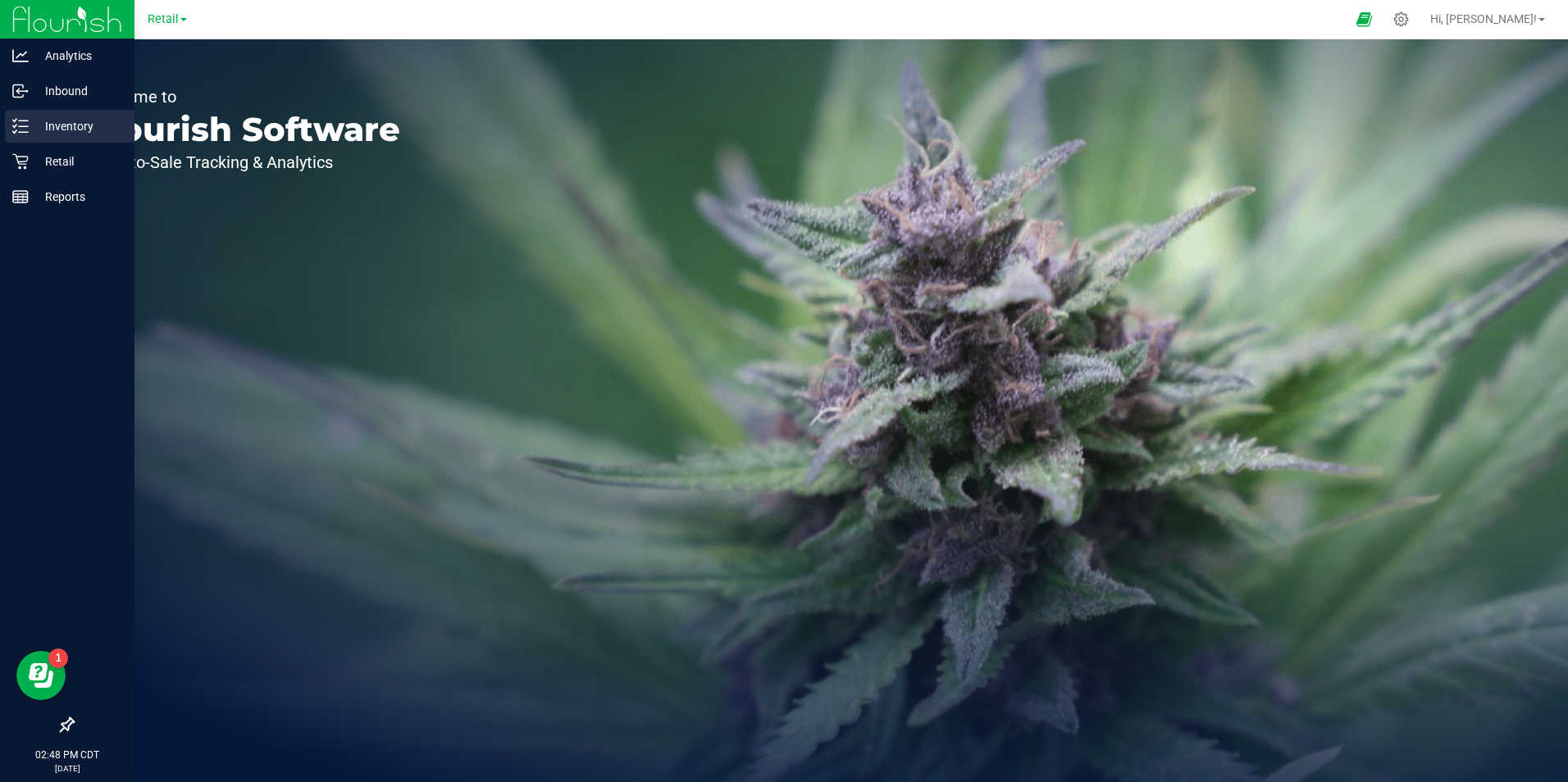
click at [10, 123] on div "Inventory" at bounding box center [70, 126] width 130 height 33
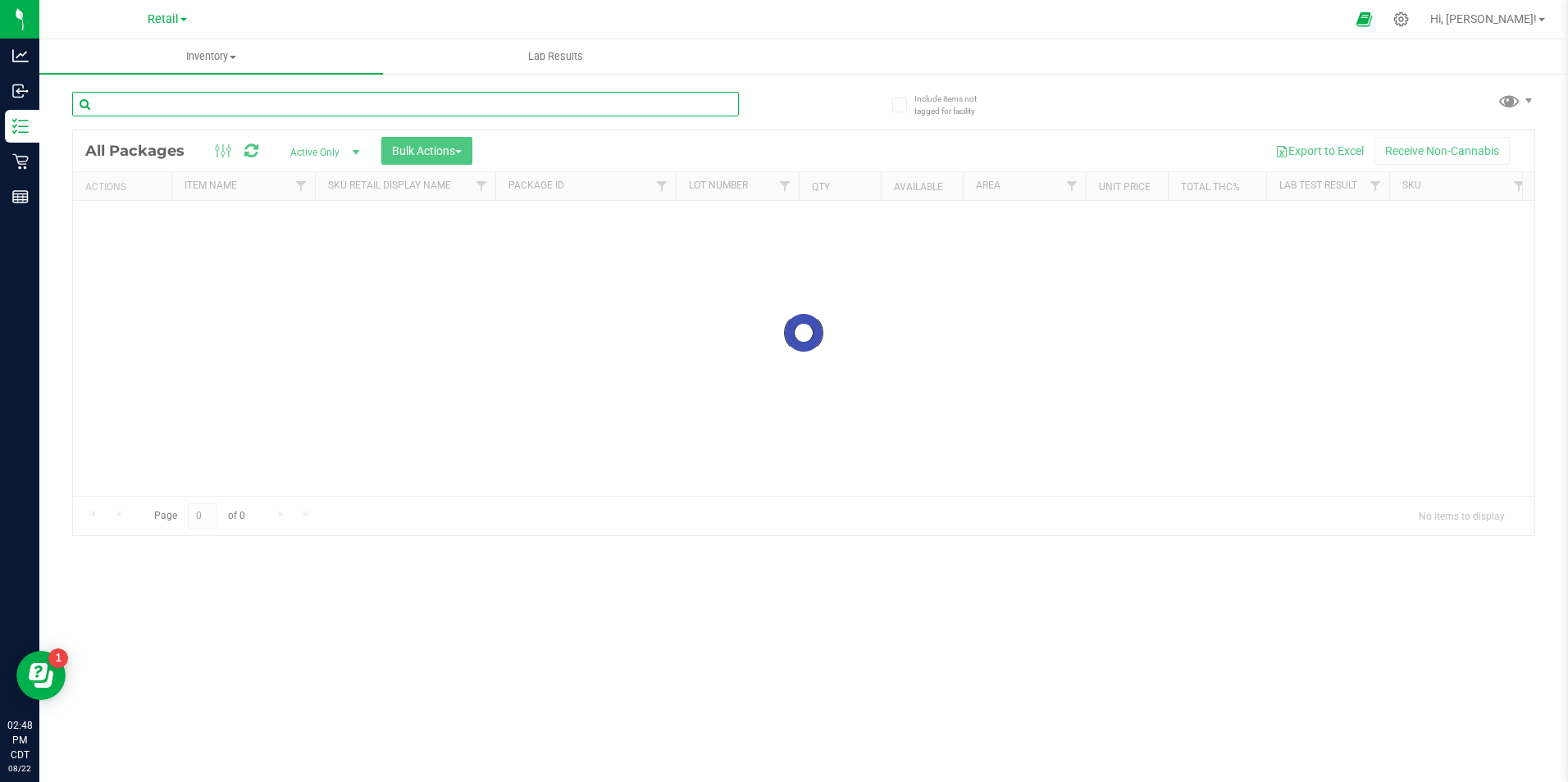
click at [231, 91] on input "text" at bounding box center [405, 104] width 666 height 24
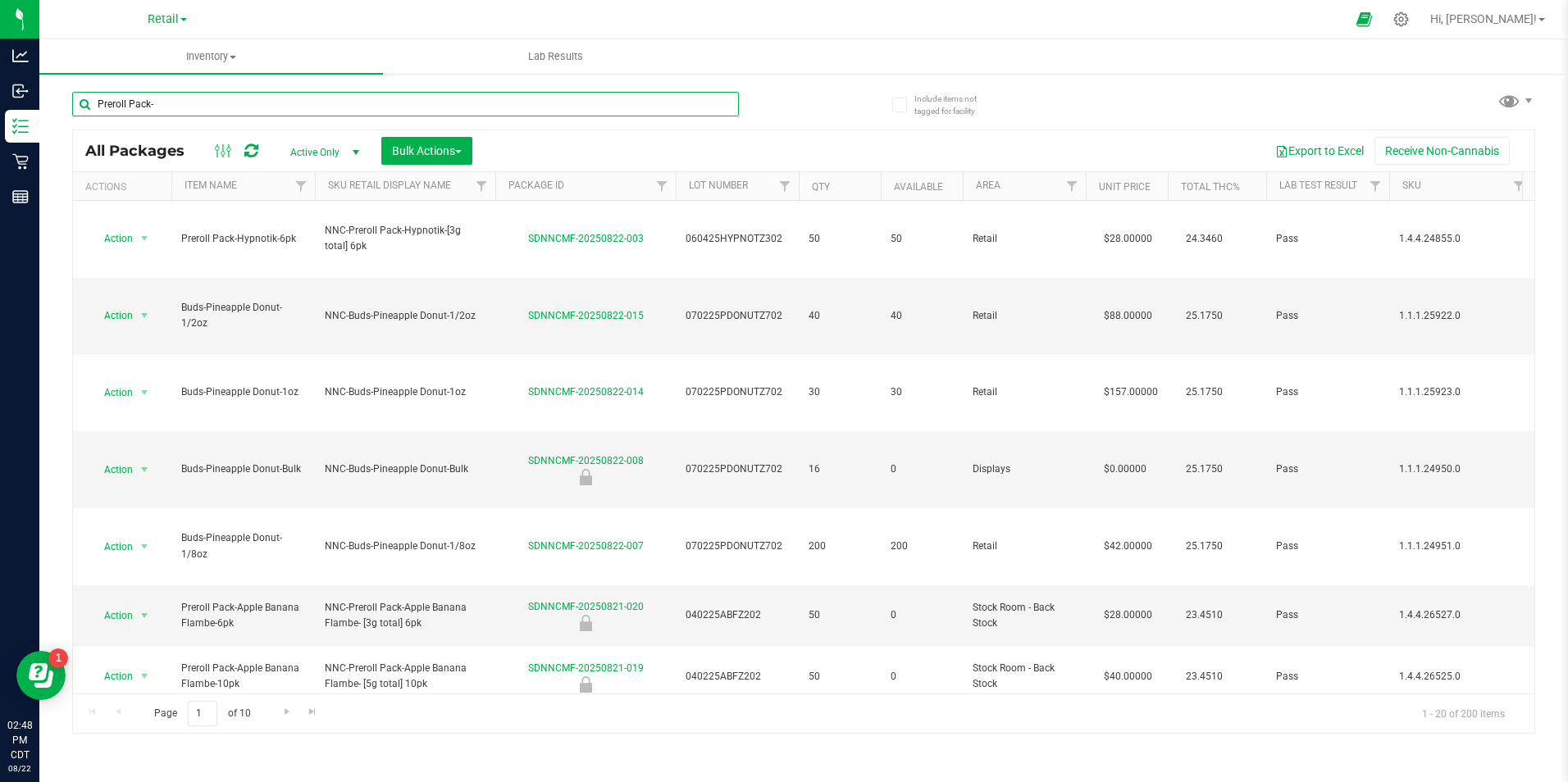
type input "Preroll Pack-"
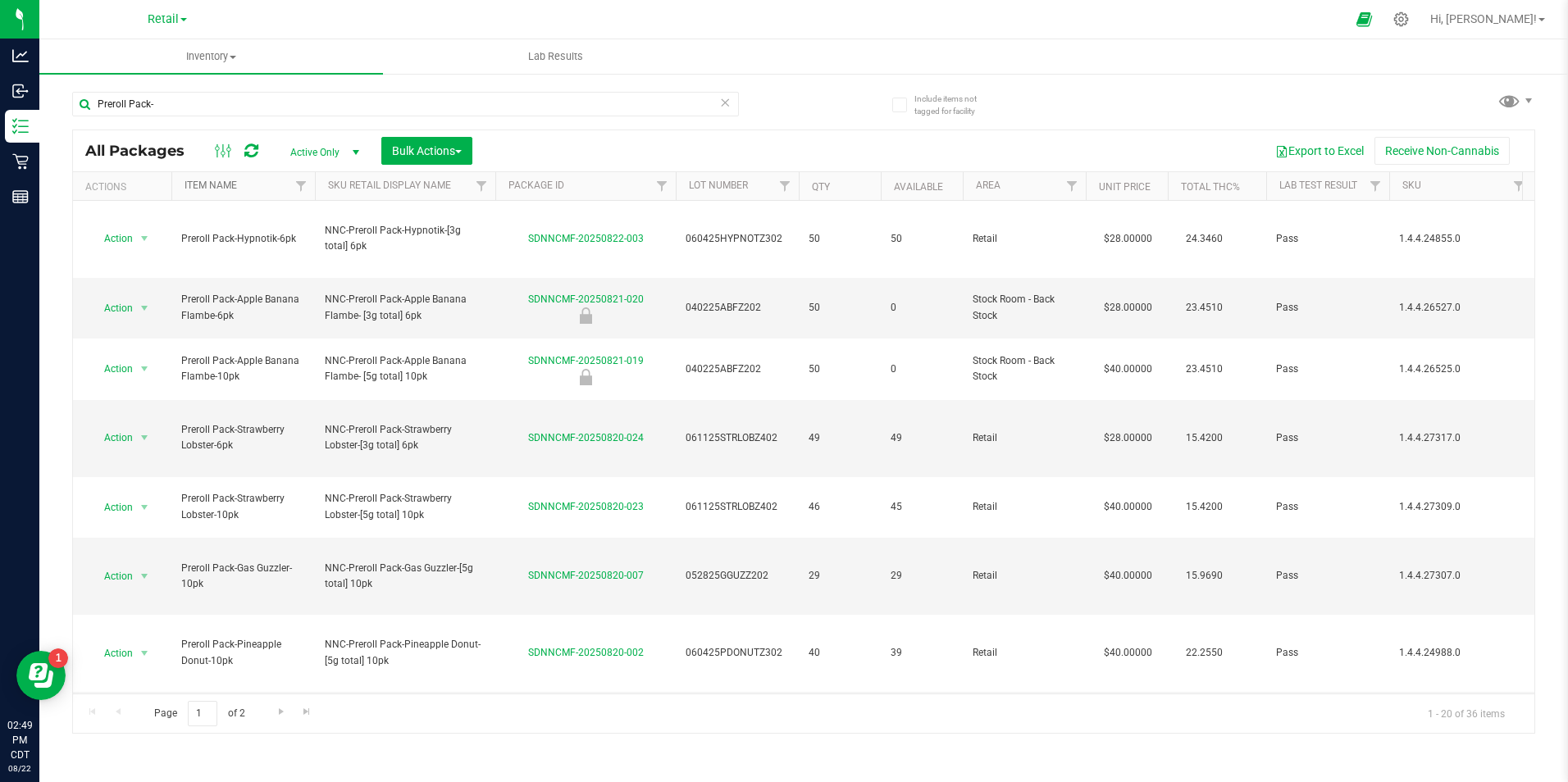
click at [226, 182] on link "Item Name" at bounding box center [211, 185] width 52 height 11
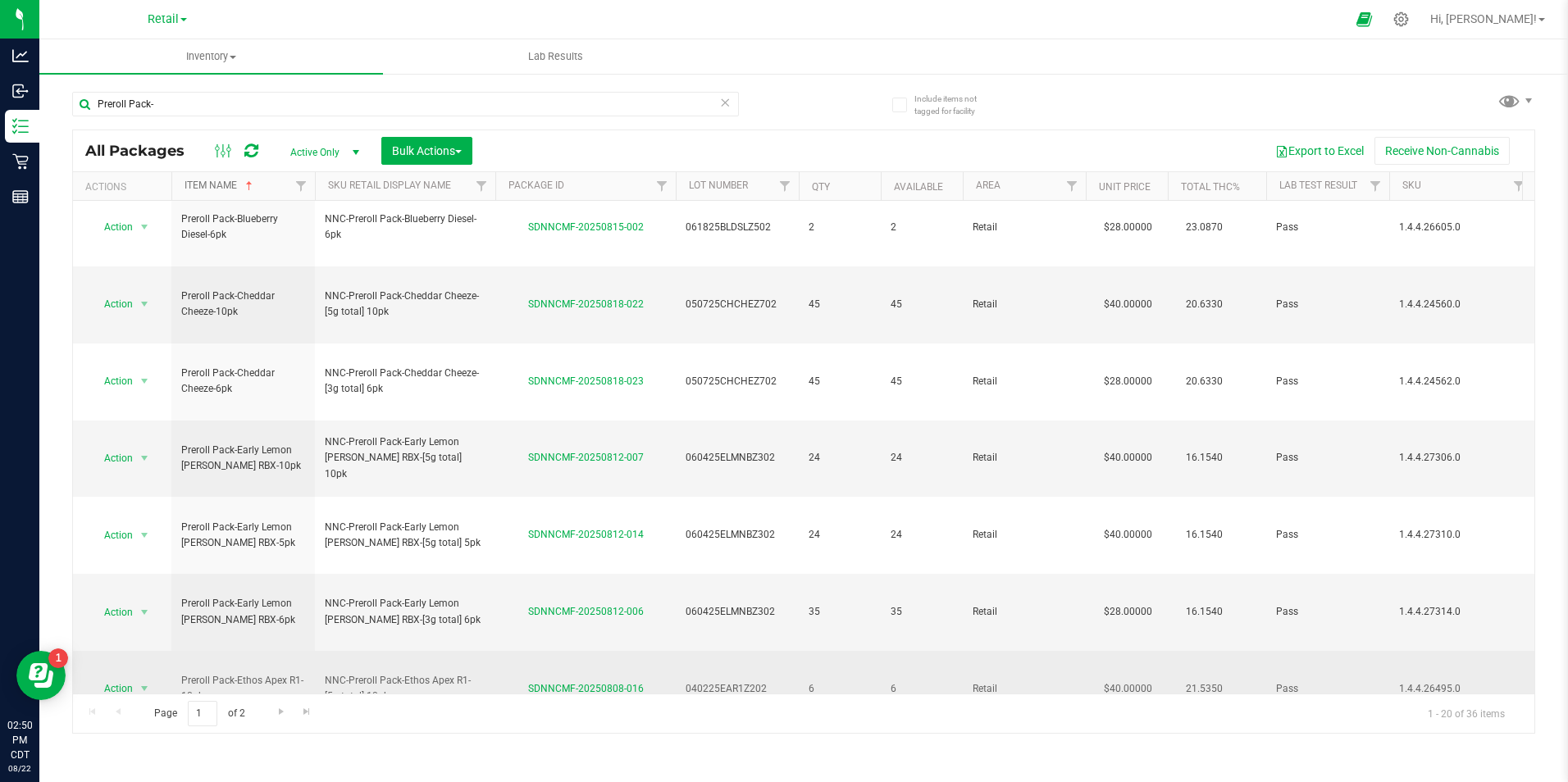
scroll to position [421, 0]
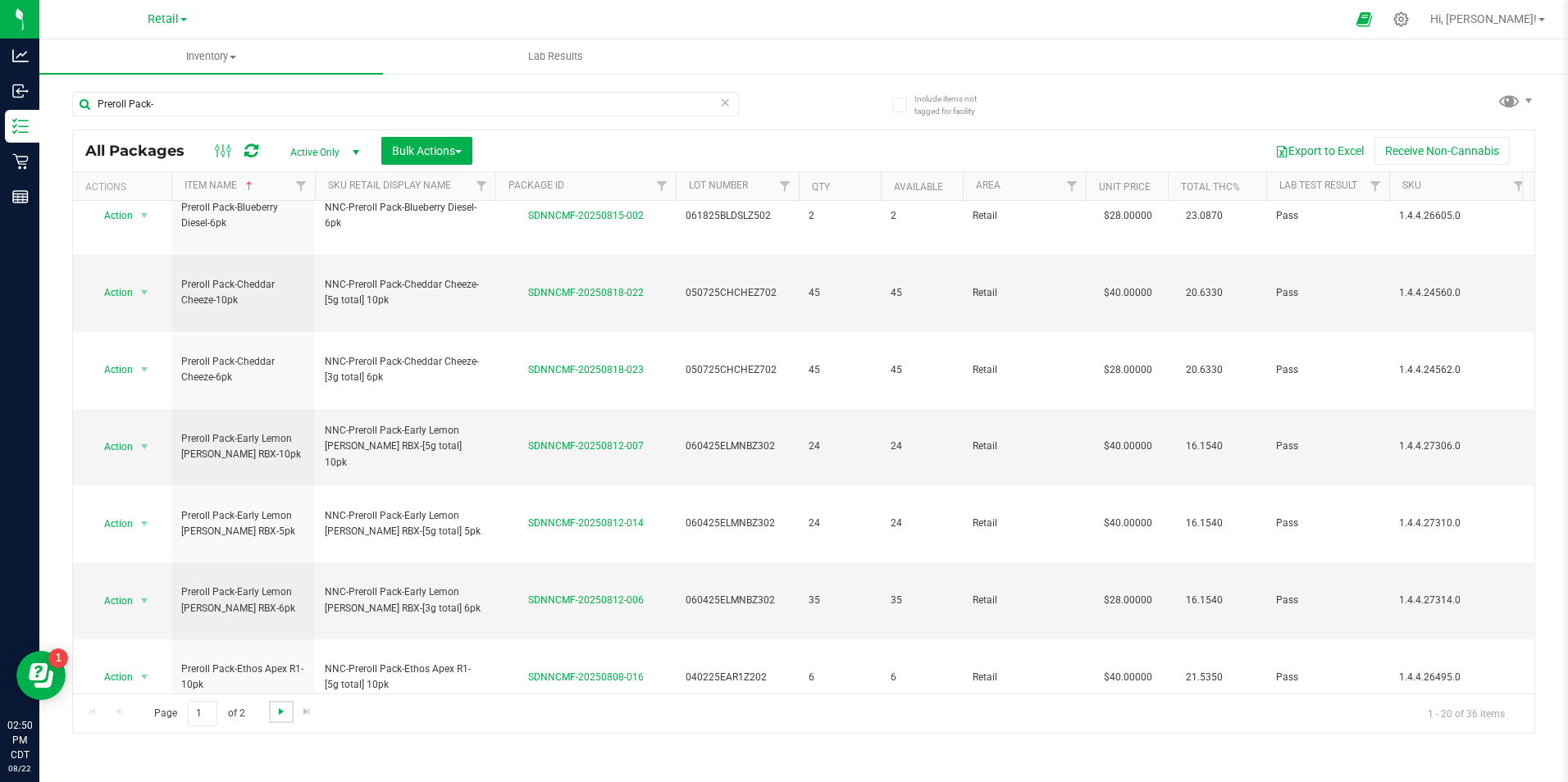
click at [280, 713] on span "Go to the next page" at bounding box center [280, 711] width 13 height 13
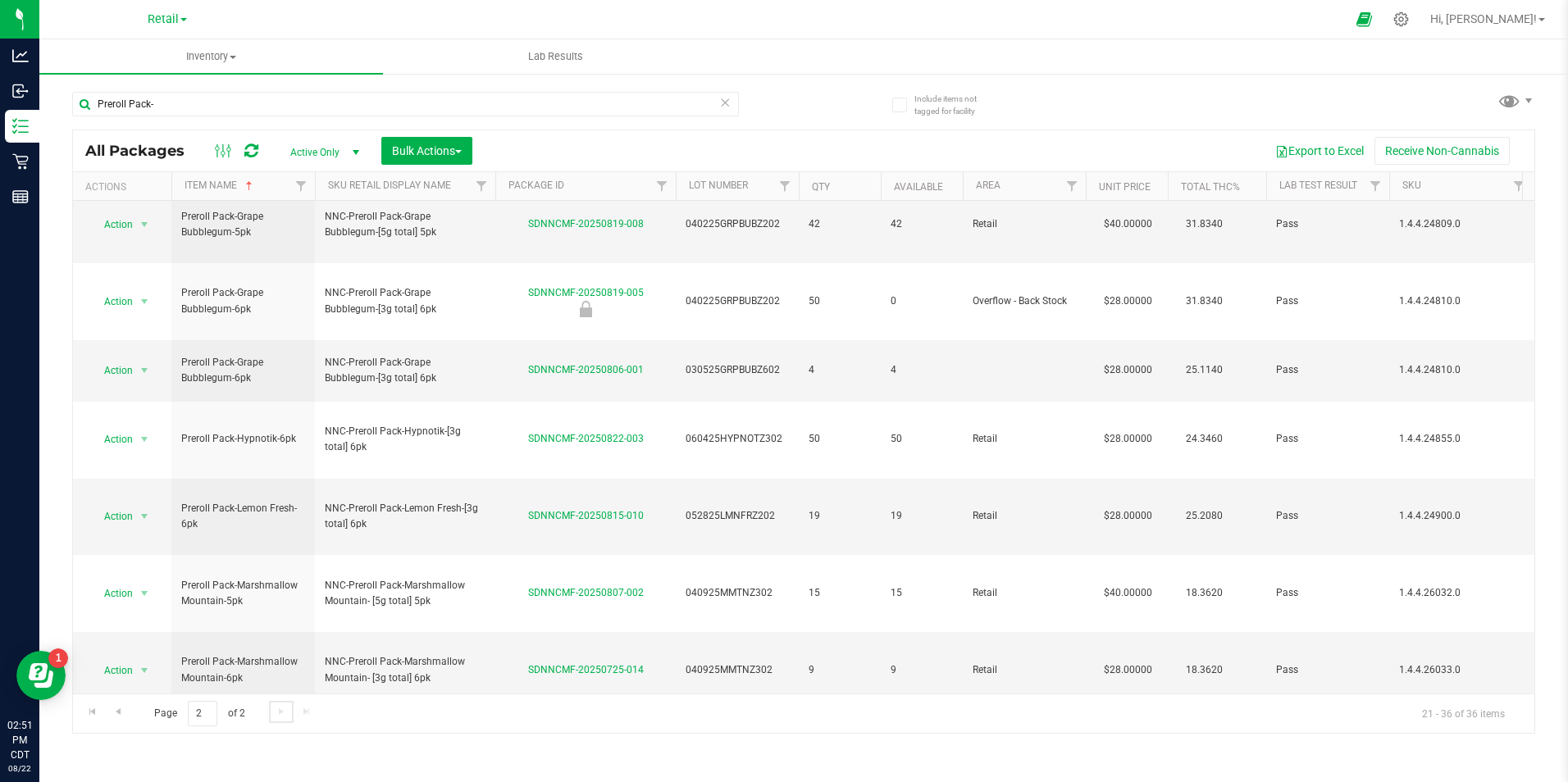
scroll to position [246, 0]
click at [282, 708] on div "Page 2 of 2 21 - 36 of 36 items" at bounding box center [803, 712] width 1461 height 39
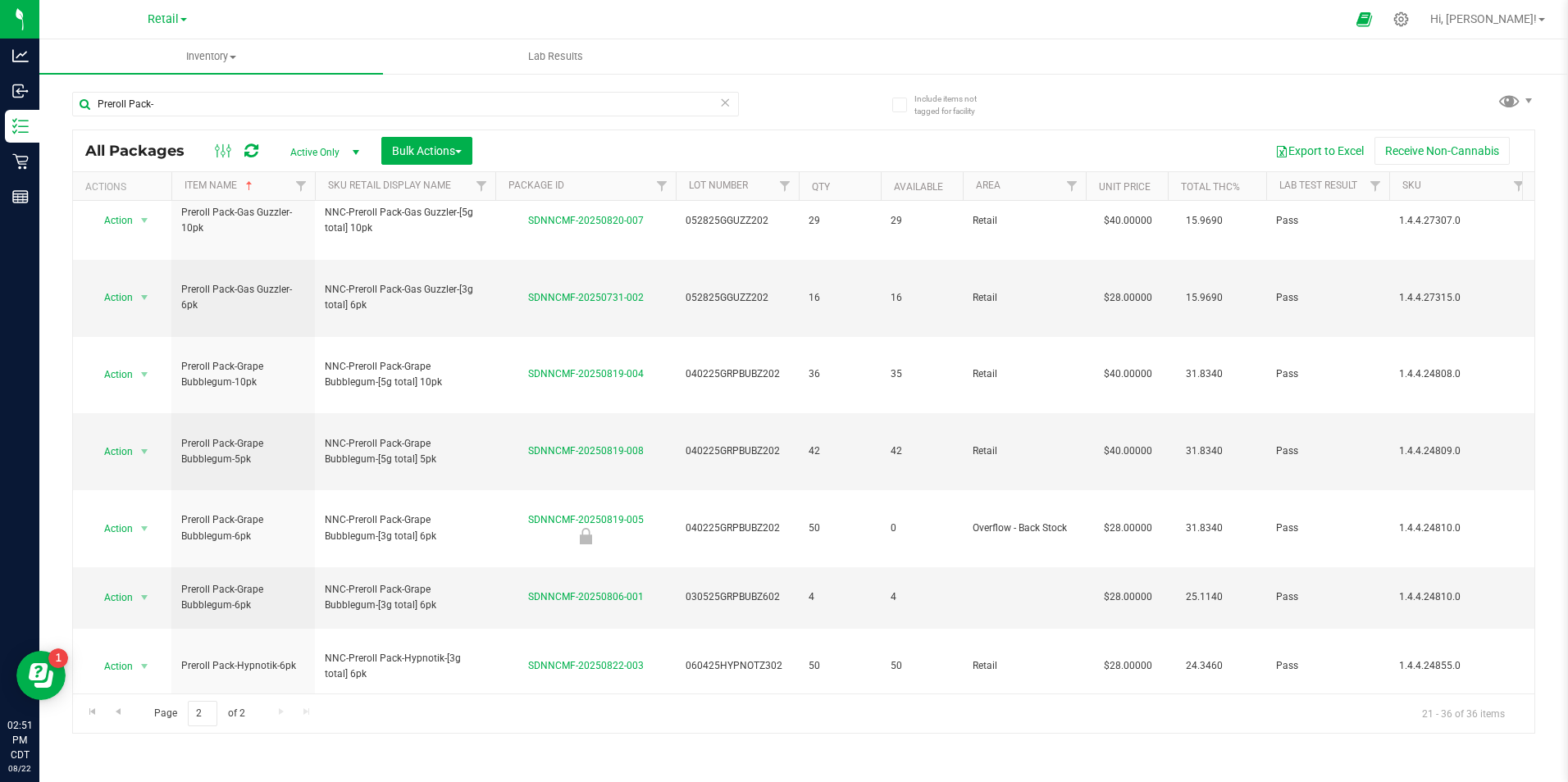
scroll to position [0, 0]
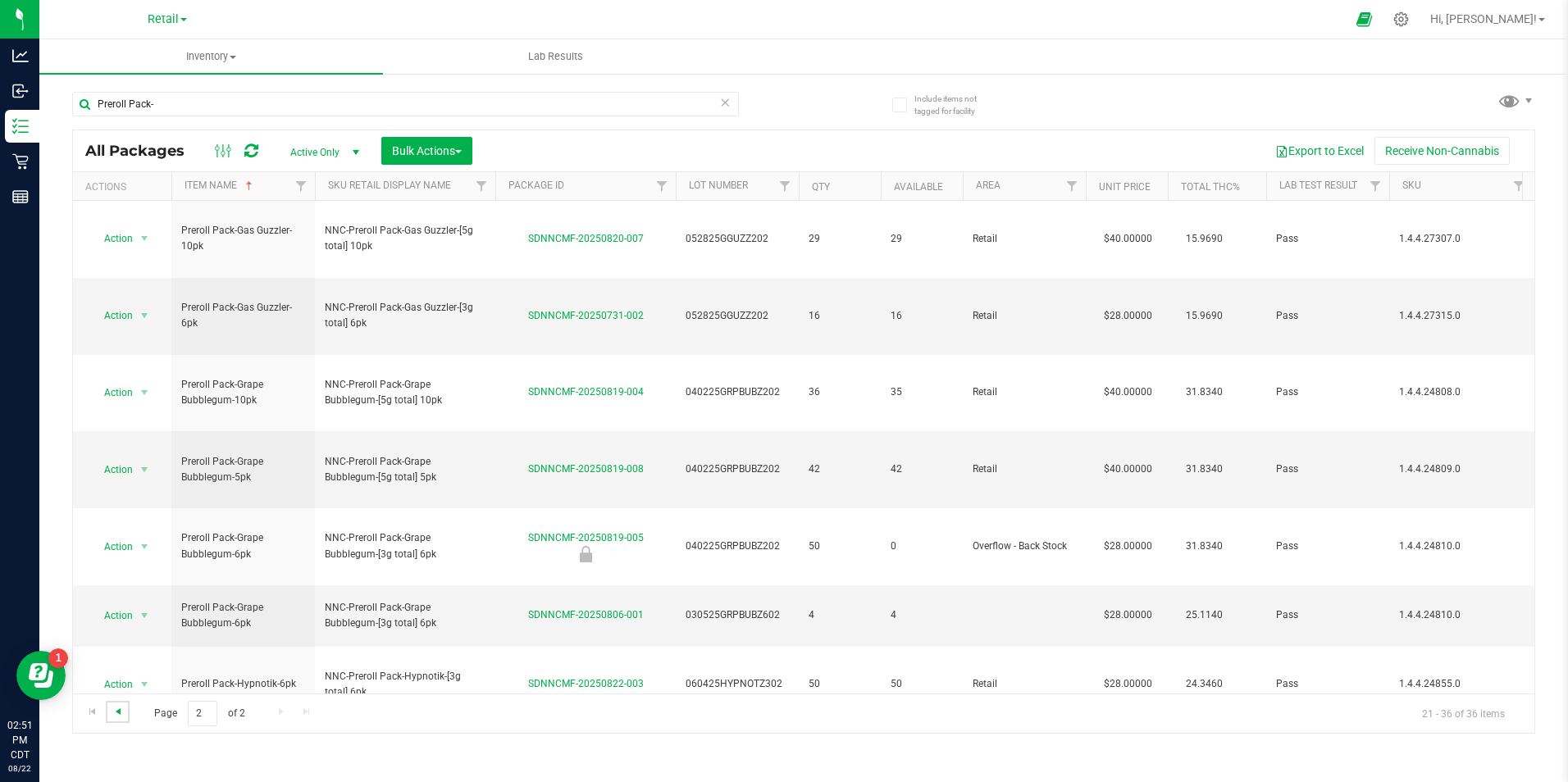
click at [115, 707] on span "Go to the previous page" at bounding box center [118, 711] width 13 height 13
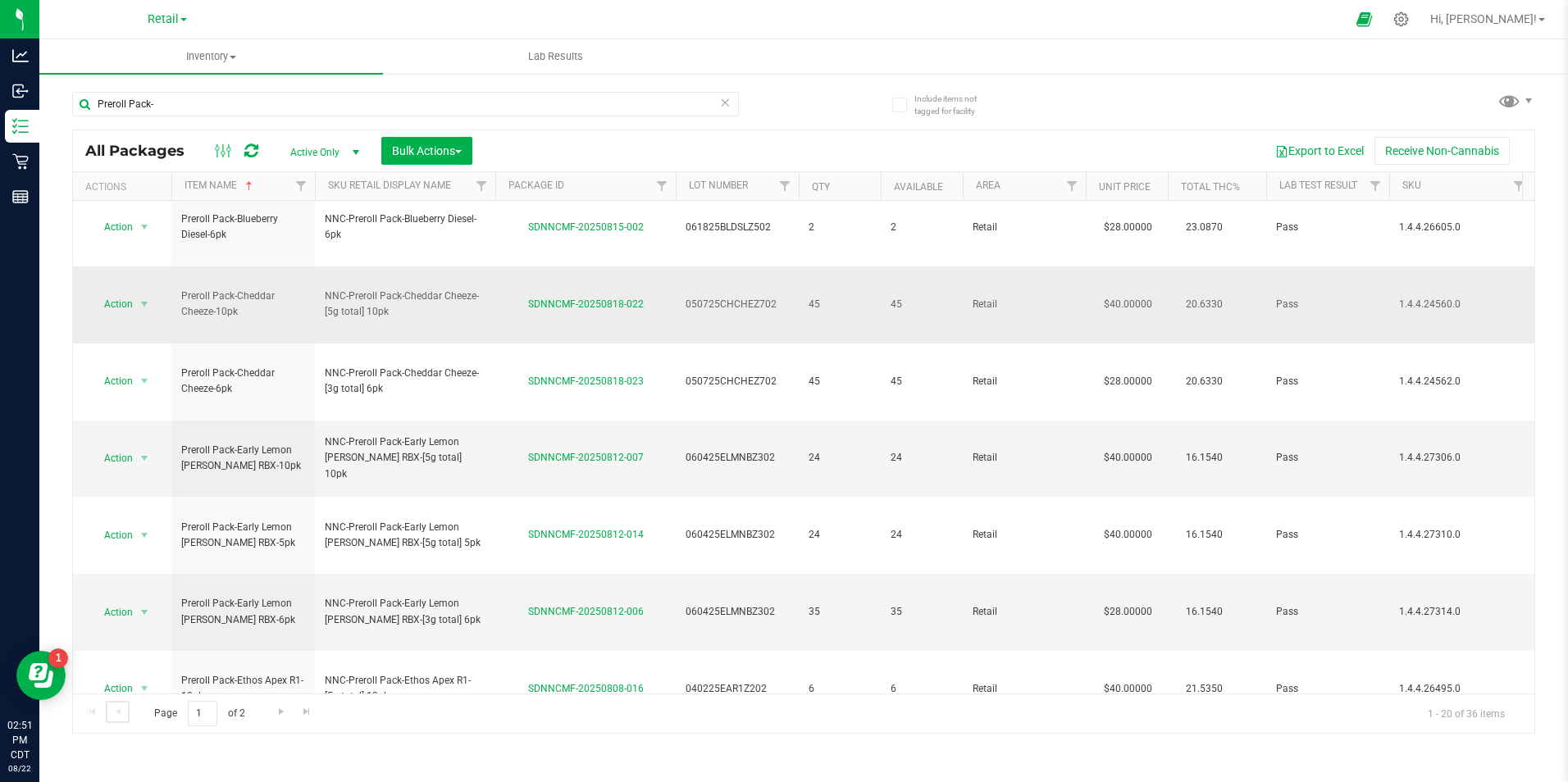
scroll to position [421, 0]
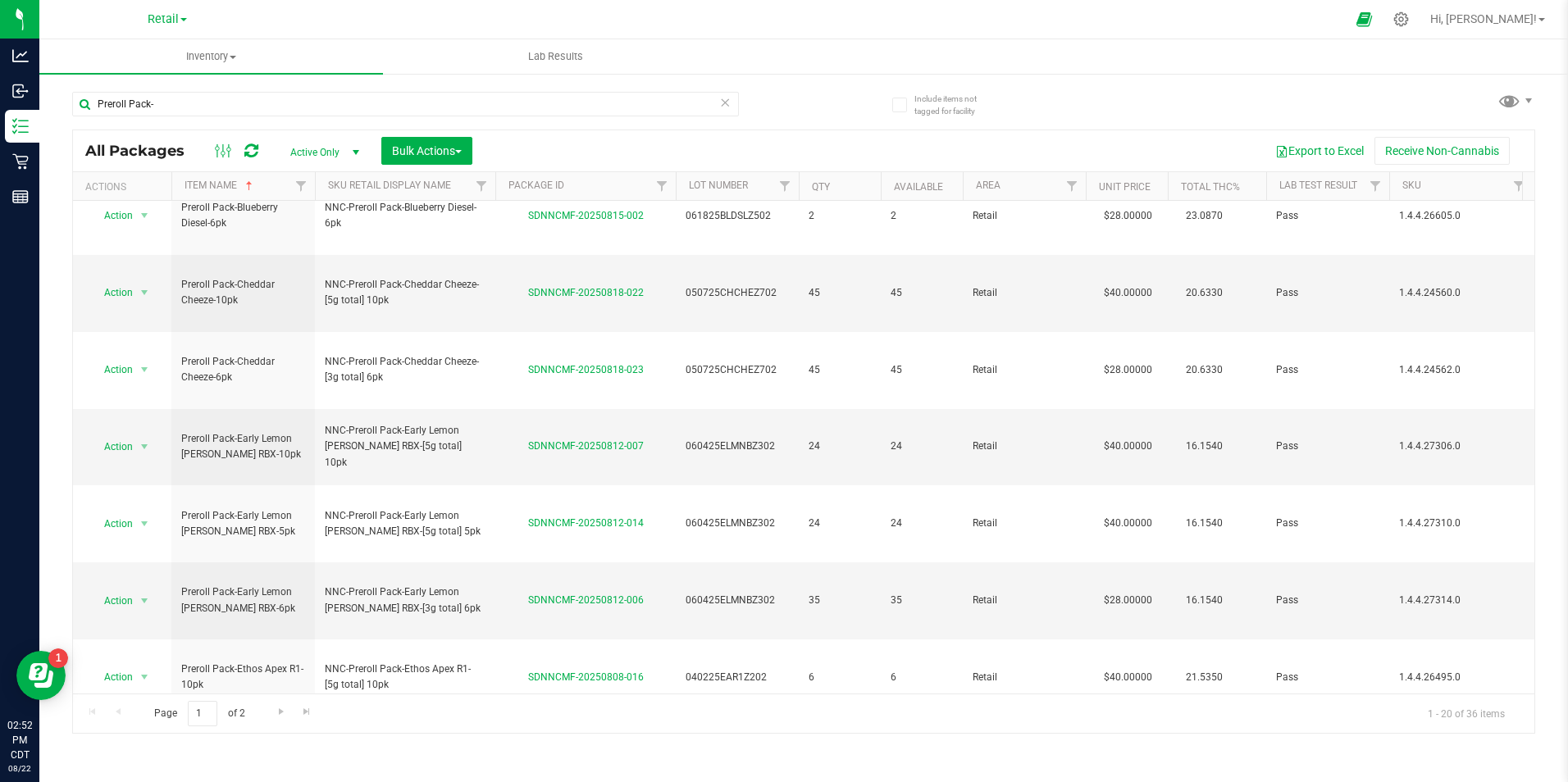
click at [330, 744] on div "Inventory All packages All inventory Waste log Create inventory Lab Results Inc…" at bounding box center [803, 410] width 1528 height 743
click at [273, 750] on div "Inventory All packages All inventory Waste log Create inventory Lab Results Inc…" at bounding box center [803, 410] width 1528 height 743
click at [274, 711] on span "Go to the next page" at bounding box center [280, 711] width 13 height 13
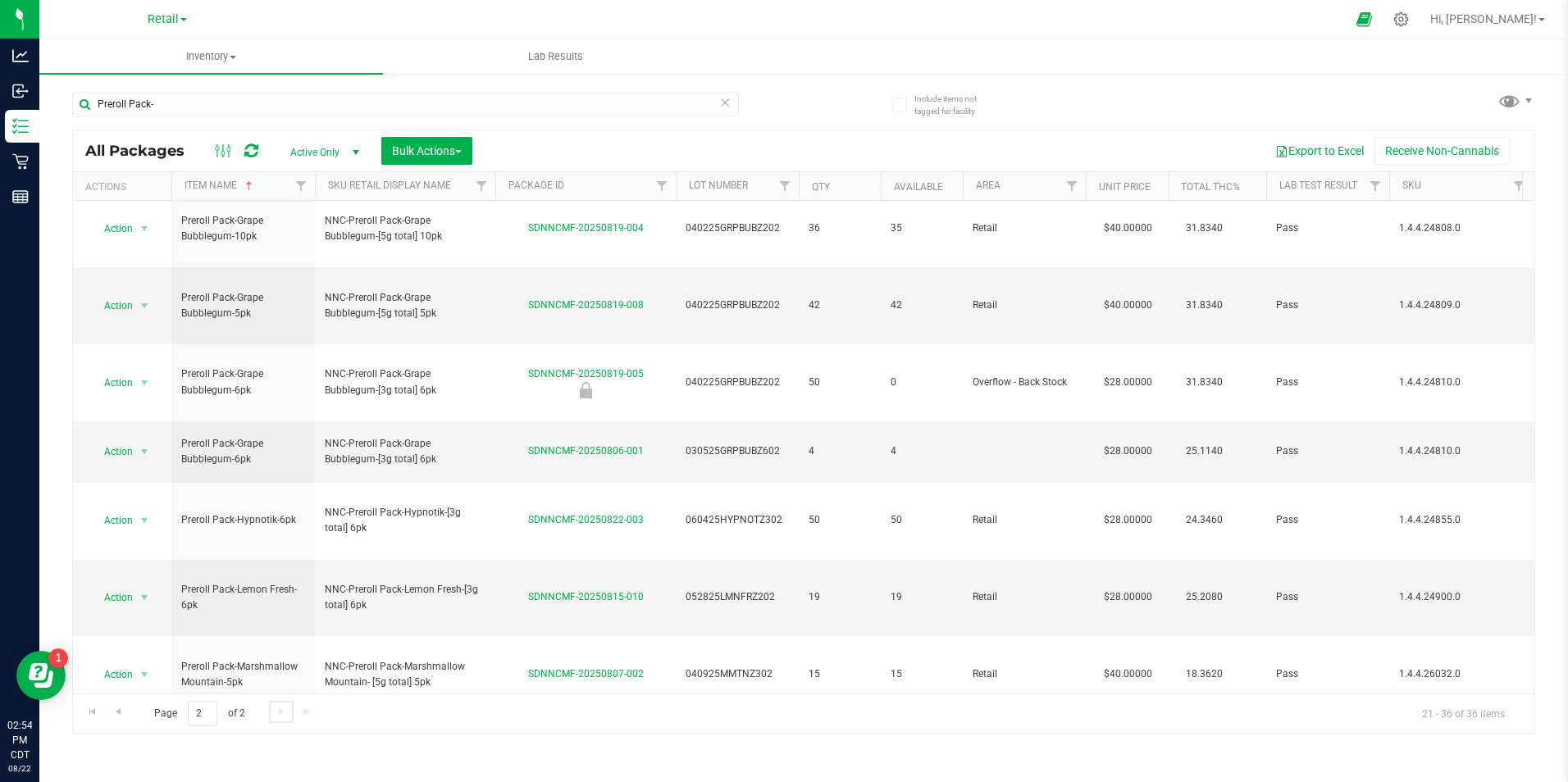
scroll to position [246, 0]
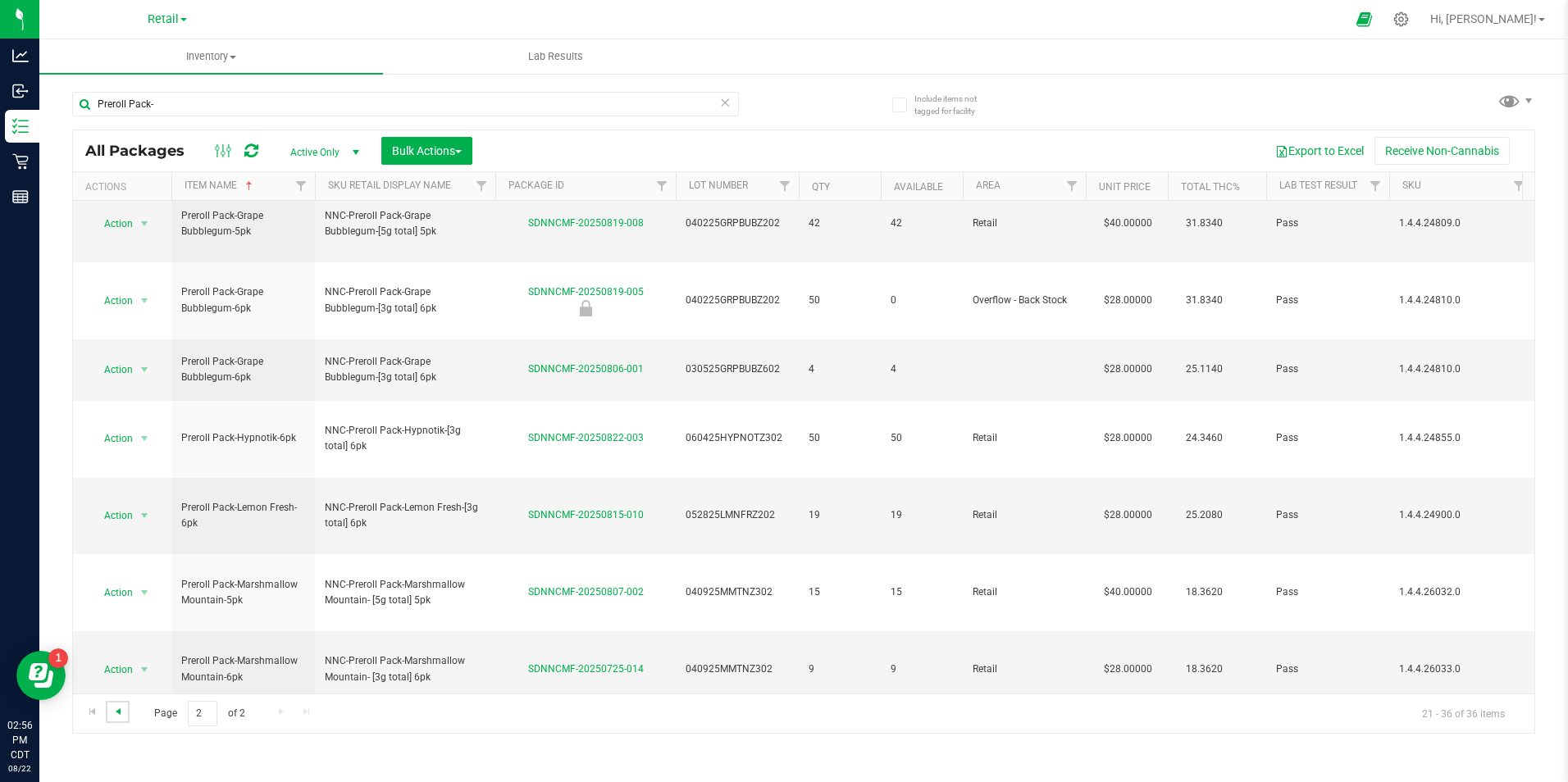
click at [115, 704] on span "Go to the previous page" at bounding box center [118, 711] width 13 height 13
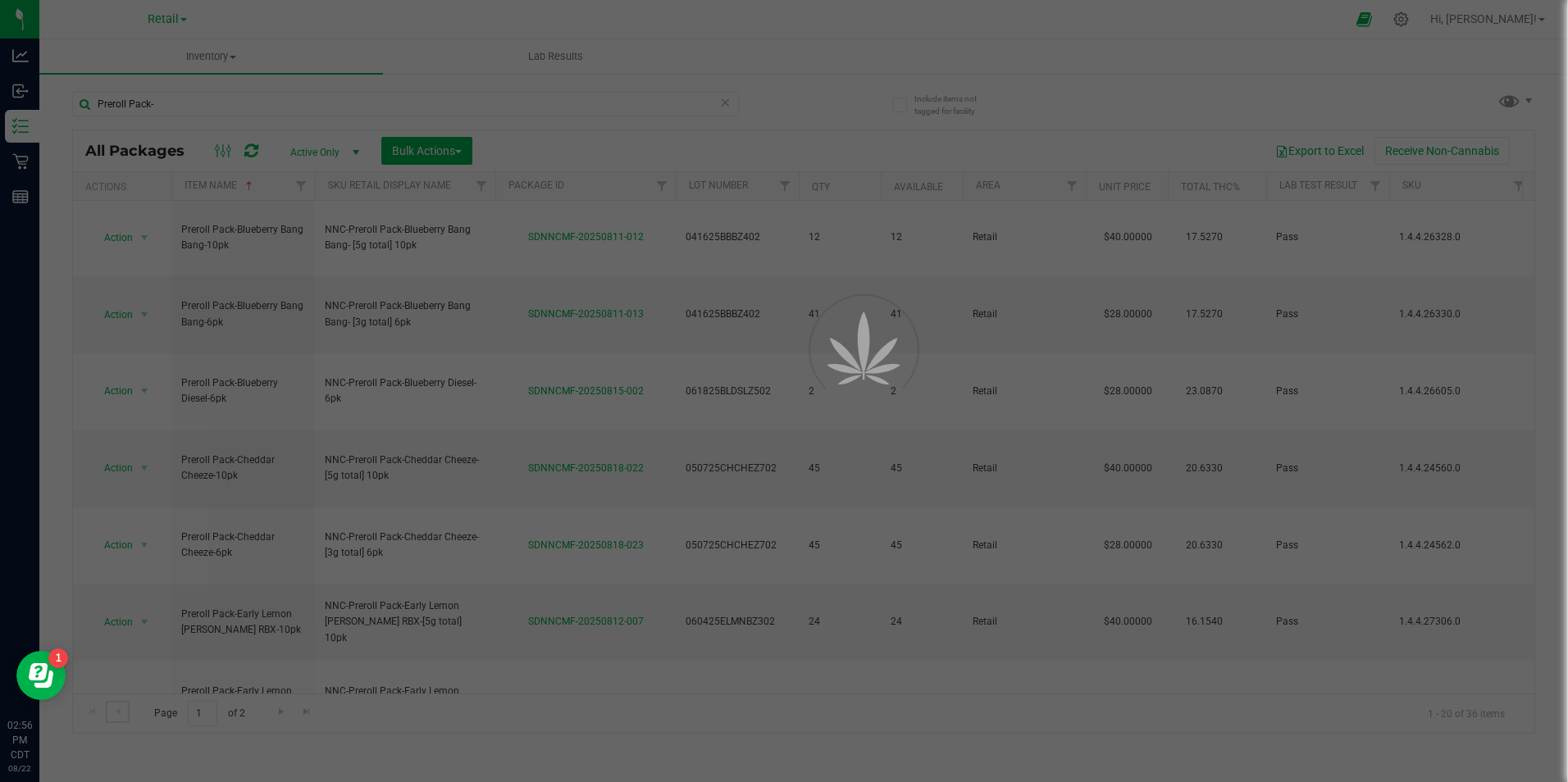
scroll to position [0, 0]
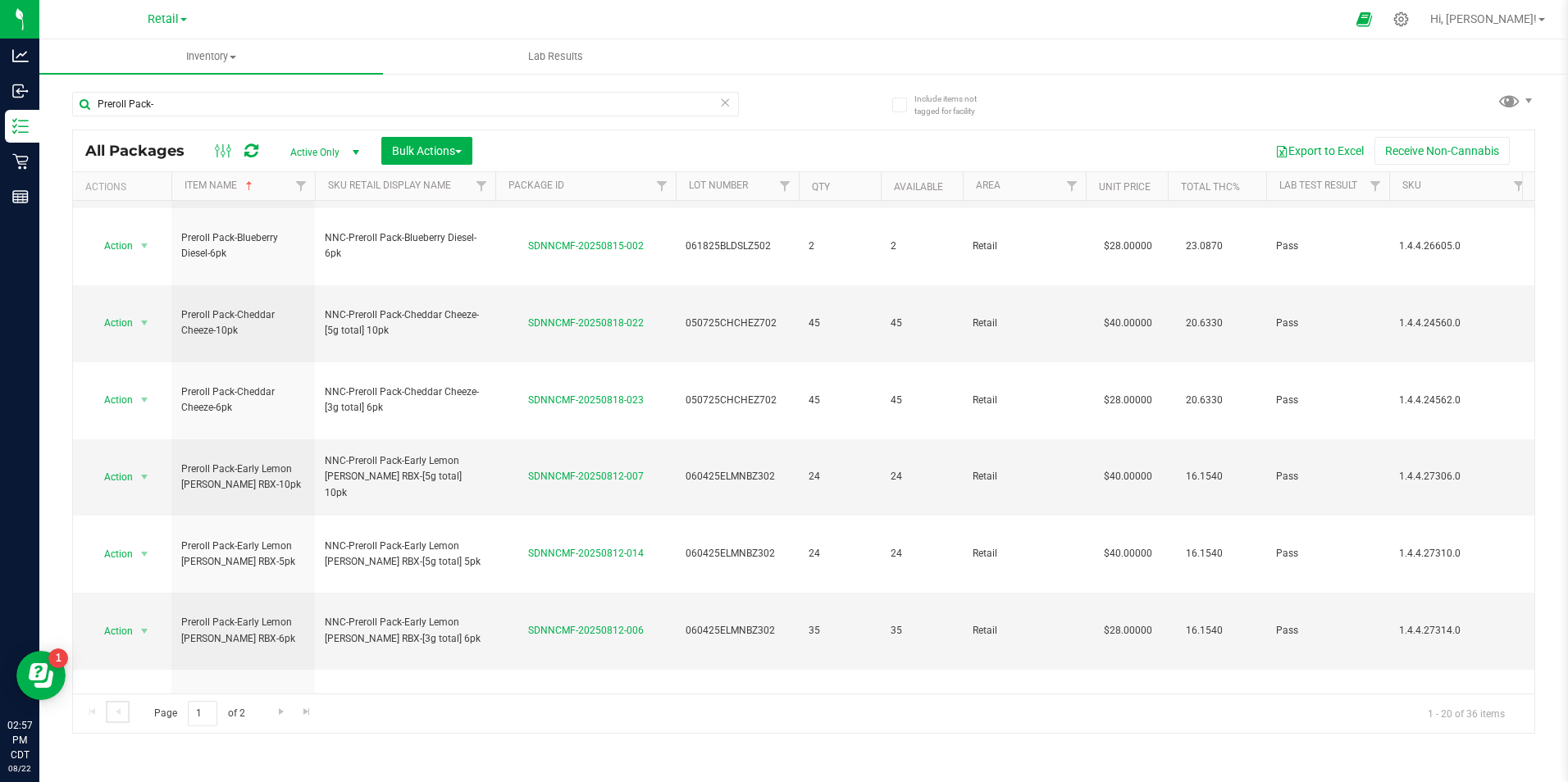
scroll to position [421, 0]
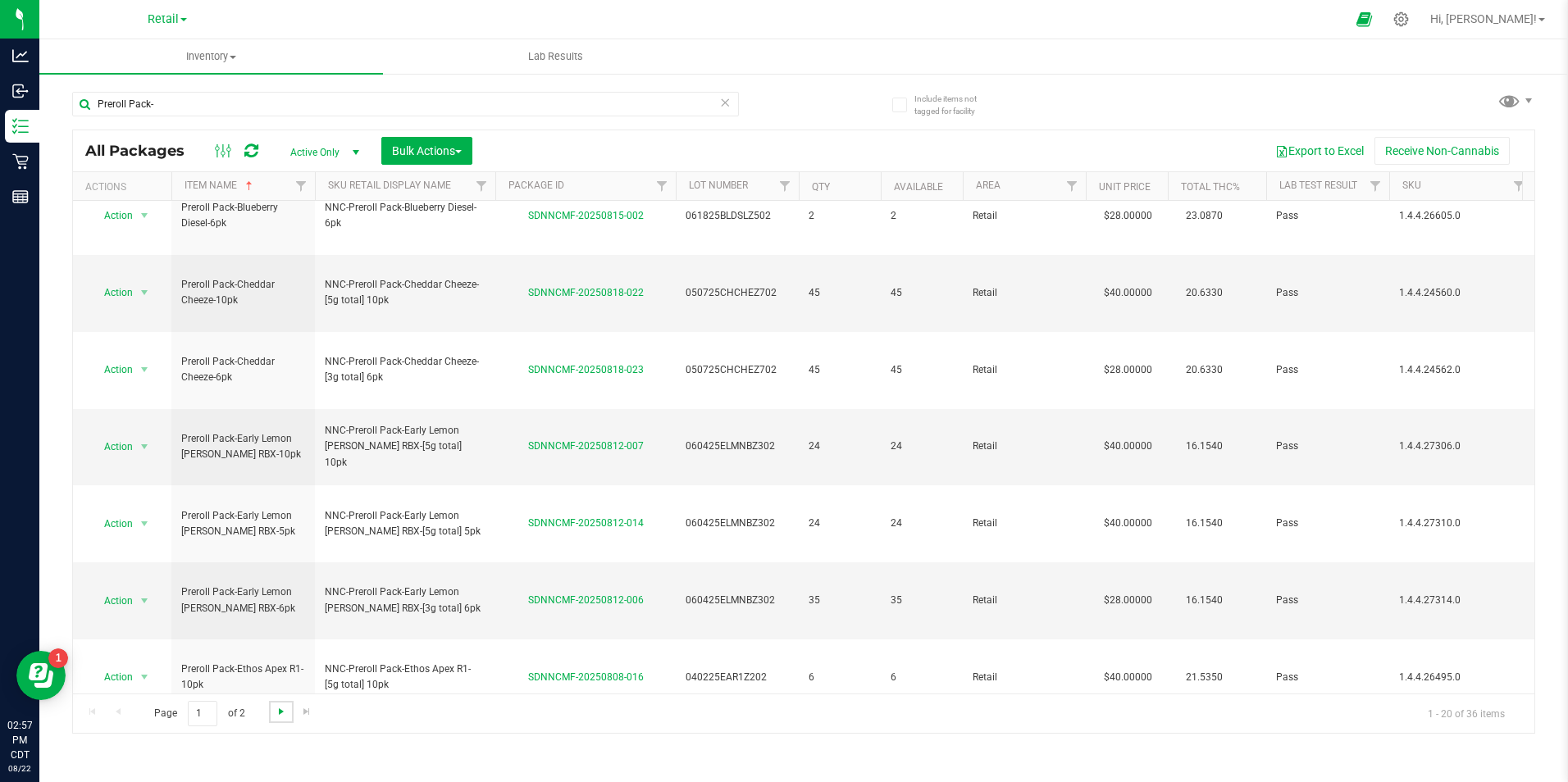
click at [275, 711] on span "Go to the next page" at bounding box center [280, 711] width 13 height 13
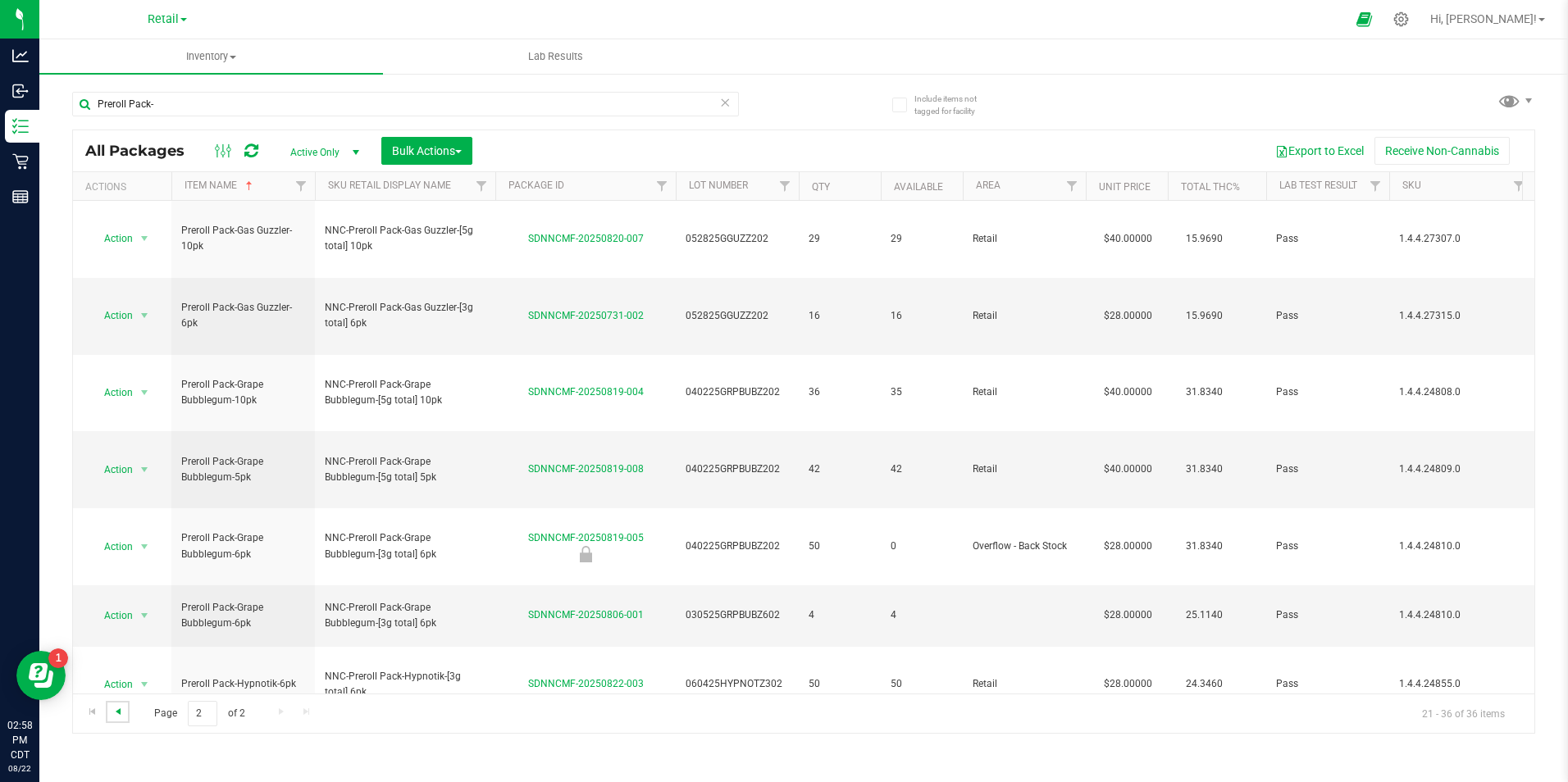
click at [118, 714] on span "Go to the previous page" at bounding box center [118, 711] width 13 height 13
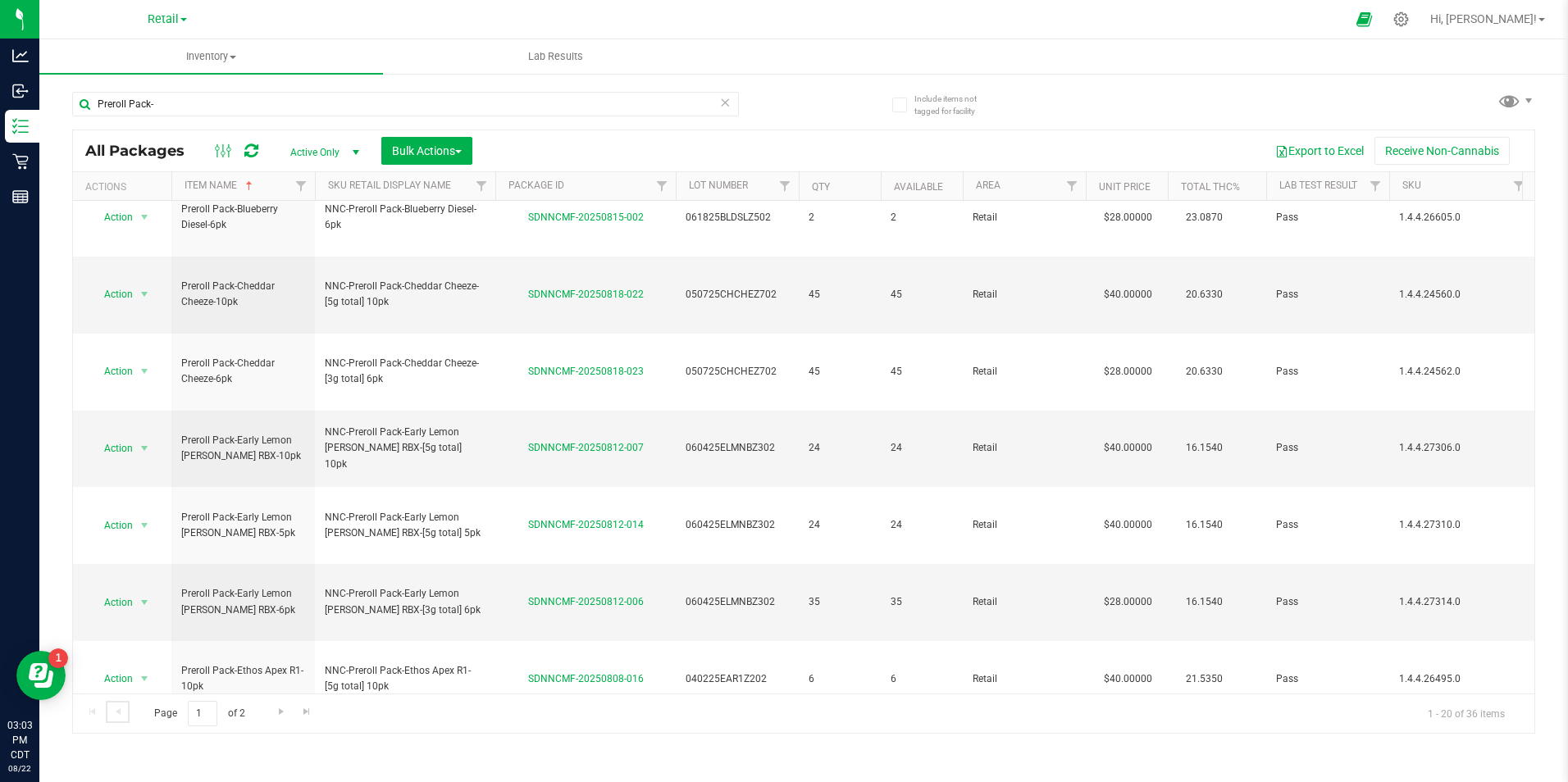
scroll to position [421, 0]
click at [300, 749] on div "Inventory All packages All inventory Waste log Create inventory Lab Results Inc…" at bounding box center [803, 410] width 1528 height 743
click at [276, 712] on span "Go to the next page" at bounding box center [280, 711] width 13 height 13
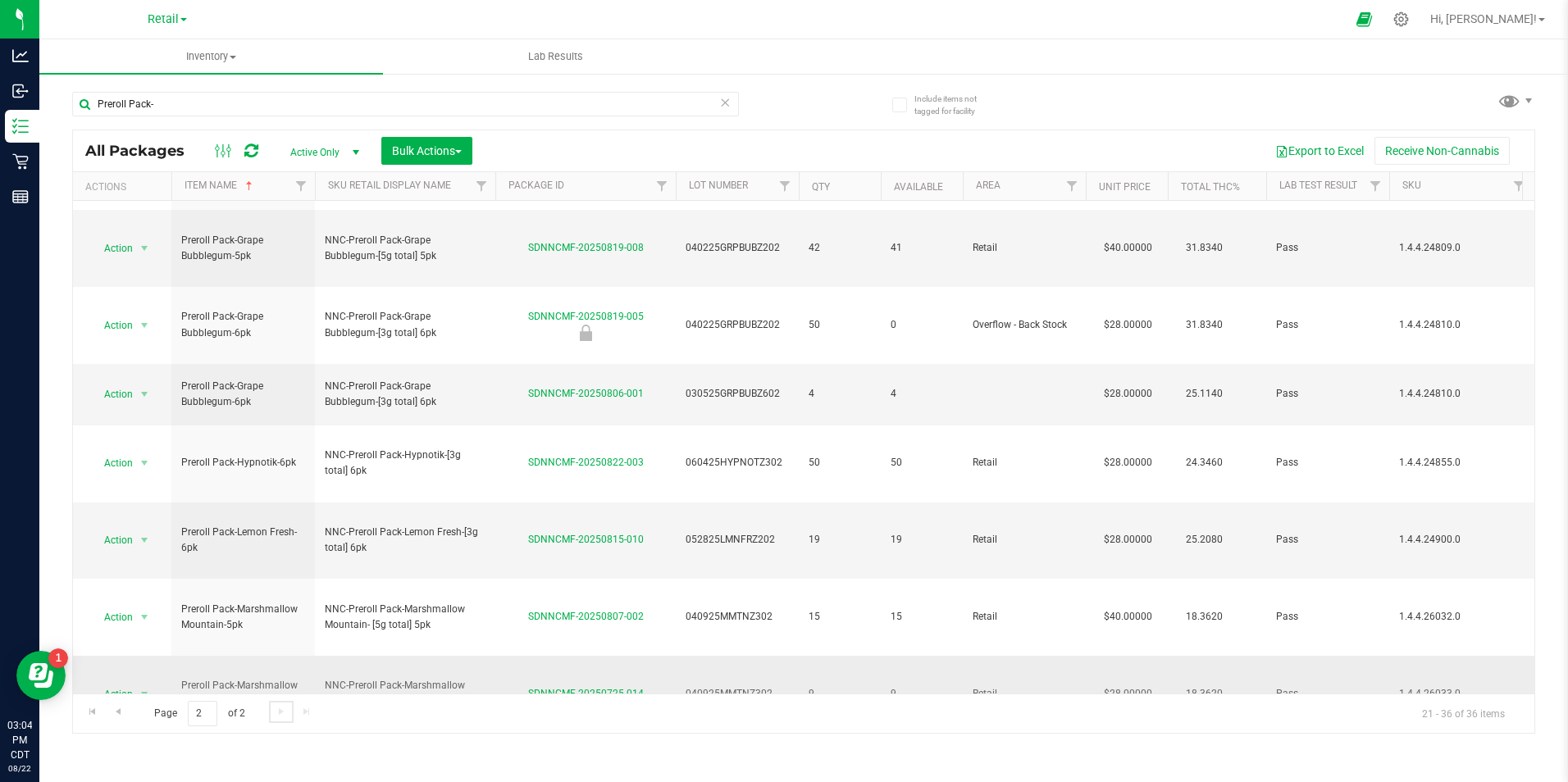
scroll to position [246, 0]
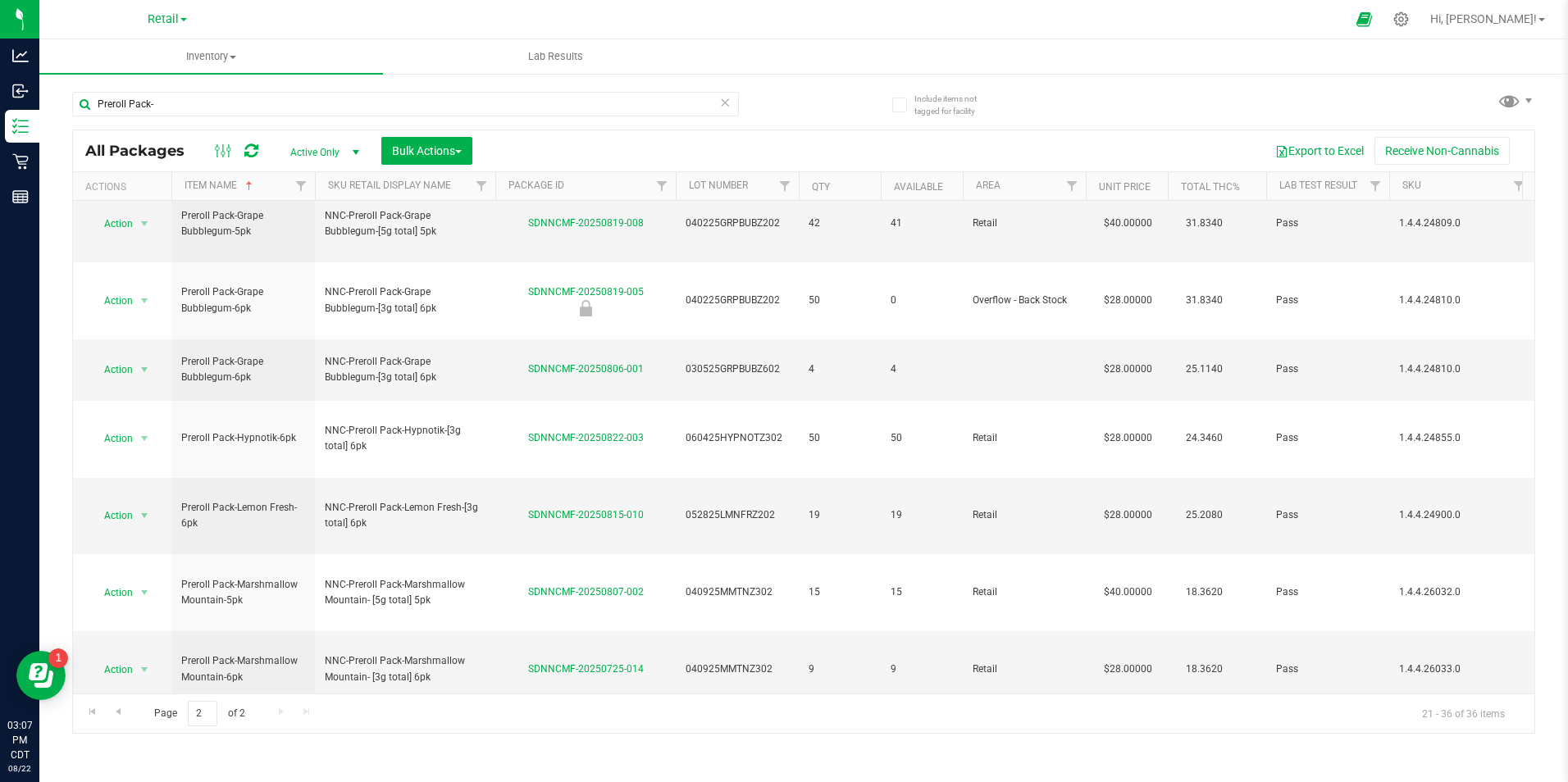
click at [729, 101] on icon at bounding box center [725, 101] width 11 height 20
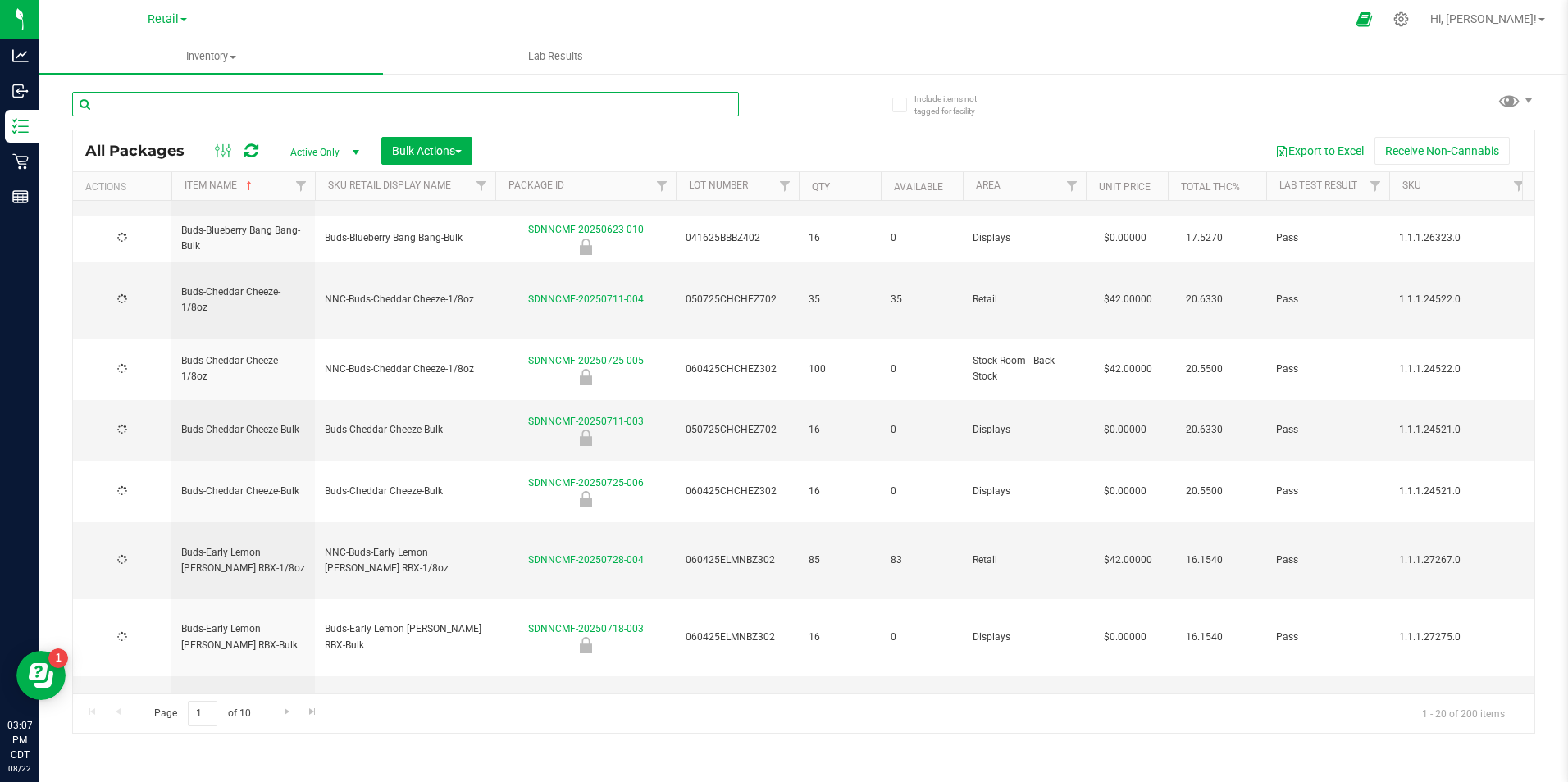
click at [648, 98] on input "text" at bounding box center [405, 104] width 666 height 24
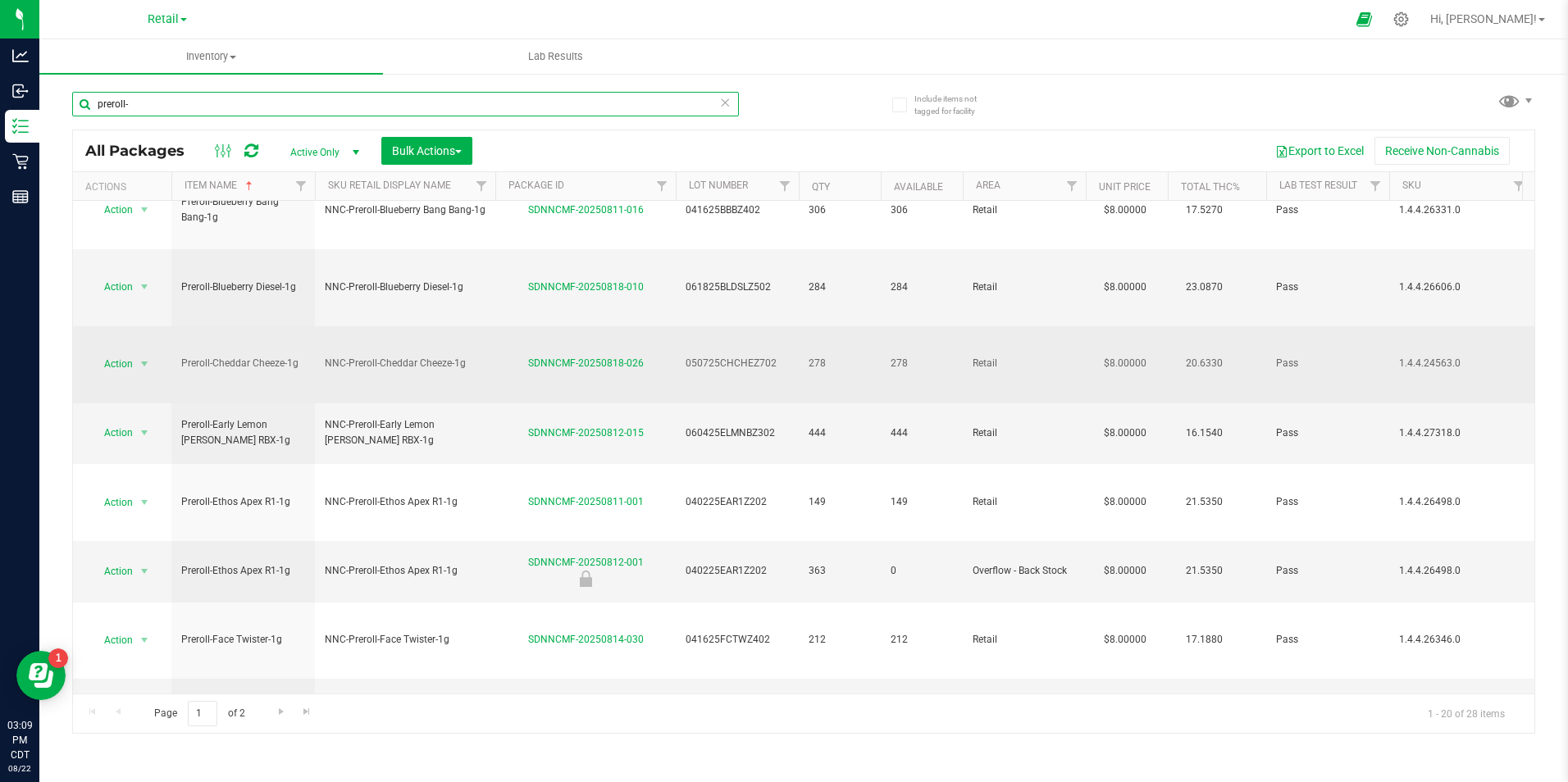
scroll to position [340, 0]
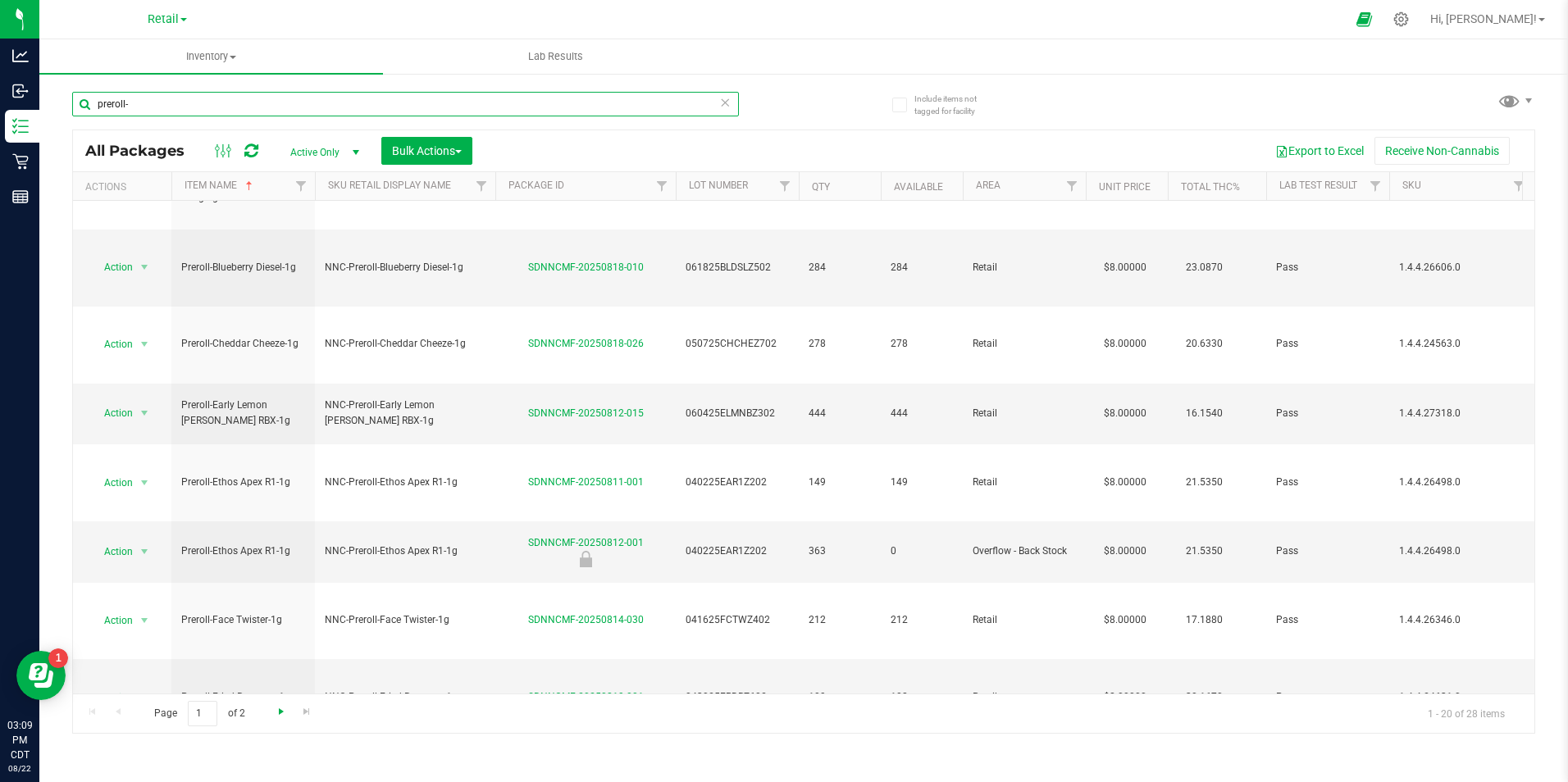
type input "preroll-"
click at [275, 715] on span "Go to the next page" at bounding box center [280, 711] width 13 height 13
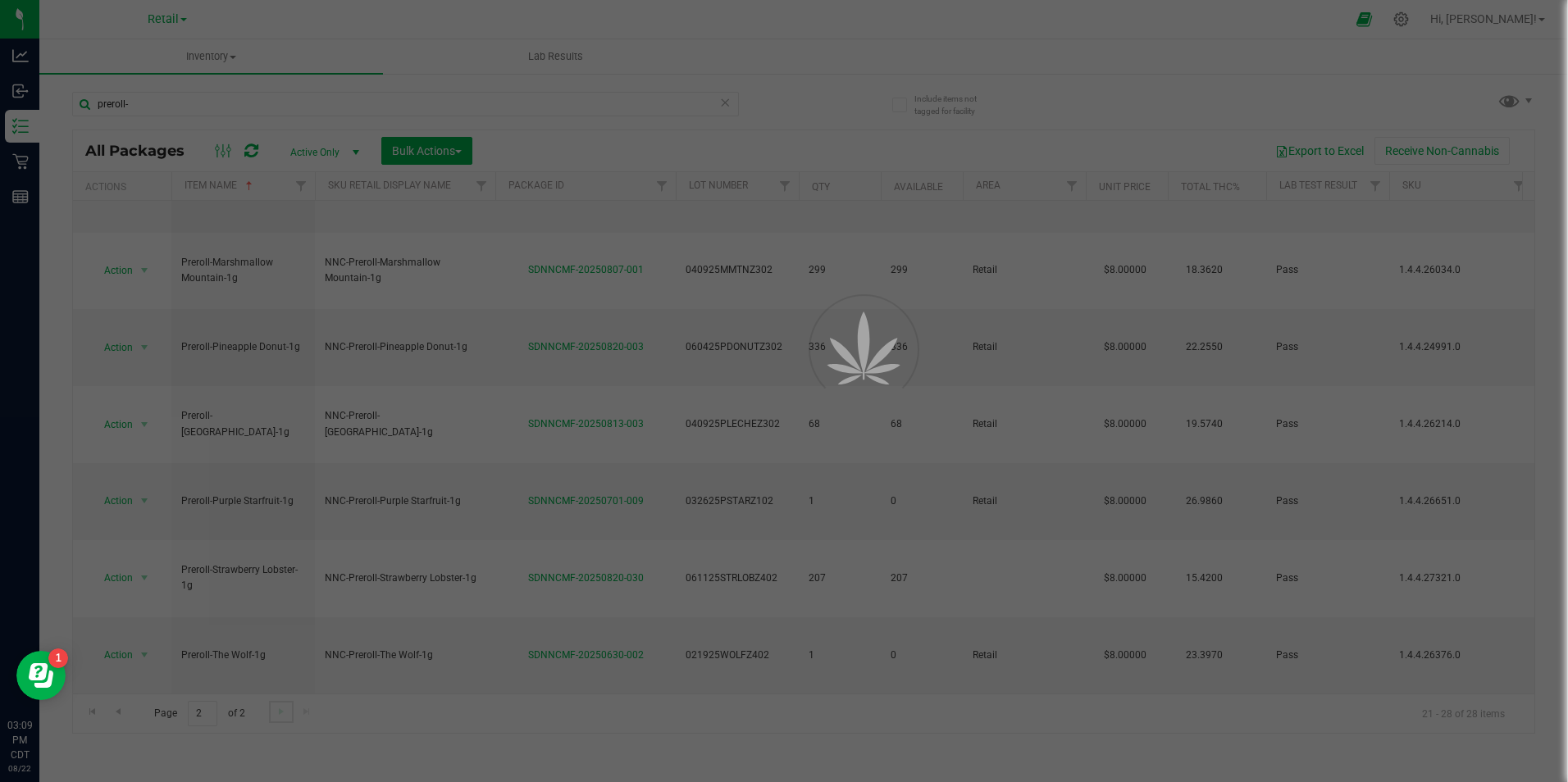
scroll to position [0, 0]
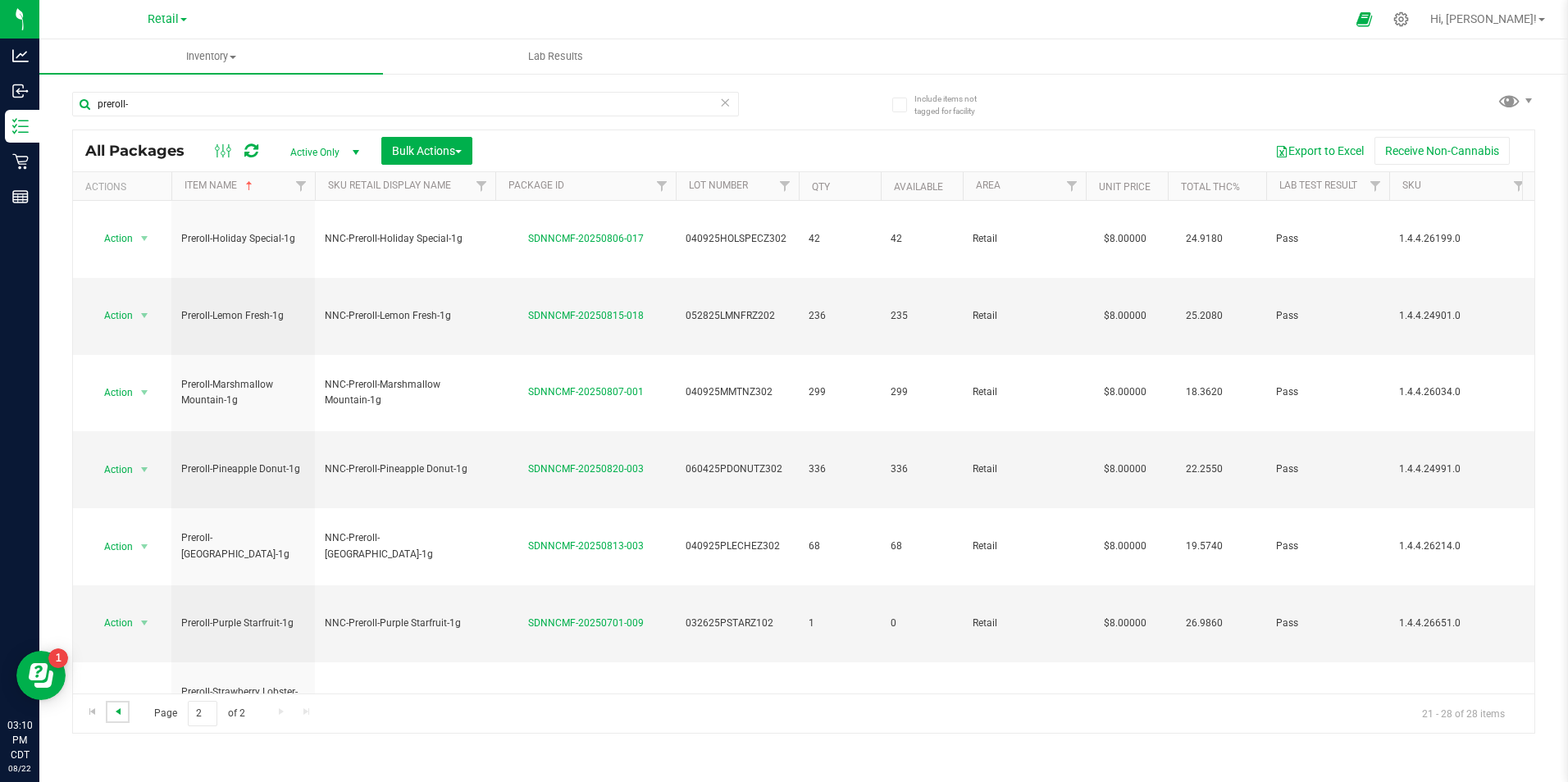
click at [120, 718] on span "Go to the previous page" at bounding box center [118, 711] width 13 height 13
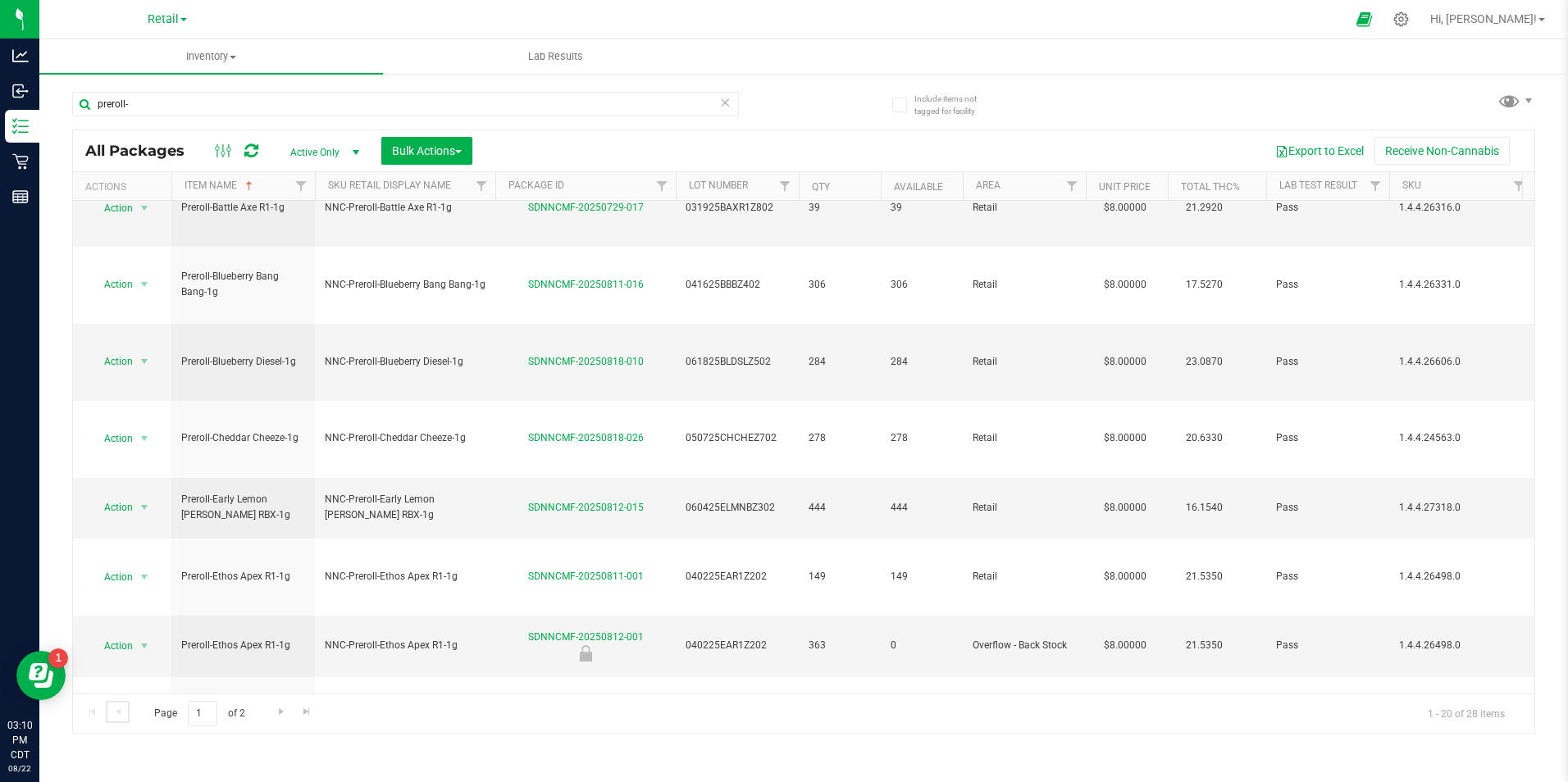
scroll to position [340, 0]
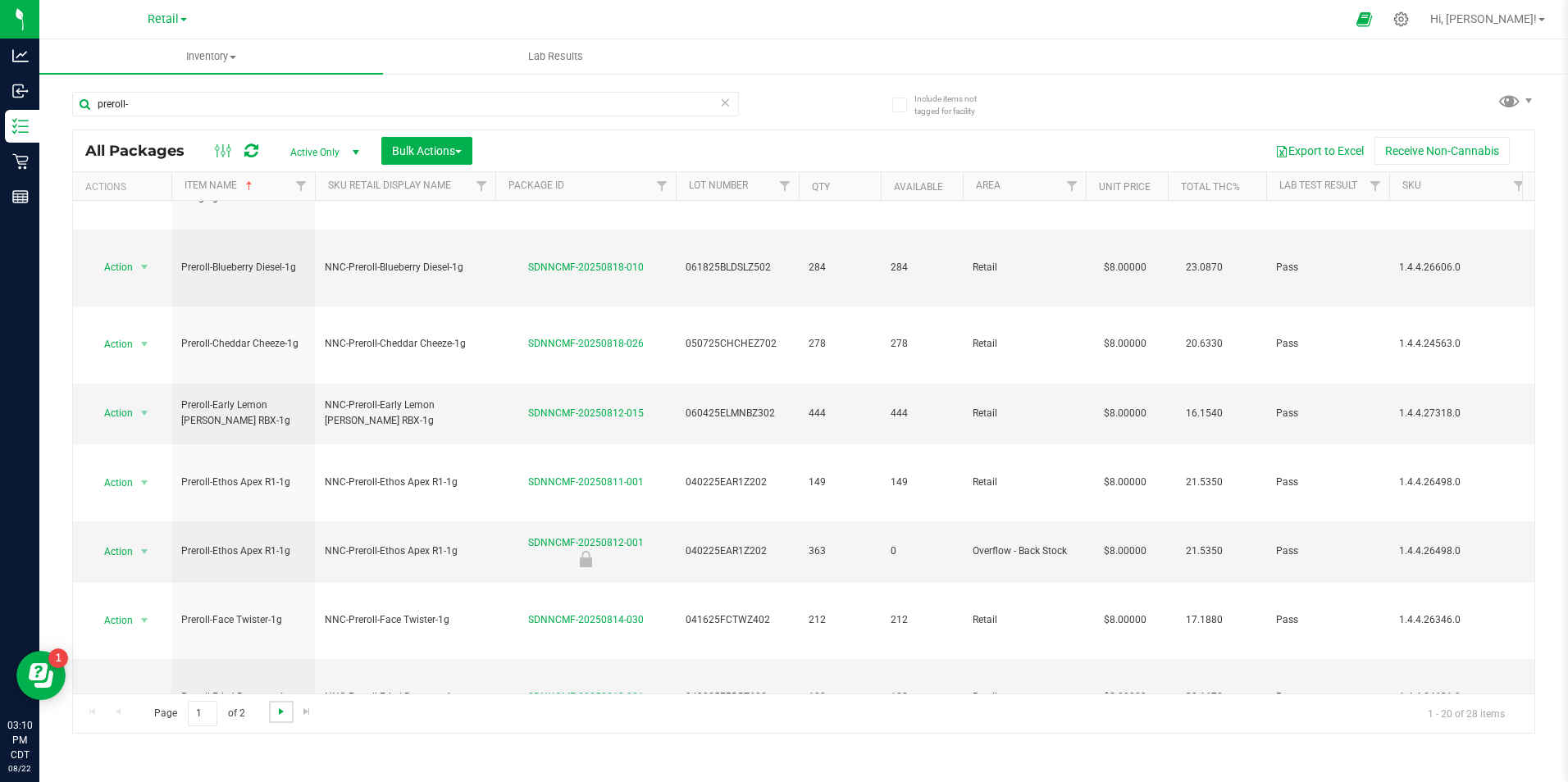
click at [280, 709] on span "Go to the next page" at bounding box center [280, 711] width 13 height 13
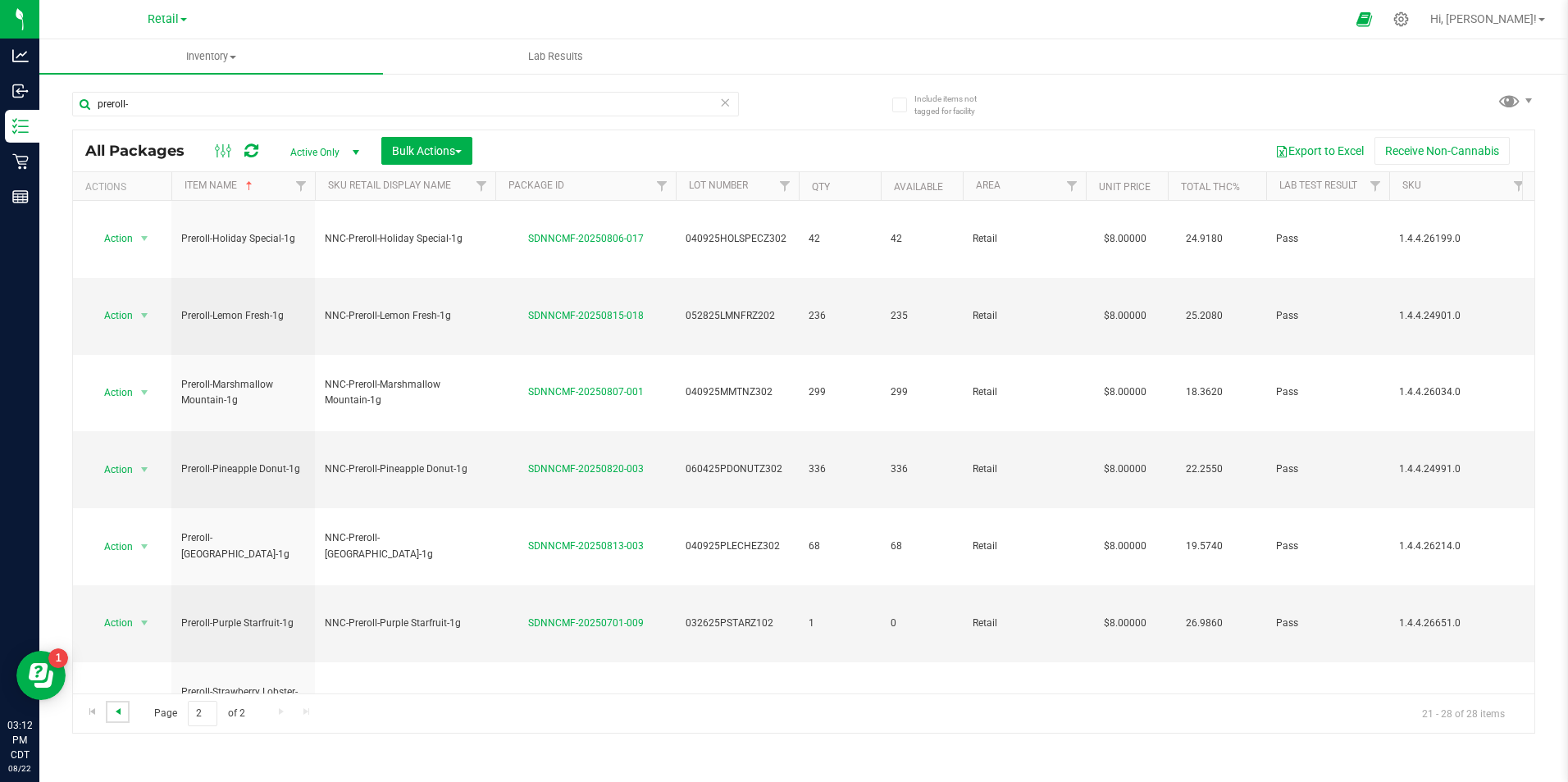
click at [123, 714] on span "Go to the previous page" at bounding box center [118, 711] width 13 height 13
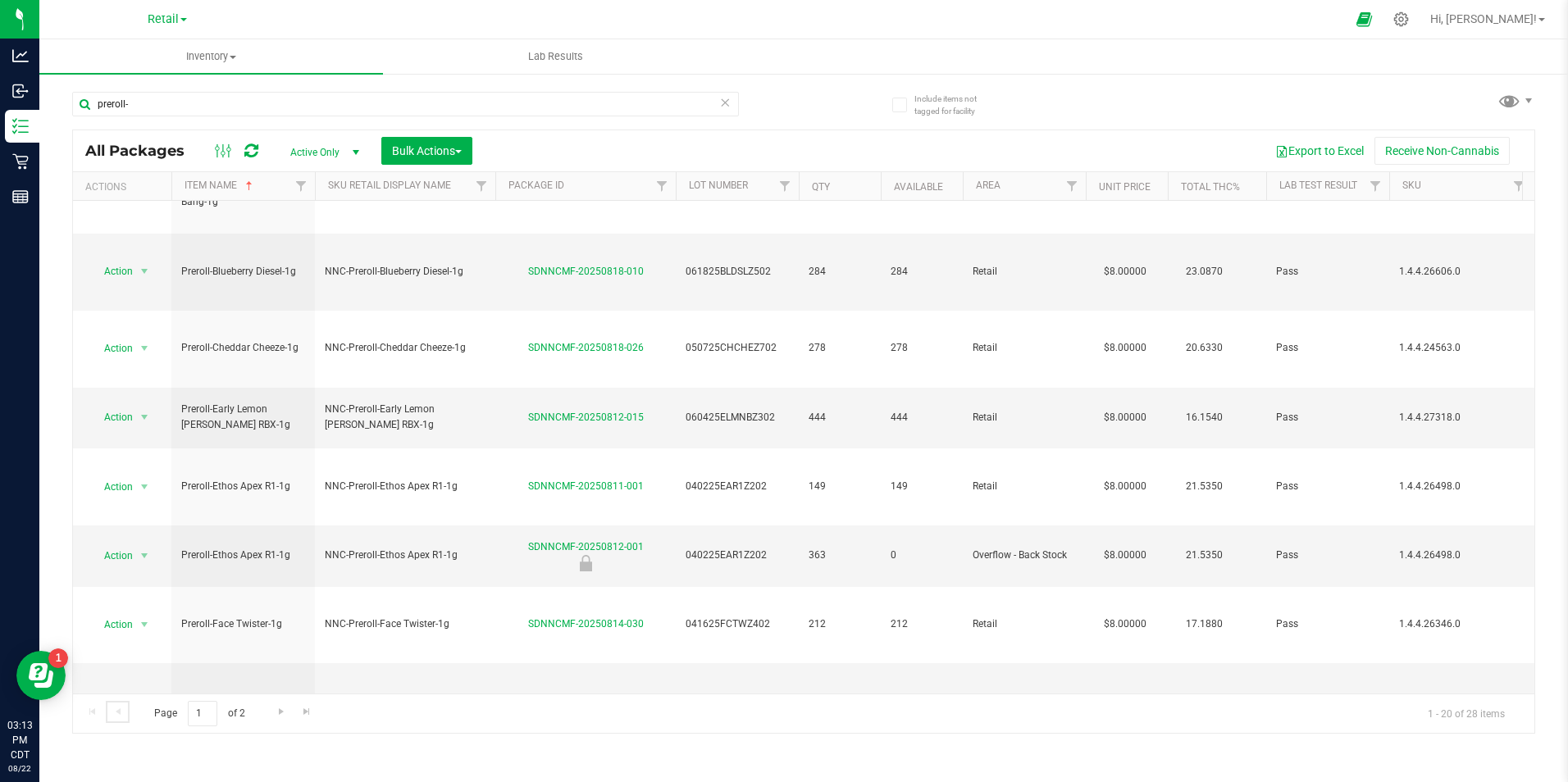
scroll to position [340, 0]
click at [283, 711] on span "Go to the next page" at bounding box center [280, 711] width 13 height 13
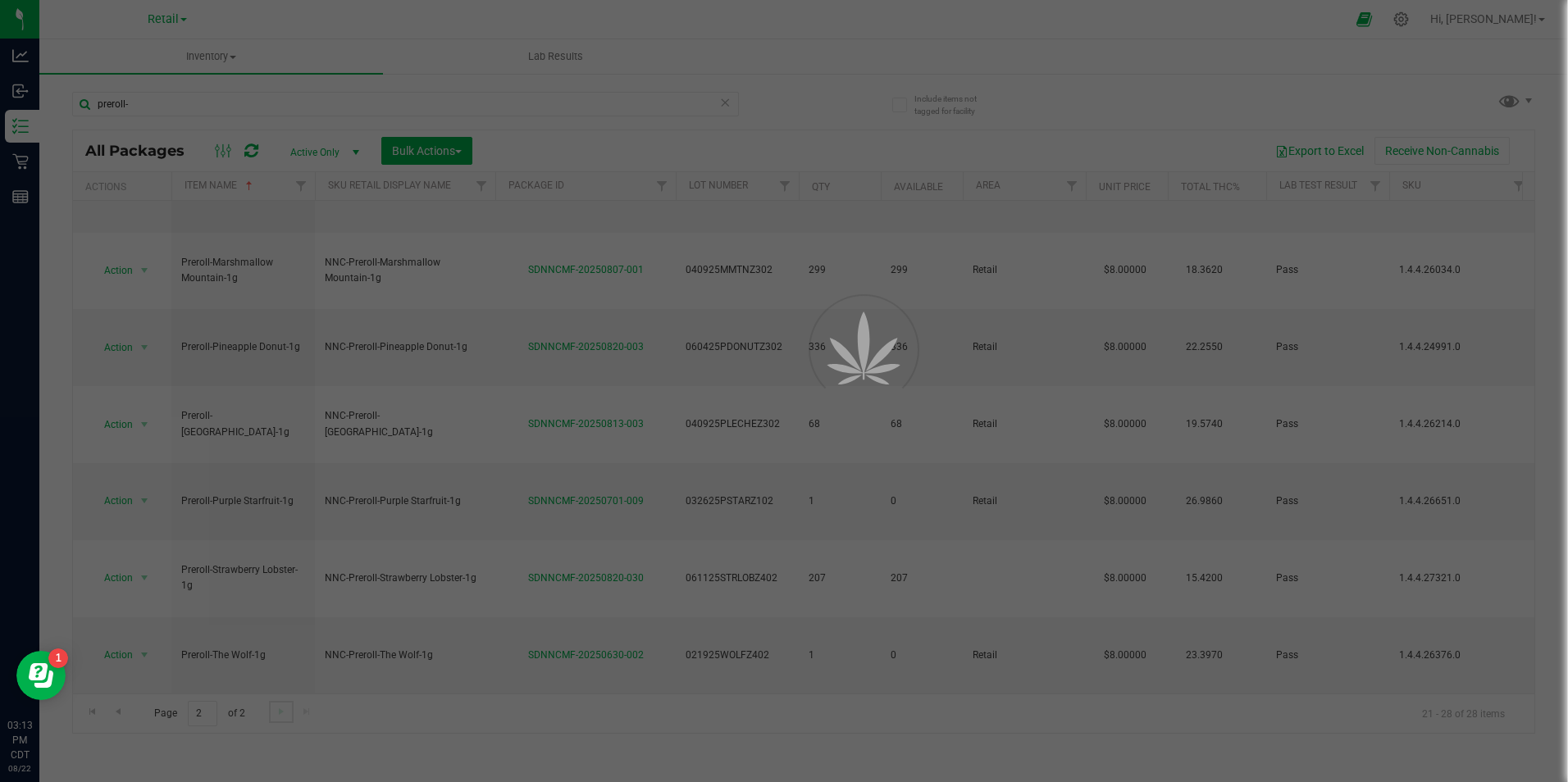
scroll to position [0, 0]
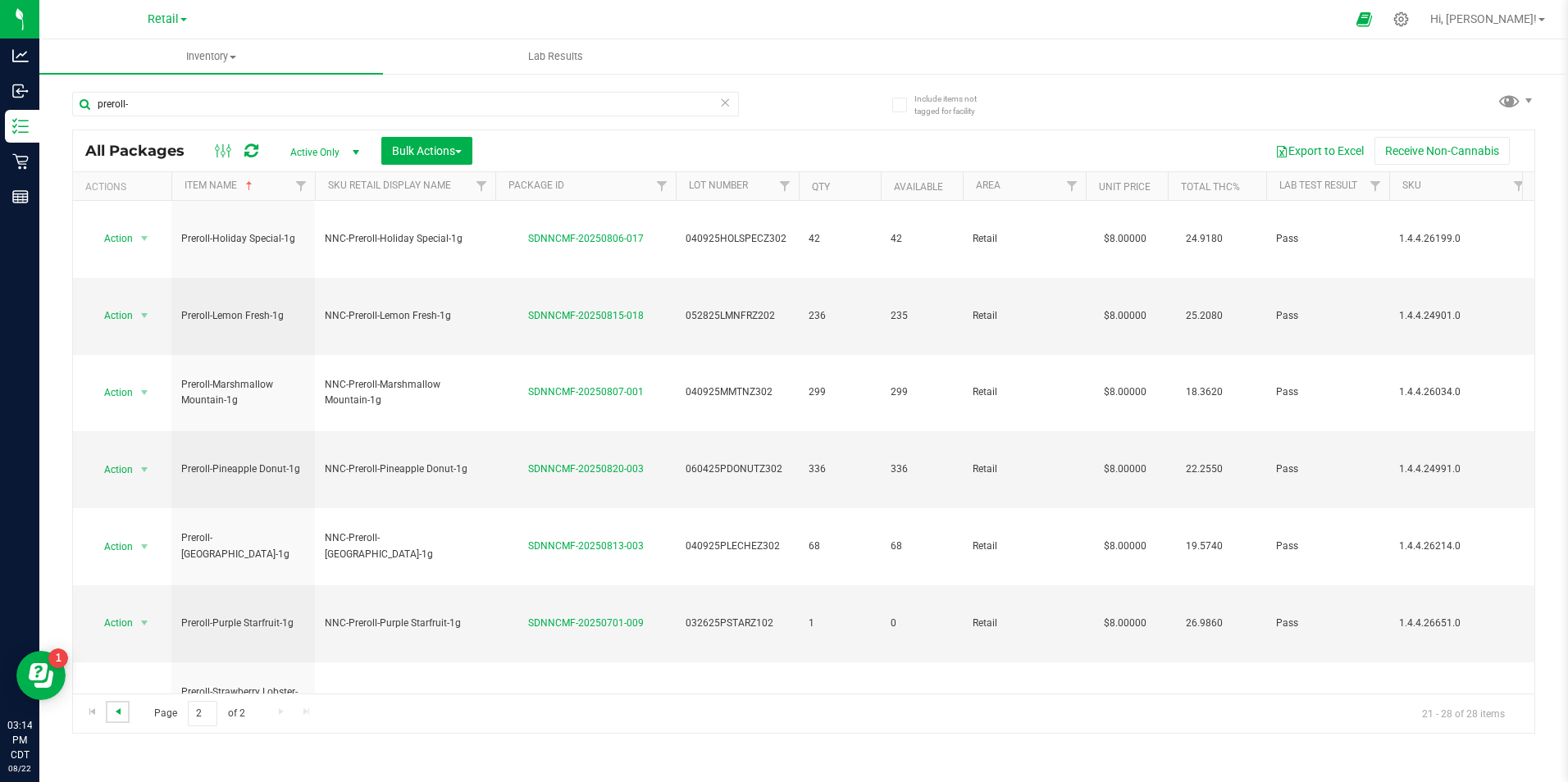
click at [112, 708] on span "Go to the previous page" at bounding box center [118, 711] width 13 height 13
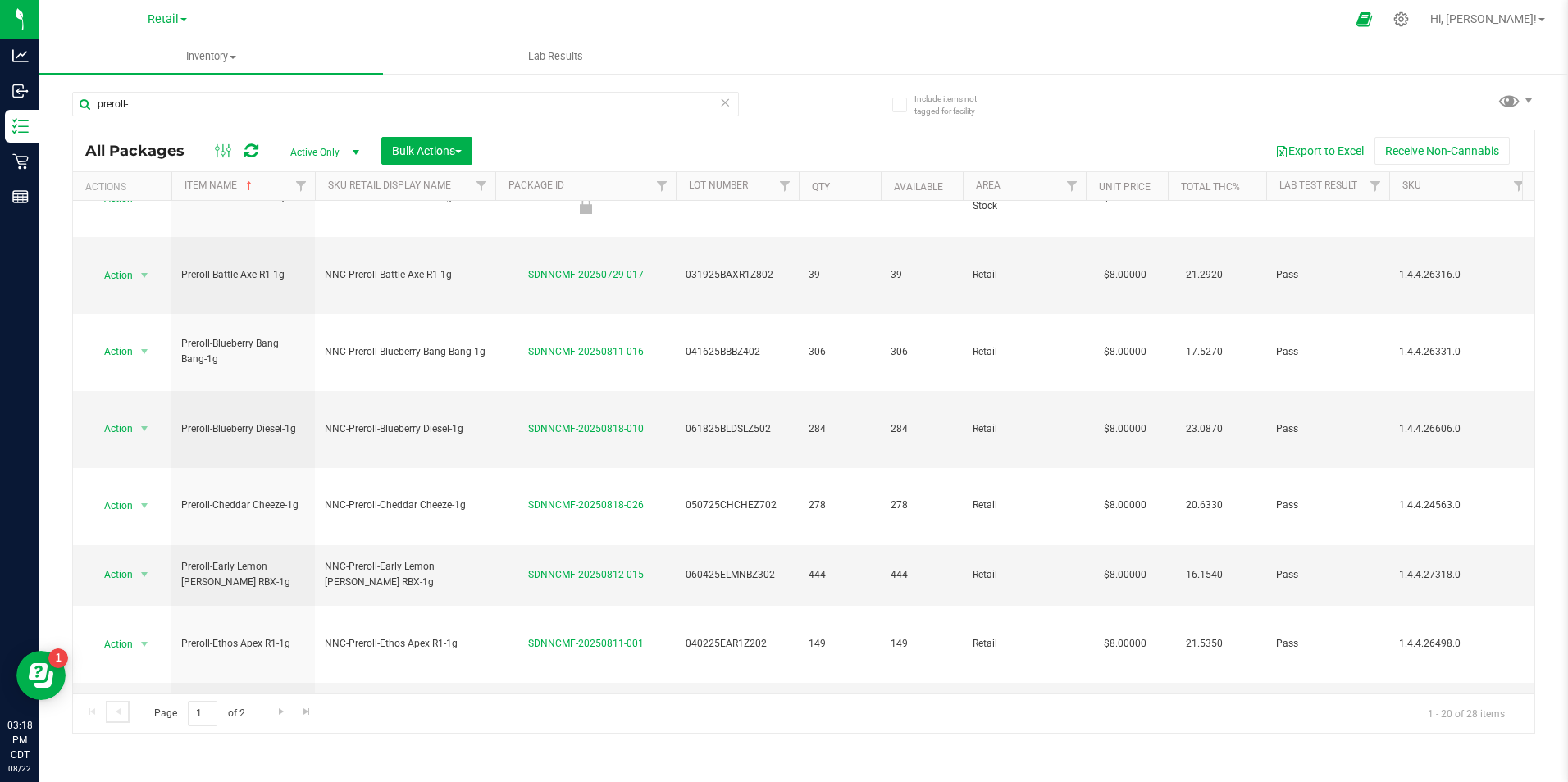
scroll to position [340, 0]
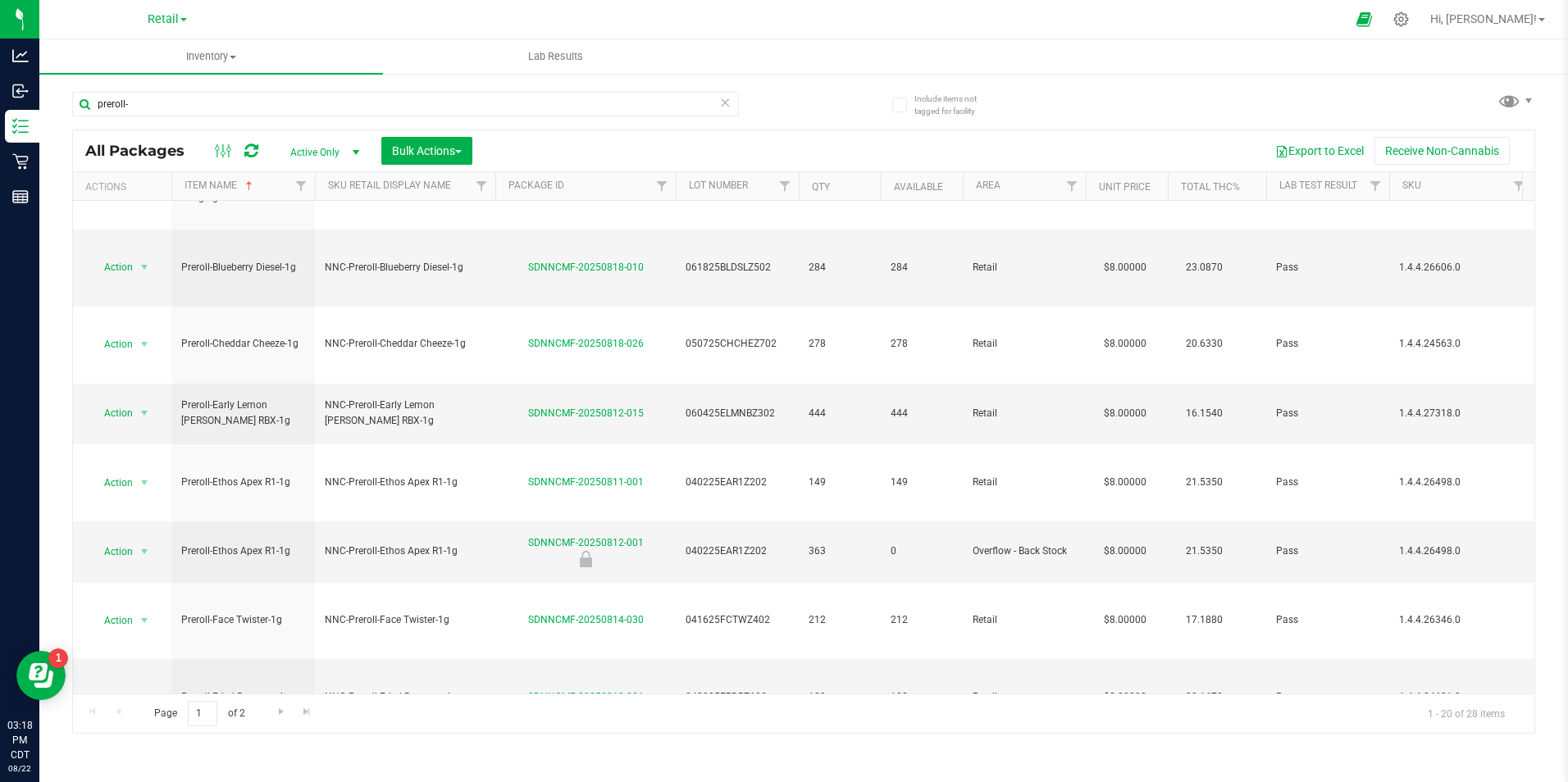
click at [720, 107] on icon at bounding box center [725, 101] width 11 height 20
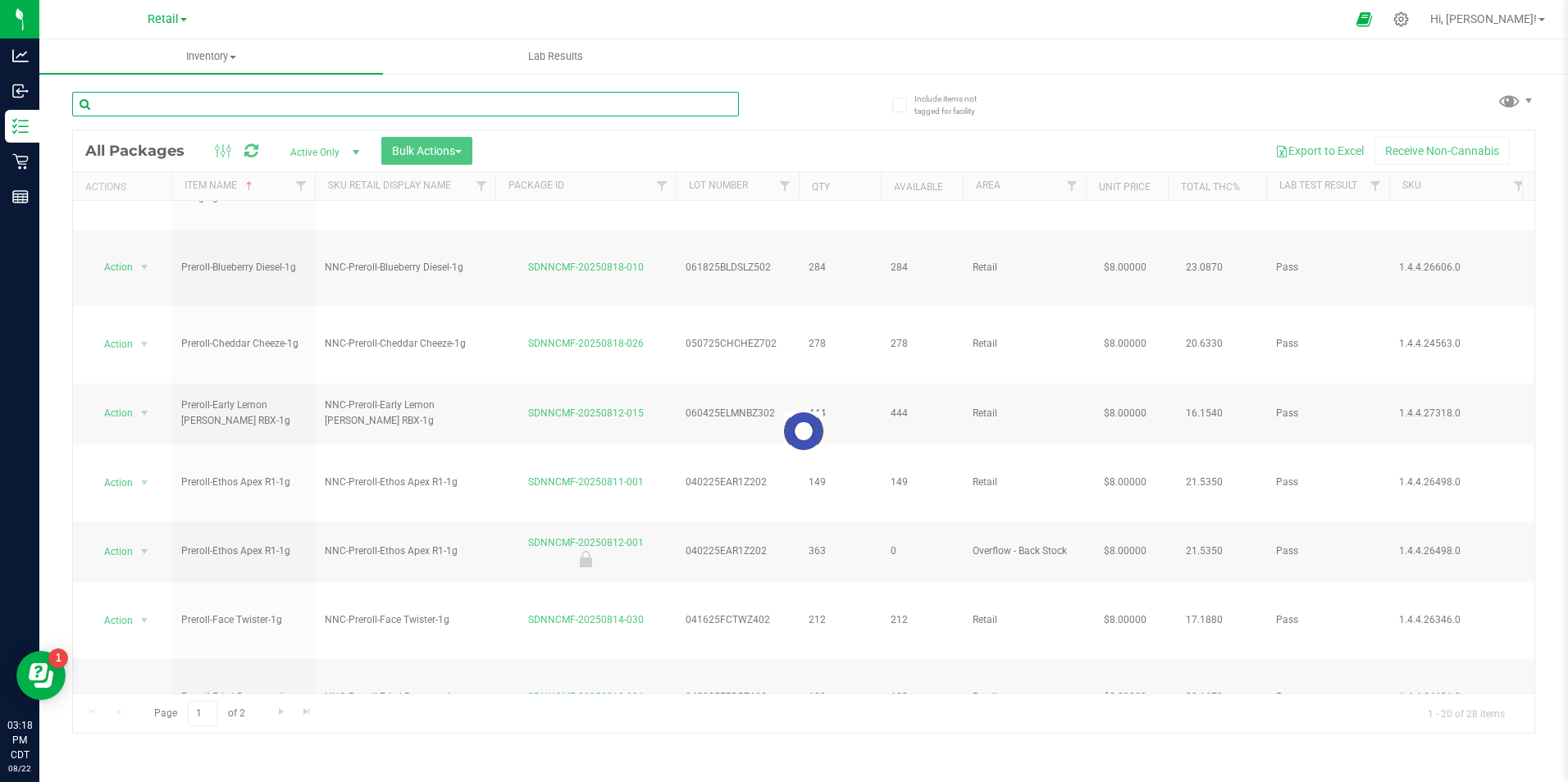
click at [555, 101] on input "text" at bounding box center [405, 104] width 666 height 24
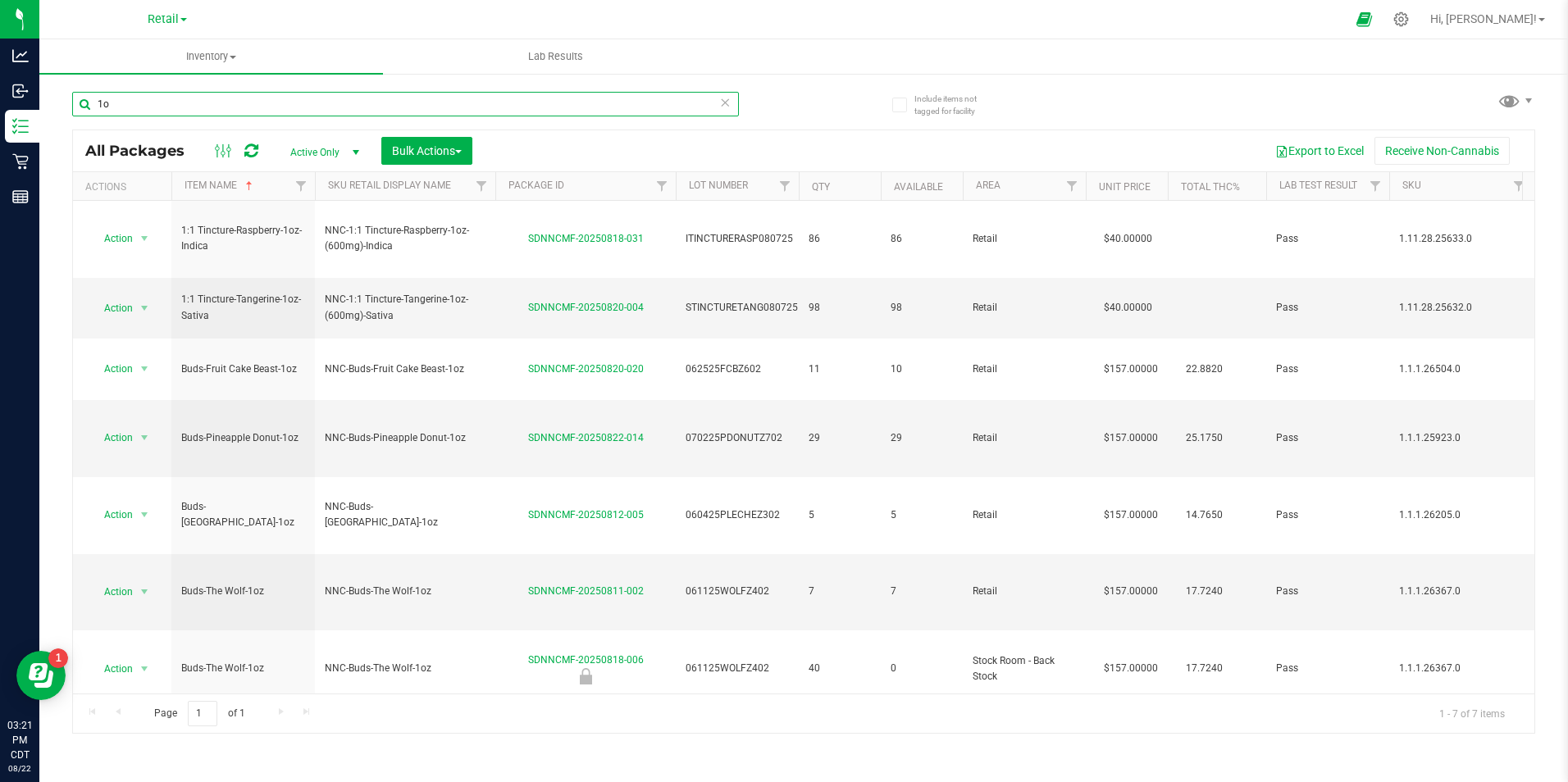
type input "1"
type input "/"
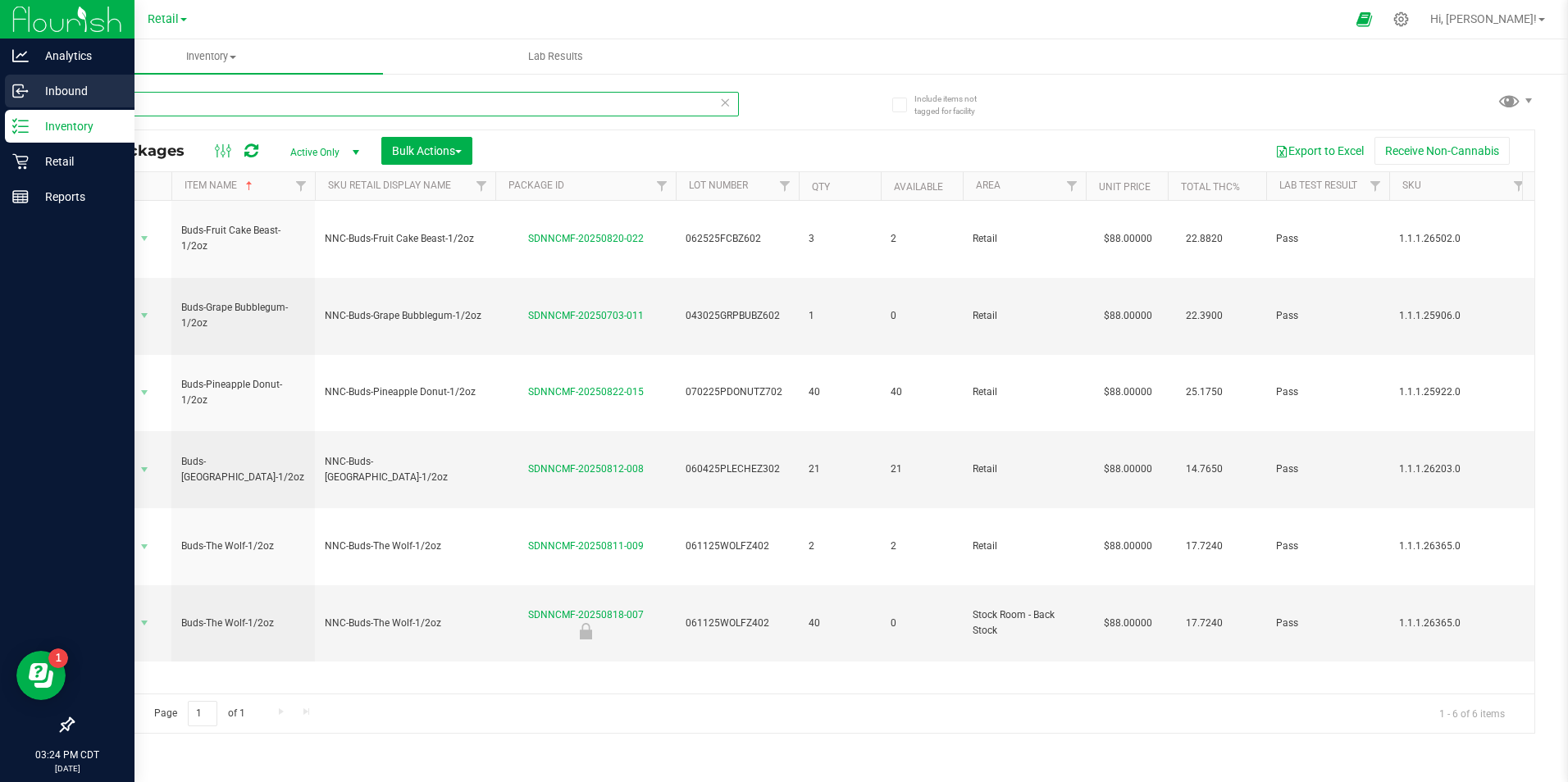
drag, startPoint x: 109, startPoint y: 97, endPoint x: 31, endPoint y: 89, distance: 78.4
click at [31, 97] on div "Analytics Inbound Inventory Retail Reports 03:24 PM CDT [DATE] 08/22 Retail Cul…" at bounding box center [784, 391] width 1568 height 782
type input "vape cart-"
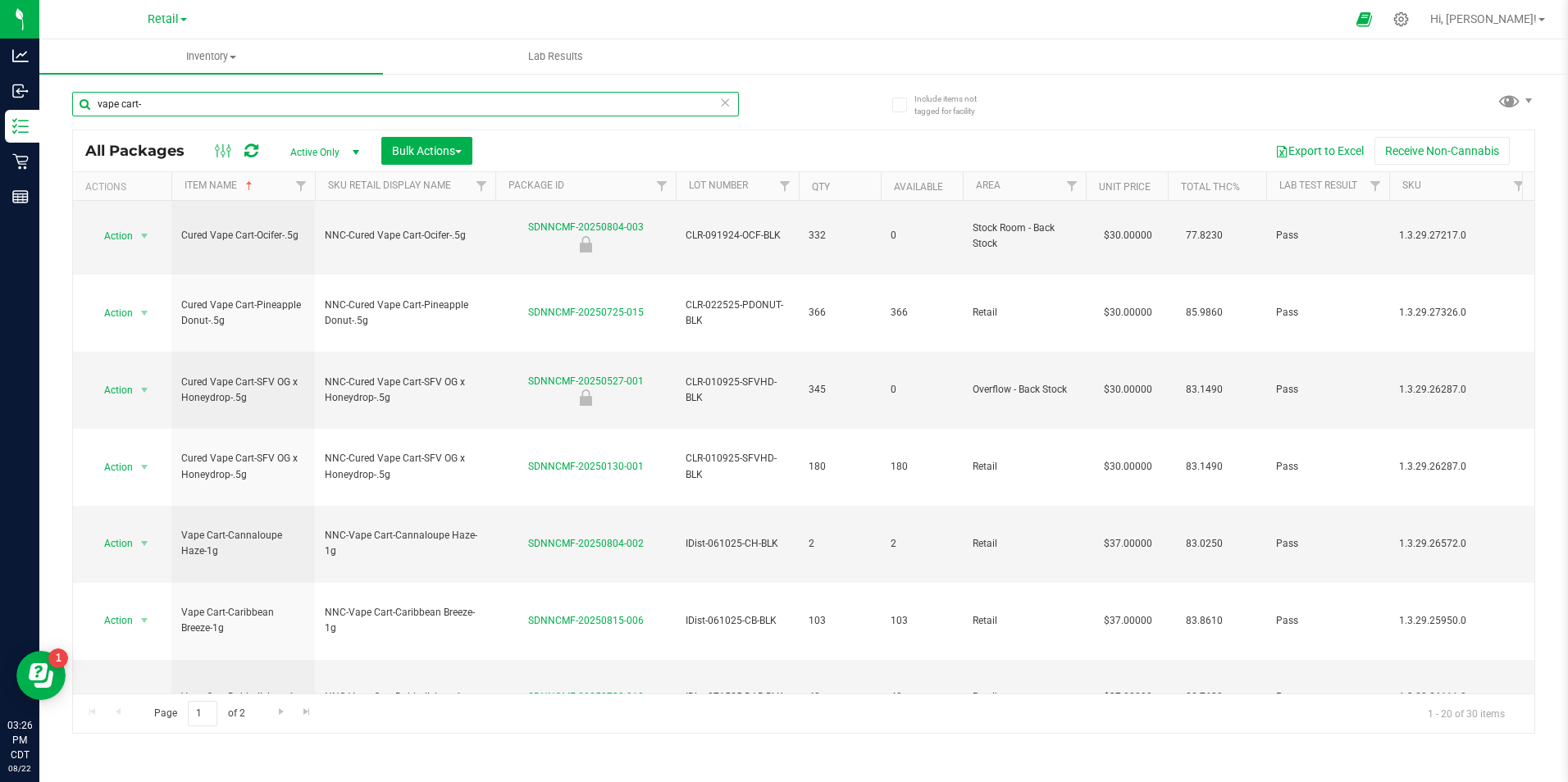
scroll to position [385, 0]
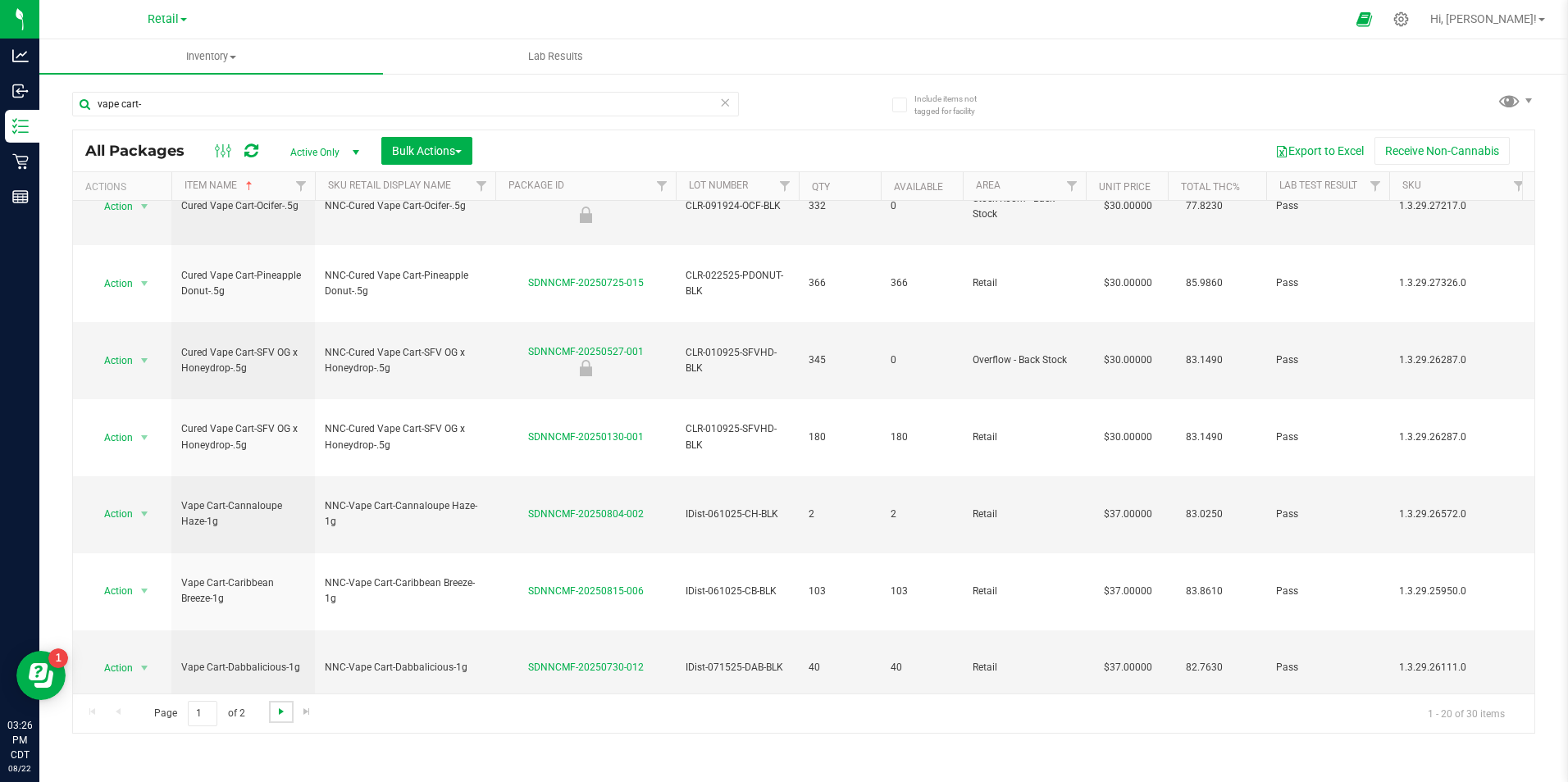
click at [276, 711] on span "Go to the next page" at bounding box center [280, 711] width 13 height 13
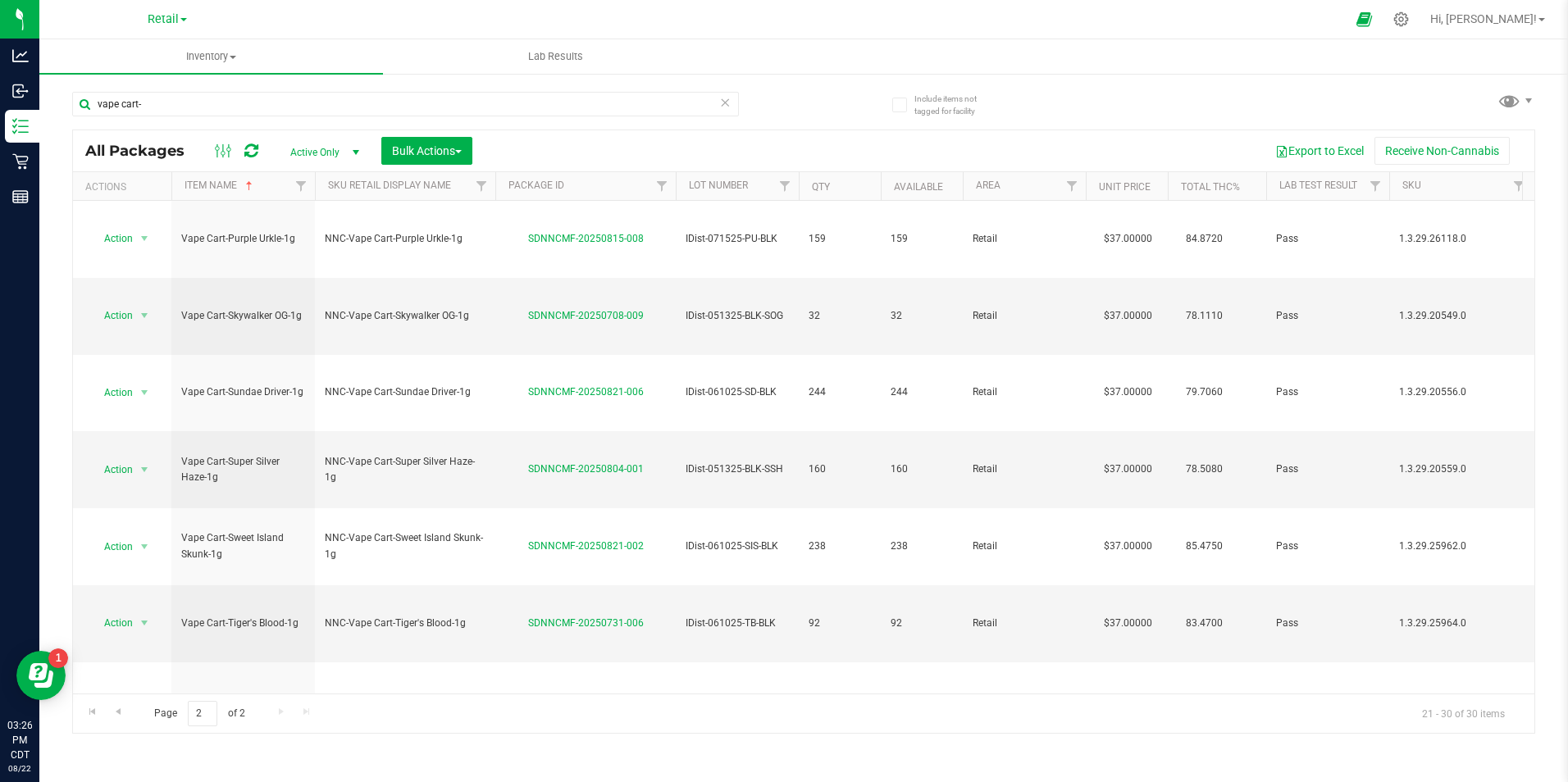
click at [729, 99] on icon at bounding box center [725, 101] width 11 height 20
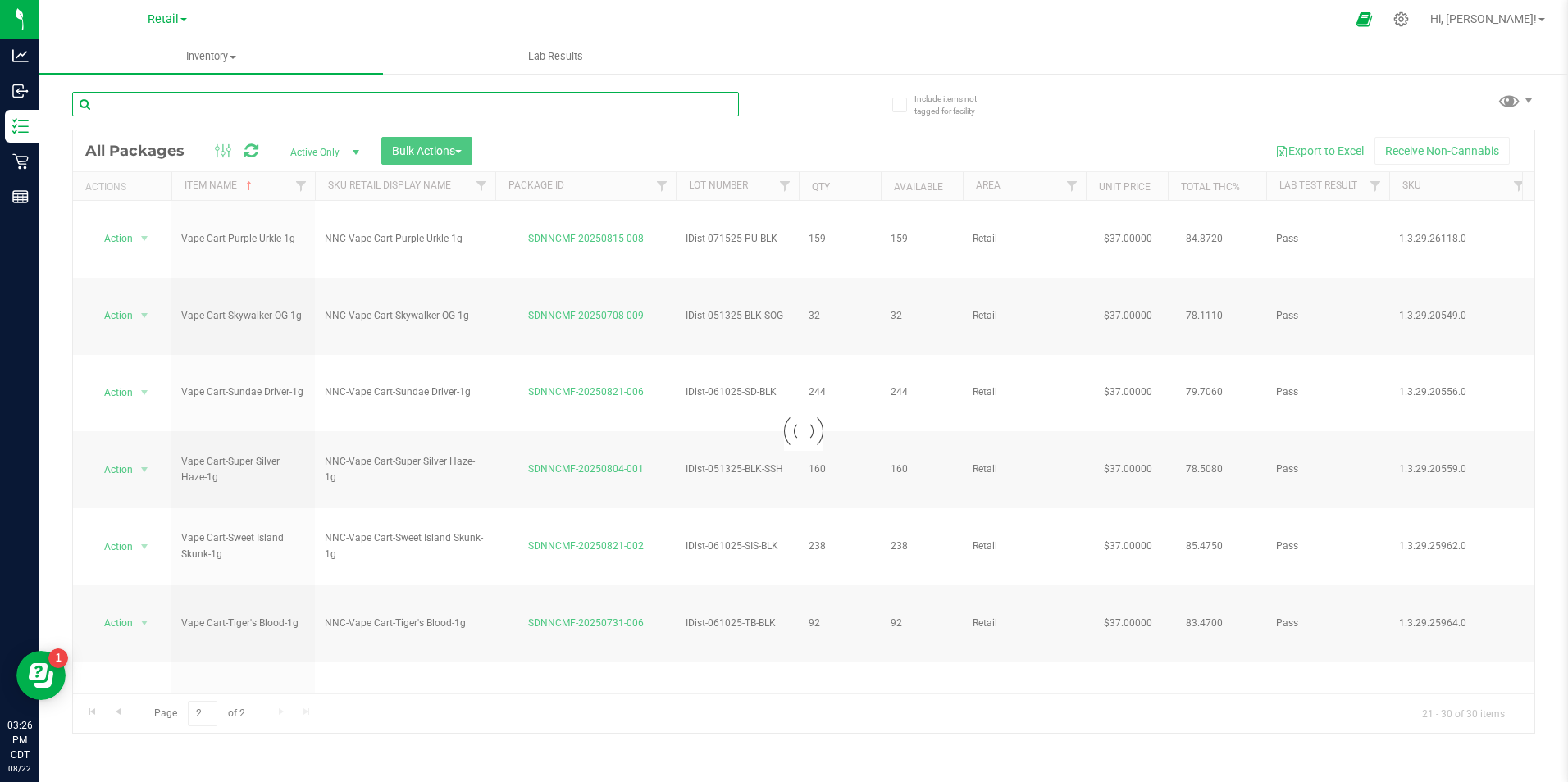
click at [667, 104] on input "text" at bounding box center [405, 104] width 666 height 24
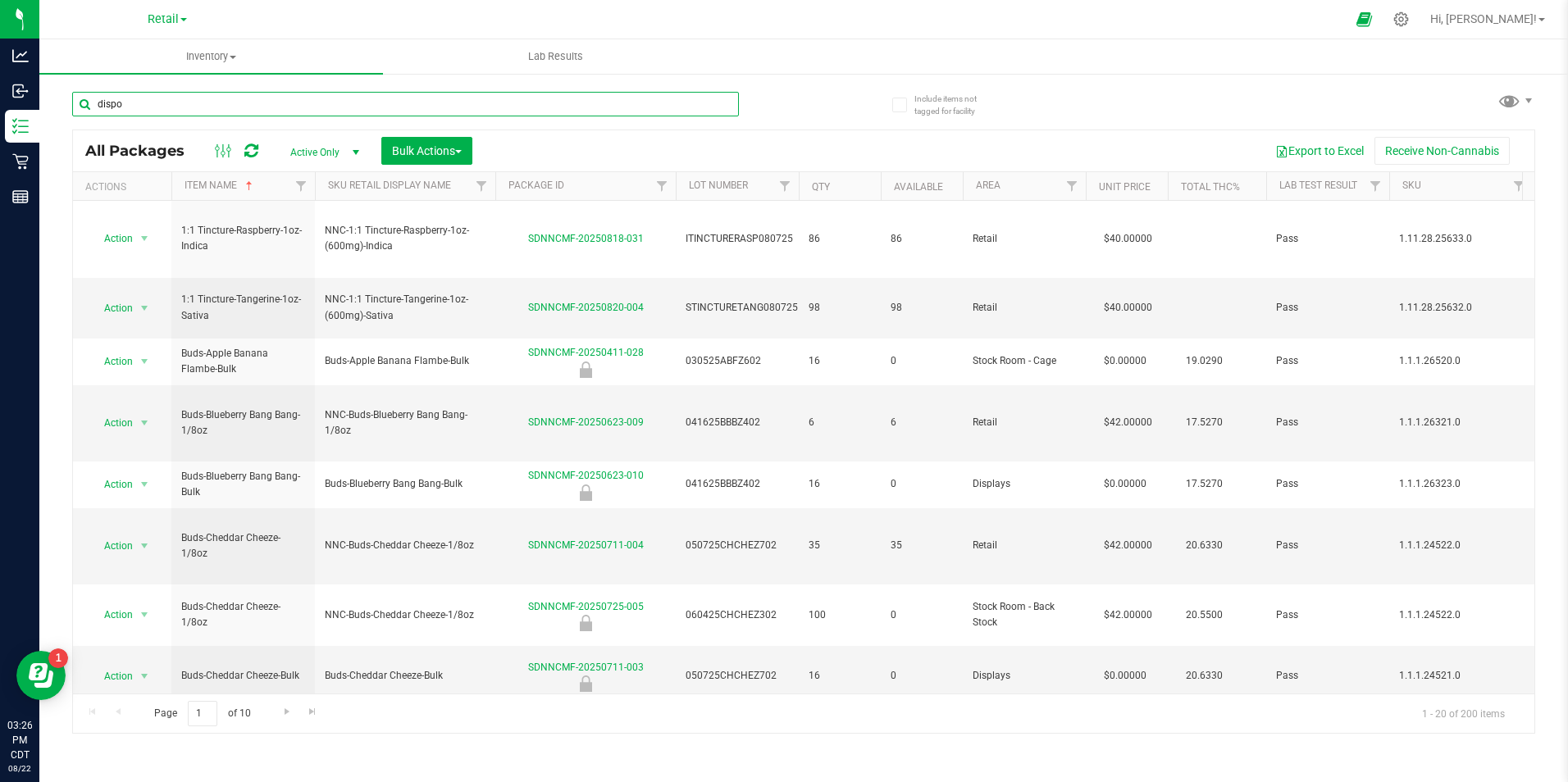
type input "dispo"
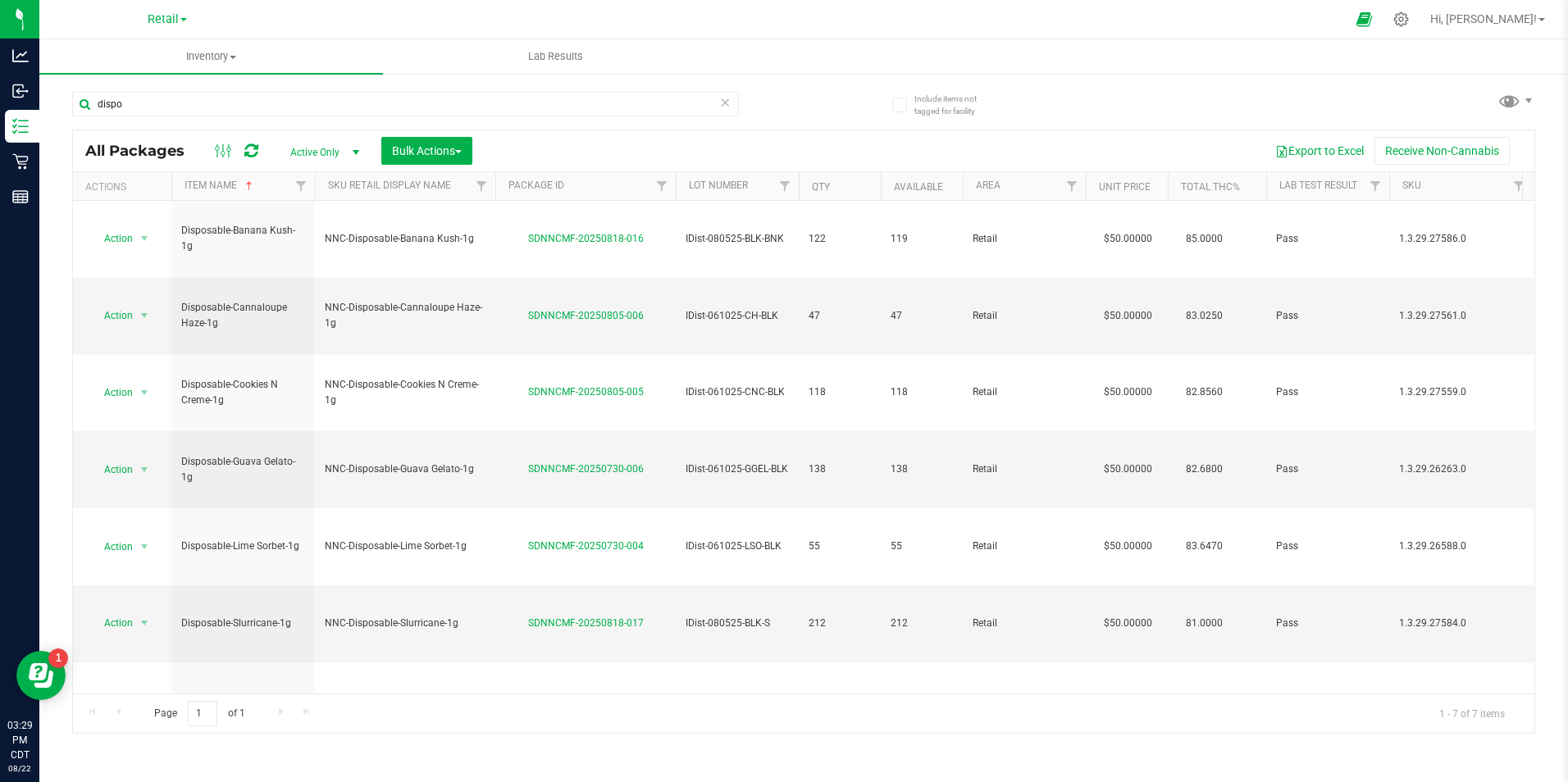
click at [731, 92] on icon at bounding box center [725, 101] width 11 height 20
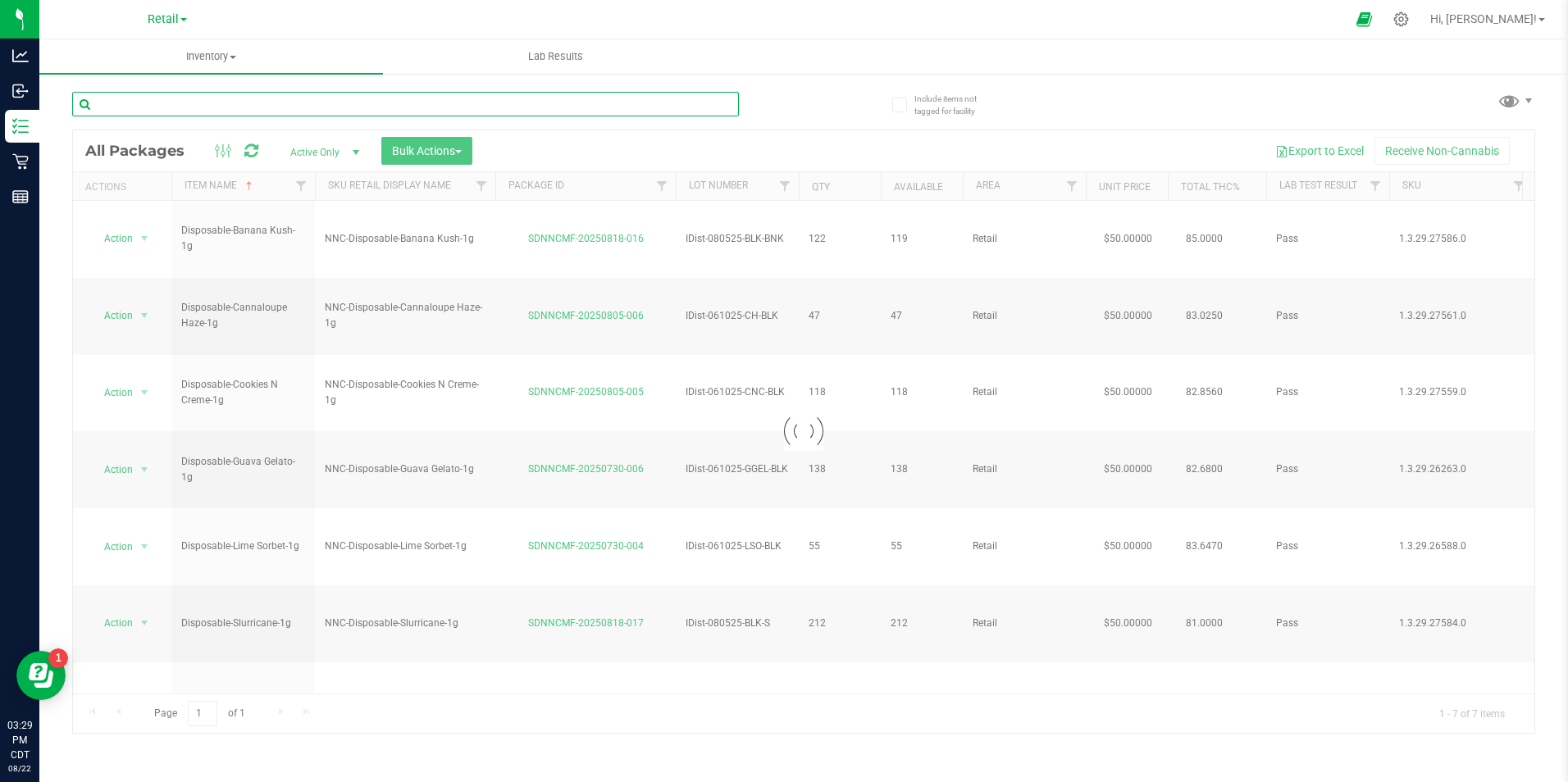
click at [696, 104] on input "text" at bounding box center [405, 104] width 666 height 24
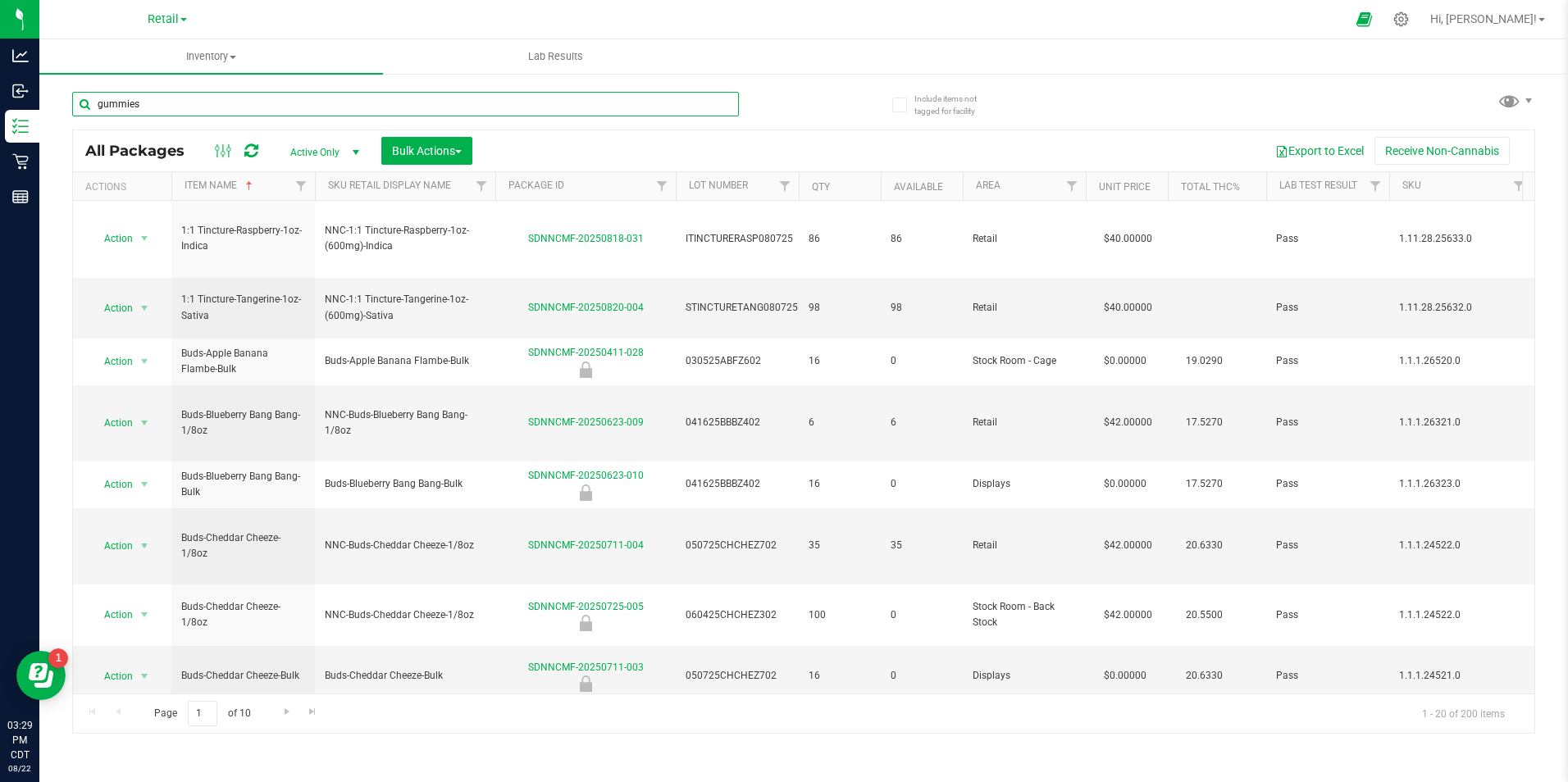
type input "gummies"
